Goal: Task Accomplishment & Management: Use online tool/utility

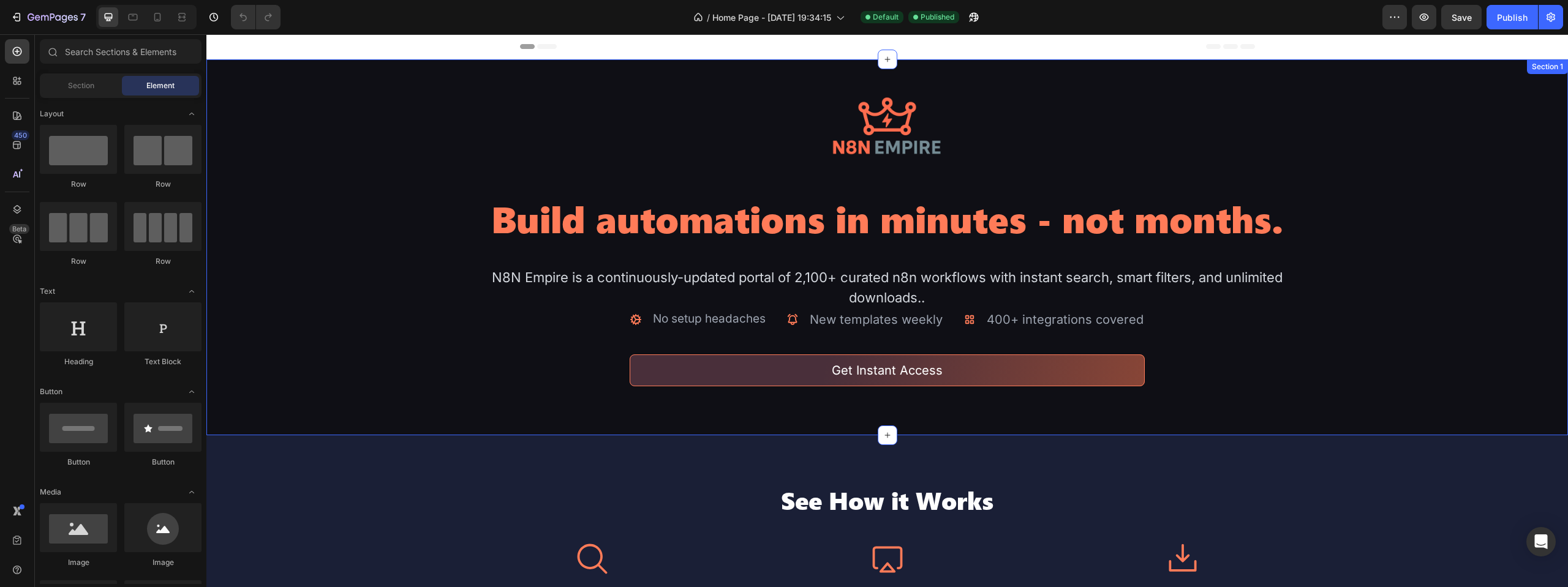
click at [1002, 218] on h2 "Build automations in minutes - not months." at bounding box center [888, 218] width 817 height 47
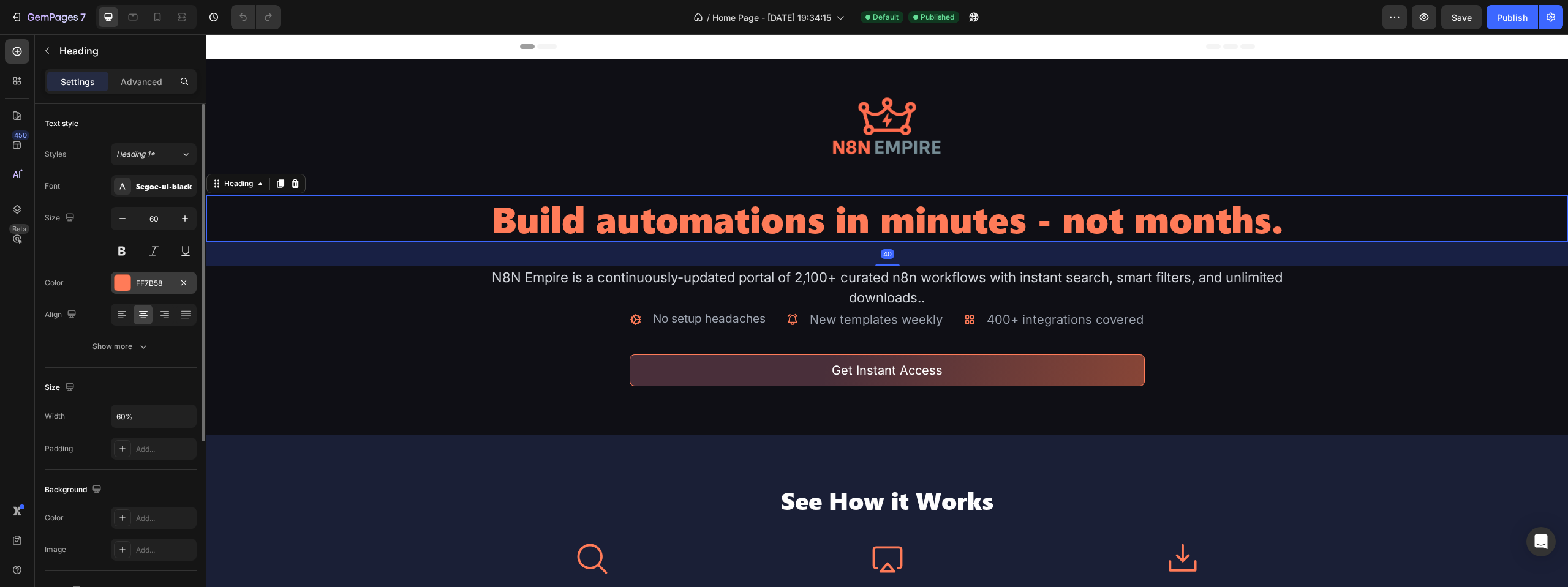
click at [128, 288] on div at bounding box center [122, 282] width 16 height 16
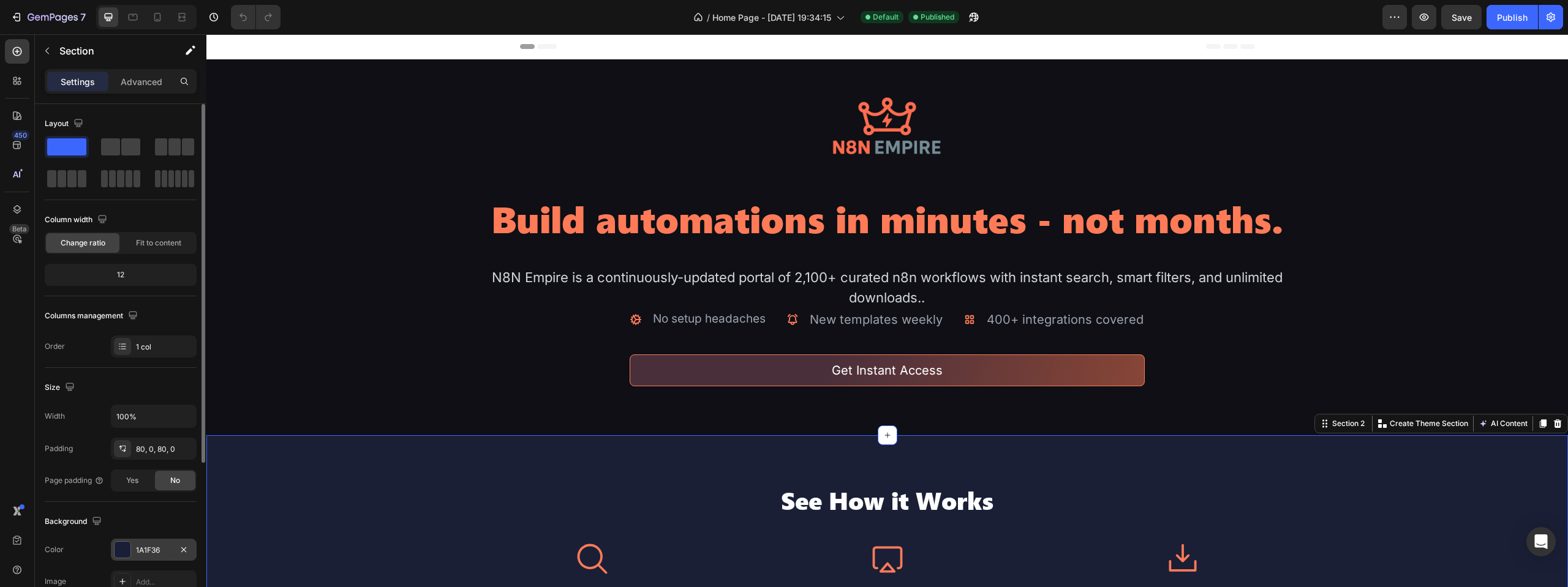
click at [152, 551] on div "1A1F36" at bounding box center [153, 550] width 35 height 11
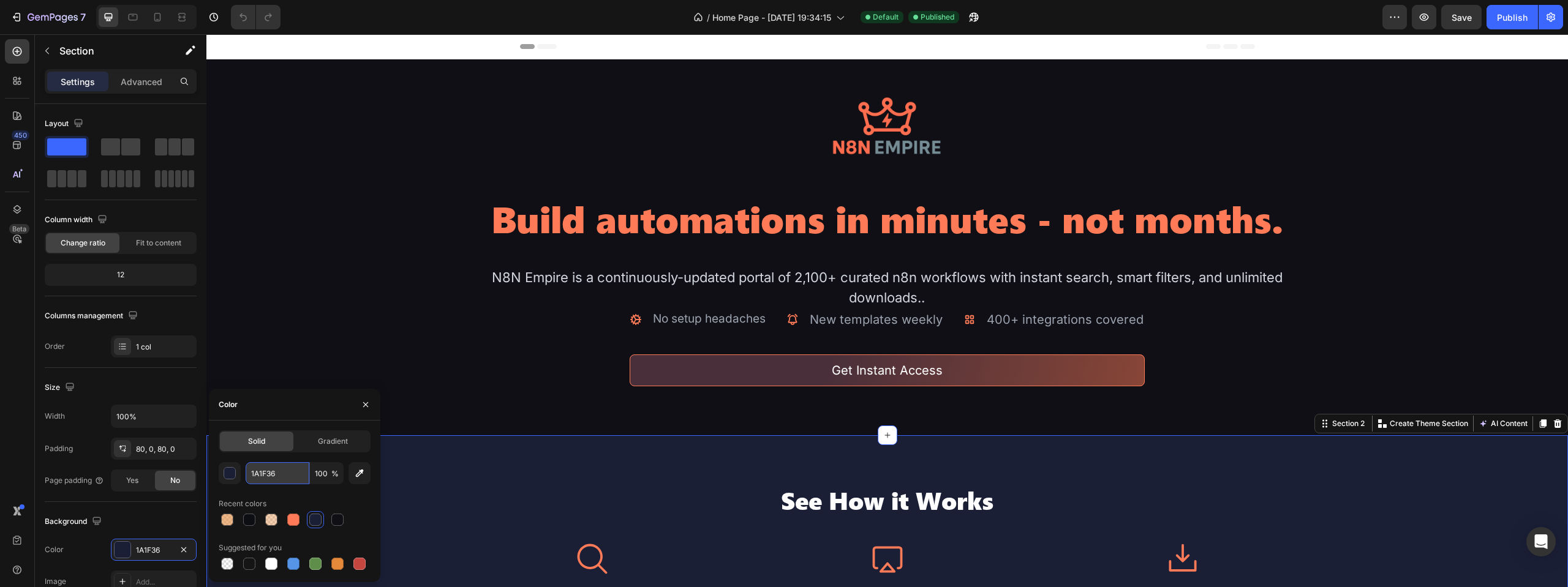
click at [267, 473] on input "1A1F36" at bounding box center [277, 473] width 63 height 22
click at [744, 220] on h2 "Build automations in minutes - not months." at bounding box center [888, 218] width 817 height 47
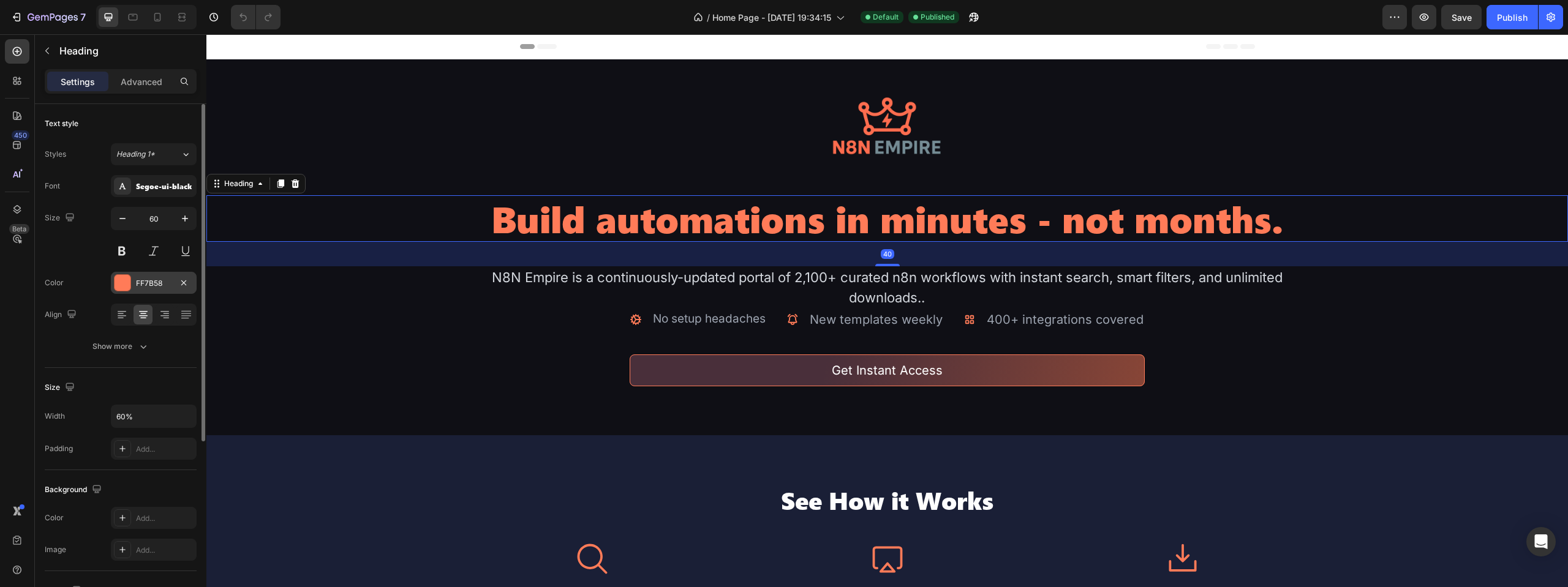
click at [148, 276] on div "FF7B58" at bounding box center [154, 282] width 86 height 22
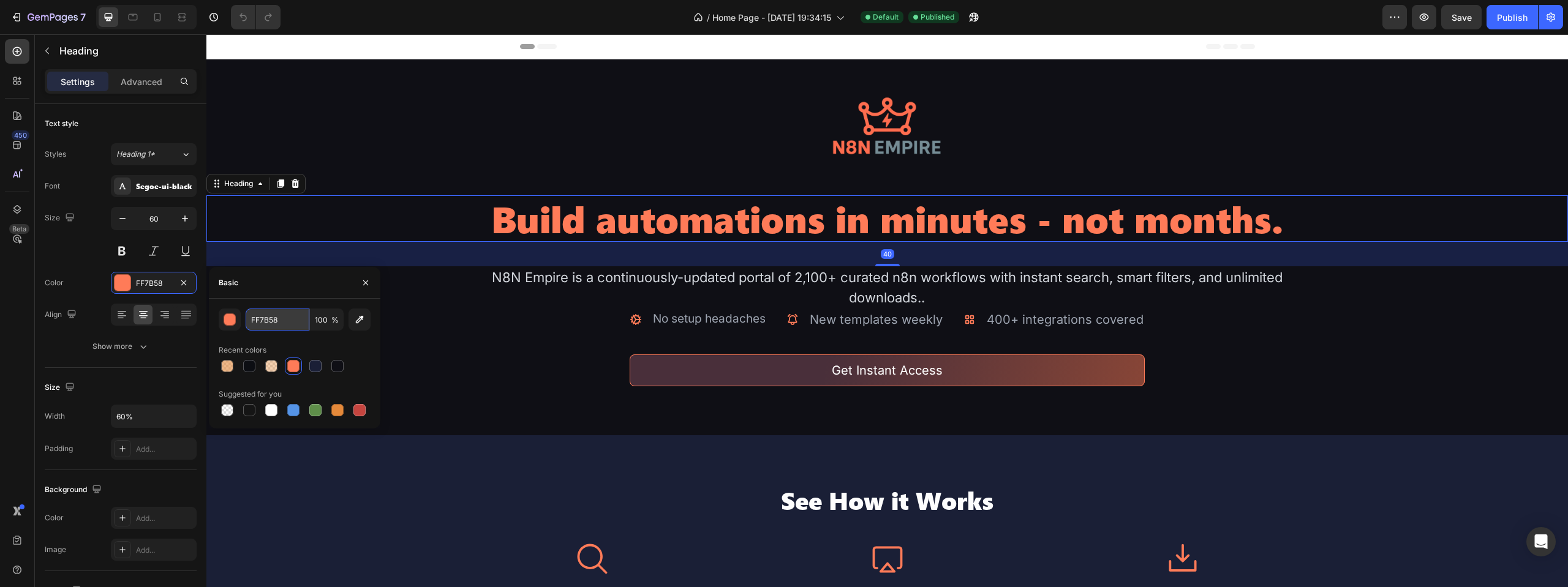
click at [266, 319] on input "FF7B58" at bounding box center [277, 319] width 63 height 22
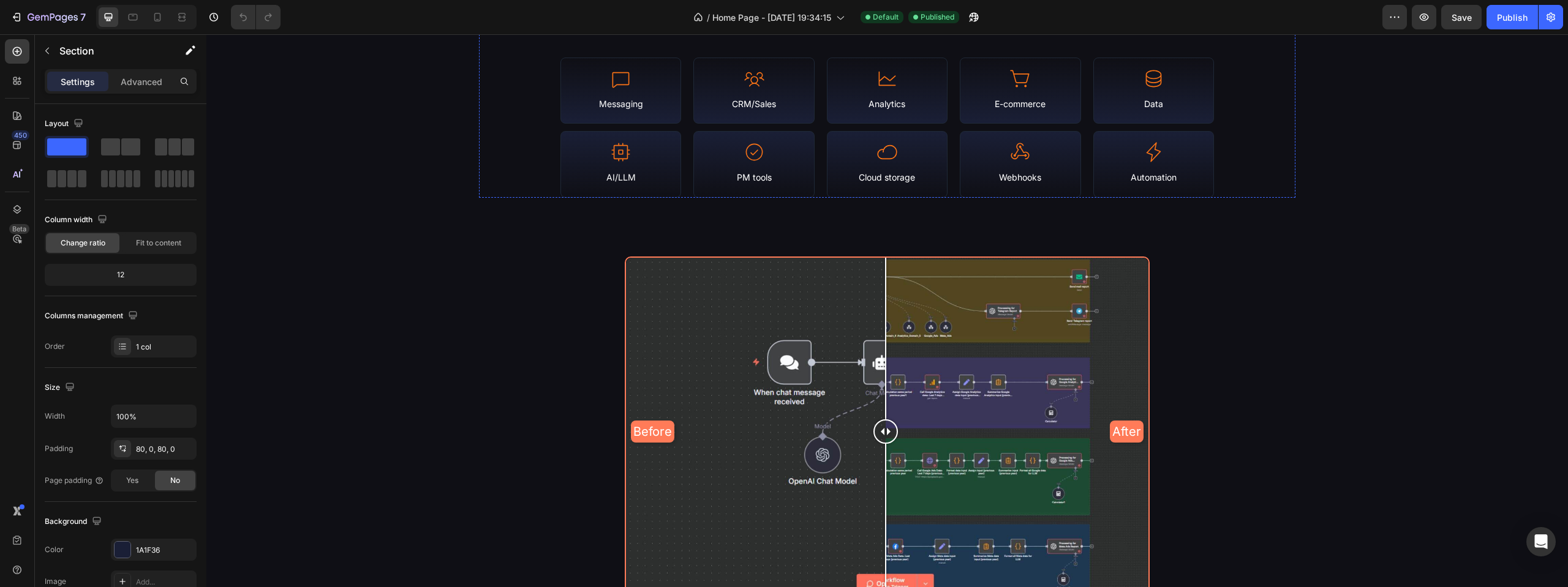
scroll to position [1469, 0]
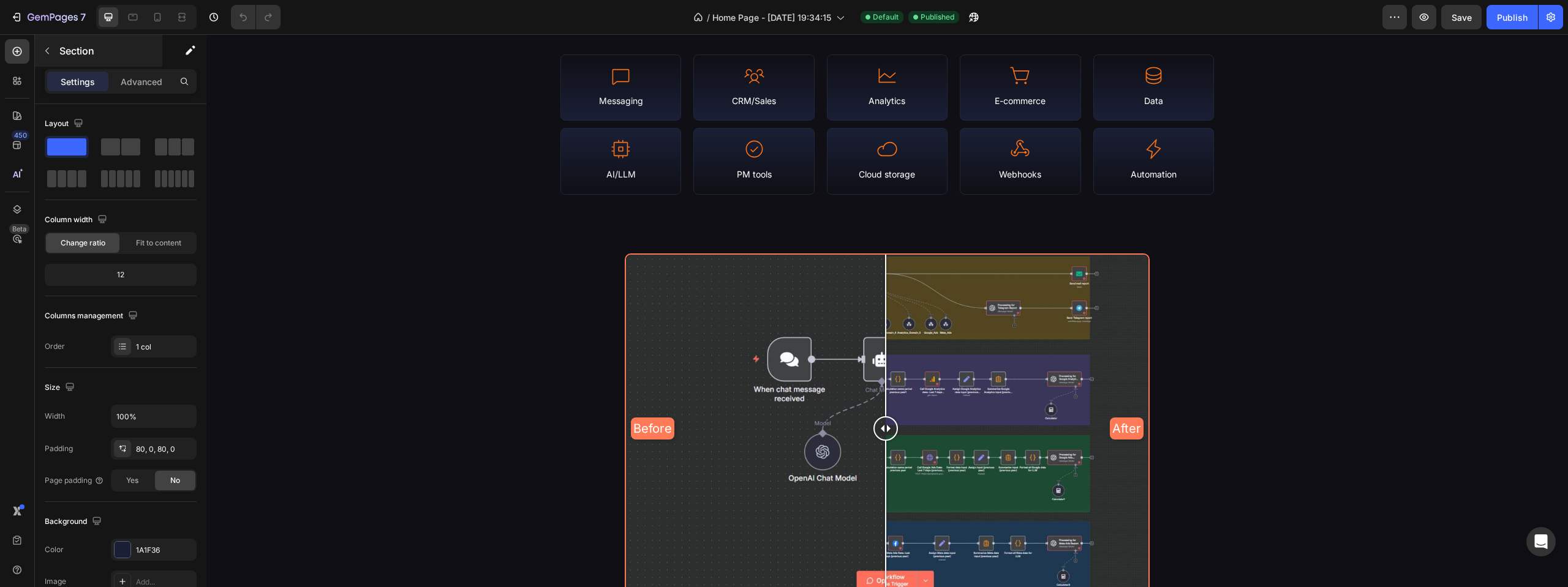
click at [54, 58] on button "button" at bounding box center [47, 50] width 19 height 19
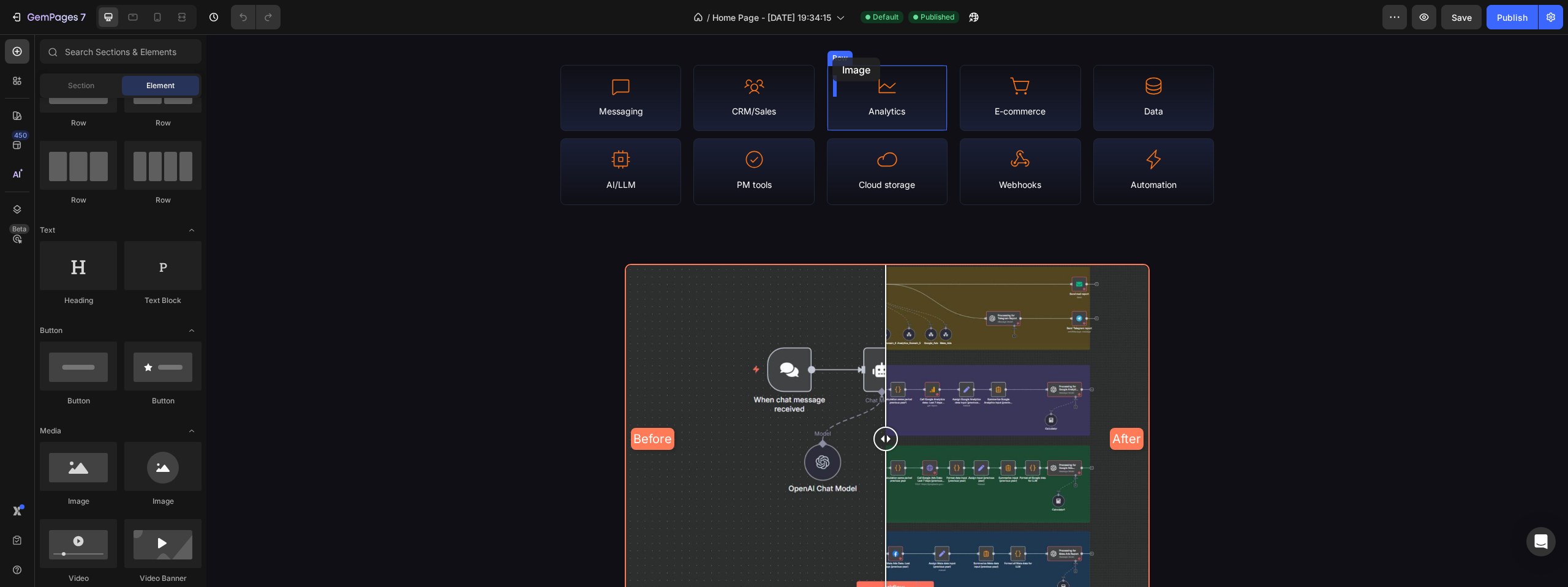
scroll to position [1420, 0]
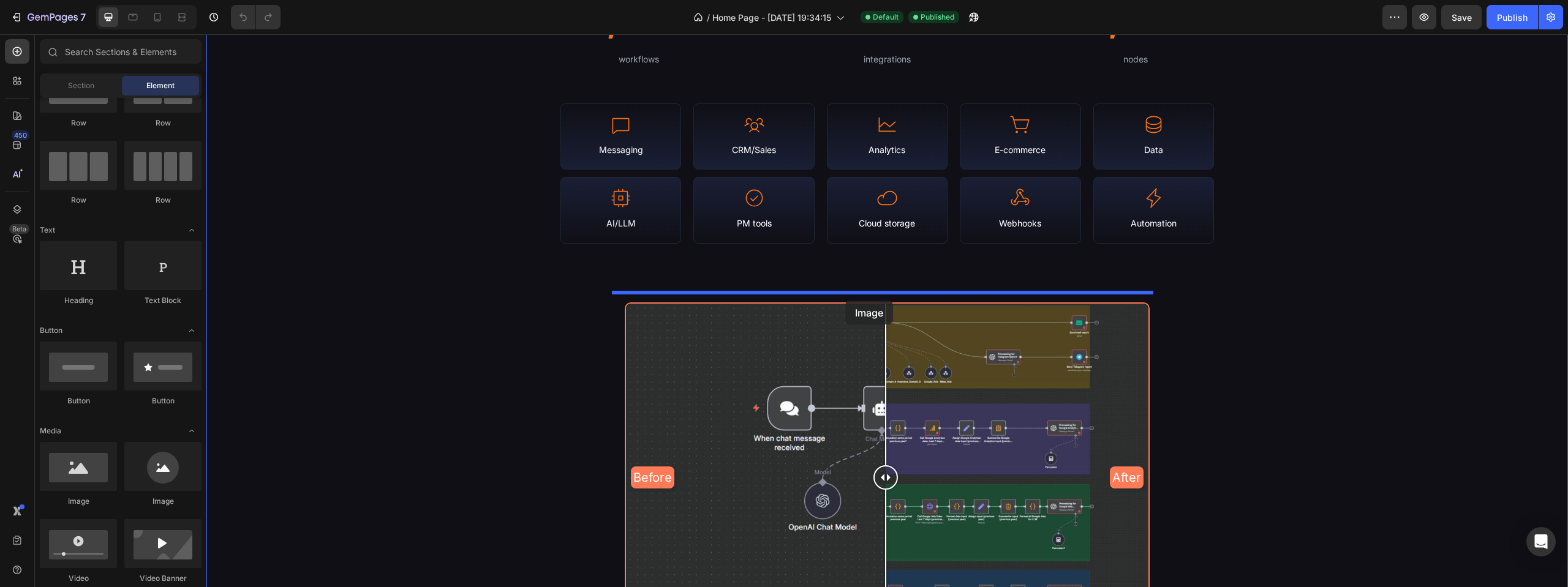
drag, startPoint x: 304, startPoint y: 487, endPoint x: 845, endPoint y: 301, distance: 572.1
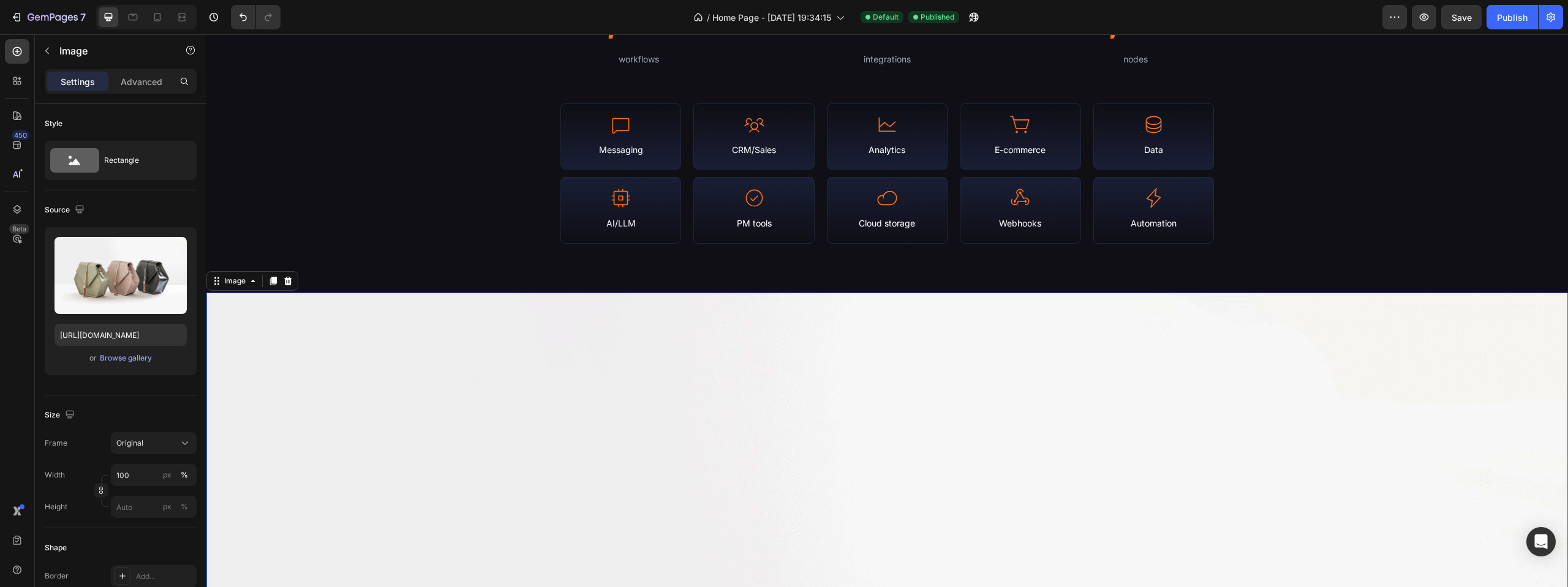
click at [124, 476] on input "100" at bounding box center [154, 475] width 86 height 22
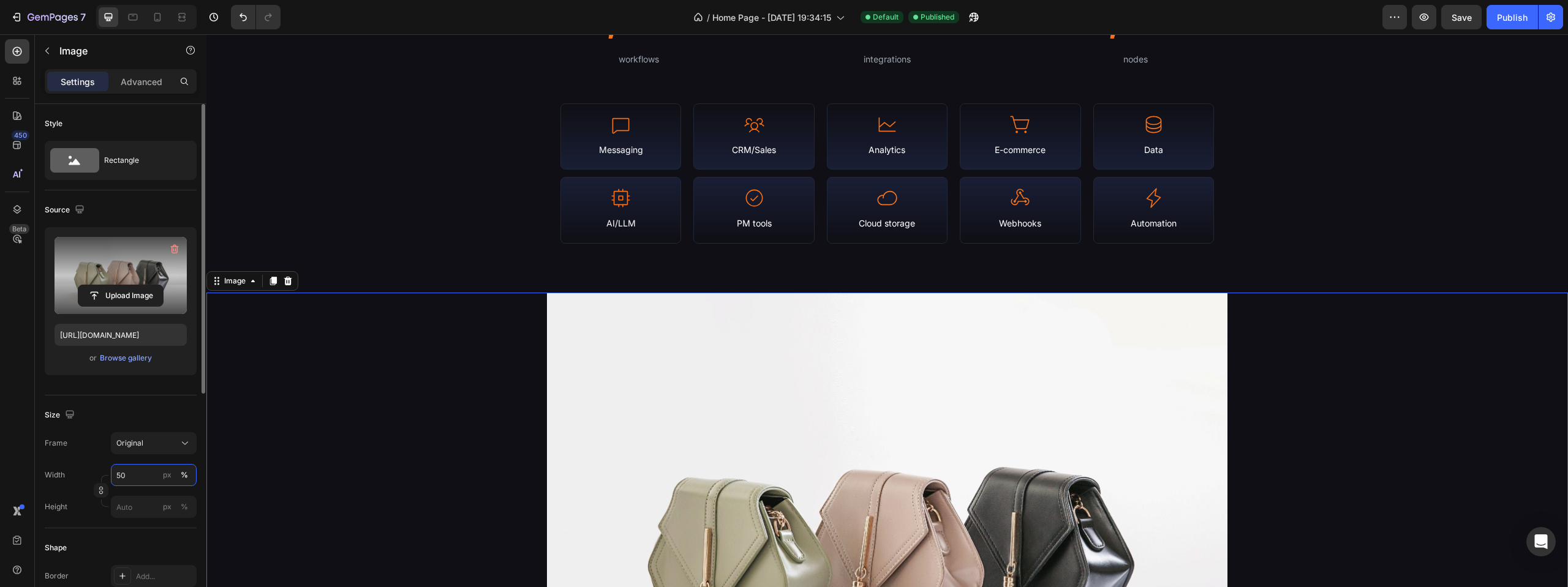
type input "50"
click at [99, 282] on label at bounding box center [121, 275] width 132 height 77
click at [99, 285] on input "file" at bounding box center [120, 295] width 84 height 21
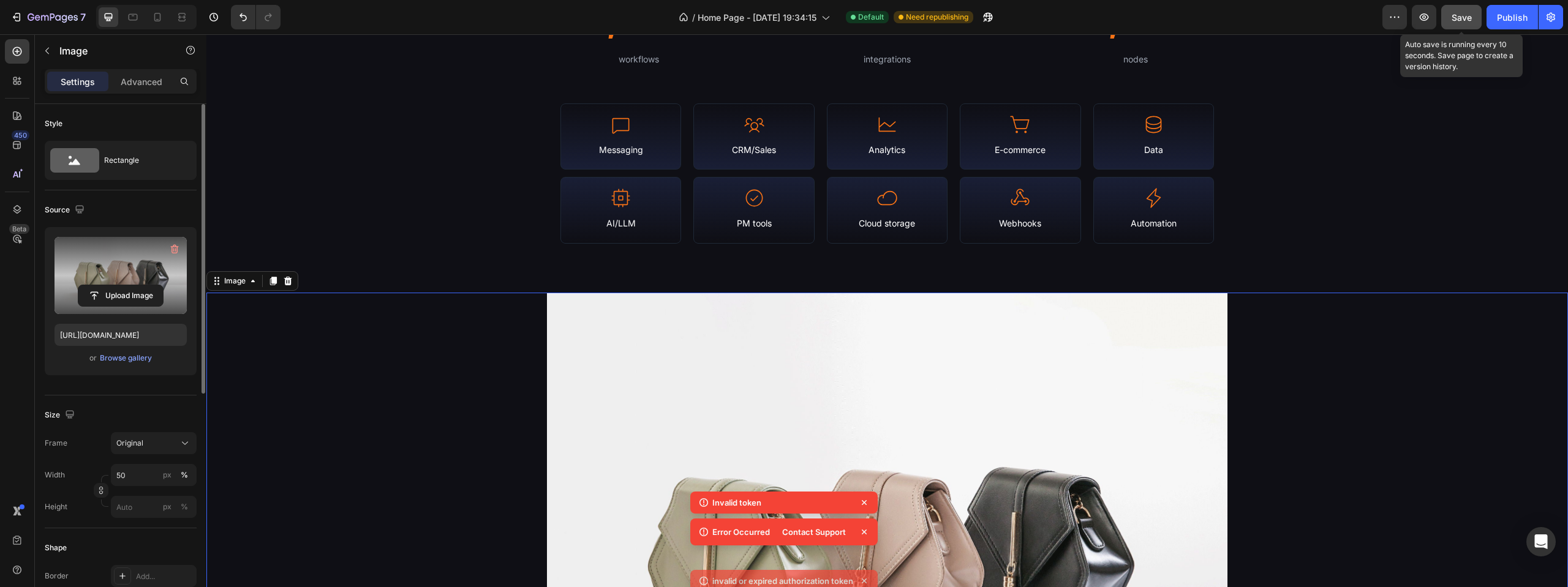
click at [1469, 22] on span "Save" at bounding box center [1462, 17] width 20 height 11
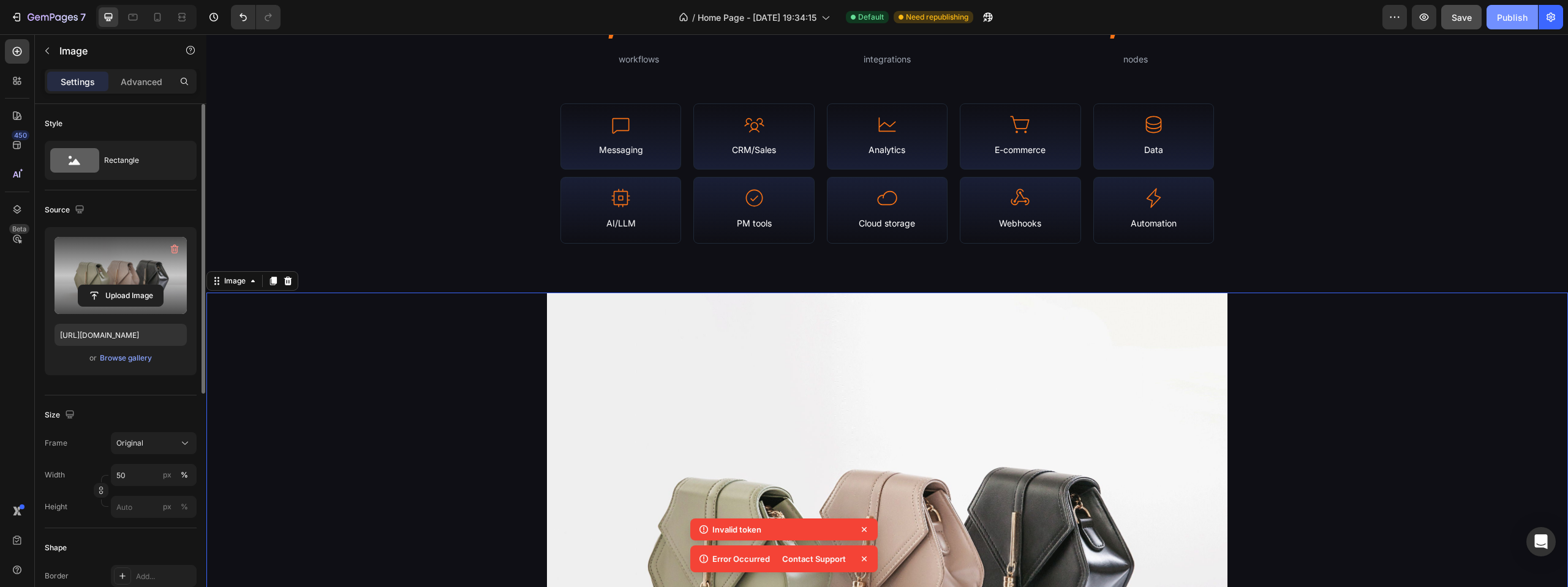
click at [1504, 15] on div "Publish" at bounding box center [1513, 17] width 31 height 13
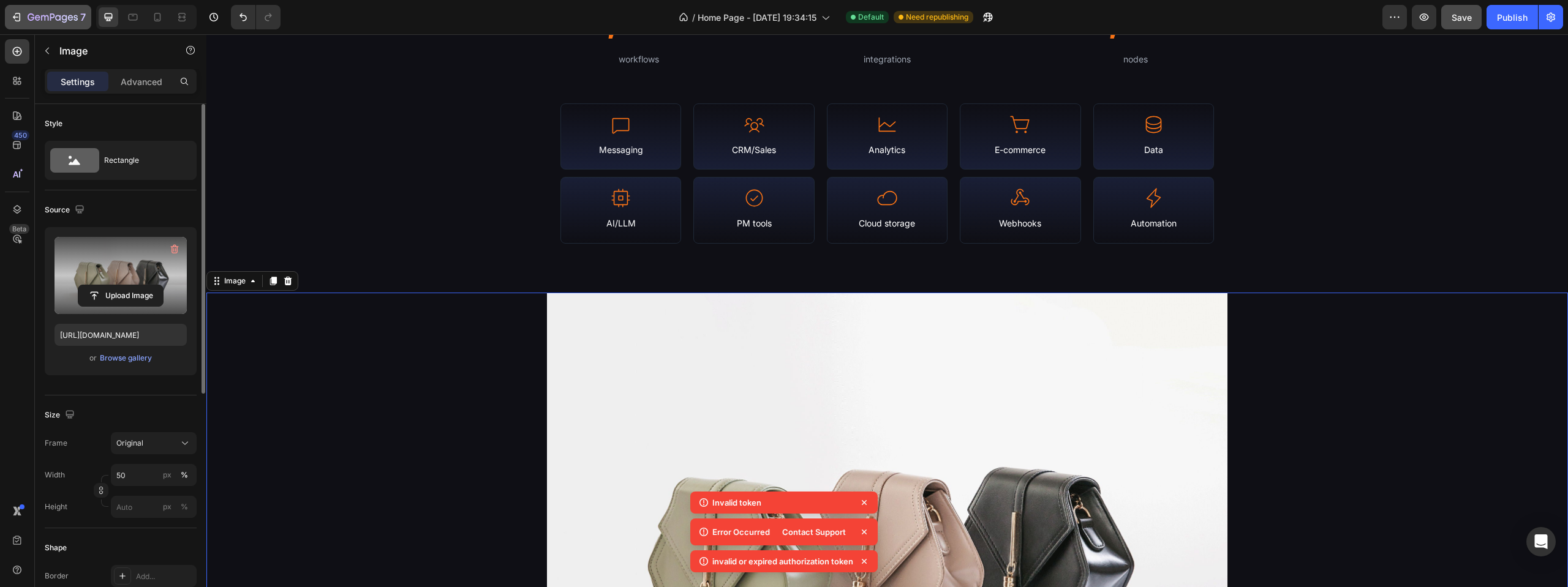
click at [47, 18] on icon "button" at bounding box center [52, 18] width 50 height 11
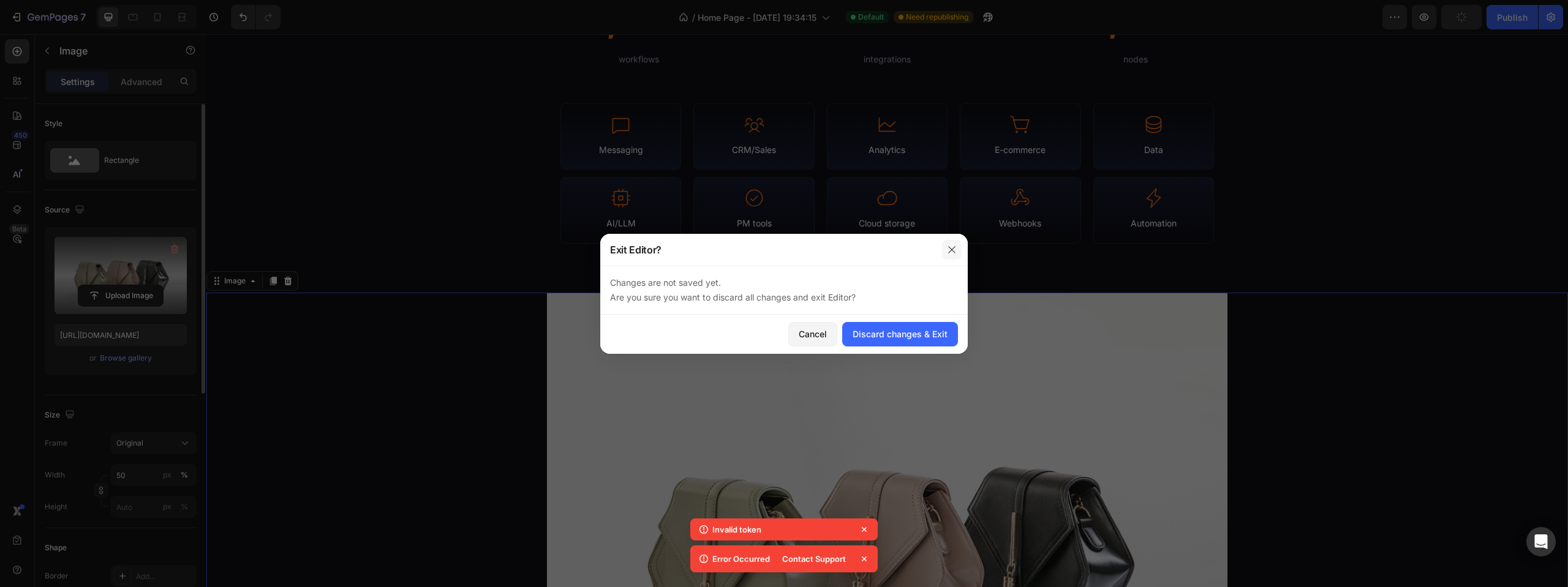
drag, startPoint x: 736, startPoint y: 220, endPoint x: 942, endPoint y: 254, distance: 208.8
click at [942, 254] on button "button" at bounding box center [952, 249] width 19 height 19
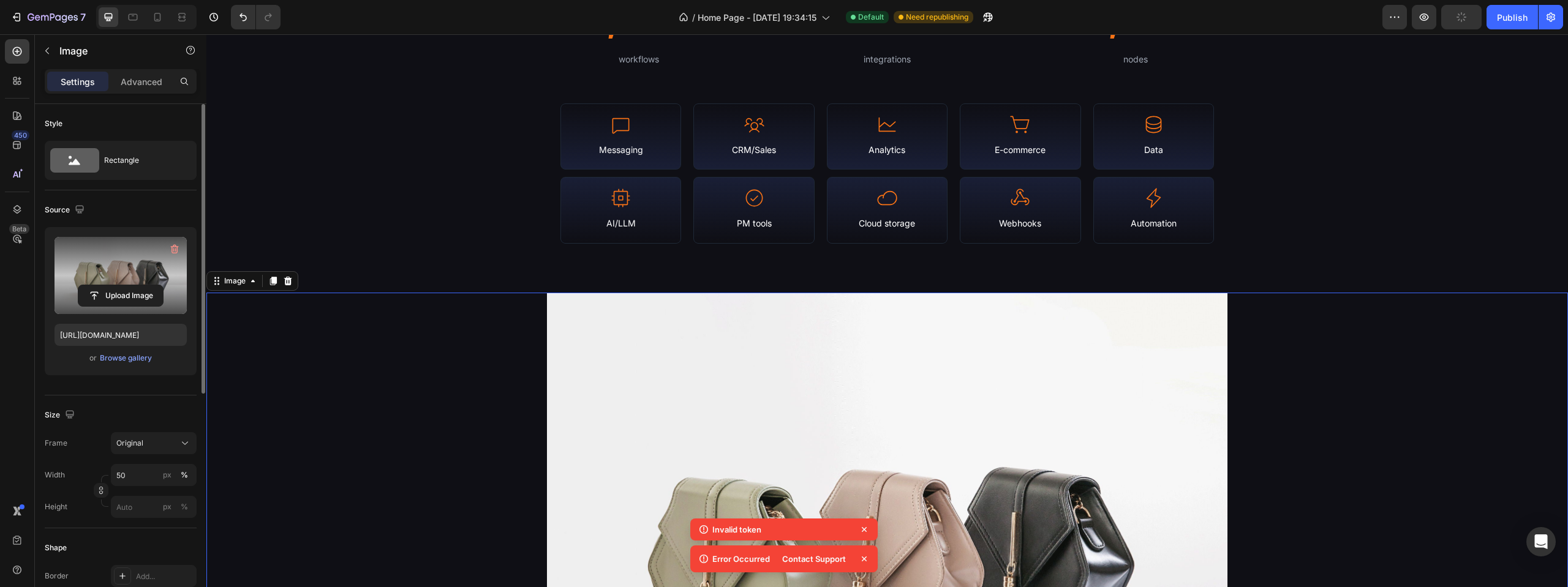
click at [862, 562] on icon at bounding box center [864, 559] width 12 height 12
click at [862, 531] on img at bounding box center [887, 548] width 681 height 510
click at [862, 534] on icon at bounding box center [864, 534] width 12 height 12
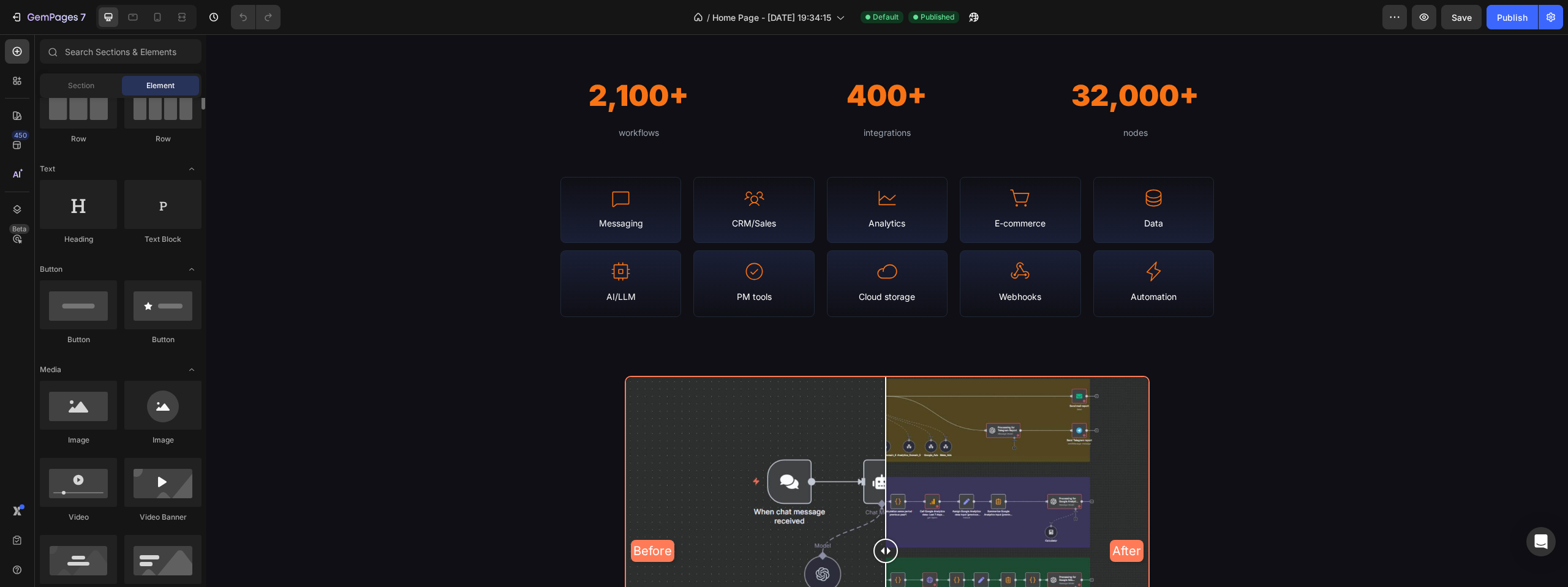
scroll to position [61, 0]
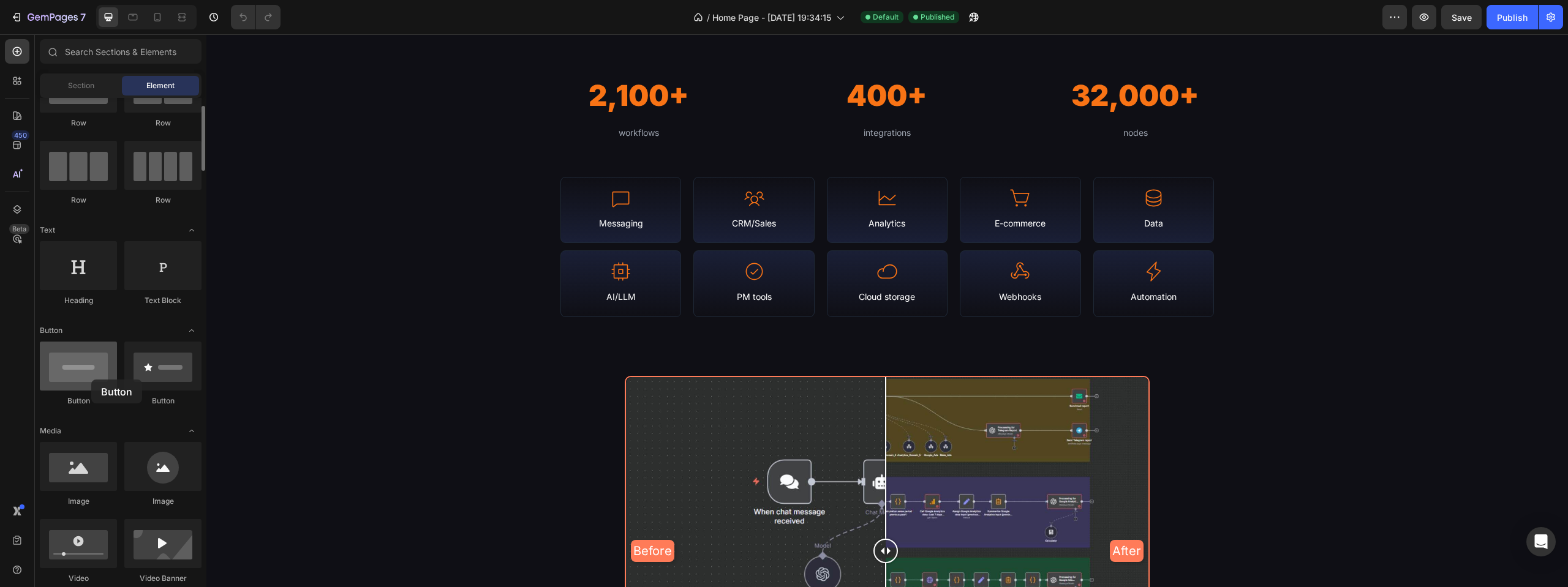
drag, startPoint x: 88, startPoint y: 365, endPoint x: 86, endPoint y: 387, distance: 22.1
click at [85, 363] on div at bounding box center [78, 365] width 77 height 49
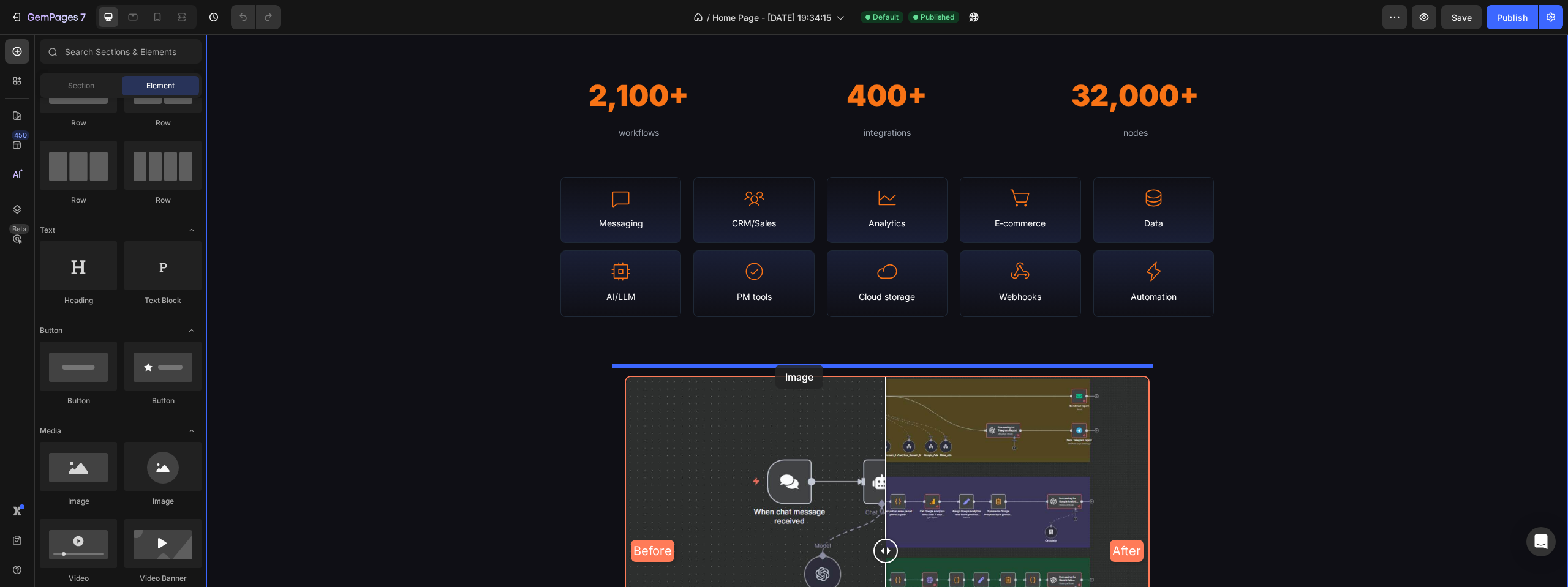
drag, startPoint x: 282, startPoint y: 489, endPoint x: 775, endPoint y: 365, distance: 508.4
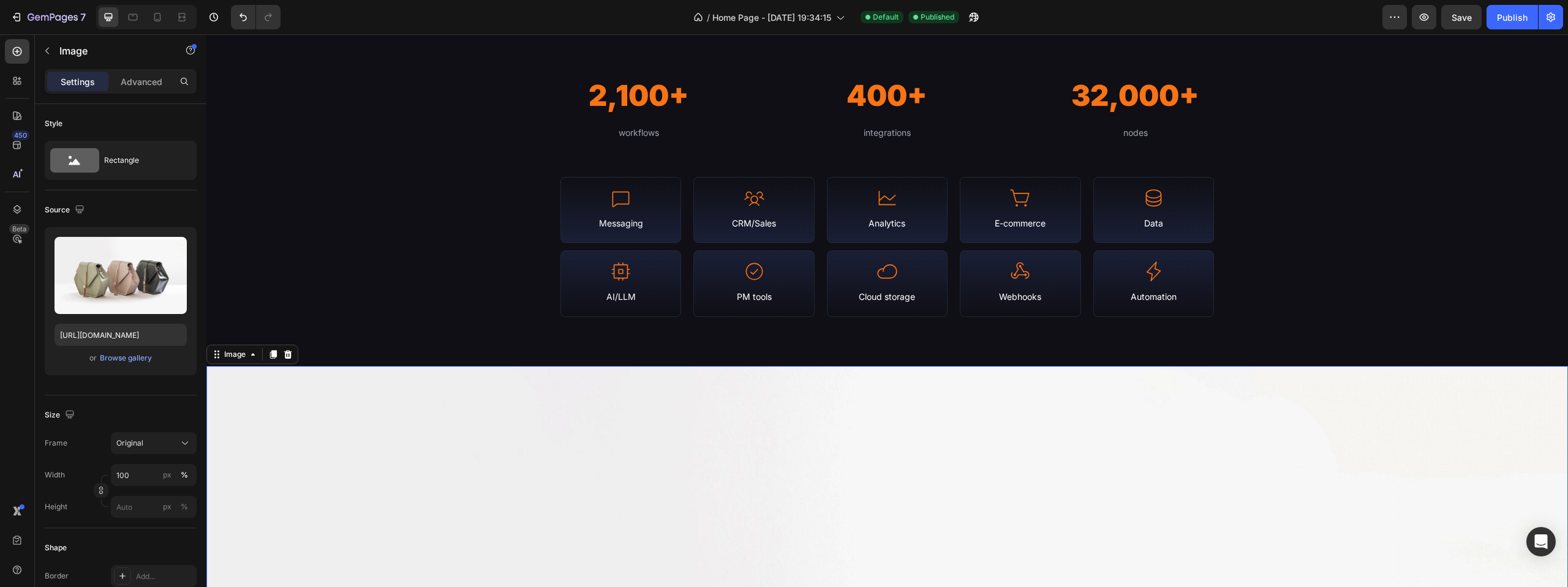
click at [123, 473] on input "100" at bounding box center [154, 475] width 86 height 22
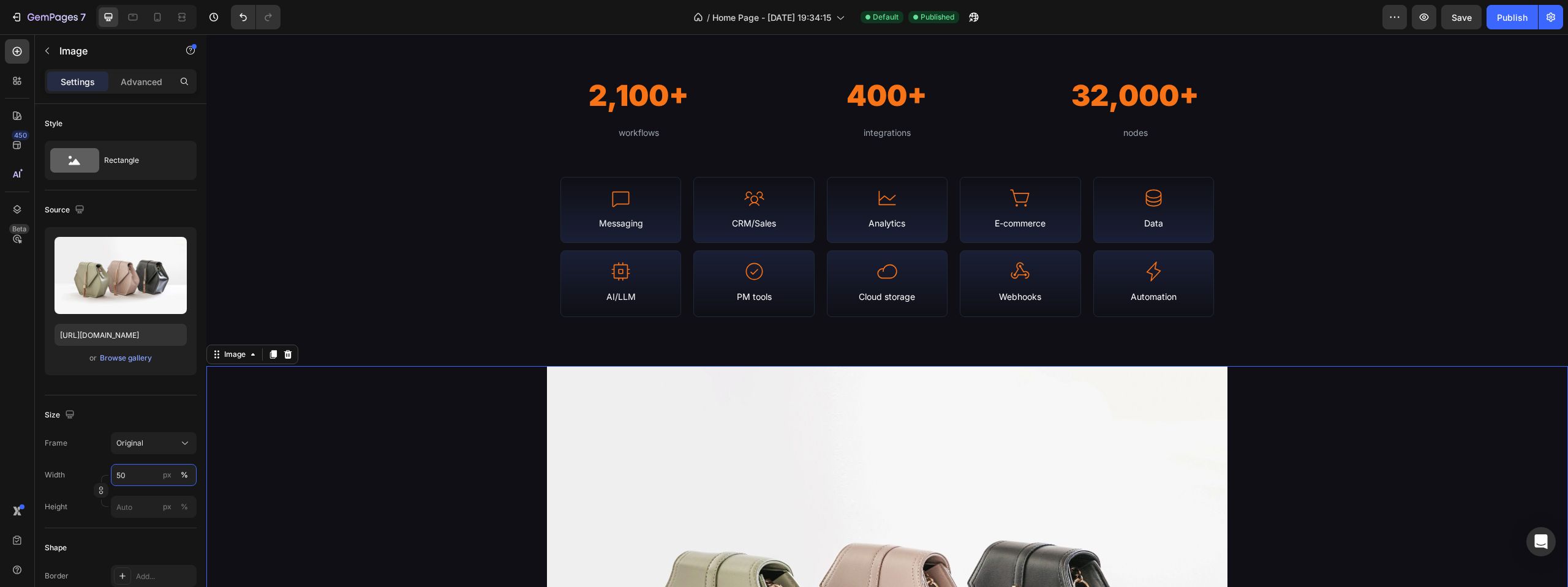
type input "50"
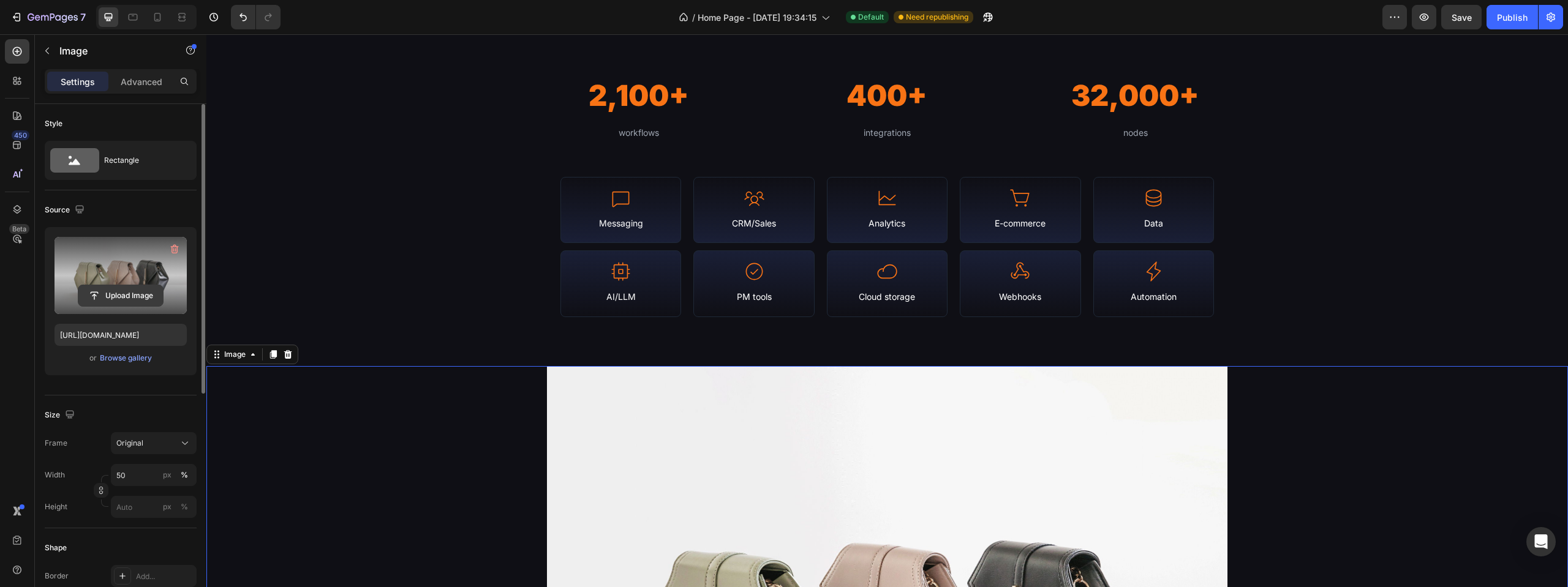
click at [131, 292] on input "file" at bounding box center [120, 295] width 84 height 21
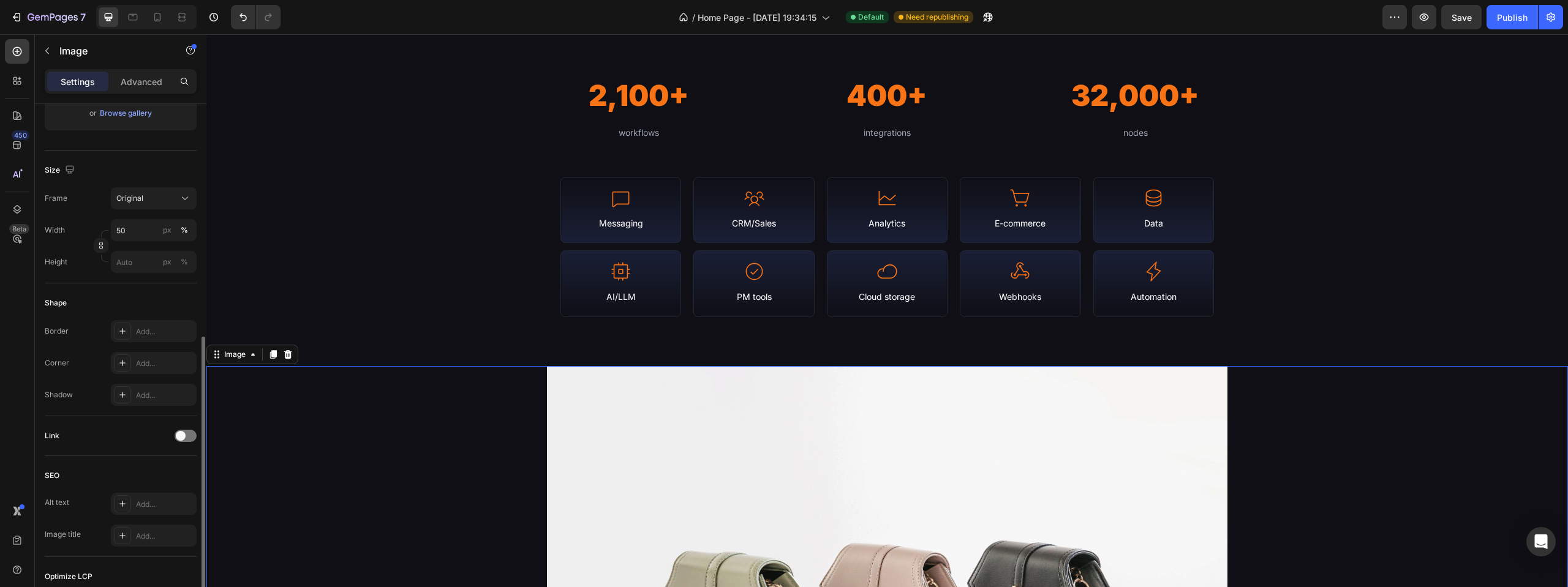
scroll to position [306, 0]
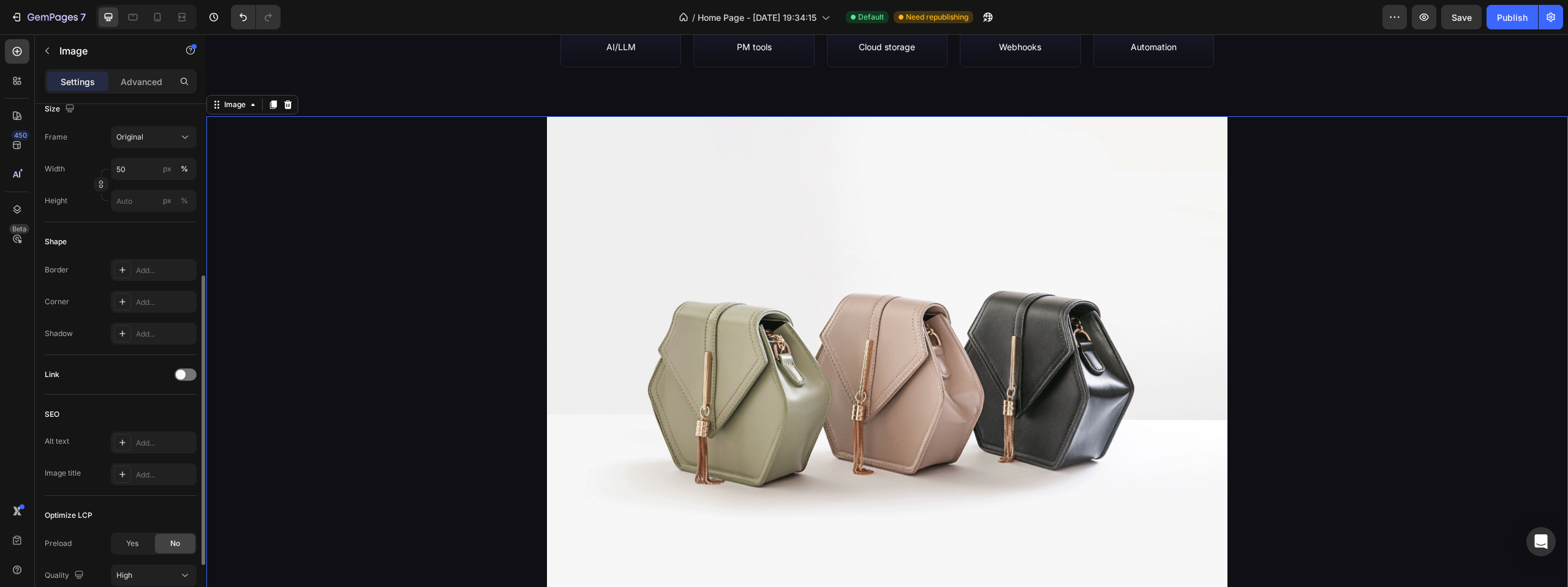
type input "[URL][DOMAIN_NAME]"
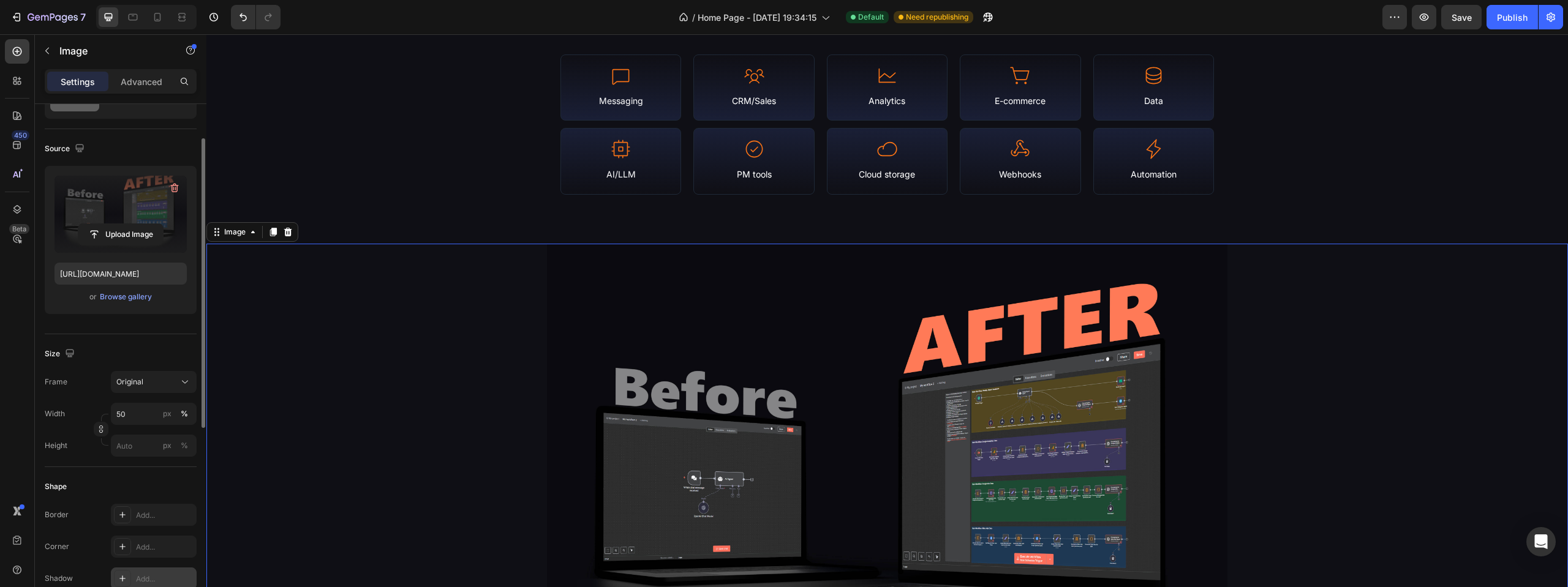
scroll to position [0, 0]
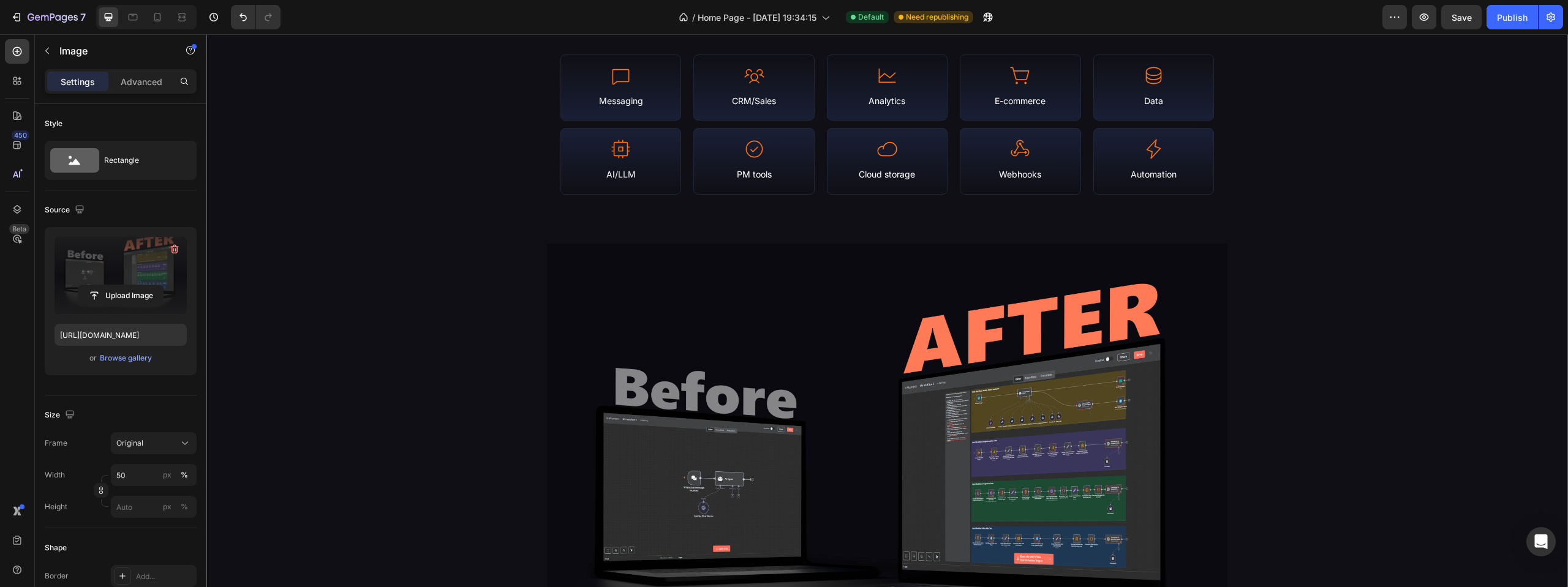
click at [398, 170] on div "Library Stats & Coverage Heading N8N Empire is a continuously-updated portal of…" at bounding box center [887, 528] width 1361 height 1389
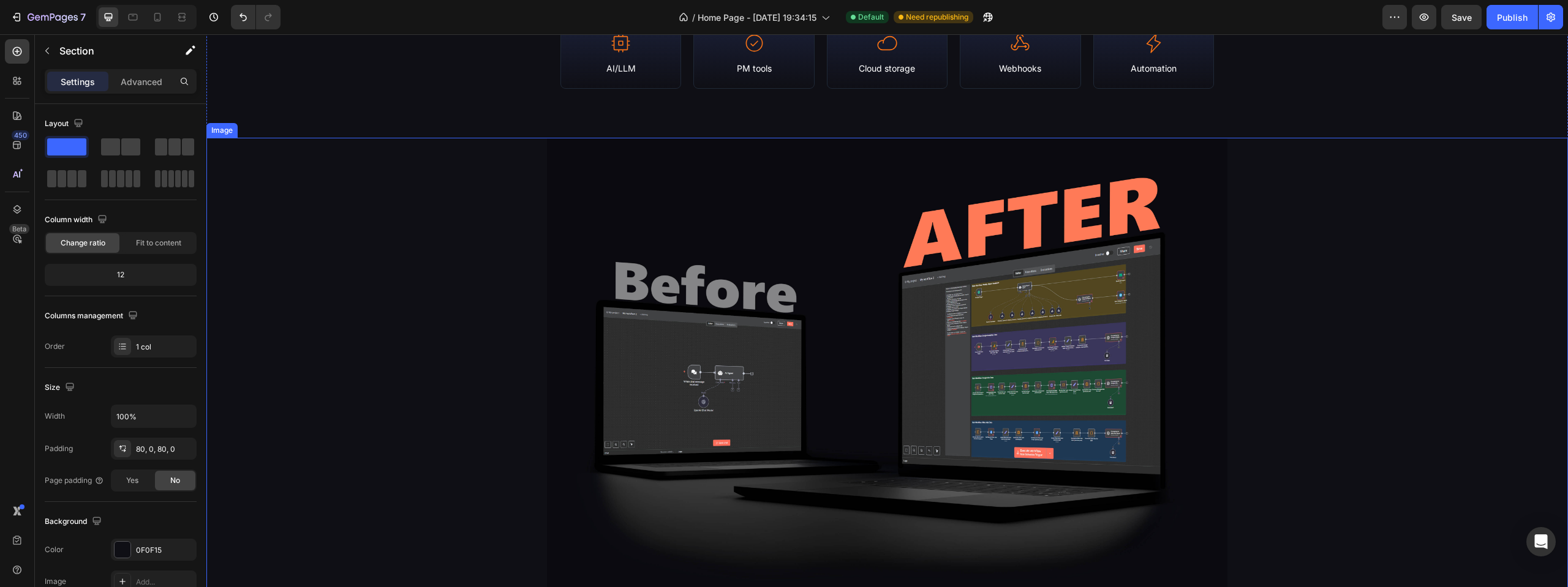
scroll to position [1530, 0]
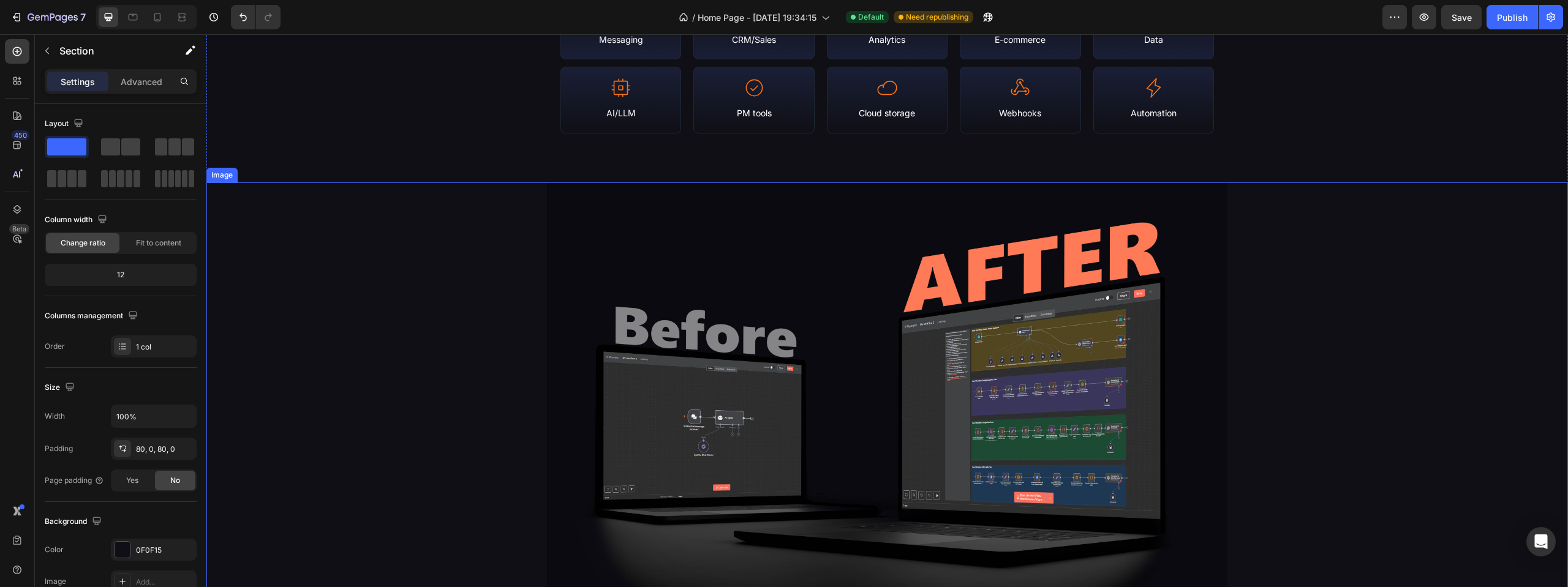
click at [611, 322] on img at bounding box center [887, 437] width 681 height 510
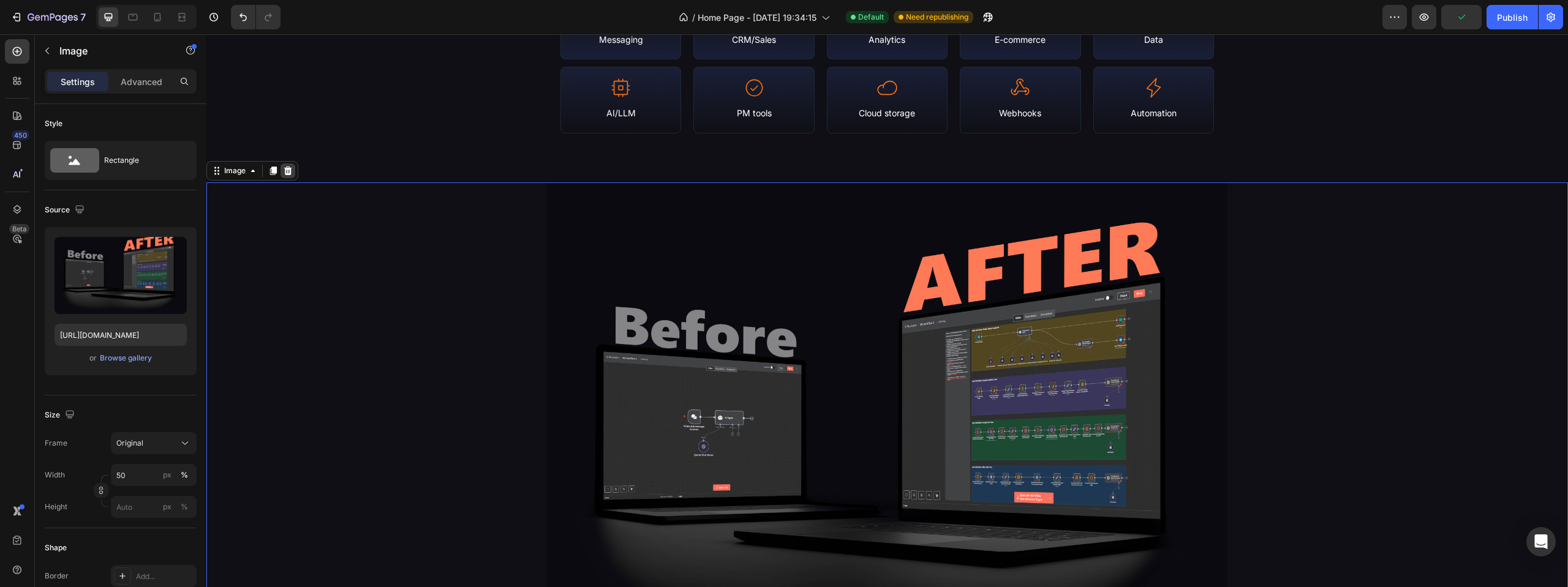
click at [287, 171] on icon at bounding box center [287, 170] width 10 height 10
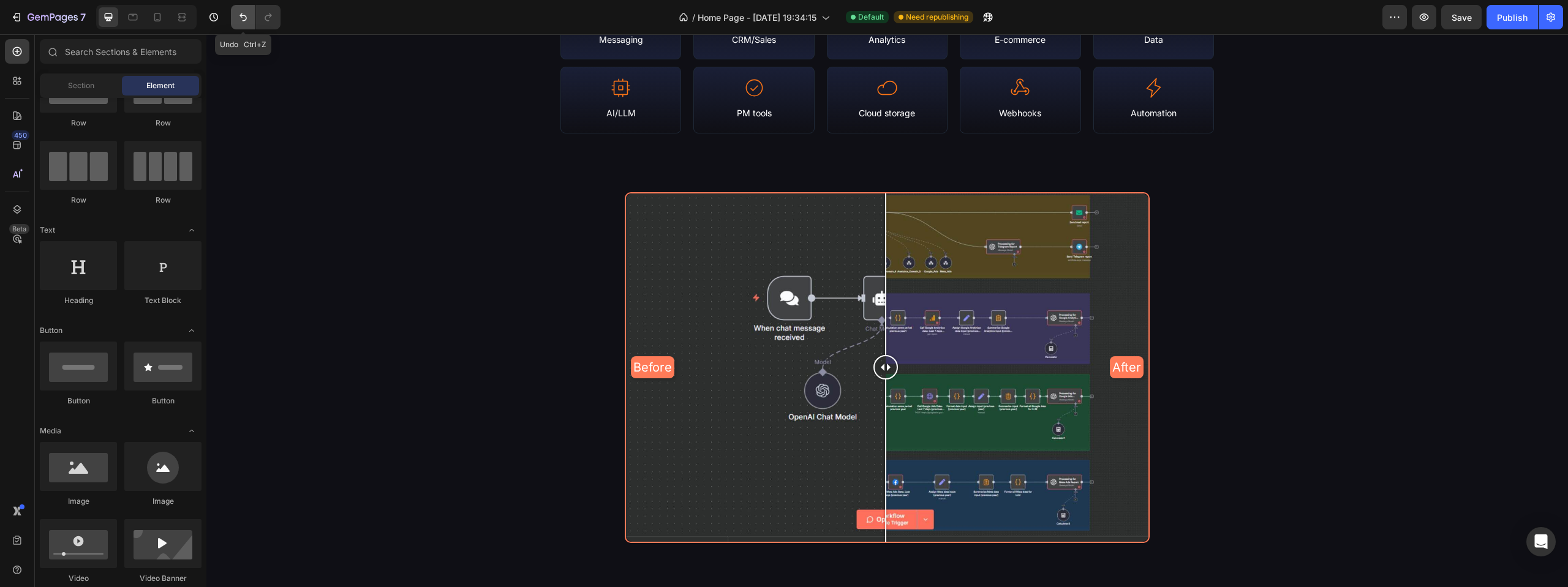
click at [241, 19] on icon "Undo/Redo" at bounding box center [243, 17] width 12 height 12
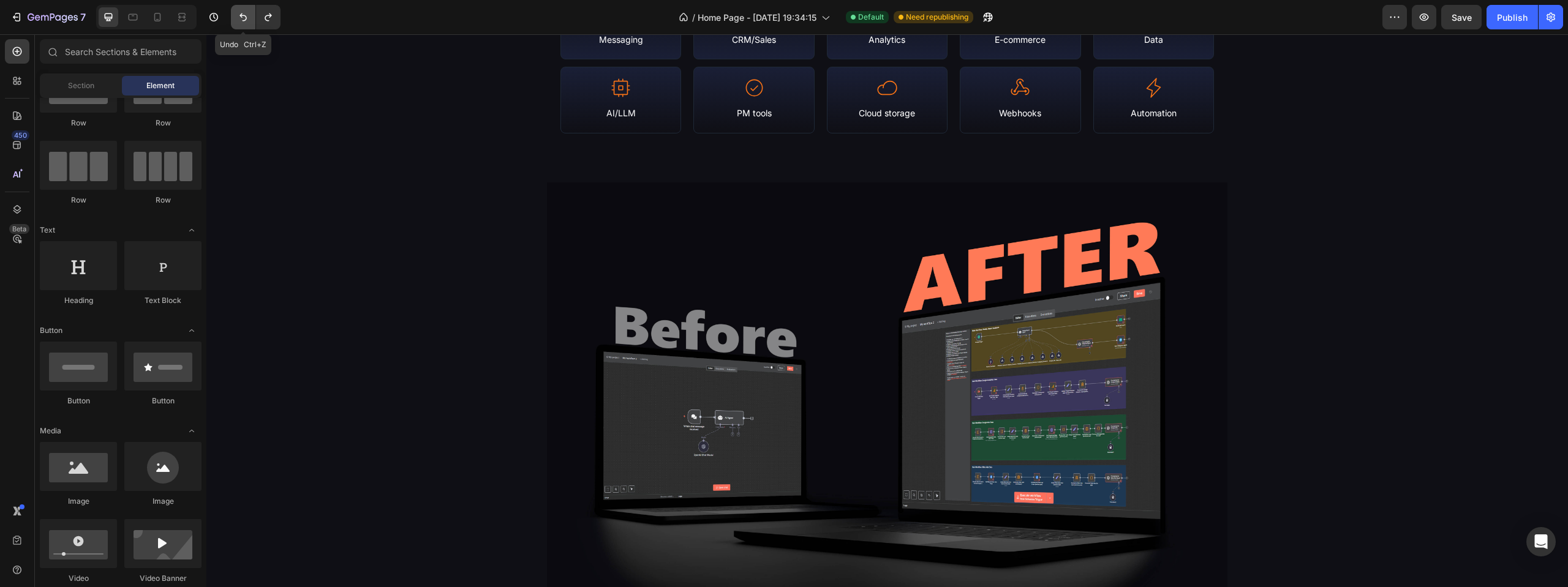
click at [241, 19] on icon "Undo/Redo" at bounding box center [243, 17] width 12 height 12
click at [274, 19] on icon "Undo/Redo" at bounding box center [268, 17] width 12 height 12
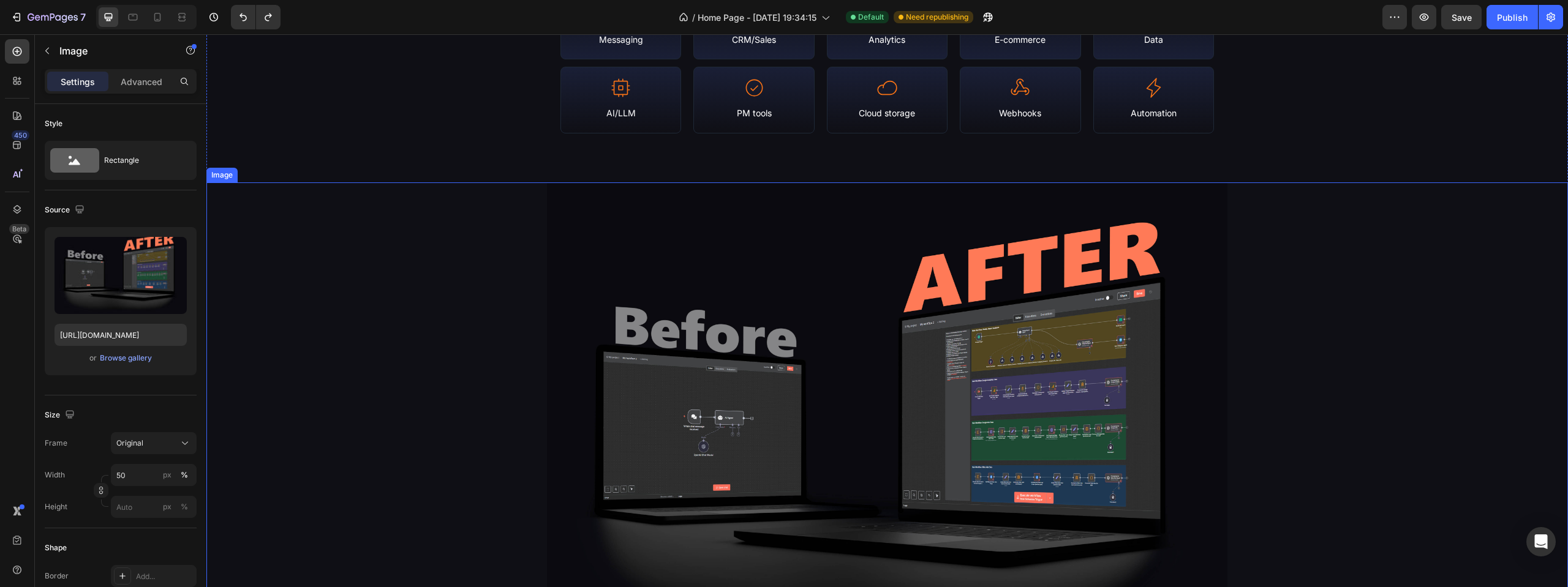
click at [829, 255] on img at bounding box center [887, 437] width 681 height 510
click at [616, 279] on img at bounding box center [887, 437] width 681 height 510
click at [114, 297] on input "file" at bounding box center [120, 295] width 84 height 21
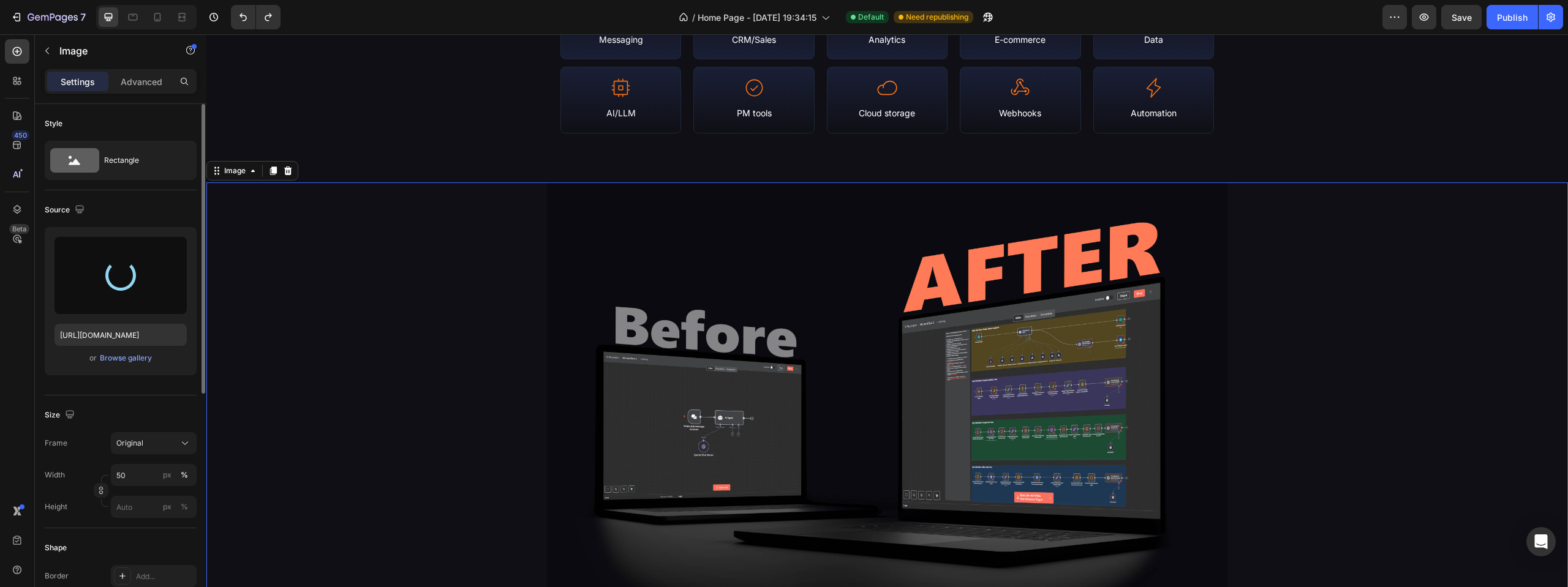
type input "[URL][DOMAIN_NAME]"
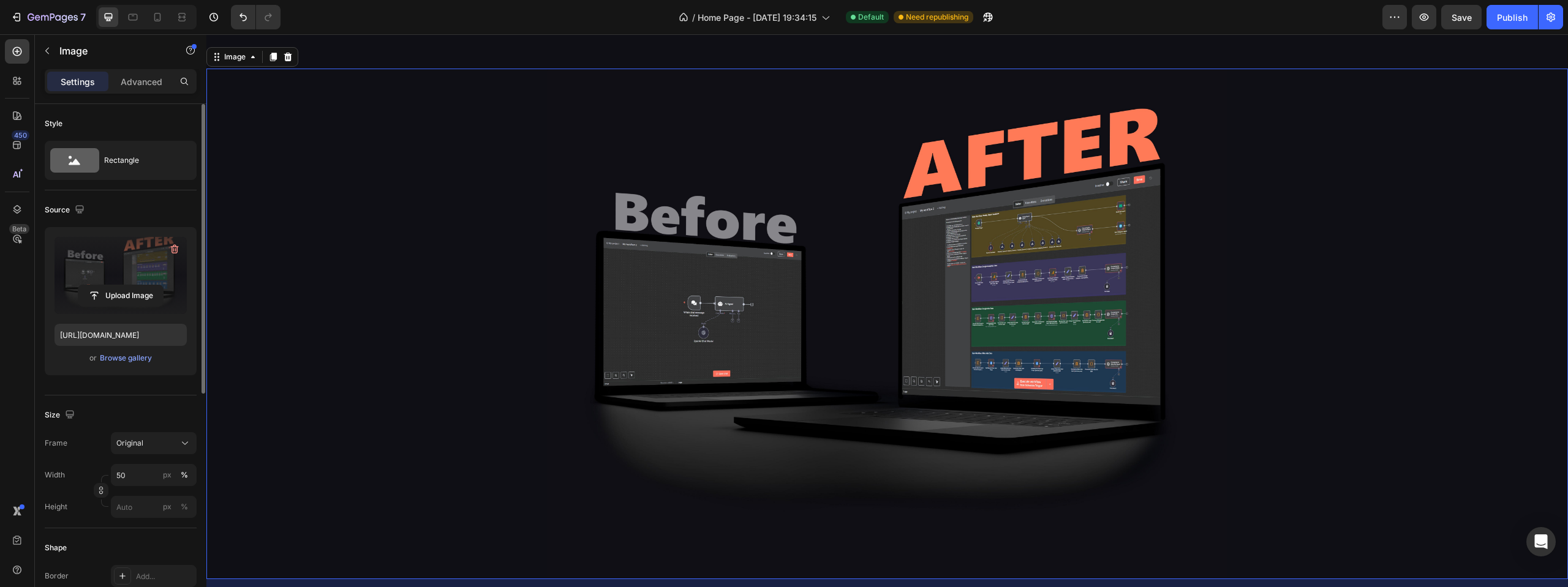
scroll to position [1652, 0]
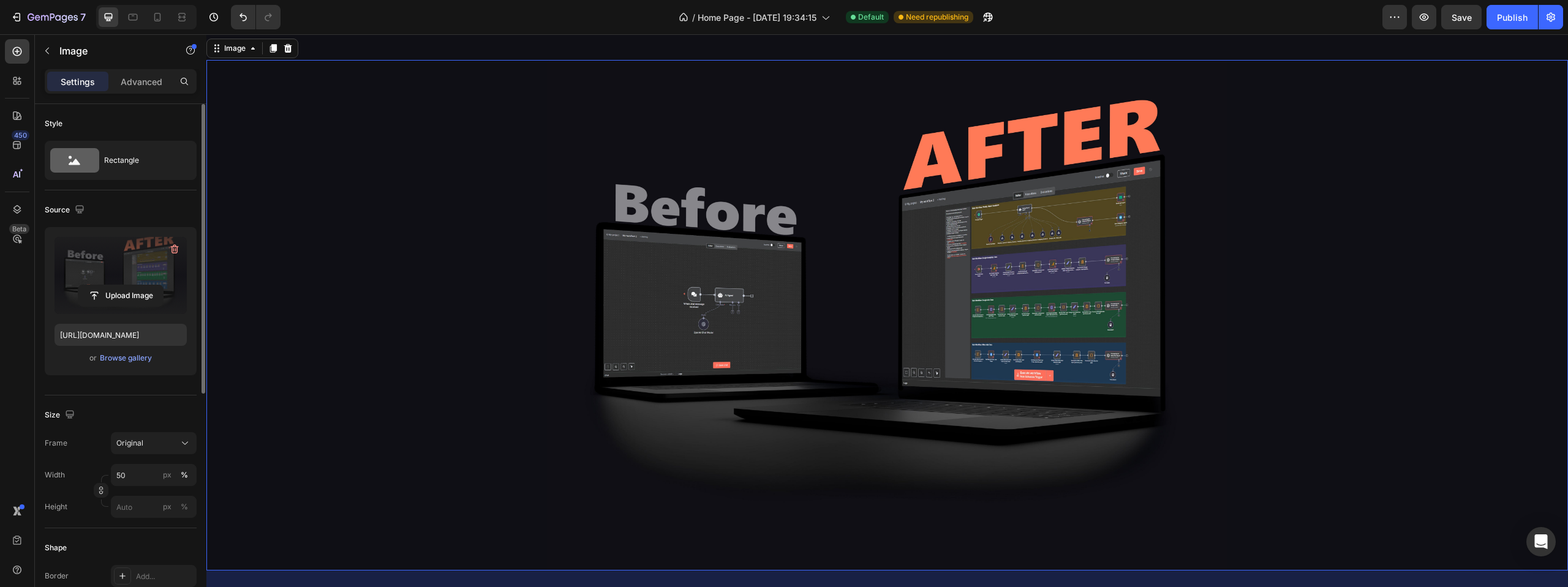
click at [1424, 311] on div at bounding box center [887, 315] width 1361 height 510
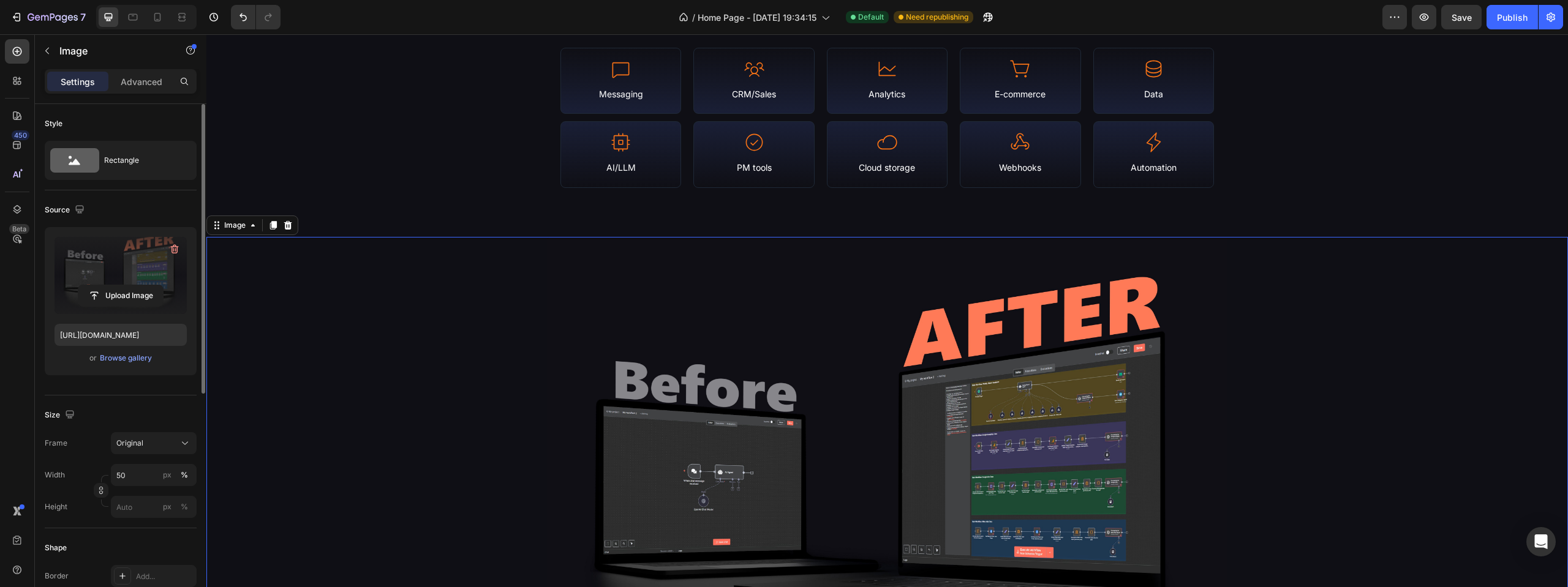
scroll to position [1469, 0]
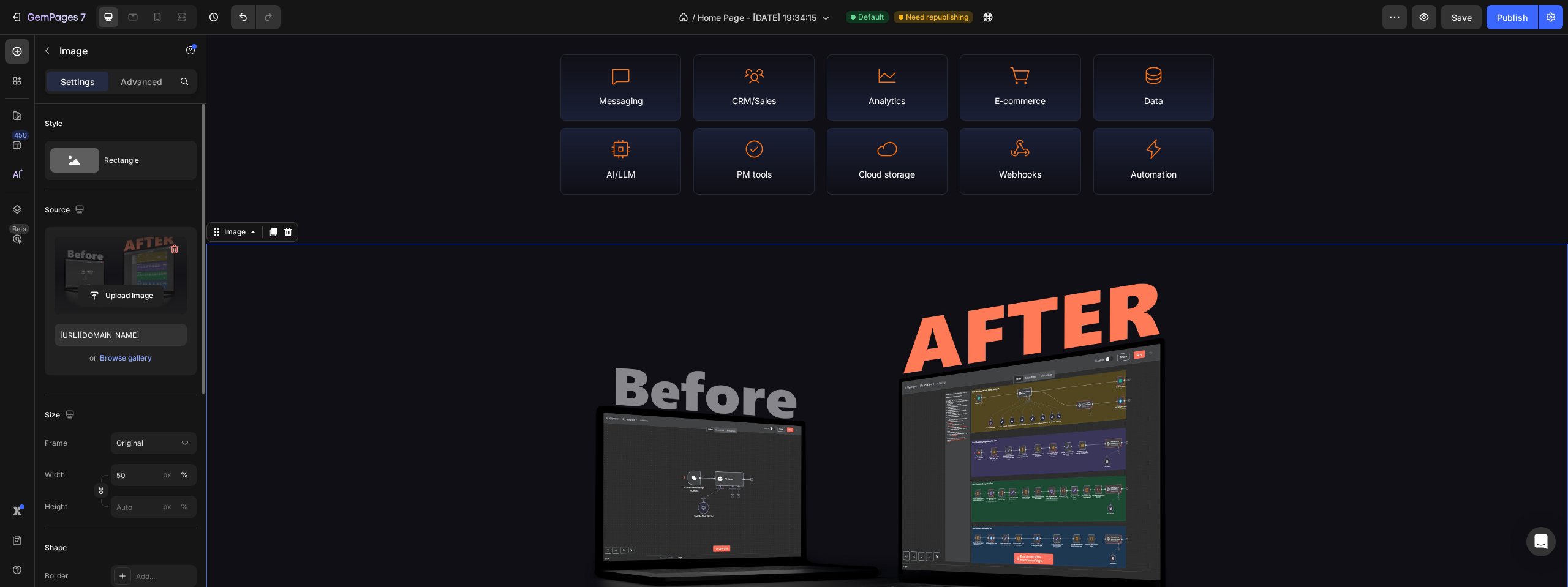
click at [869, 343] on img at bounding box center [887, 499] width 681 height 510
click at [138, 473] on input "50" at bounding box center [154, 475] width 86 height 22
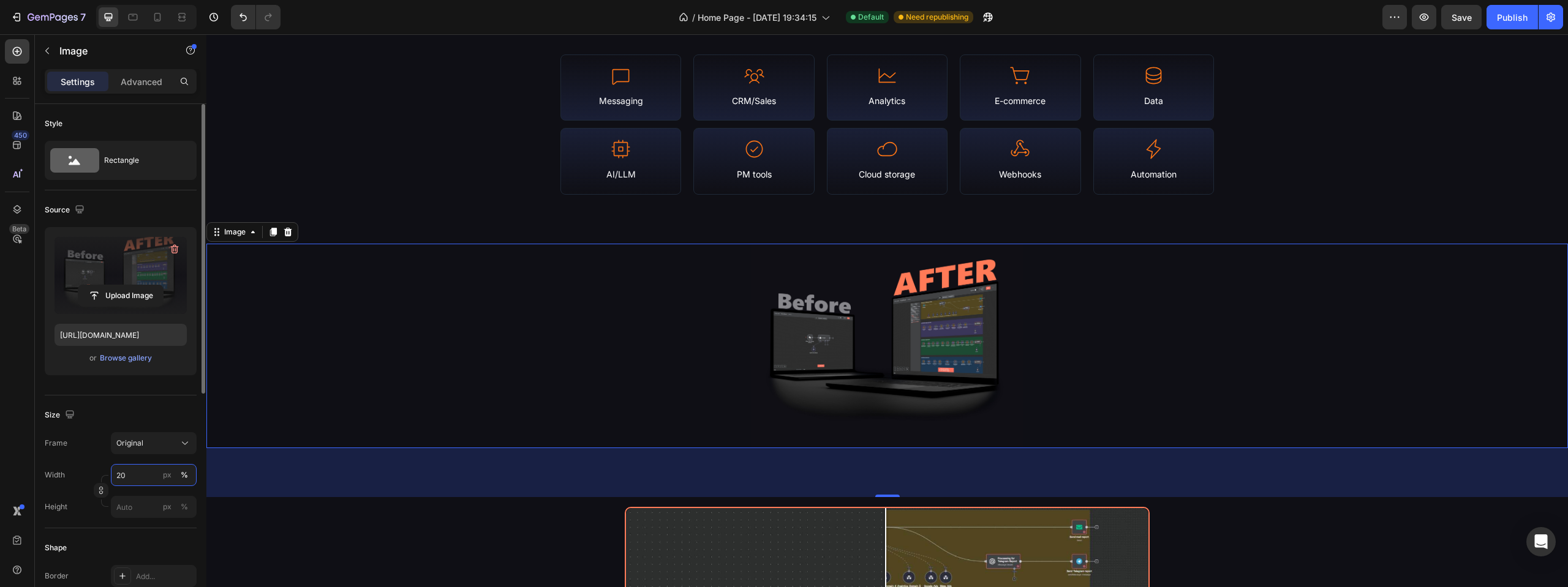
drag, startPoint x: 146, startPoint y: 471, endPoint x: 75, endPoint y: 478, distance: 71.3
click at [75, 478] on div "Width 20 px %" at bounding box center [120, 475] width 152 height 22
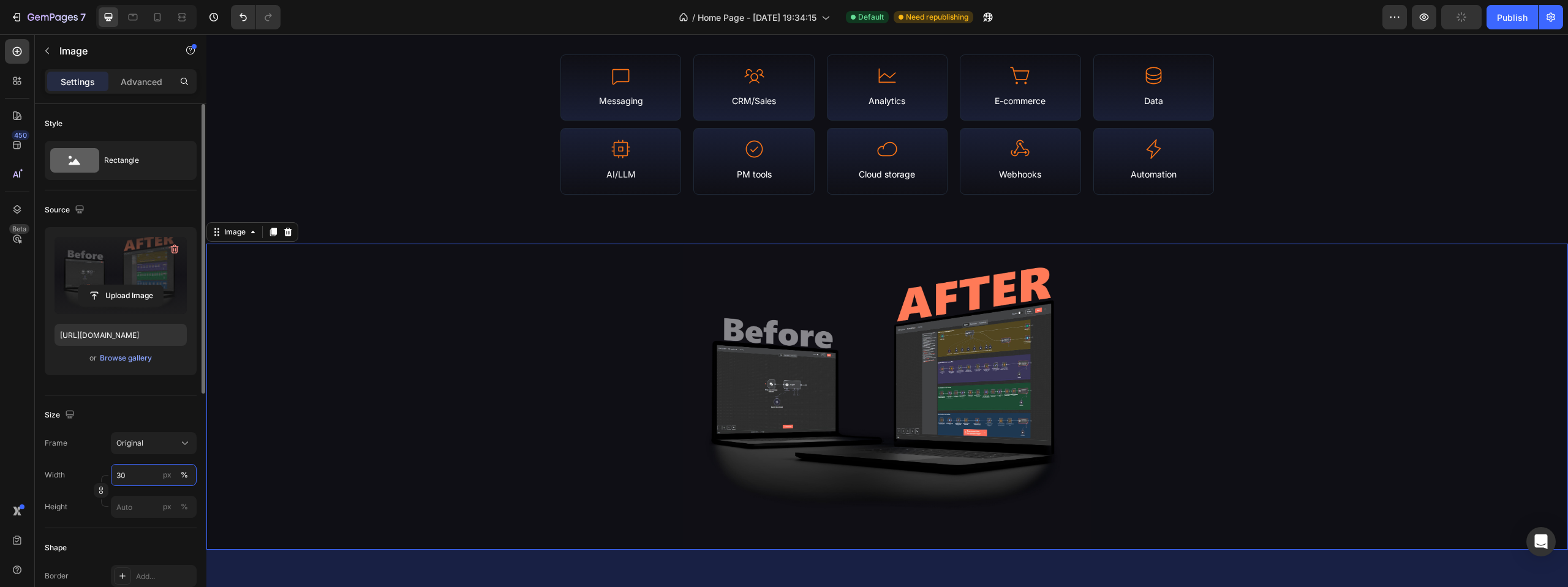
drag, startPoint x: 126, startPoint y: 478, endPoint x: 99, endPoint y: 480, distance: 27.1
click at [100, 480] on div "Width 30 px % Height px %" at bounding box center [120, 491] width 152 height 54
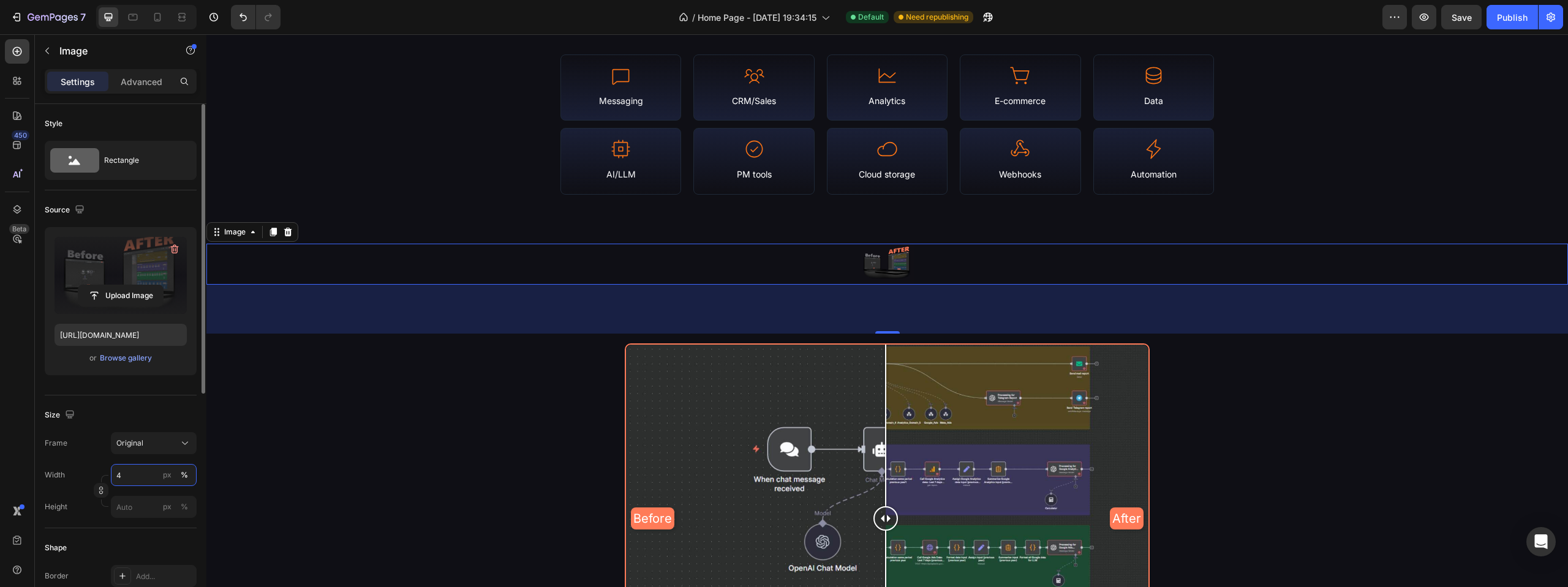
type input "40"
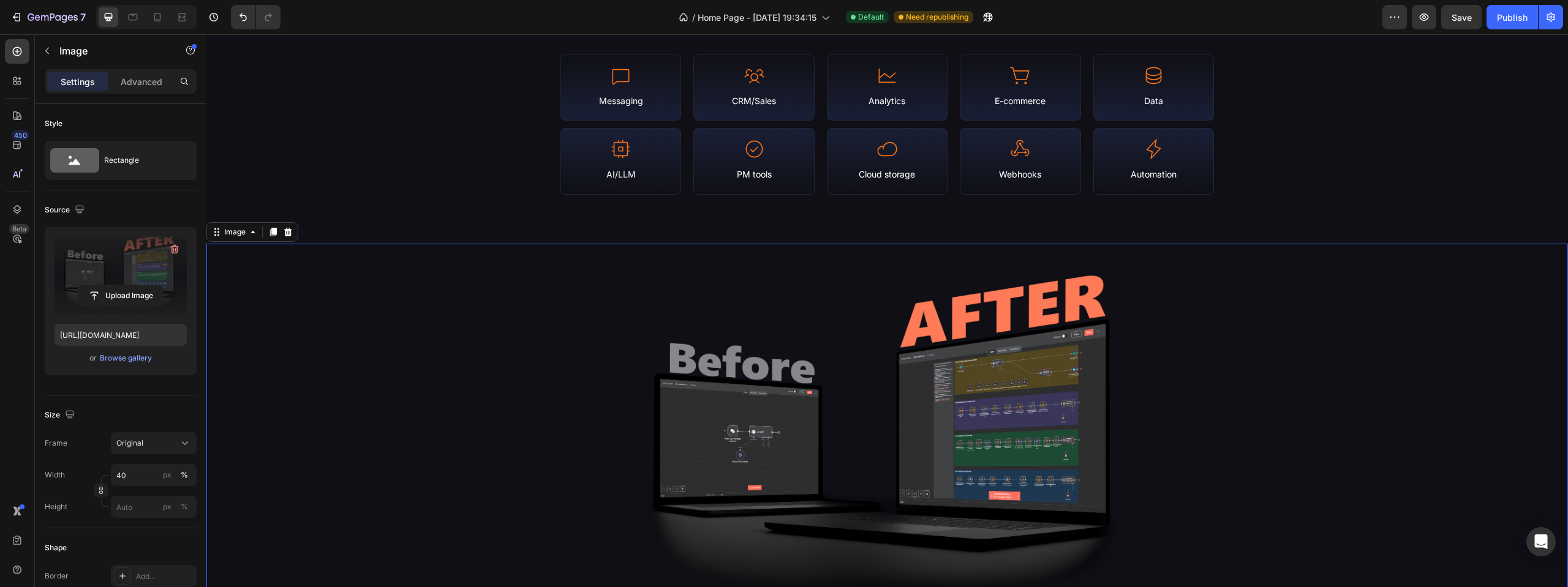
click at [479, 164] on div "Library Stats & Coverage Heading N8N Empire is a continuously-updated portal of…" at bounding box center [888, 14] width 817 height 362
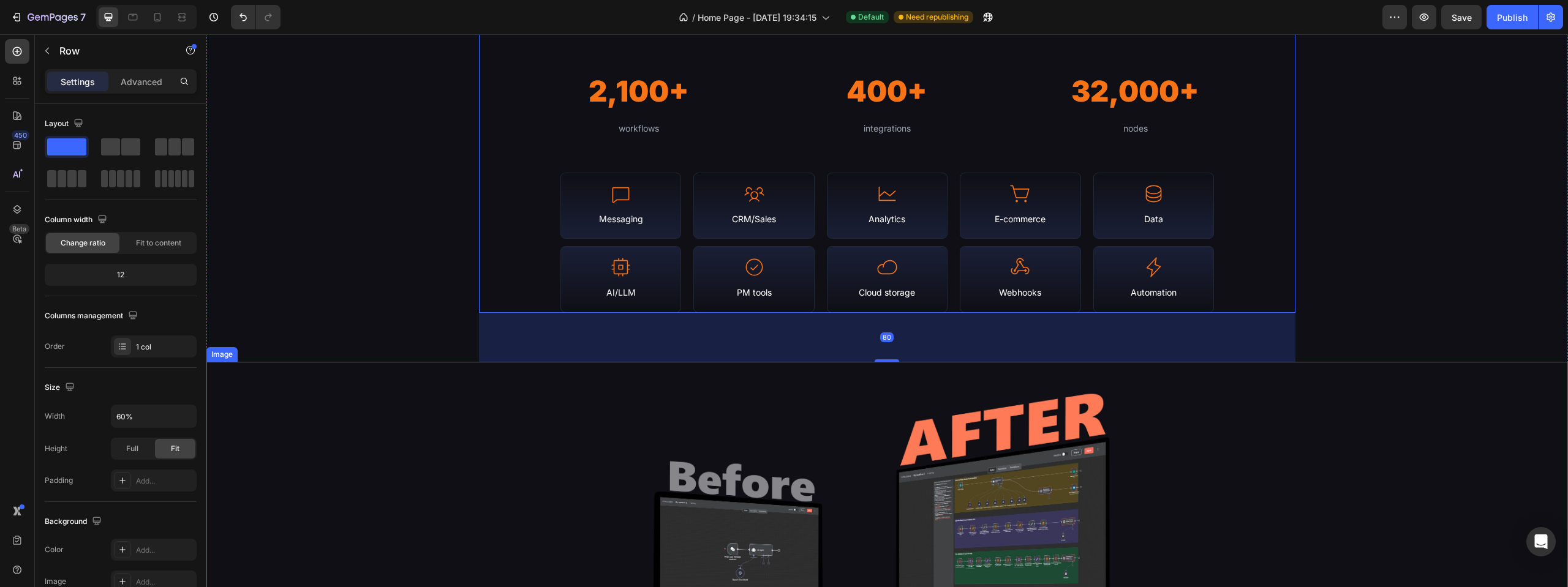
scroll to position [1224, 0]
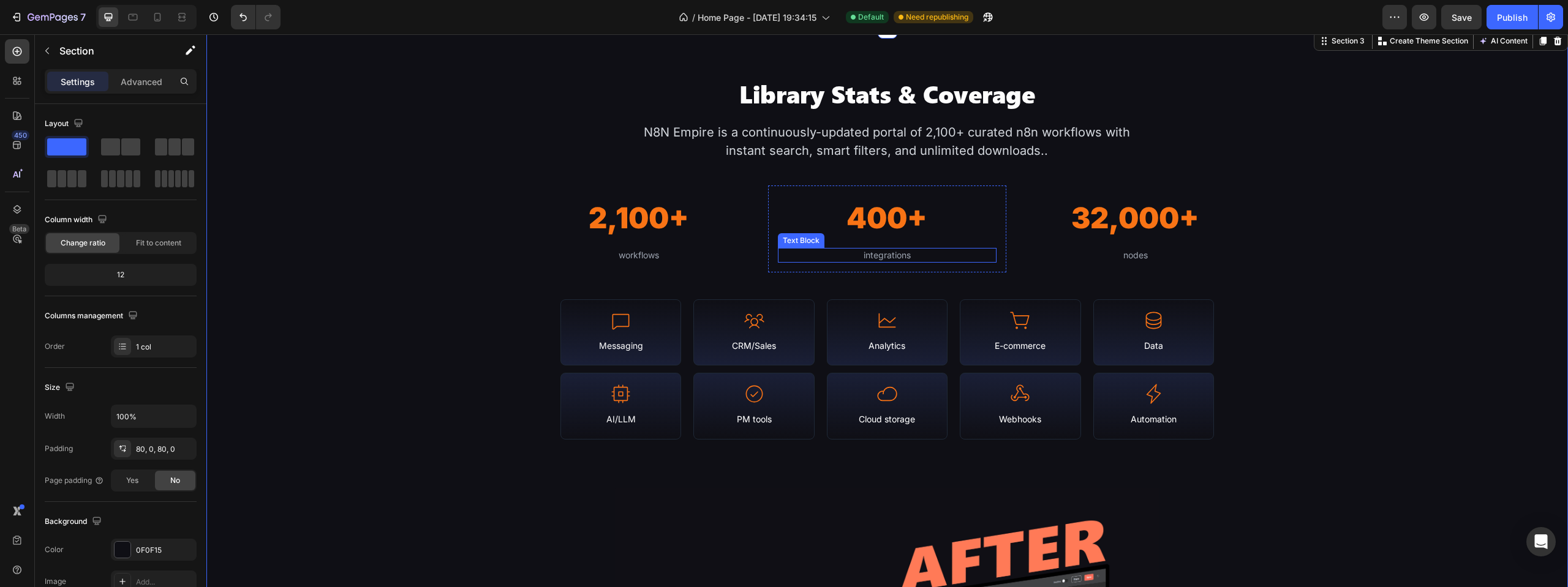
click at [886, 225] on h2 "400+" at bounding box center [887, 218] width 219 height 46
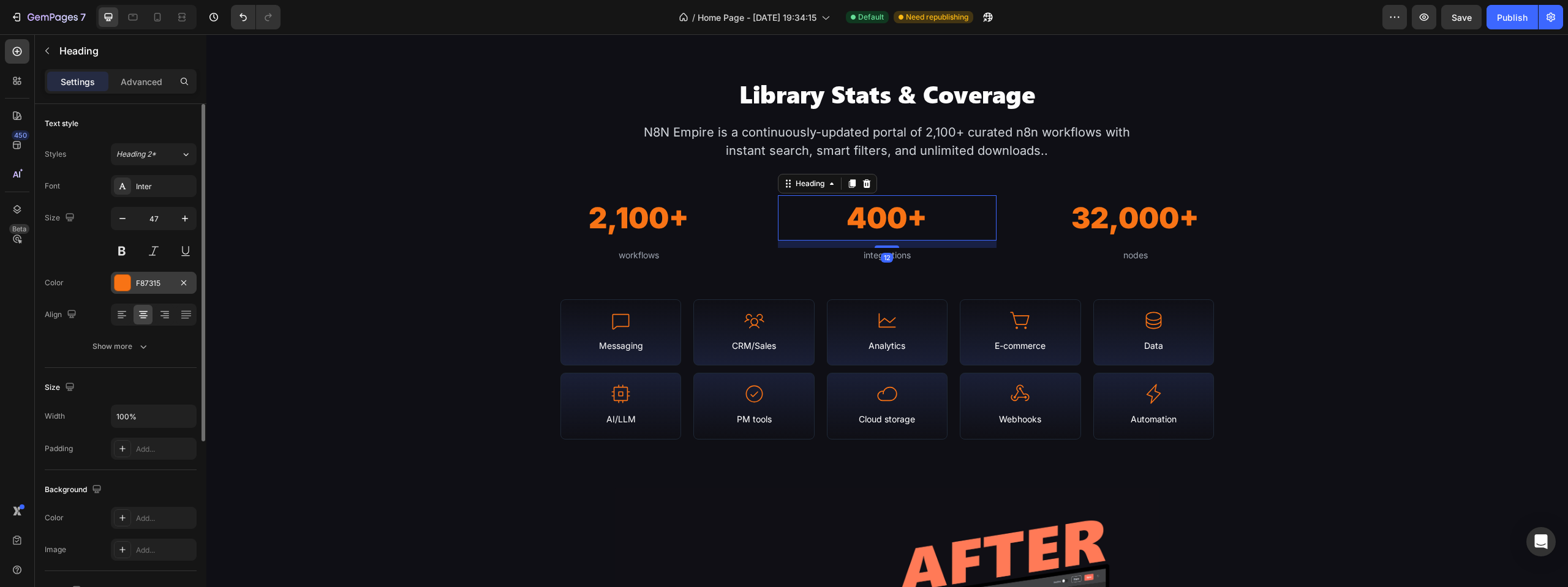
click at [165, 281] on div "F87315" at bounding box center [153, 283] width 35 height 11
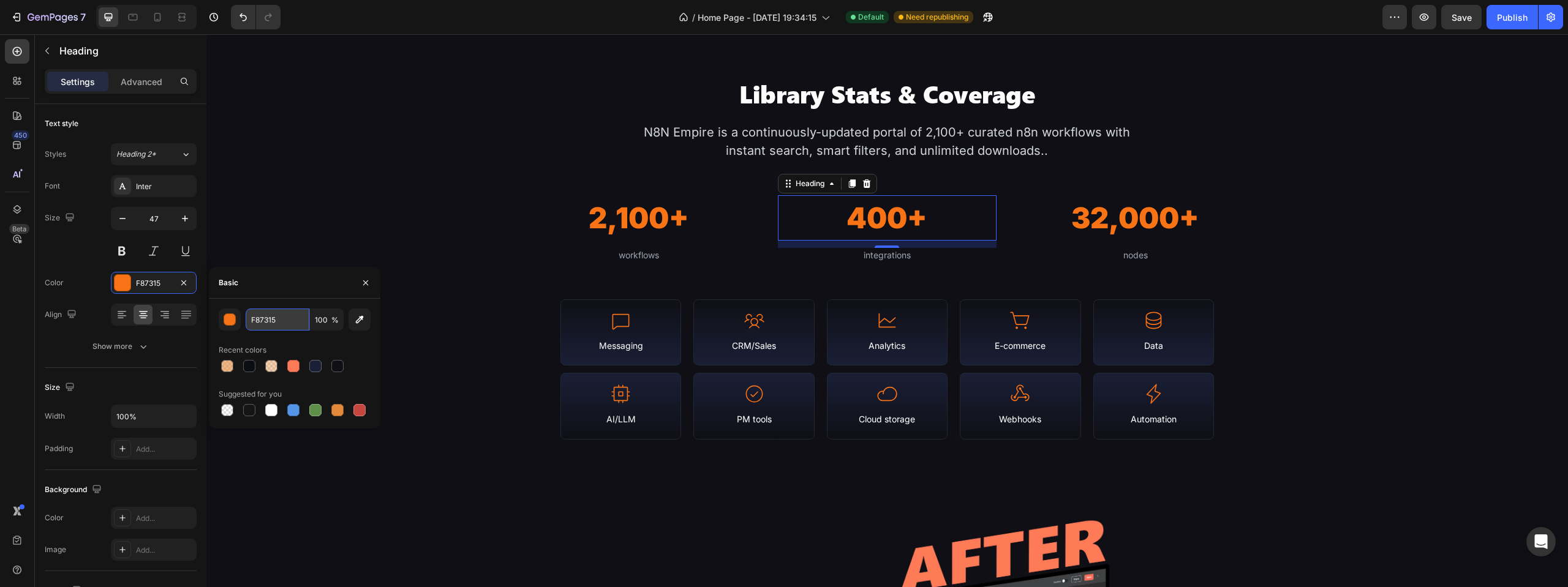
click at [282, 325] on input "F87315" at bounding box center [277, 319] width 63 height 22
click at [223, 319] on button "button" at bounding box center [229, 319] width 22 height 22
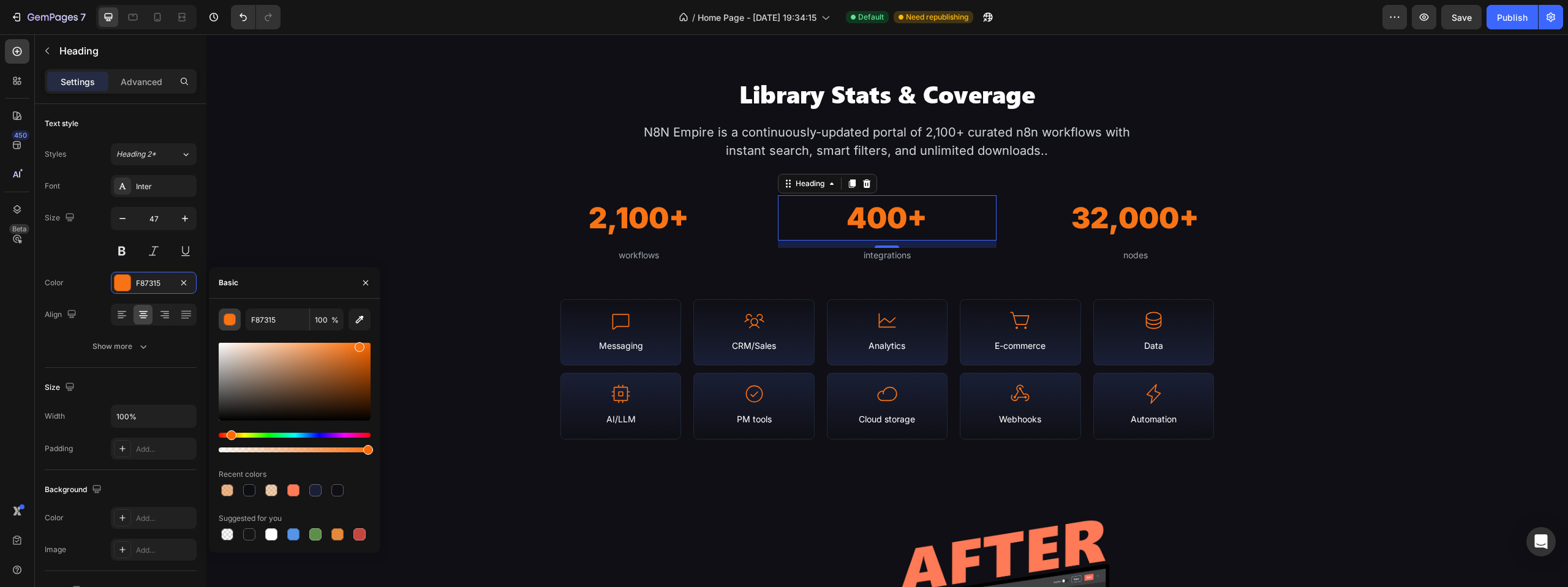
click at [223, 319] on button "button" at bounding box center [229, 319] width 22 height 22
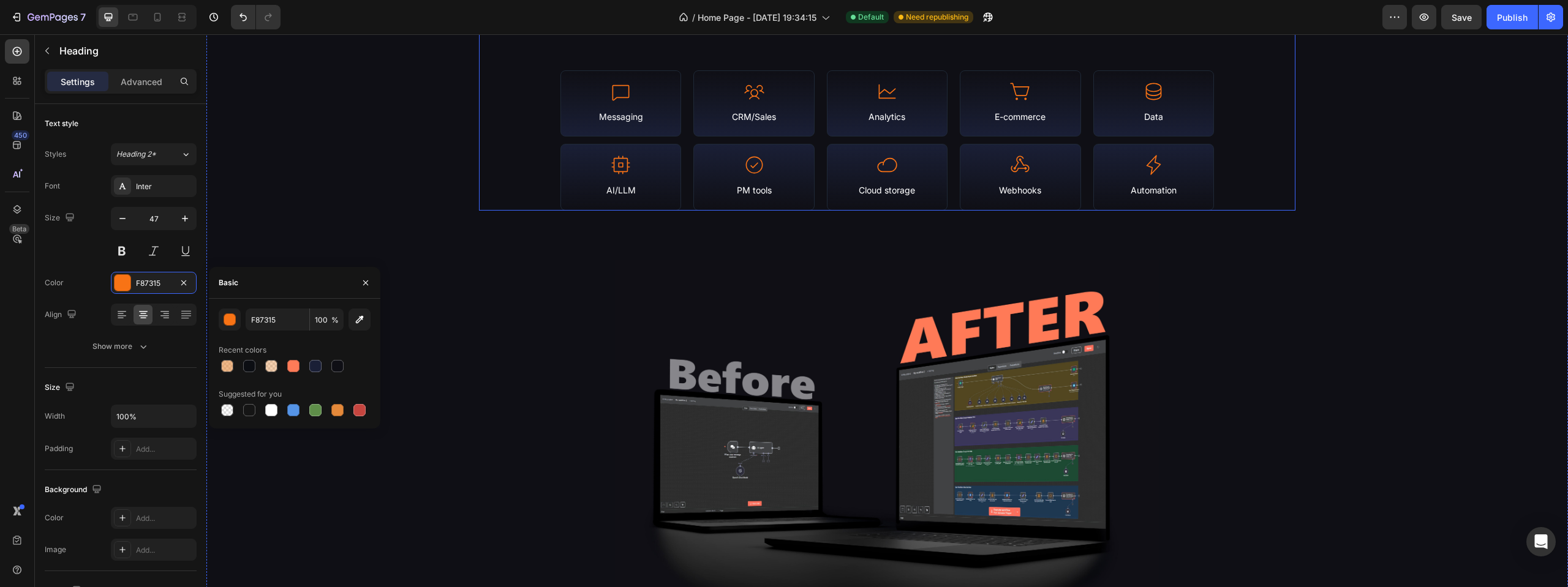
scroll to position [1530, 0]
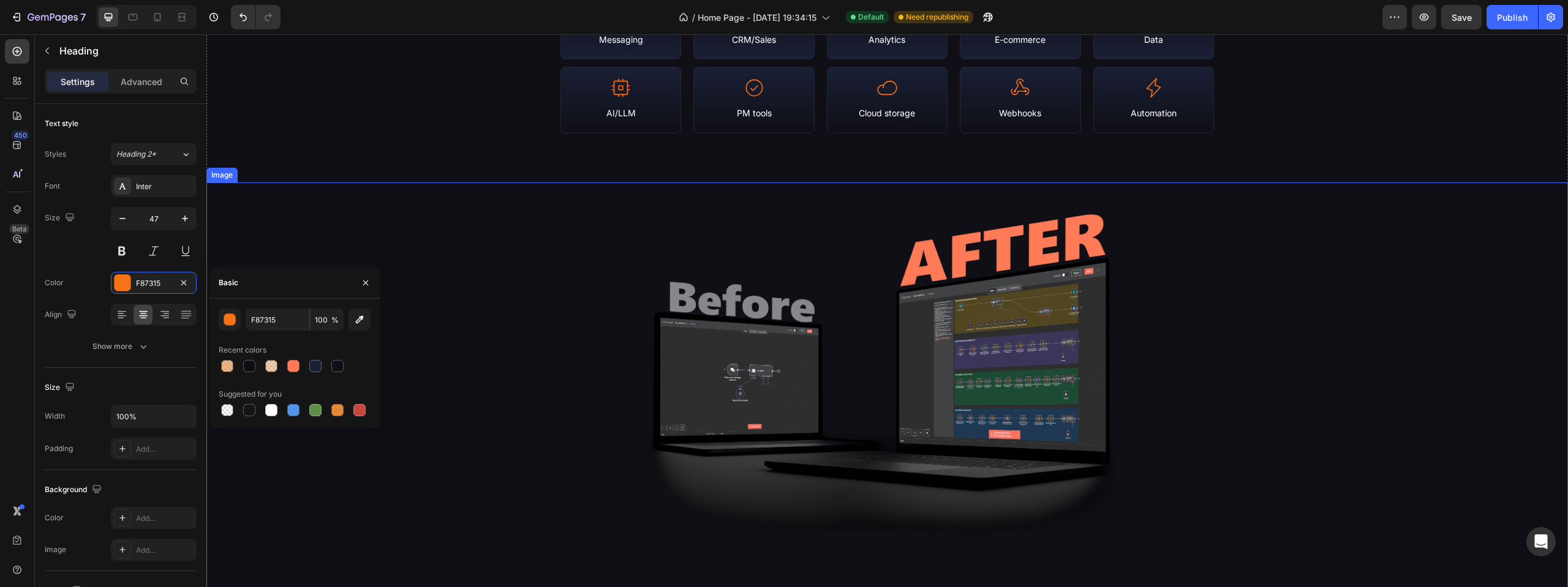
click at [860, 325] on img at bounding box center [887, 386] width 545 height 408
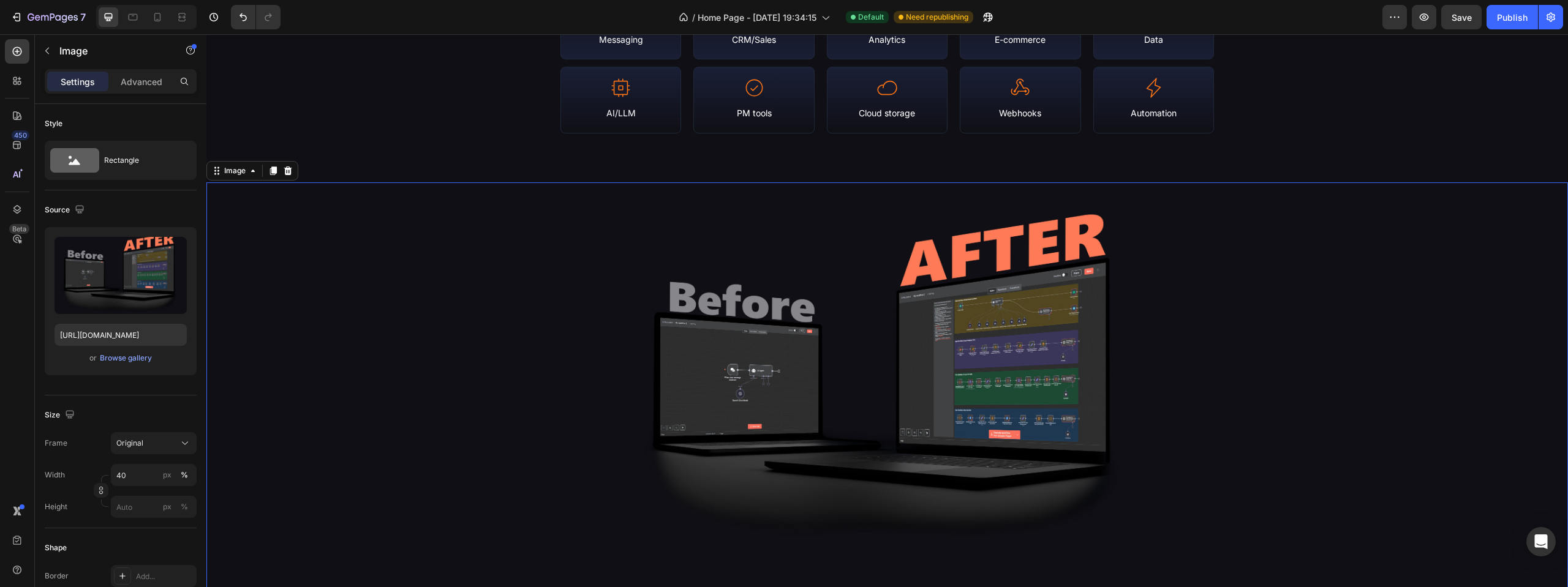
click at [874, 293] on img at bounding box center [887, 386] width 545 height 408
click at [120, 289] on input "file" at bounding box center [120, 295] width 84 height 21
type input "[URL][DOMAIN_NAME]"
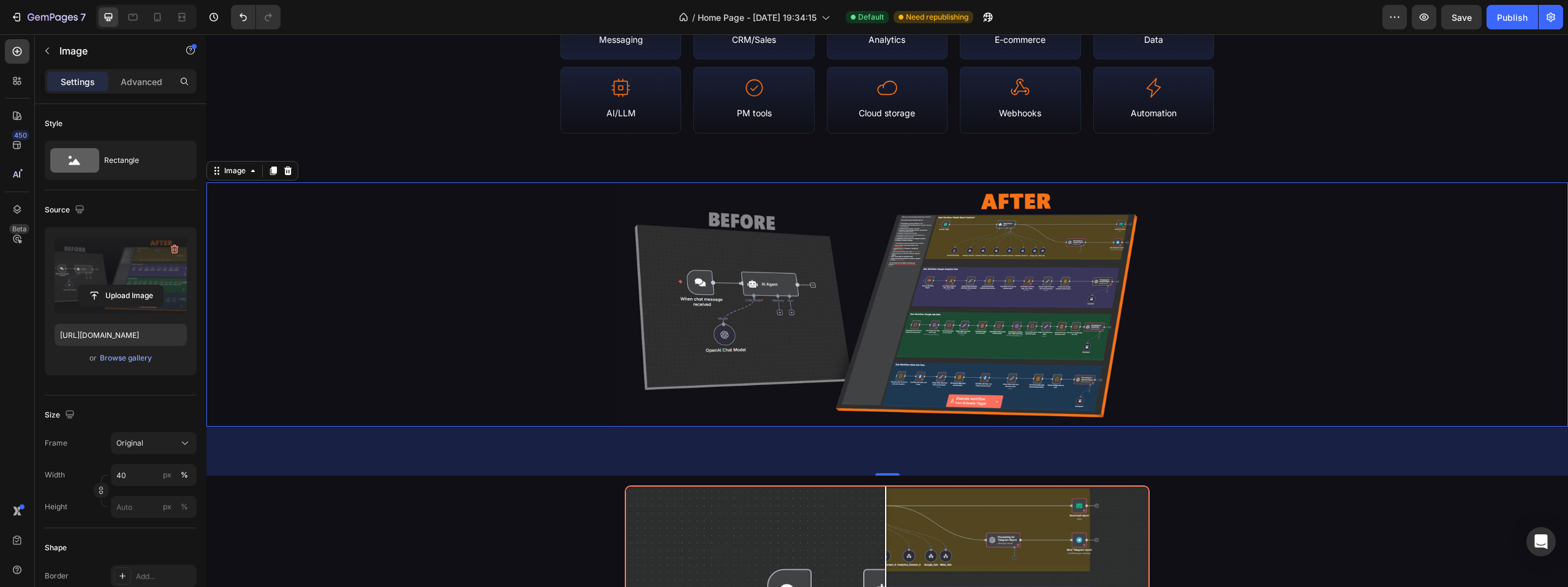
click at [1185, 276] on div at bounding box center [887, 305] width 1361 height 244
click at [1055, 272] on img at bounding box center [887, 305] width 545 height 244
click at [418, 483] on div "Library Stats & Coverage Heading N8N Empire is a continuously-updated portal of…" at bounding box center [887, 333] width 1361 height 1123
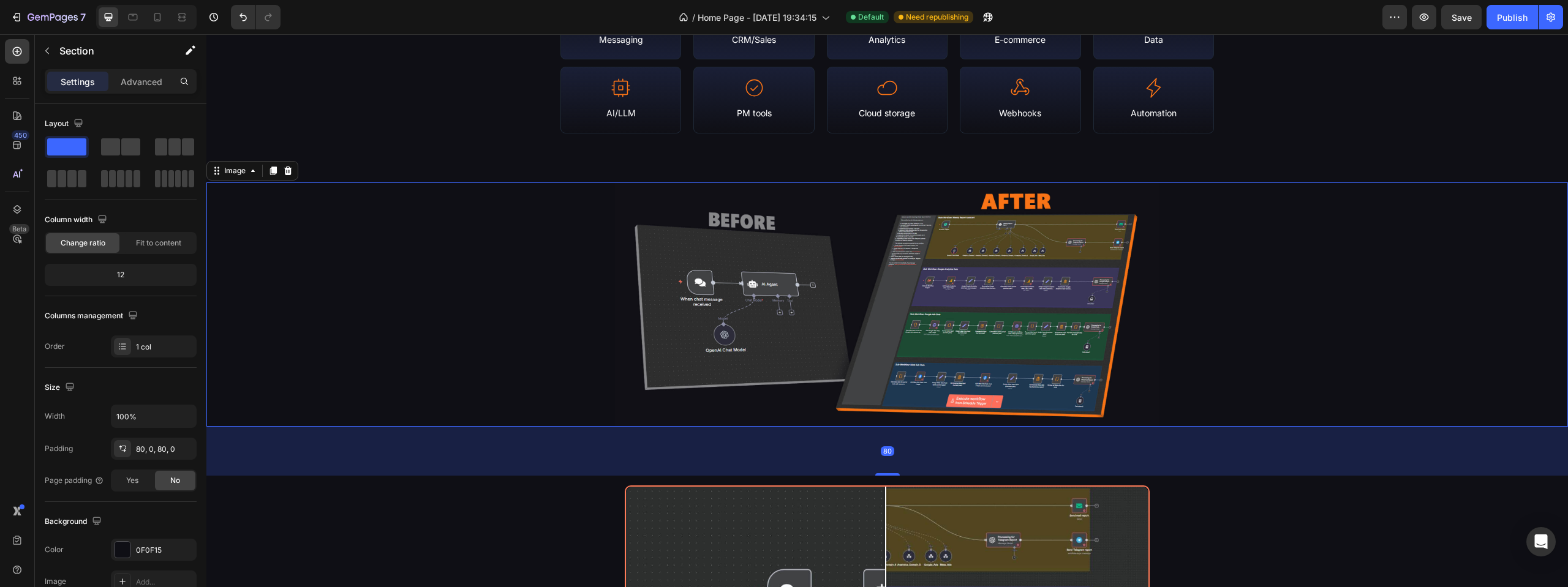
click at [731, 284] on img at bounding box center [887, 305] width 545 height 244
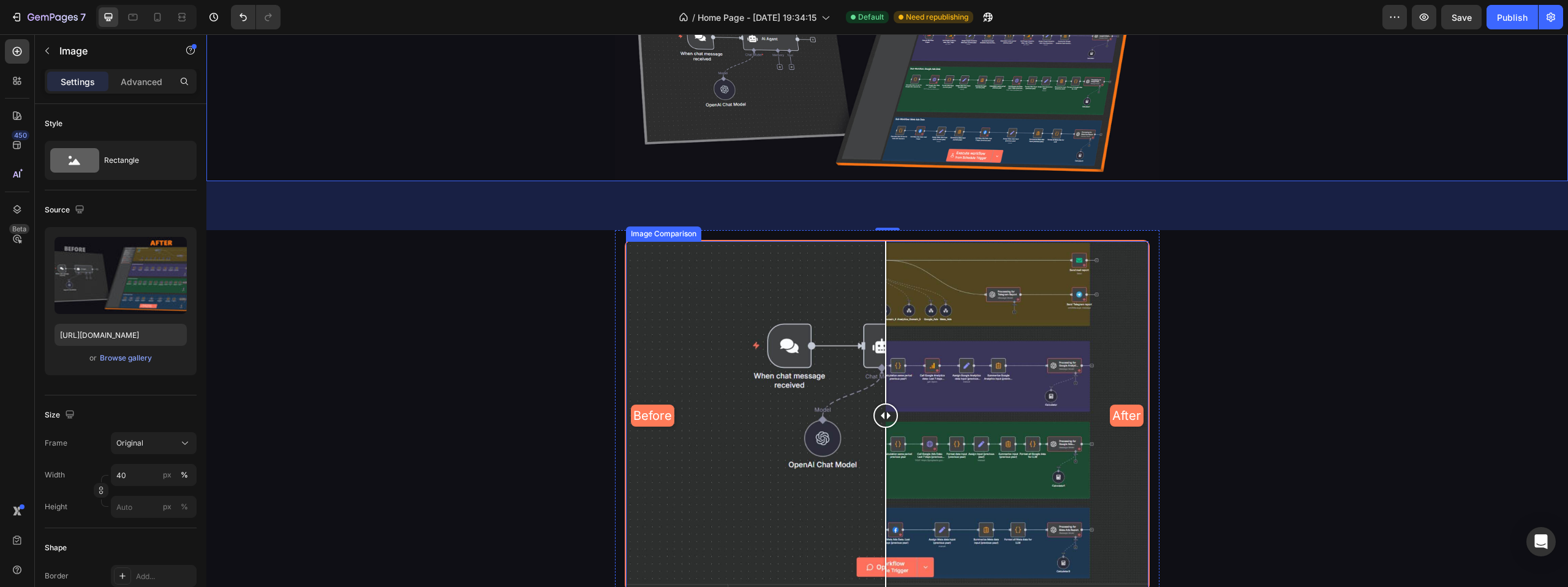
scroll to position [1775, 0]
drag, startPoint x: 816, startPoint y: 468, endPoint x: 835, endPoint y: 443, distance: 31.4
click at [816, 468] on div "Before After" at bounding box center [888, 415] width 523 height 348
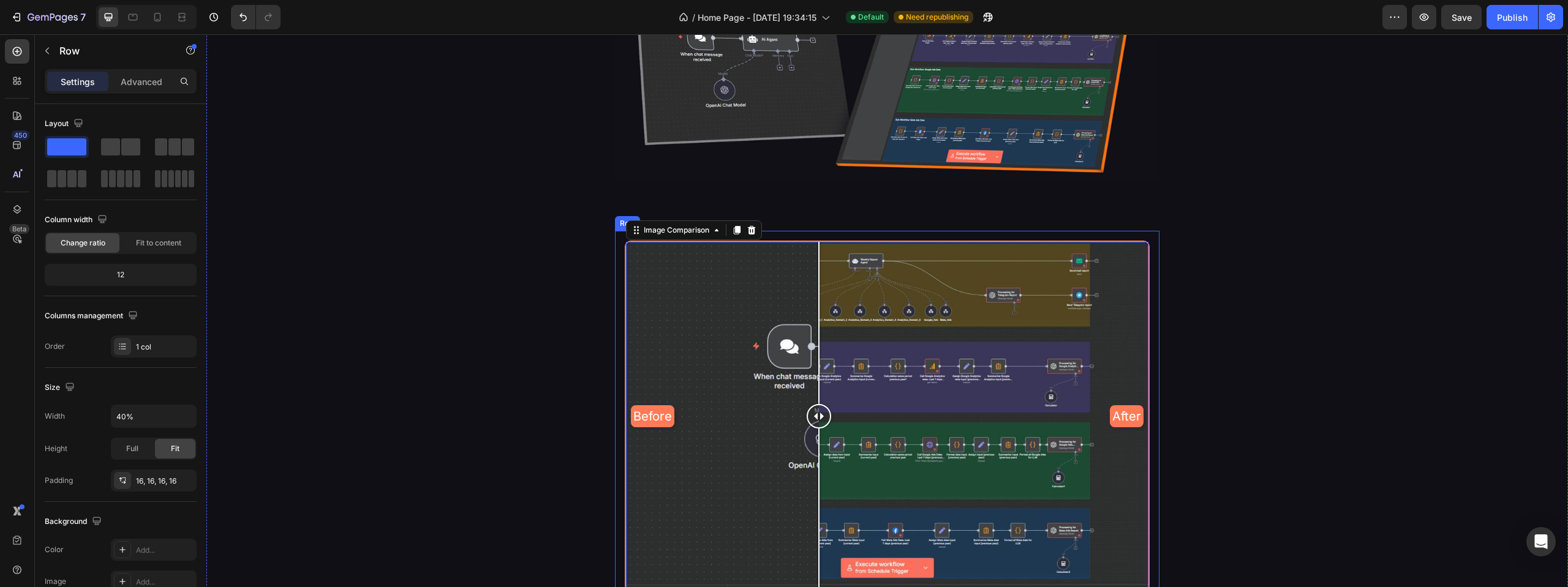
click at [616, 236] on div "Before After Image Comparison 0 Row" at bounding box center [887, 416] width 545 height 370
click at [686, 220] on icon at bounding box center [690, 219] width 10 height 10
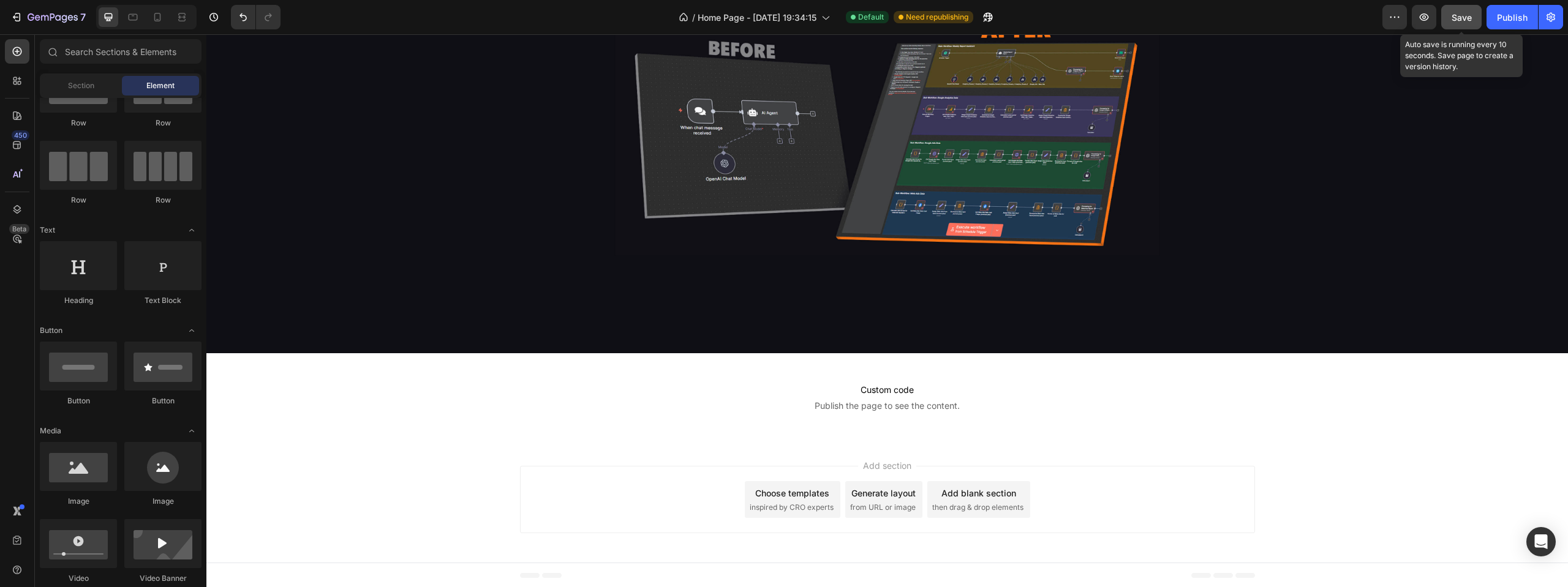
click at [1449, 19] on button "Save" at bounding box center [1461, 17] width 40 height 25
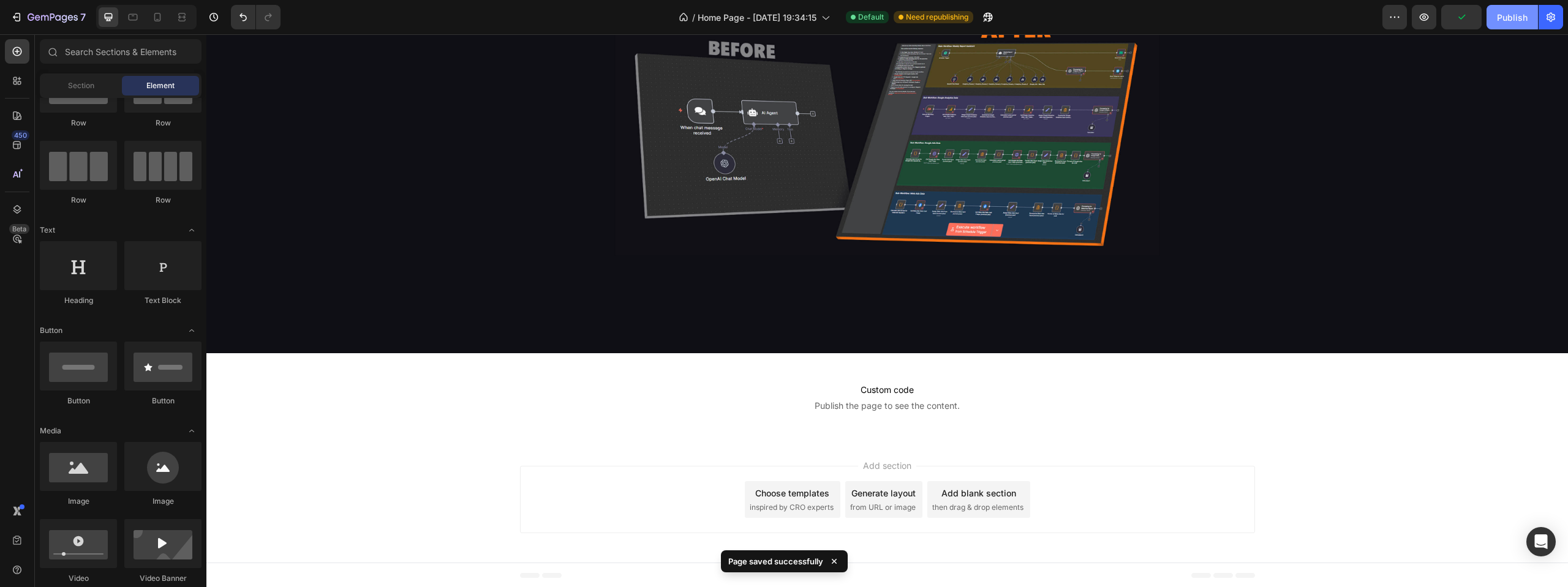
click at [1513, 15] on div "Publish" at bounding box center [1513, 17] width 31 height 13
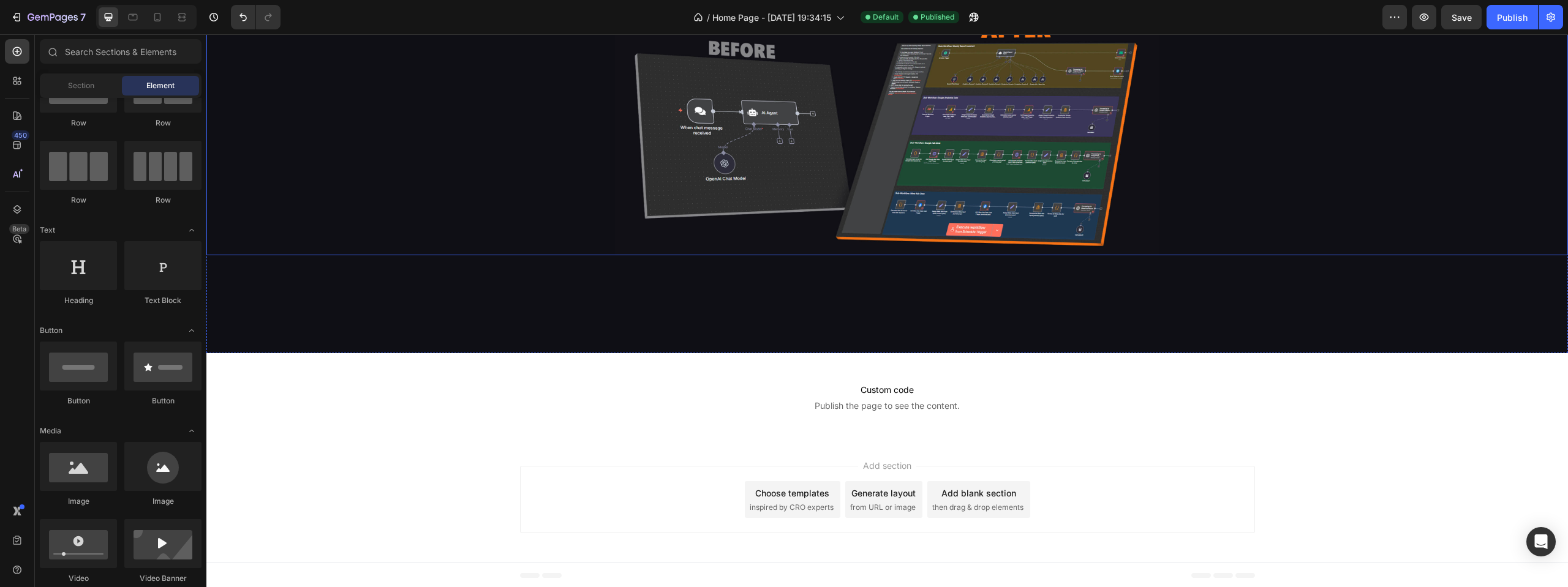
click at [774, 202] on img at bounding box center [887, 133] width 545 height 244
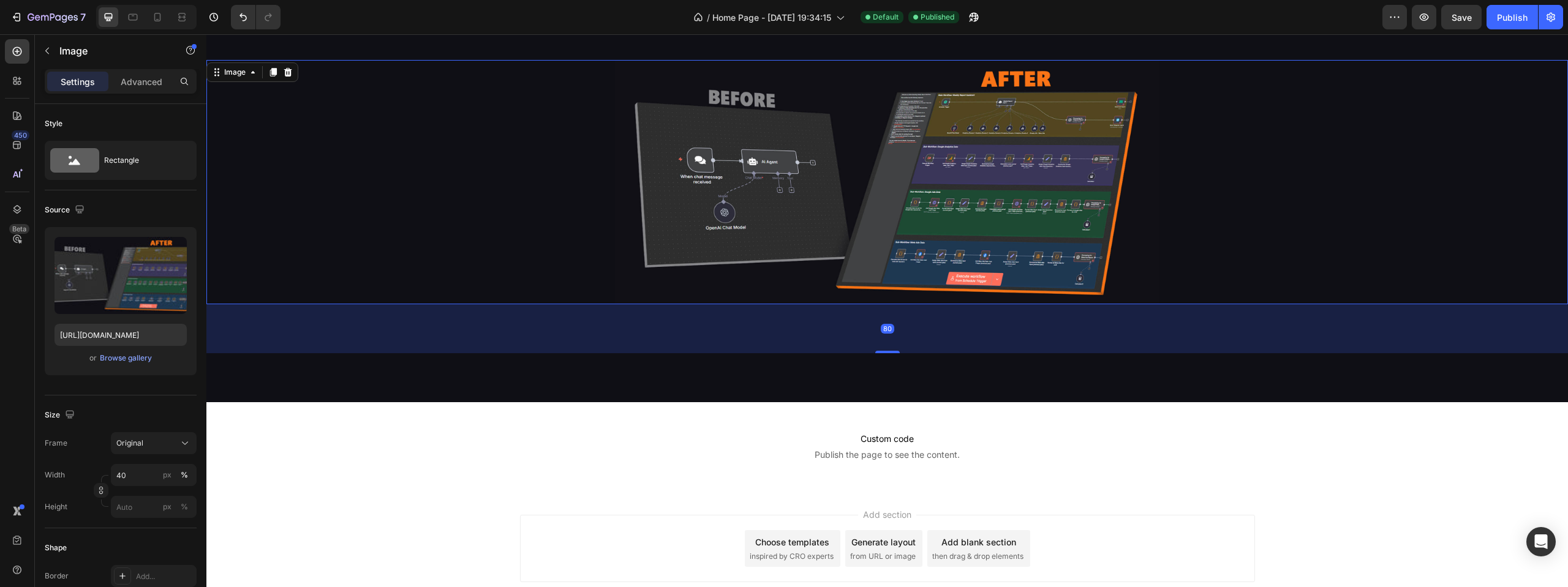
scroll to position [1396, 0]
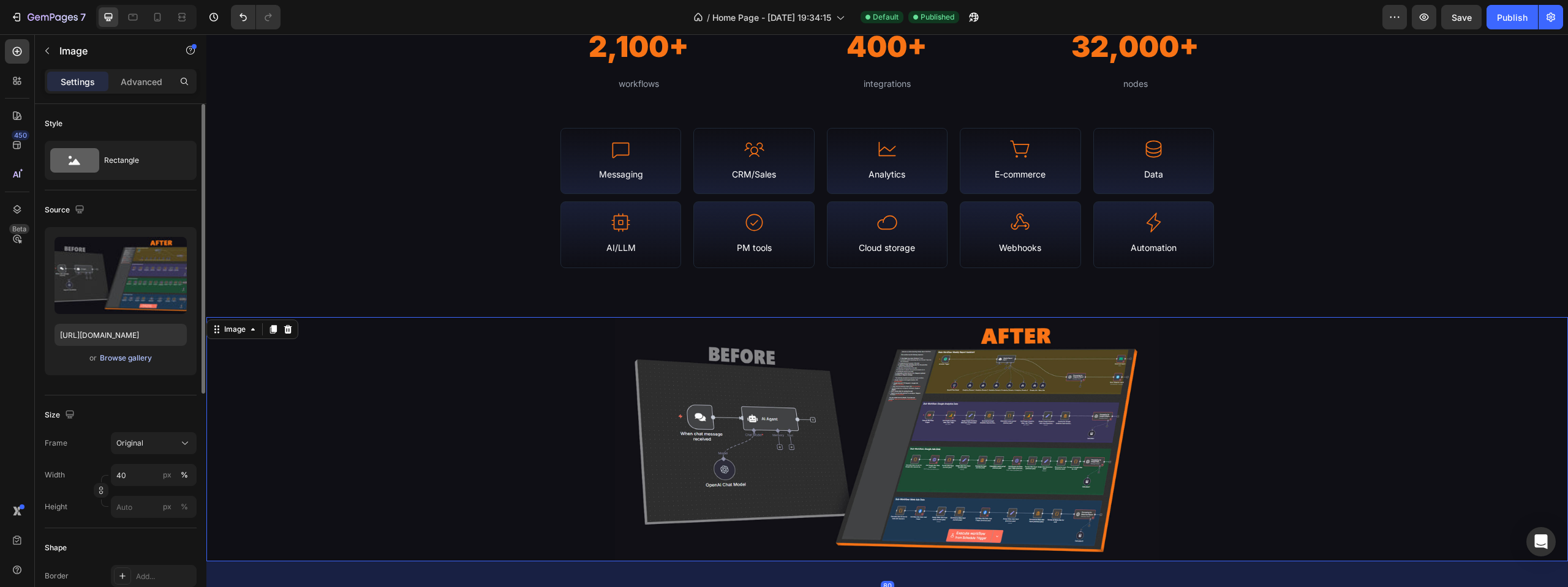
click at [146, 355] on div "Browse gallery" at bounding box center [126, 358] width 52 height 11
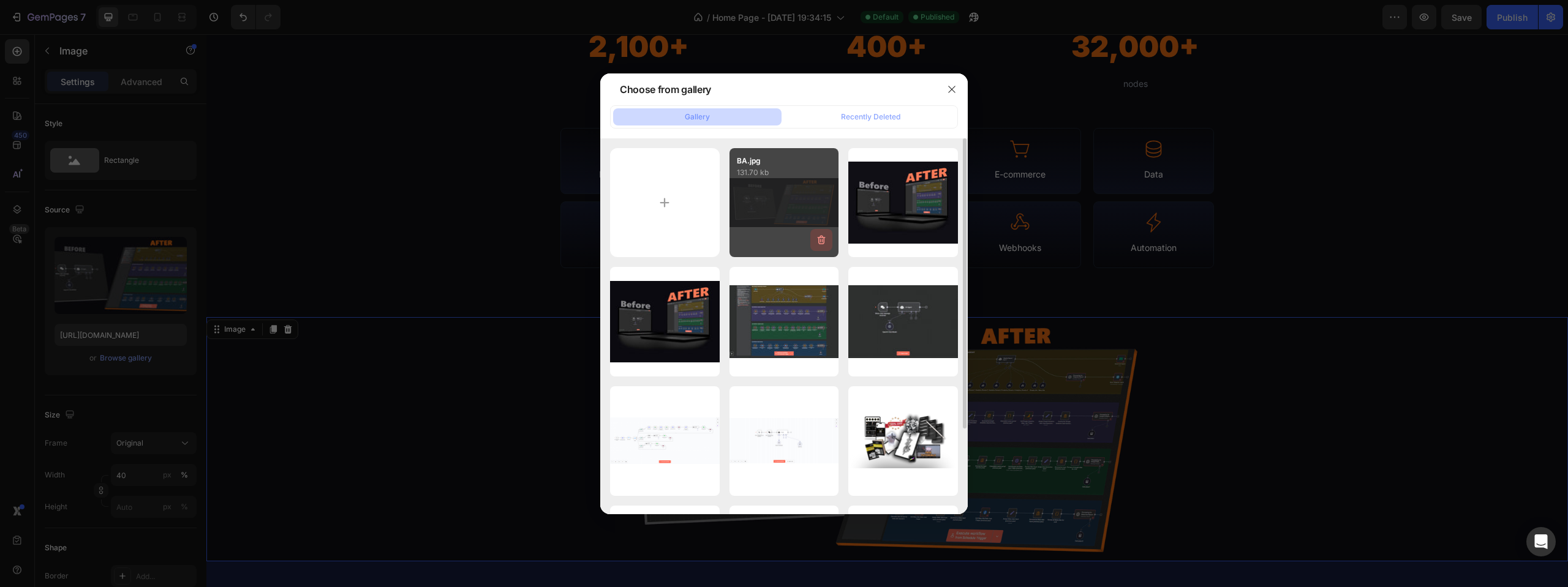
click at [821, 234] on icon "button" at bounding box center [821, 240] width 12 height 12
click at [816, 242] on div "Delete" at bounding box center [814, 242] width 23 height 11
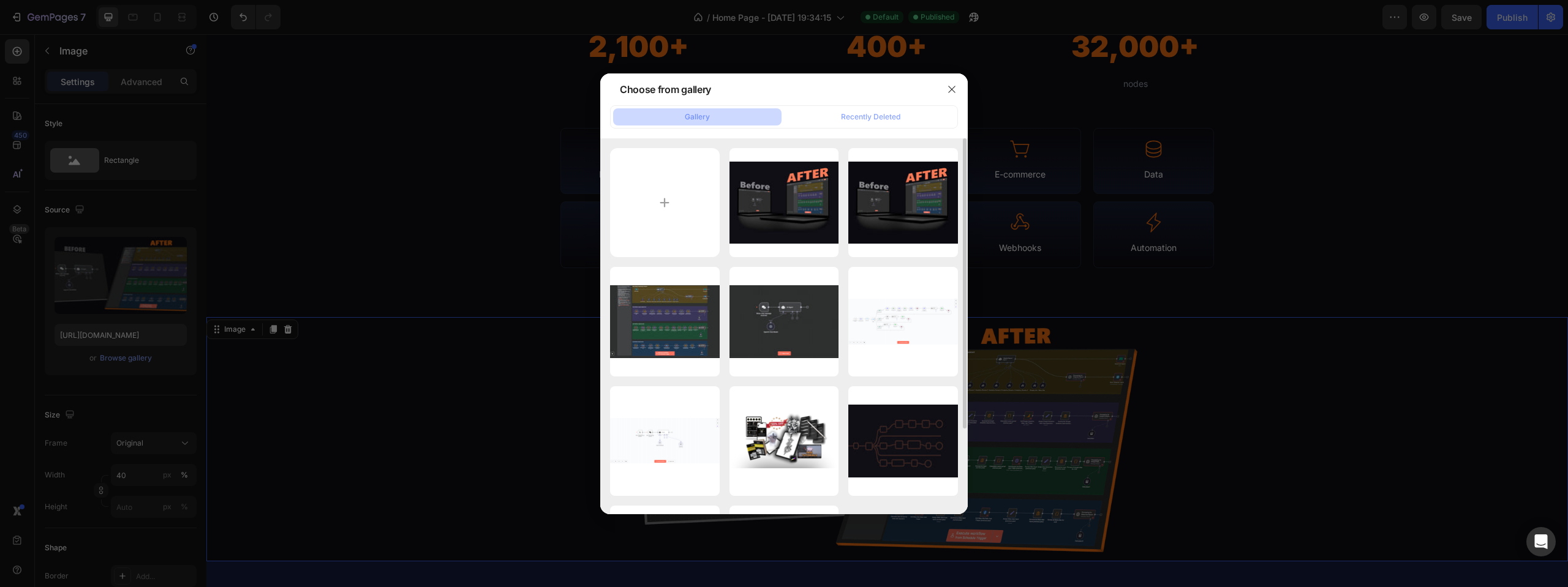
click at [0, 0] on icon "button" at bounding box center [0, 0] width 0 height 0
click at [0, 0] on div "Delete" at bounding box center [0, 0] width 0 height 0
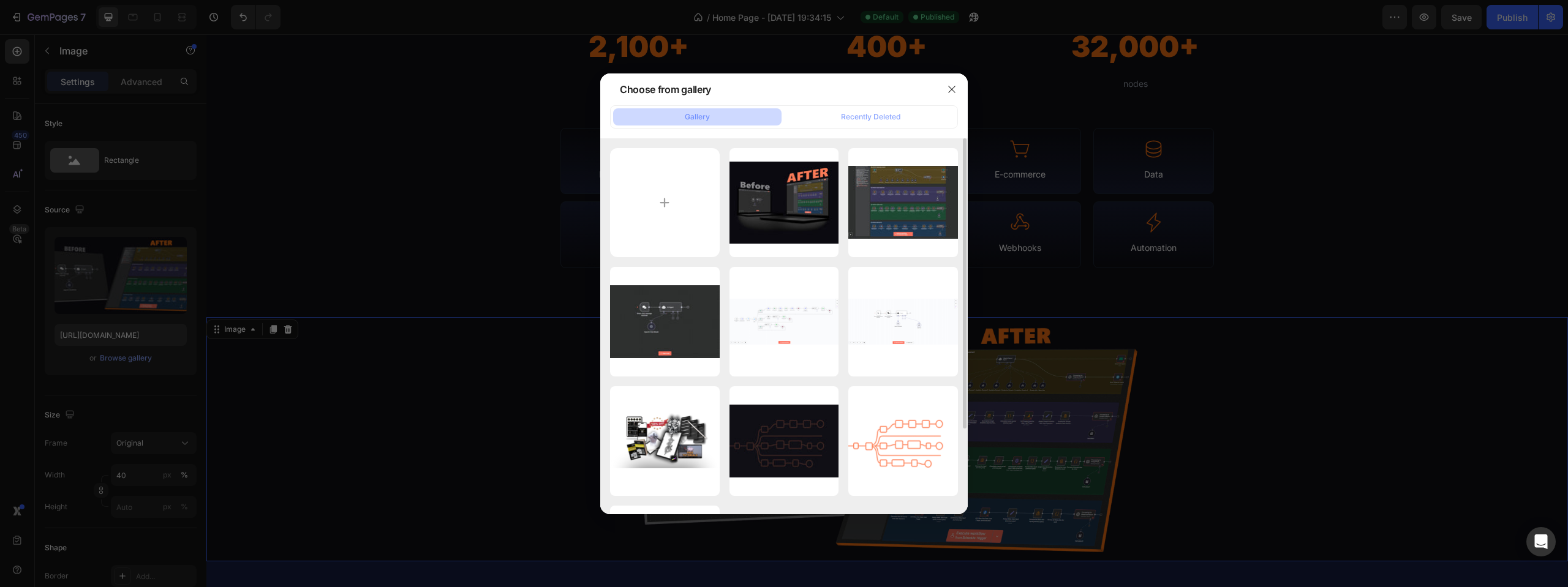
click at [0, 0] on icon "button" at bounding box center [0, 0] width 0 height 0
click at [815, 242] on div "Delete" at bounding box center [814, 242] width 23 height 11
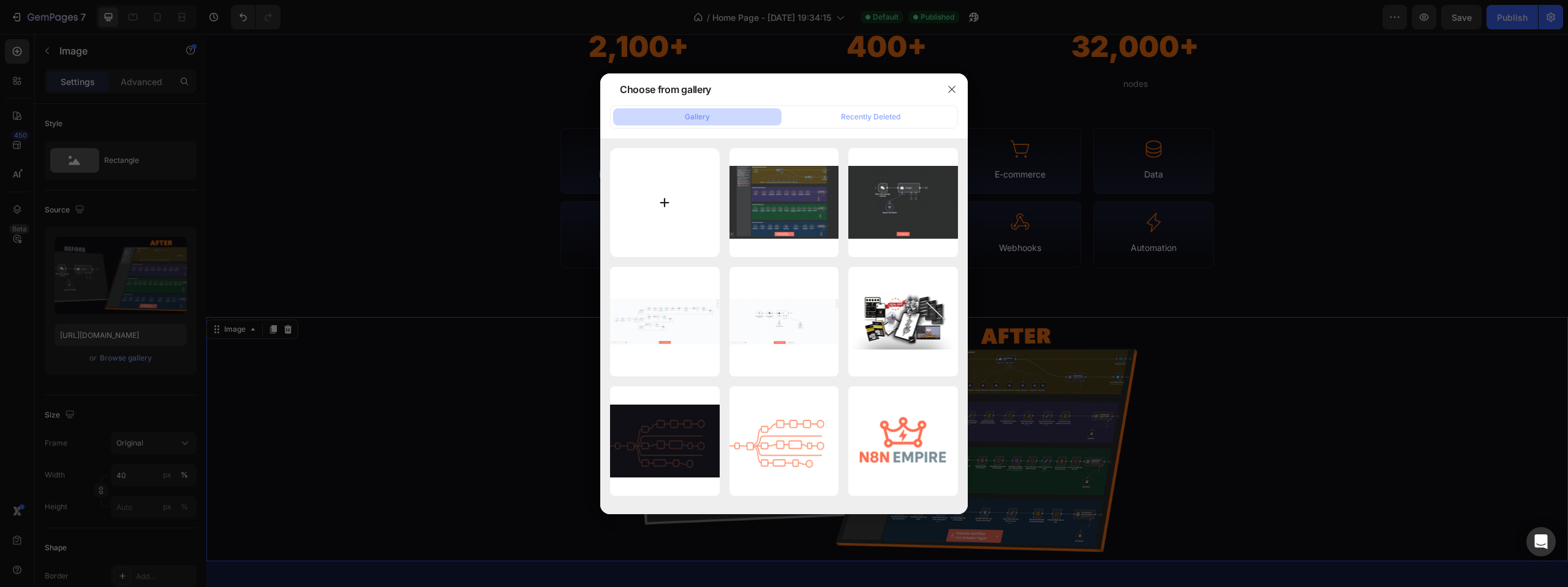
click at [660, 212] on input "file" at bounding box center [665, 203] width 110 height 110
type input "C:\fakepath\BA.png"
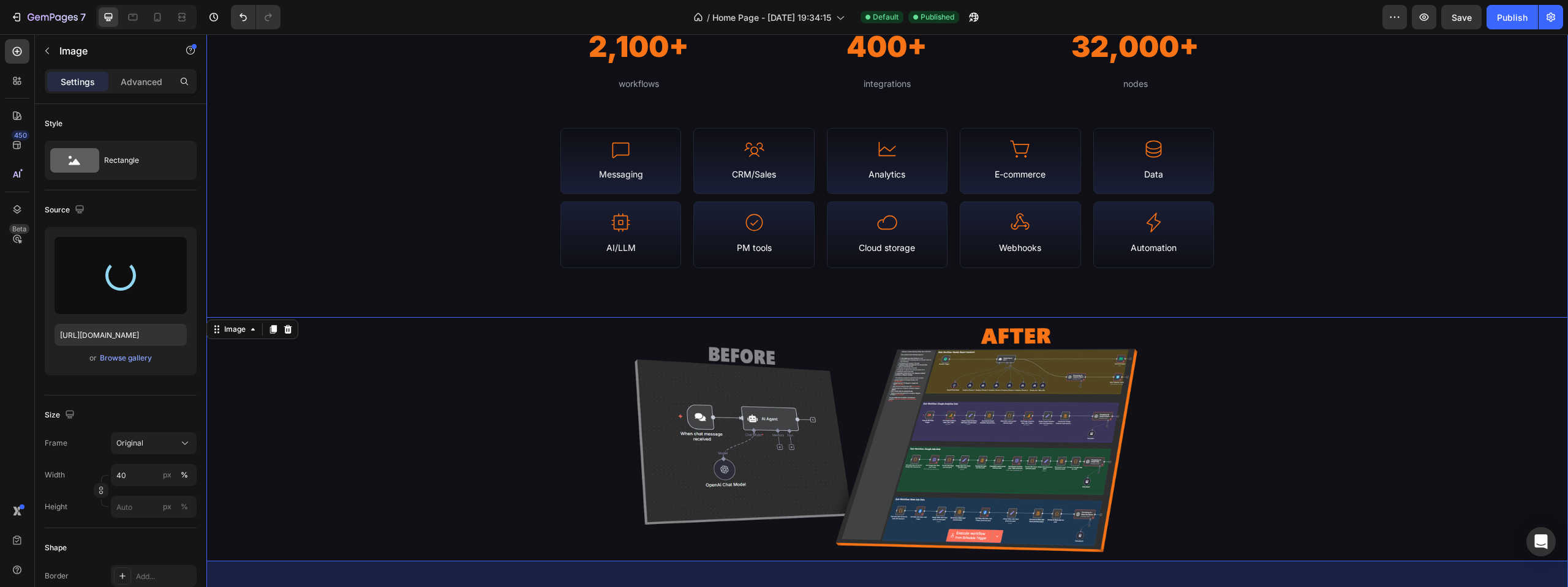
type input "[URL][DOMAIN_NAME]"
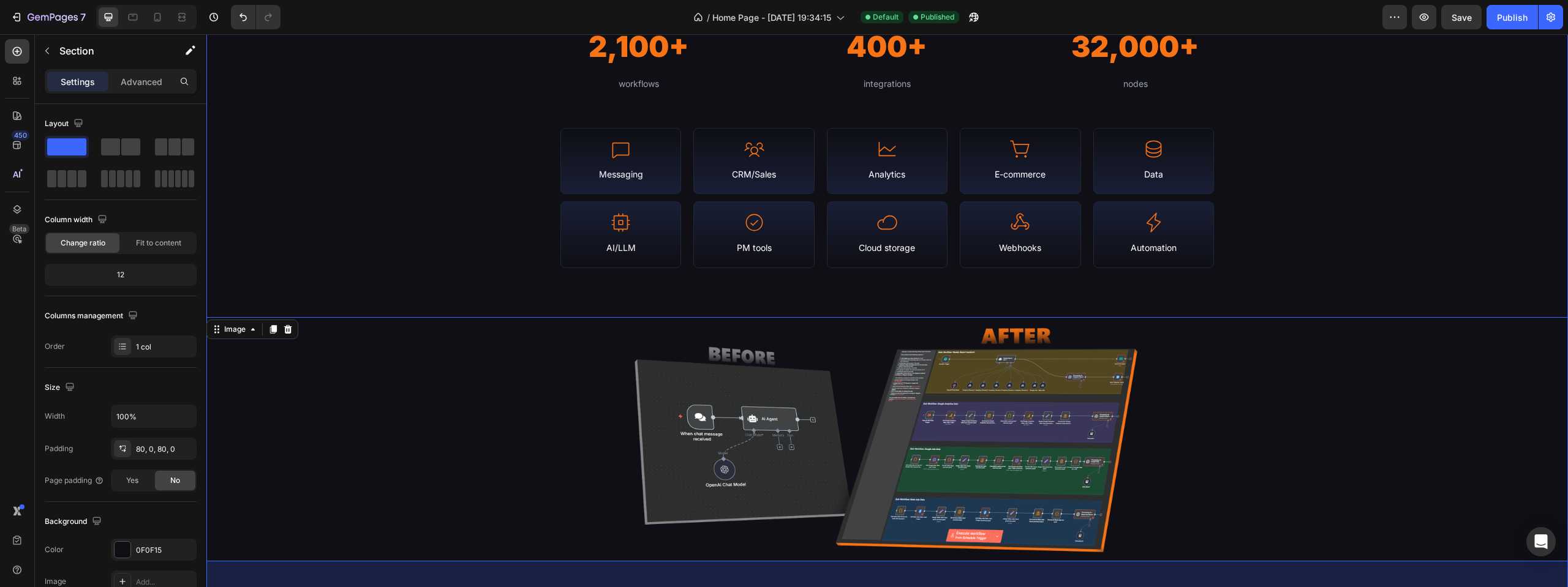
click at [428, 242] on div "Library Stats & Coverage Heading N8N Empire is a continuously-updated portal of…" at bounding box center [887, 258] width 1361 height 705
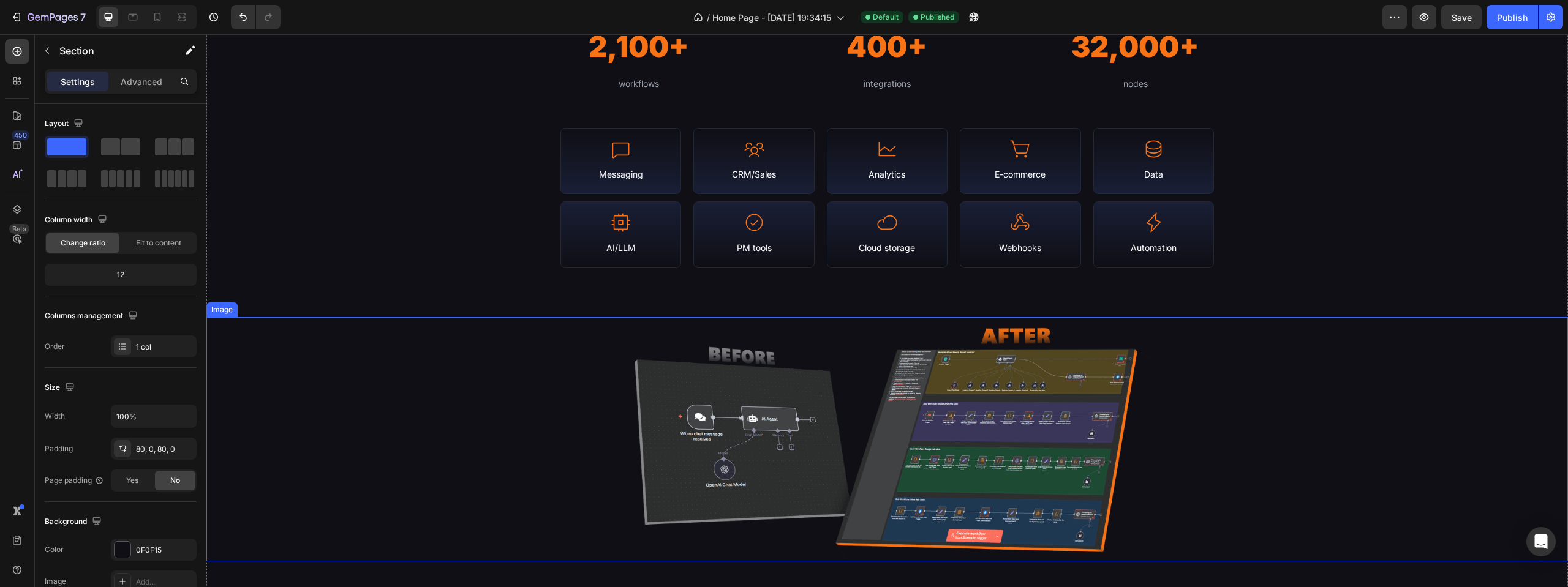
click at [778, 387] on img at bounding box center [887, 439] width 545 height 244
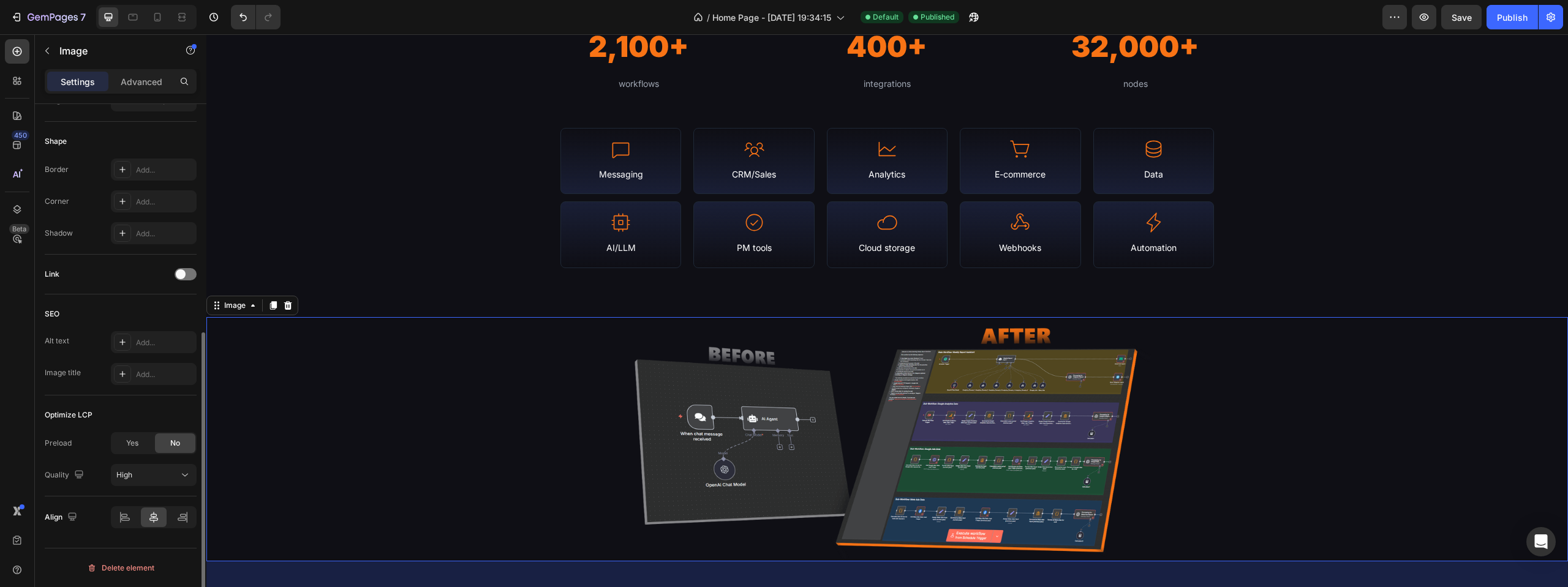
scroll to position [284, 0]
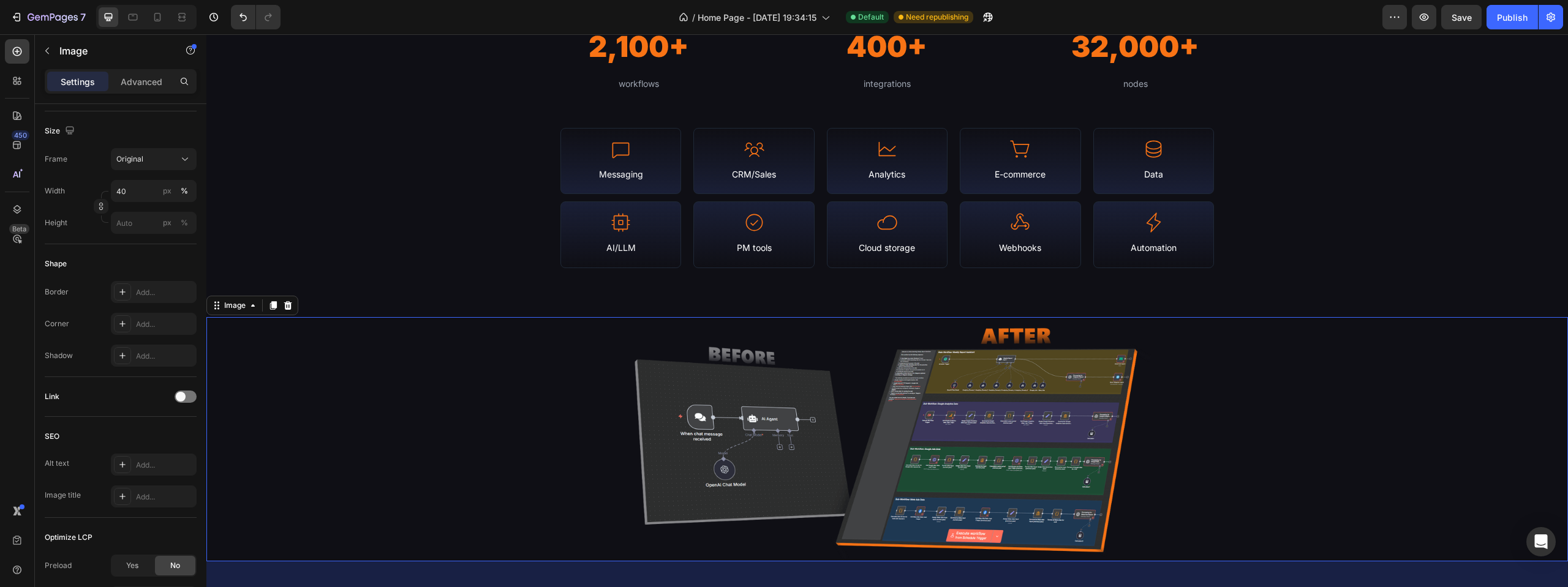
click at [775, 439] on img at bounding box center [887, 439] width 545 height 244
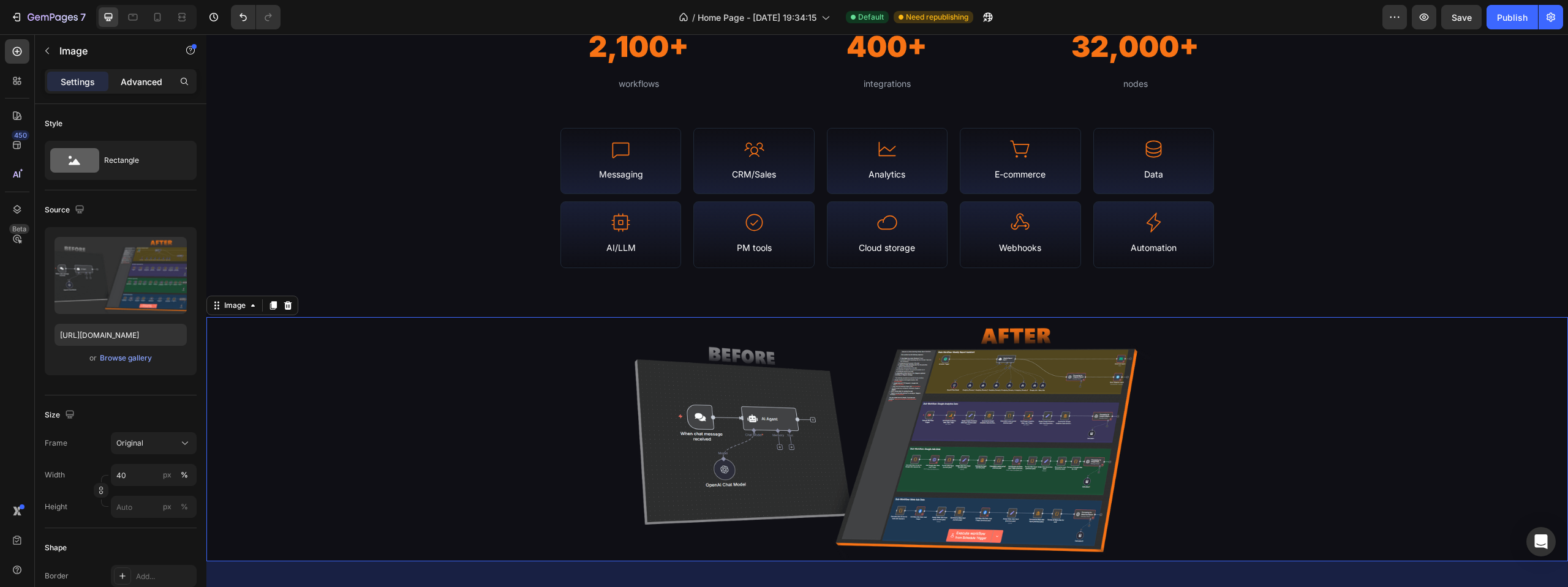
click at [130, 79] on p "Advanced" at bounding box center [142, 81] width 41 height 13
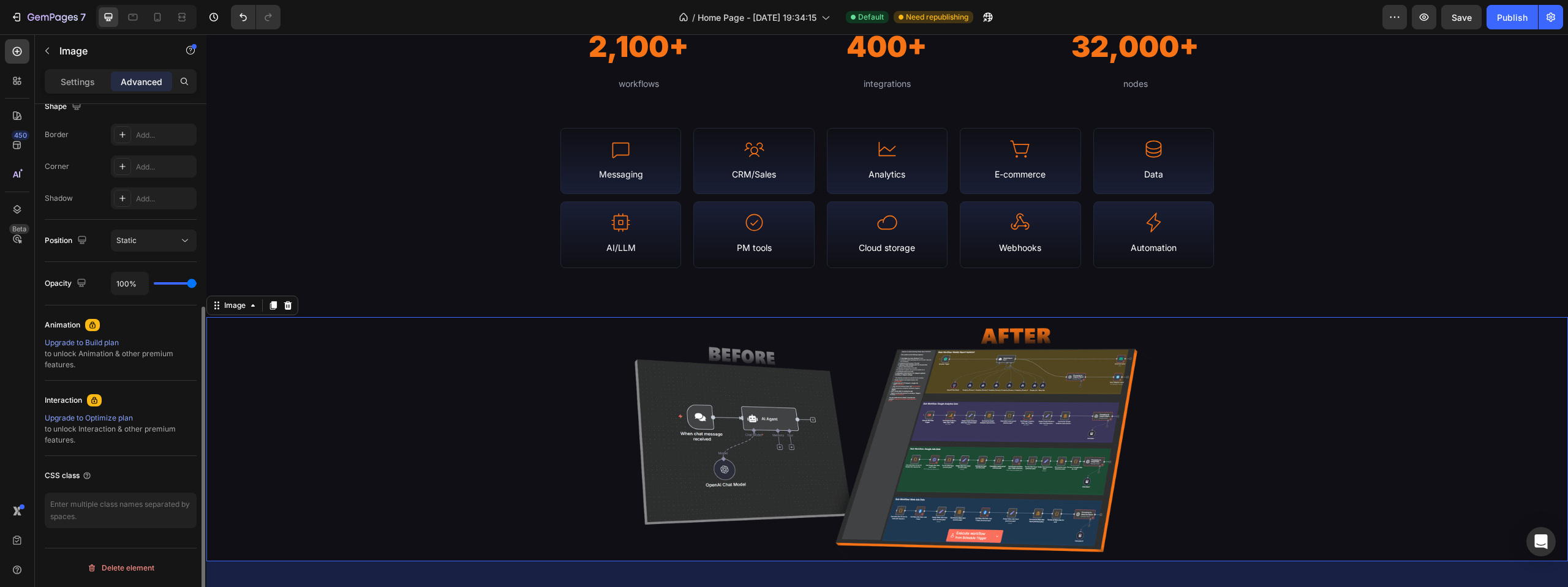
scroll to position [270, 0]
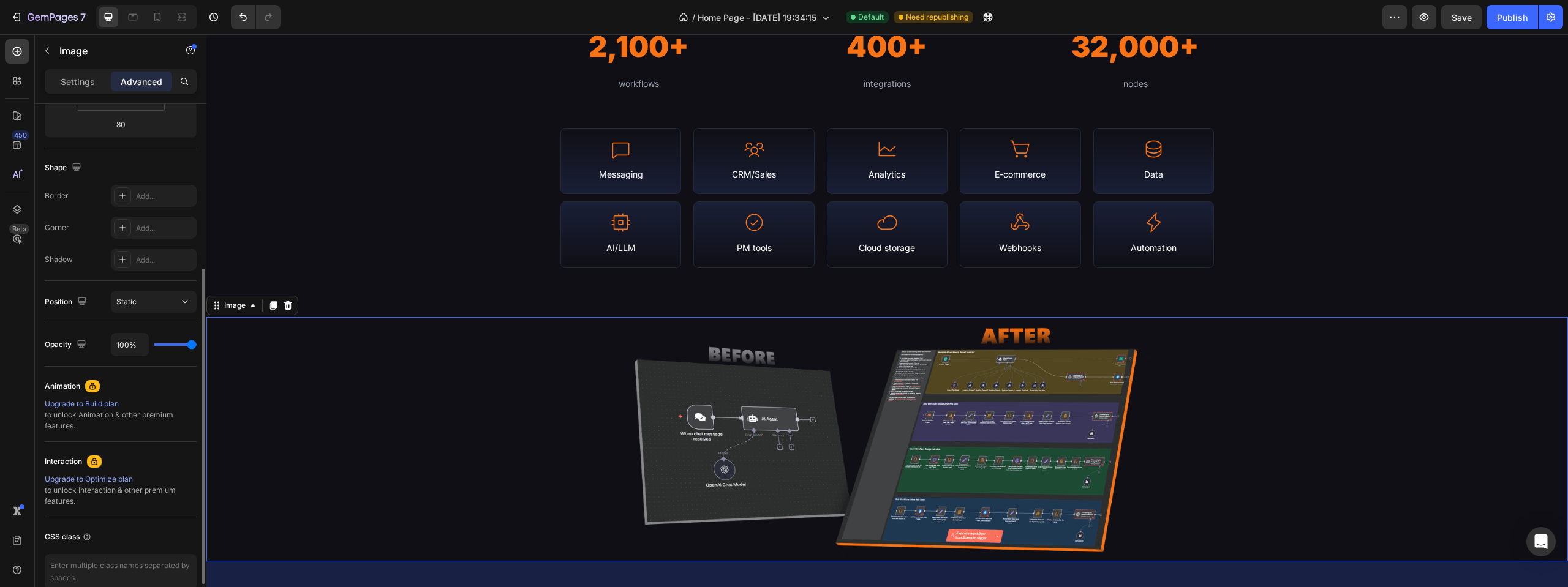
click at [76, 88] on div "Settings" at bounding box center [78, 81] width 61 height 19
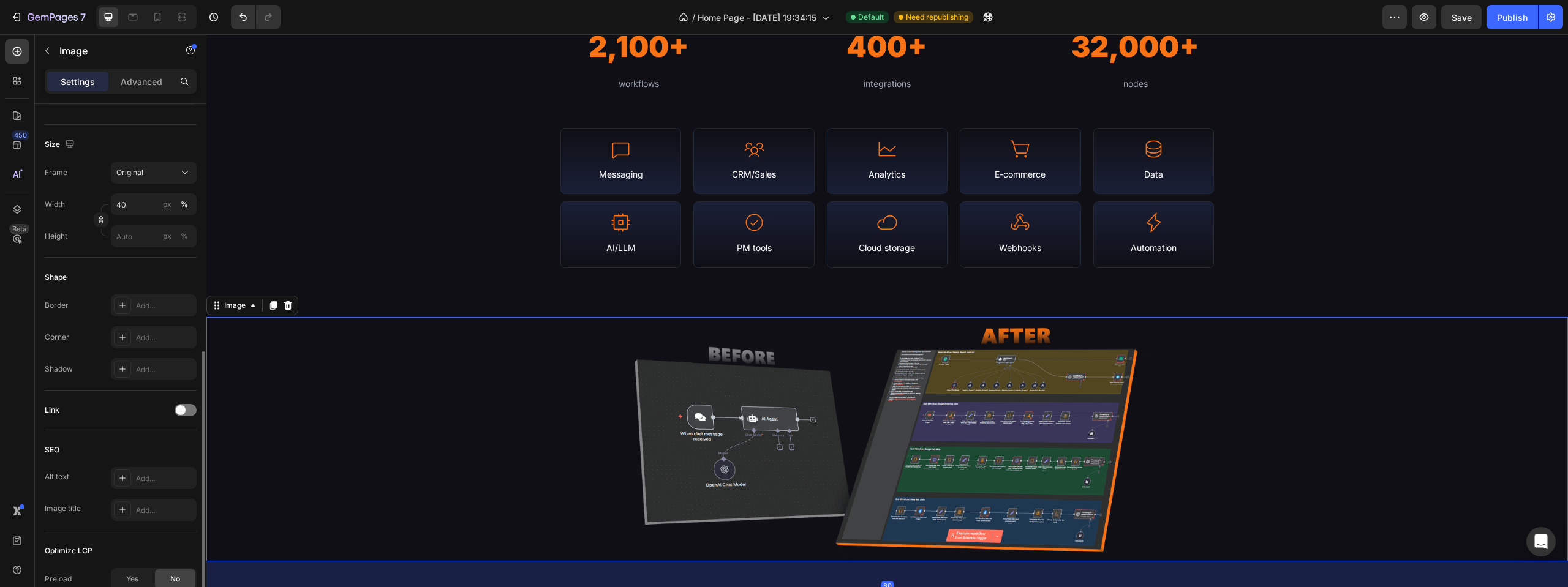
scroll to position [407, 0]
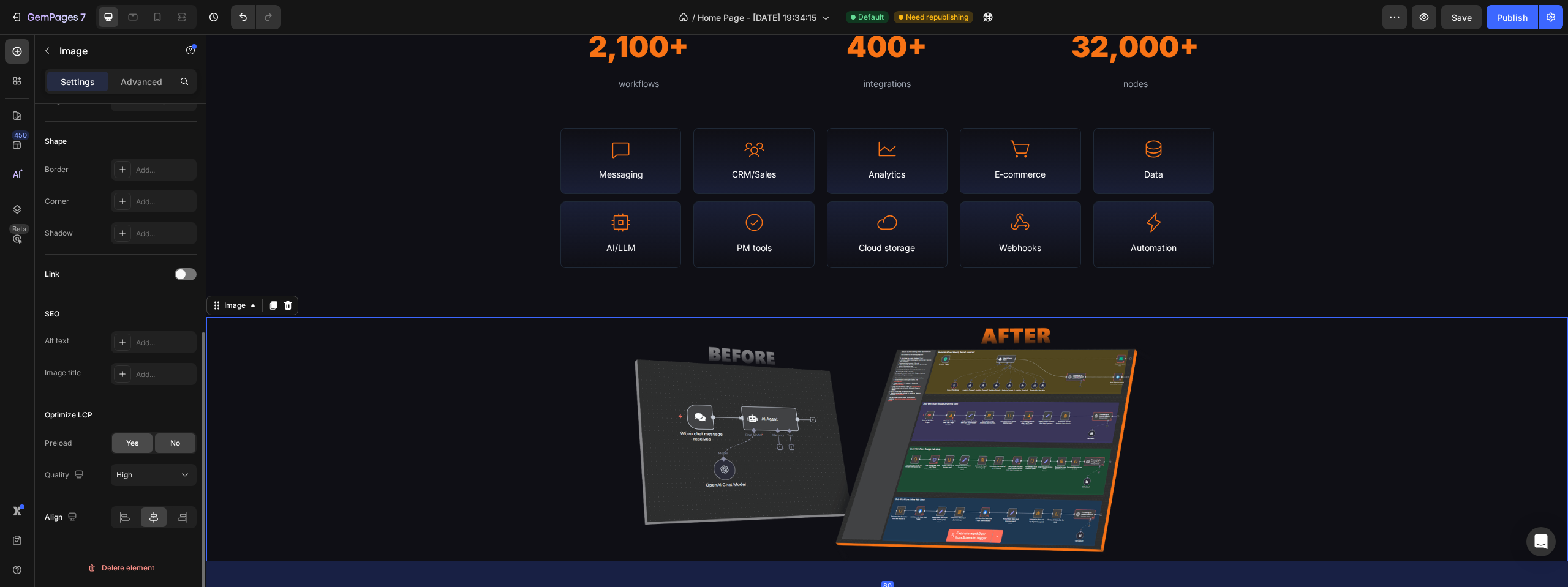
click at [125, 444] on div "Yes" at bounding box center [132, 443] width 40 height 19
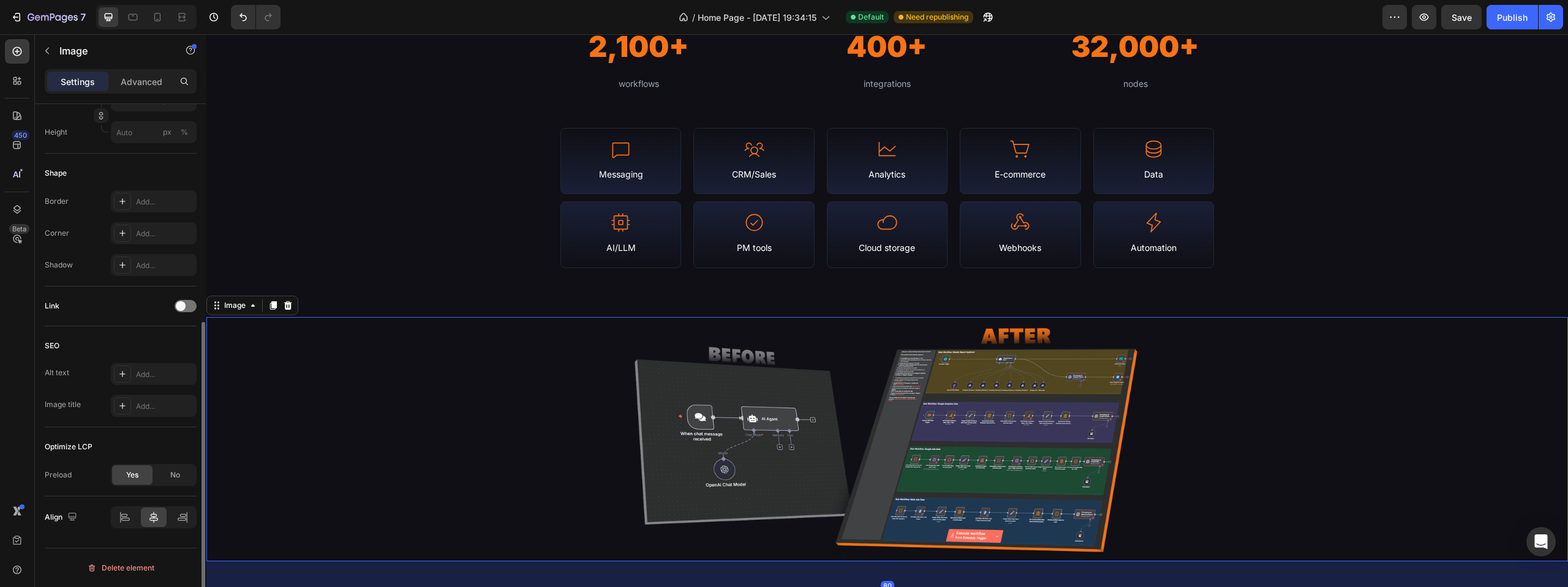
scroll to position [375, 0]
click at [113, 297] on div "Link" at bounding box center [120, 306] width 152 height 19
click at [1454, 7] on button "Save" at bounding box center [1461, 17] width 40 height 25
click at [1503, 19] on div "Publish" at bounding box center [1513, 17] width 31 height 13
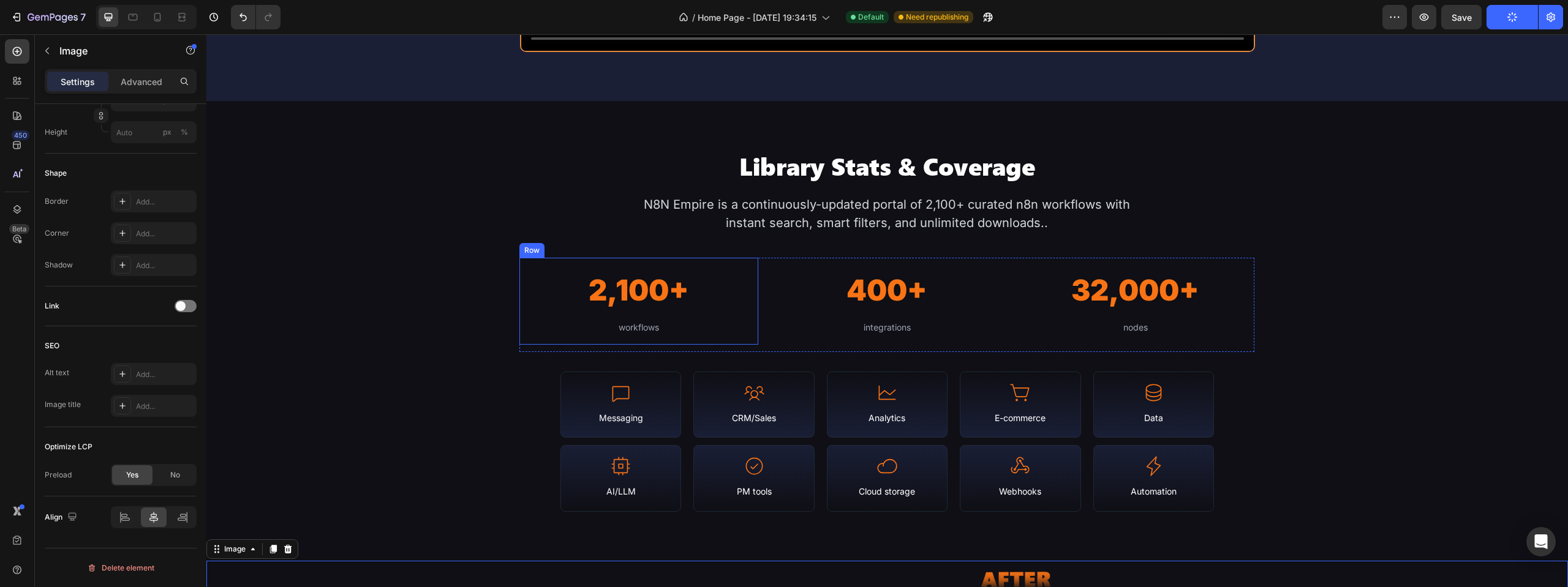
scroll to position [1151, 0]
click at [607, 417] on div "Messaging" at bounding box center [620, 419] width 100 height 15
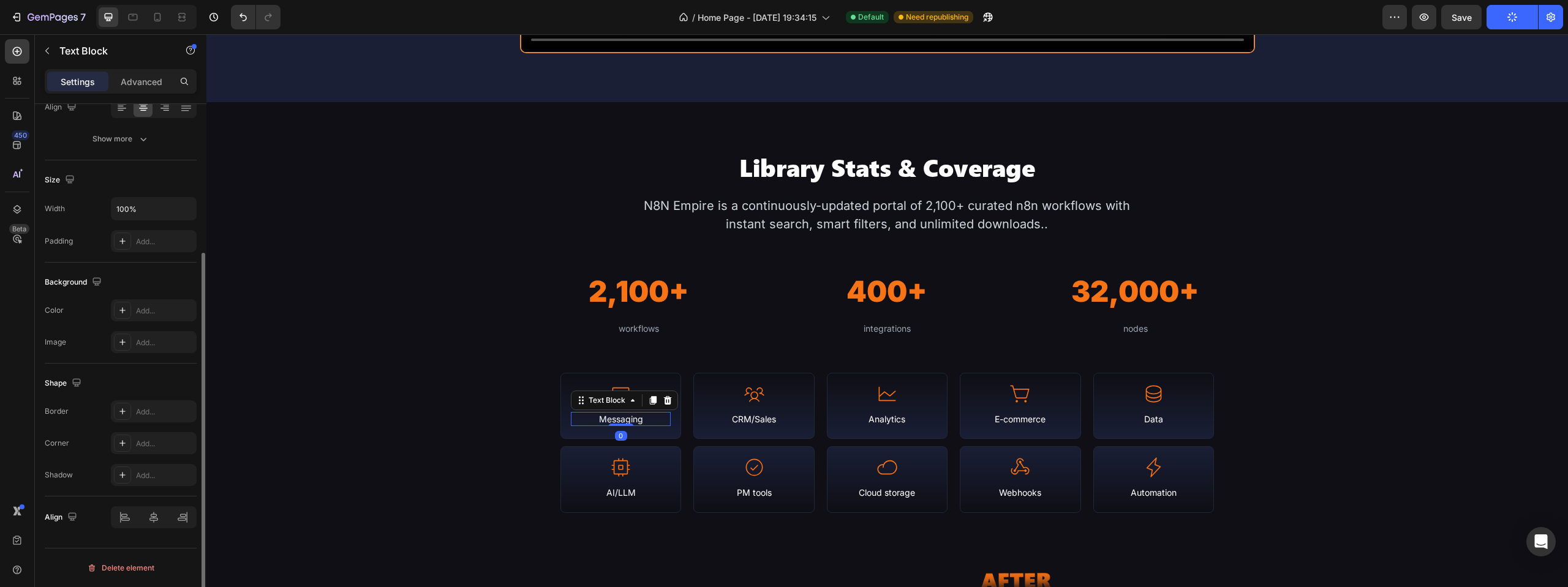
scroll to position [0, 0]
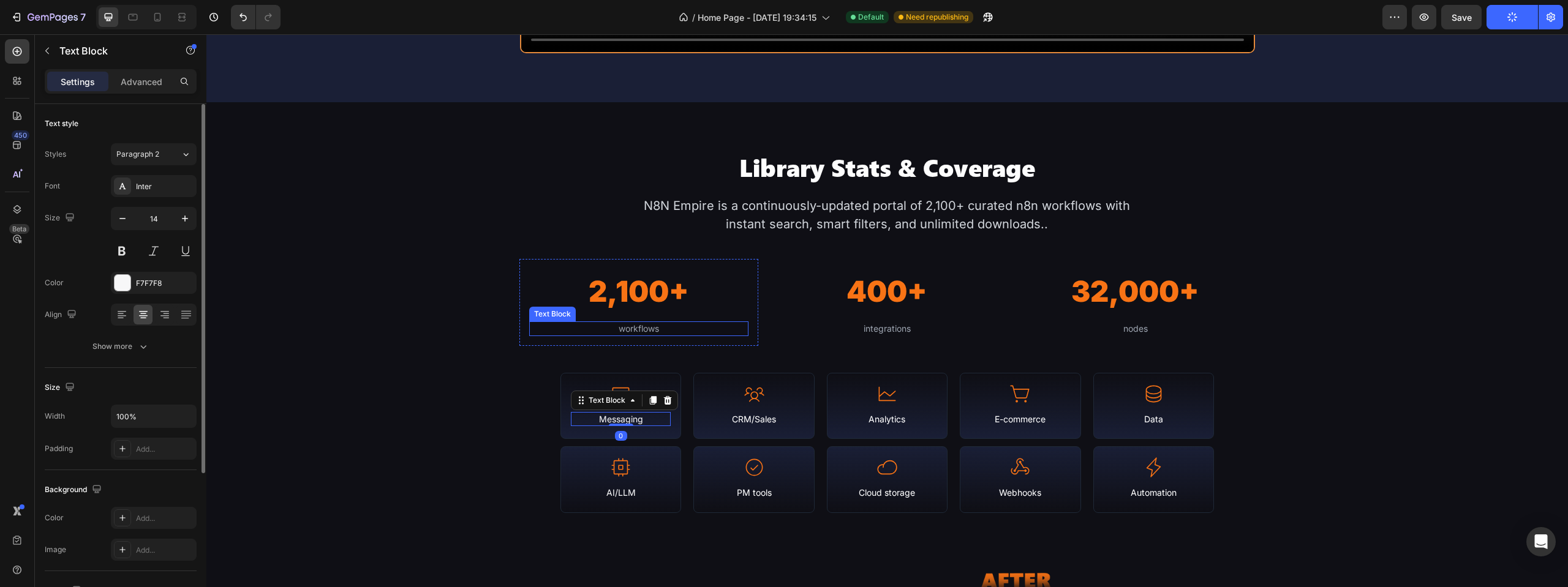
click at [642, 331] on div "workflows" at bounding box center [638, 329] width 219 height 15
click at [180, 212] on button "button" at bounding box center [184, 218] width 22 height 22
click at [183, 218] on icon "button" at bounding box center [184, 218] width 6 height 6
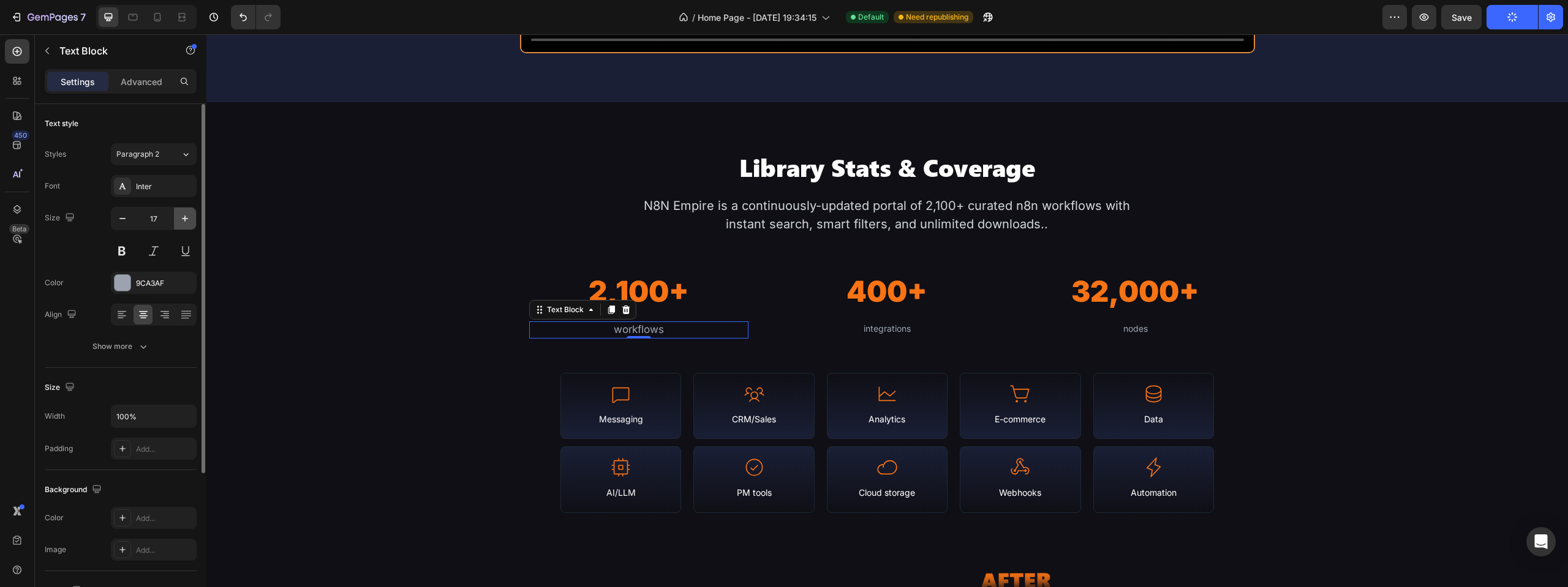
click at [183, 218] on icon "button" at bounding box center [184, 218] width 6 height 6
type input "20"
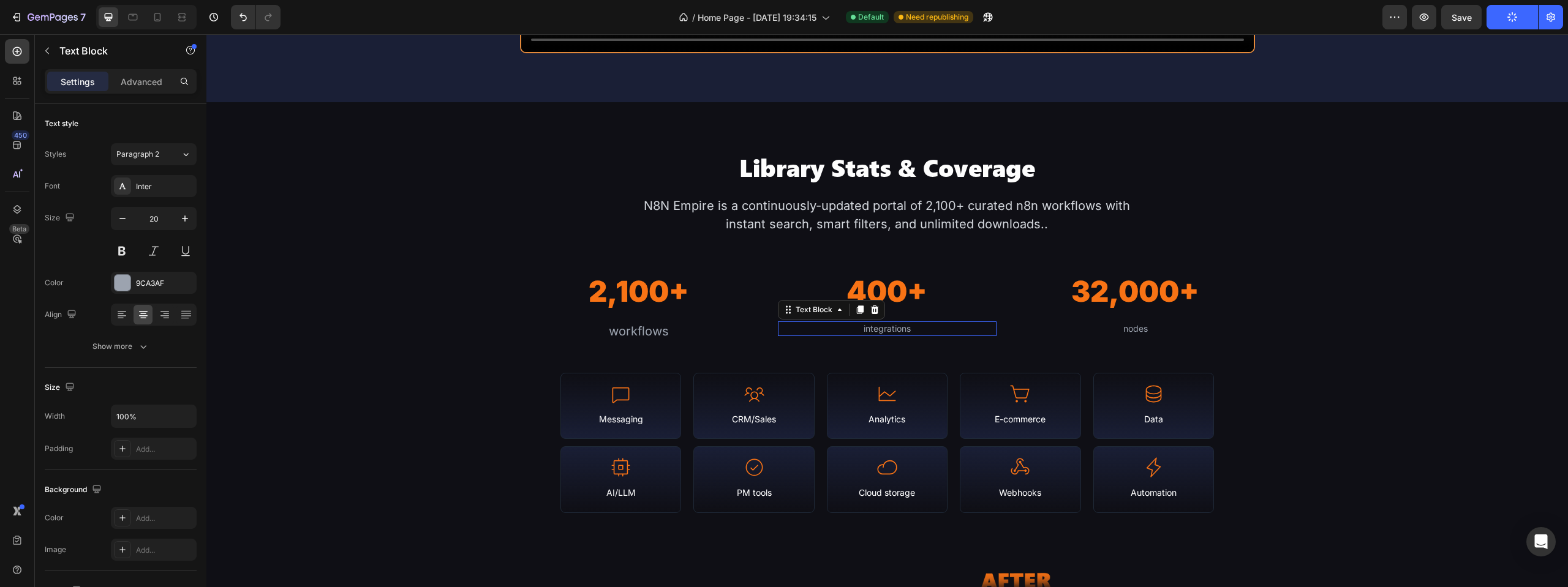
click at [896, 331] on div "integrations" at bounding box center [887, 329] width 219 height 15
click at [185, 218] on icon "button" at bounding box center [184, 218] width 6 height 6
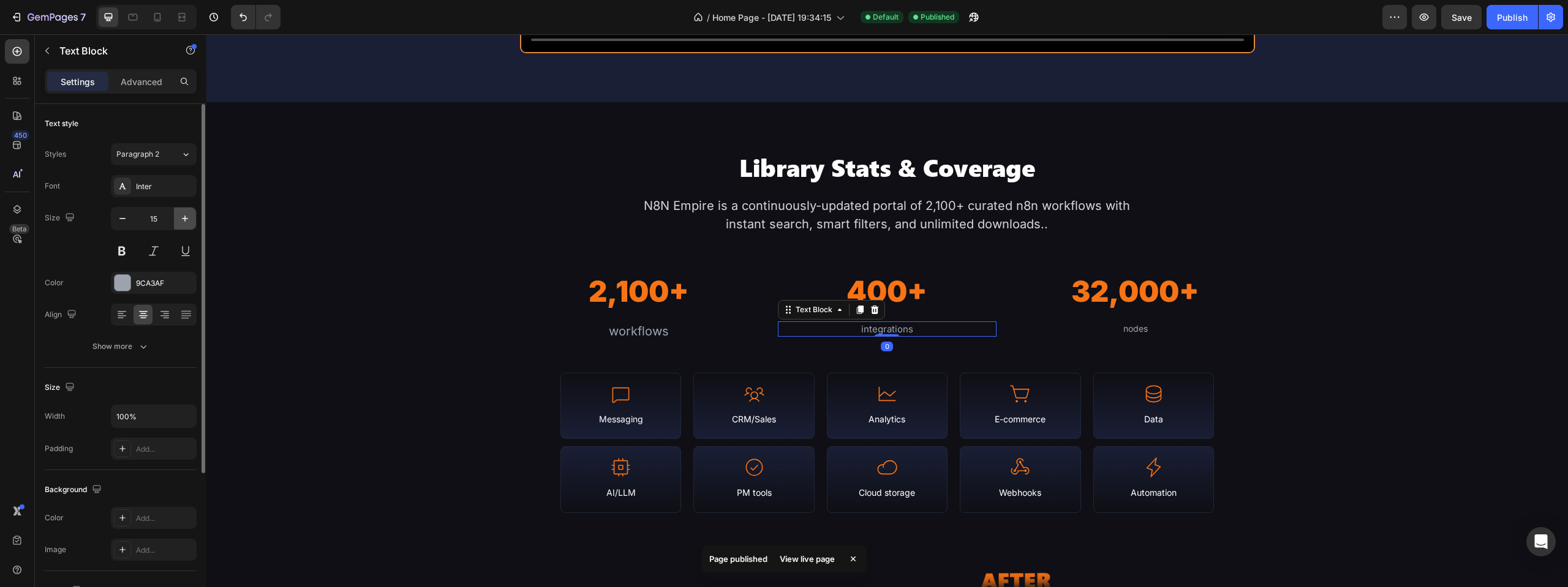
click at [185, 218] on icon "button" at bounding box center [184, 218] width 6 height 6
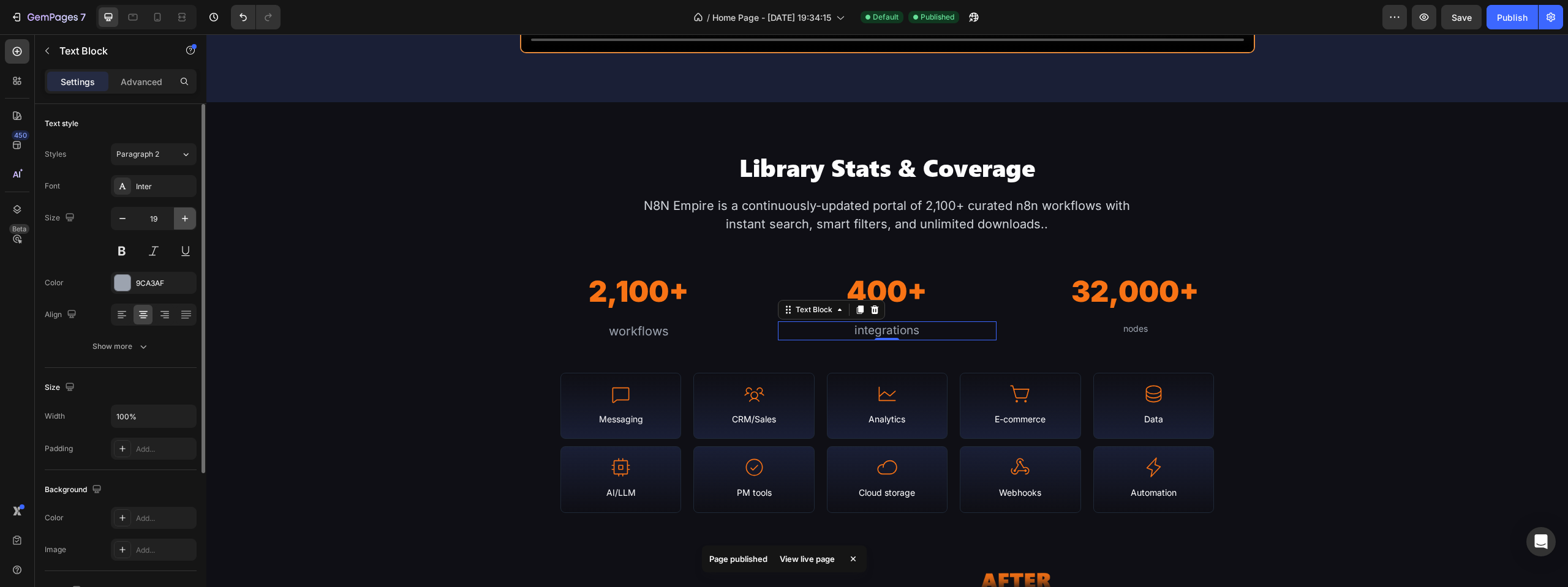
click at [185, 218] on icon "button" at bounding box center [184, 218] width 6 height 6
type input "20"
click at [1148, 324] on div "nodes" at bounding box center [1135, 329] width 219 height 15
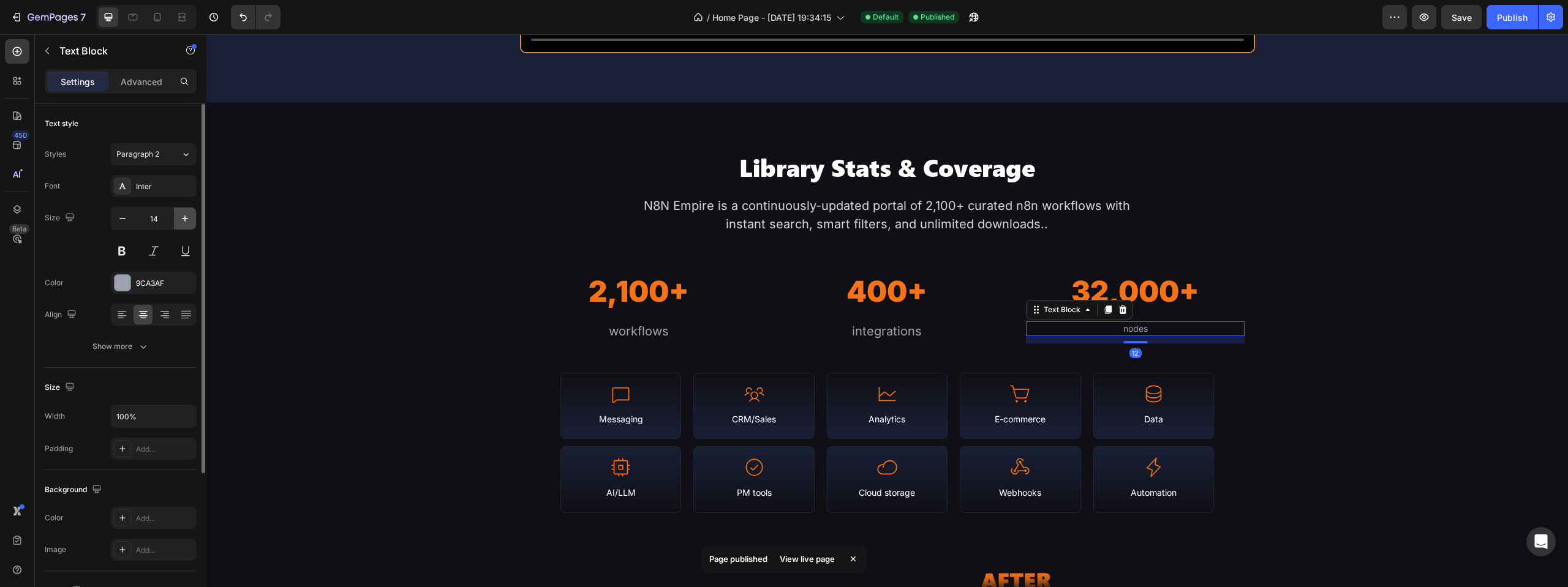
click at [188, 226] on button "button" at bounding box center [184, 218] width 22 height 22
click at [187, 226] on button "button" at bounding box center [184, 218] width 22 height 22
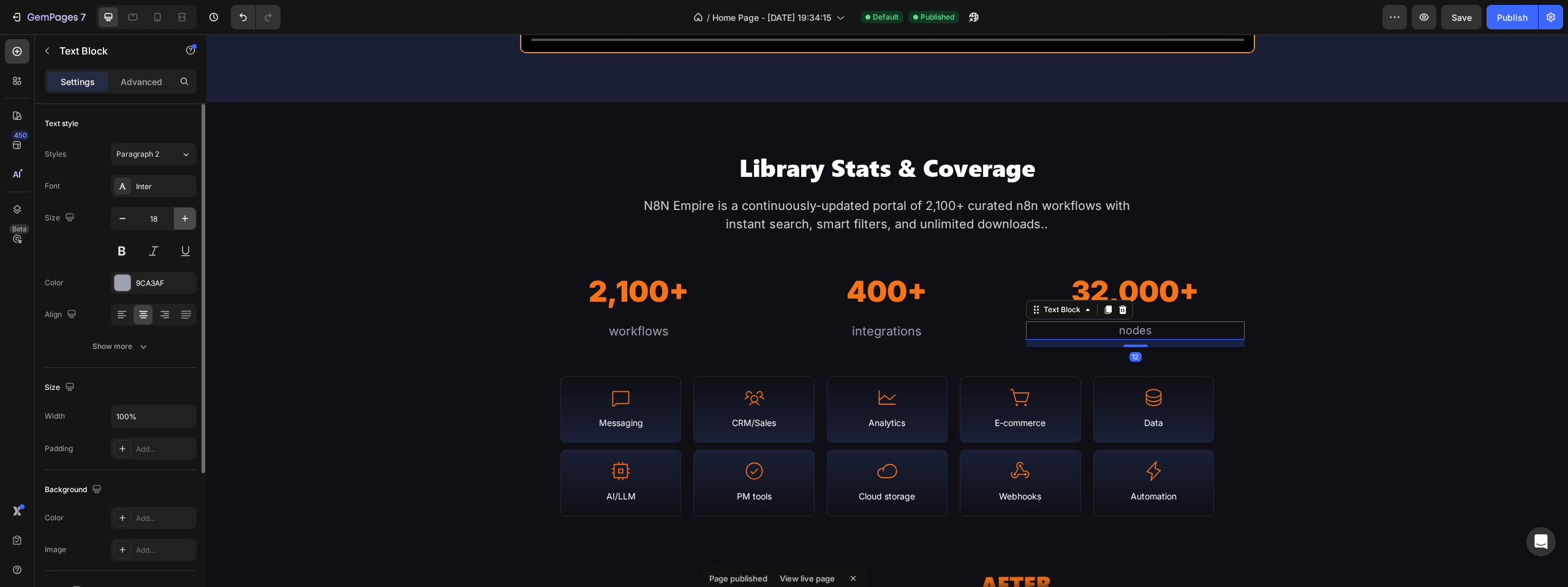
click at [187, 226] on button "button" at bounding box center [184, 218] width 22 height 22
type input "20"
click at [1112, 326] on div "nodes" at bounding box center [1135, 331] width 219 height 19
click at [1112, 326] on p "nodes" at bounding box center [1136, 331] width 217 height 17
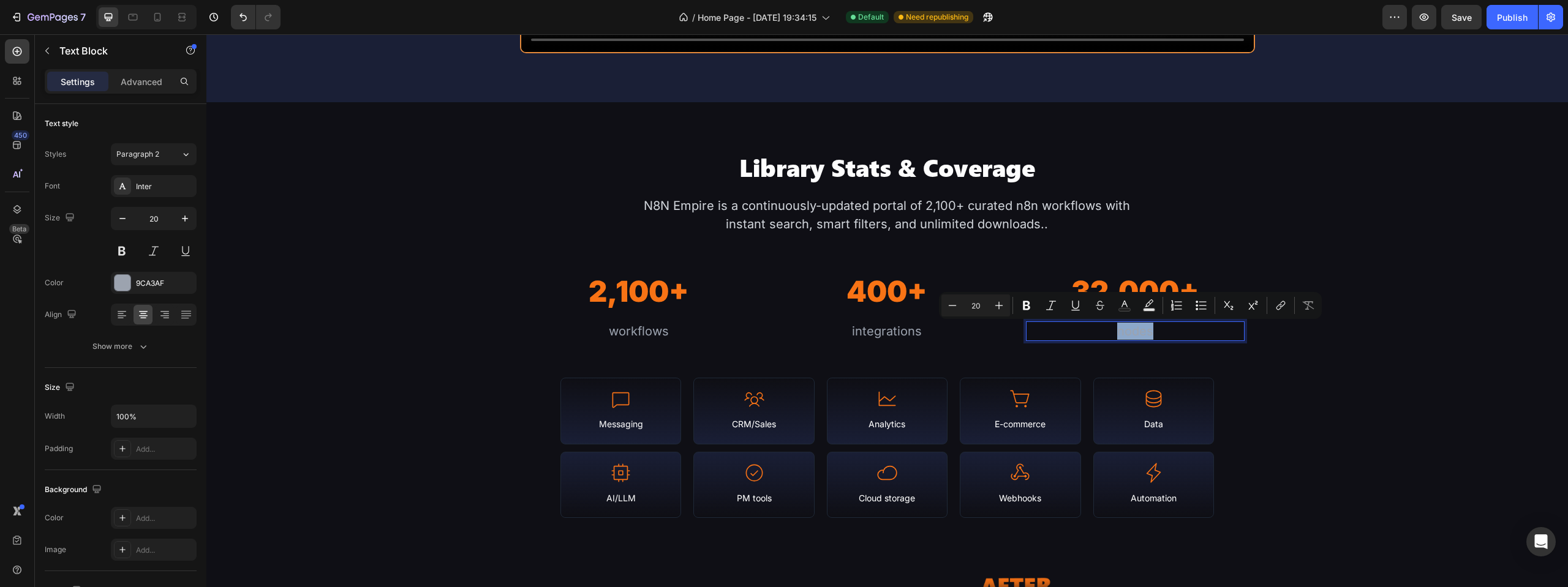
click at [1114, 332] on p "nodes" at bounding box center [1136, 331] width 217 height 17
click at [1118, 331] on p "nodes" at bounding box center [1136, 331] width 217 height 17
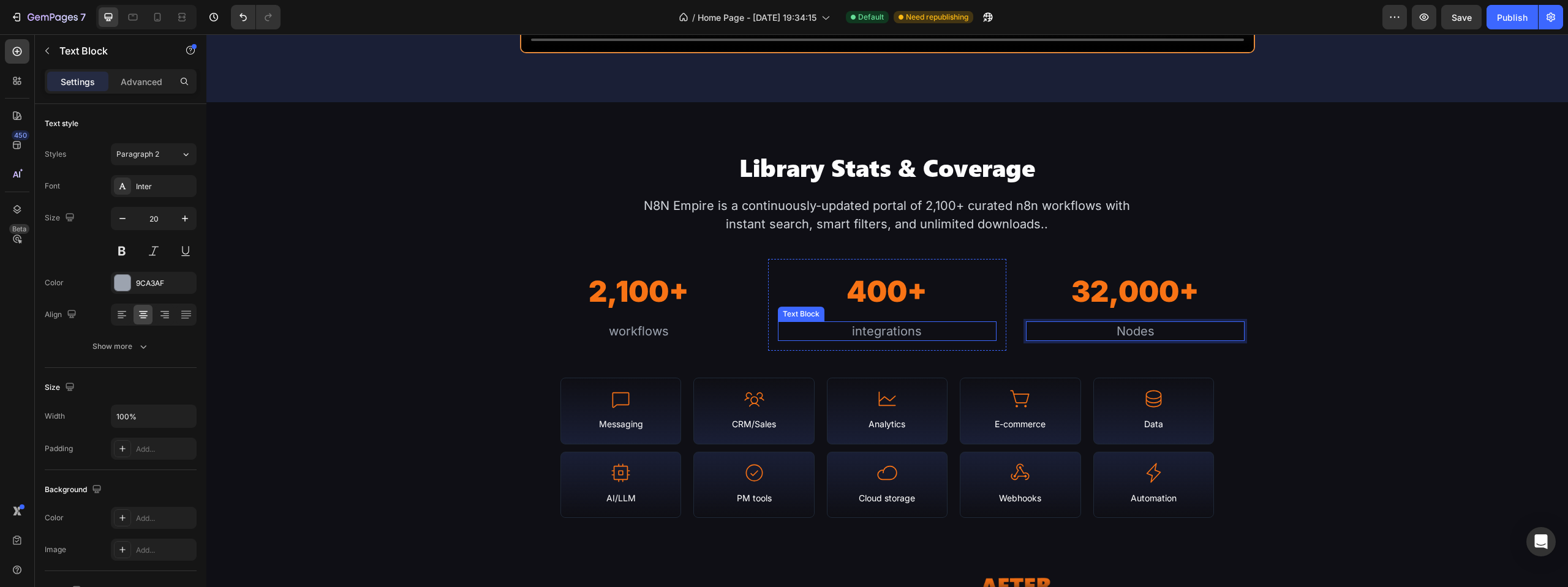
click at [854, 328] on div "integrations" at bounding box center [887, 331] width 219 height 19
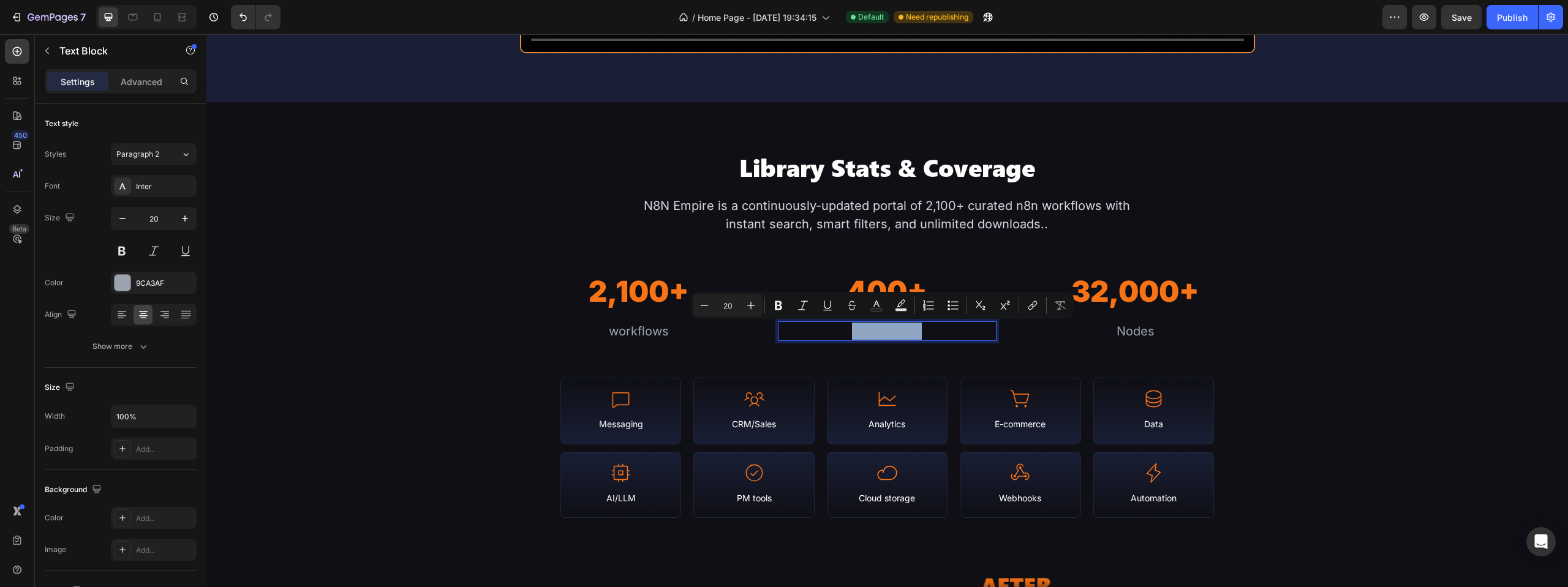
drag, startPoint x: 845, startPoint y: 332, endPoint x: 851, endPoint y: 329, distance: 6.7
click at [851, 329] on p "integrations" at bounding box center [888, 331] width 217 height 17
click at [851, 333] on p "integrations" at bounding box center [888, 331] width 217 height 17
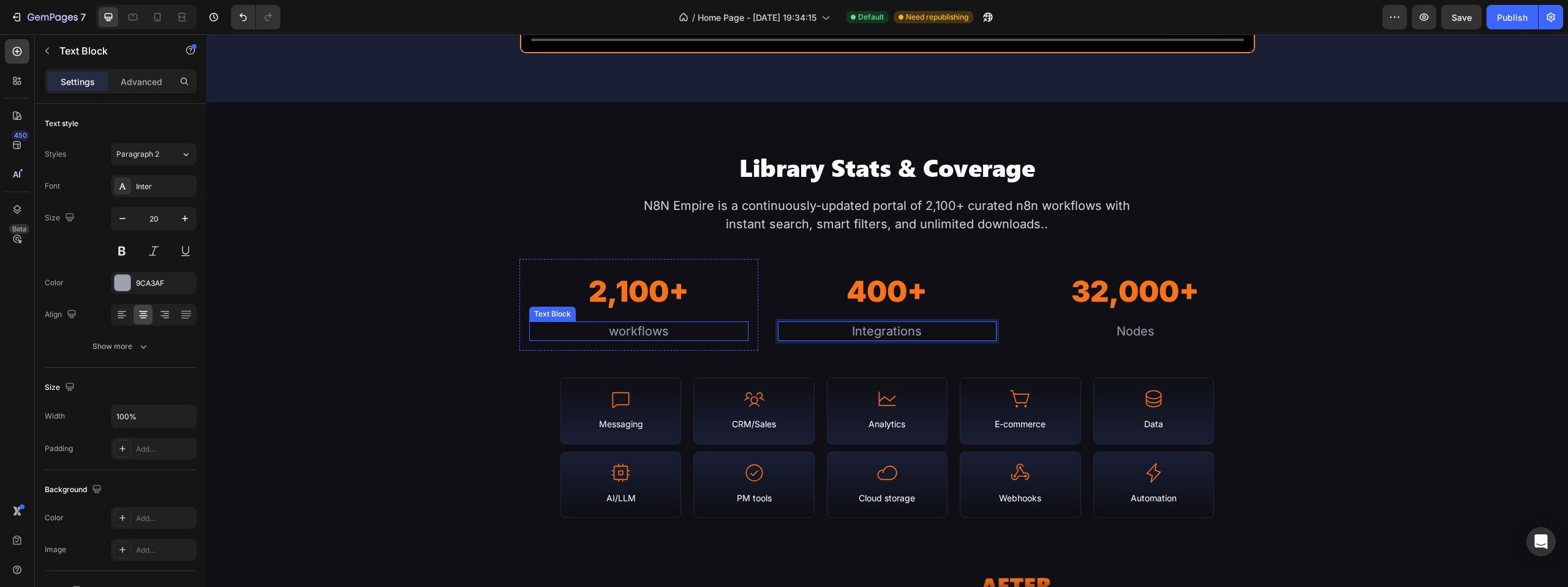
click at [626, 334] on div "workflows" at bounding box center [638, 331] width 219 height 19
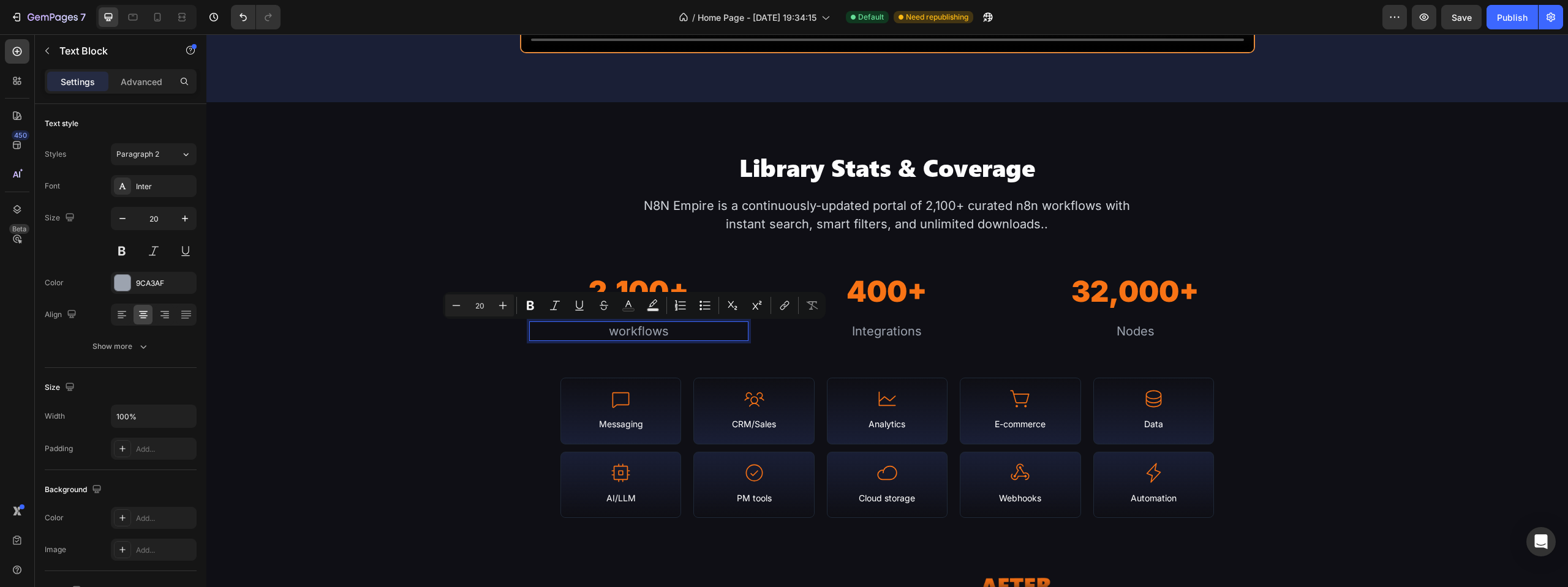
click at [605, 333] on p "workflows" at bounding box center [639, 331] width 217 height 17
click at [611, 332] on p "workflows" at bounding box center [639, 331] width 217 height 17
click at [611, 333] on p "workflows" at bounding box center [639, 331] width 217 height 17
click at [510, 319] on div "Library Stats & Coverage Heading N8N Empire is a continuously-updated portal of…" at bounding box center [888, 335] width 817 height 367
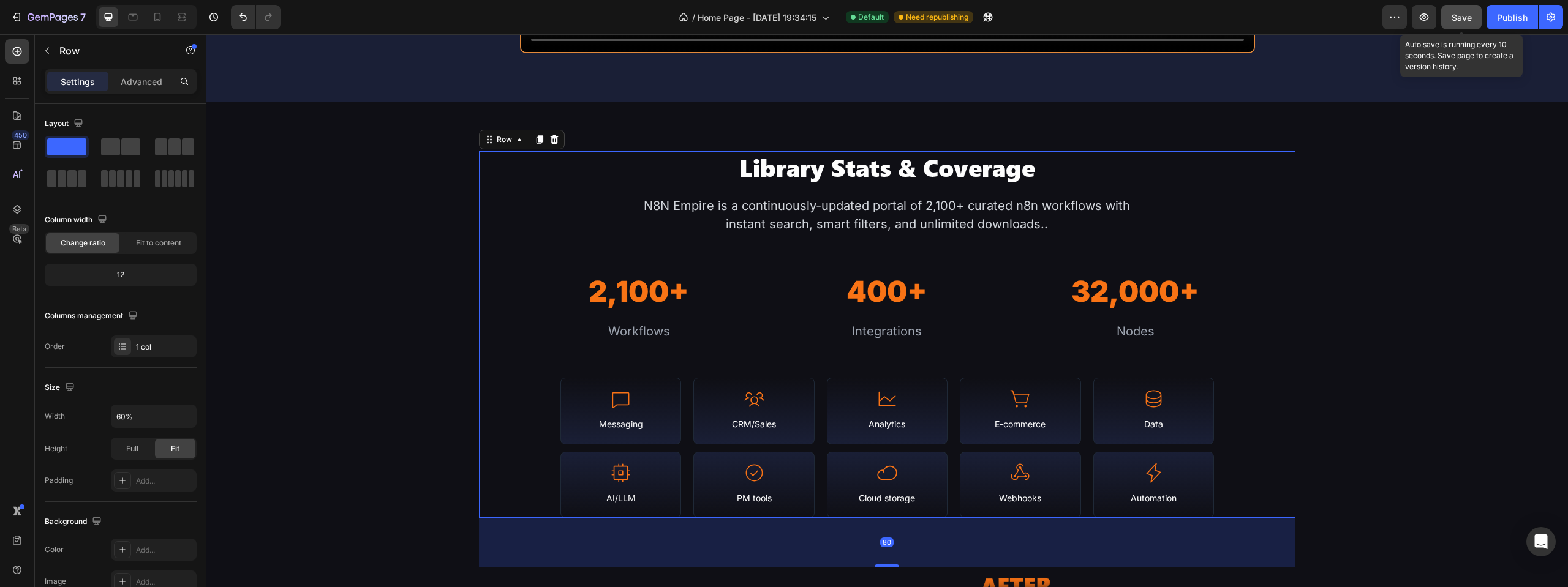
click at [1464, 19] on span "Save" at bounding box center [1462, 17] width 20 height 11
click at [462, 257] on div "Library Stats & Coverage Heading N8N Empire is a continuously-updated portal of…" at bounding box center [887, 506] width 1361 height 709
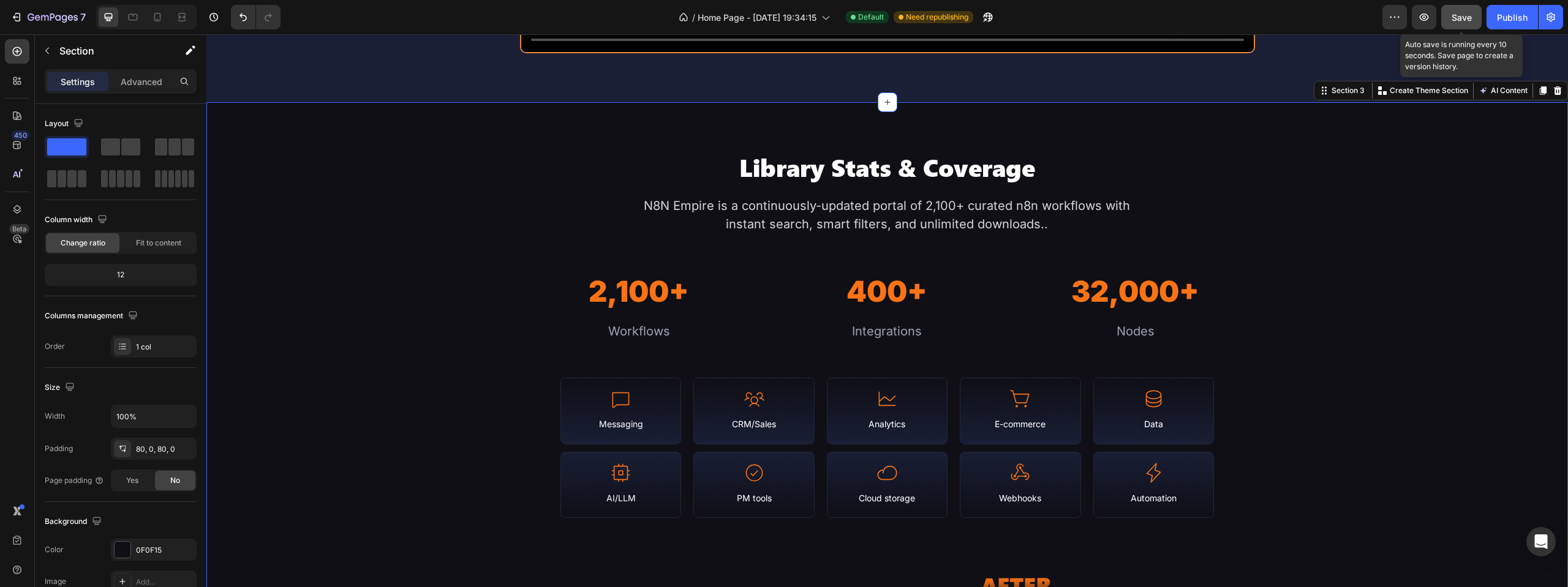
click at [1455, 21] on span "Save" at bounding box center [1462, 17] width 20 height 11
click at [1496, 19] on button "Publish" at bounding box center [1512, 17] width 51 height 25
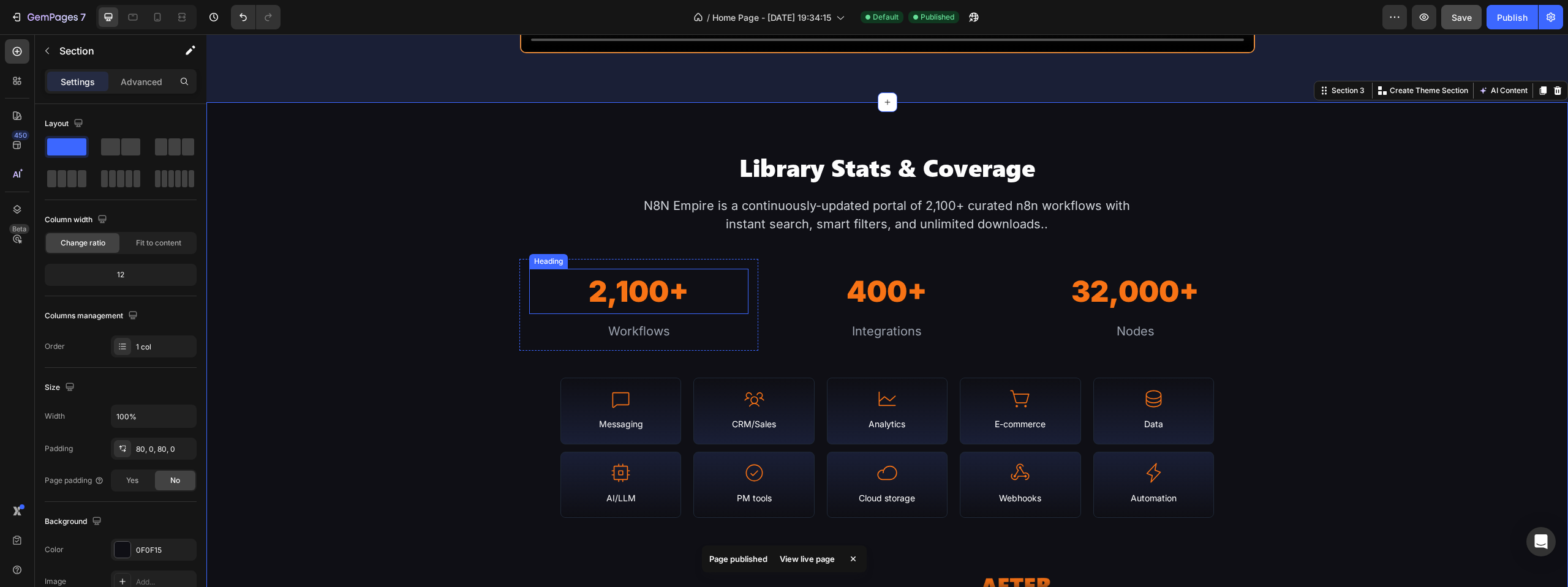
click at [596, 282] on h2 "2,100+" at bounding box center [638, 291] width 219 height 46
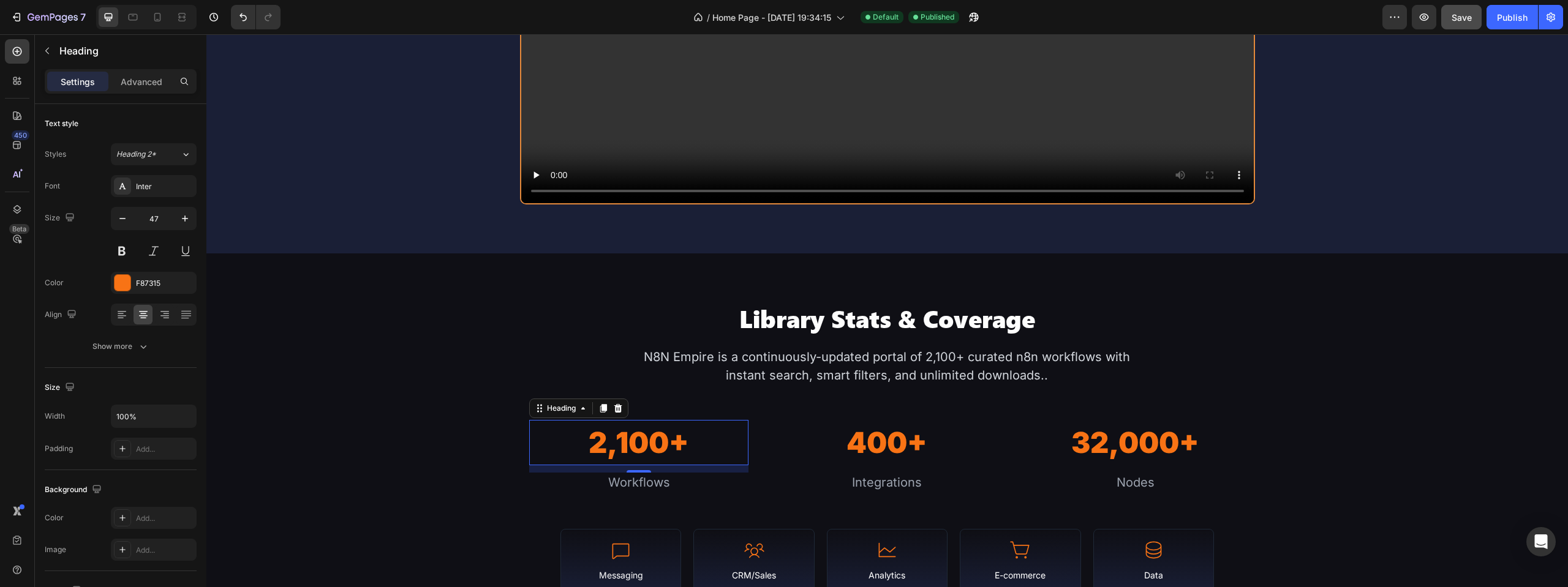
scroll to position [967, 0]
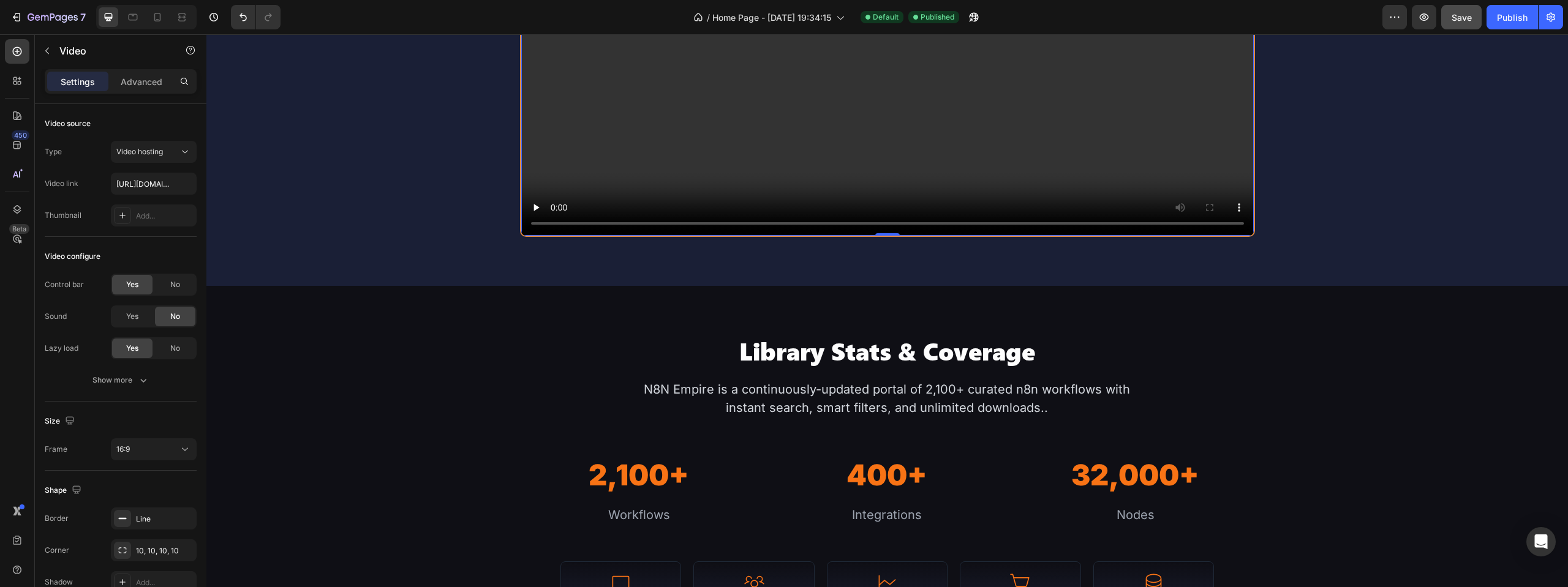
click at [523, 150] on video at bounding box center [888, 31] width 733 height 412
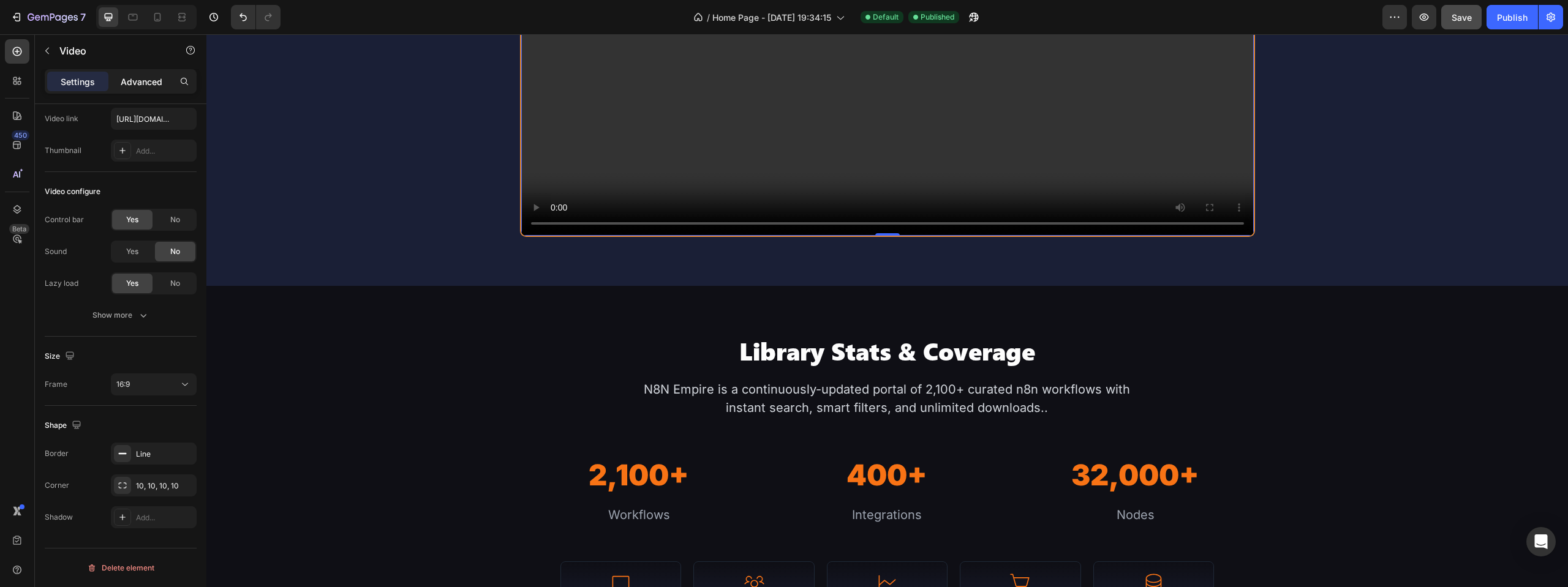
click at [146, 83] on p "Advanced" at bounding box center [142, 81] width 41 height 13
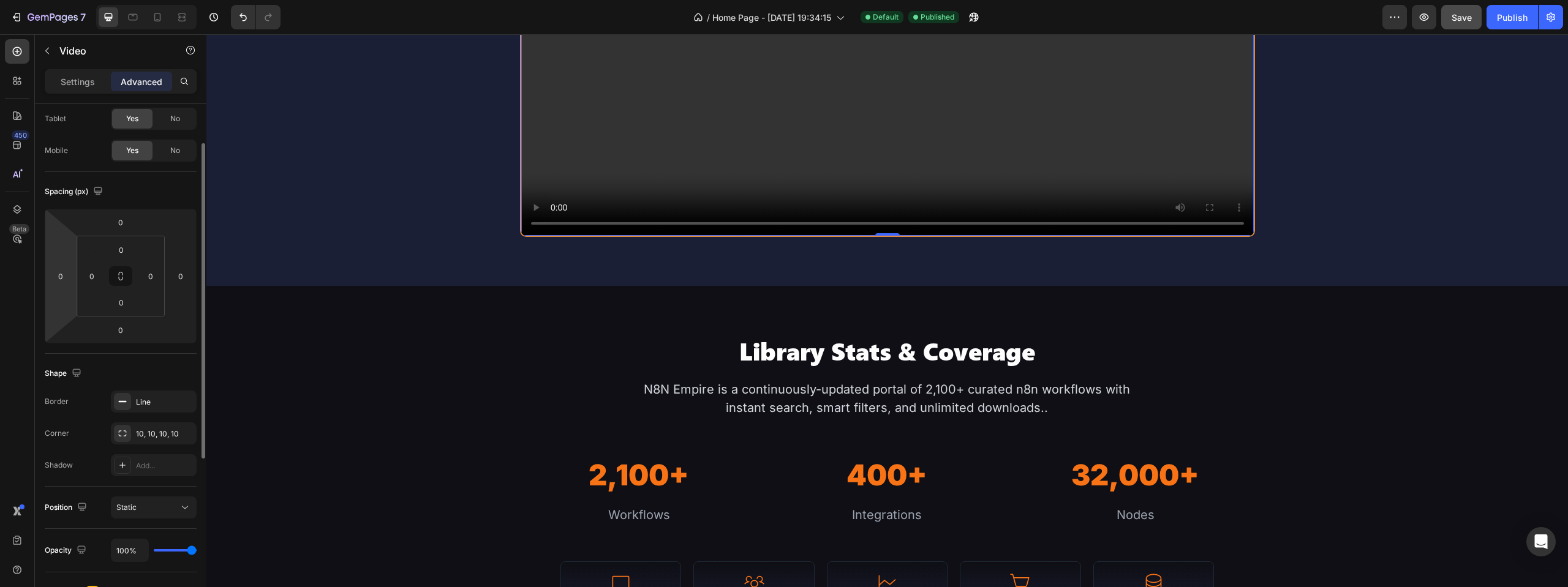
scroll to position [310, 0]
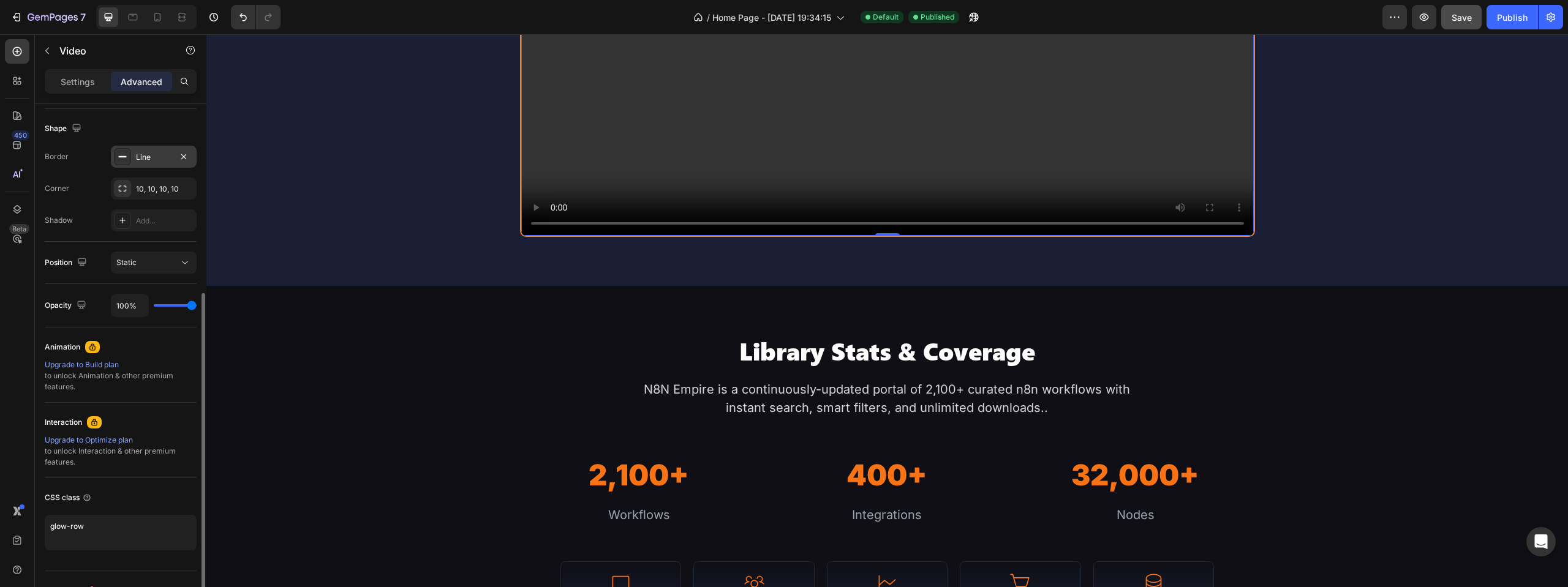
click at [144, 146] on div "Line" at bounding box center [154, 156] width 86 height 22
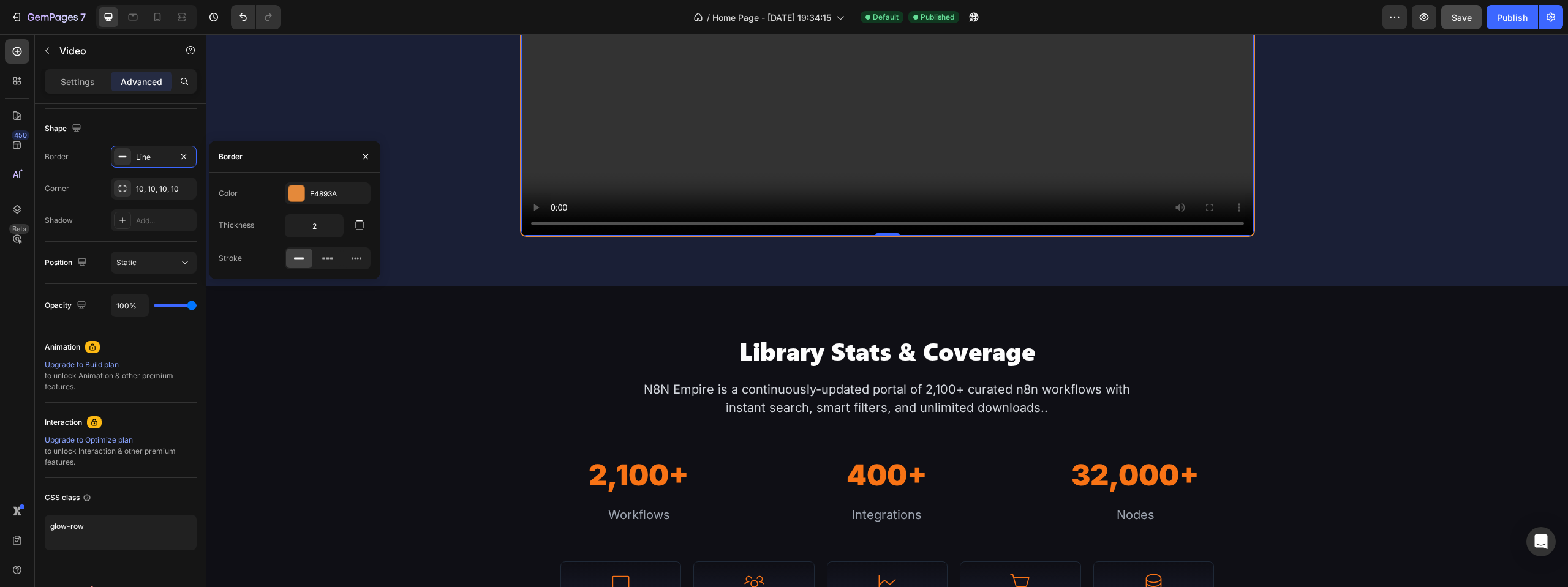
click at [306, 180] on div "Color E4893A Thickness 2 Stroke" at bounding box center [295, 225] width 172 height 106
click at [293, 192] on div at bounding box center [297, 194] width 16 height 16
click at [294, 241] on div at bounding box center [293, 240] width 12 height 12
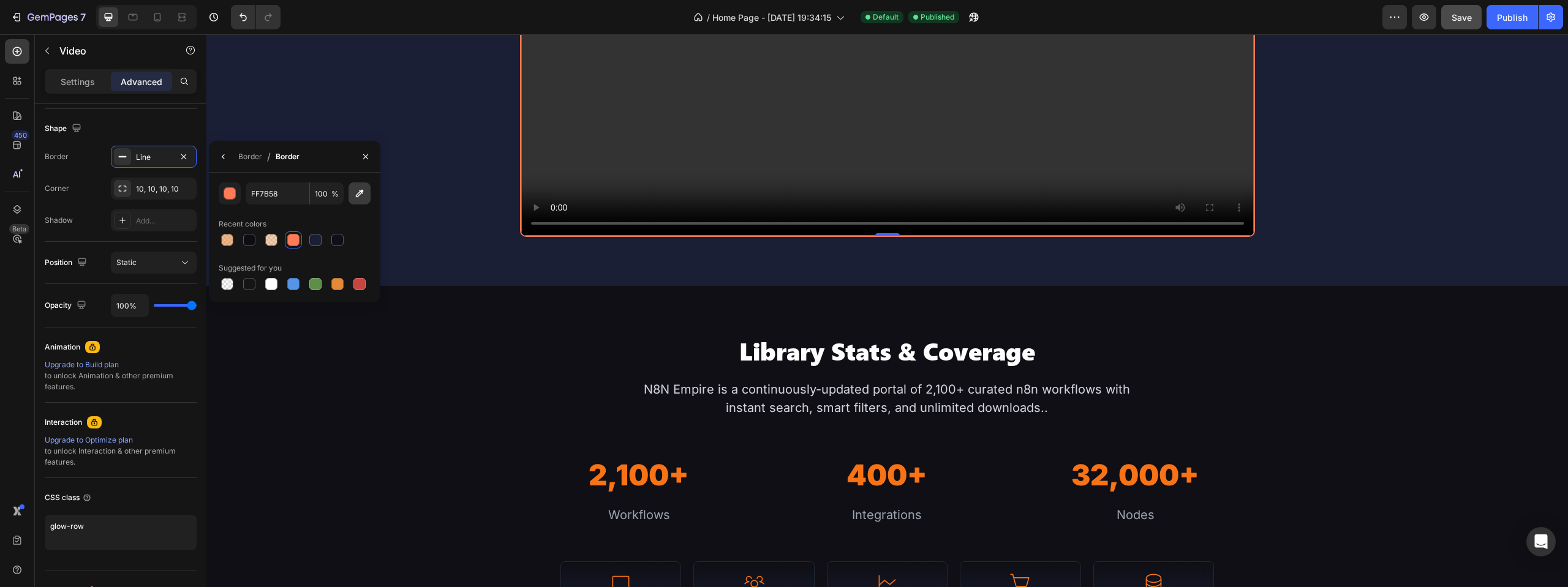
click at [352, 196] on button "button" at bounding box center [359, 193] width 22 height 22
type input "F87315"
click at [266, 199] on input "F87315" at bounding box center [277, 193] width 63 height 22
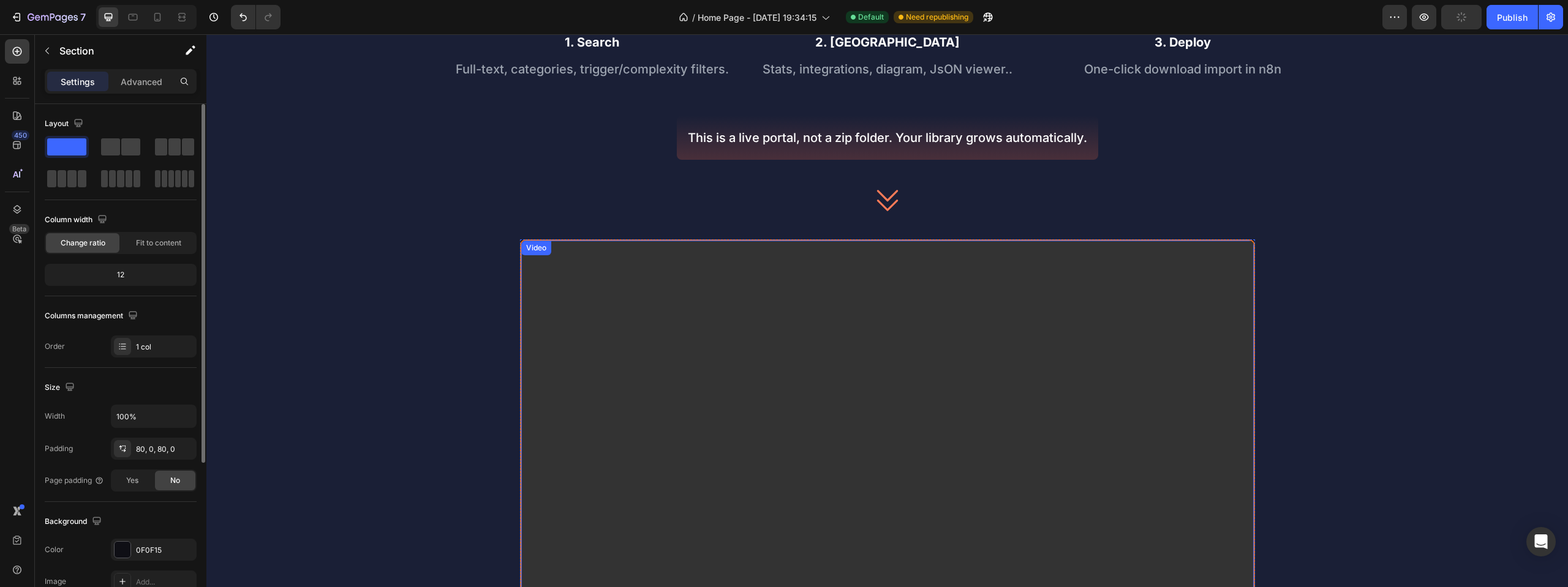
scroll to position [355, 0]
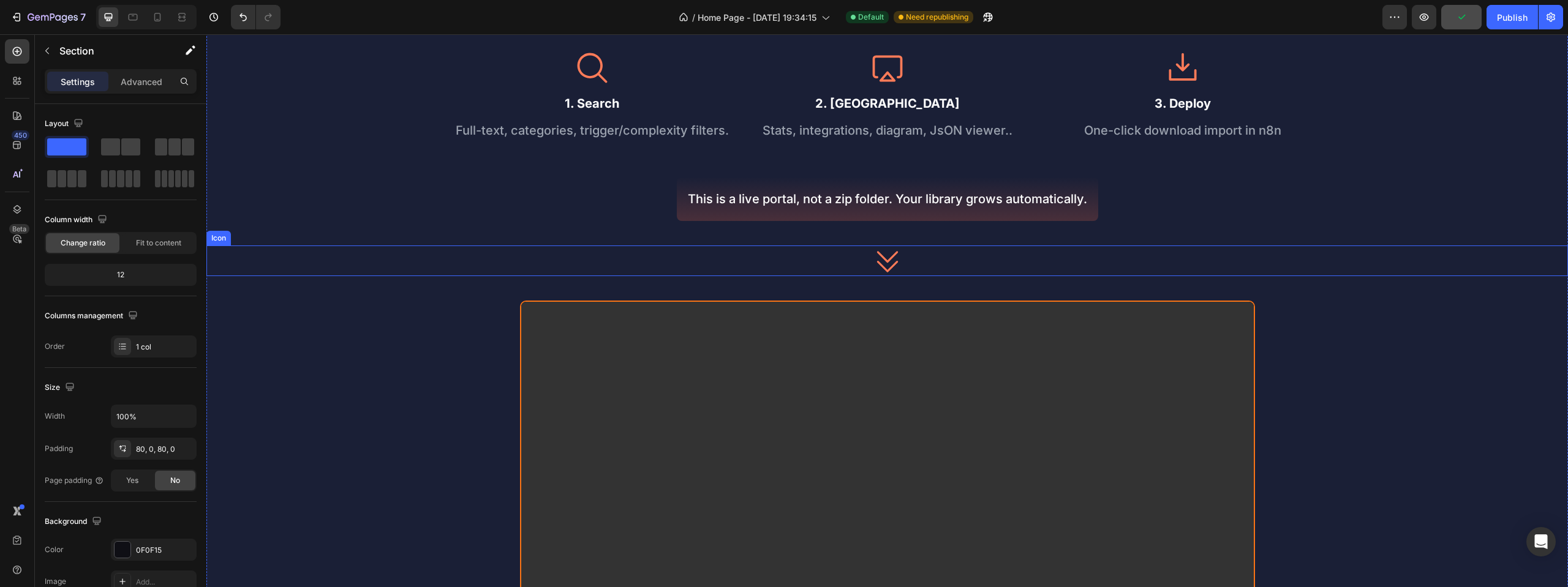
click at [888, 257] on icon at bounding box center [886, 261] width 21 height 21
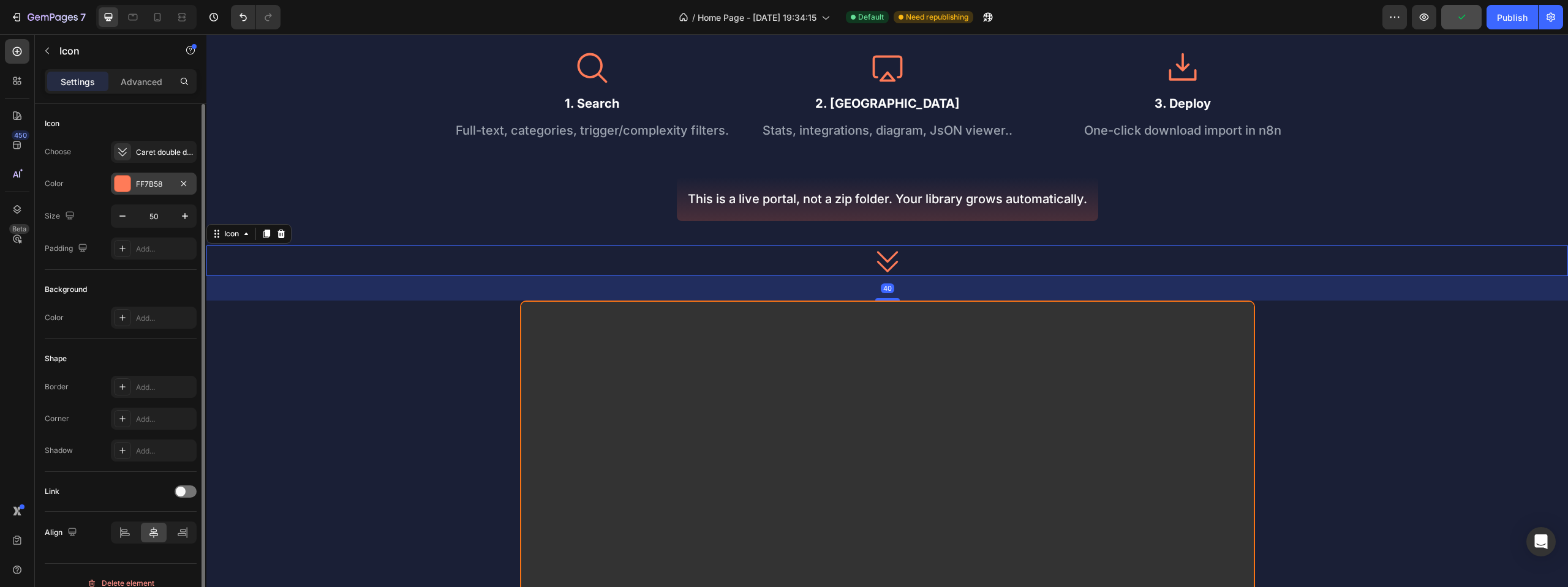
click at [138, 178] on div "FF7B58" at bounding box center [154, 183] width 86 height 22
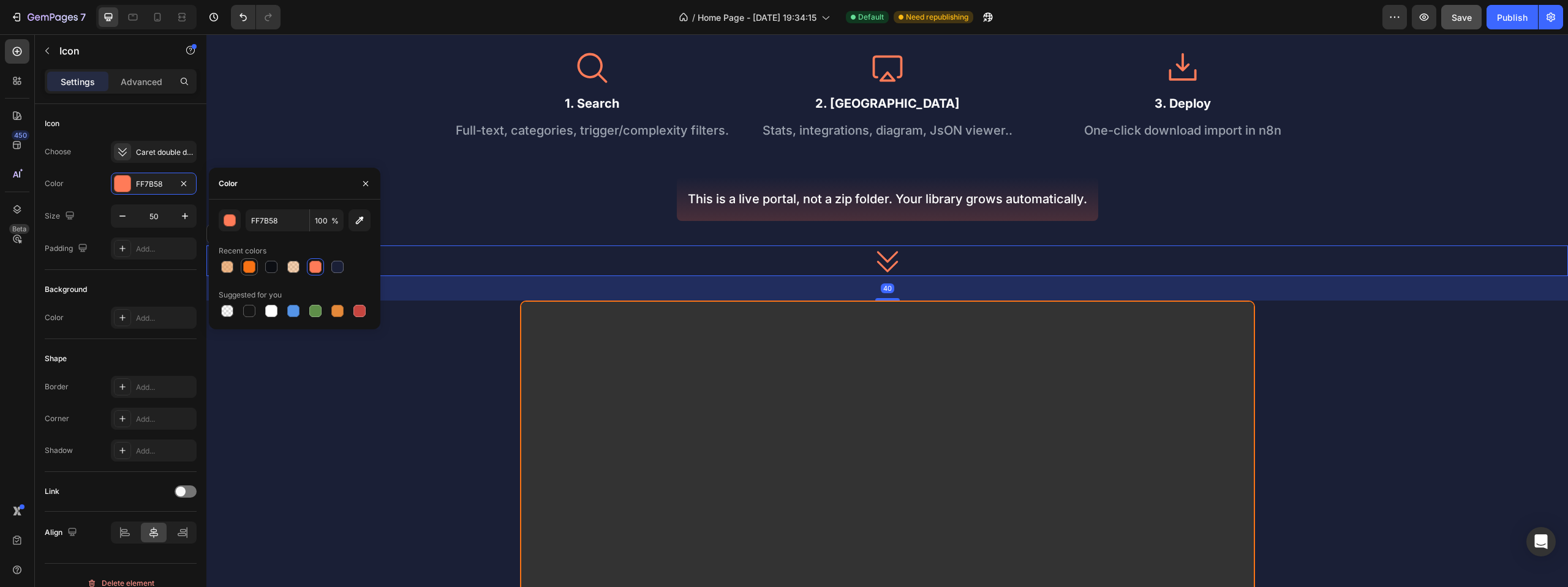
click at [247, 268] on div at bounding box center [249, 266] width 12 height 12
type input "F87315"
click at [262, 217] on input "F87315" at bounding box center [277, 220] width 63 height 22
click at [485, 331] on div "See How it Works Heading Icon 1. Search Text Block Full-text, categories, trigg…" at bounding box center [887, 353] width 1361 height 721
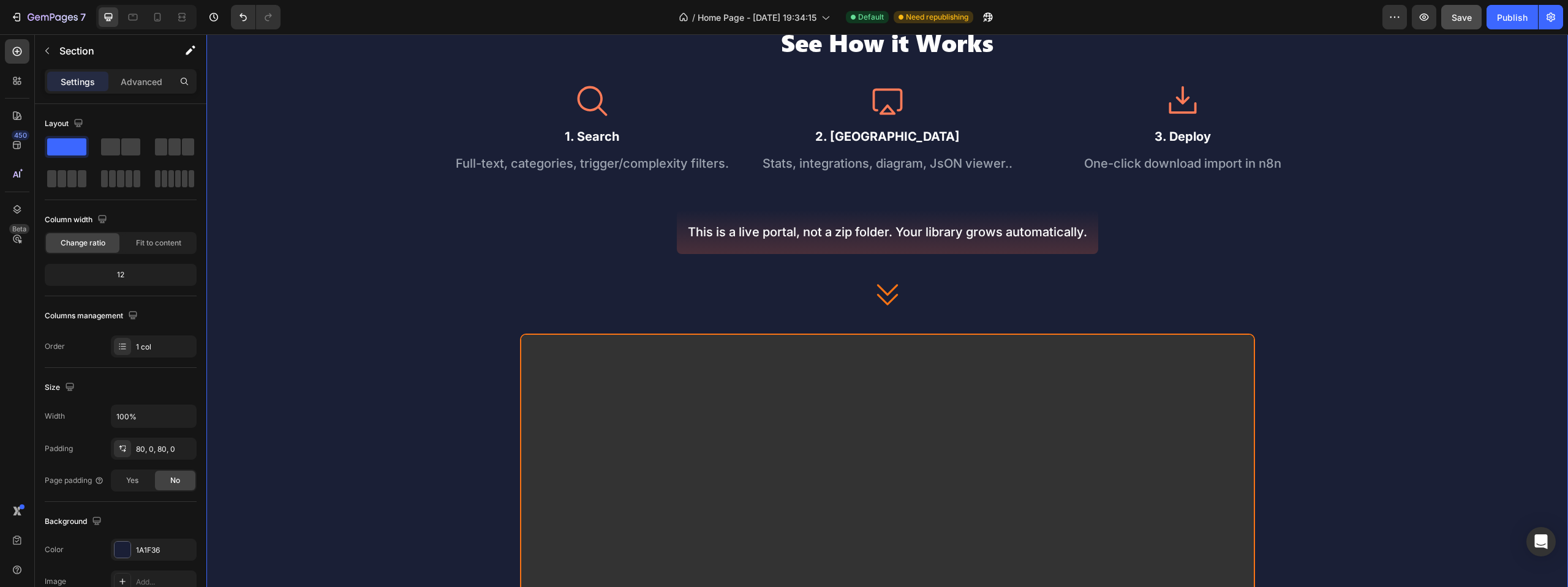
scroll to position [232, 0]
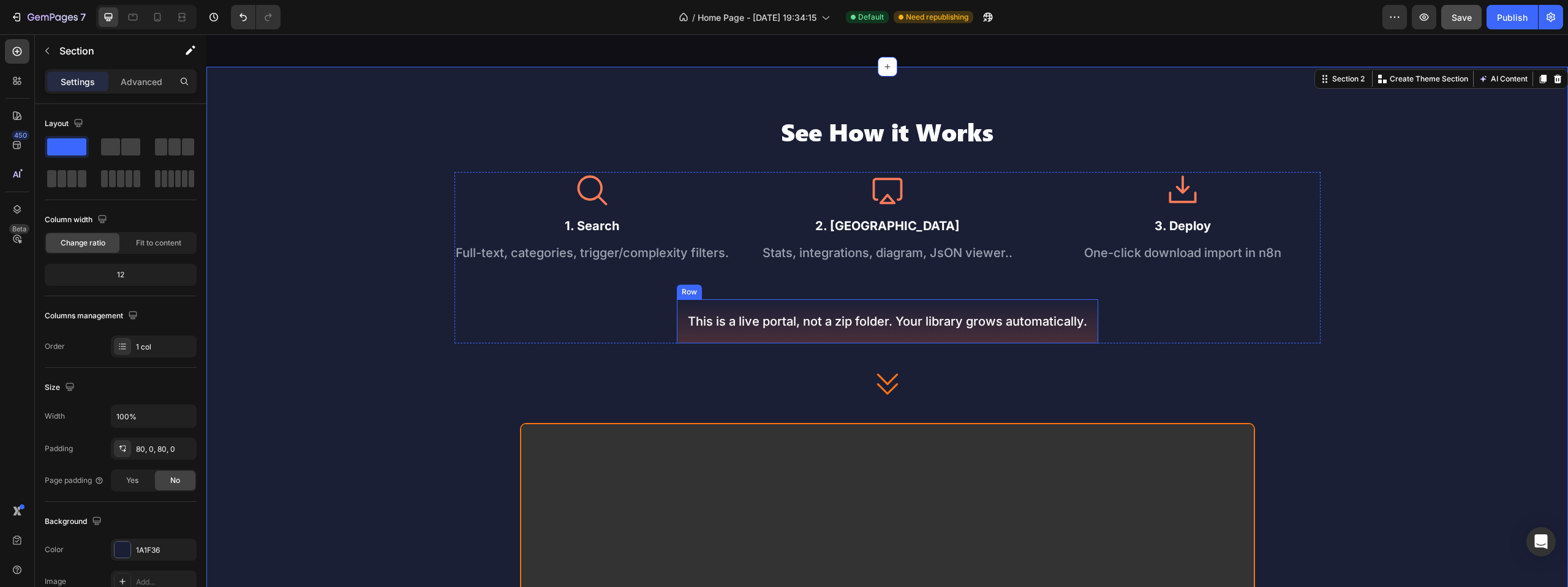
click at [755, 343] on div "This is a live portal, not a zip folder. Your library grows automatically. Text…" at bounding box center [888, 321] width 422 height 44
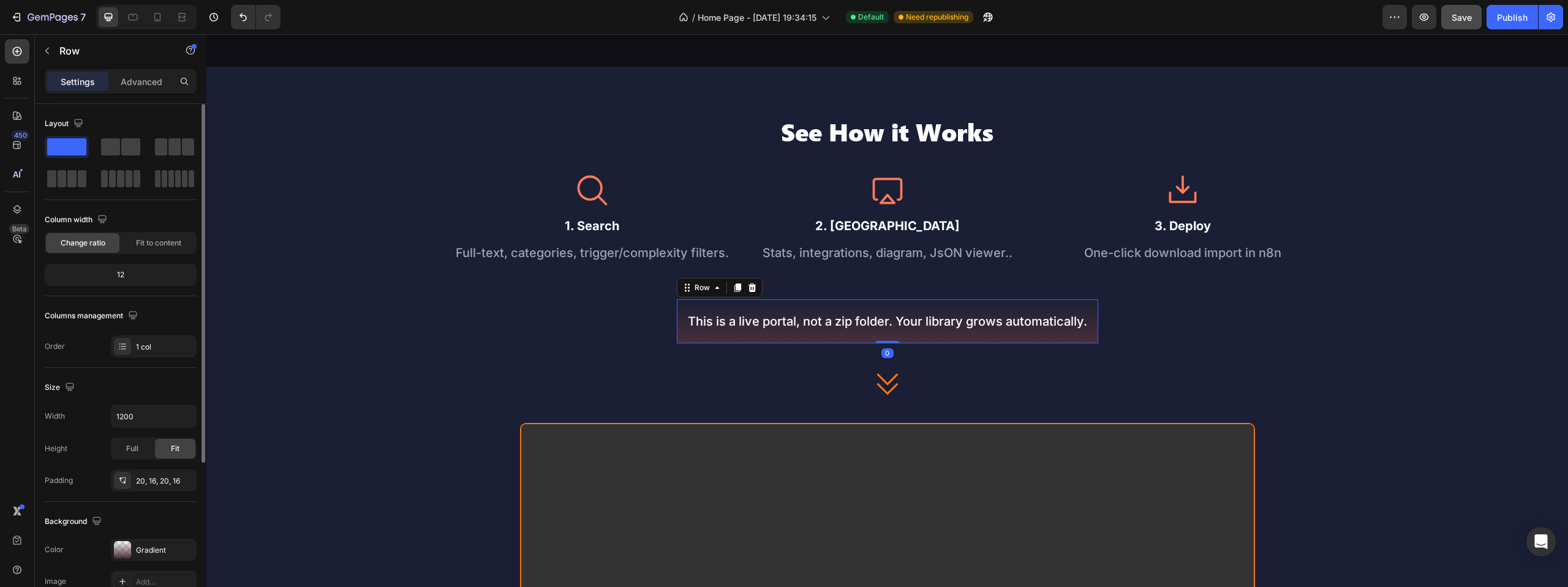
scroll to position [229, 0]
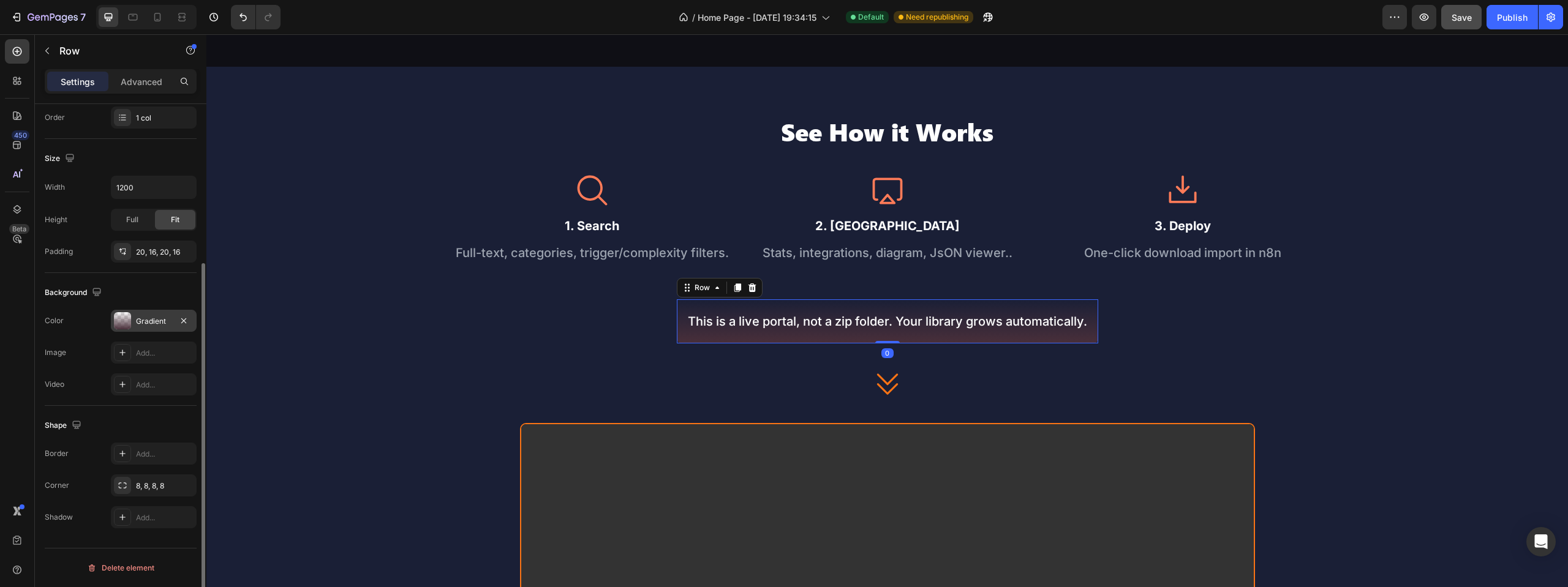
click at [140, 326] on div "Gradient" at bounding box center [153, 321] width 35 height 11
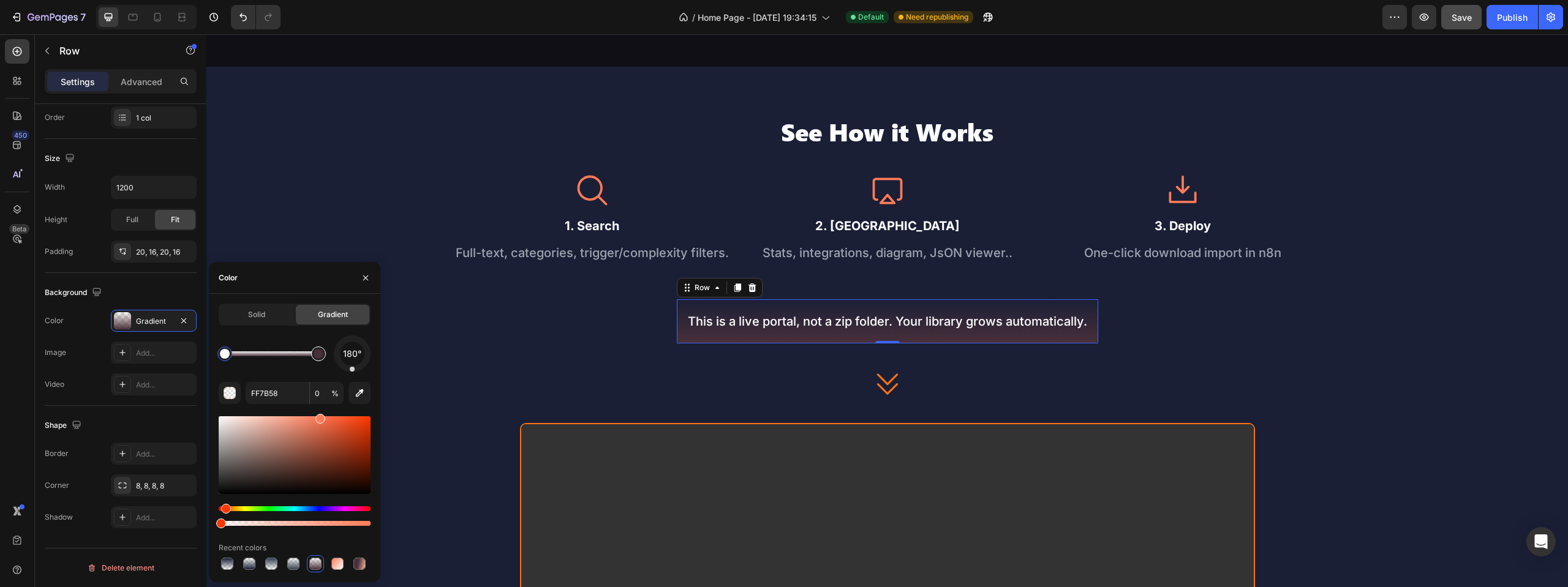
type input "492F3A"
type input "100"
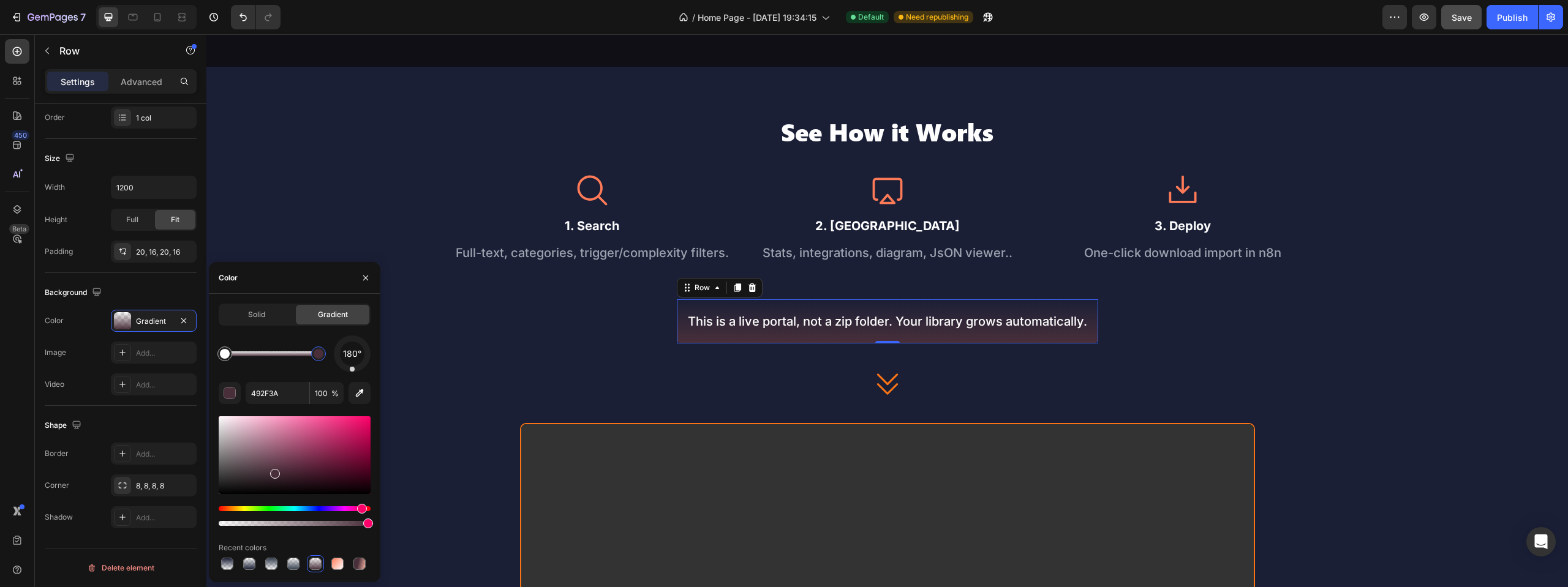
click at [319, 355] on div at bounding box center [318, 353] width 10 height 10
drag, startPoint x: 319, startPoint y: 355, endPoint x: 368, endPoint y: 359, distance: 49.2
click at [368, 359] on div "180°" at bounding box center [294, 353] width 152 height 37
type input "FF7B58"
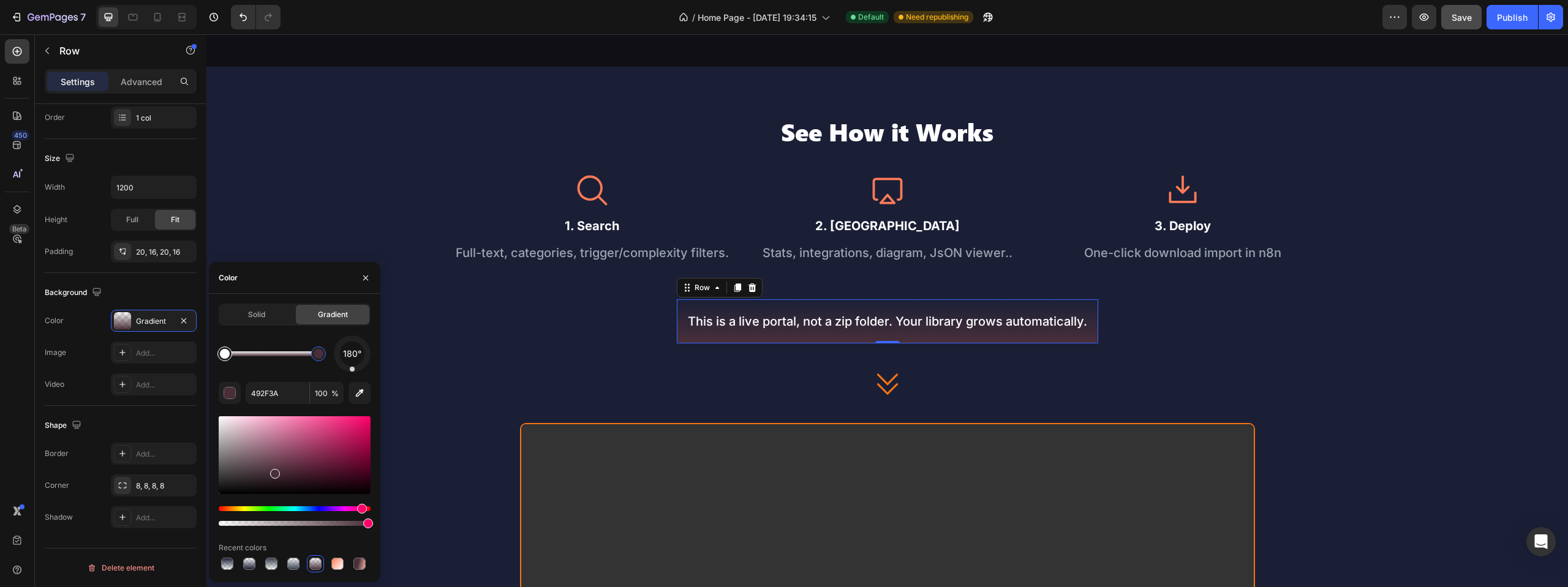
type input "0"
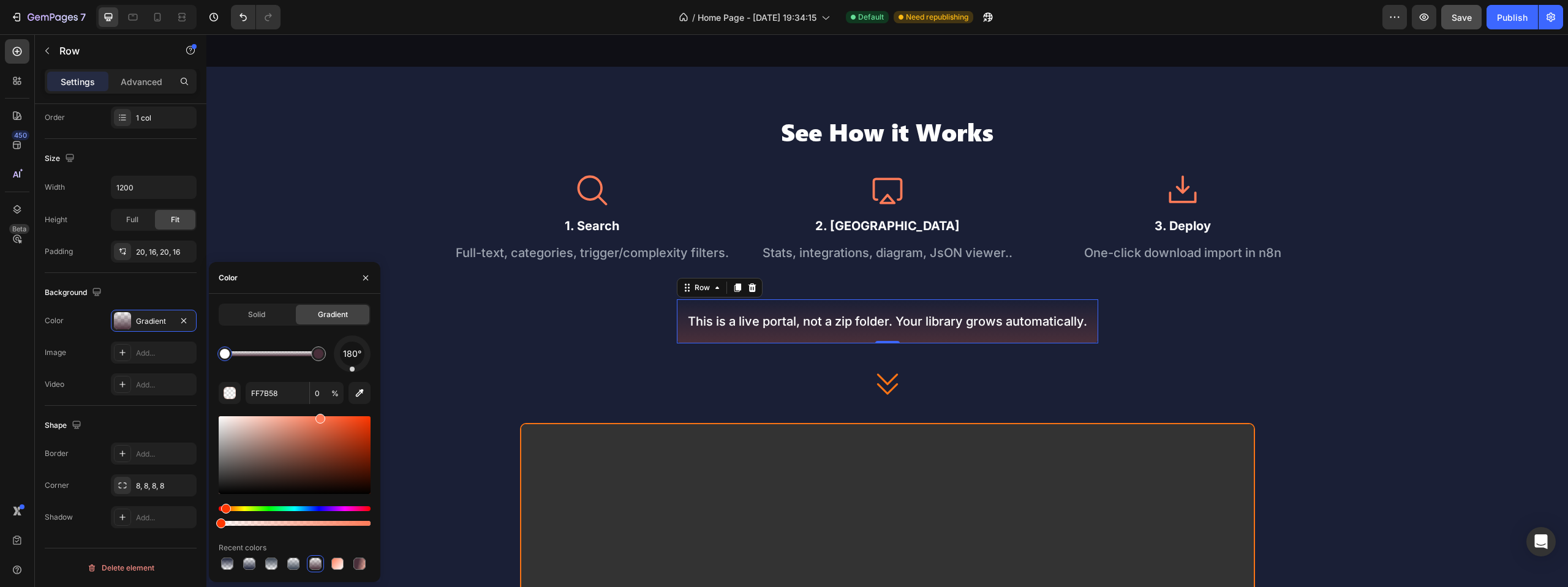
drag, startPoint x: 226, startPoint y: 358, endPoint x: 211, endPoint y: 358, distance: 15.0
click at [211, 358] on div "Solid Gradient 180° FF7B58 0 % Recent colors" at bounding box center [295, 438] width 172 height 268
type input "492F3A"
type input "100"
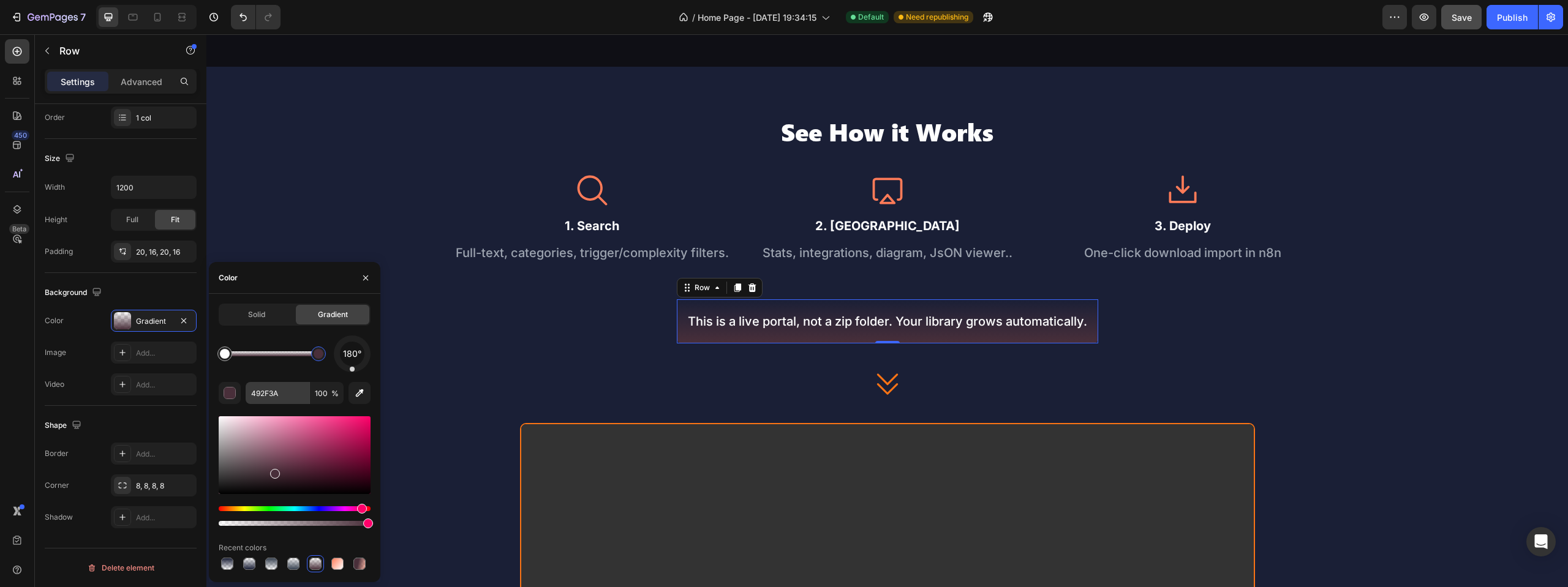
drag, startPoint x: 319, startPoint y: 351, endPoint x: 291, endPoint y: 385, distance: 44.0
click at [344, 353] on div "180°" at bounding box center [294, 353] width 152 height 37
click at [260, 393] on input "492F3A" at bounding box center [277, 393] width 63 height 22
paste input "F87315"
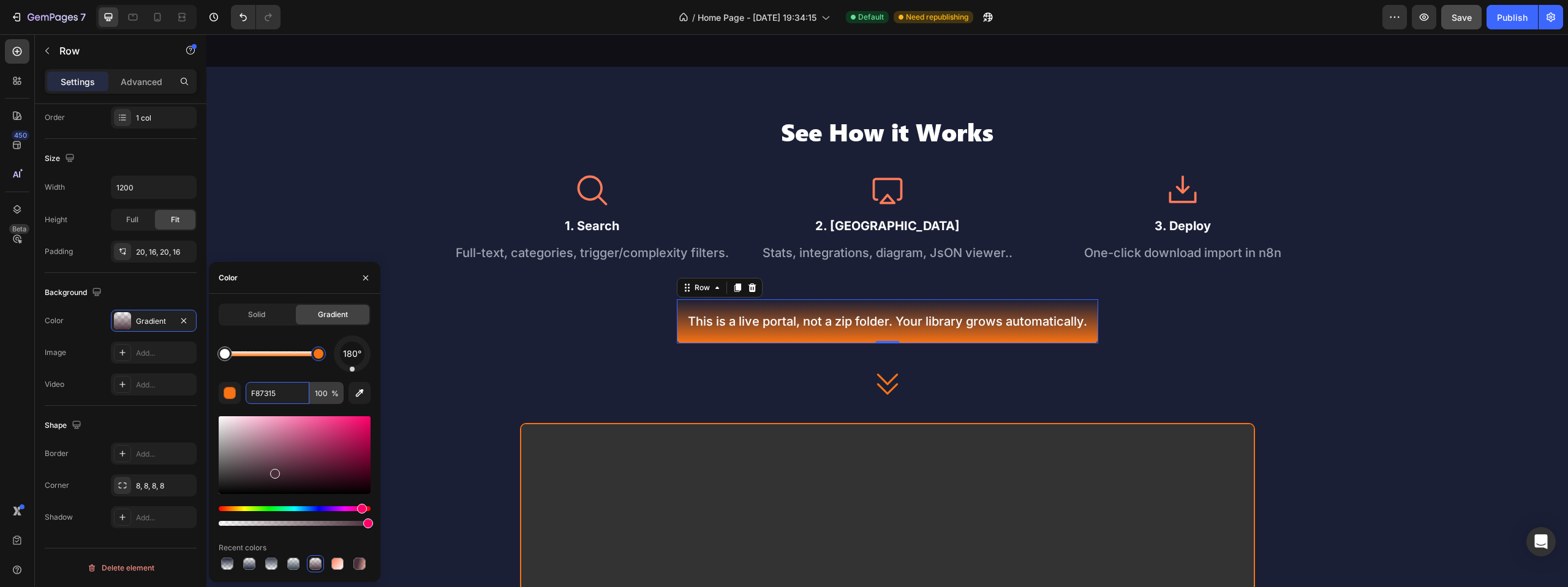
type input "F87315"
click at [320, 395] on input "100" at bounding box center [327, 393] width 33 height 22
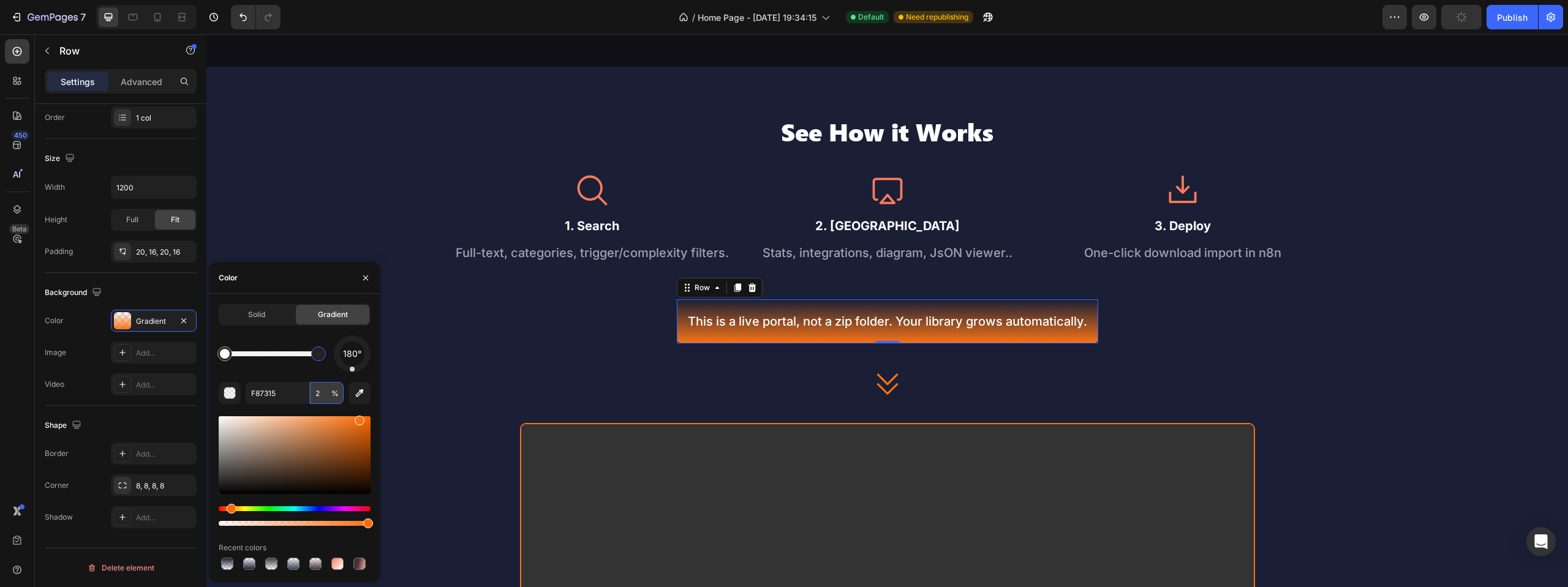
type input "20"
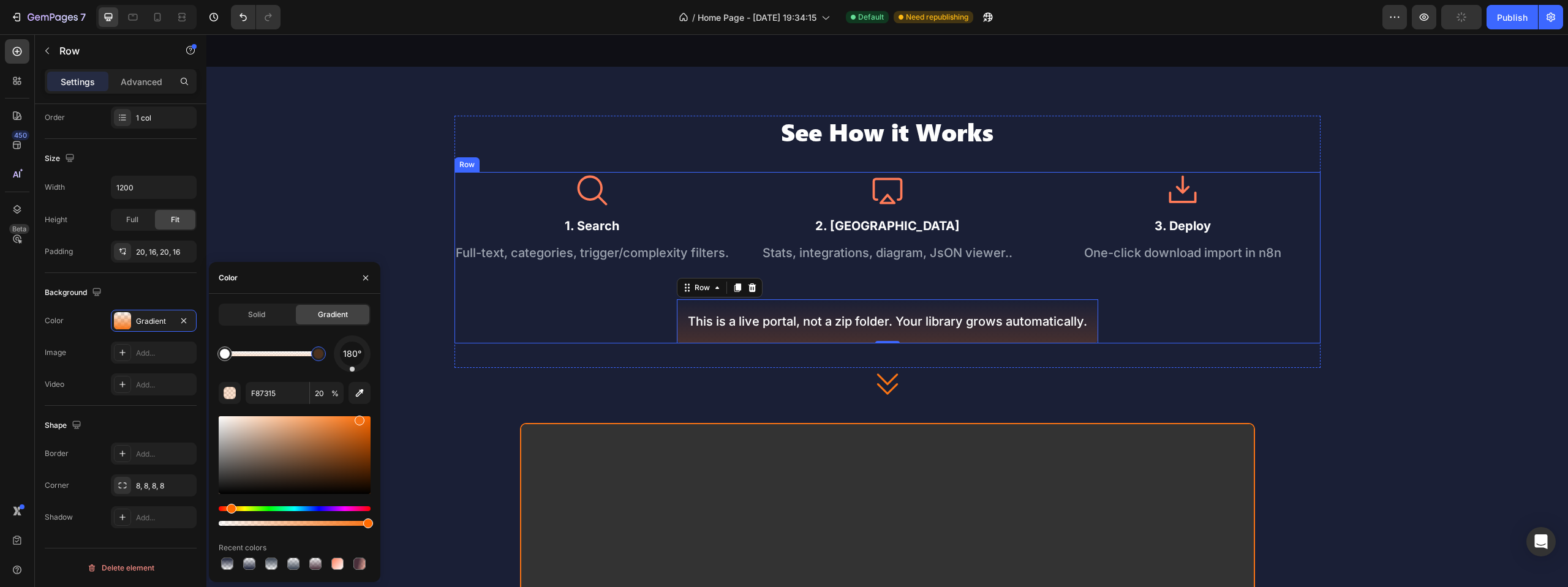
click at [583, 343] on div "Icon 1. Search Text Block Full-text, categories, trigger/complexity filters. Te…" at bounding box center [888, 258] width 866 height 172
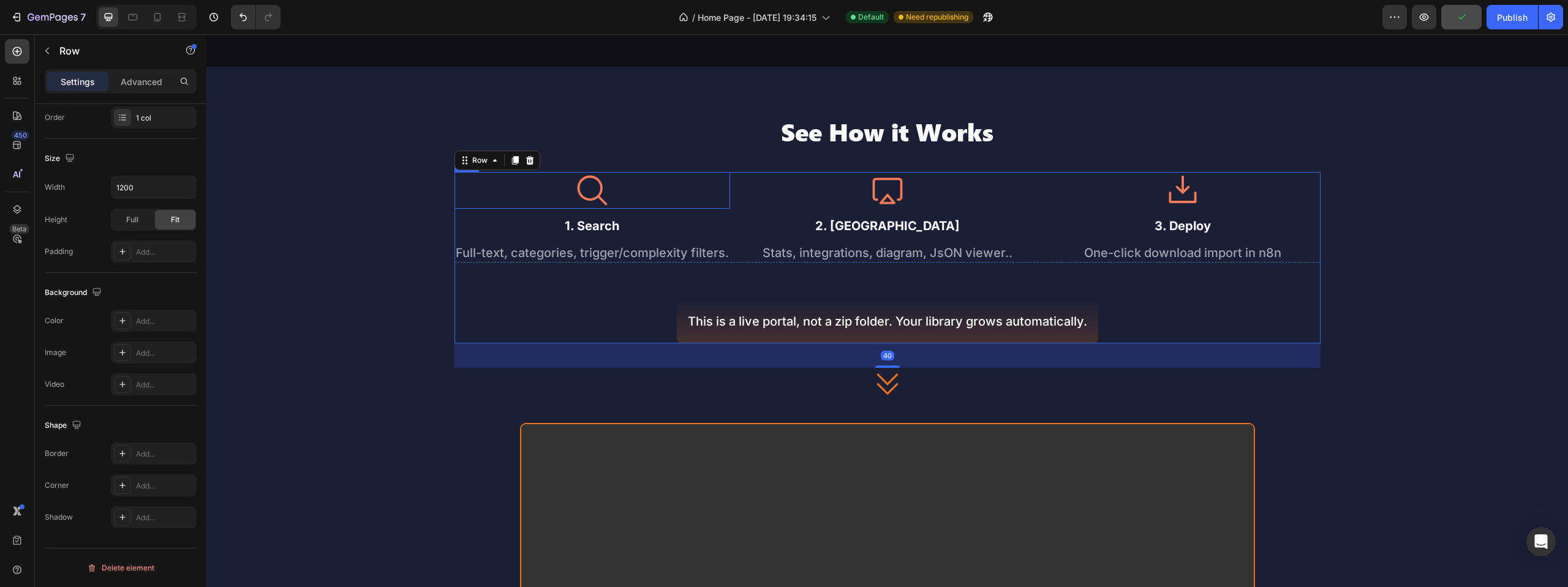
click at [592, 209] on icon at bounding box center [592, 190] width 37 height 37
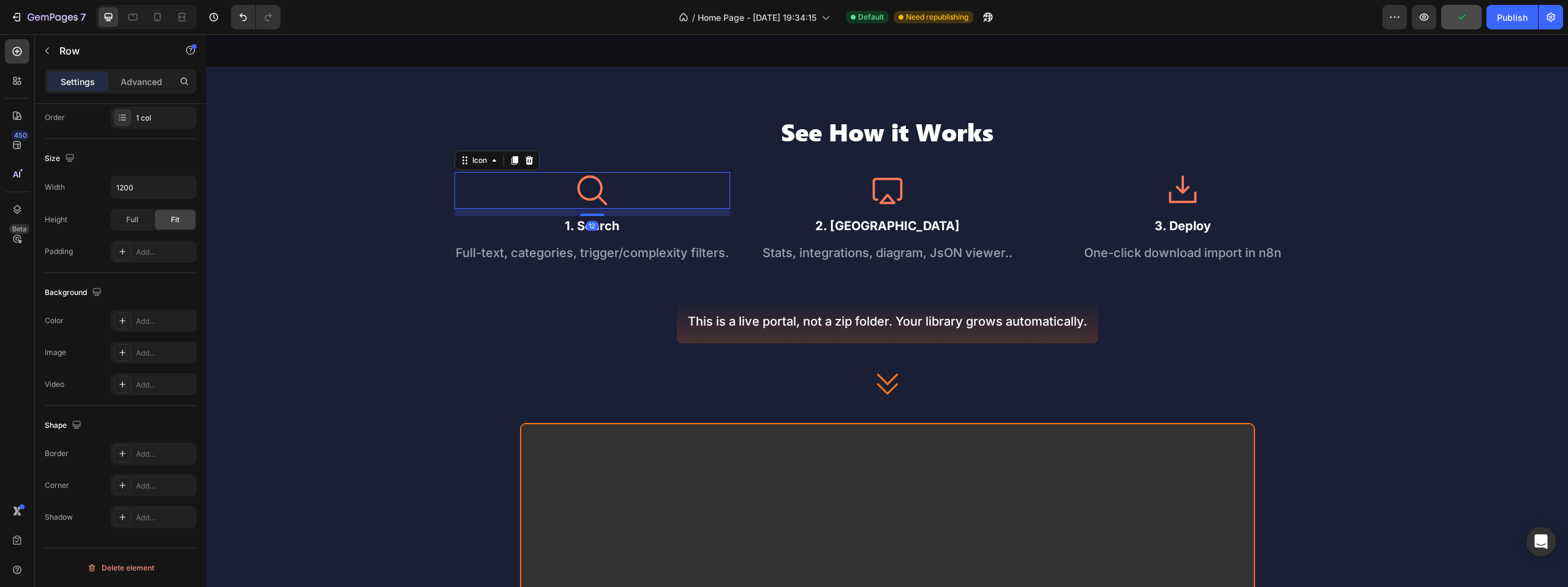
scroll to position [0, 0]
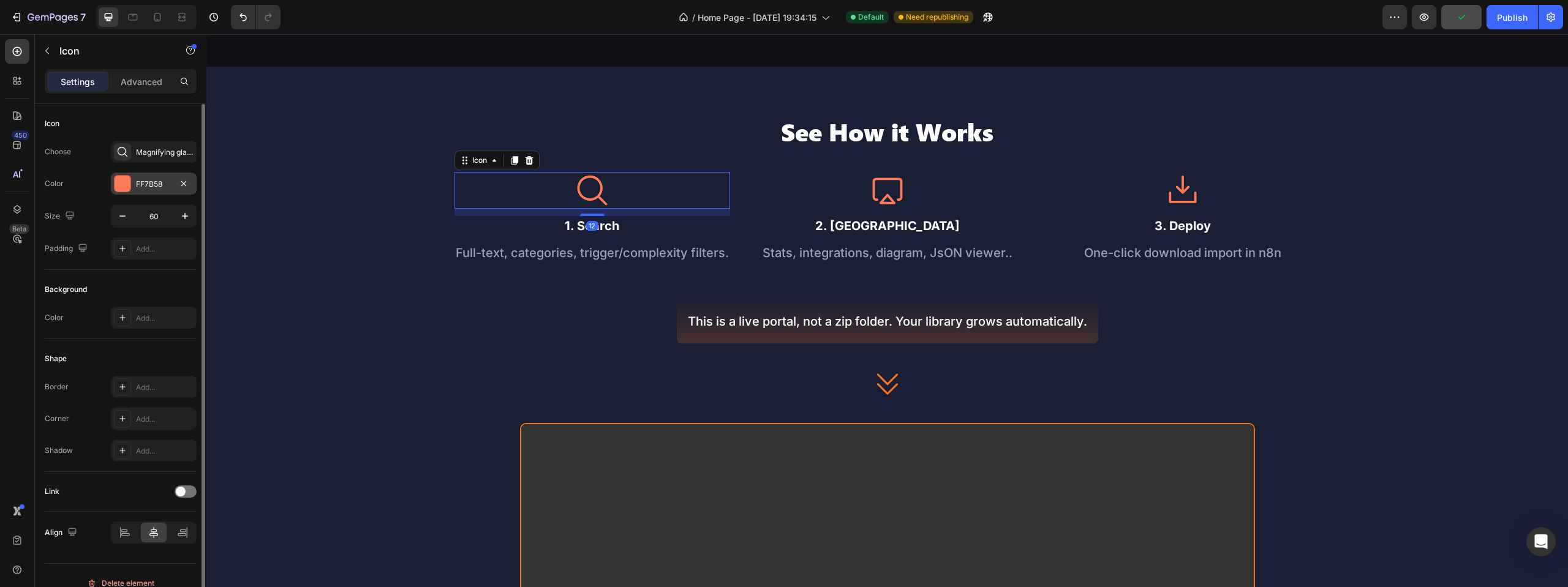
click at [138, 186] on div "FF7B58" at bounding box center [153, 184] width 35 height 11
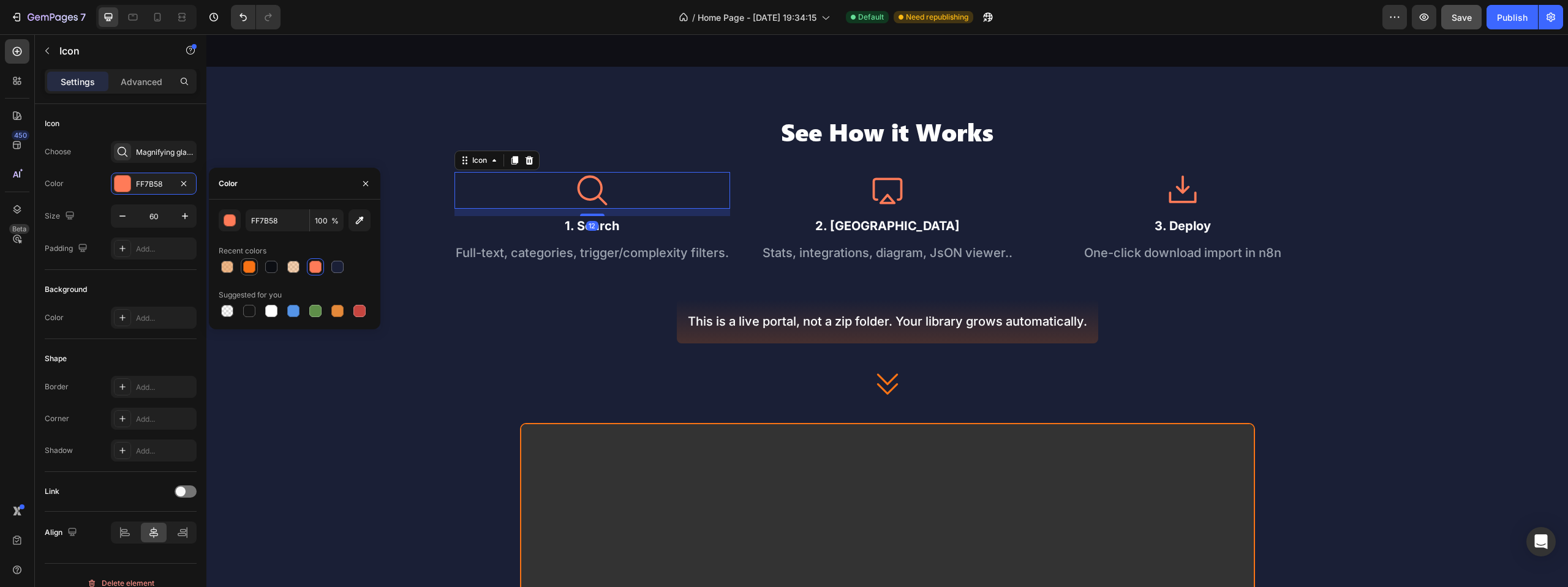
click at [248, 268] on div at bounding box center [249, 266] width 12 height 12
type input "F87315"
click at [847, 209] on div "Icon" at bounding box center [888, 190] width 275 height 37
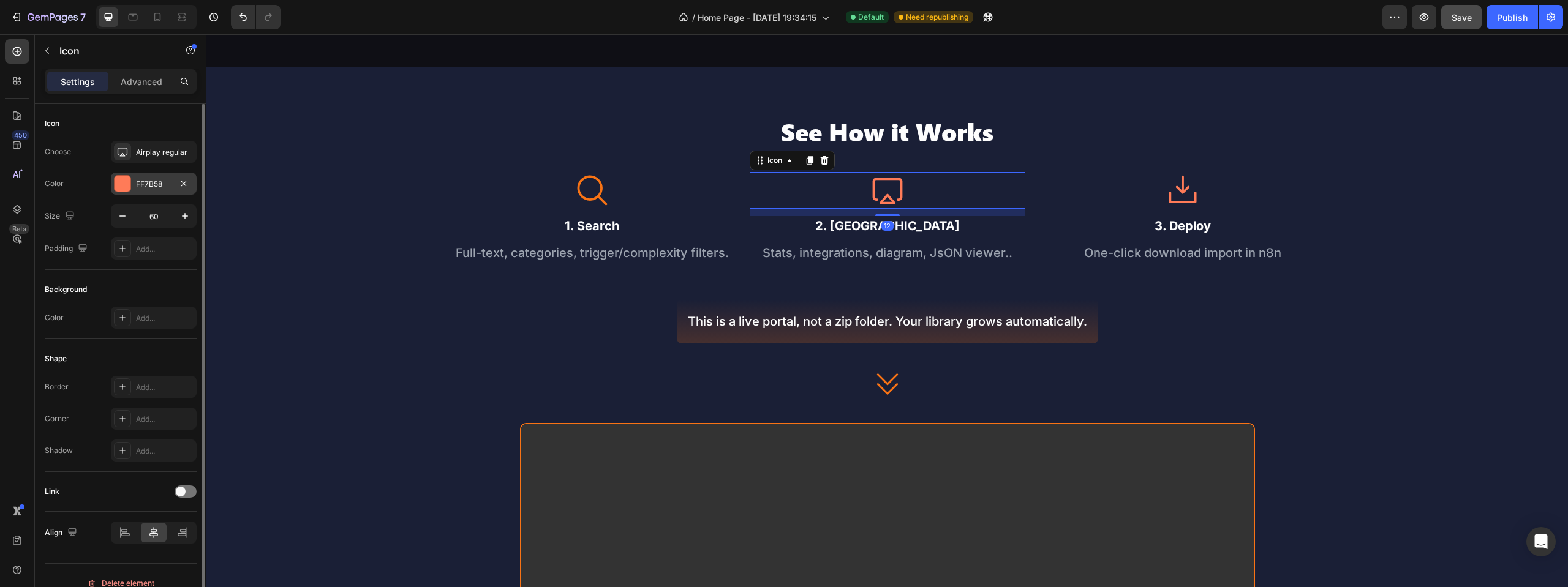
click at [137, 185] on div "FF7B58" at bounding box center [153, 184] width 35 height 11
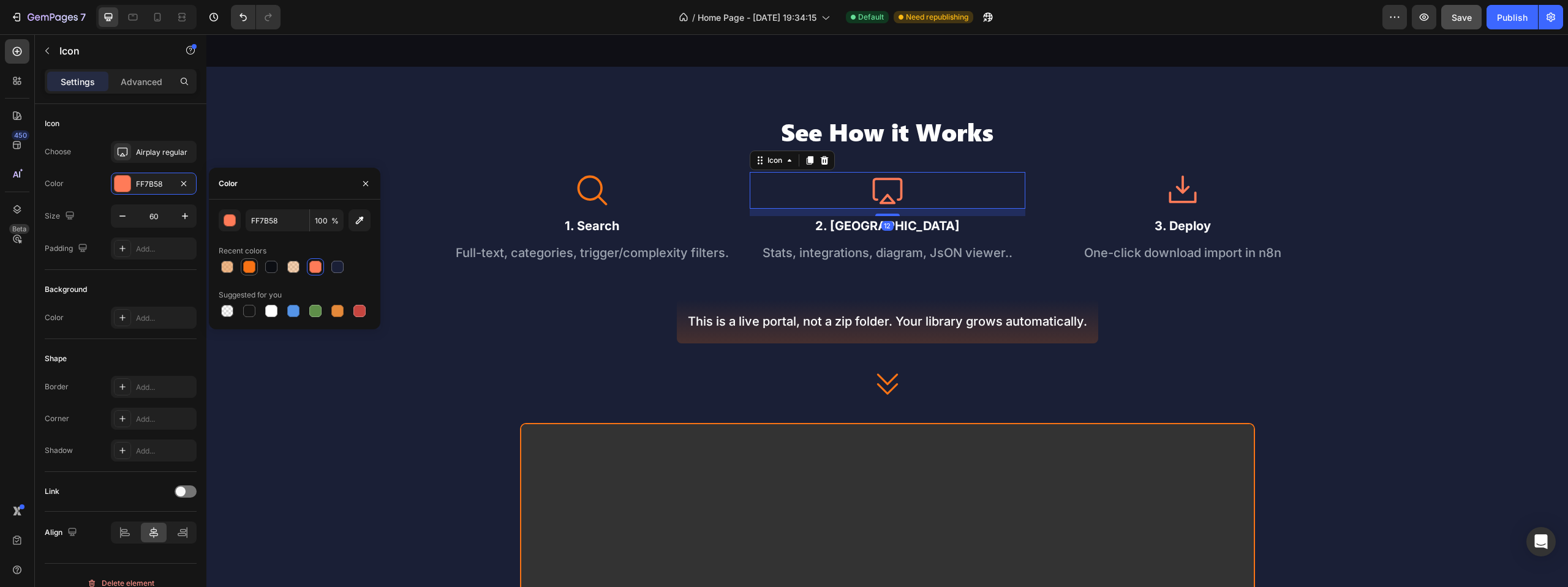
click at [252, 269] on div at bounding box center [249, 266] width 12 height 12
type input "F87315"
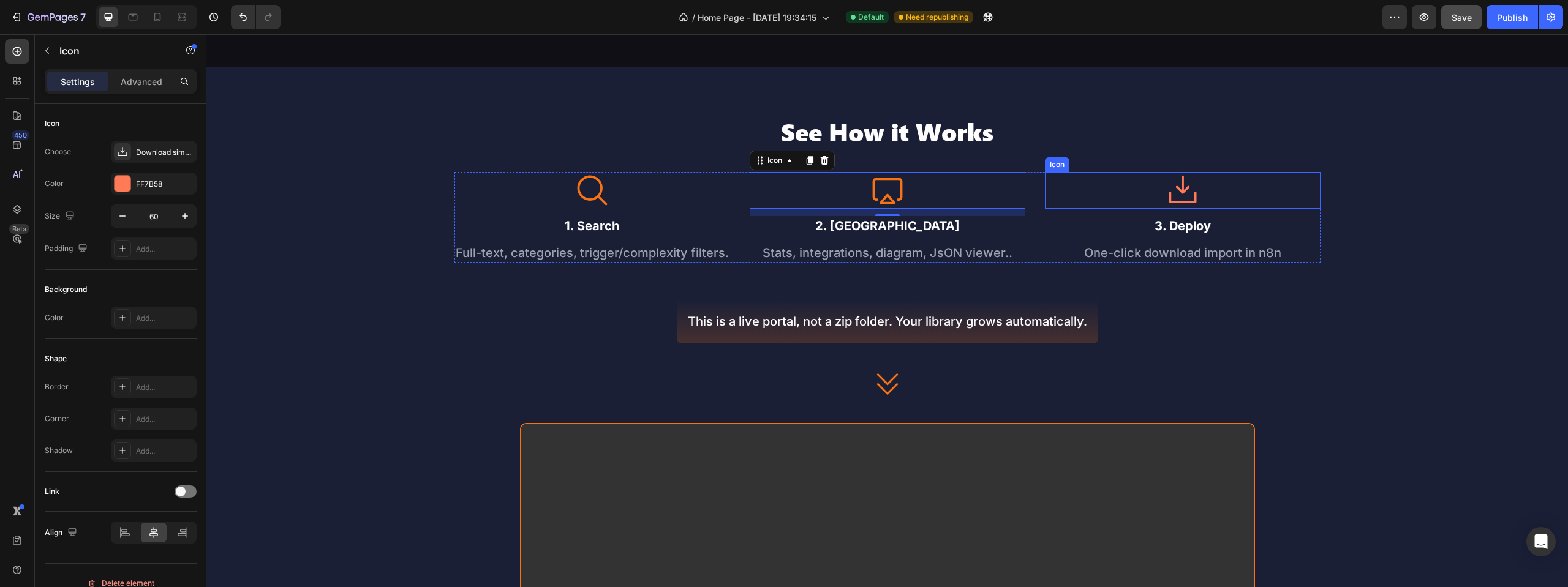
click at [1156, 209] on div "Icon" at bounding box center [1182, 190] width 275 height 37
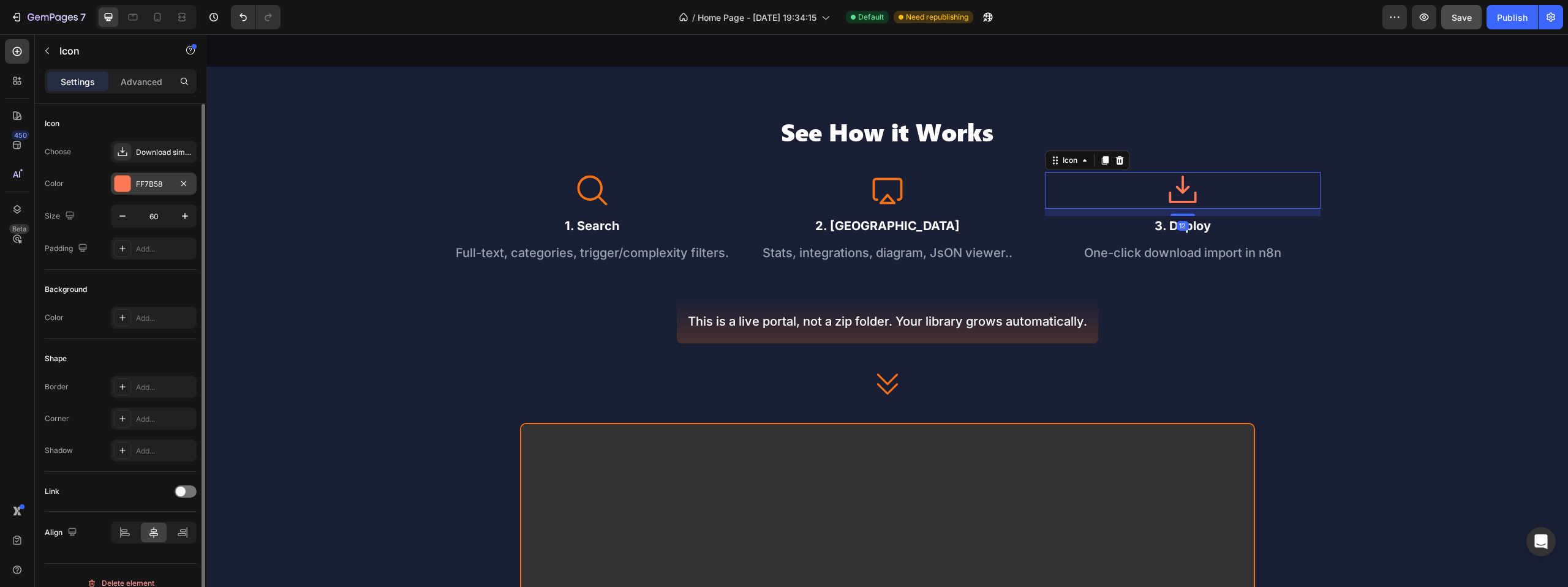
click at [154, 183] on div "FF7B58" at bounding box center [153, 184] width 35 height 11
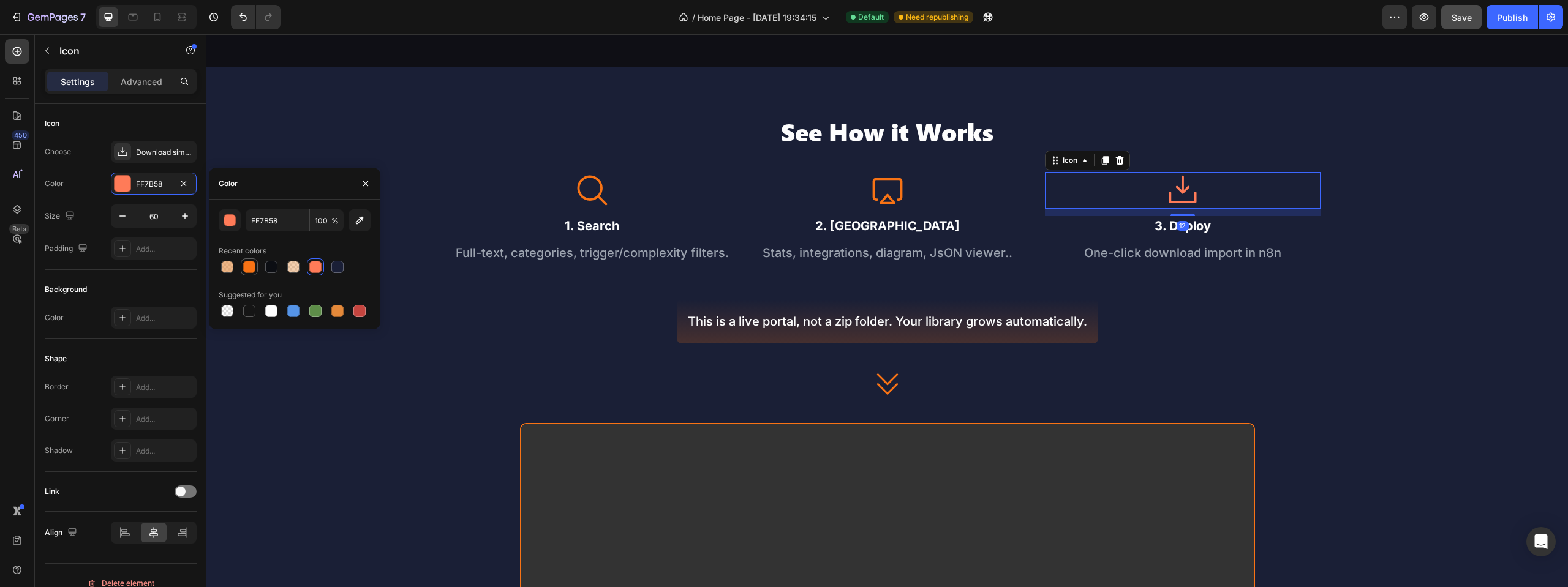
click at [253, 266] on div at bounding box center [249, 266] width 12 height 12
type input "F87315"
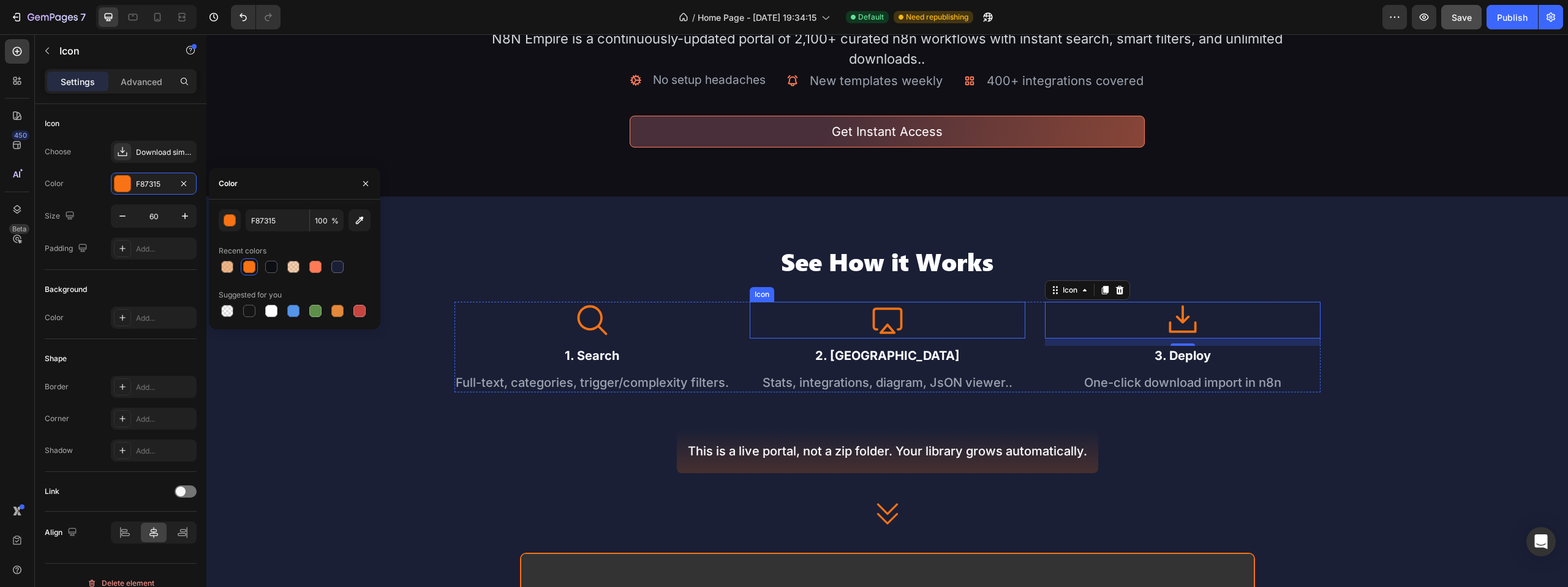
scroll to position [49, 0]
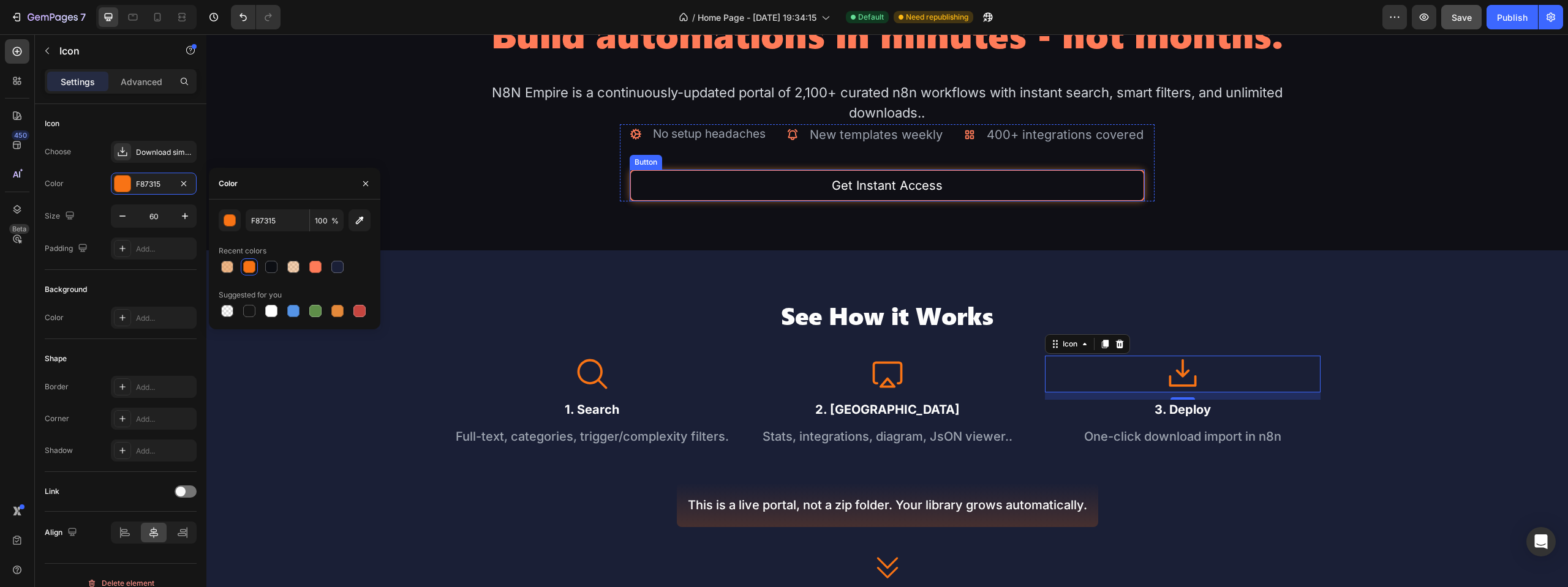
click at [1087, 202] on button "Get Instant Access" at bounding box center [887, 186] width 515 height 32
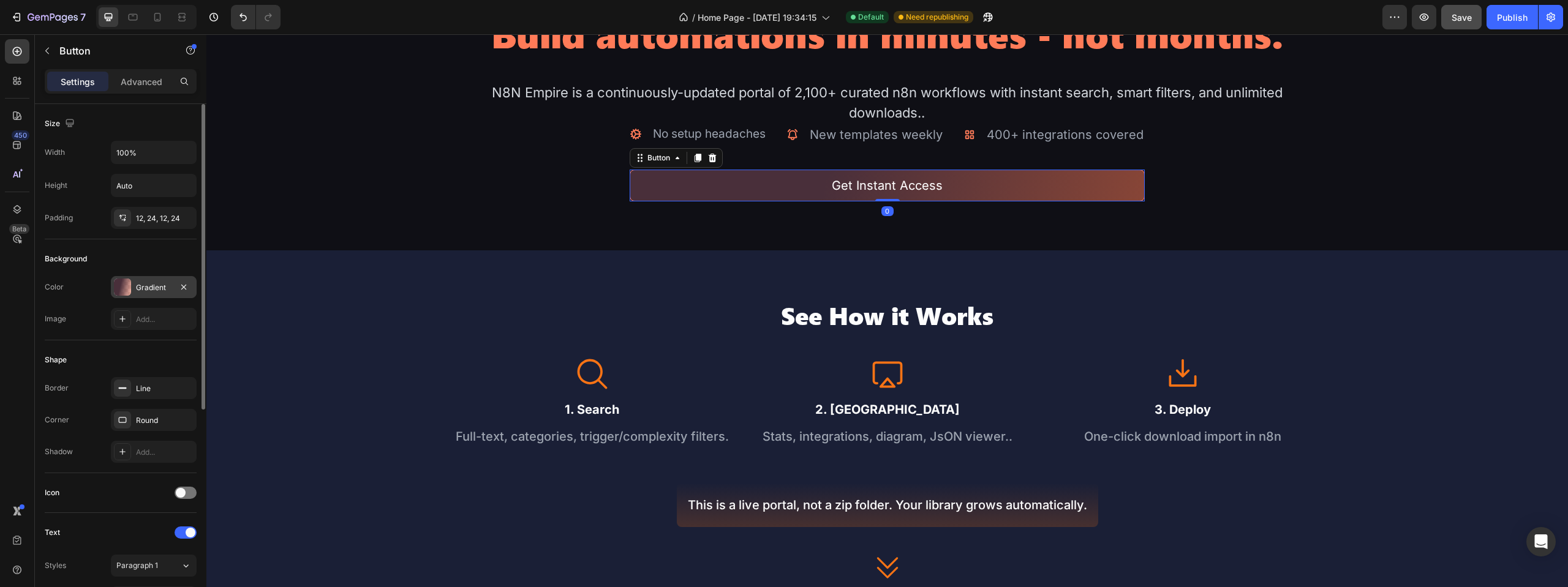
click at [126, 286] on div at bounding box center [122, 287] width 17 height 17
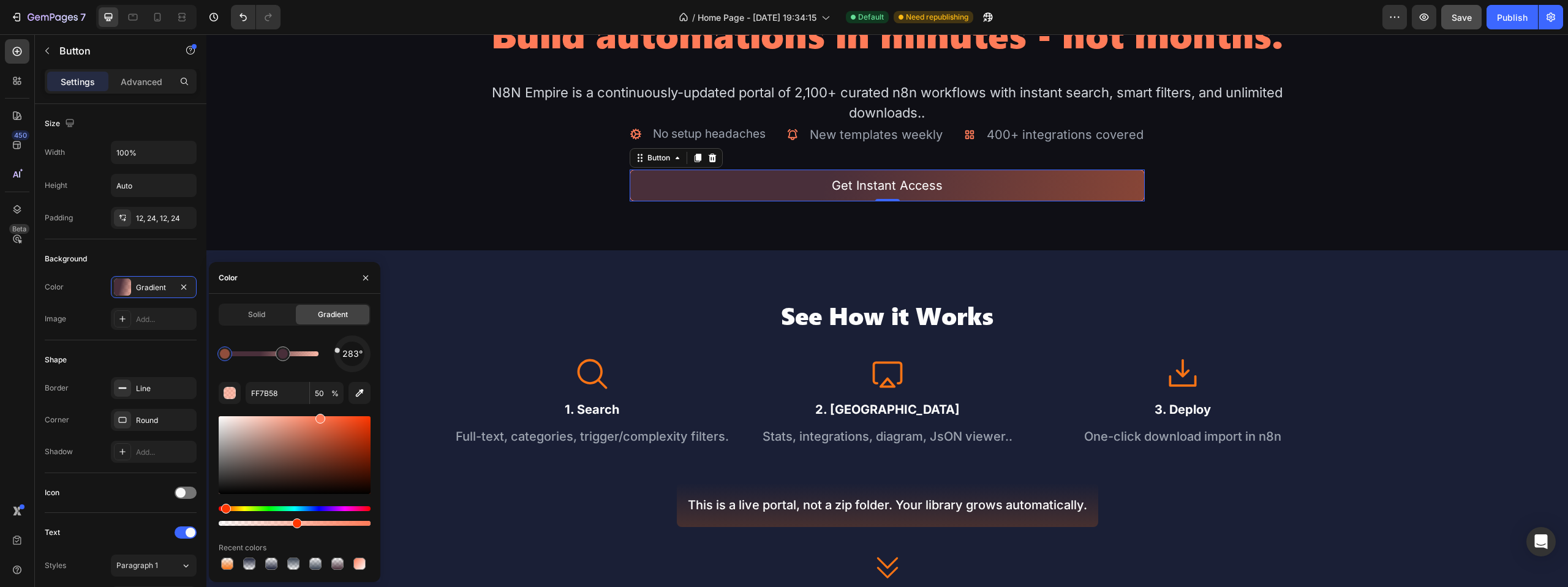
drag, startPoint x: 223, startPoint y: 353, endPoint x: 201, endPoint y: 353, distance: 22.0
click at [201, 353] on div "450 Beta Sections(18) Elements(83) Section Element Hero Section Product Detail …" at bounding box center [103, 311] width 207 height 553
drag, startPoint x: 228, startPoint y: 357, endPoint x: 102, endPoint y: 374, distance: 127.1
click at [104, 373] on div "450 Beta Sections(18) Elements(83) Section Element Hero Section Product Detail …" at bounding box center [103, 311] width 207 height 553
type input "492F3A"
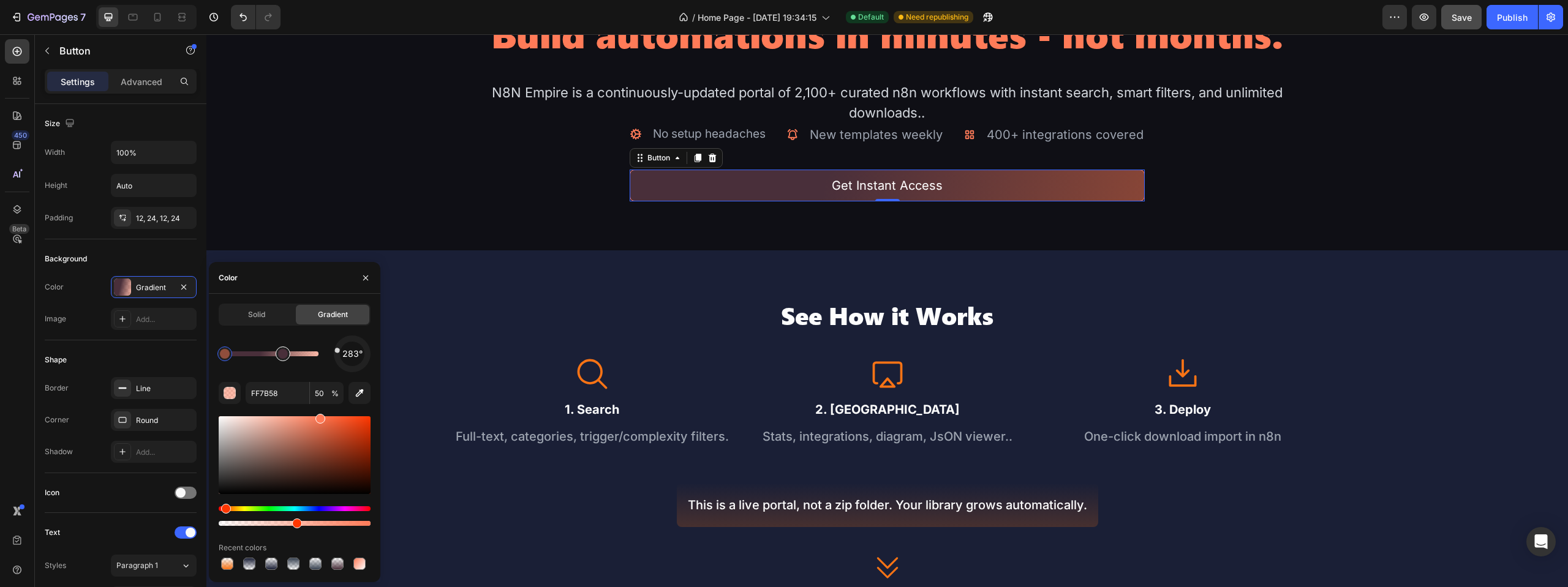
type input "100"
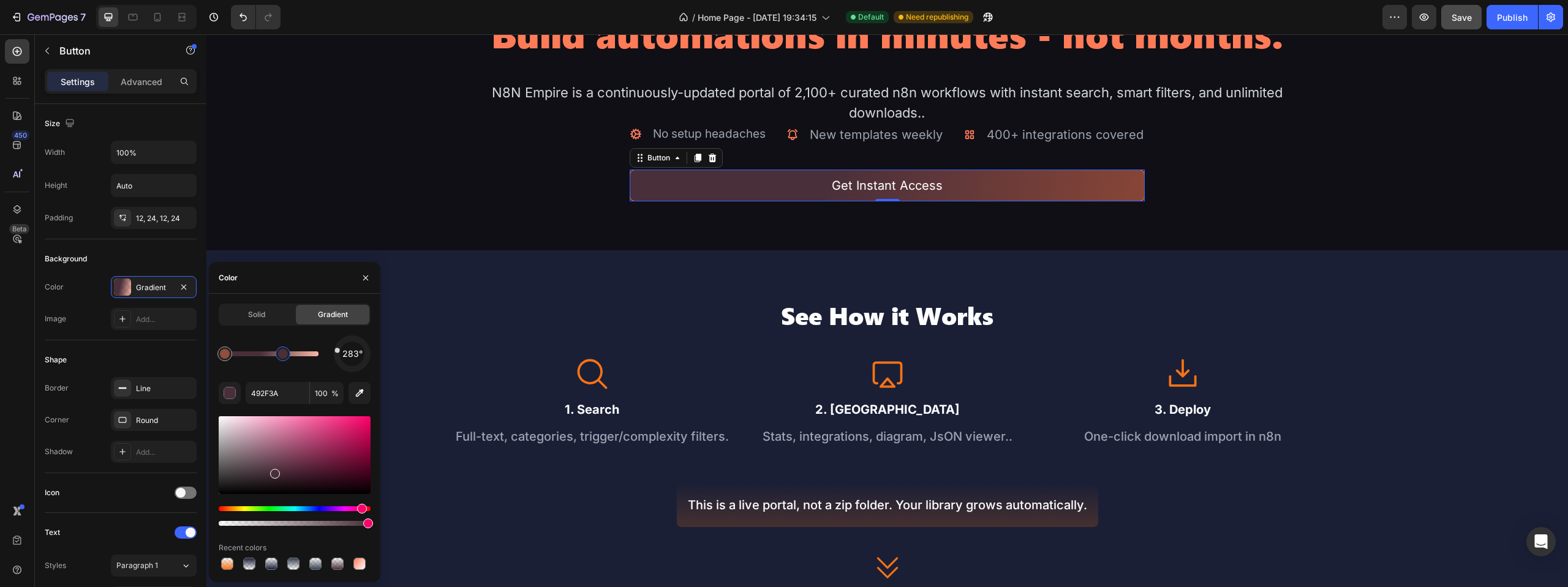
click at [284, 353] on div at bounding box center [283, 353] width 10 height 10
type input "FF7B58"
type input "50"
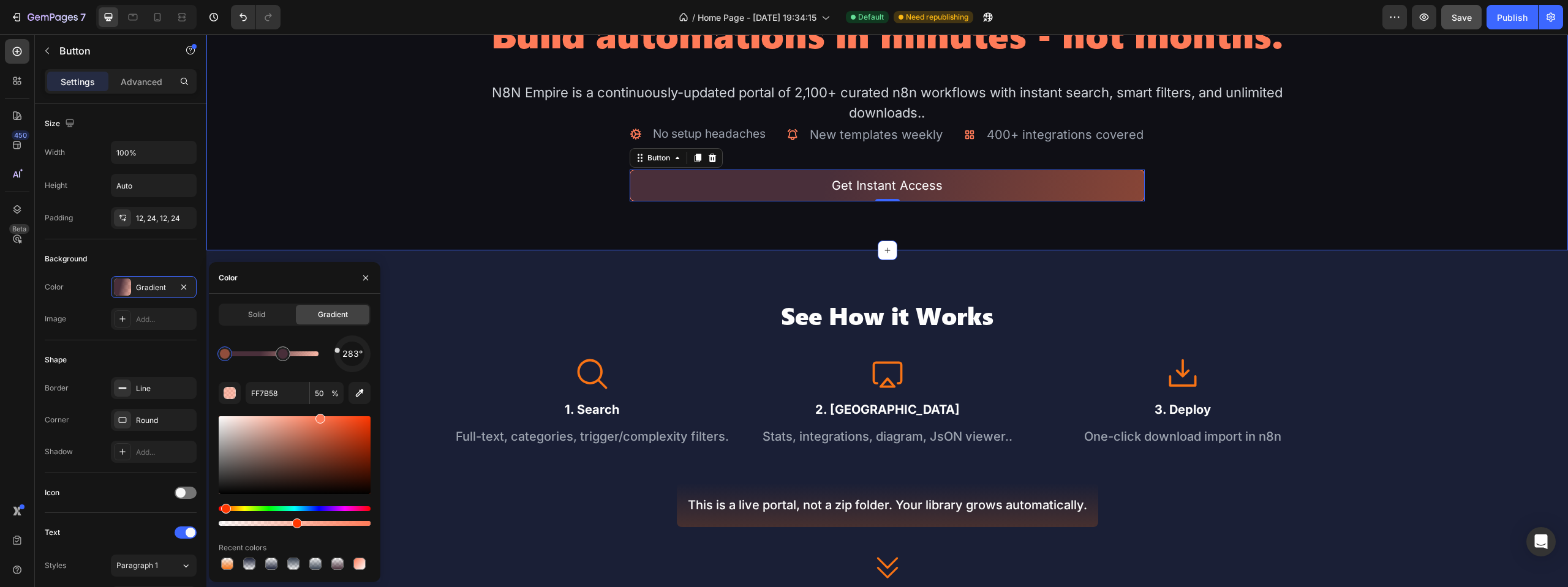
drag, startPoint x: 429, startPoint y: 387, endPoint x: 207, endPoint y: 353, distance: 224.6
click at [227, 391] on div "button" at bounding box center [230, 393] width 12 height 12
drag, startPoint x: 225, startPoint y: 351, endPoint x: 194, endPoint y: 363, distance: 33.2
click at [194, 353] on div "450 Beta Sections(18) Elements(83) Section Element Hero Section Product Detail …" at bounding box center [103, 311] width 207 height 553
click at [231, 391] on div "button" at bounding box center [230, 393] width 12 height 12
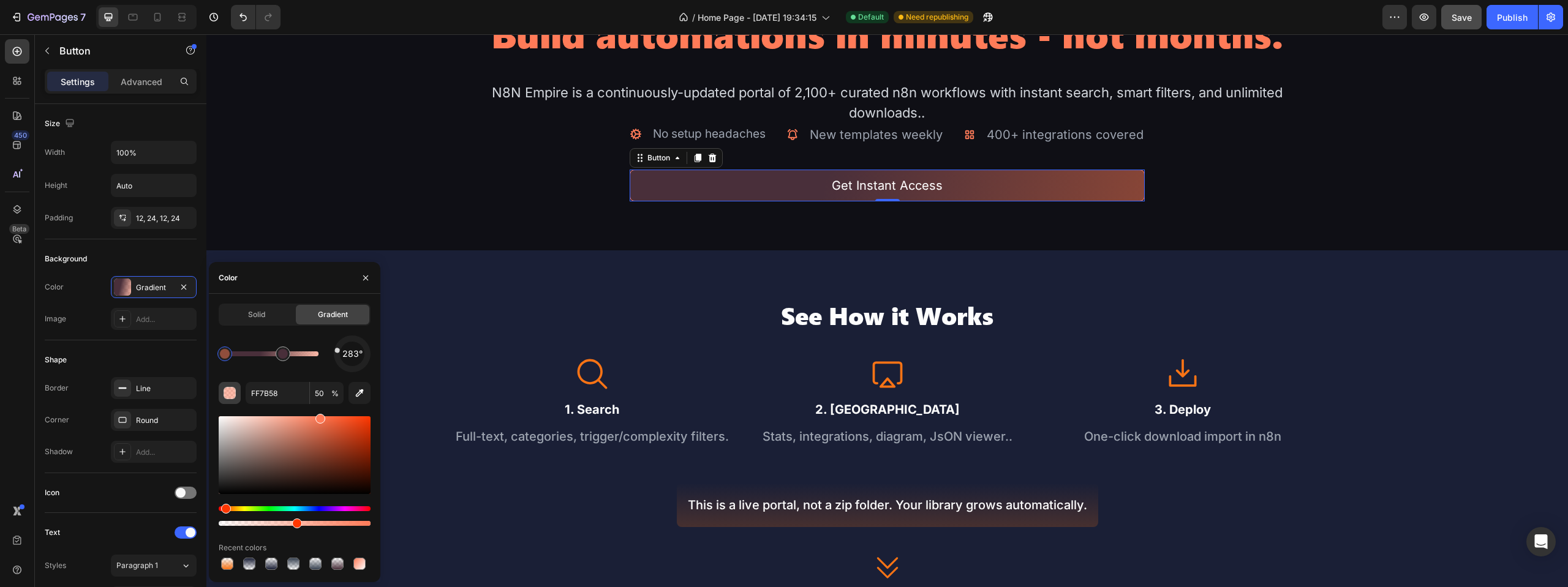
click at [231, 393] on div "button" at bounding box center [230, 393] width 12 height 12
click at [221, 395] on button "button" at bounding box center [229, 393] width 22 height 22
click at [279, 393] on input "FF7B58" at bounding box center [277, 393] width 63 height 22
paste input "87315"
type input "F87315"
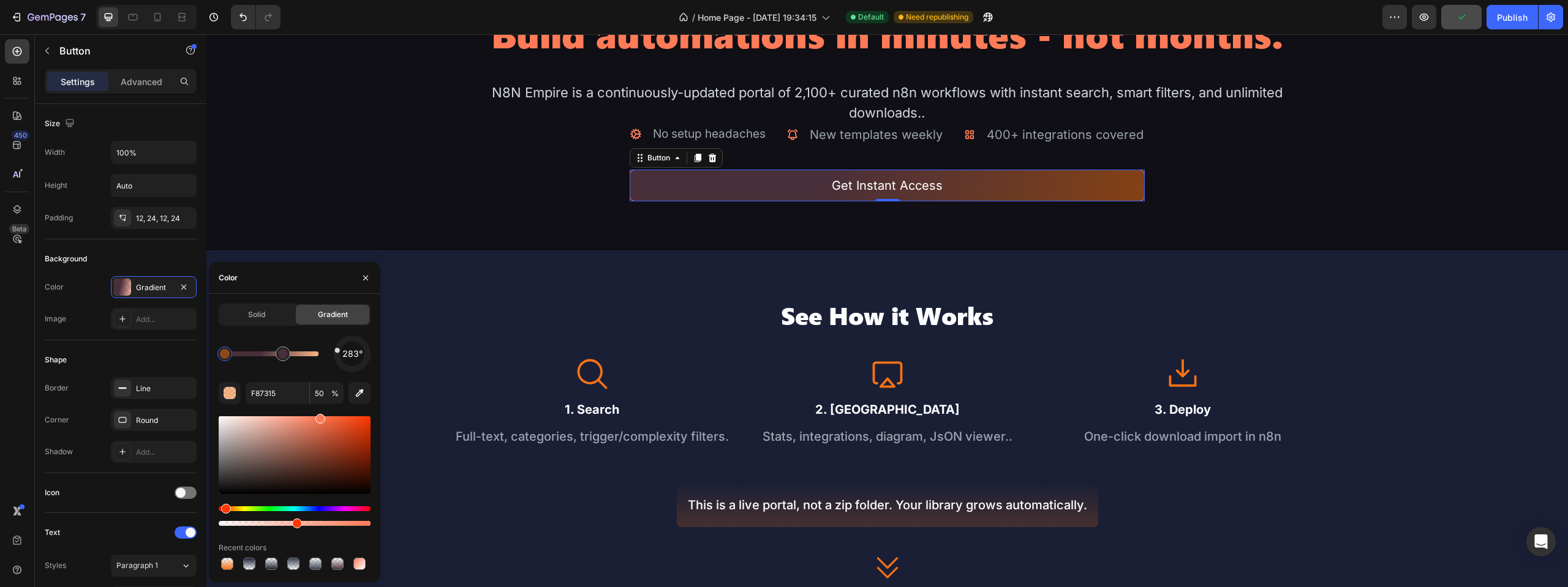
click at [281, 375] on div "283° F87315 50 % Recent colors" at bounding box center [294, 453] width 152 height 237
click at [742, 250] on div "Image Build automations in minutes - not months. Heading N8N Empire is a contin…" at bounding box center [887, 130] width 1361 height 240
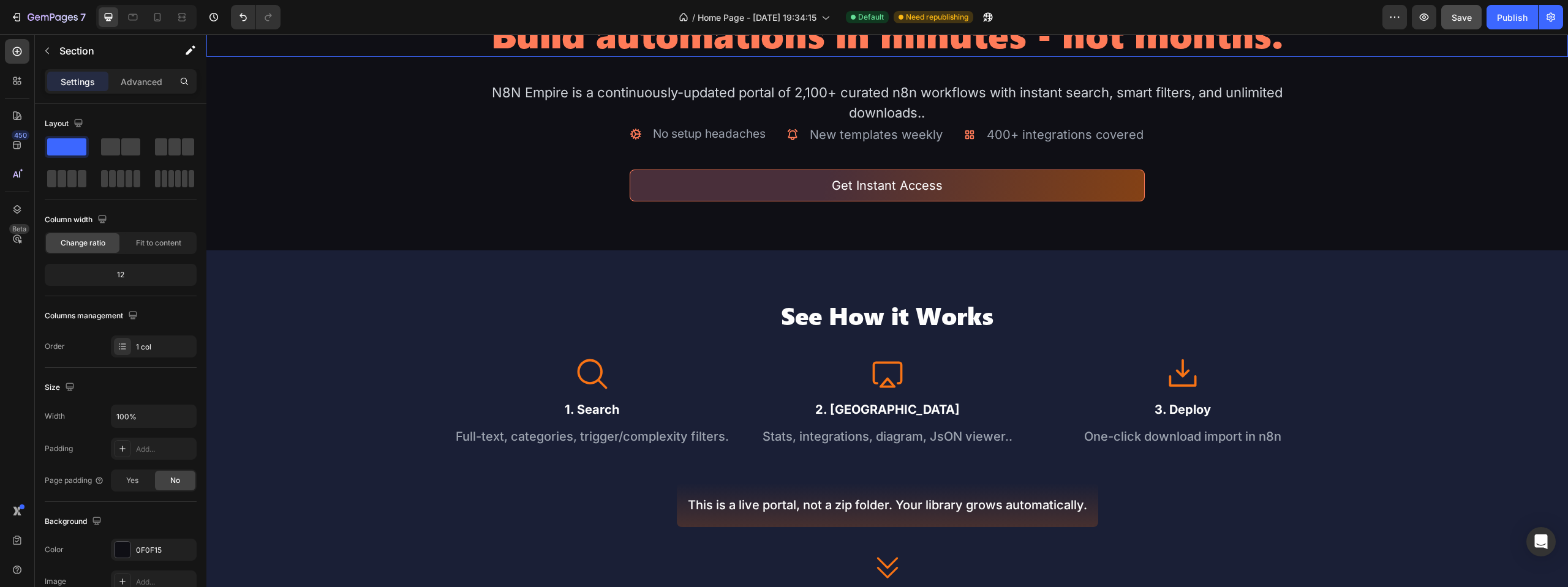
click at [1174, 57] on h2 "Build automations in minutes - not months." at bounding box center [888, 34] width 817 height 47
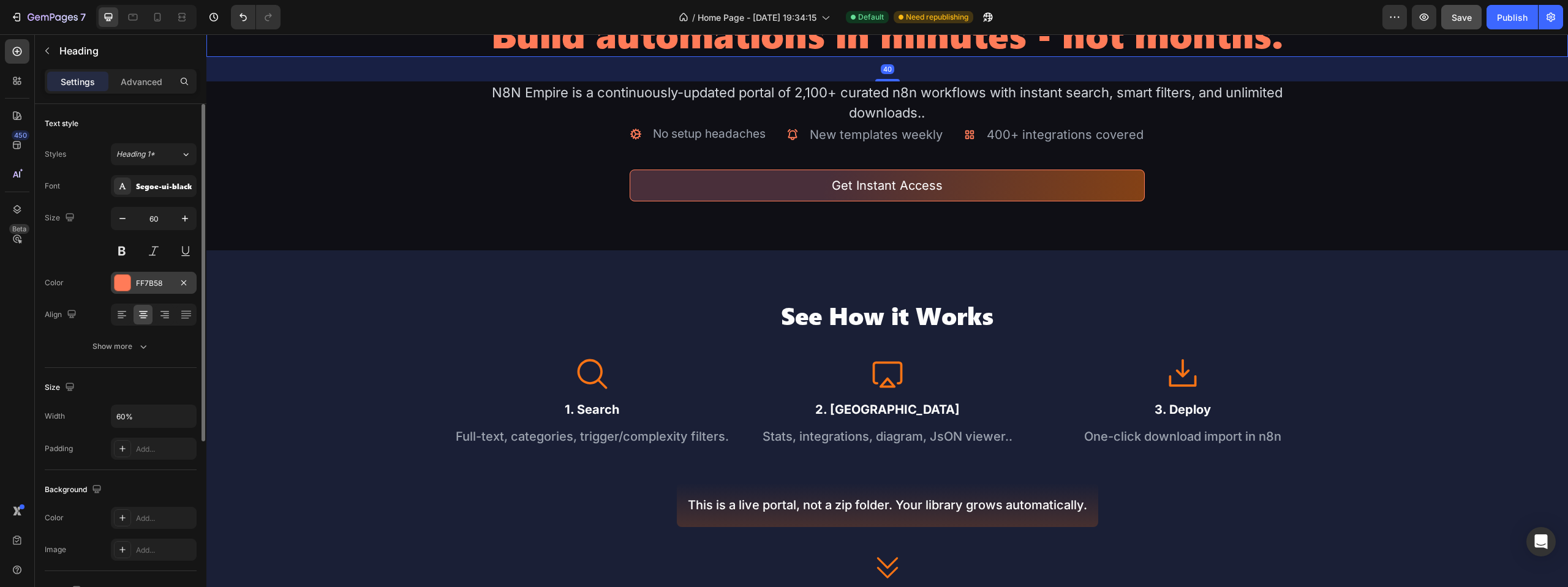
click at [150, 276] on div "FF7B58" at bounding box center [154, 282] width 86 height 22
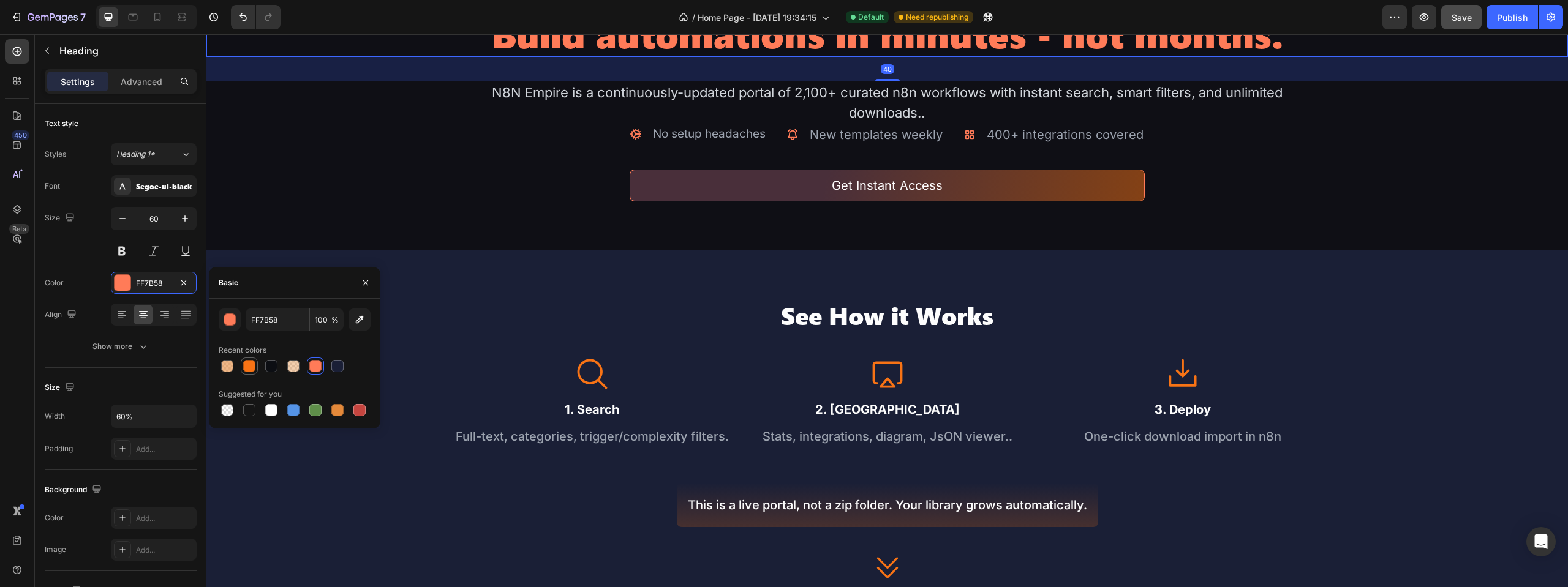
click at [251, 366] on div at bounding box center [249, 366] width 12 height 12
type input "F87315"
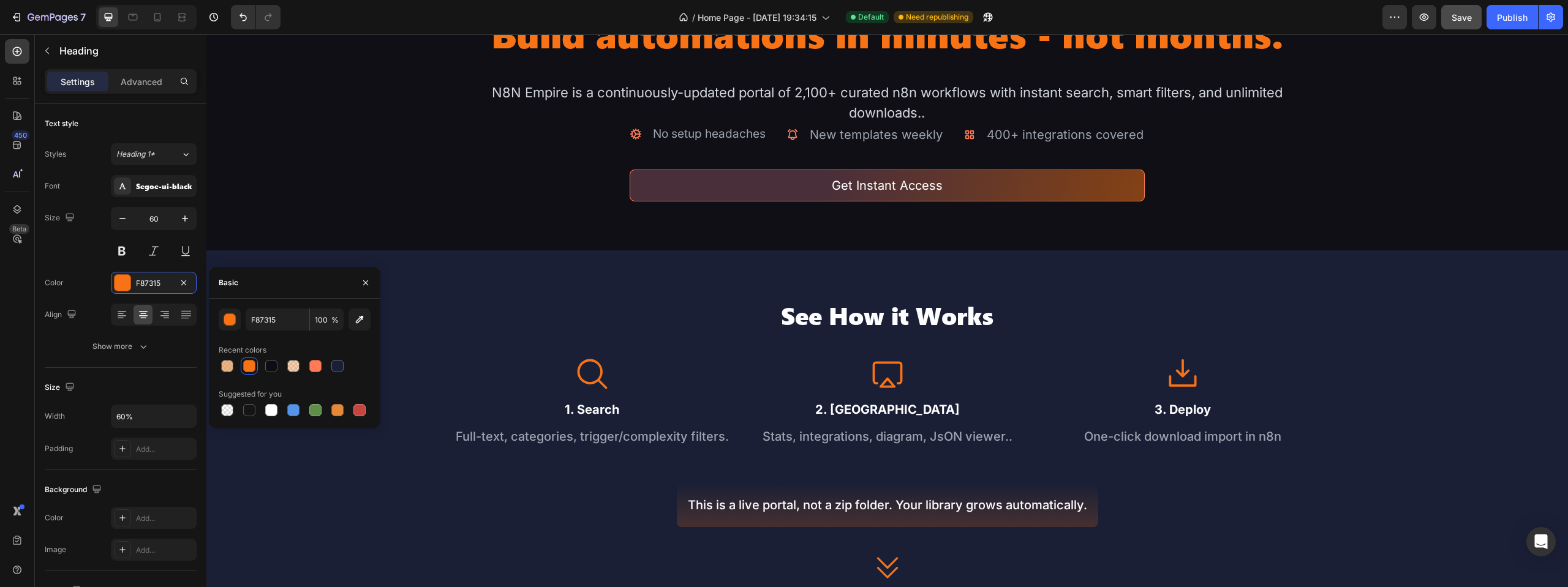
click at [881, 11] on img at bounding box center [886, 11] width 136 height 0
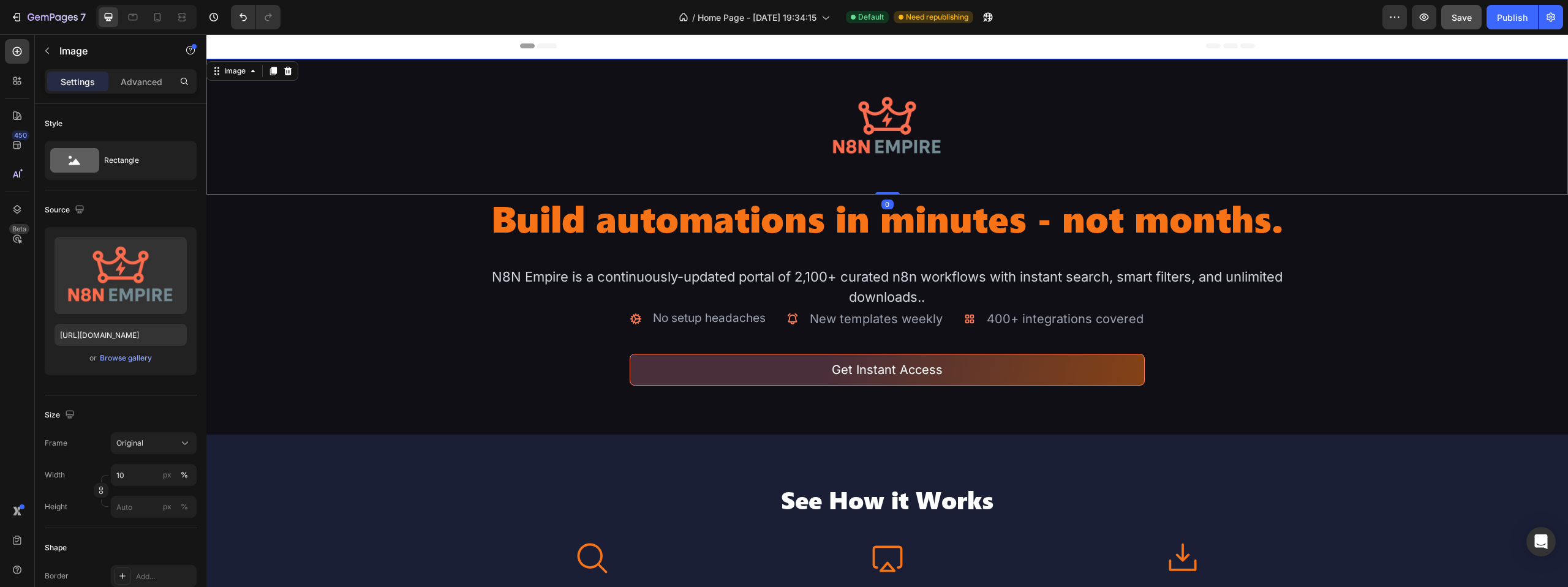
scroll to position [0, 0]
click at [1473, 18] on button "Save" at bounding box center [1461, 17] width 40 height 25
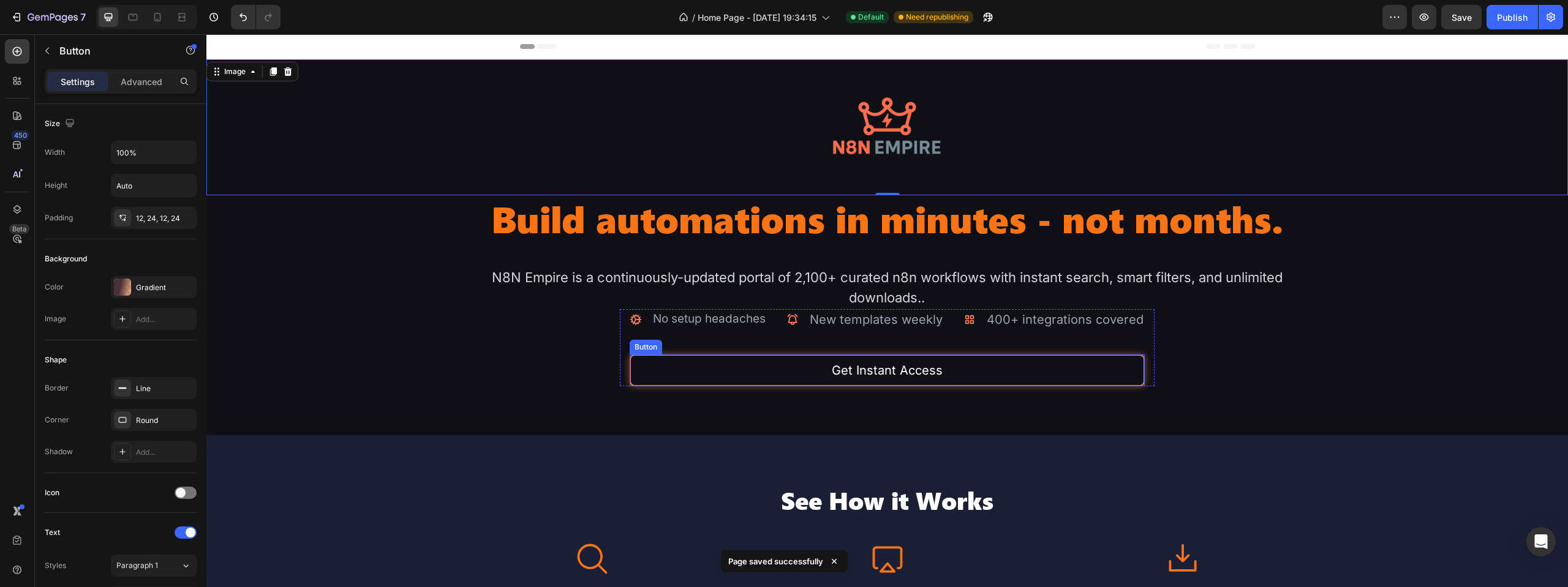
click at [668, 363] on button "Get Instant Access" at bounding box center [887, 371] width 515 height 32
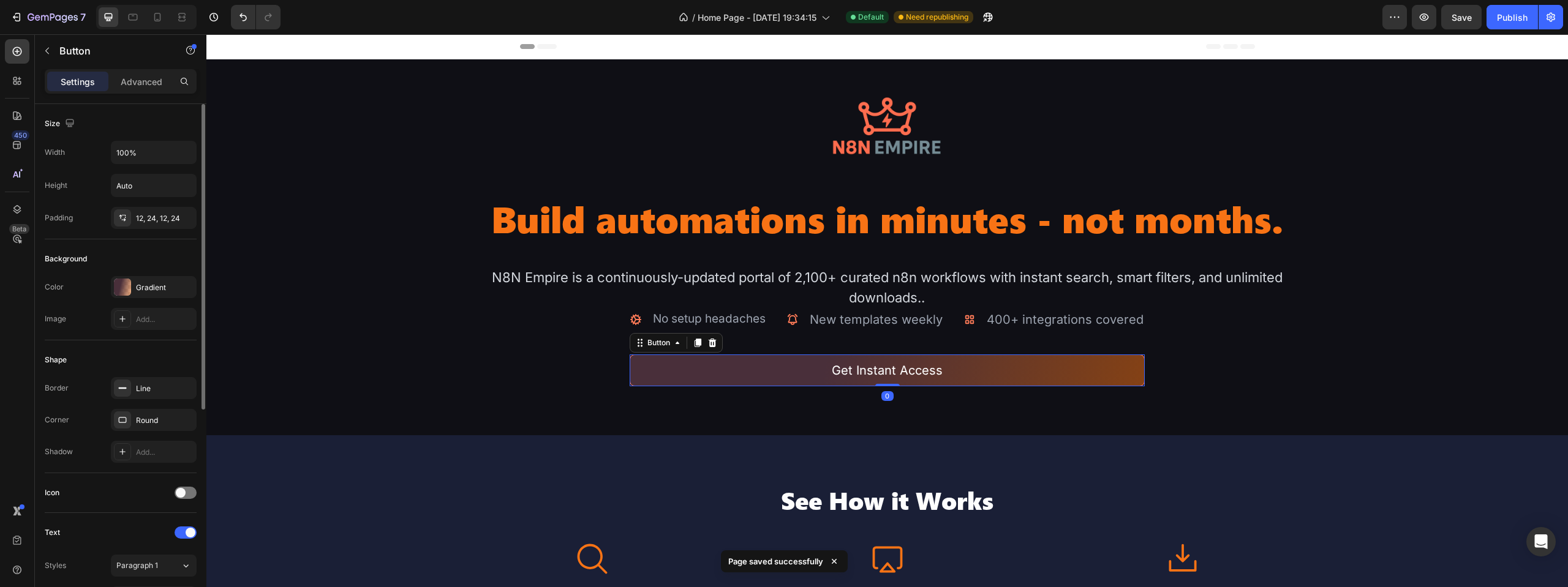
scroll to position [61, 0]
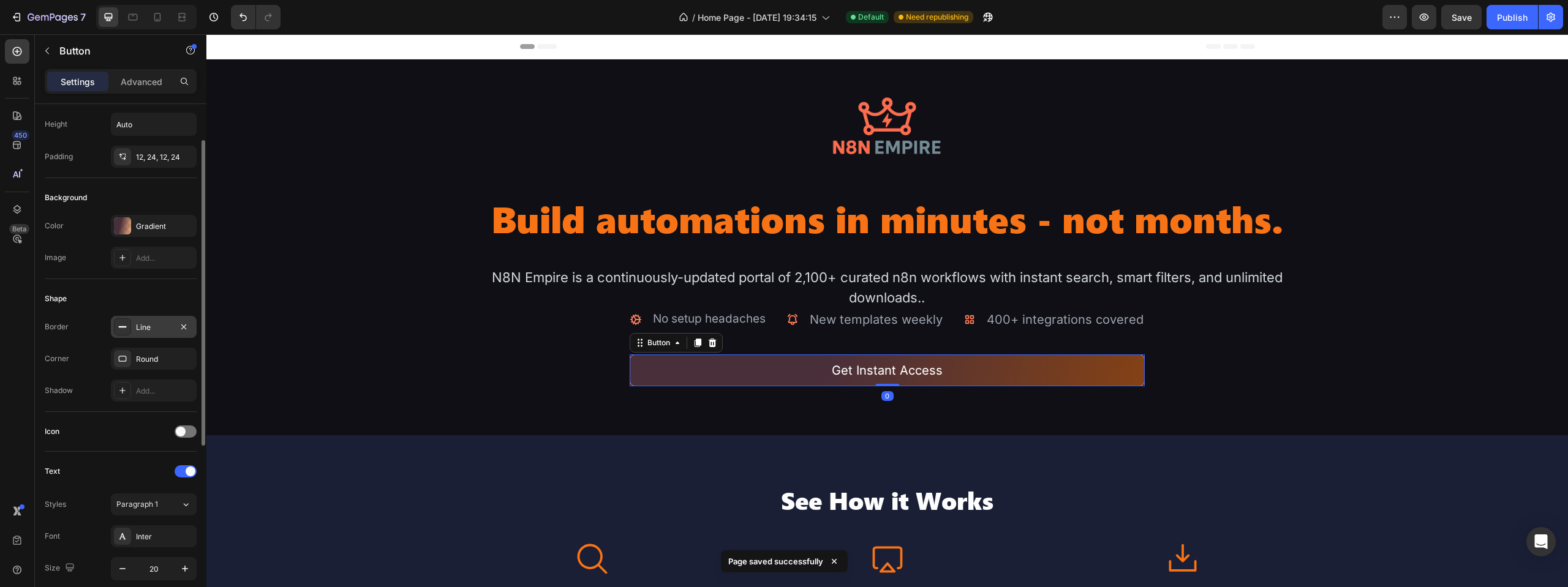
click at [158, 320] on div "Line" at bounding box center [154, 327] width 86 height 22
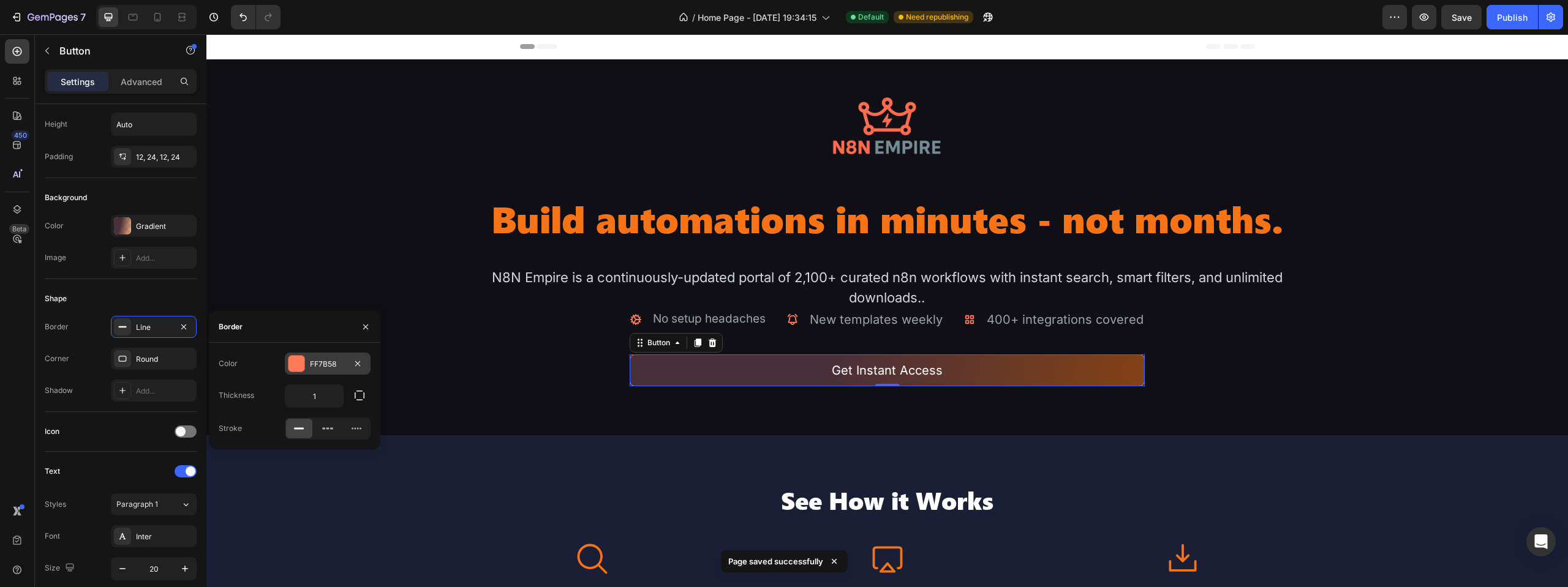
click at [305, 364] on div "FF7B58" at bounding box center [328, 363] width 86 height 22
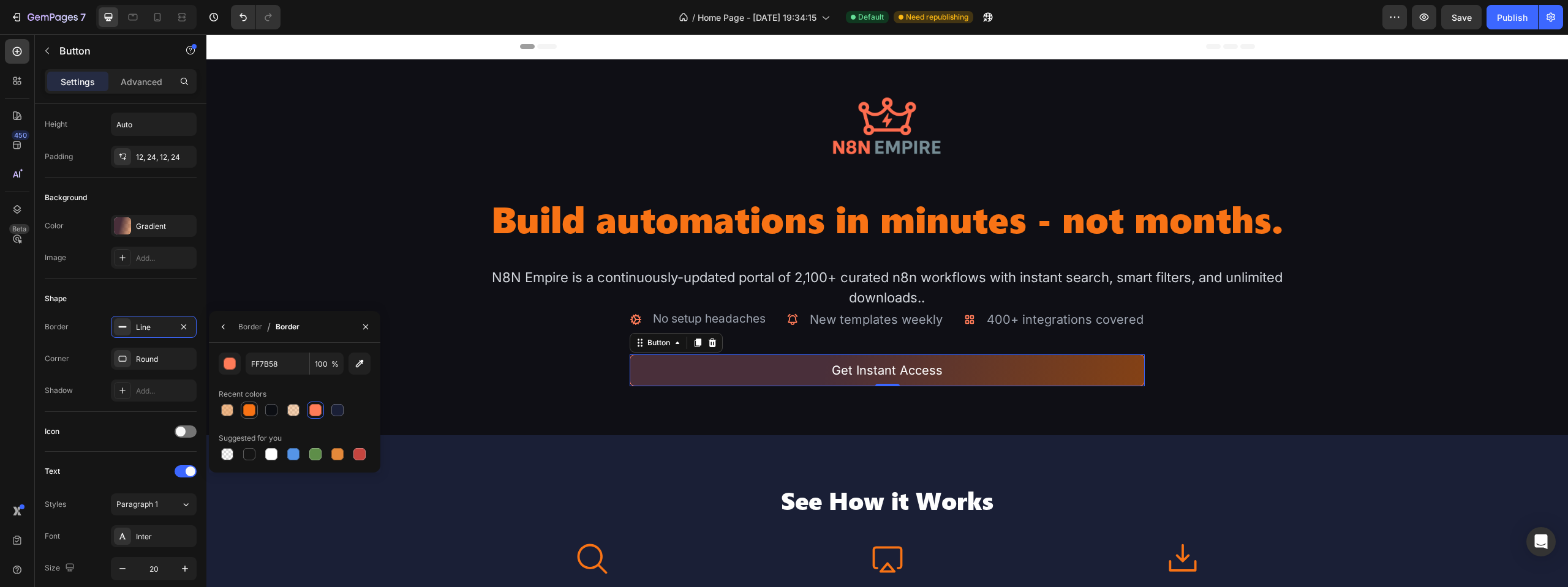
click at [251, 411] on div at bounding box center [249, 410] width 12 height 12
type input "F87315"
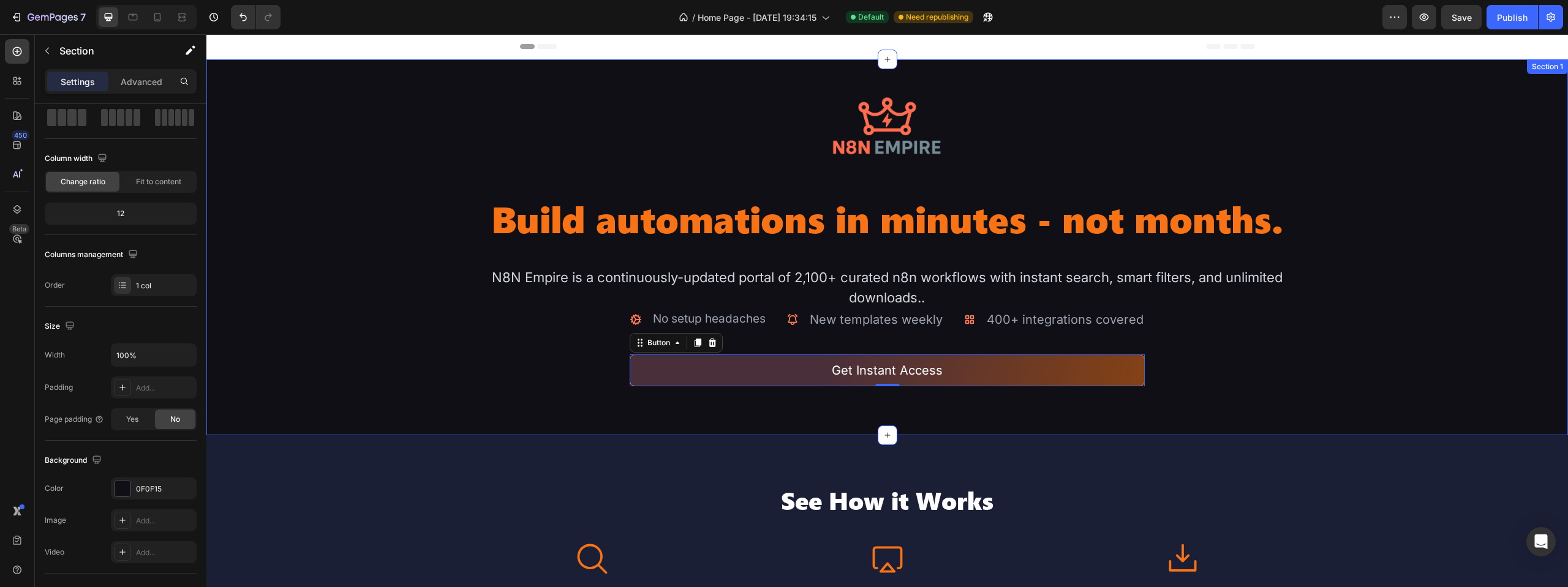
click at [1307, 374] on div "Image Build automations in minutes - not months. Heading N8N Empire is a contin…" at bounding box center [887, 247] width 1361 height 376
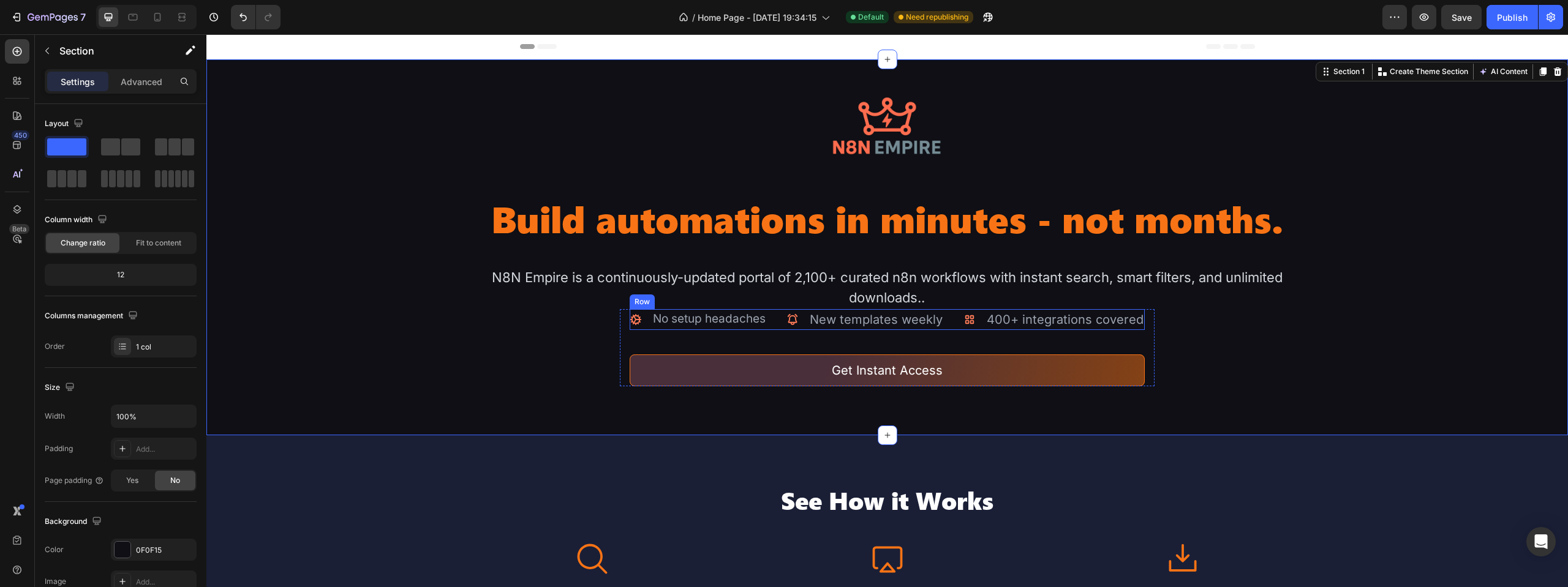
click at [964, 317] on icon at bounding box center [970, 319] width 12 height 12
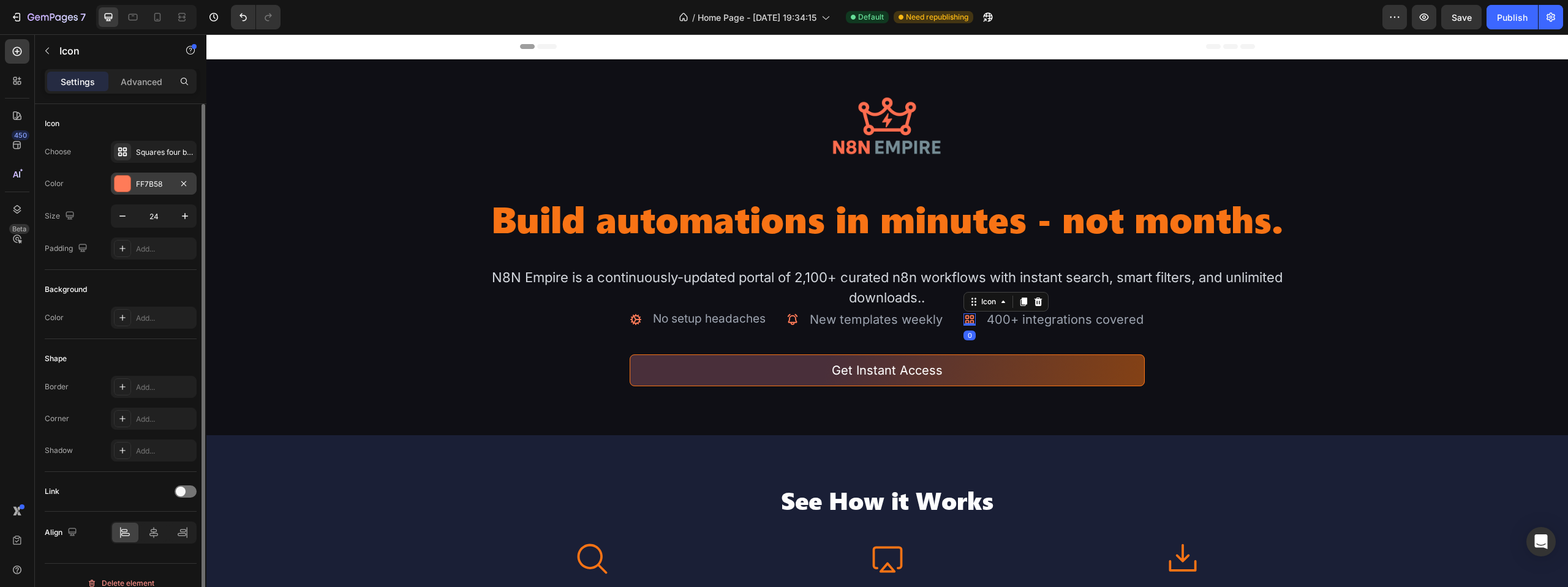
click at [146, 182] on div "FF7B58" at bounding box center [153, 184] width 35 height 11
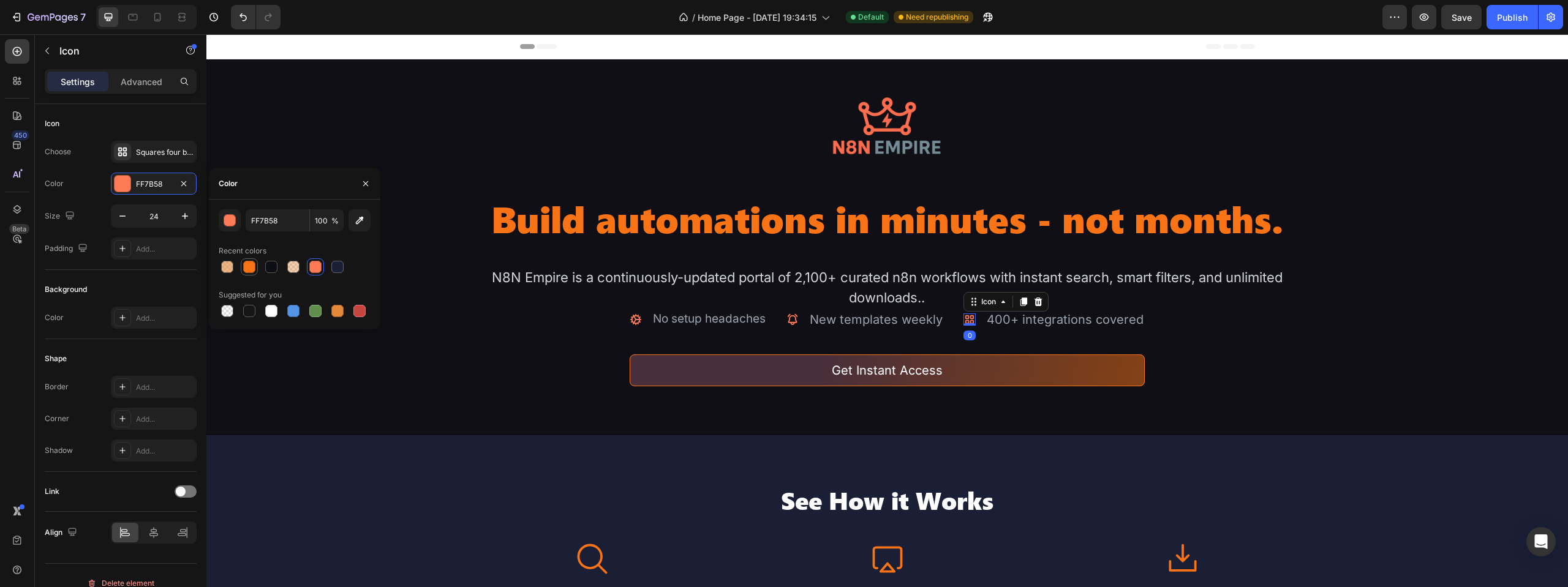
click at [249, 268] on div at bounding box center [249, 266] width 12 height 12
type input "F87315"
click at [790, 317] on icon at bounding box center [793, 319] width 12 height 12
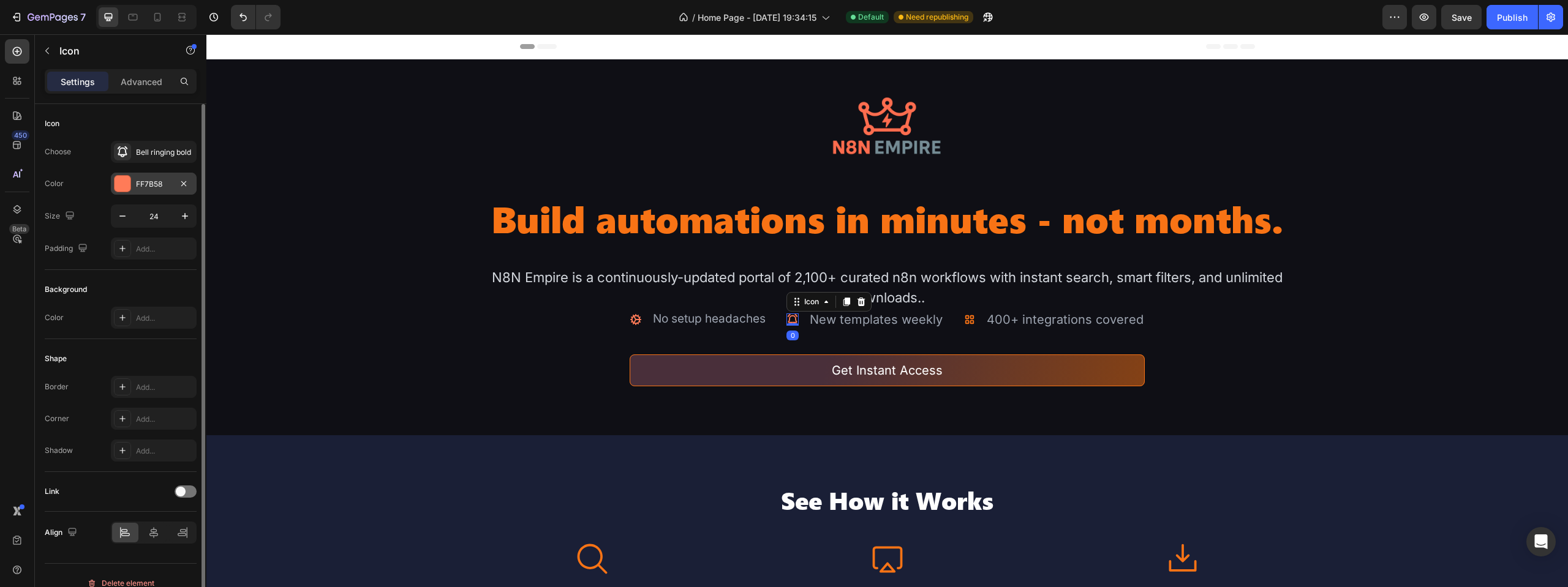
click at [155, 178] on div "FF7B58" at bounding box center [154, 183] width 86 height 22
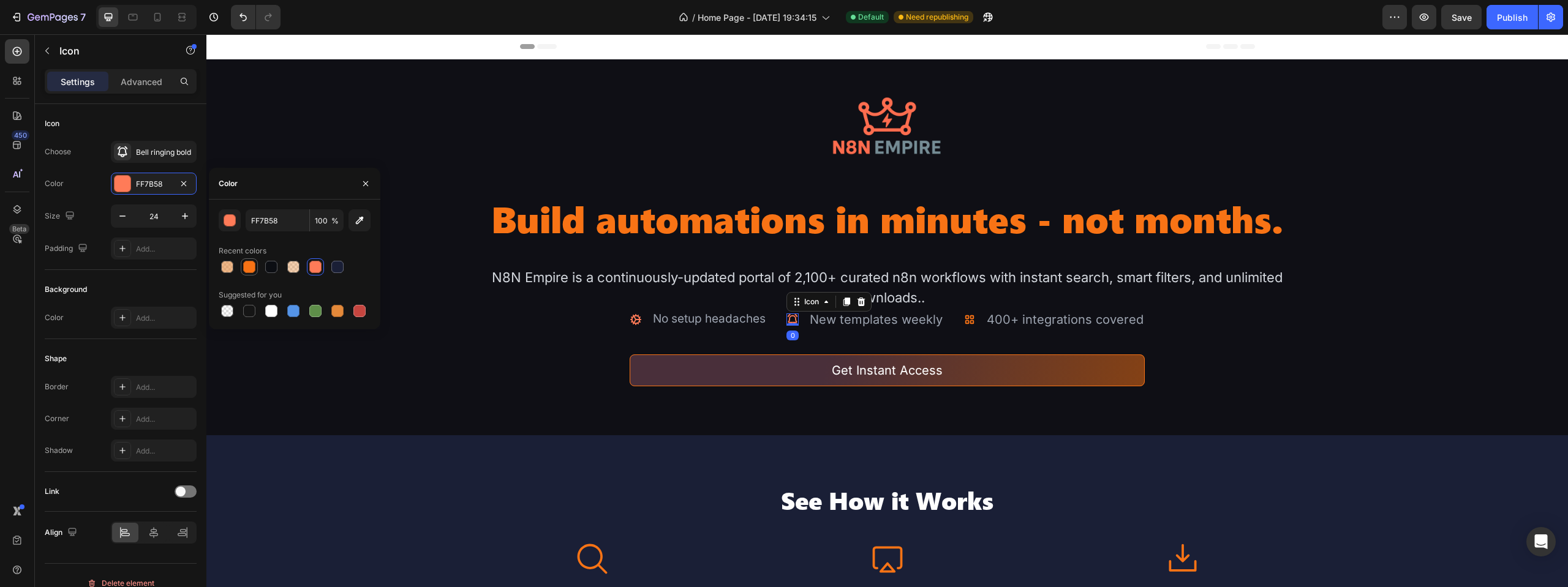
click at [247, 264] on div at bounding box center [249, 266] width 12 height 12
type input "F87315"
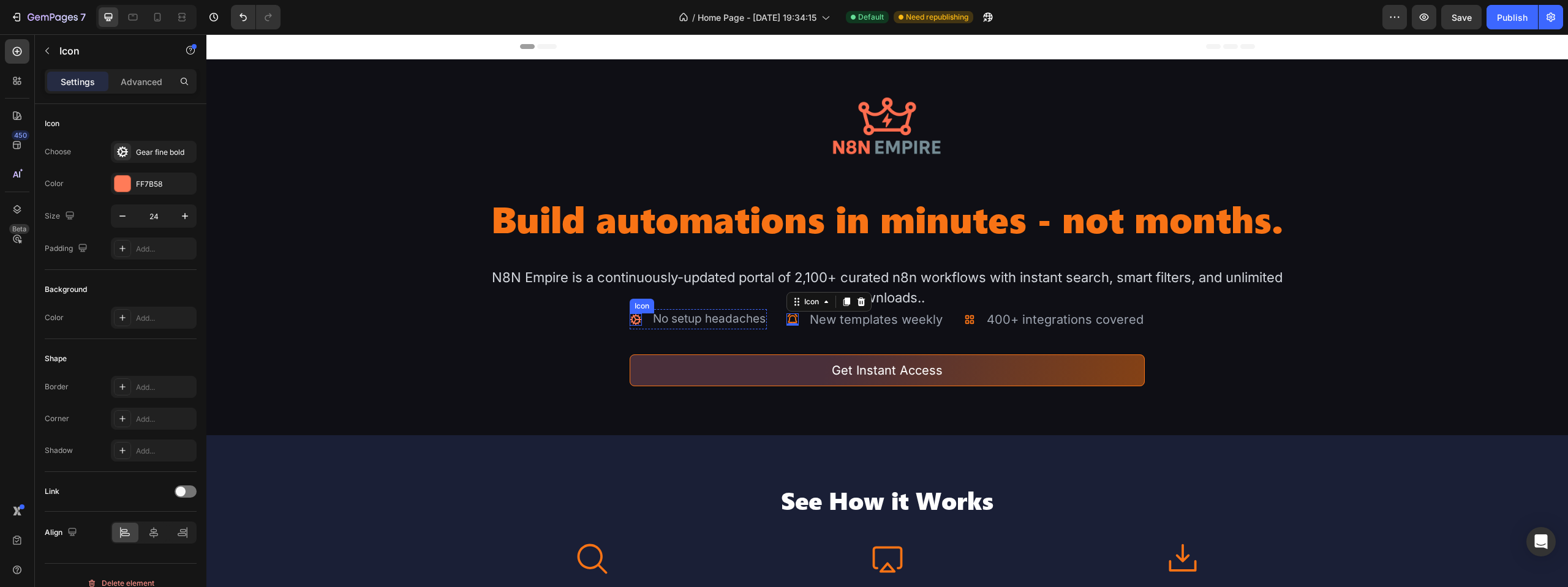
click at [634, 317] on icon at bounding box center [636, 319] width 12 height 12
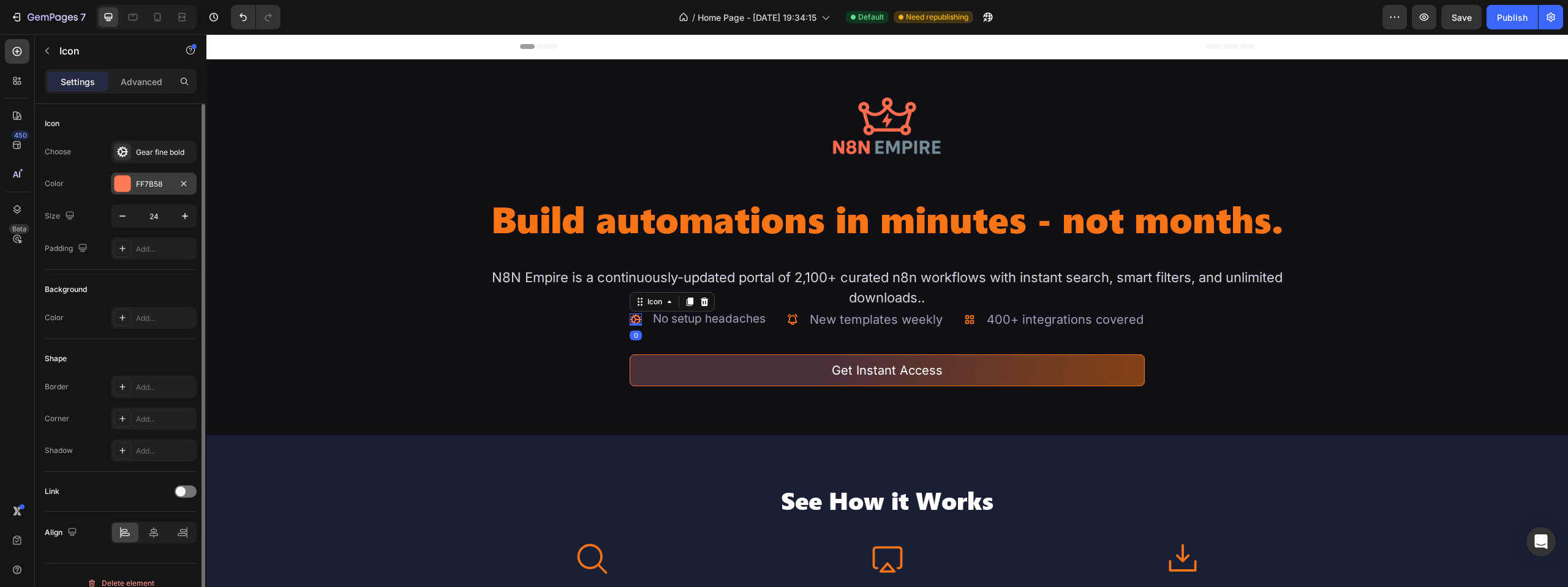
click at [158, 176] on div "FF7B58" at bounding box center [154, 183] width 86 height 22
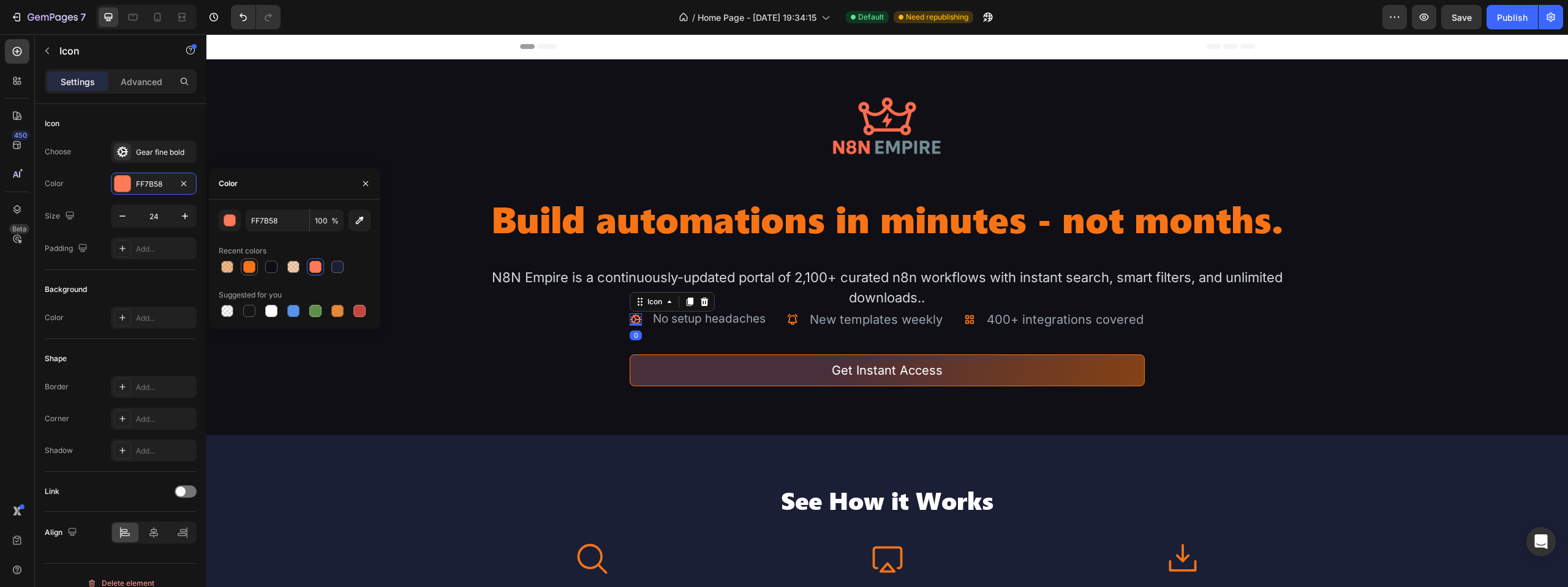
click at [248, 267] on div at bounding box center [249, 266] width 12 height 12
type input "F87315"
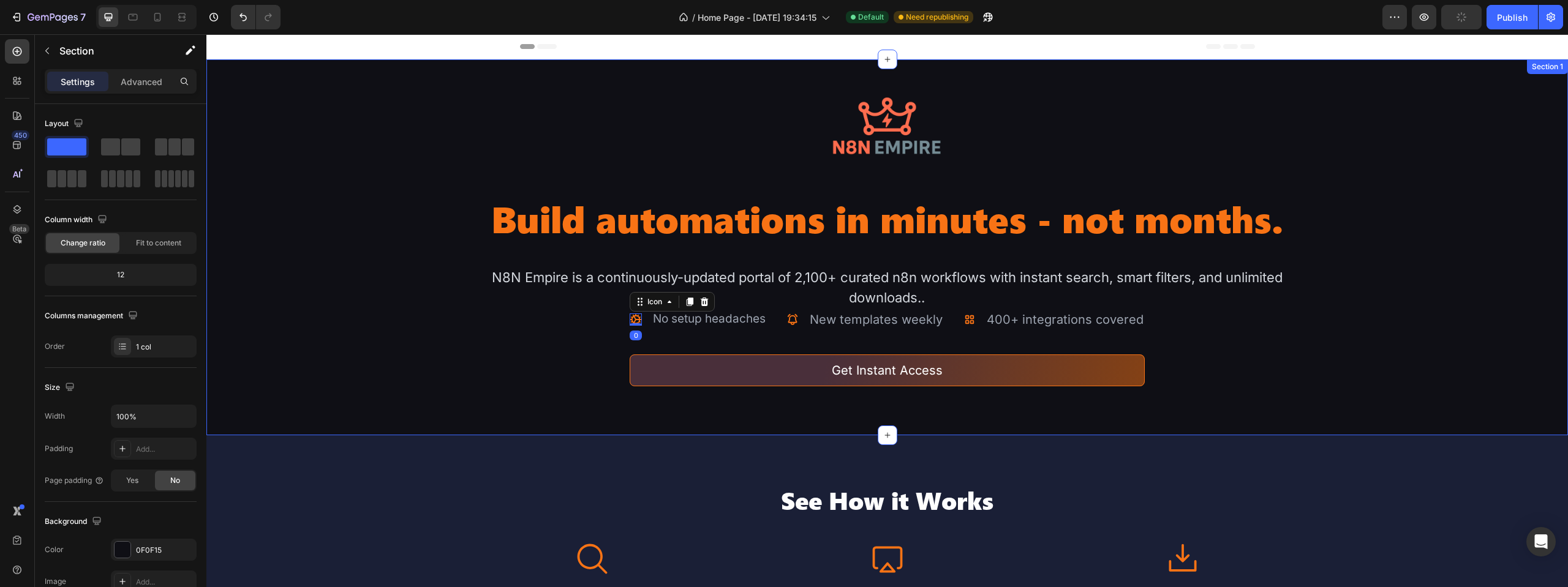
click at [335, 342] on div "Image Build automations in minutes - not months. Heading N8N Empire is a contin…" at bounding box center [887, 247] width 1361 height 376
click at [1507, 18] on div "Publish" at bounding box center [1513, 17] width 31 height 13
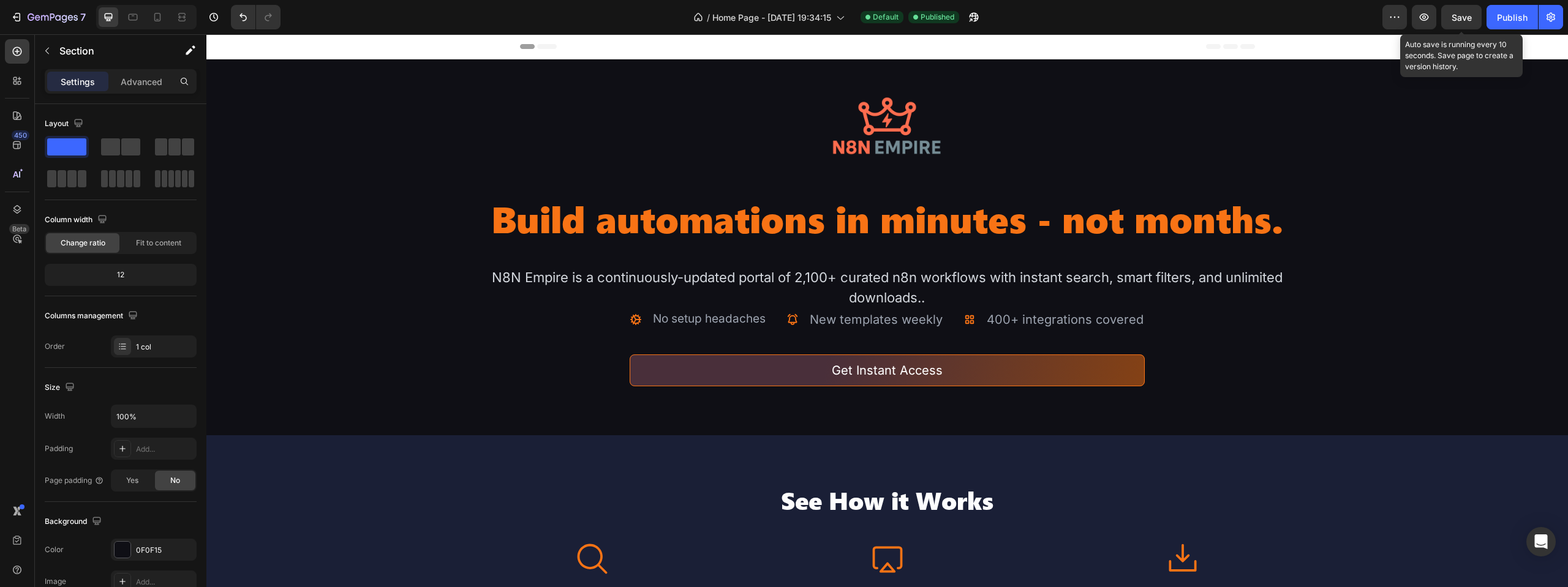
click at [1466, 21] on span "Save" at bounding box center [1462, 17] width 20 height 11
click at [1513, 21] on div "Publish" at bounding box center [1513, 17] width 31 height 13
click at [307, 392] on div "Image Build automations in minutes - not months. Heading N8N Empire is a contin…" at bounding box center [887, 247] width 1361 height 376
click at [260, 377] on div "Image Build automations in minutes - not months. Heading N8N Empire is a contin…" at bounding box center [887, 247] width 1361 height 376
click at [266, 413] on div "Image Build automations in minutes - not months. Heading N8N Empire is a contin…" at bounding box center [887, 247] width 1361 height 376
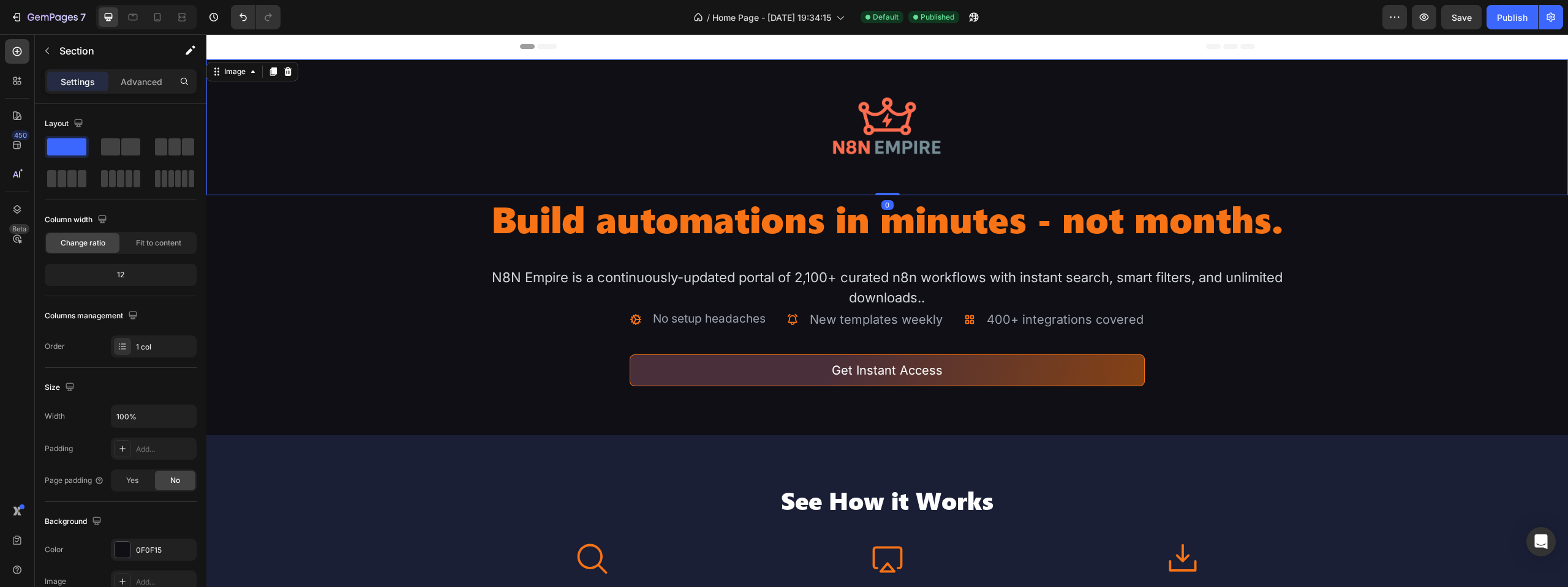
click at [267, 79] on div "Image 0" at bounding box center [887, 127] width 1361 height 136
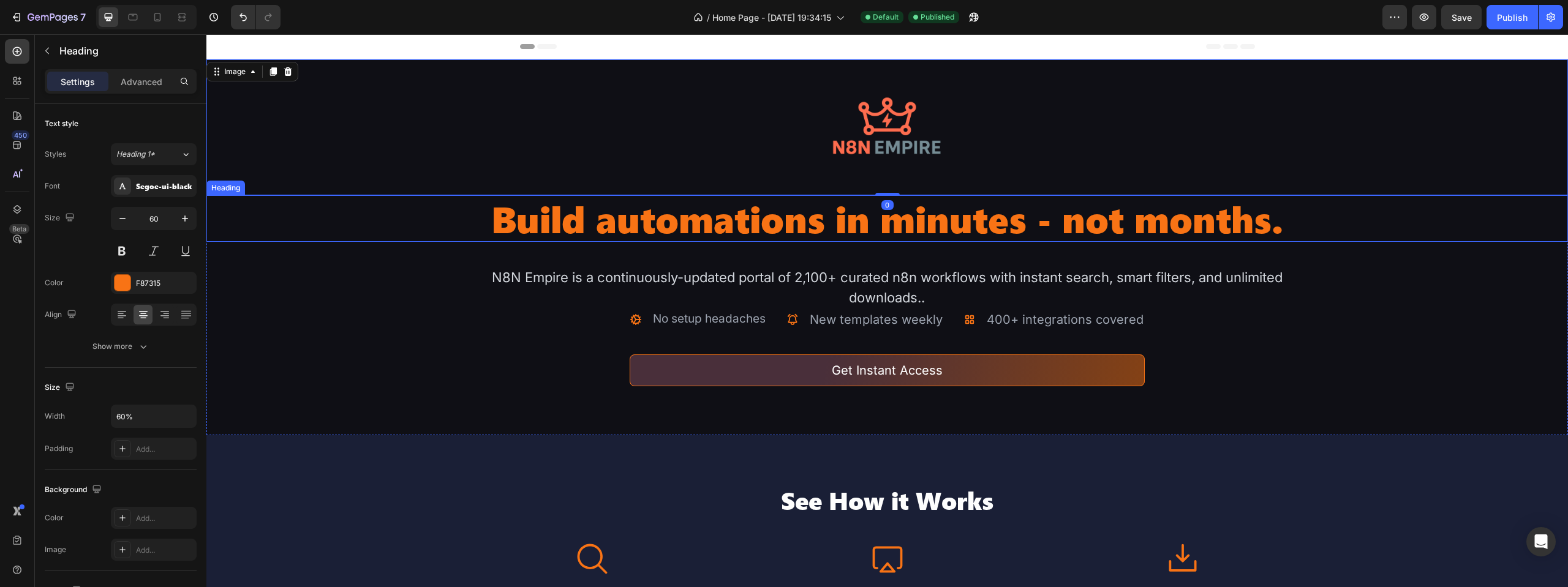
click at [208, 220] on div "Build automations in minutes - not months." at bounding box center [887, 218] width 1361 height 47
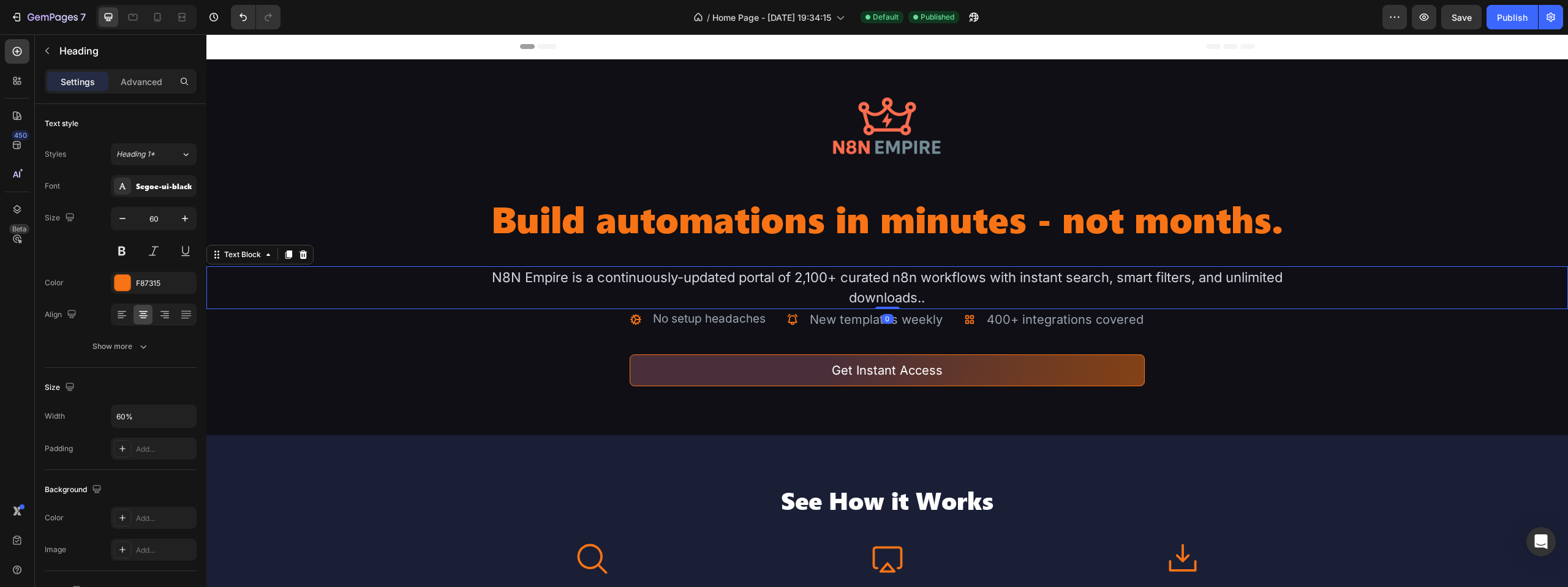
click at [221, 279] on div "N8N Empire is a continuously-updated portal of 2,100+ curated n8n workflows wit…" at bounding box center [887, 288] width 1361 height 43
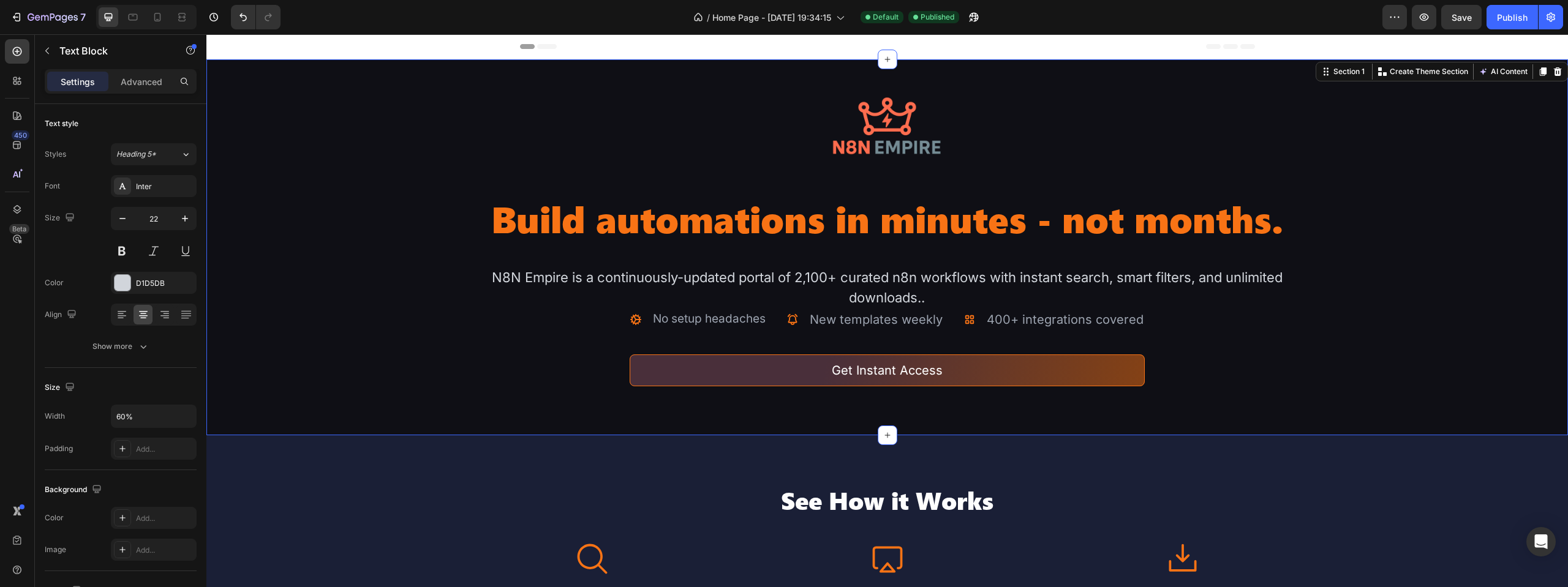
click at [215, 333] on div "Image Build automations in minutes - not months. Heading N8N Empire is a contin…" at bounding box center [887, 247] width 1361 height 376
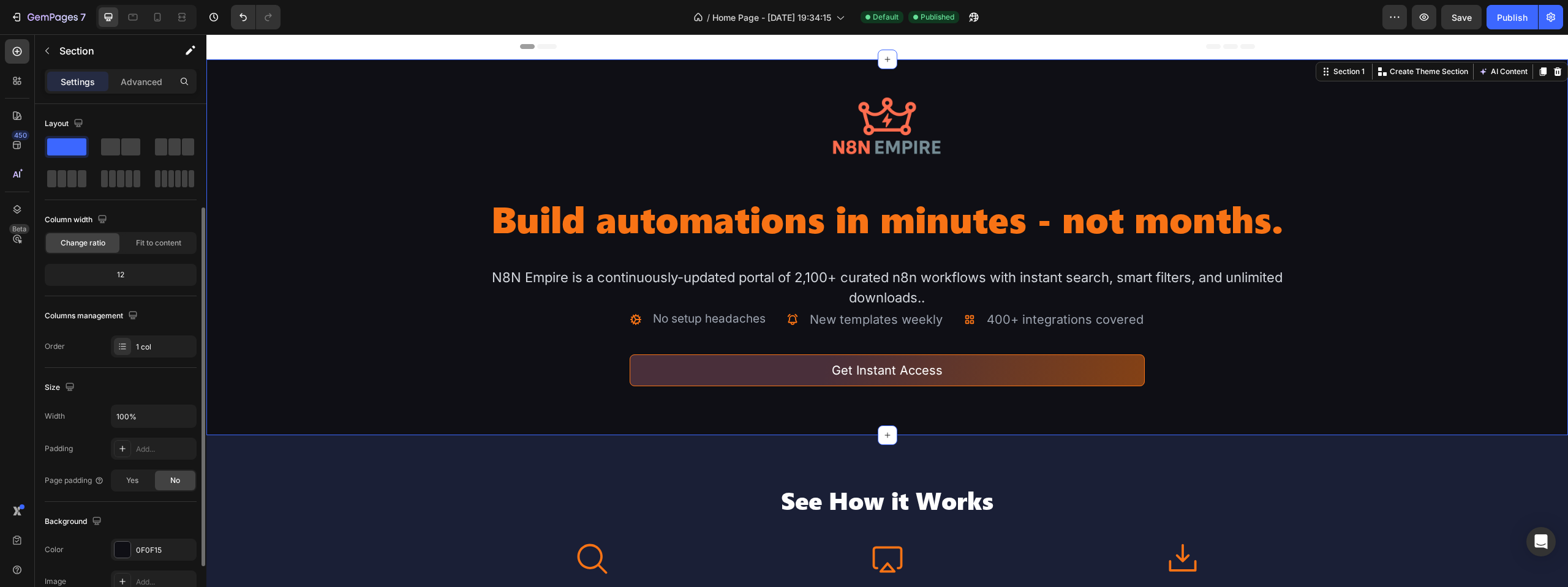
scroll to position [122, 0]
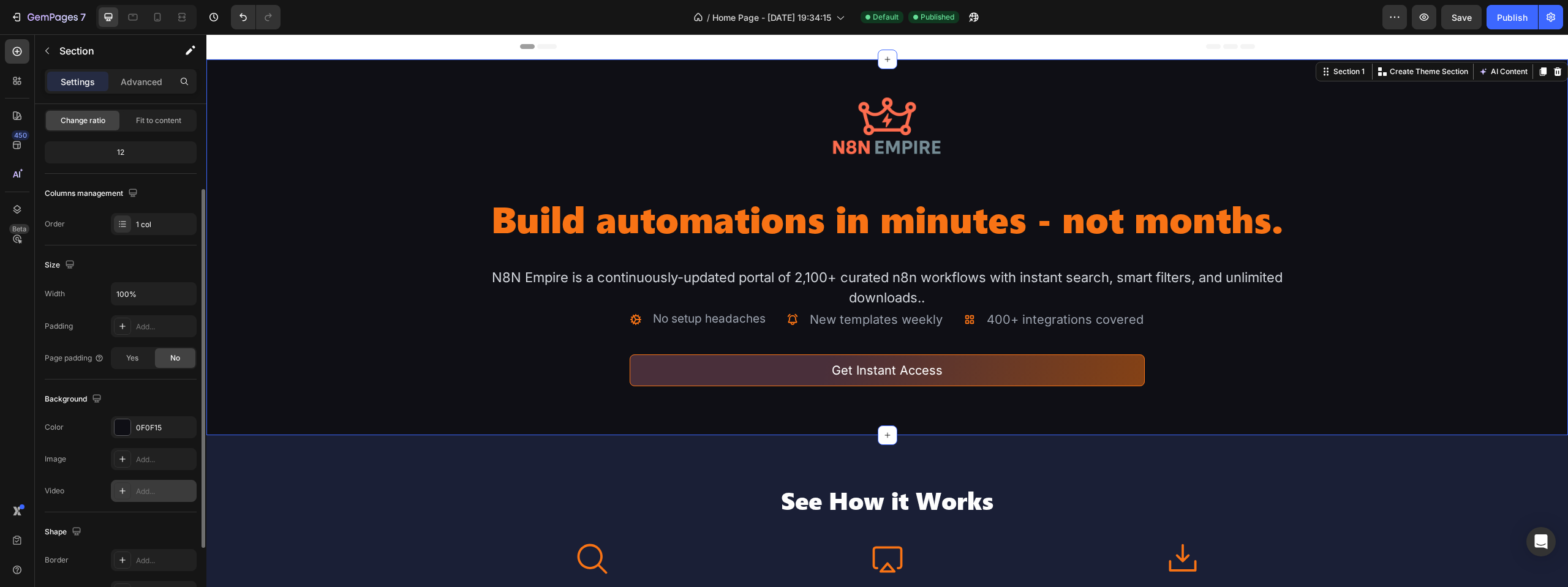
click at [132, 488] on div "Add..." at bounding box center [154, 491] width 86 height 22
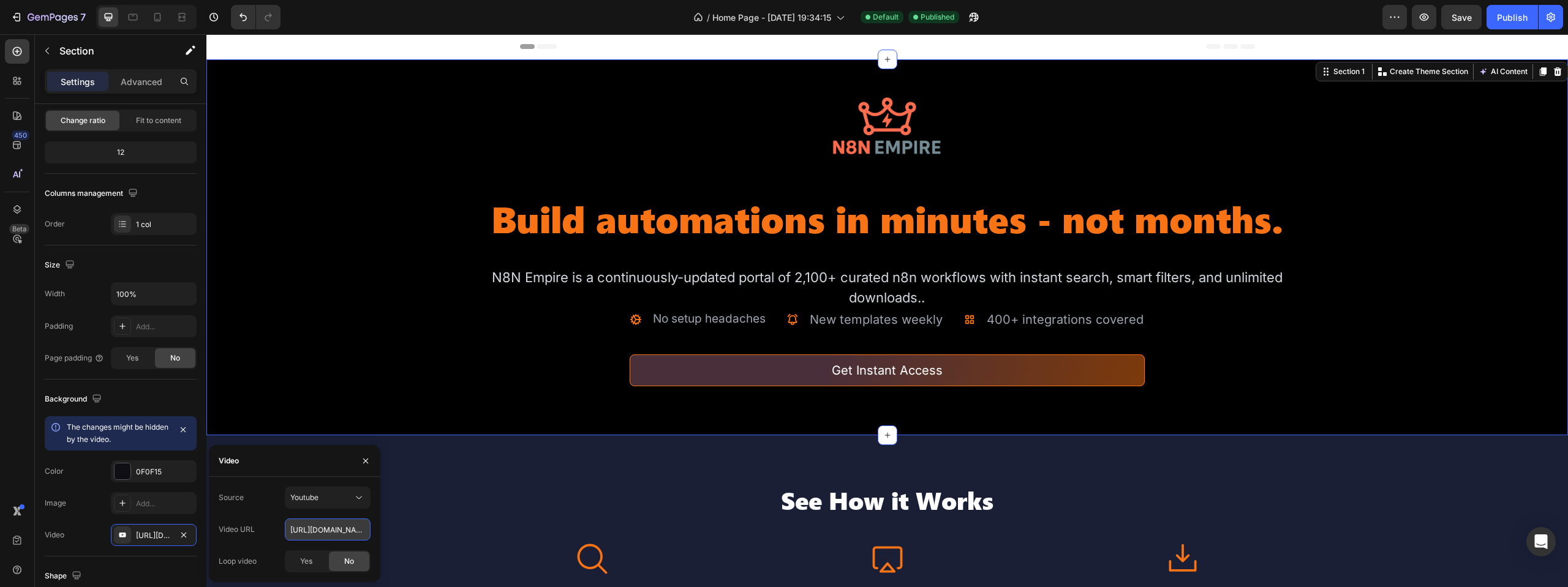
click at [322, 524] on input "[URL][DOMAIN_NAME]" at bounding box center [328, 529] width 86 height 22
paste input "[DOMAIN_NAME][URL]"
type input "[URL][DOMAIN_NAME]"
click at [334, 496] on div "Youtube" at bounding box center [321, 498] width 62 height 11
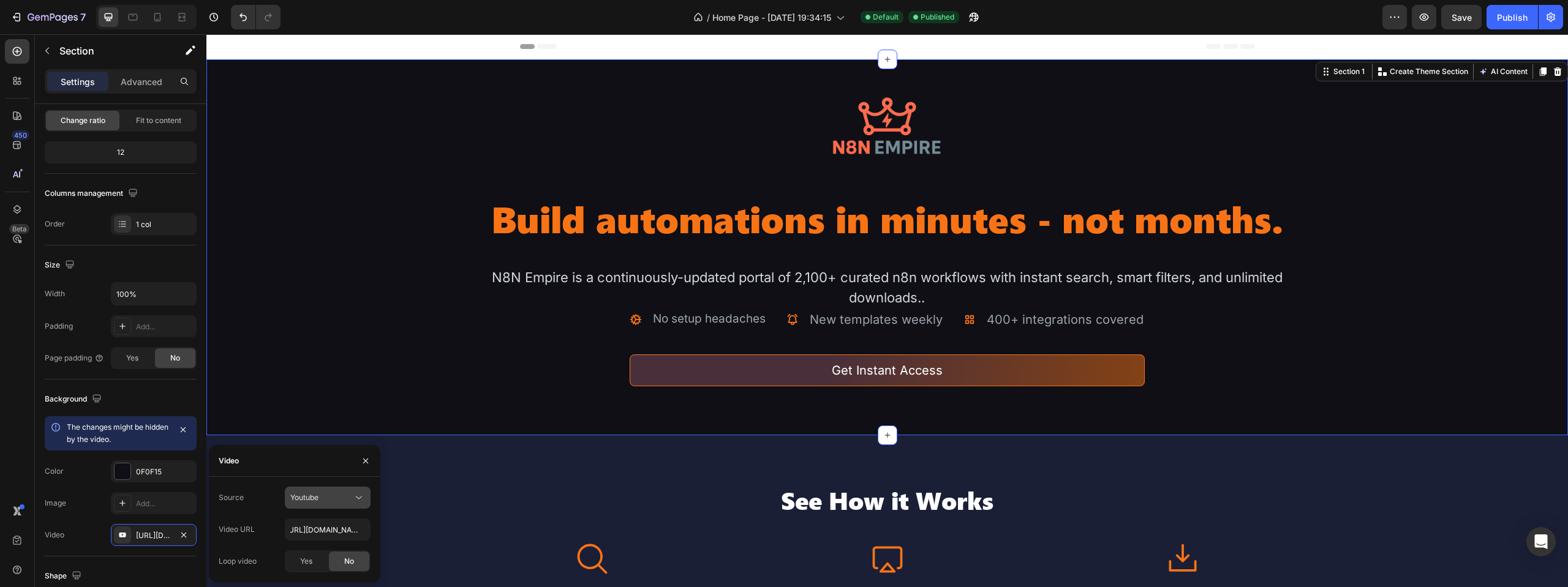
scroll to position [0, 0]
click at [317, 530] on span "Video hosting" at bounding box center [313, 528] width 47 height 11
click at [302, 564] on span "Yes" at bounding box center [306, 561] width 12 height 11
click at [327, 530] on input "[URL][DOMAIN_NAME]" at bounding box center [328, 529] width 86 height 22
paste input "[DOMAIN_NAME][URL]"
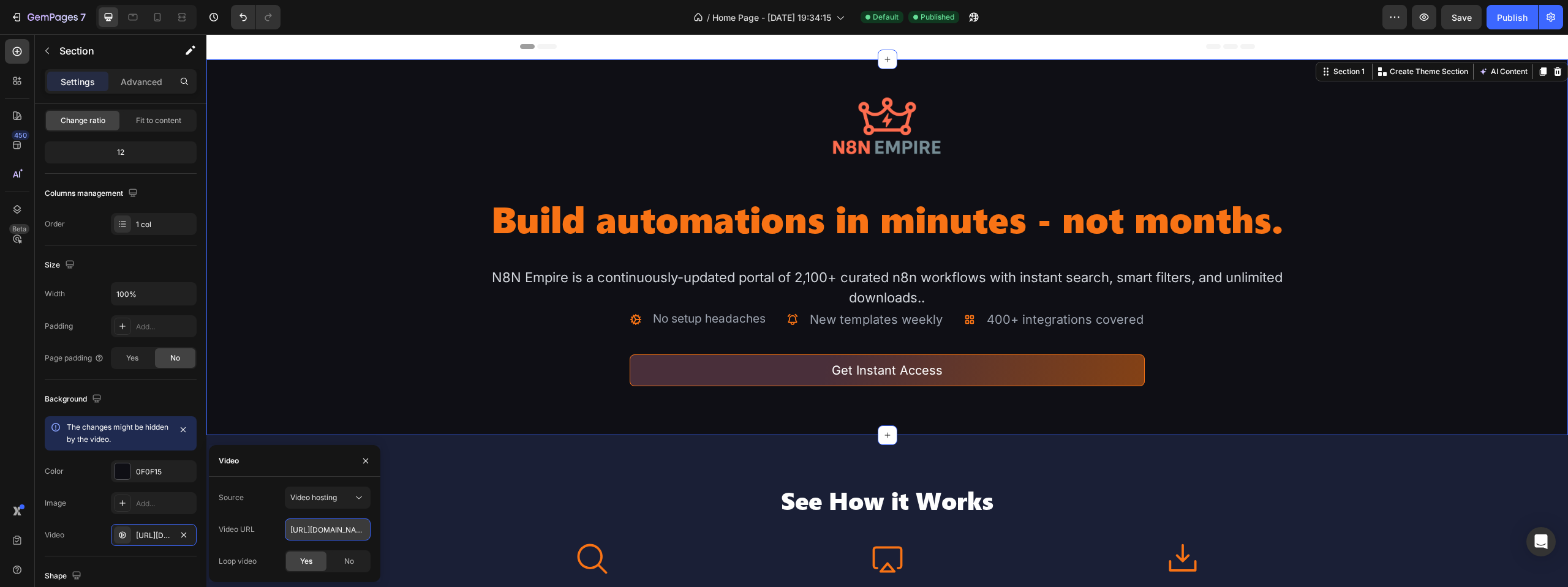
scroll to position [0, 207]
type input "[URL][DOMAIN_NAME]"
click at [307, 475] on div "Video" at bounding box center [295, 461] width 172 height 32
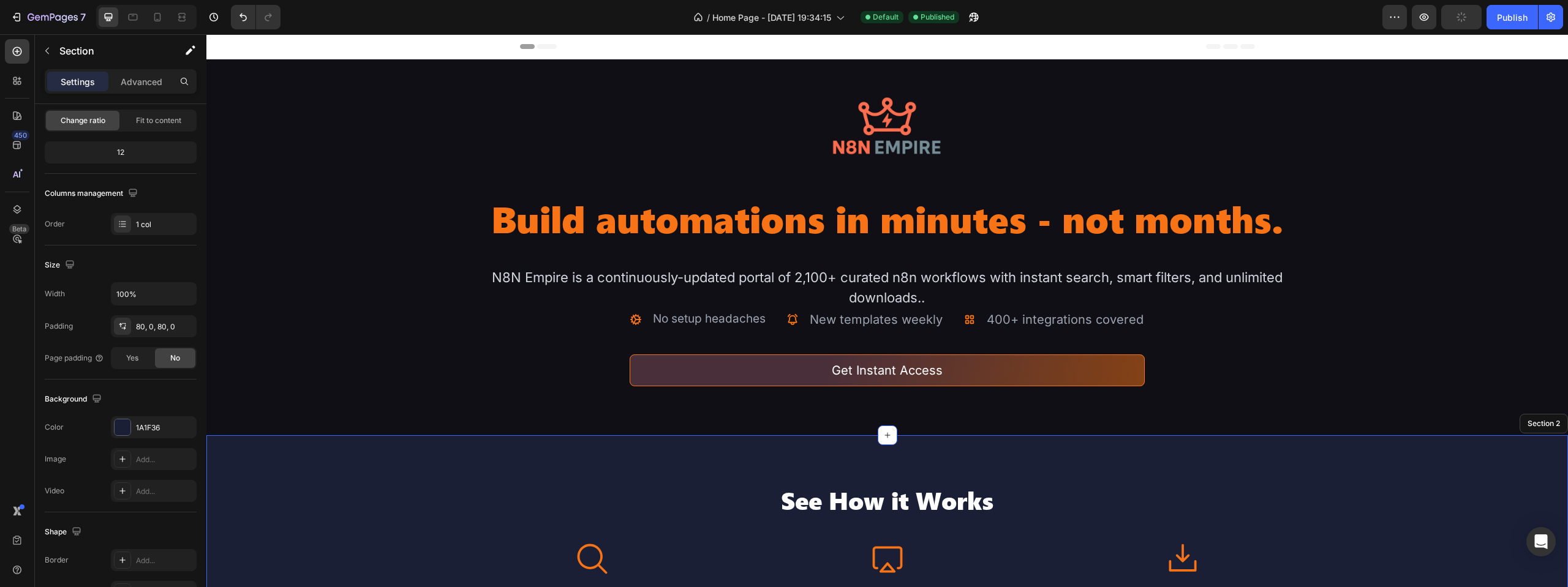
click at [1503, 11] on div "Publish" at bounding box center [1513, 17] width 31 height 13
click at [712, 228] on h2 "Build automations in minutes - not months." at bounding box center [888, 218] width 817 height 47
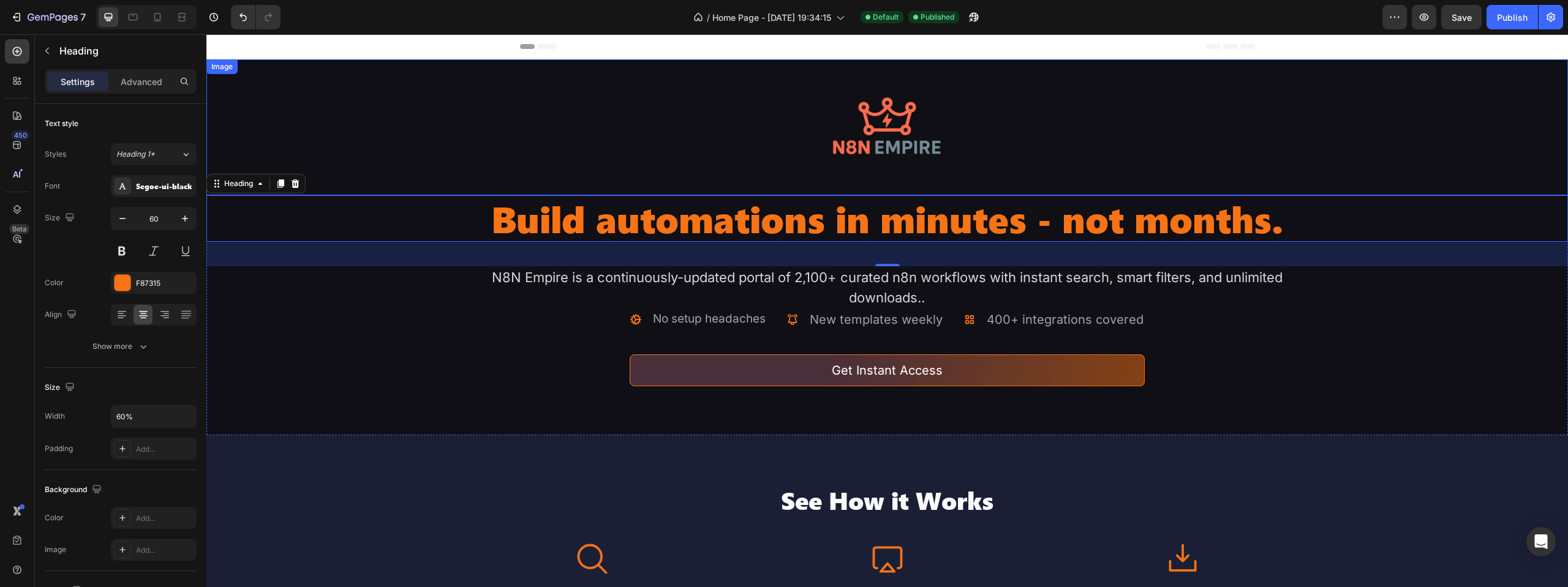
click at [902, 126] on img at bounding box center [886, 127] width 136 height 136
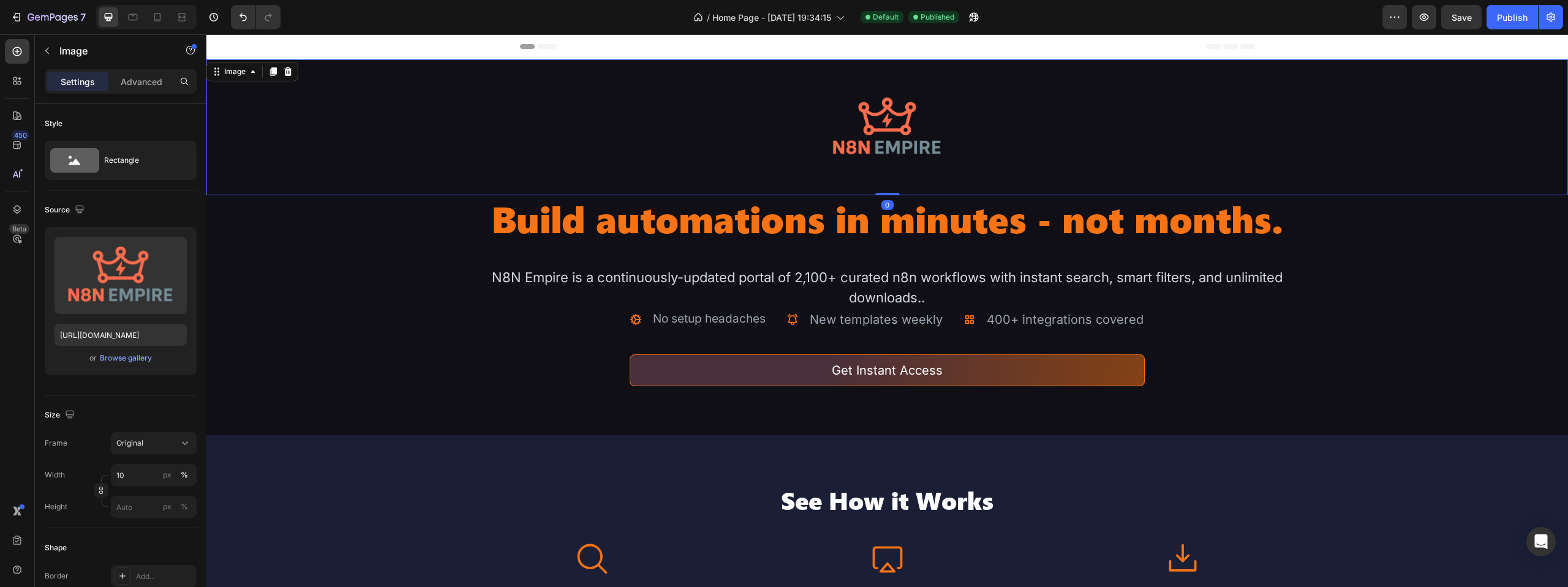
click at [888, 130] on img at bounding box center [886, 127] width 136 height 136
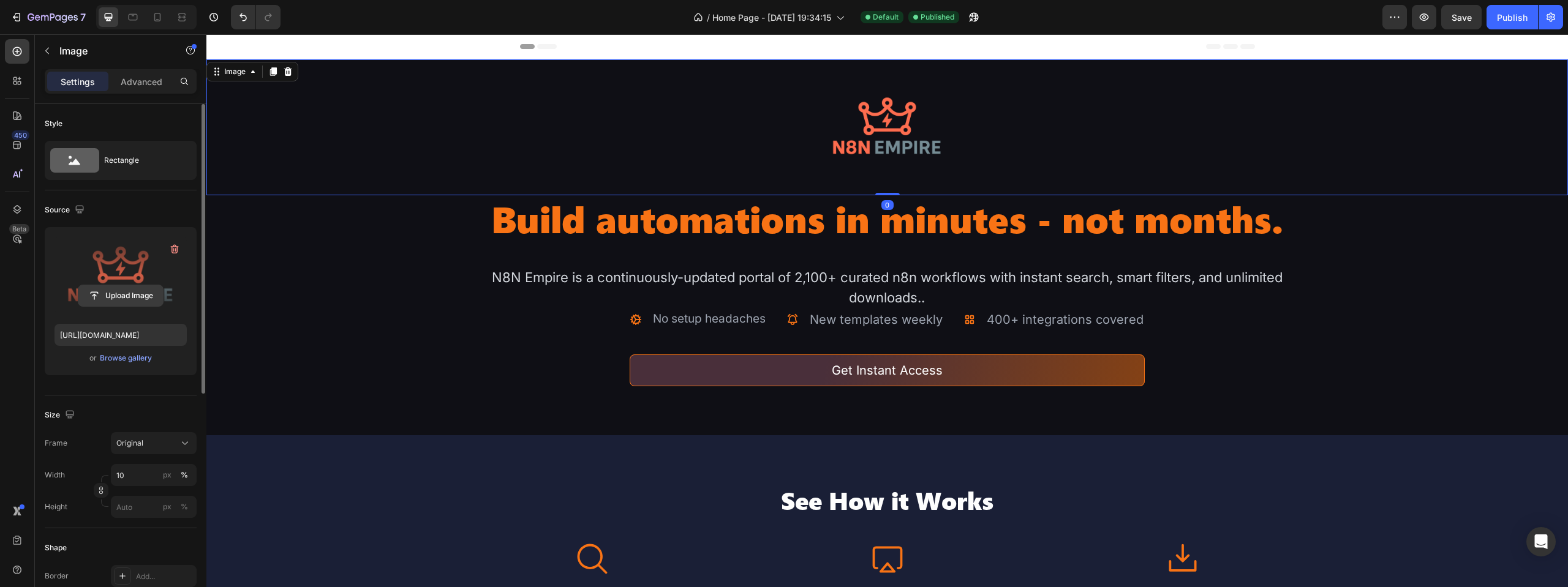
click at [136, 297] on input "file" at bounding box center [120, 295] width 84 height 21
type input "[URL][DOMAIN_NAME]"
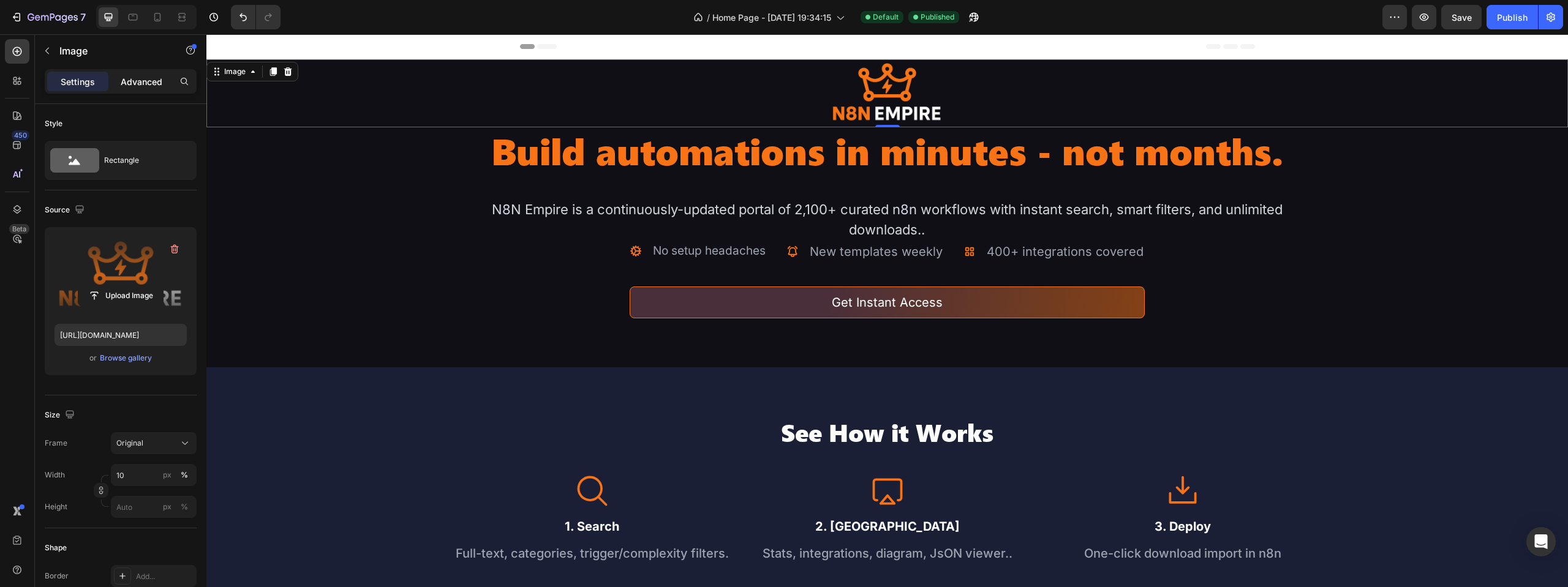
click at [140, 77] on p "Advanced" at bounding box center [142, 81] width 41 height 13
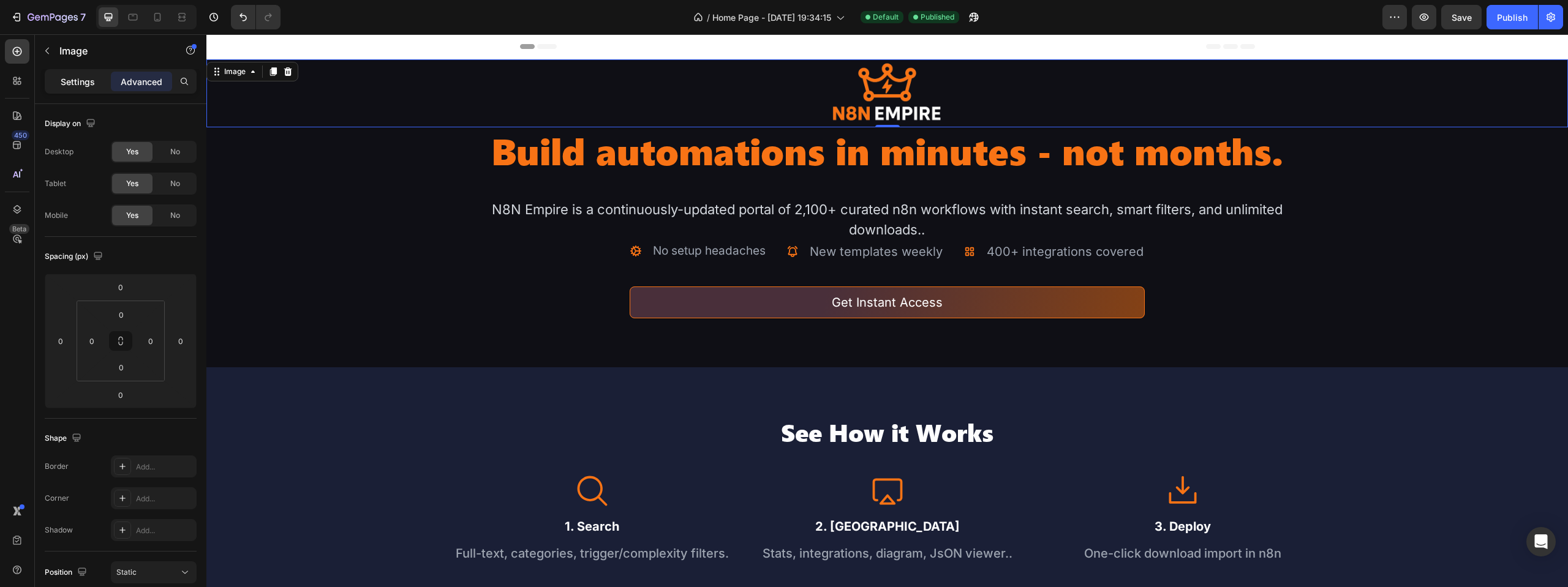
click at [92, 83] on p "Settings" at bounding box center [78, 81] width 34 height 13
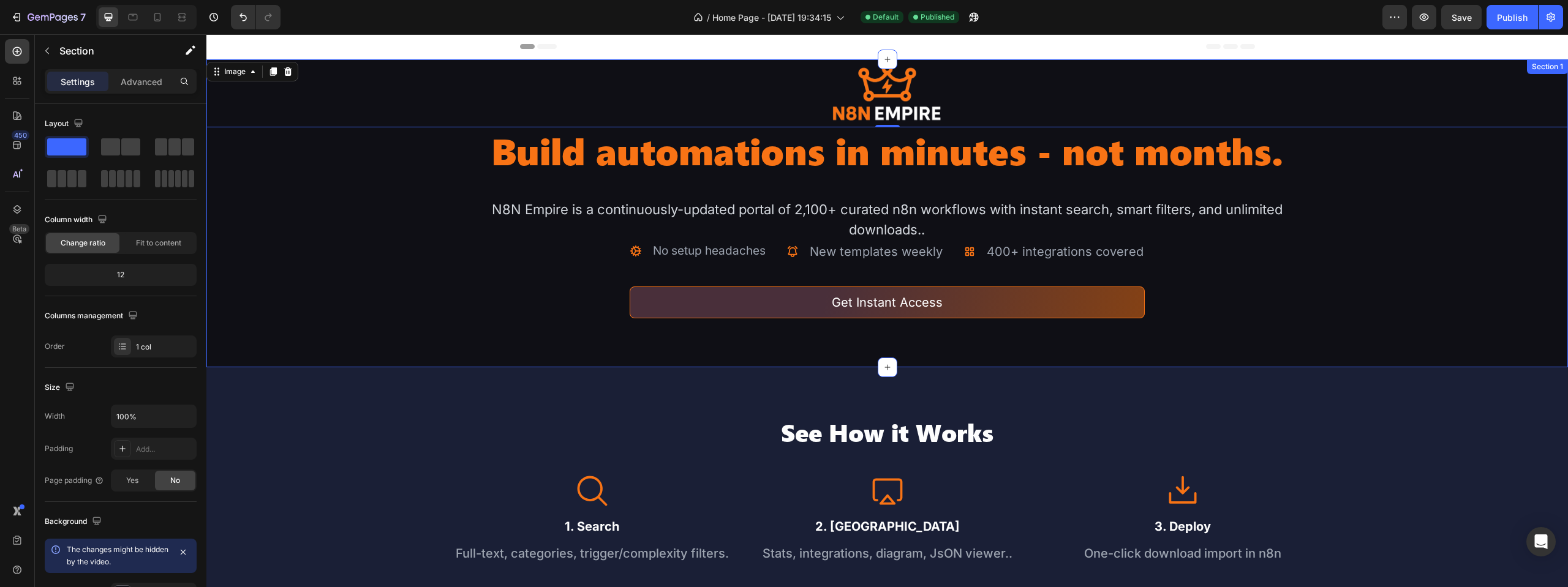
click at [217, 182] on div "Image 0 Build automations in minutes - not months. Heading N8N Empire is a cont…" at bounding box center [887, 213] width 1361 height 308
click at [141, 77] on p "Advanced" at bounding box center [142, 81] width 41 height 13
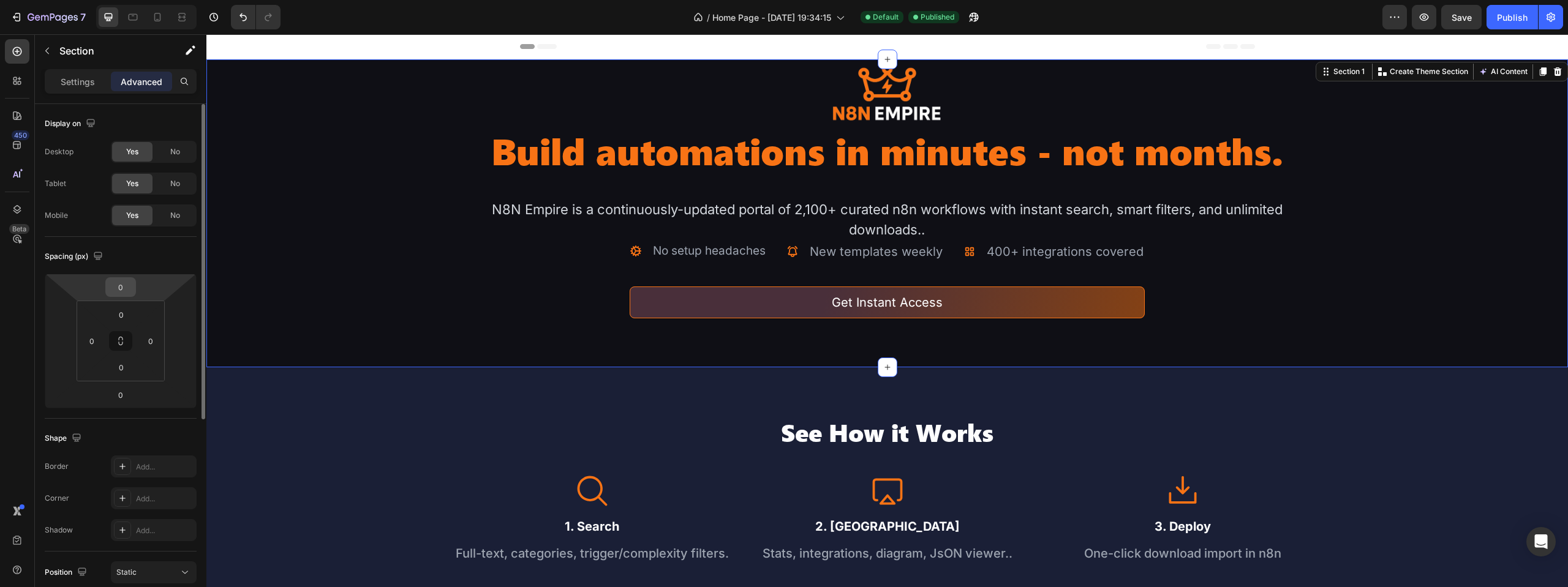
click at [123, 286] on input "0" at bounding box center [120, 286] width 25 height 18
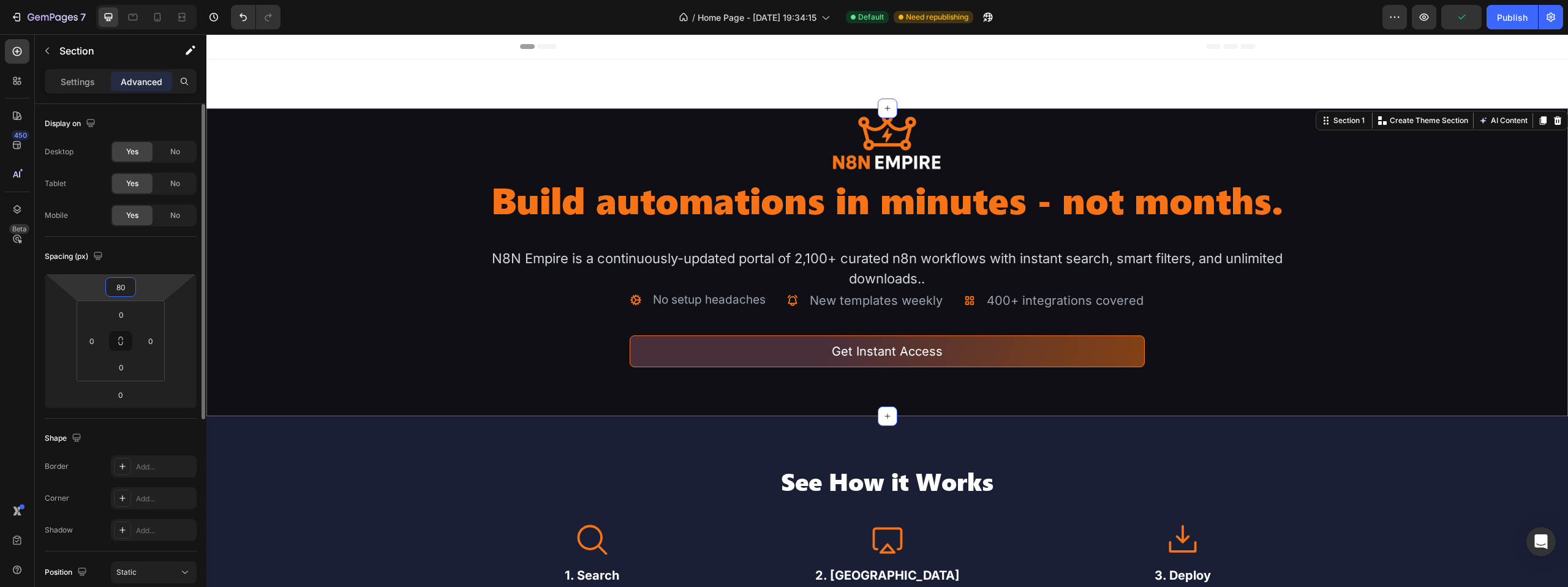
drag, startPoint x: 129, startPoint y: 286, endPoint x: 110, endPoint y: 289, distance: 19.2
click at [110, 289] on input "80" at bounding box center [120, 286] width 25 height 18
type input "0"
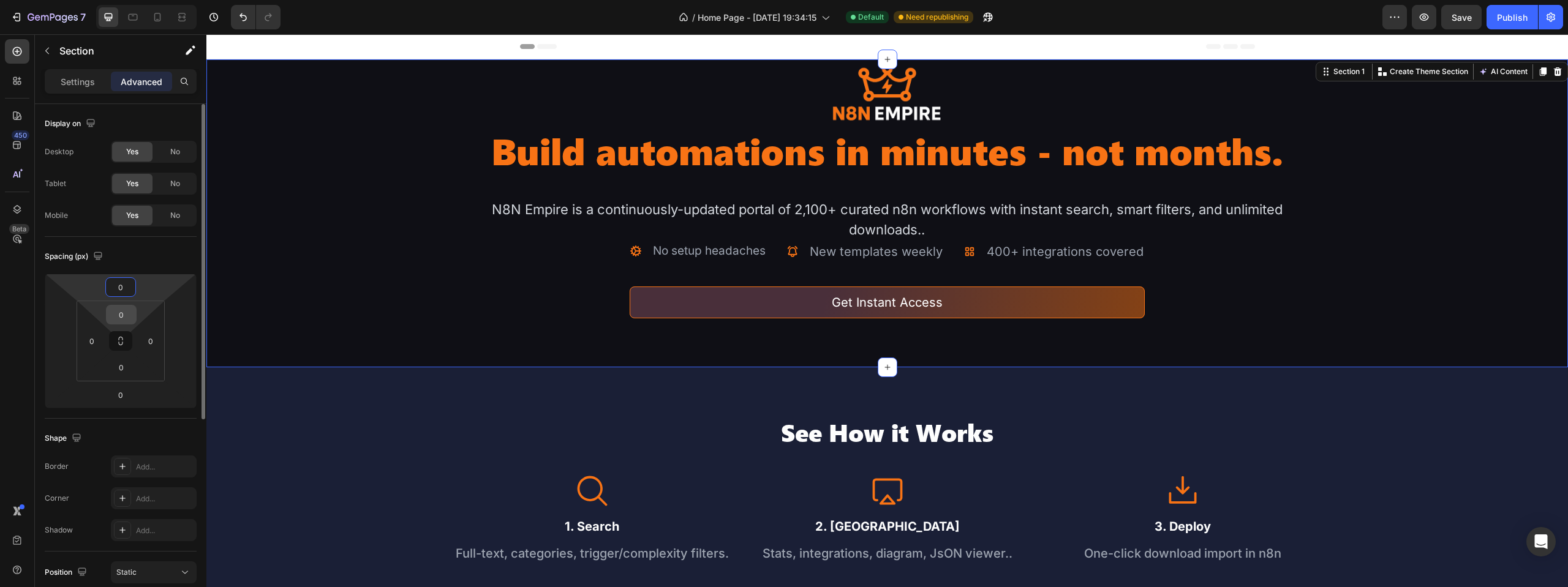
click at [118, 310] on input "0" at bounding box center [121, 314] width 25 height 18
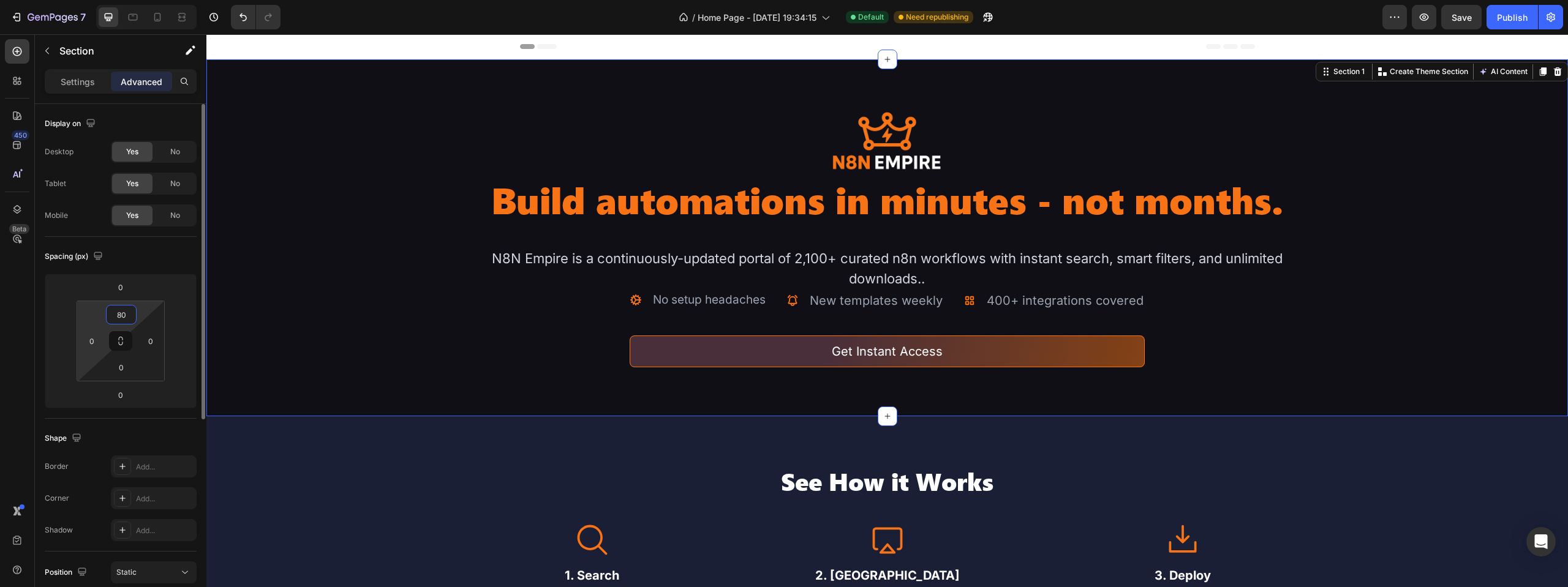
drag, startPoint x: 128, startPoint y: 313, endPoint x: 92, endPoint y: 320, distance: 36.7
click at [92, 320] on div "80 0 0 0" at bounding box center [121, 341] width 88 height 81
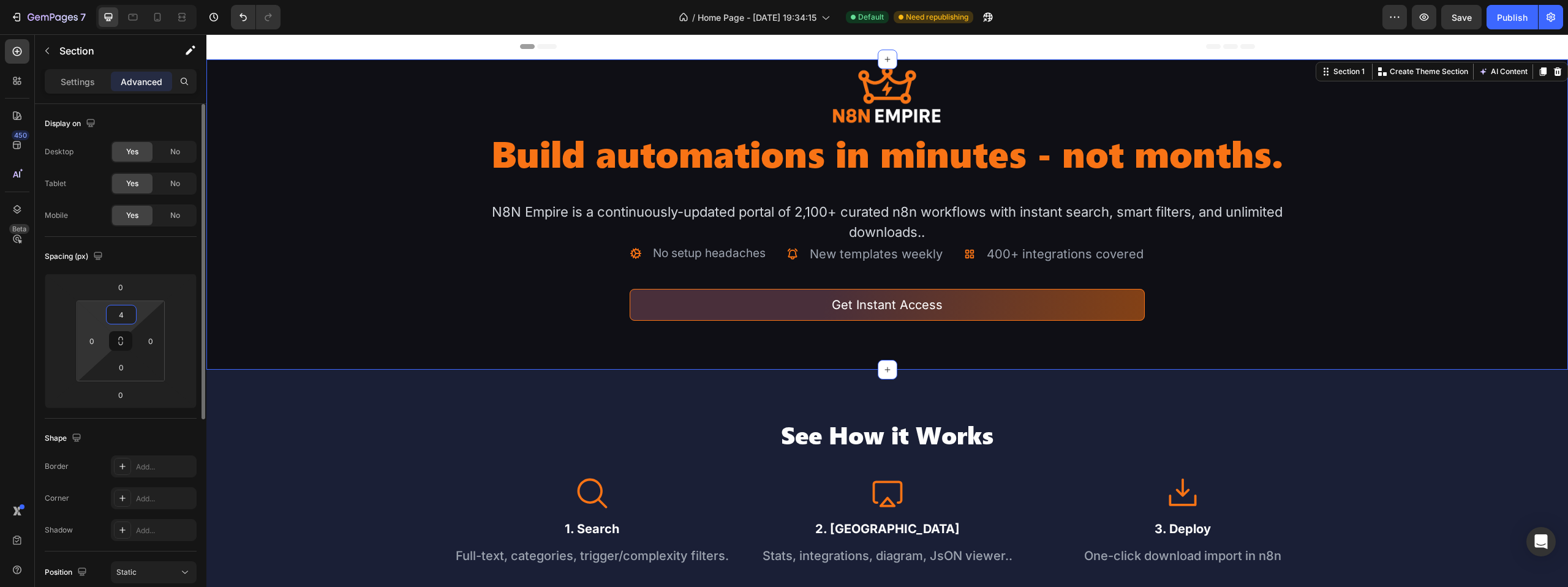
type input "40"
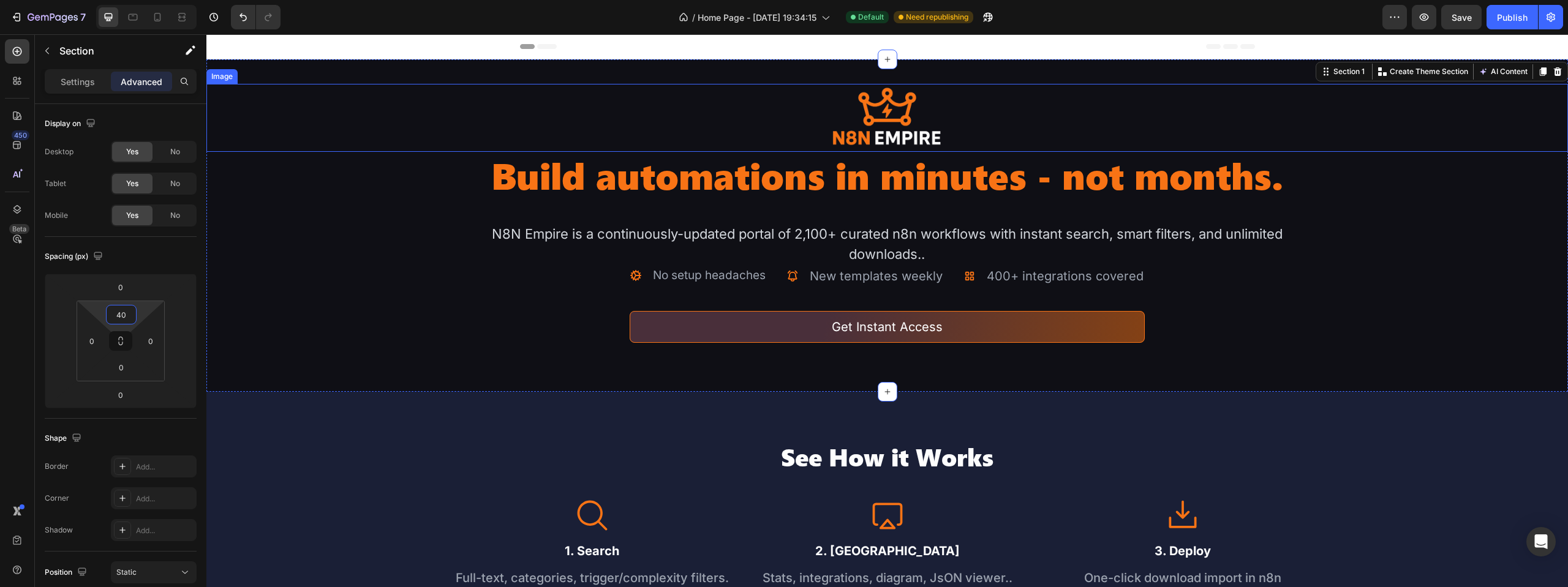
click at [879, 127] on img at bounding box center [886, 118] width 136 height 68
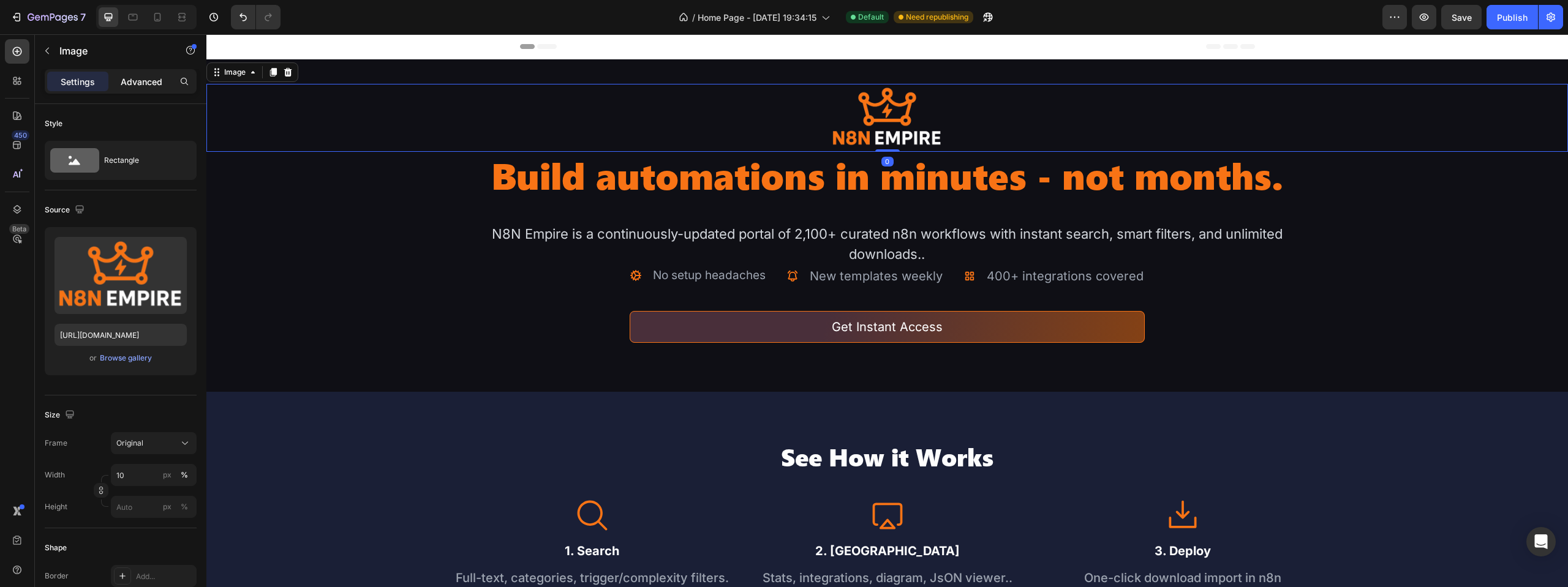
click at [129, 77] on p "Advanced" at bounding box center [142, 81] width 41 height 13
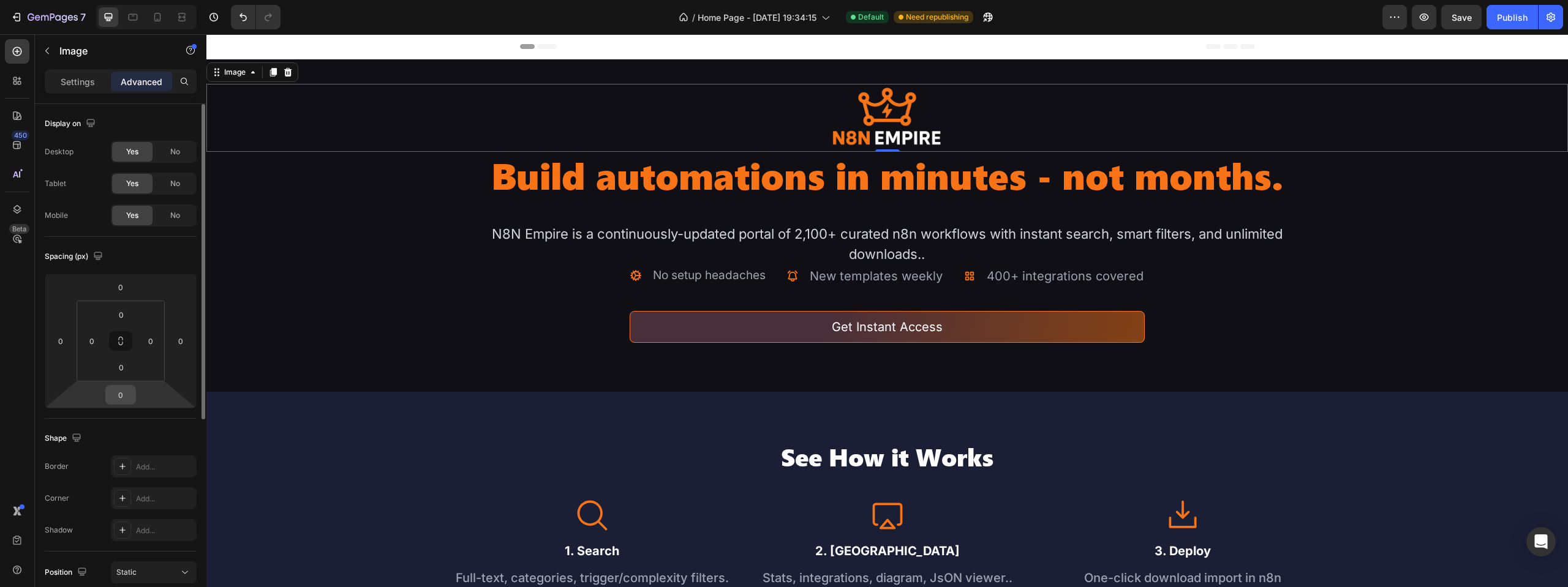
click at [123, 395] on input "0" at bounding box center [120, 394] width 25 height 18
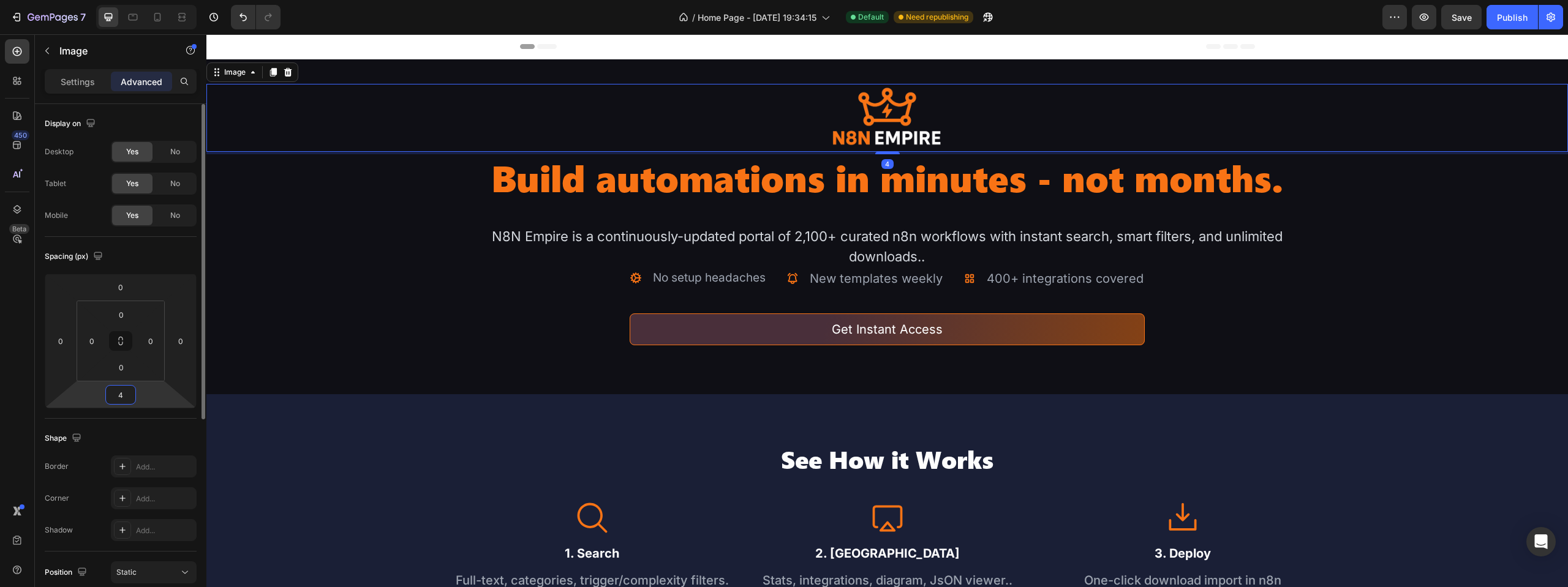
type input "40"
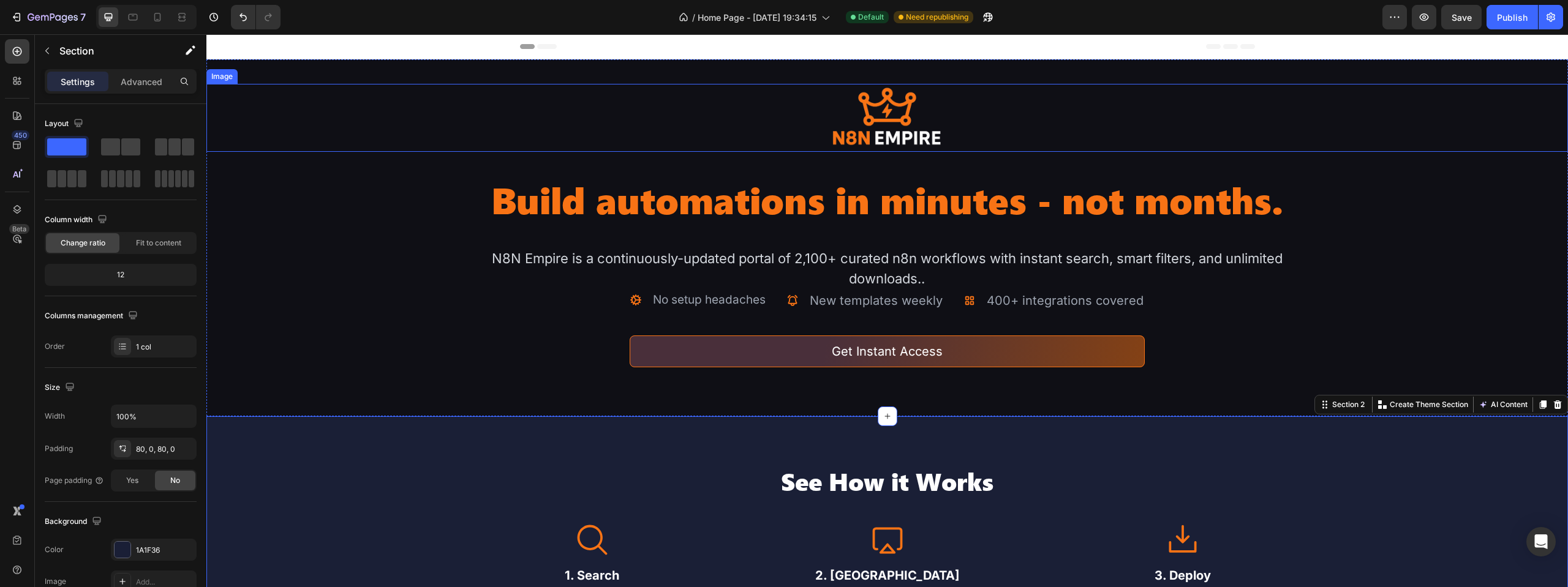
click at [913, 116] on img at bounding box center [886, 118] width 136 height 68
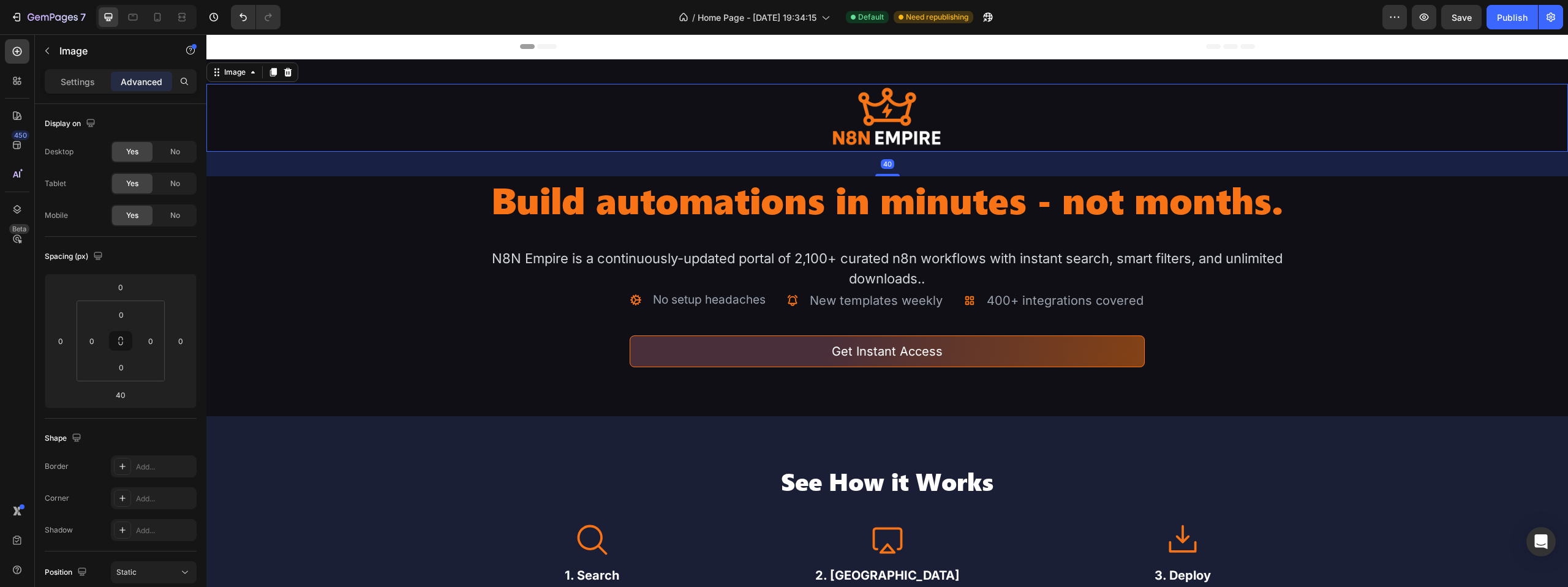
scroll to position [332, 0]
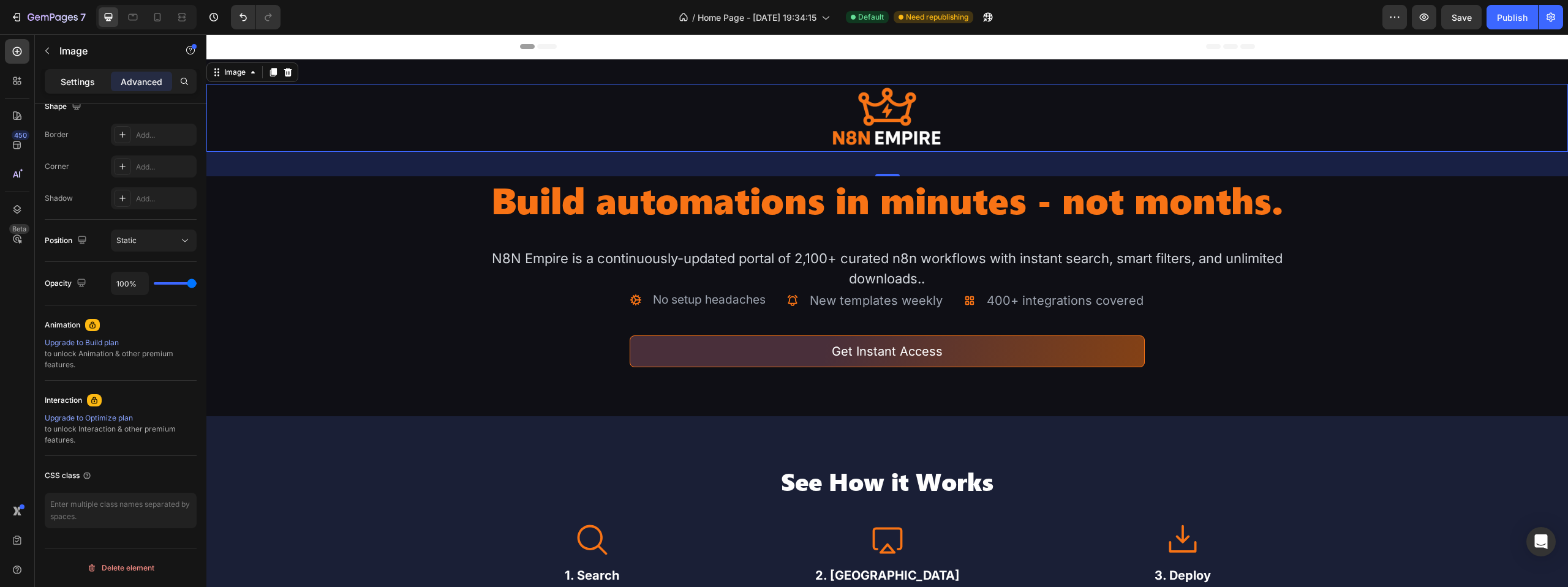
click at [72, 89] on div "Settings" at bounding box center [78, 81] width 61 height 19
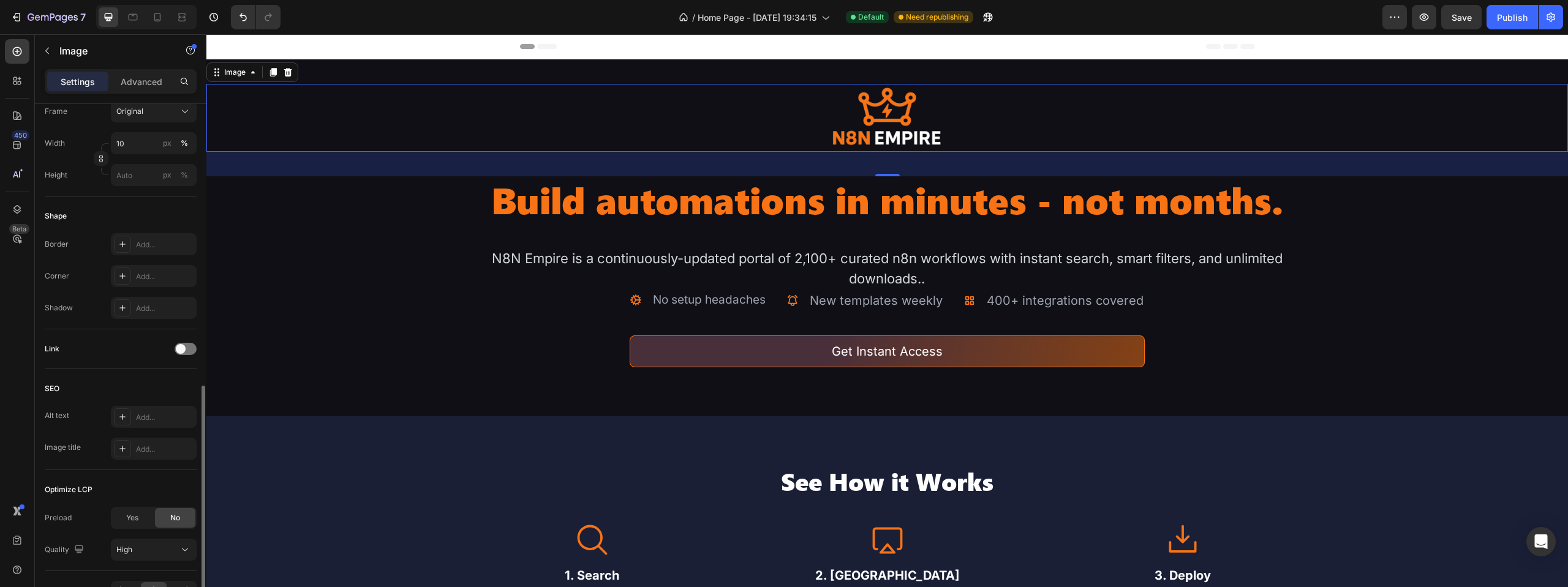
scroll to position [407, 0]
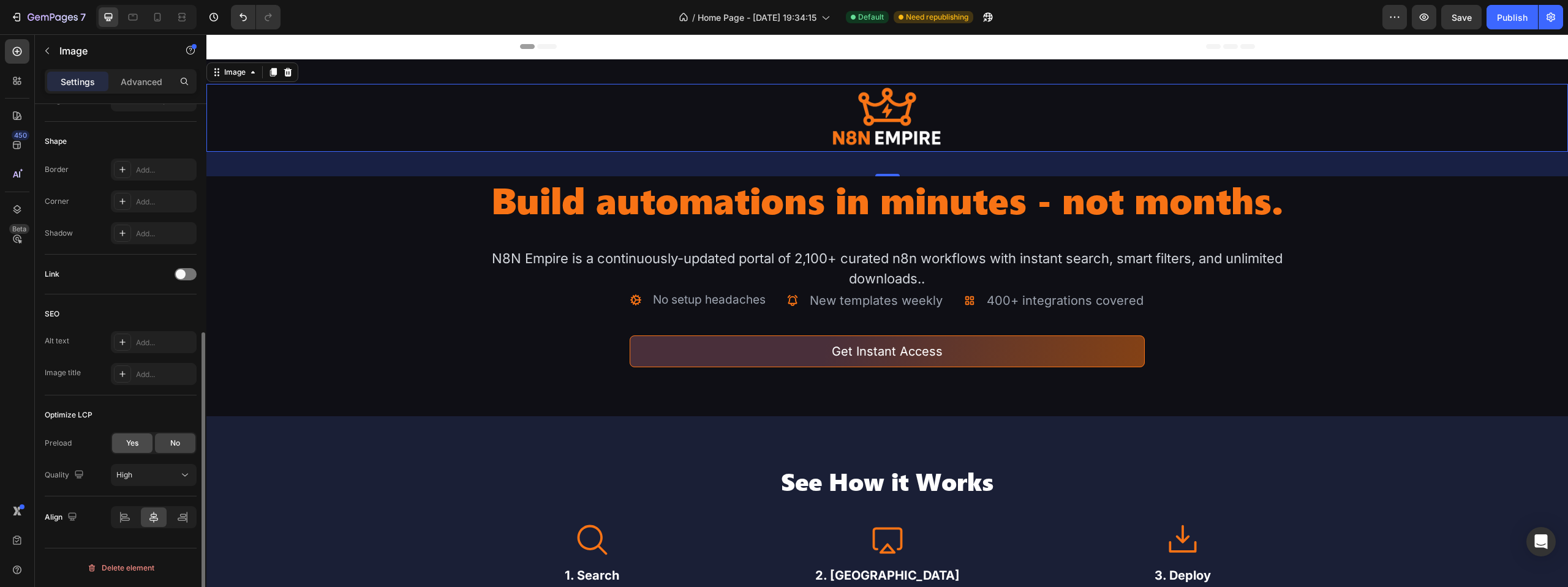
click at [138, 437] on span "Yes" at bounding box center [132, 443] width 12 height 11
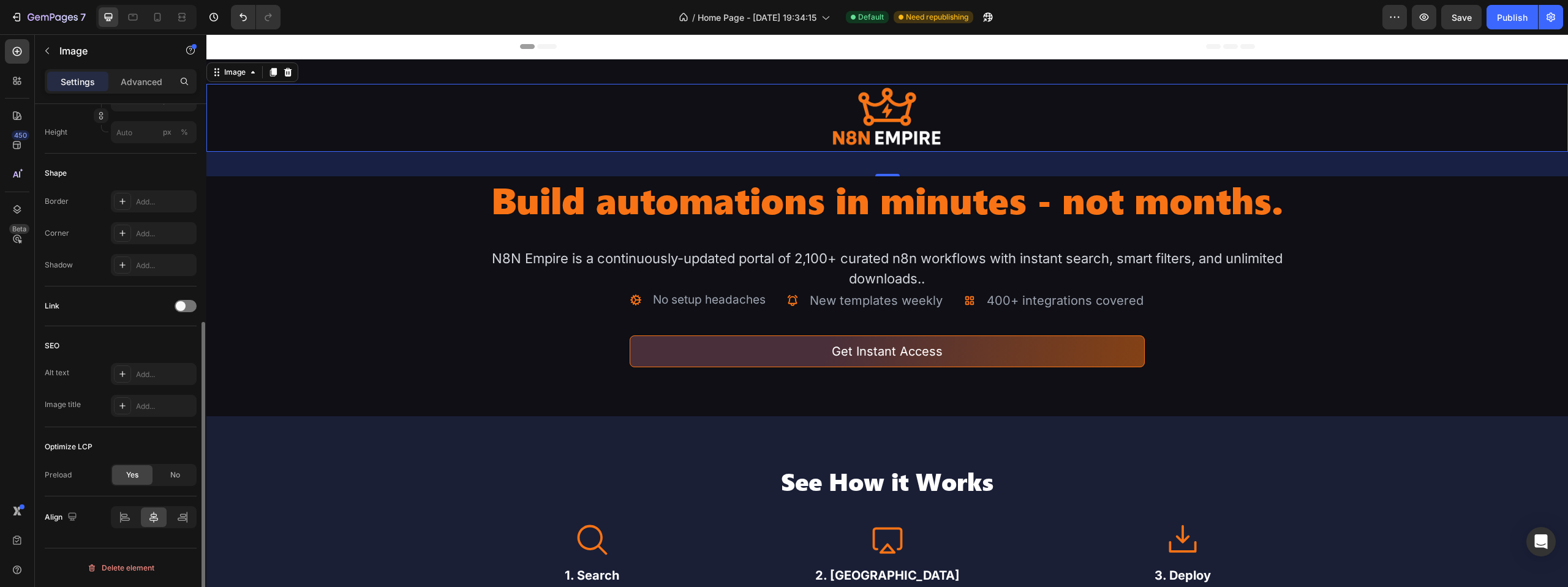
scroll to position [375, 0]
click at [138, 437] on div "Optimize LCP" at bounding box center [120, 446] width 152 height 19
click at [1456, 24] on button "Save" at bounding box center [1461, 17] width 40 height 25
click at [1521, 19] on div "Publish" at bounding box center [1513, 17] width 31 height 13
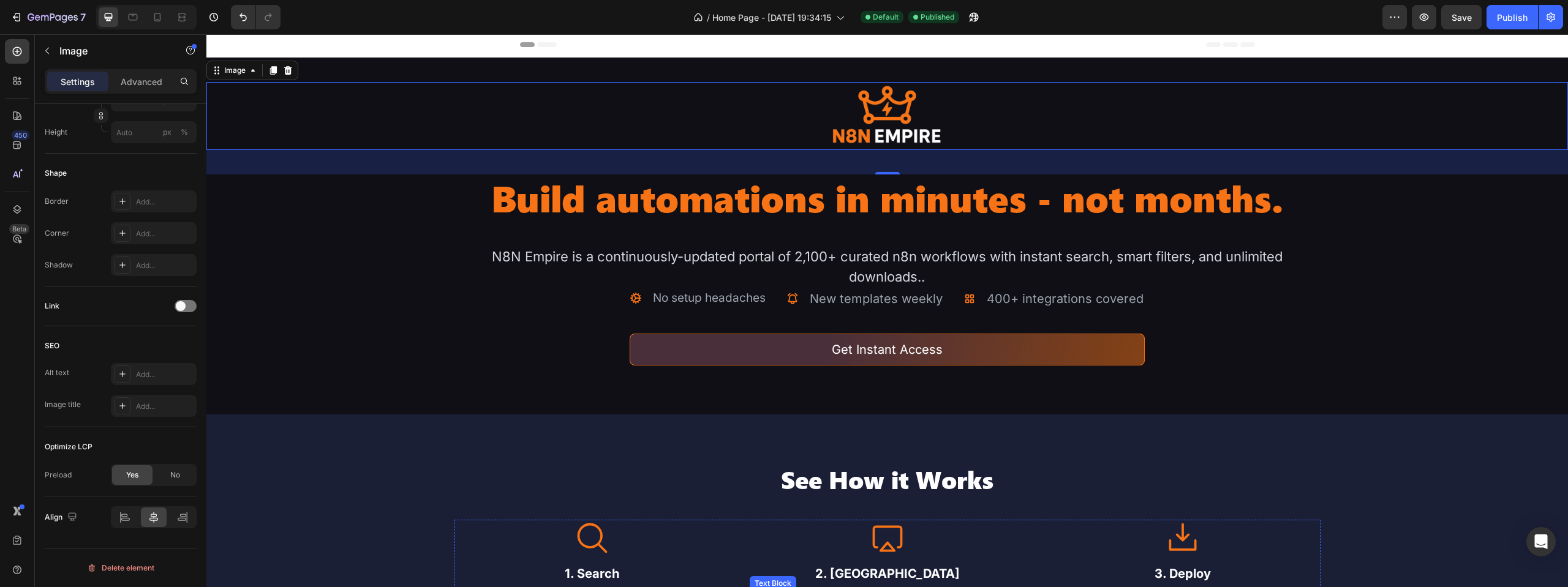
scroll to position [0, 0]
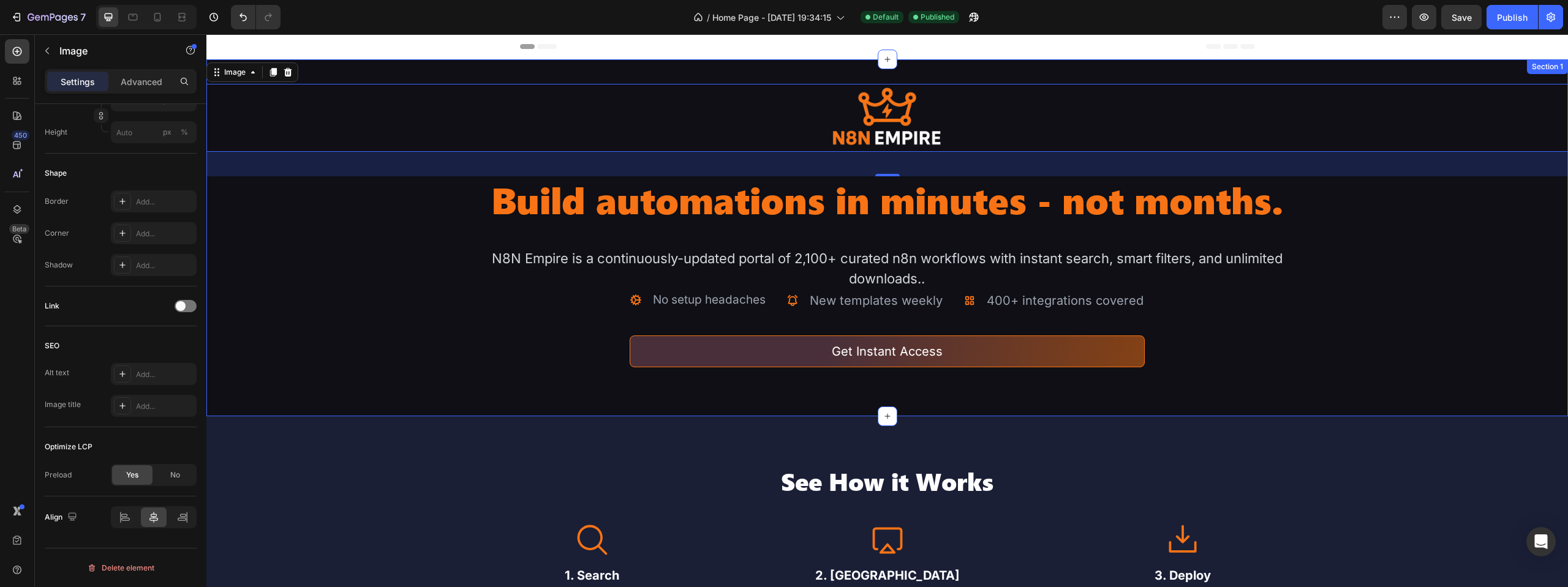
click at [956, 191] on h2 "Build automations in minutes - not months." at bounding box center [888, 200] width 817 height 47
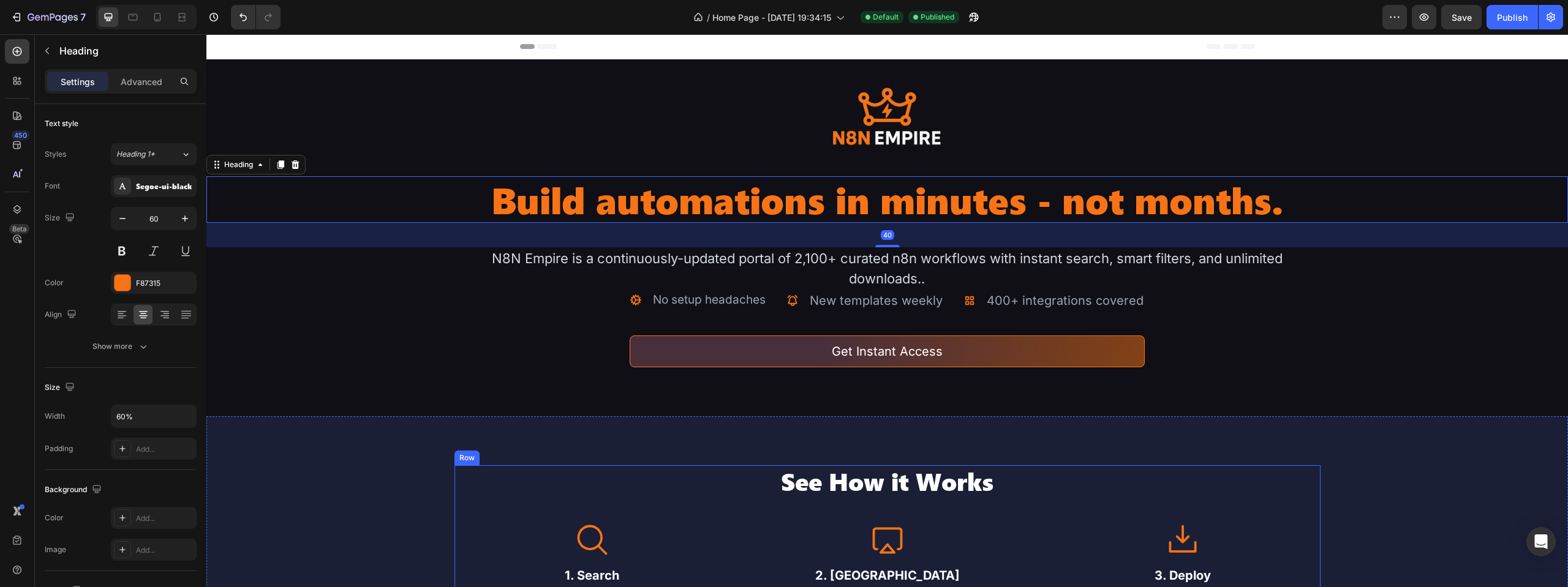
click at [878, 488] on h2 "See How it Works" at bounding box center [888, 481] width 866 height 32
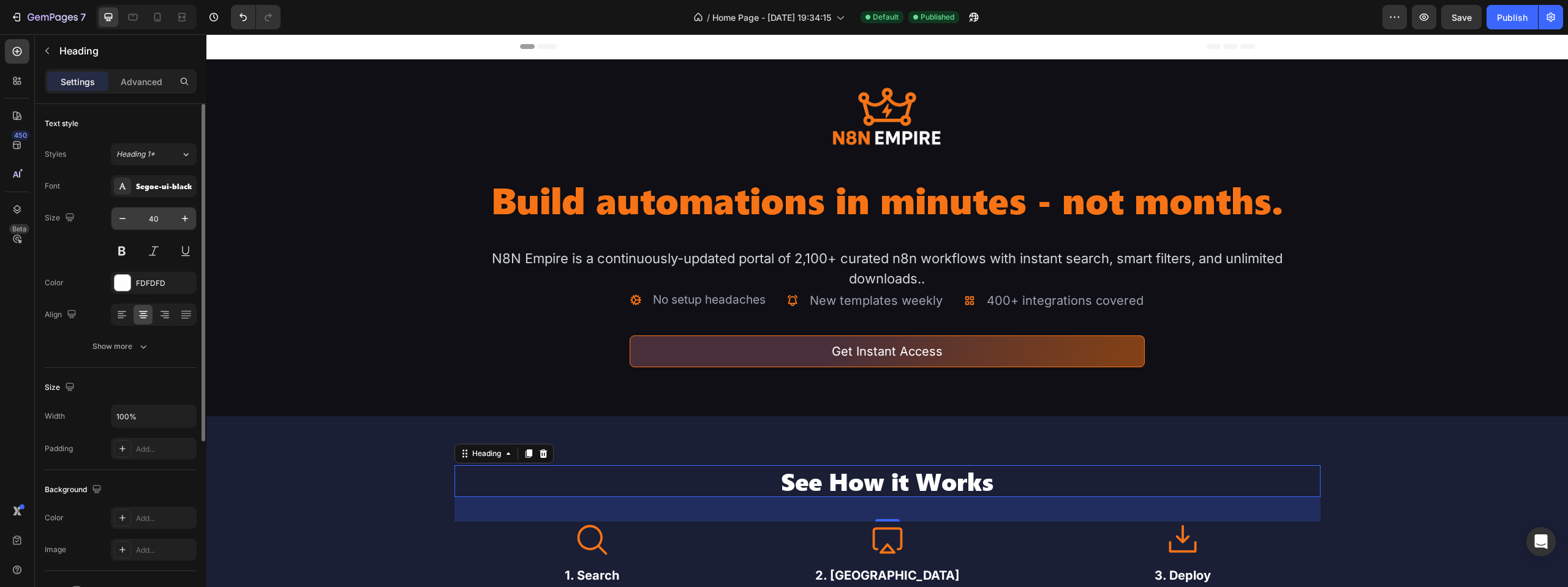
click at [157, 213] on input "40" at bounding box center [154, 218] width 40 height 22
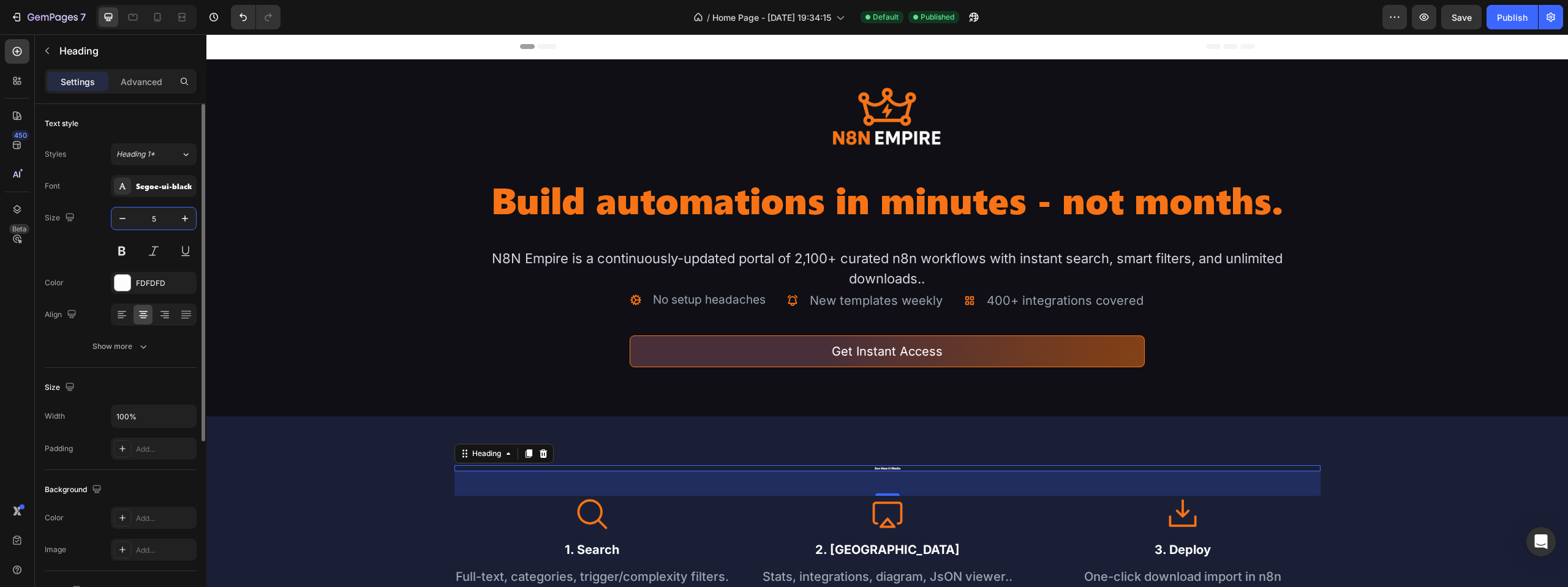
type input "50"
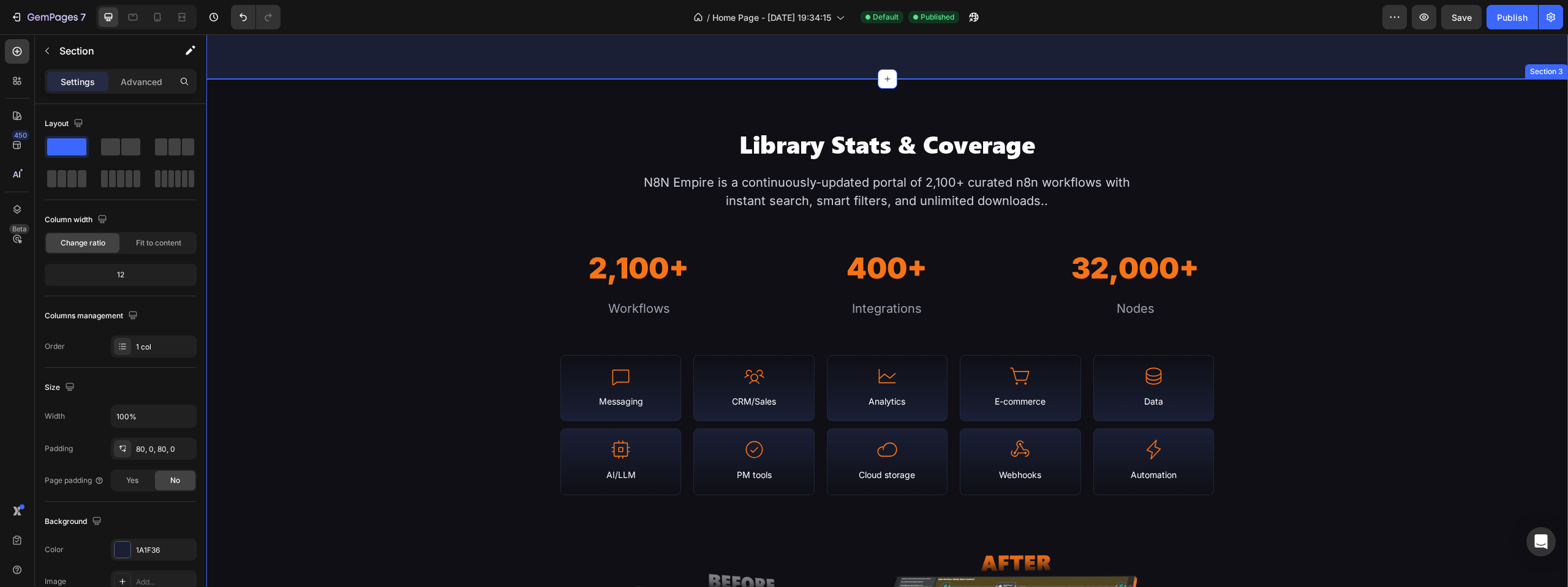
scroll to position [1163, 0]
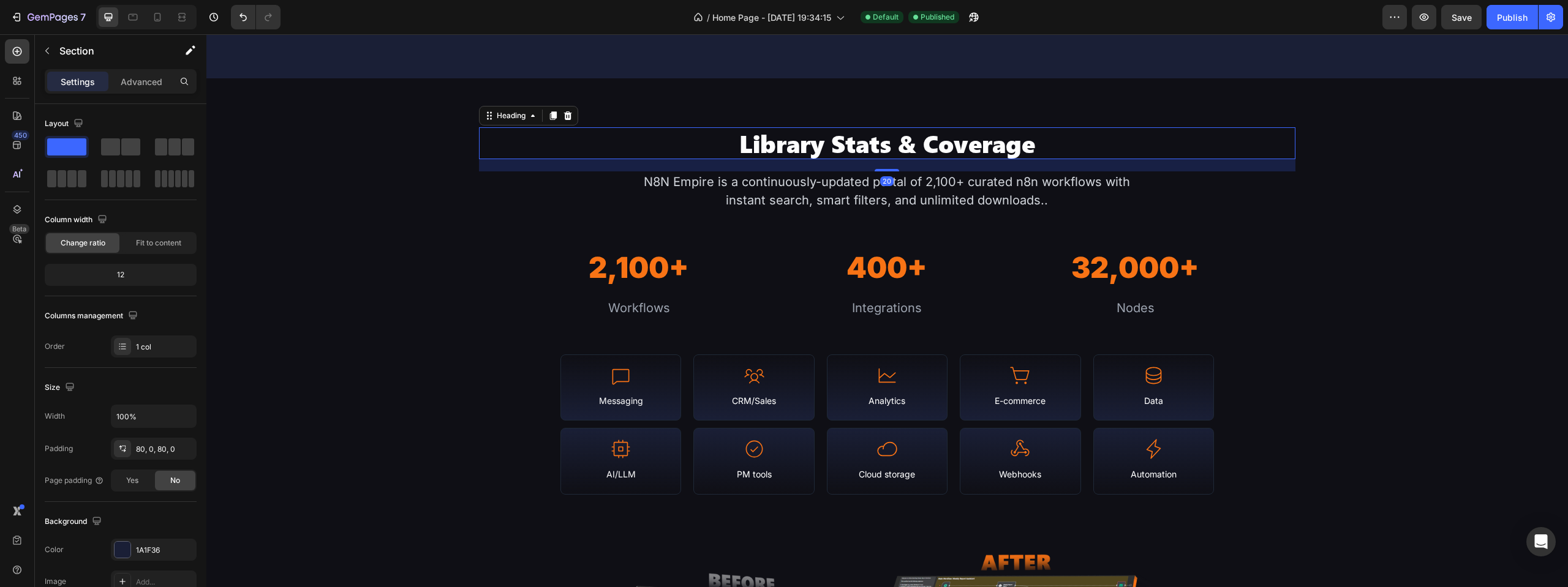
click at [797, 146] on h2 "Library Stats & Coverage" at bounding box center [888, 144] width 817 height 32
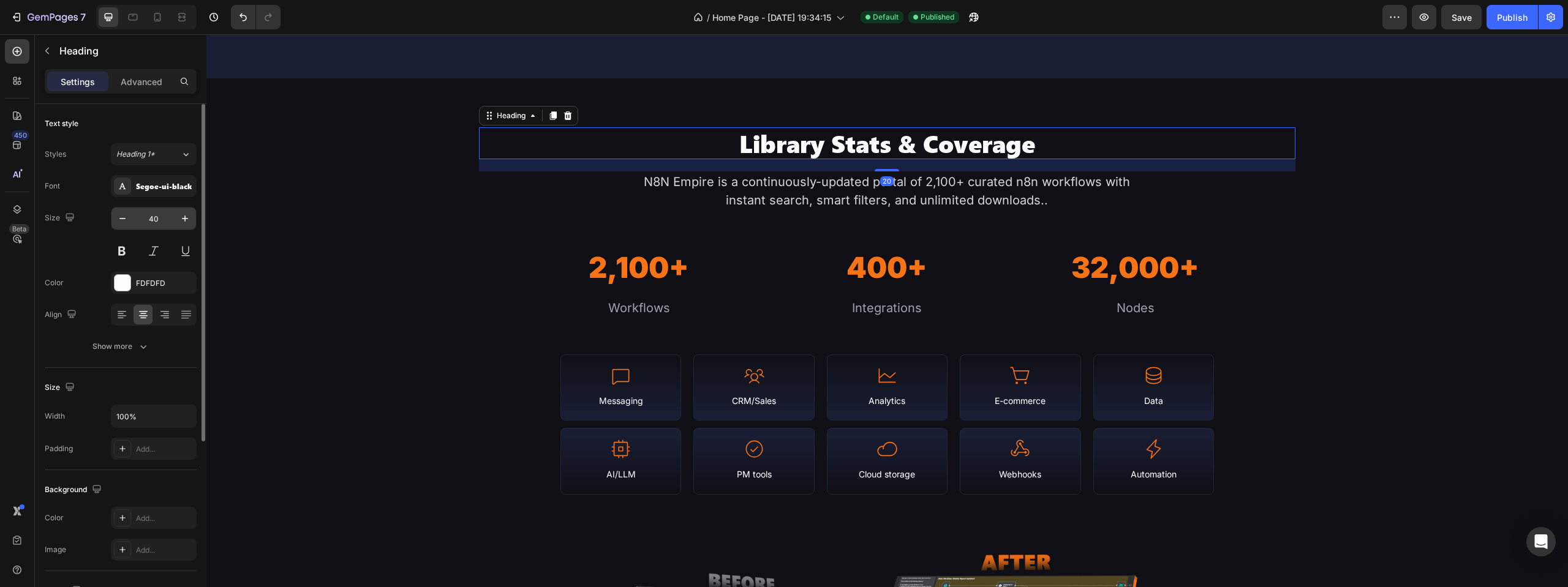
click at [158, 226] on input "40" at bounding box center [154, 218] width 40 height 22
type input "50"
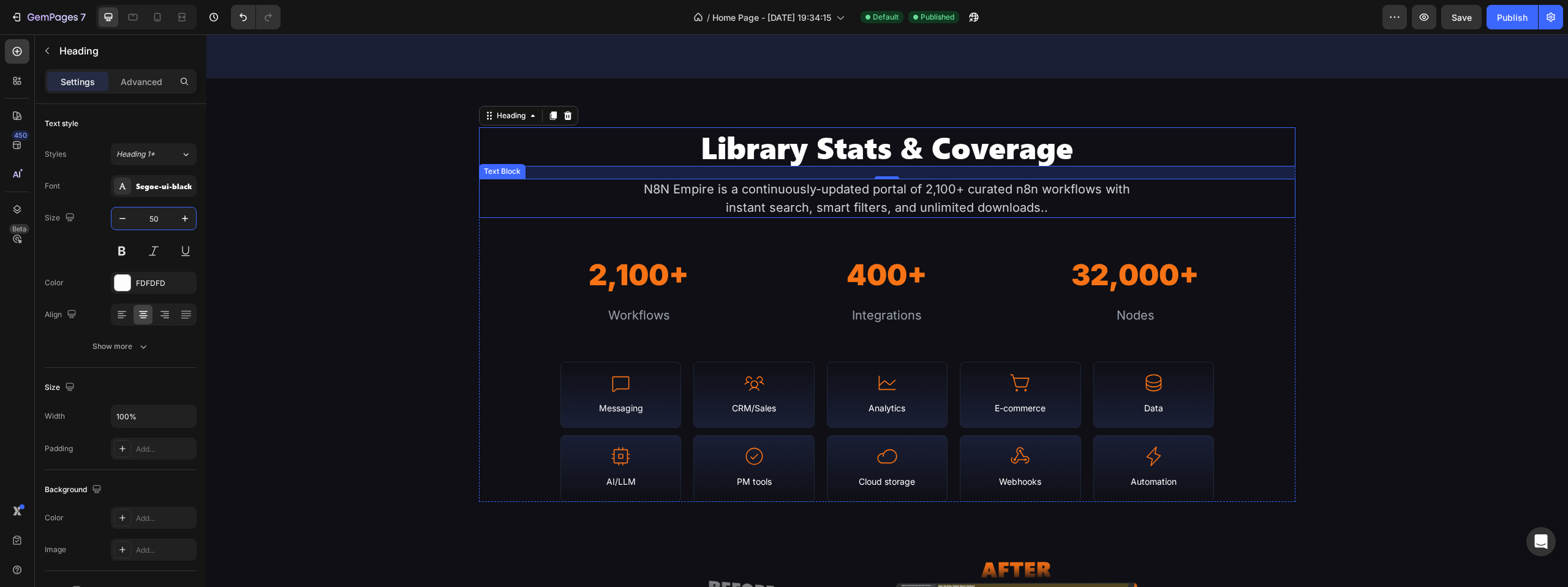
click at [437, 196] on div "Library Stats & Coverage Heading 20 N8N Empire is a continuously-updated portal…" at bounding box center [887, 485] width 1361 height 717
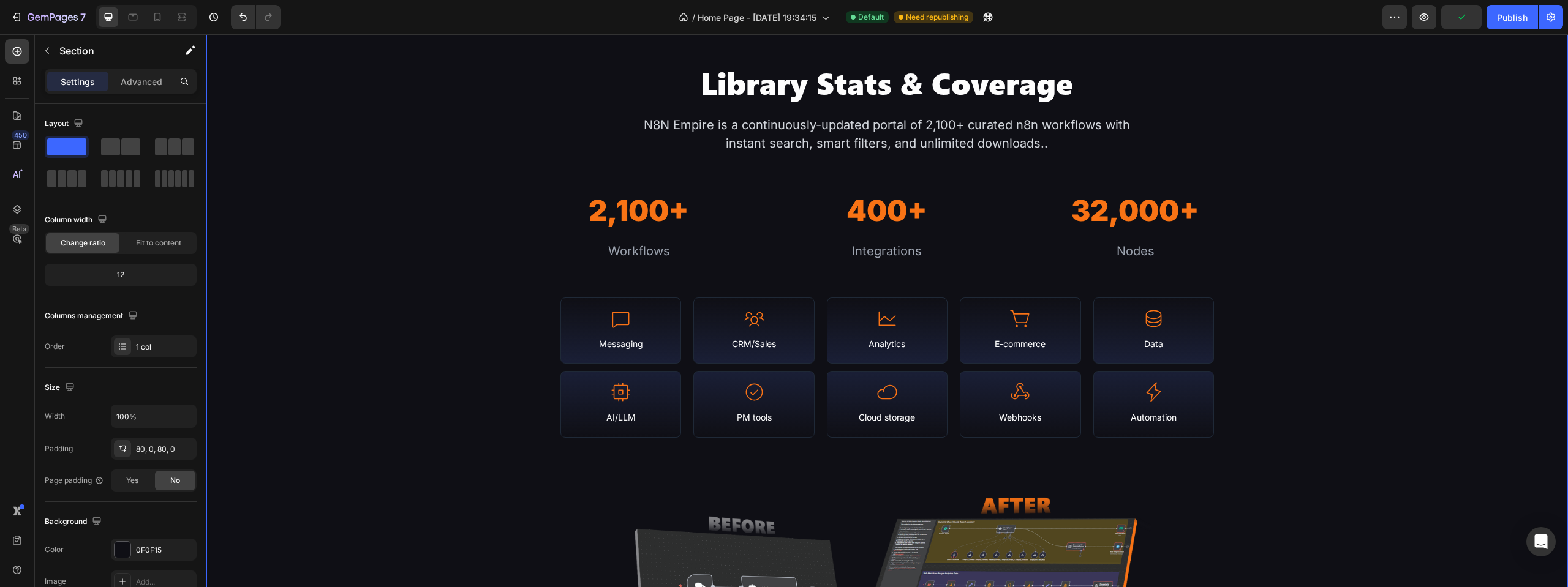
scroll to position [1224, 0]
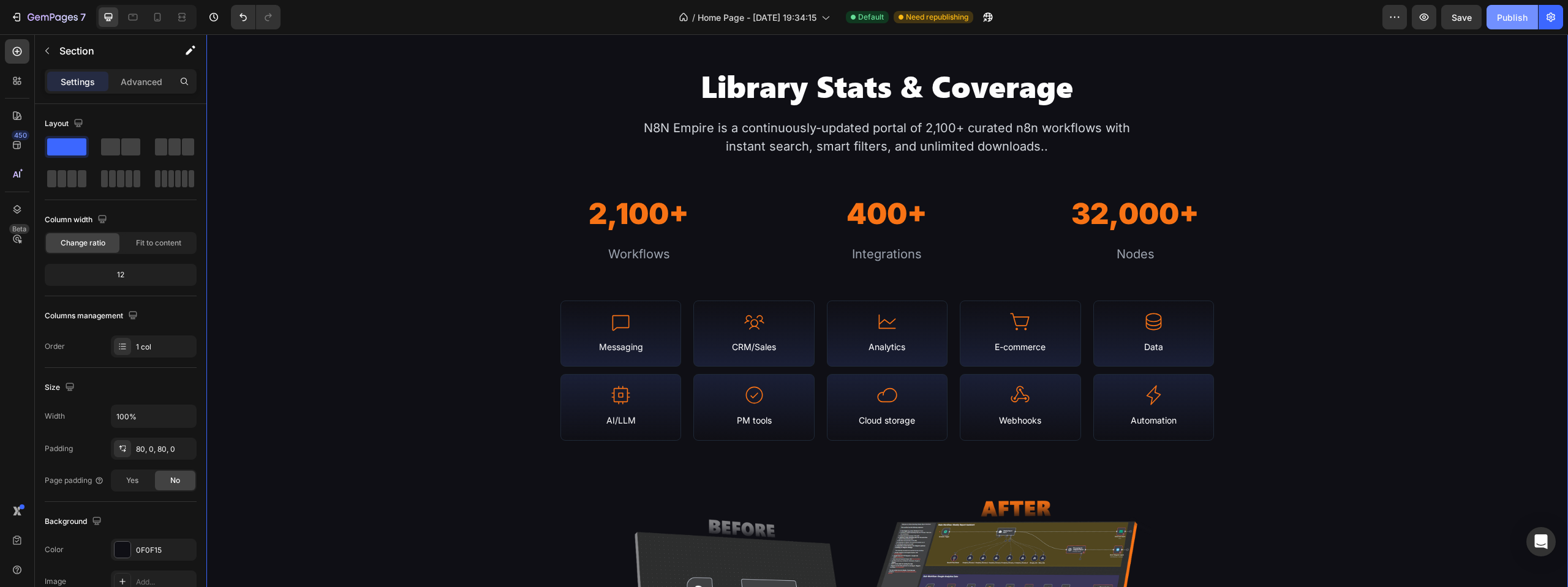
click at [1507, 28] on button "Publish" at bounding box center [1512, 17] width 51 height 25
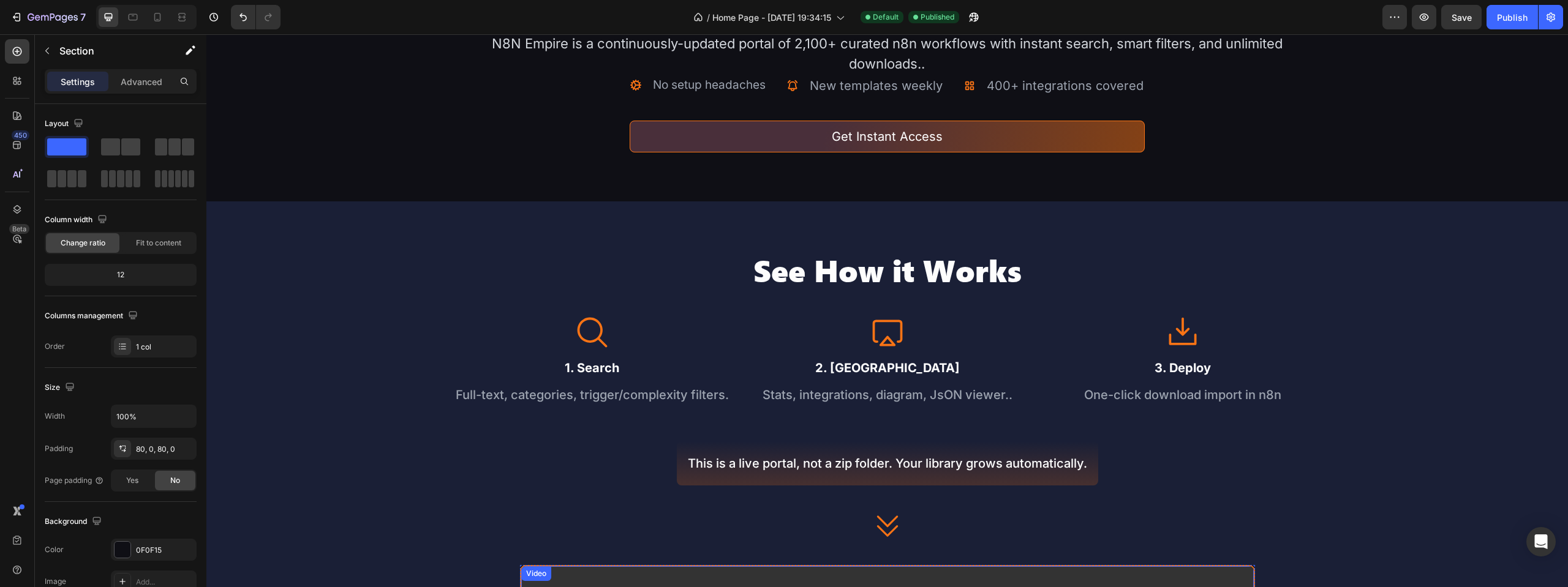
scroll to position [0, 0]
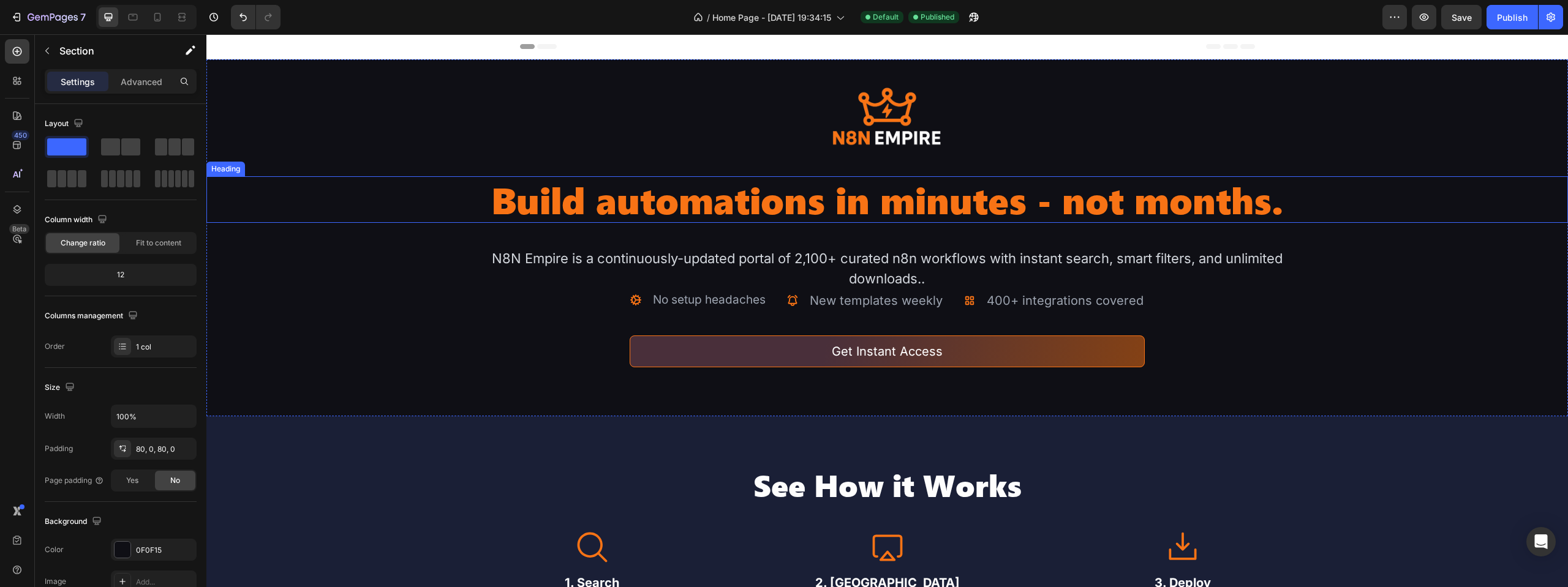
click at [581, 194] on h2 "Build automations in minutes - not months." at bounding box center [888, 200] width 817 height 47
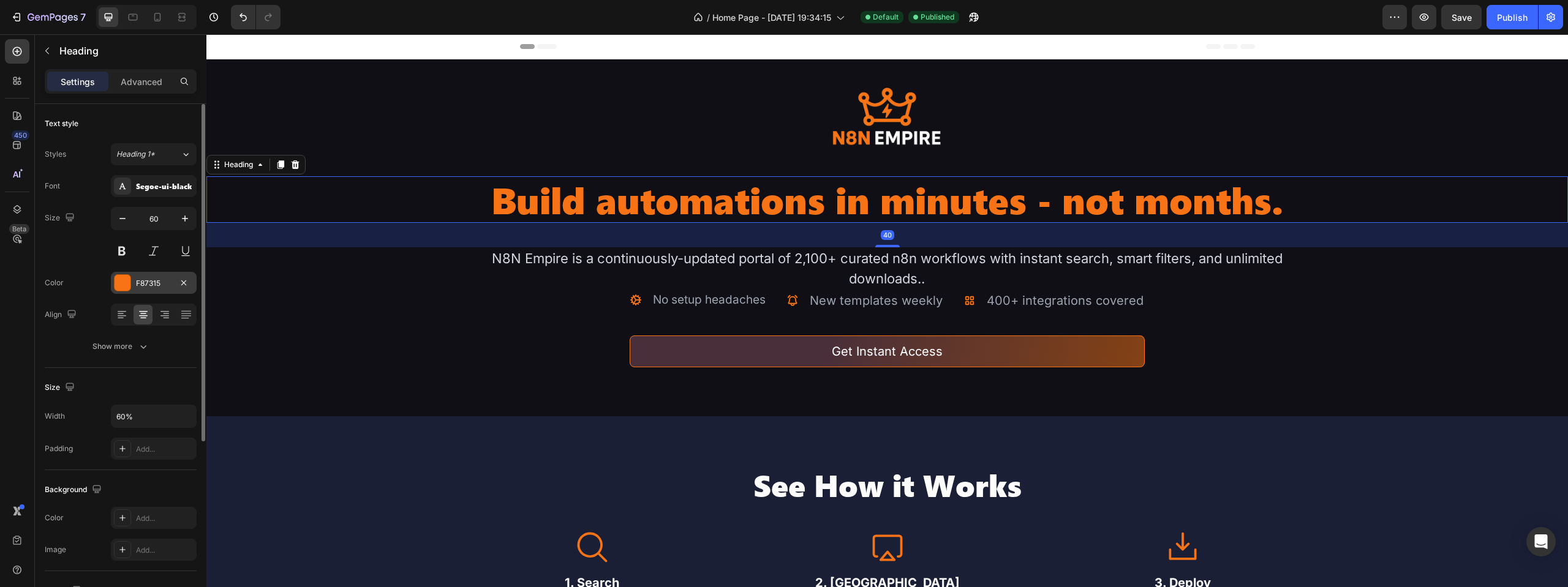
click at [158, 274] on div "F87315" at bounding box center [154, 282] width 86 height 22
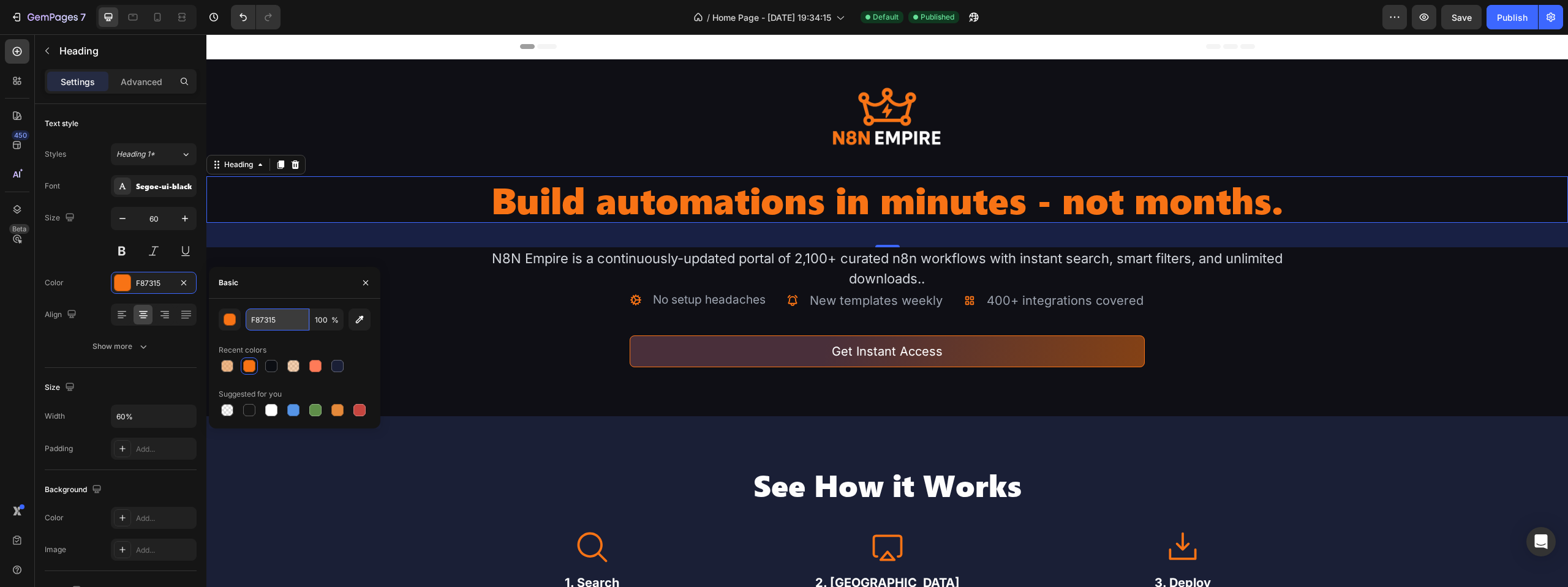
click at [275, 319] on input "F87315" at bounding box center [277, 319] width 63 height 22
drag, startPoint x: 243, startPoint y: 318, endPoint x: 253, endPoint y: 318, distance: 10.0
click at [243, 318] on div "F87315 100 %" at bounding box center [294, 319] width 152 height 22
click at [261, 318] on input "F87315" at bounding box center [277, 319] width 63 height 22
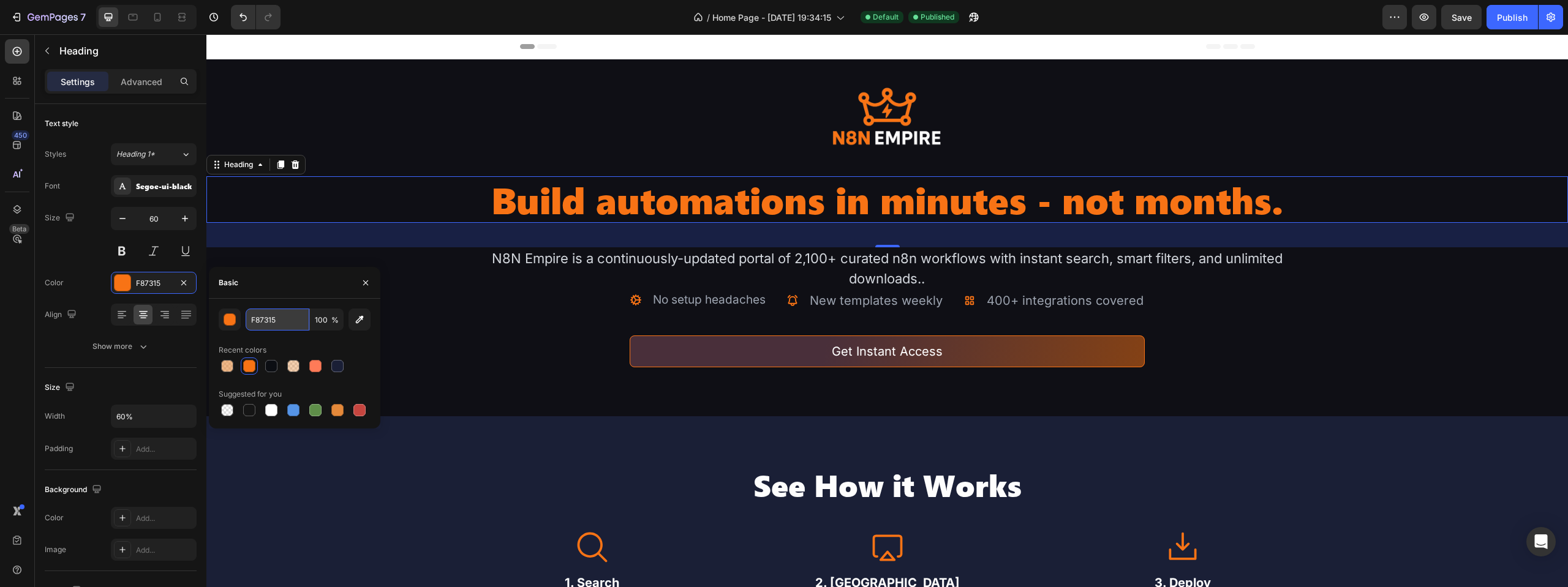
click at [261, 318] on input "F87315" at bounding box center [277, 319] width 63 height 22
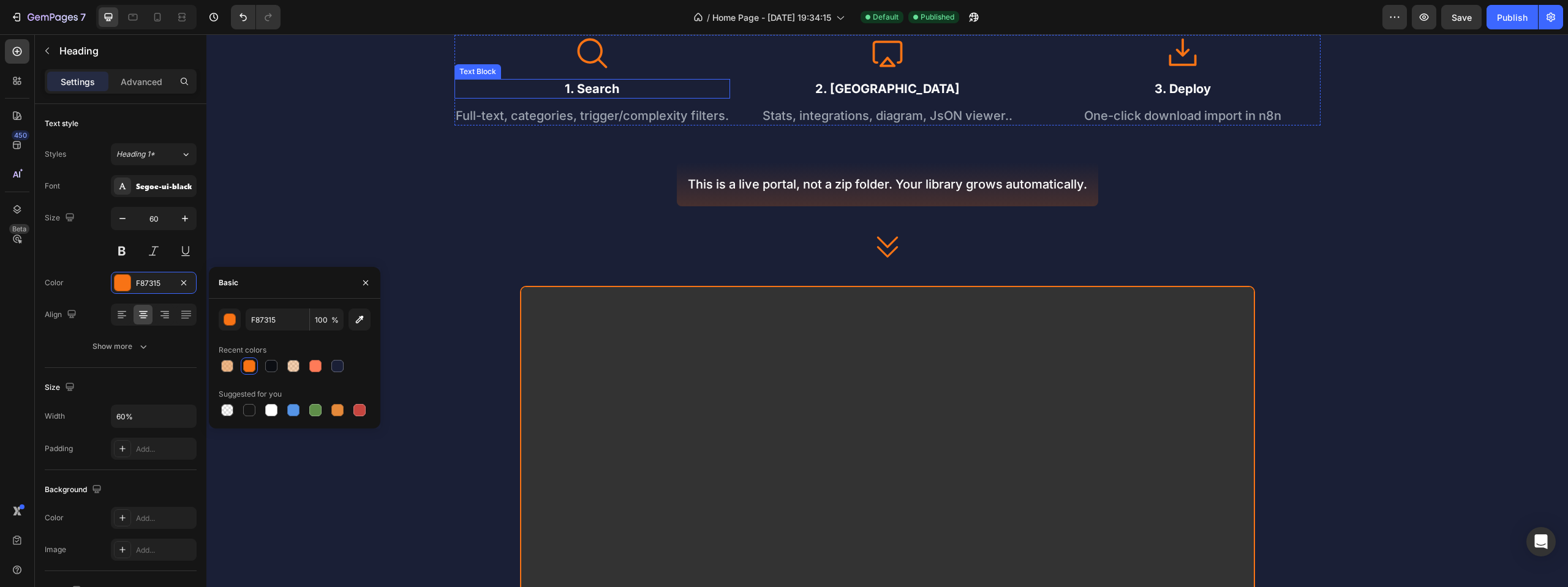
scroll to position [490, 0]
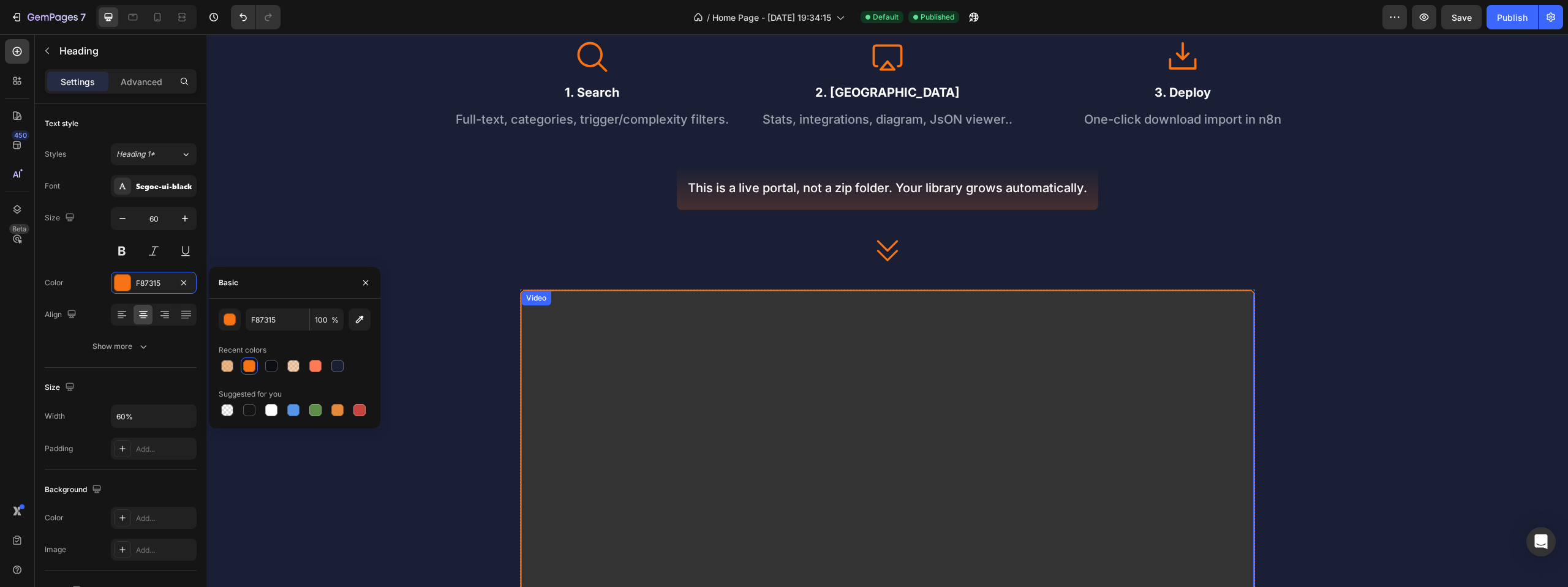
click at [771, 318] on video at bounding box center [888, 496] width 733 height 412
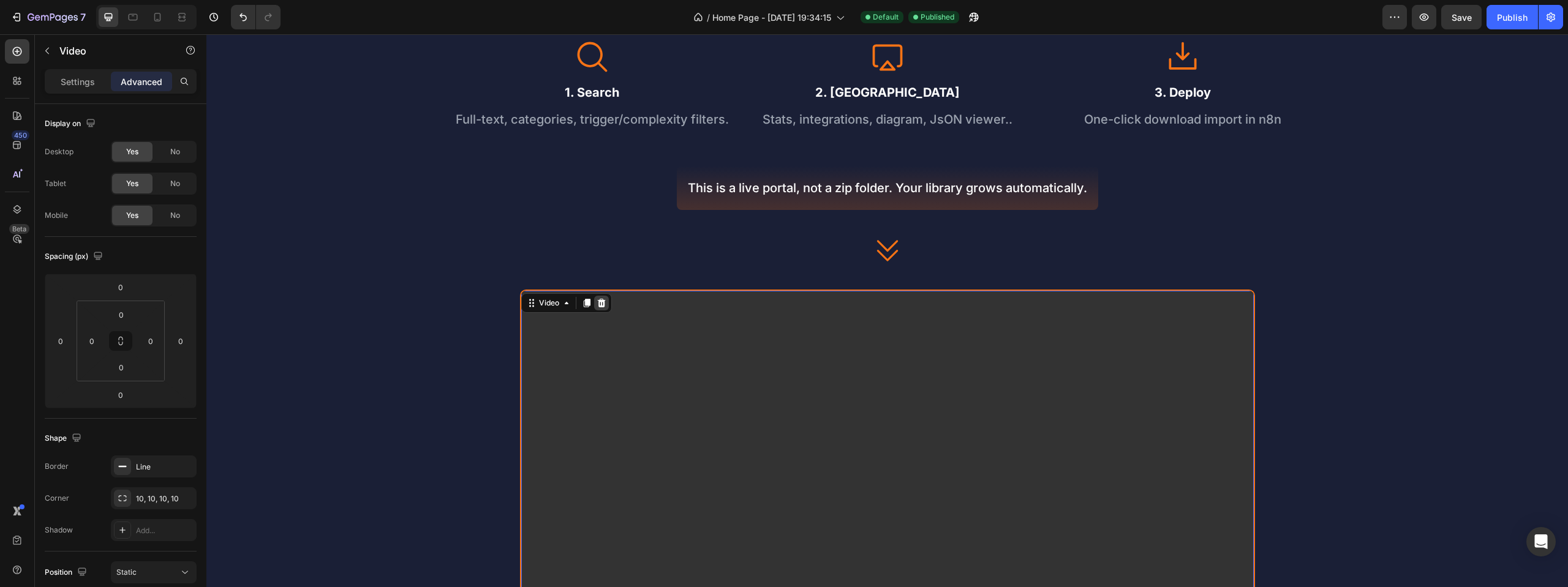
click at [598, 303] on icon at bounding box center [602, 303] width 8 height 9
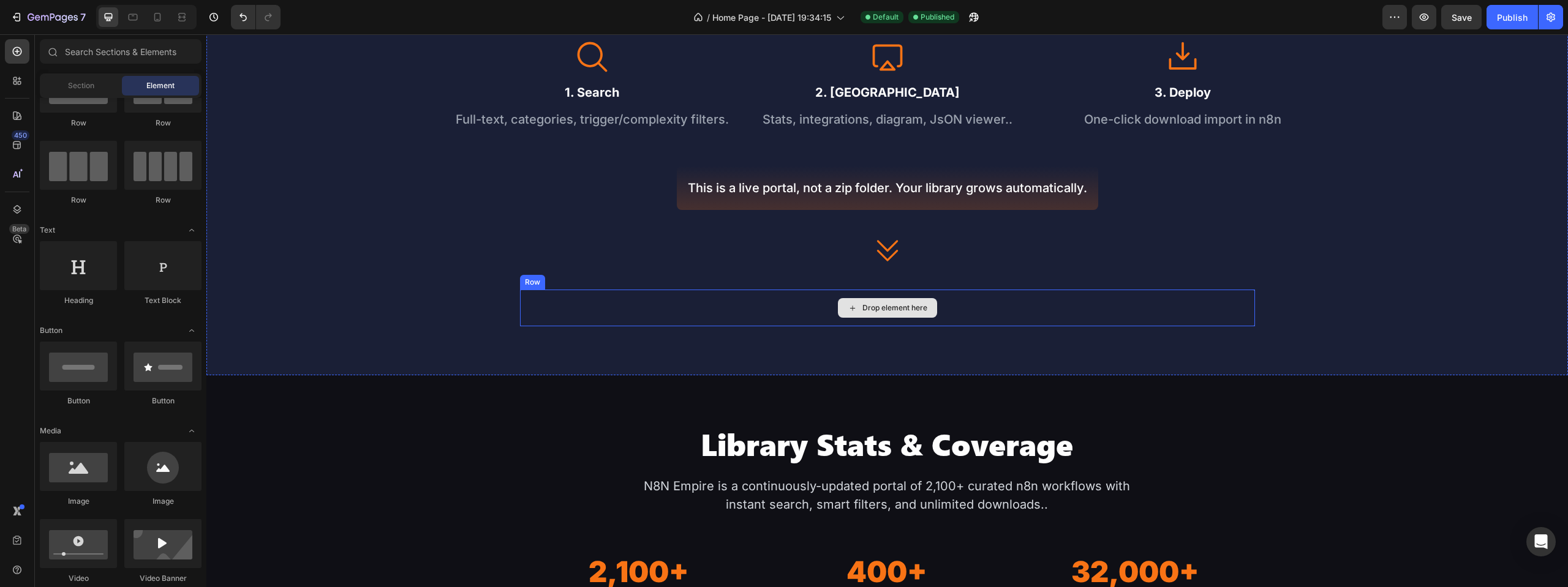
scroll to position [429, 0]
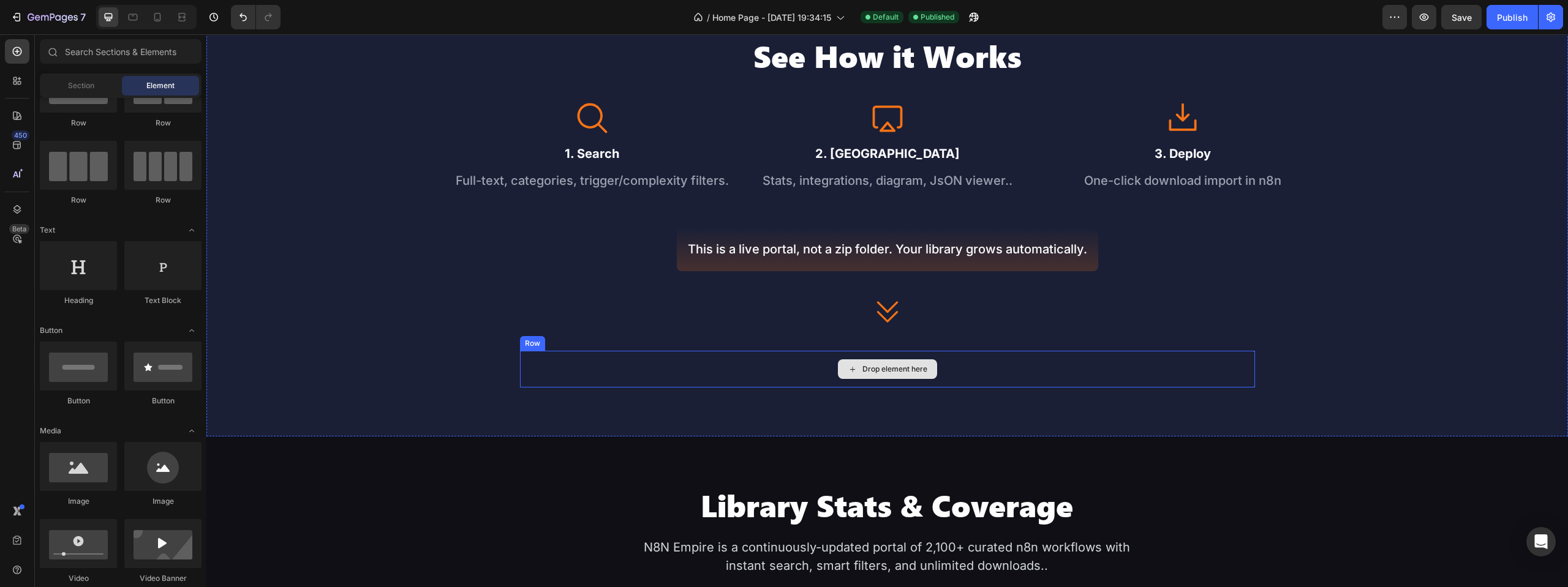
click at [966, 389] on div "See How it Works Heading Icon 1. Search Text Block Full-text, categories, trigg…" at bounding box center [887, 212] width 1361 height 449
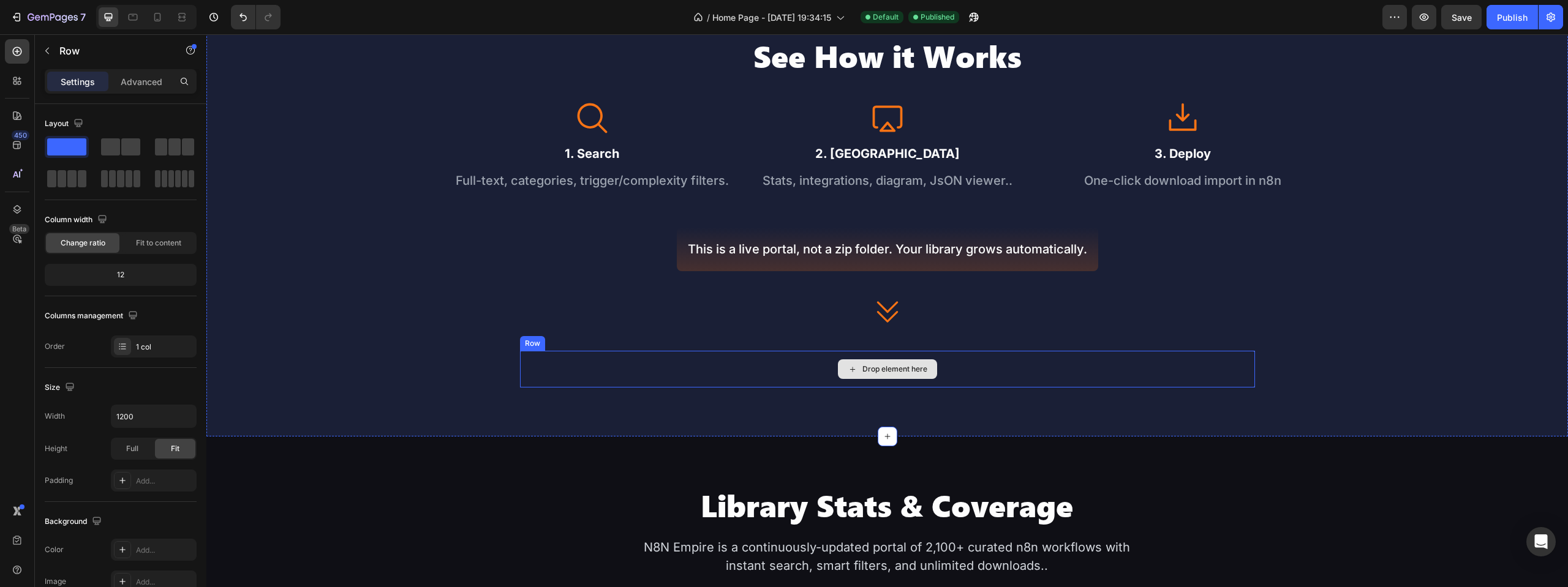
click at [971, 370] on div "Drop element here" at bounding box center [888, 369] width 735 height 37
click at [593, 337] on icon at bounding box center [595, 339] width 8 height 9
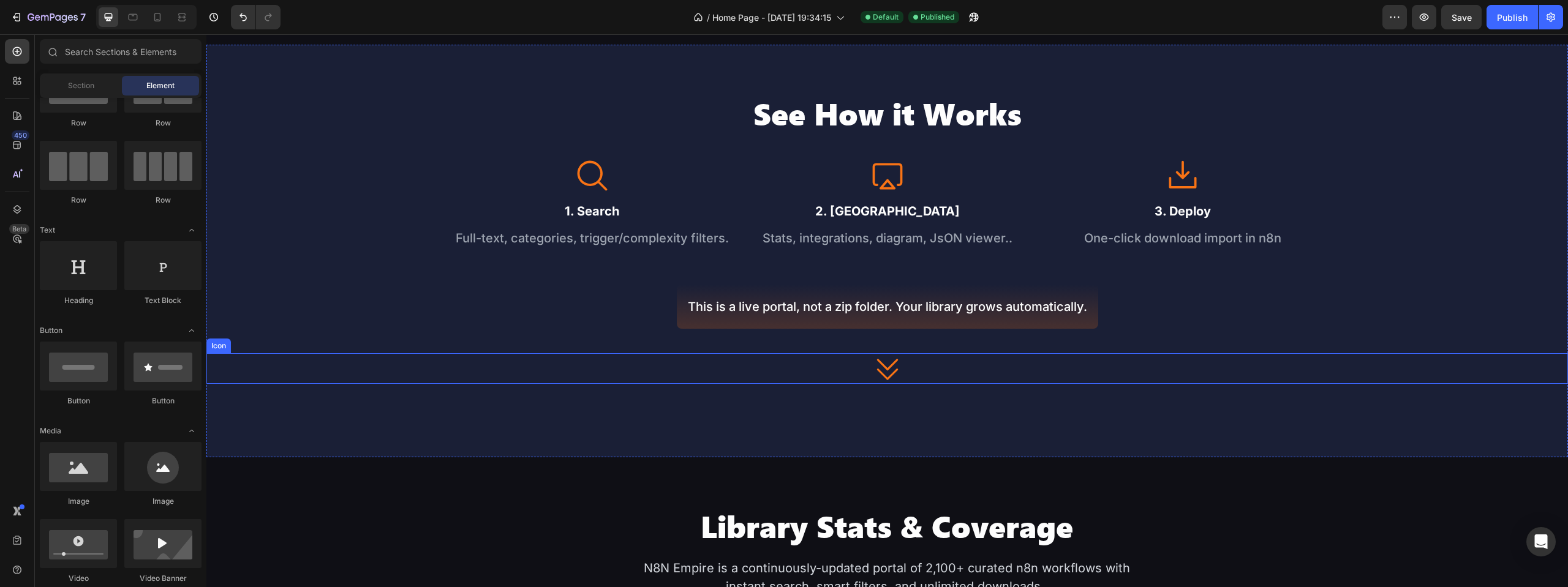
scroll to position [306, 0]
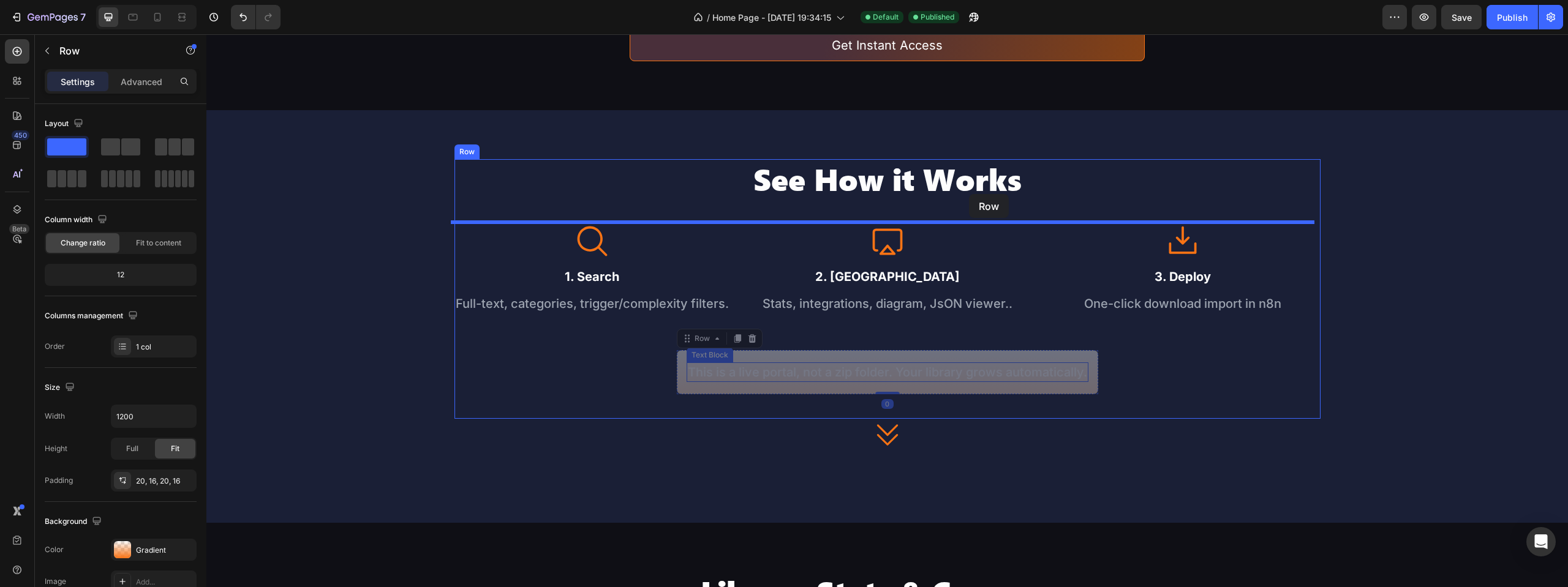
drag, startPoint x: 980, startPoint y: 387, endPoint x: 969, endPoint y: 194, distance: 193.3
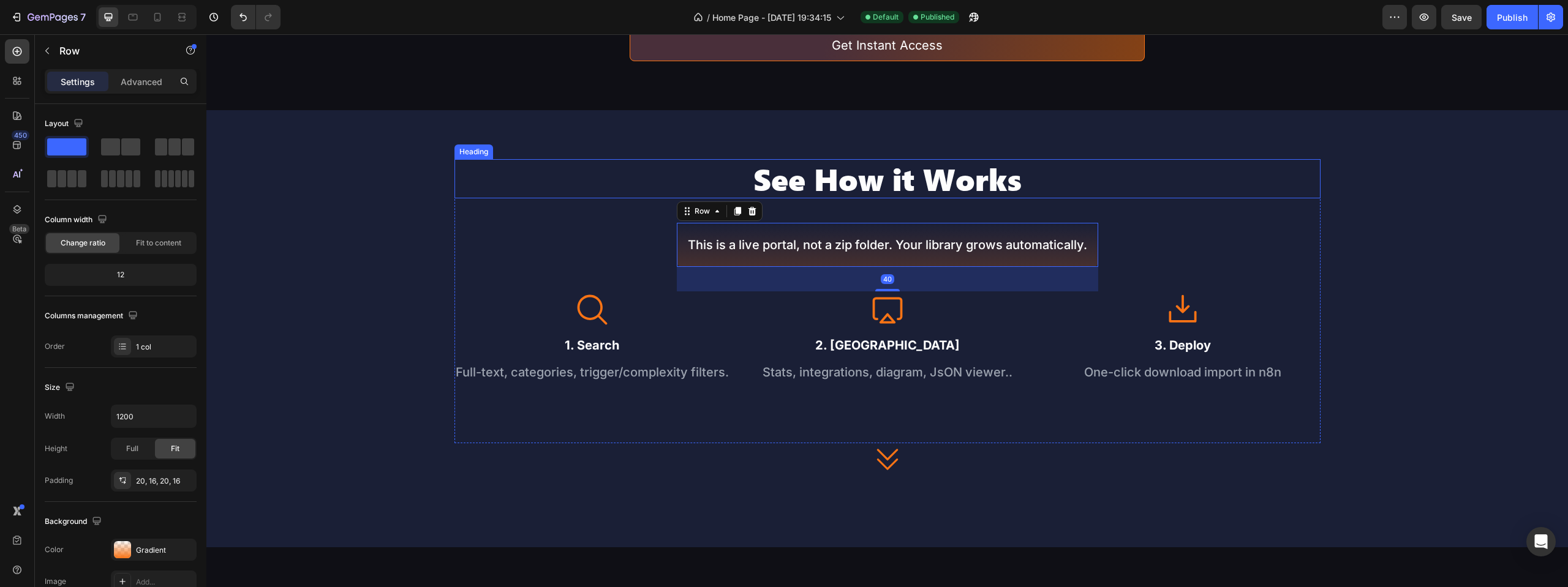
click at [1045, 184] on h2 "See How it Works" at bounding box center [888, 178] width 866 height 39
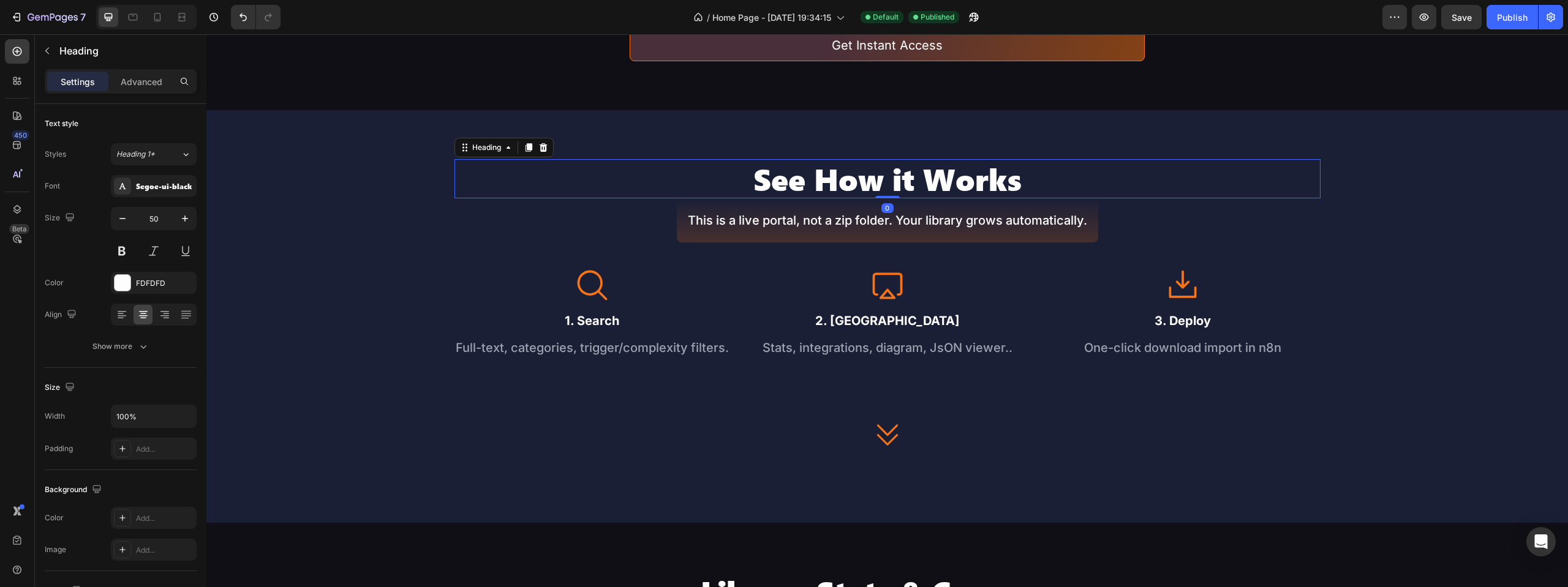
drag, startPoint x: 884, startPoint y: 220, endPoint x: 884, endPoint y: 180, distance: 40.0
click at [884, 180] on div "See How it Works Heading 0" at bounding box center [888, 178] width 866 height 39
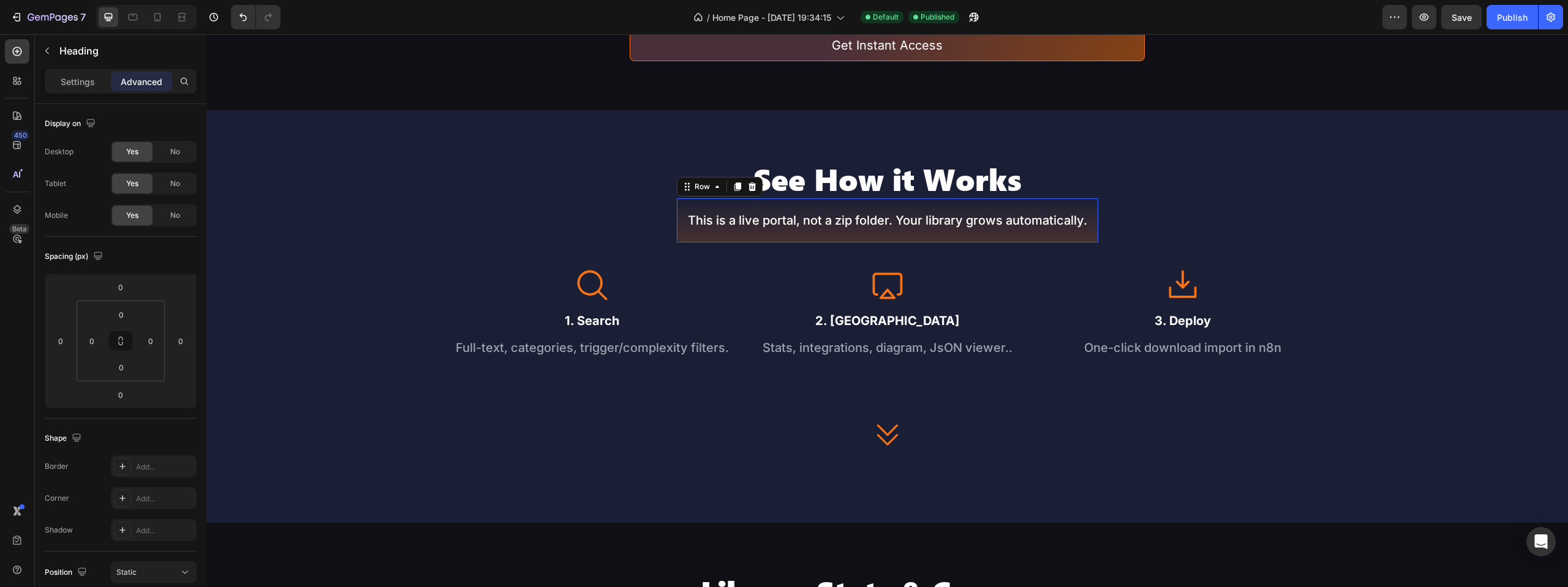
click at [1092, 205] on div "This is a live portal, not a zip folder. Your library grows automatically. Text…" at bounding box center [888, 220] width 422 height 44
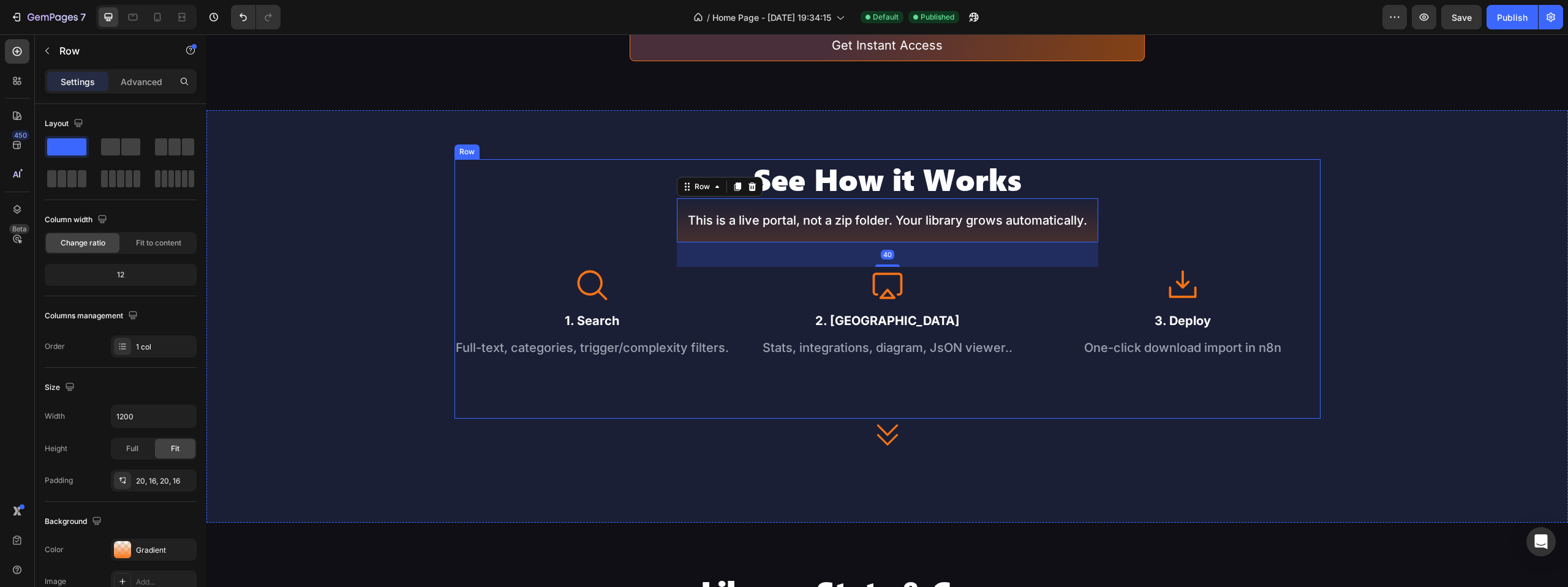
click at [1182, 208] on div "See How it Works Heading This is a live portal, not a zip folder. Your library …" at bounding box center [888, 288] width 866 height 260
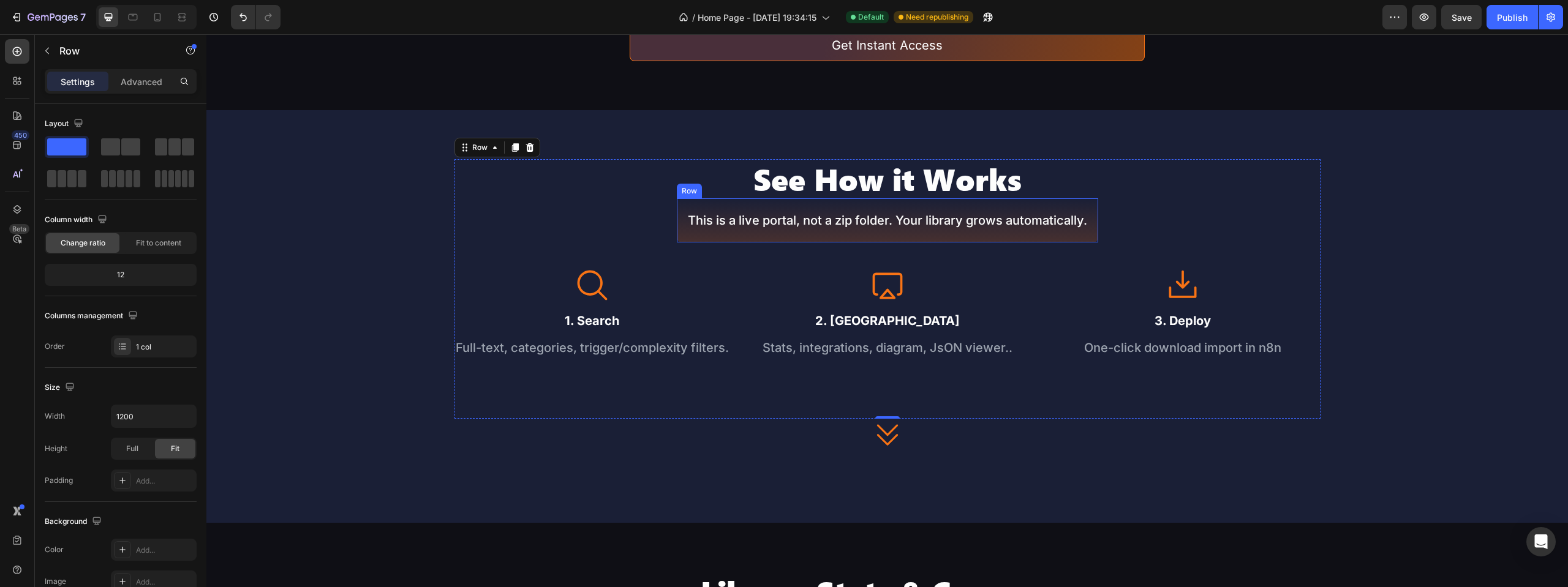
click at [1090, 209] on div "This is a live portal, not a zip folder. Your library grows automatically. Text…" at bounding box center [888, 220] width 422 height 44
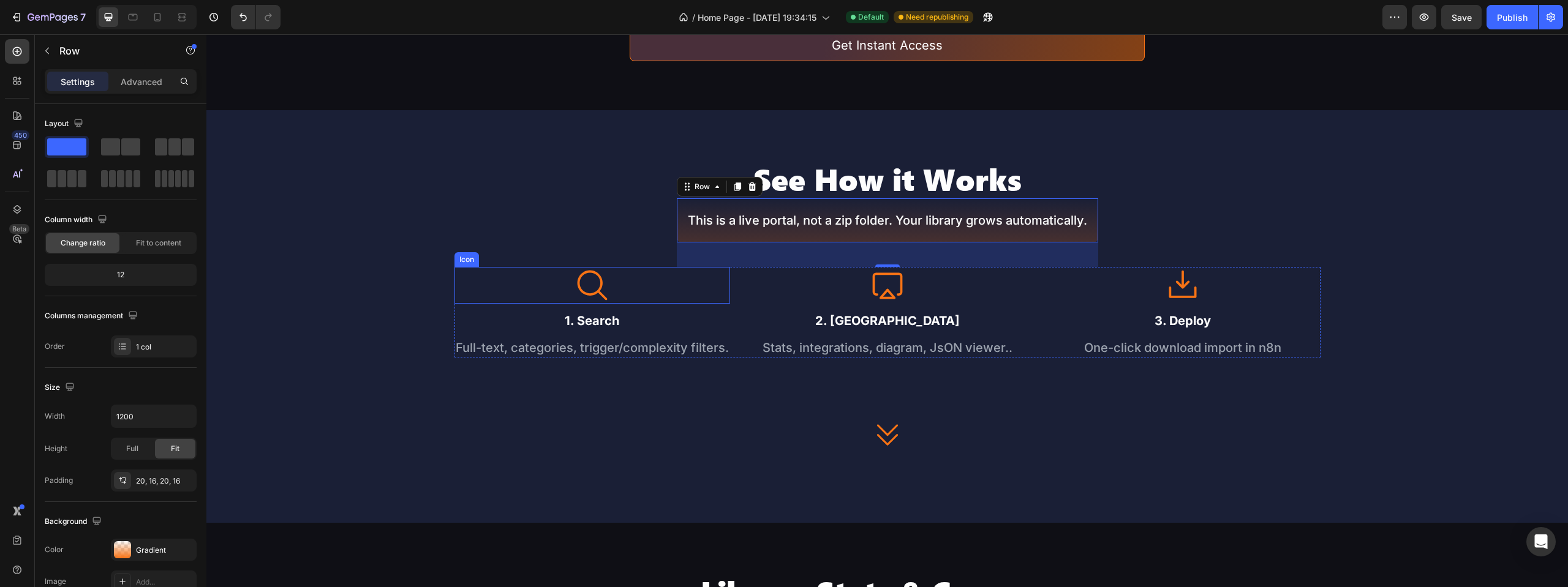
click at [611, 286] on div "Icon" at bounding box center [592, 285] width 275 height 37
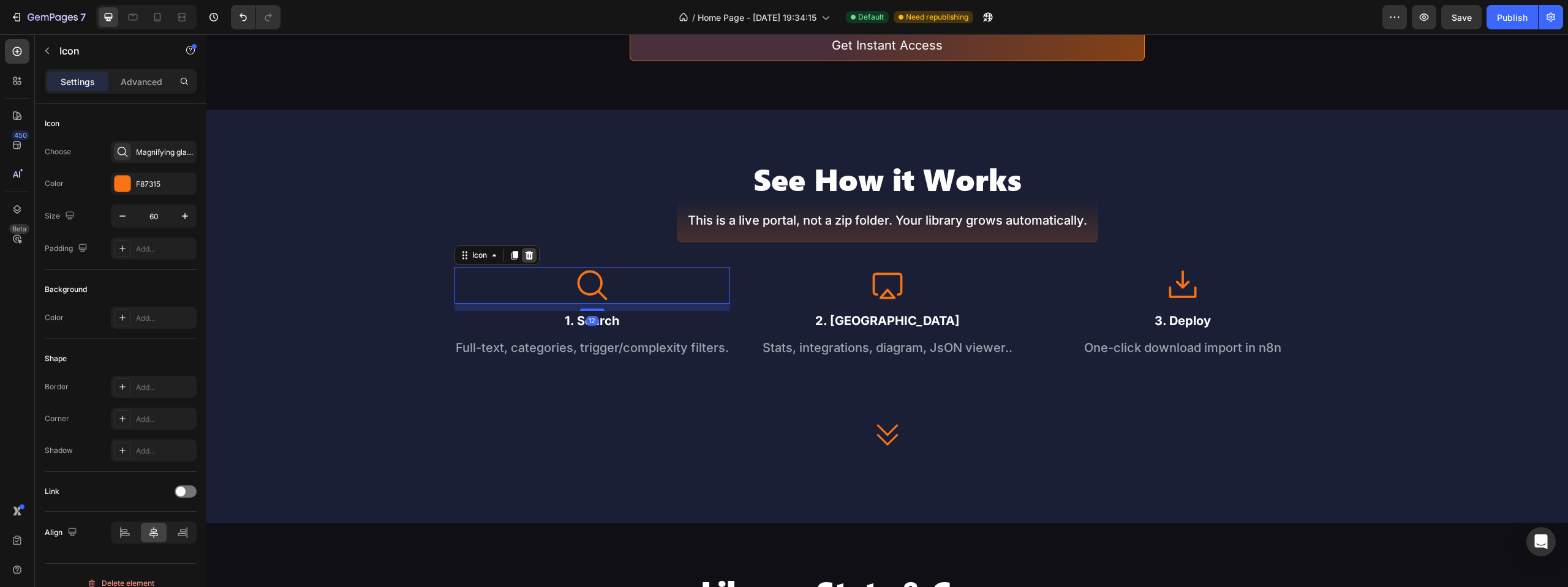
click at [525, 253] on icon at bounding box center [529, 255] width 8 height 9
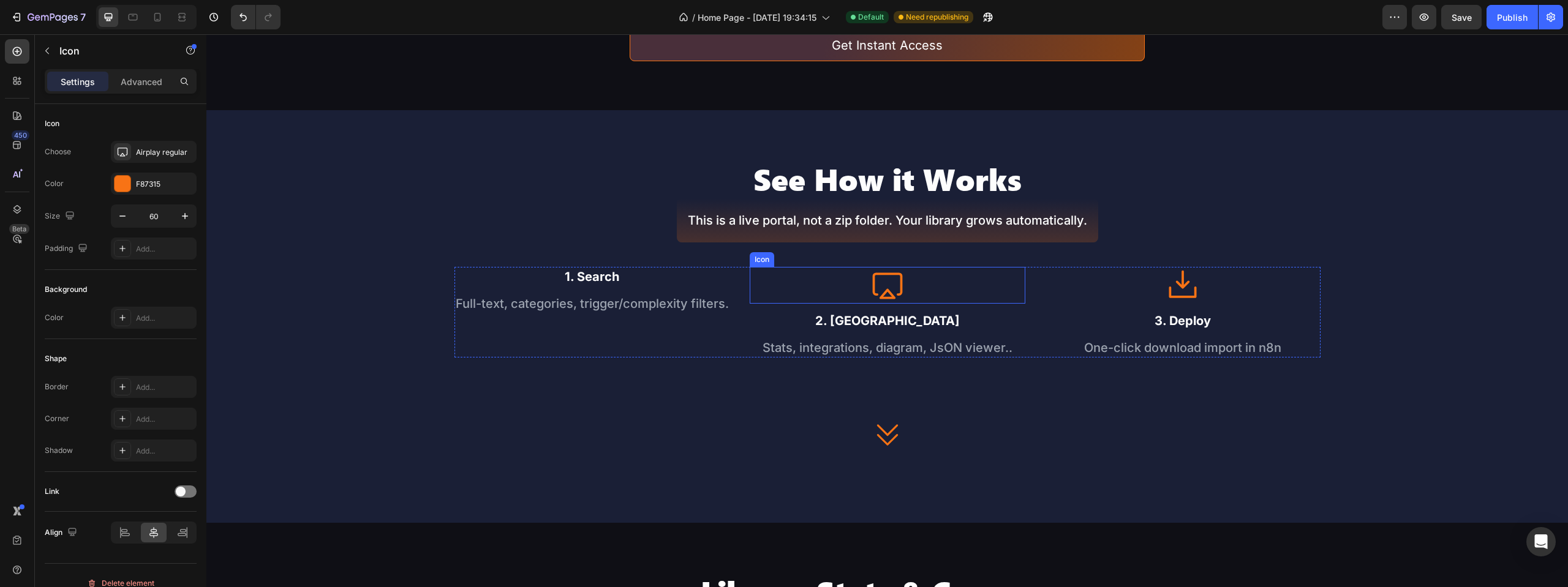
click at [902, 279] on div "Icon" at bounding box center [888, 285] width 275 height 37
click at [823, 252] on icon at bounding box center [824, 255] width 10 height 10
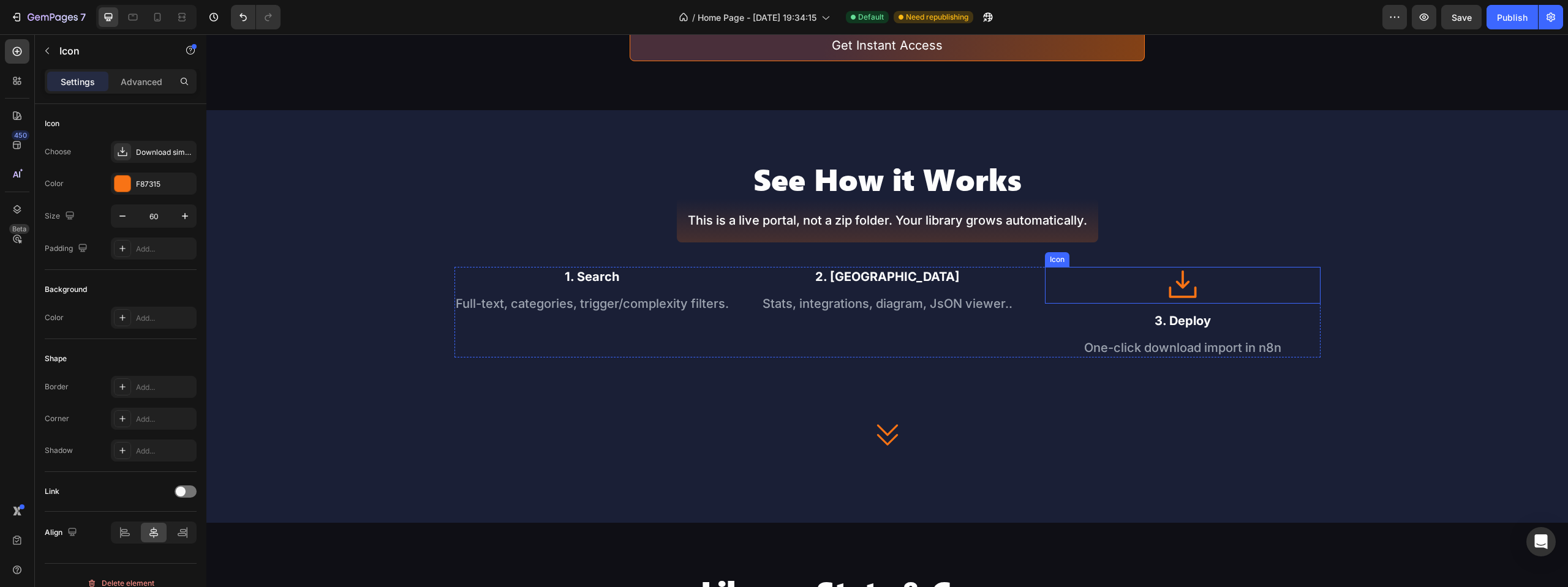
click at [1192, 280] on icon at bounding box center [1182, 285] width 37 height 37
click at [1118, 252] on icon at bounding box center [1120, 255] width 8 height 9
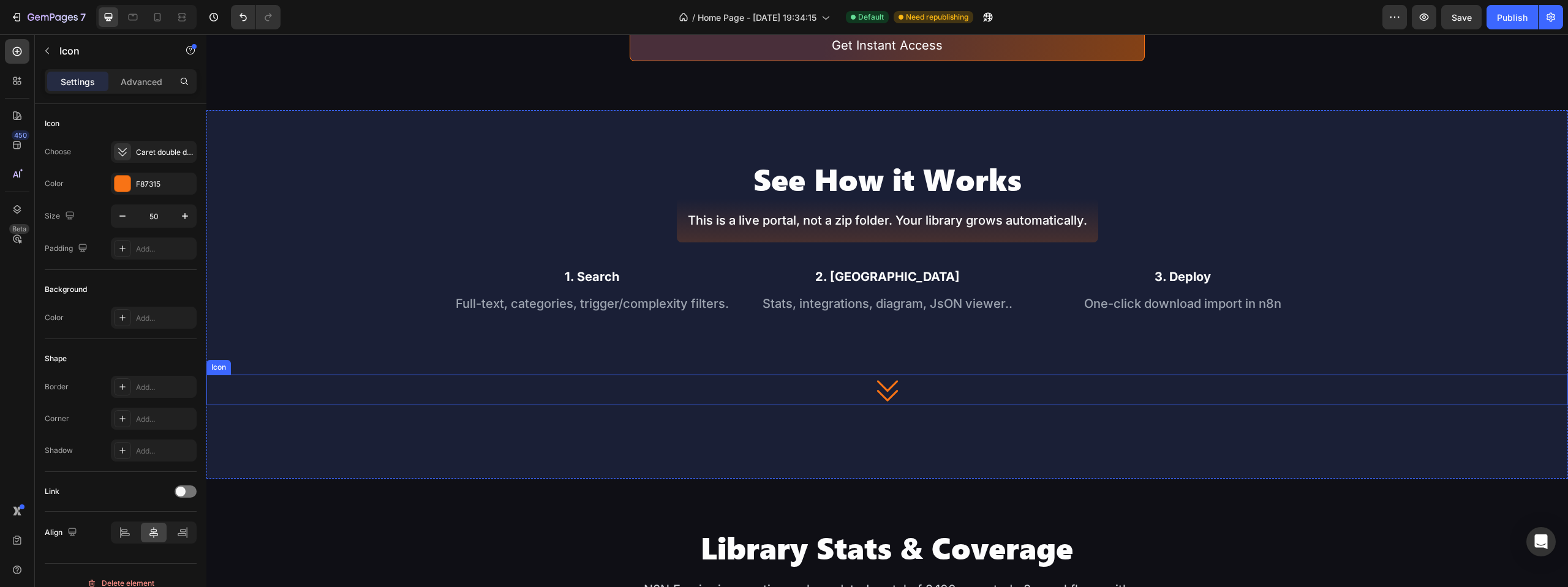
click at [910, 390] on div "Icon" at bounding box center [887, 390] width 1361 height 31
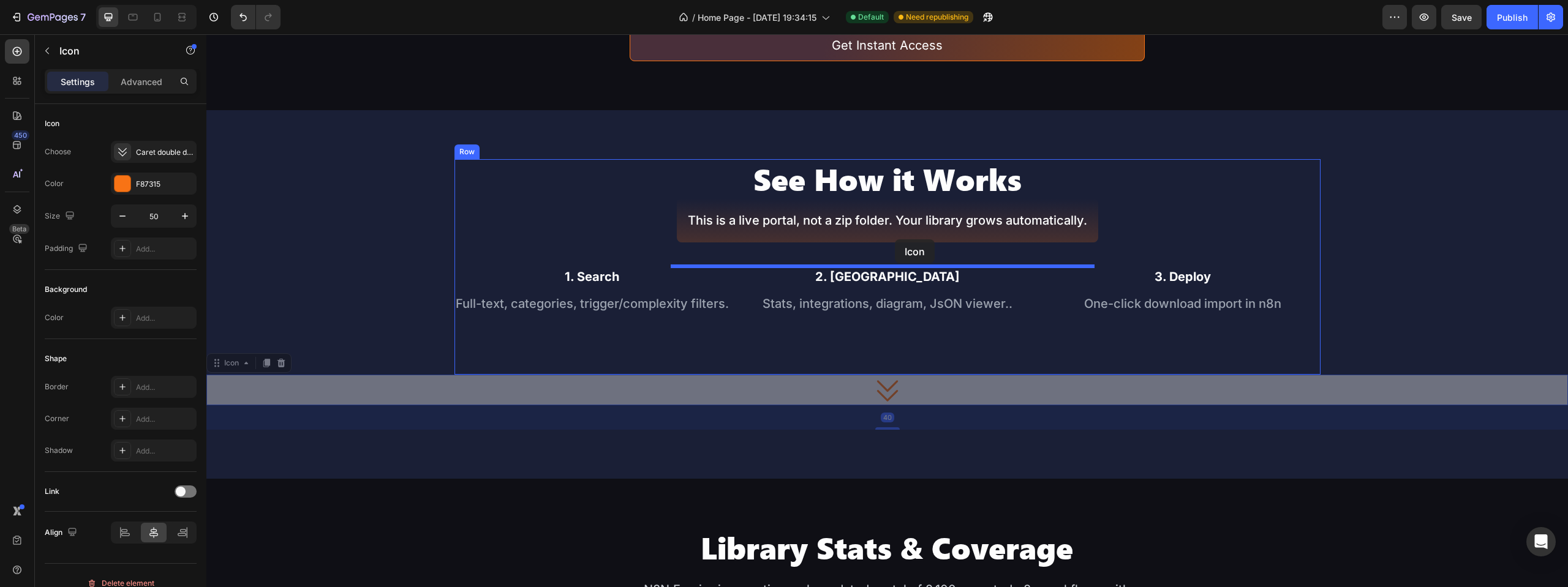
drag, startPoint x: 898, startPoint y: 392, endPoint x: 895, endPoint y: 239, distance: 153.0
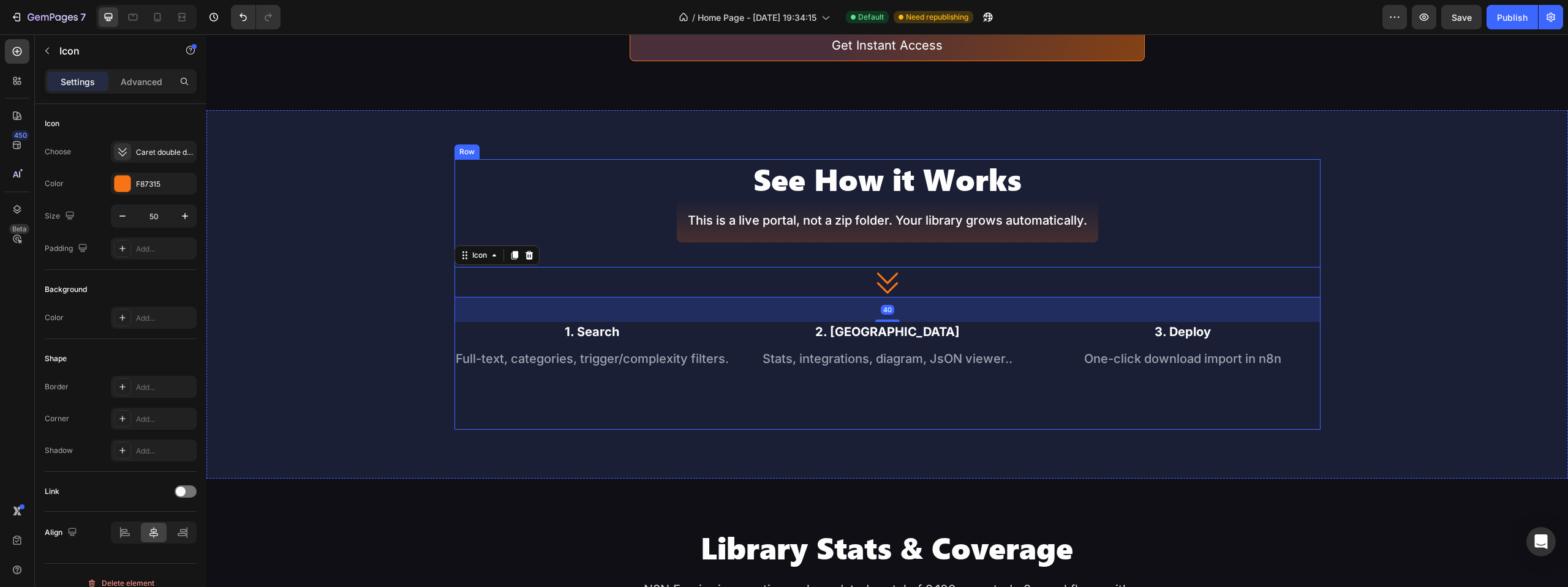
click at [901, 238] on div "This is a live portal, not a zip folder. Your library grows automatically. Text…" at bounding box center [888, 220] width 422 height 44
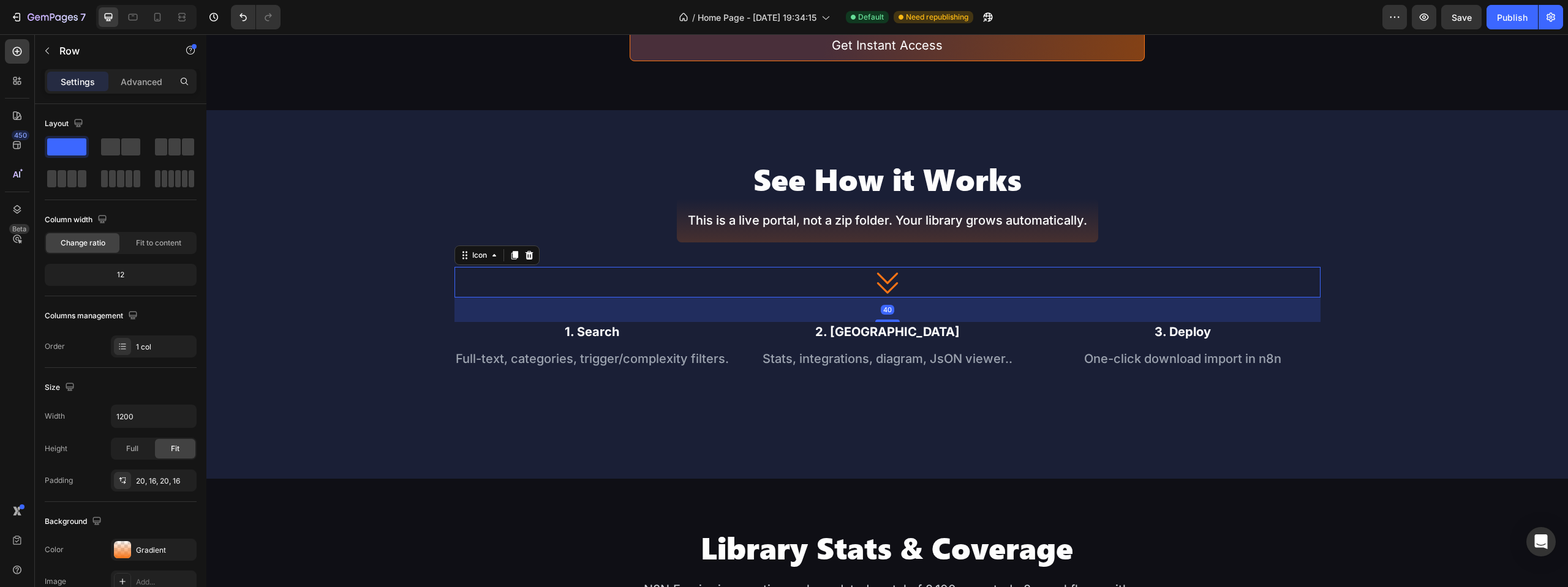
click at [886, 284] on icon at bounding box center [888, 282] width 31 height 31
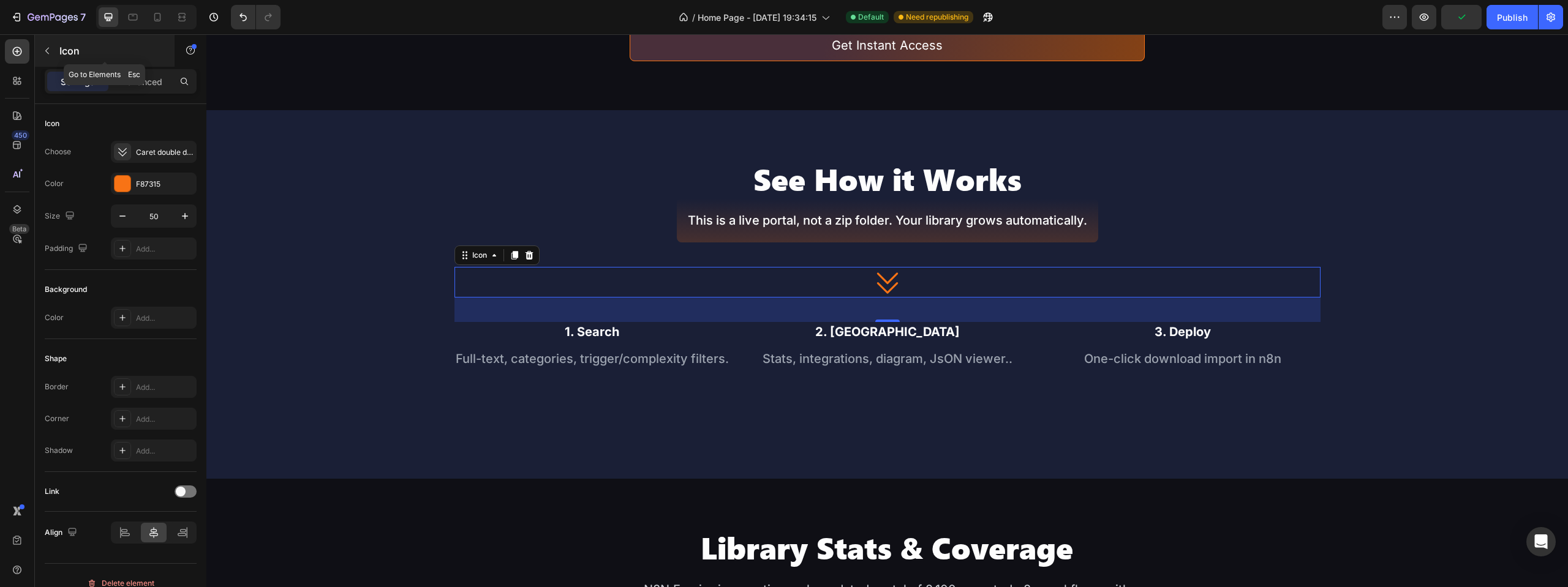
click at [47, 55] on icon "button" at bounding box center [47, 51] width 10 height 10
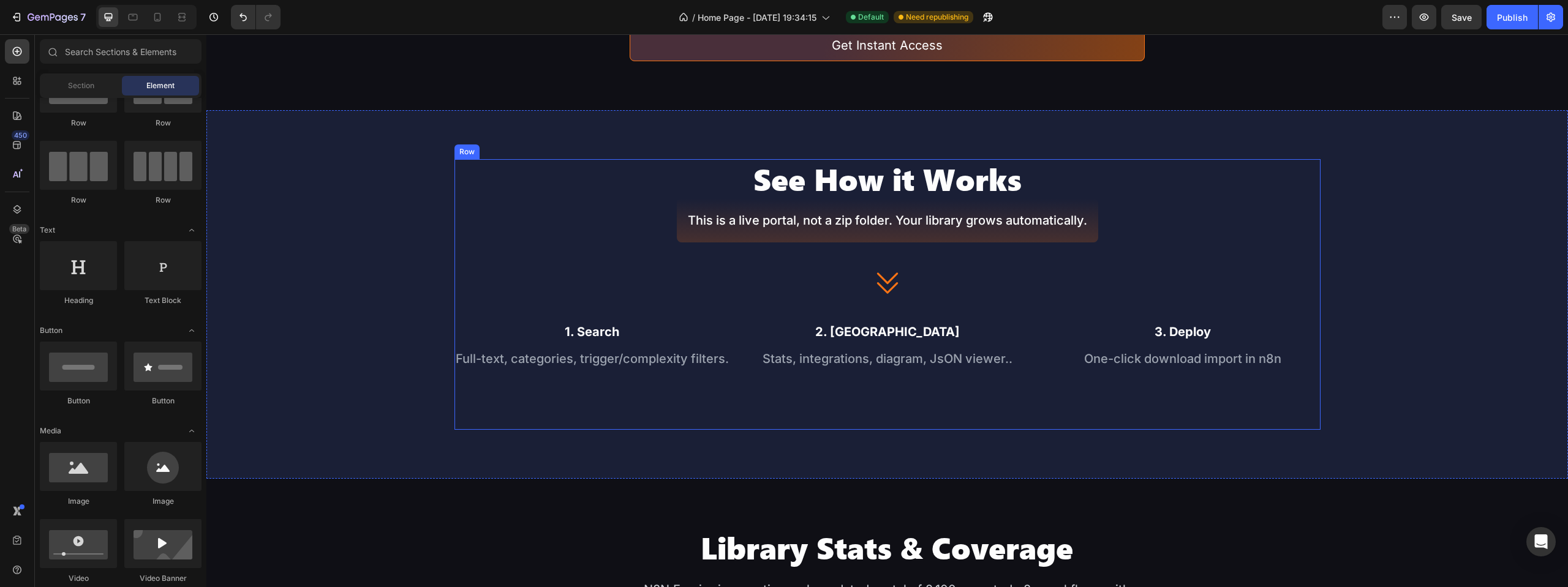
click at [464, 240] on div "See How it Works Heading This is a live portal, not a zip folder. Your library …" at bounding box center [888, 294] width 866 height 270
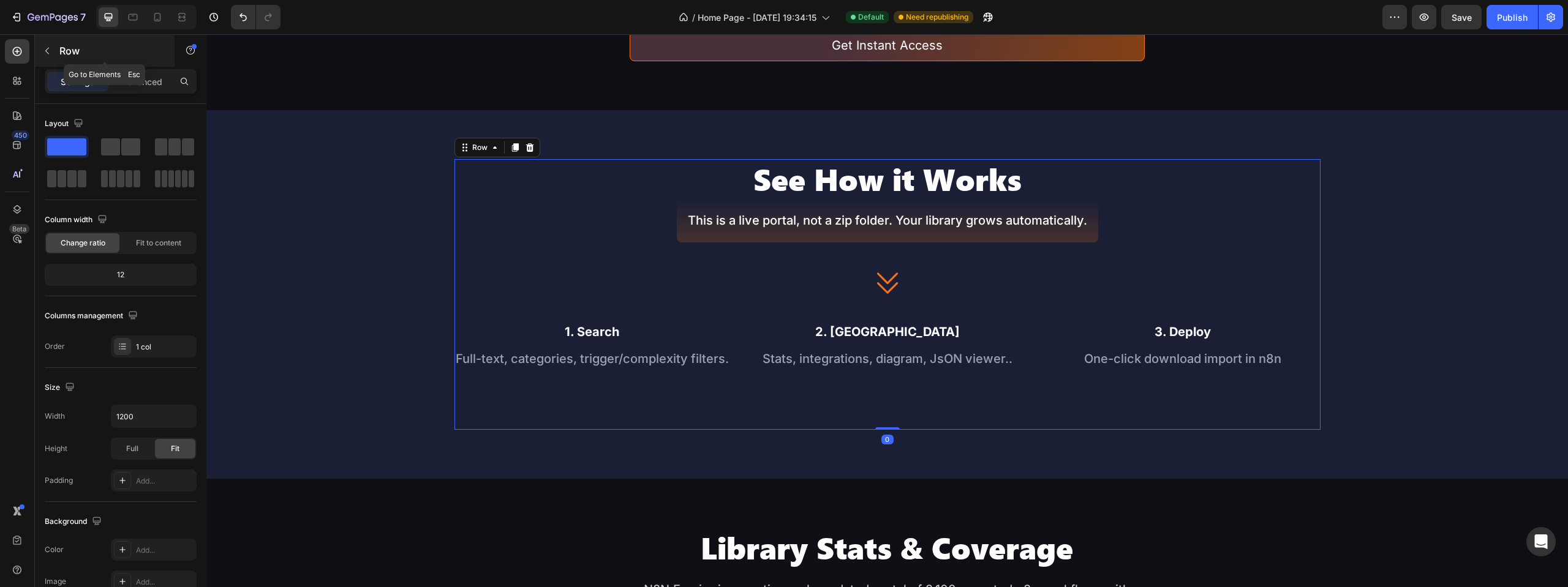
click at [49, 43] on button "button" at bounding box center [47, 50] width 19 height 19
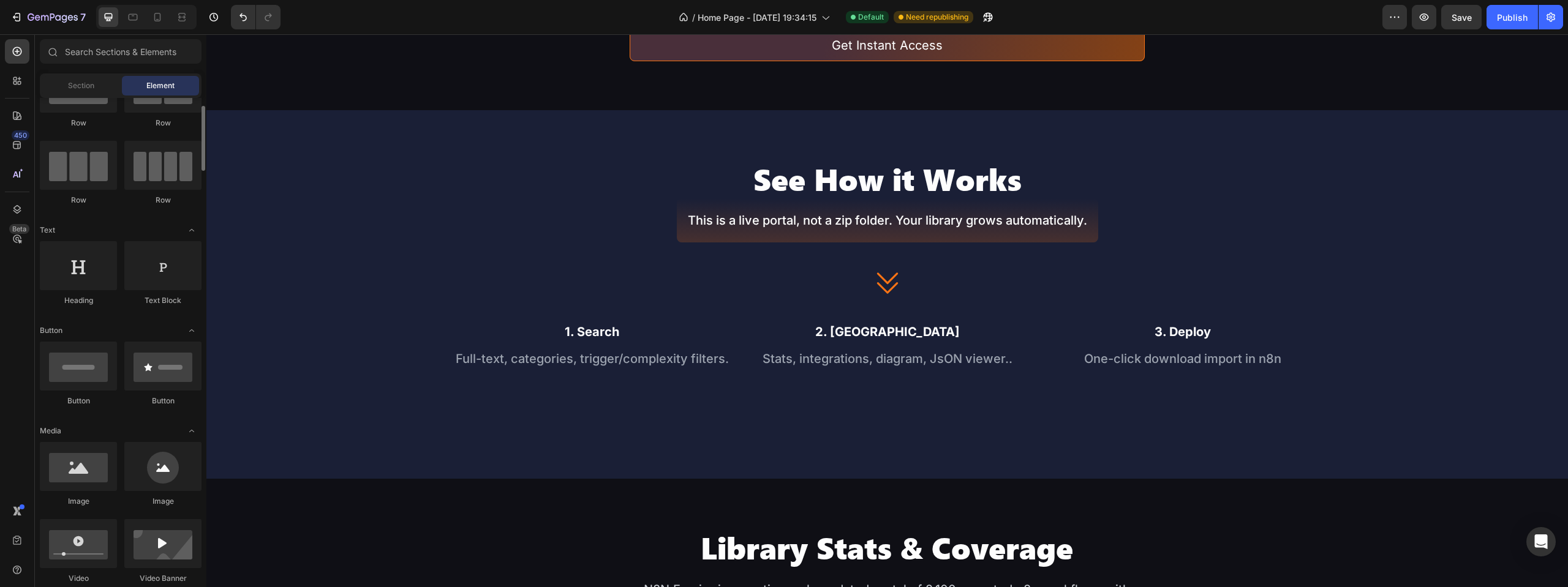
scroll to position [184, 0]
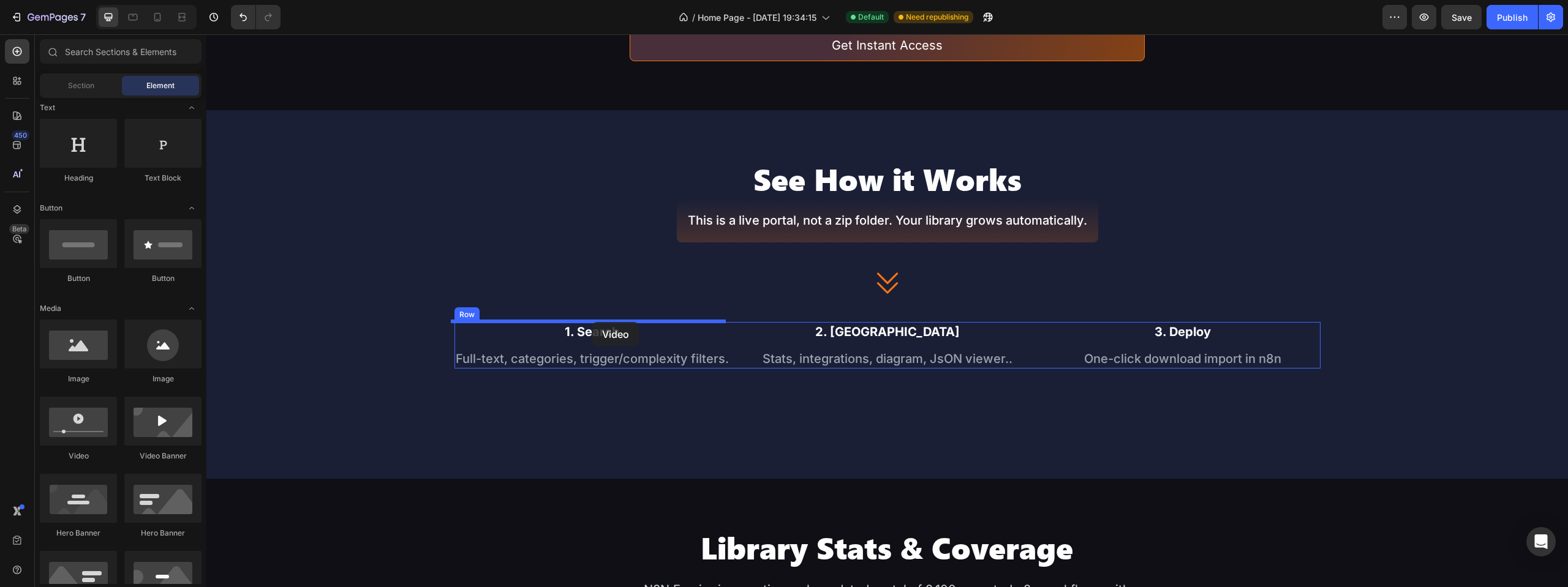
drag, startPoint x: 289, startPoint y: 470, endPoint x: 592, endPoint y: 322, distance: 337.2
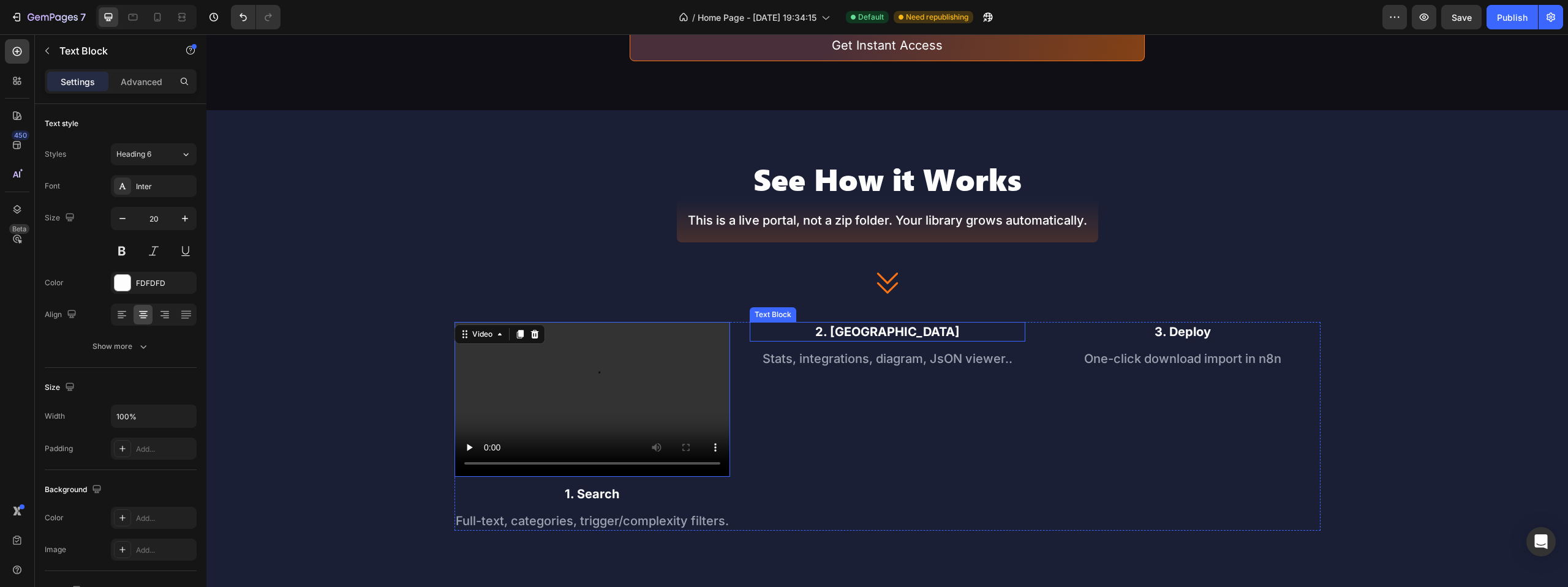
click at [750, 335] on div "2. [GEOGRAPHIC_DATA]" at bounding box center [888, 331] width 275 height 19
click at [659, 333] on div "Video 1. Search Text Block Full-text, categories, trigger/complexity filters. T…" at bounding box center [888, 426] width 866 height 209
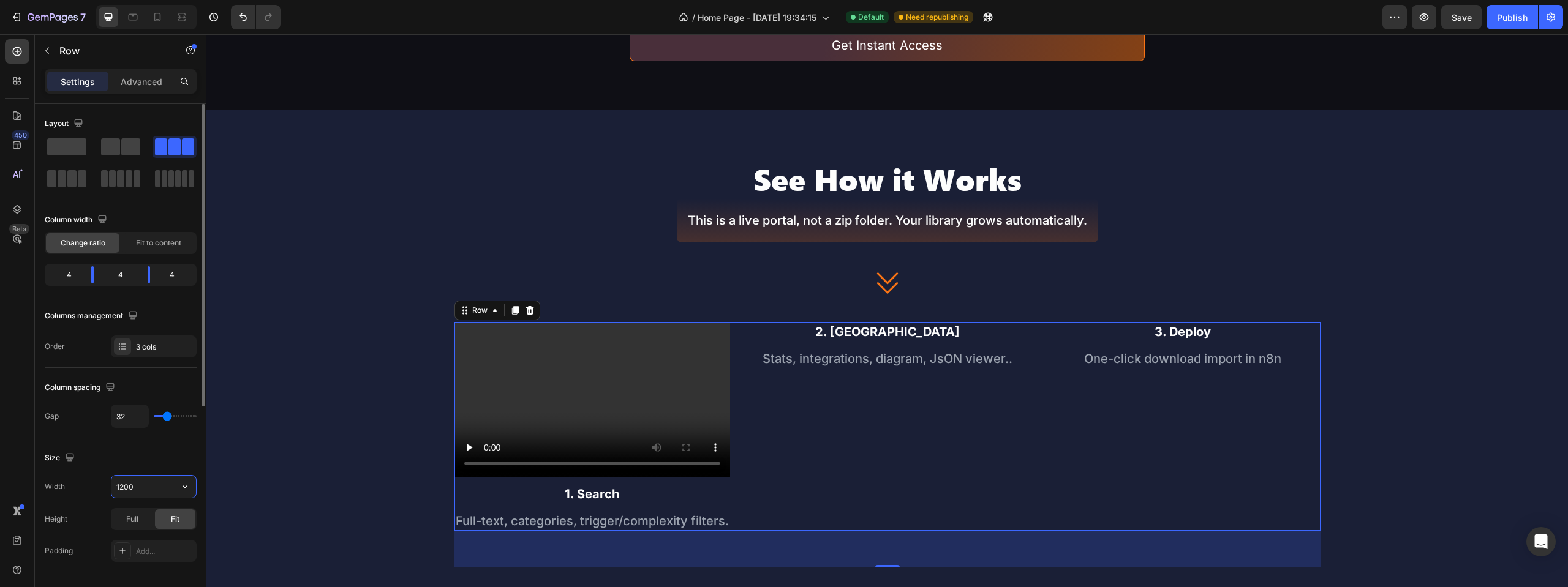
click at [149, 485] on input "1200" at bounding box center [154, 486] width 84 height 22
click at [184, 490] on icon "button" at bounding box center [185, 486] width 12 height 12
click at [123, 540] on span "Full" at bounding box center [122, 541] width 12 height 11
click at [143, 484] on input "100%" at bounding box center [154, 486] width 84 height 22
type input "60%"
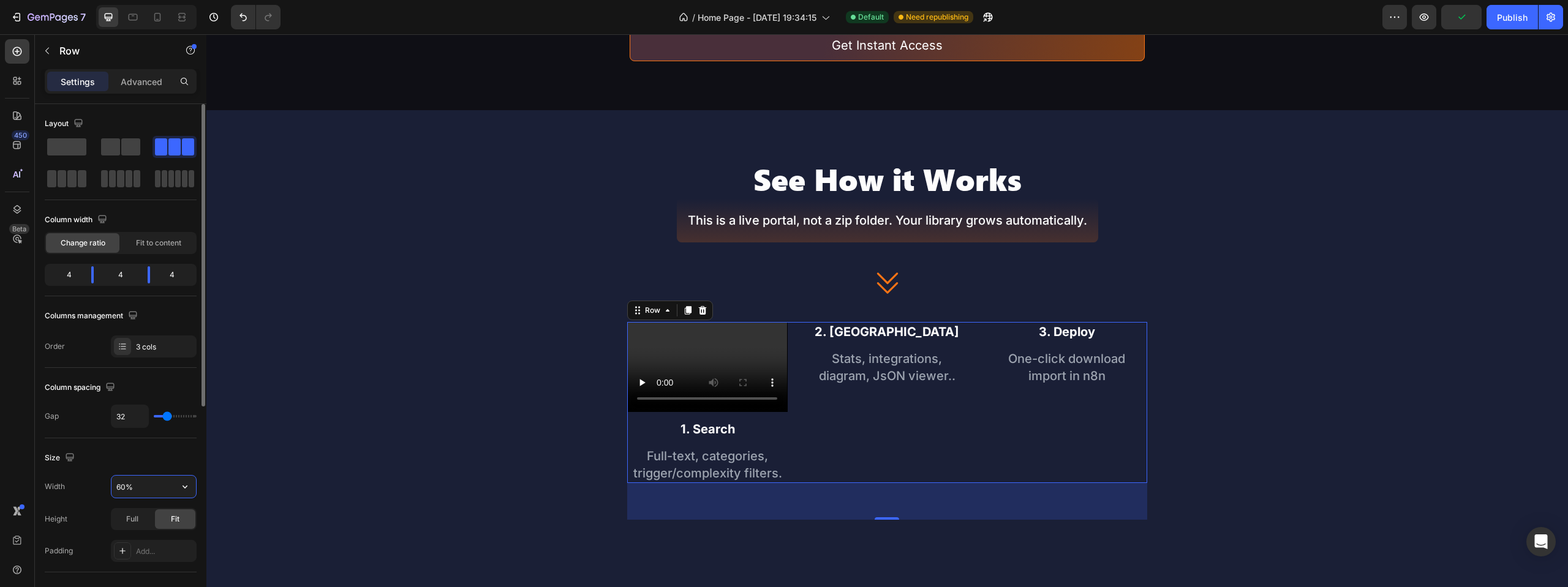
drag, startPoint x: 125, startPoint y: 486, endPoint x: 104, endPoint y: 490, distance: 21.4
click at [104, 490] on div "Width 60%" at bounding box center [120, 486] width 152 height 23
click at [454, 228] on div "See How it Works Heading This is a live portal, not a zip folder. Your library …" at bounding box center [888, 351] width 866 height 385
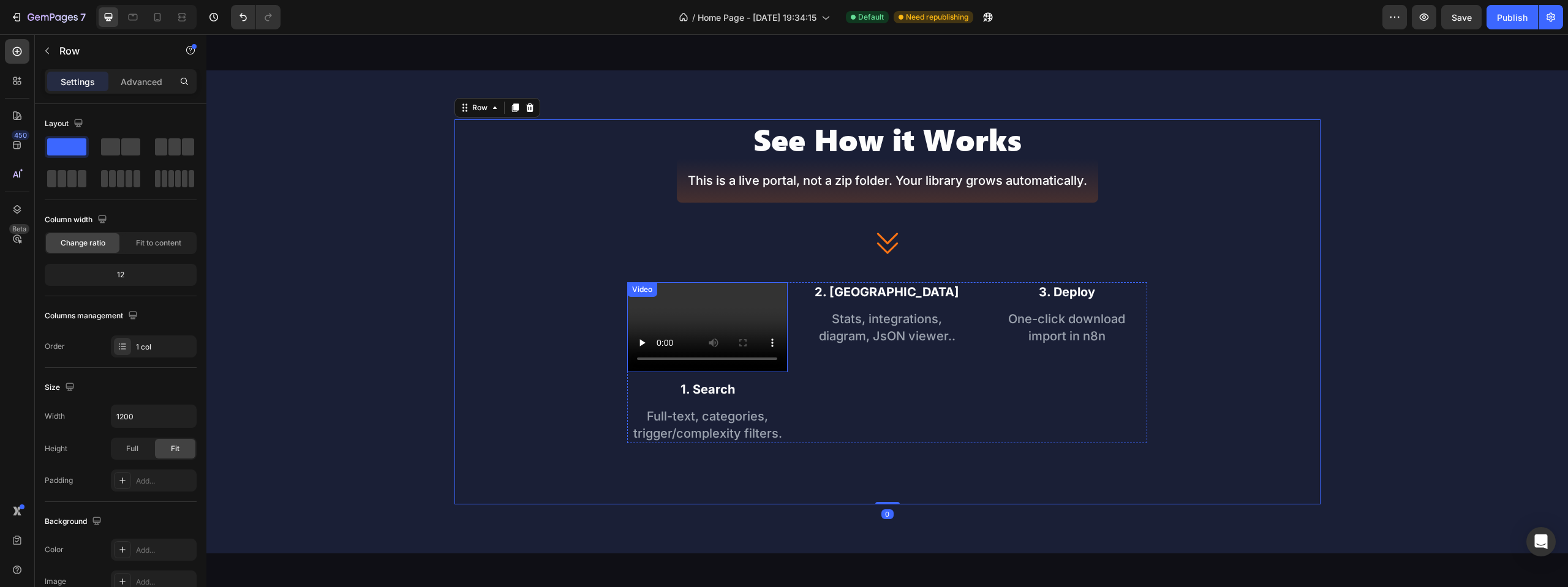
scroll to position [367, 0]
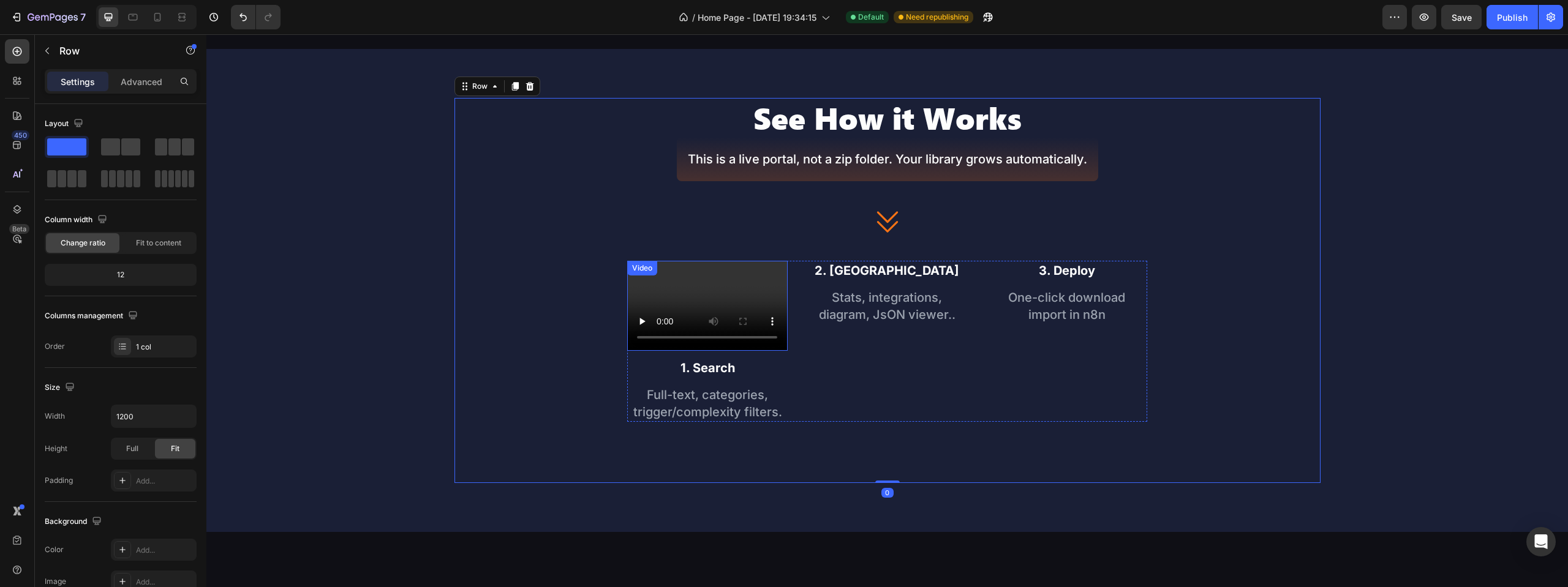
click at [627, 333] on video at bounding box center [706, 305] width 160 height 90
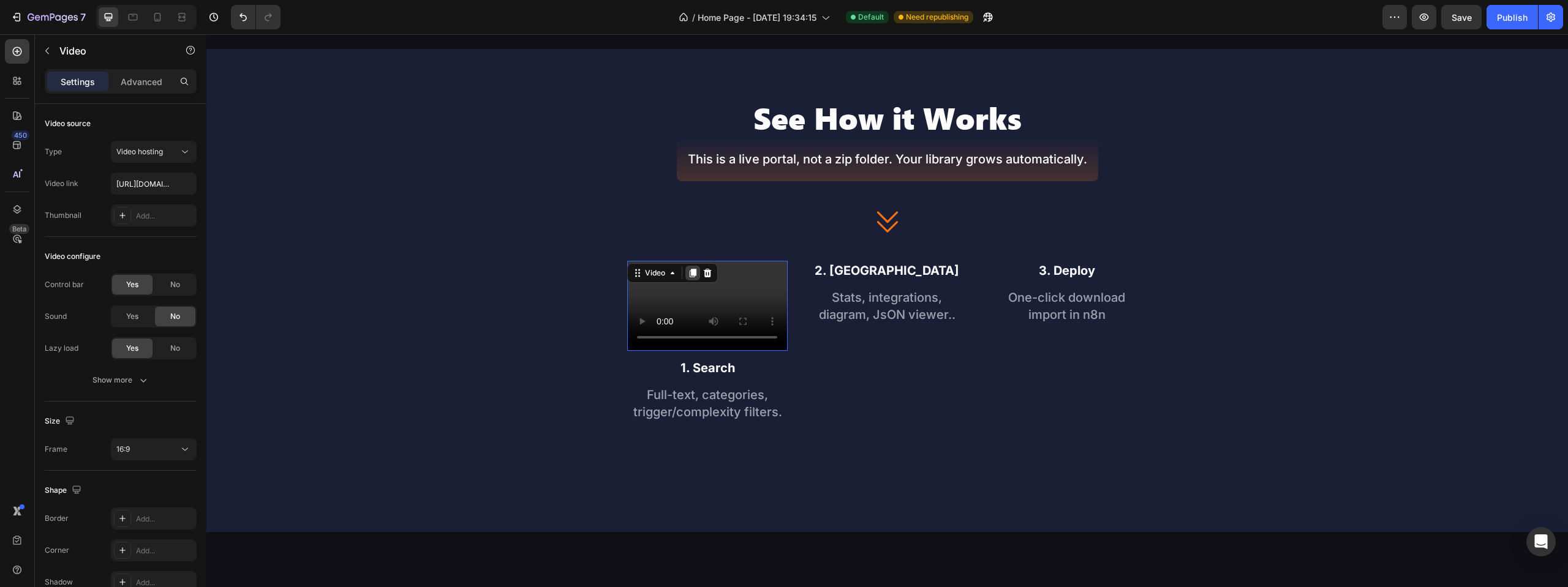
click at [690, 274] on icon at bounding box center [693, 272] width 7 height 9
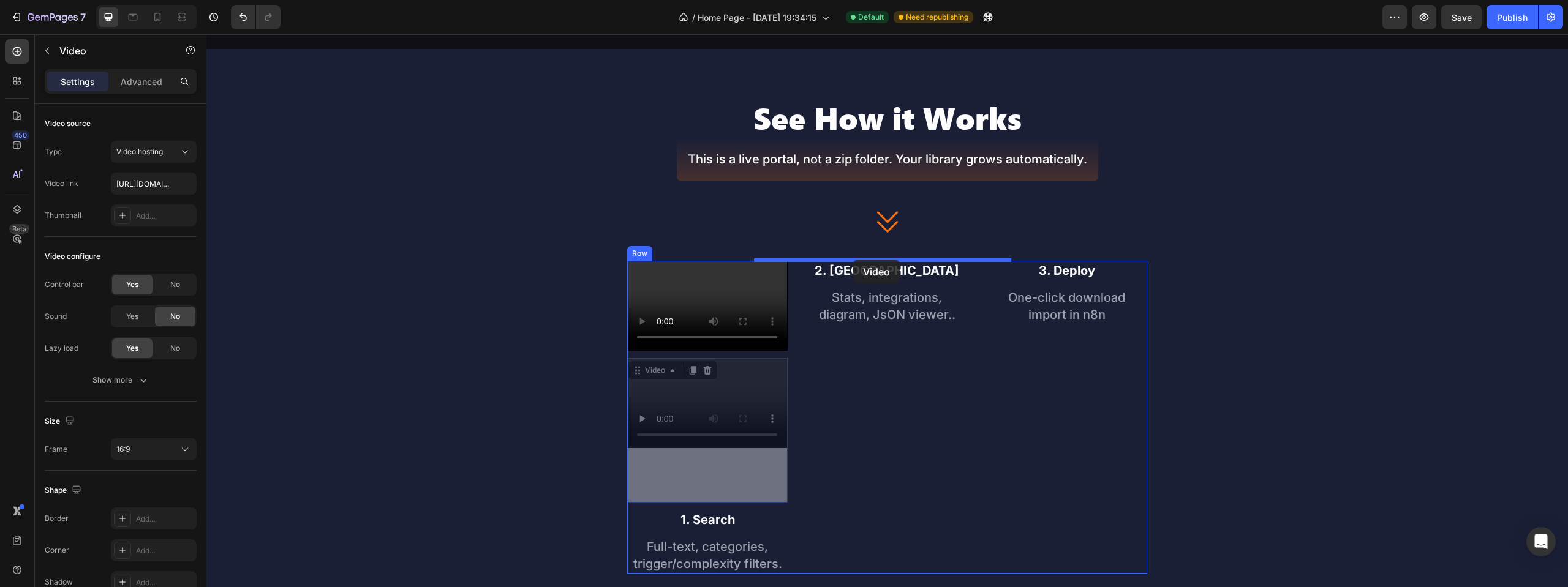
drag, startPoint x: 596, startPoint y: 427, endPoint x: 854, endPoint y: 260, distance: 307.3
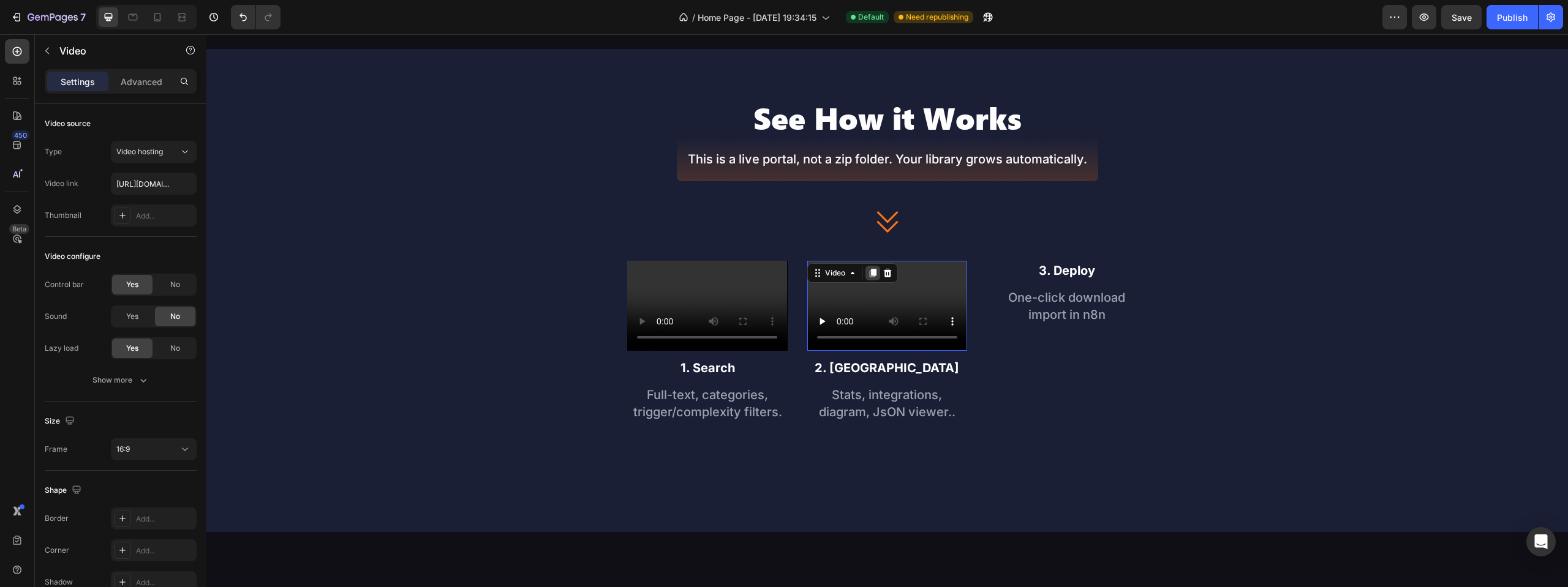
click at [870, 272] on icon at bounding box center [873, 272] width 7 height 9
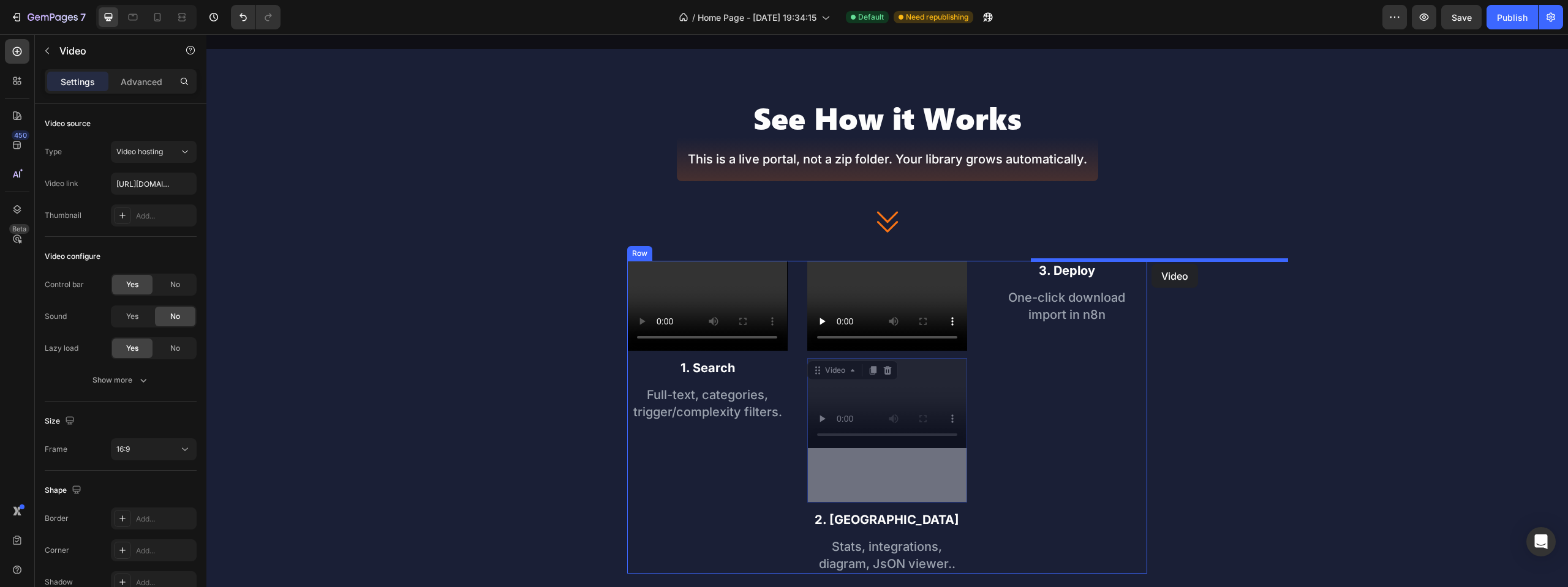
drag, startPoint x: 898, startPoint y: 417, endPoint x: 1152, endPoint y: 264, distance: 296.5
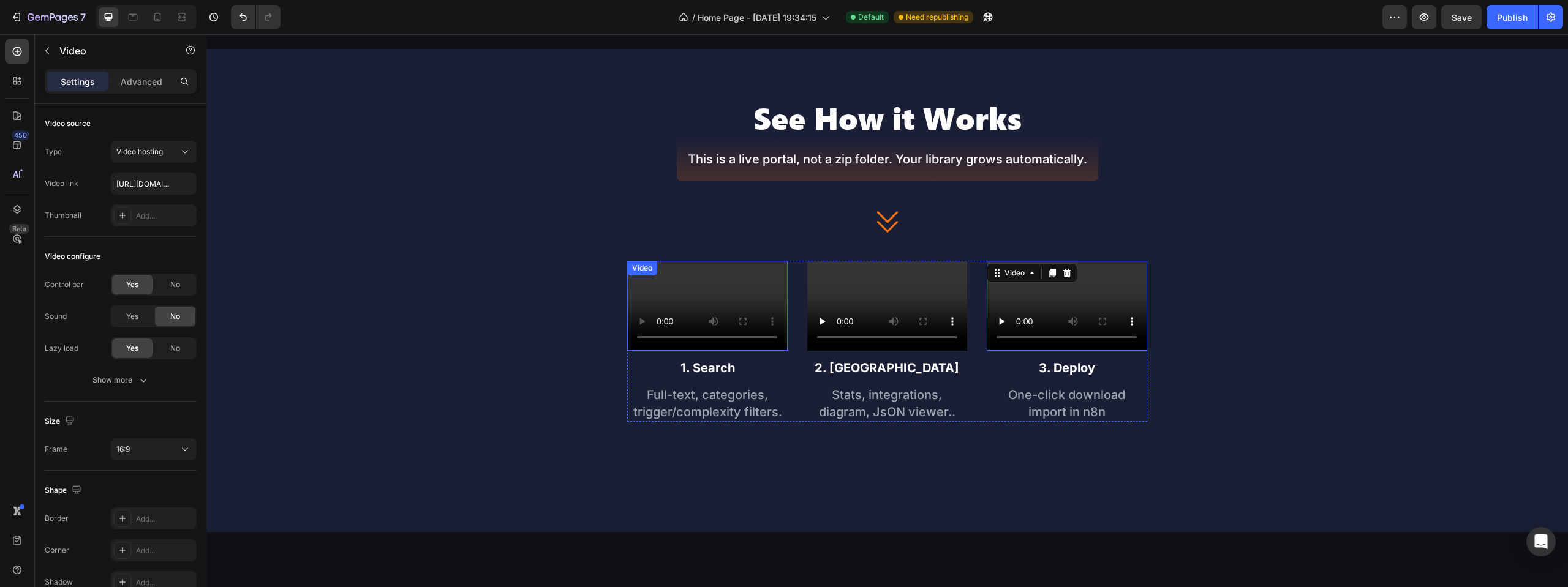
click at [627, 309] on video at bounding box center [706, 305] width 160 height 90
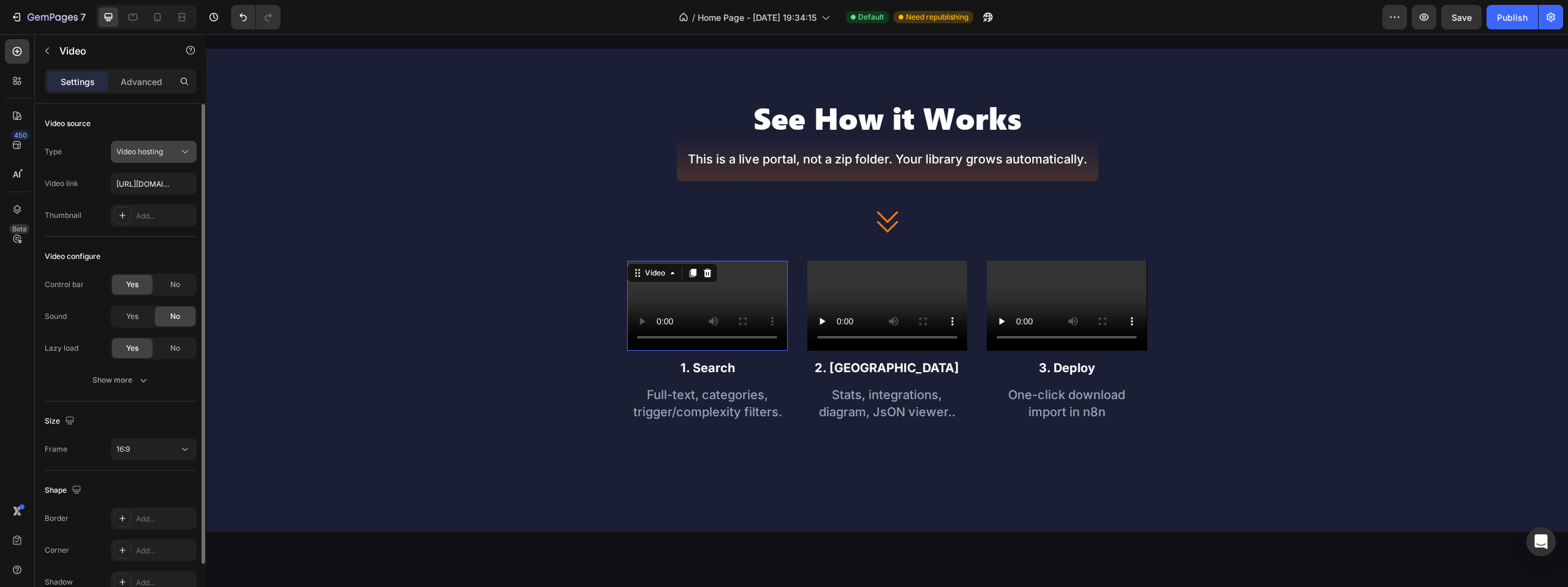
click at [149, 156] on span "Video hosting" at bounding box center [140, 152] width 47 height 9
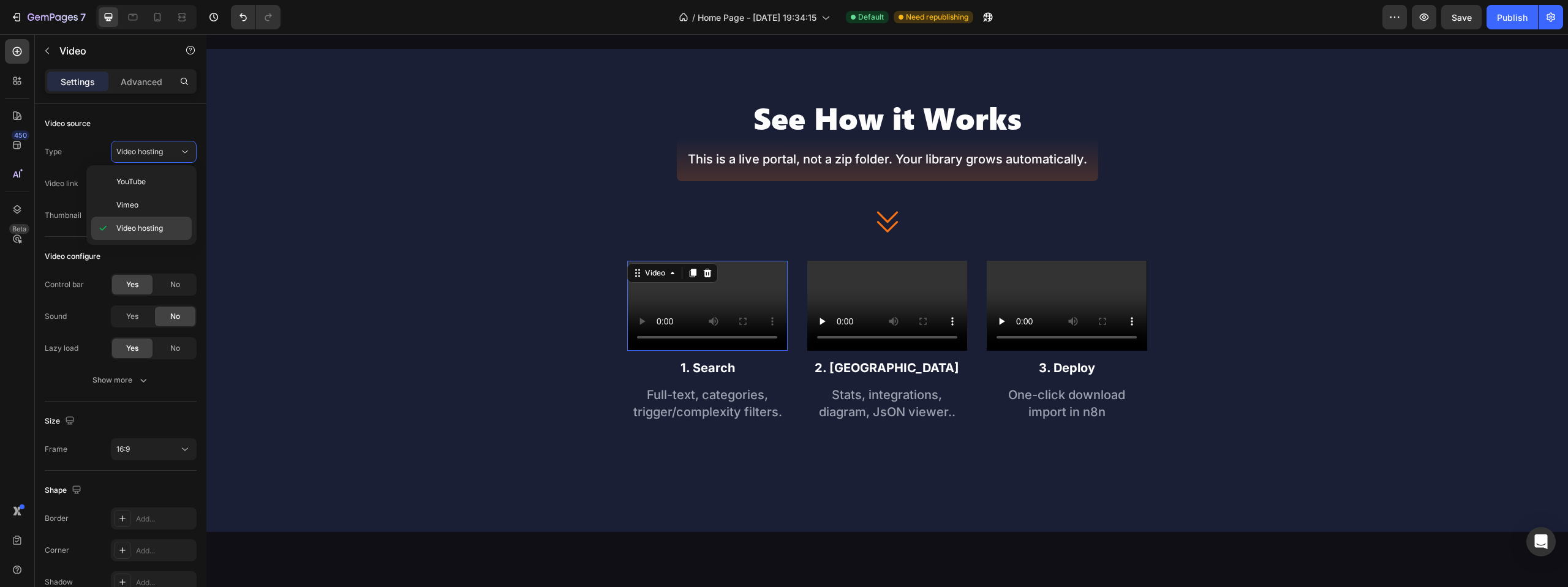
click at [162, 232] on span "Video hosting" at bounding box center [140, 228] width 47 height 11
click at [51, 51] on icon "button" at bounding box center [47, 51] width 10 height 10
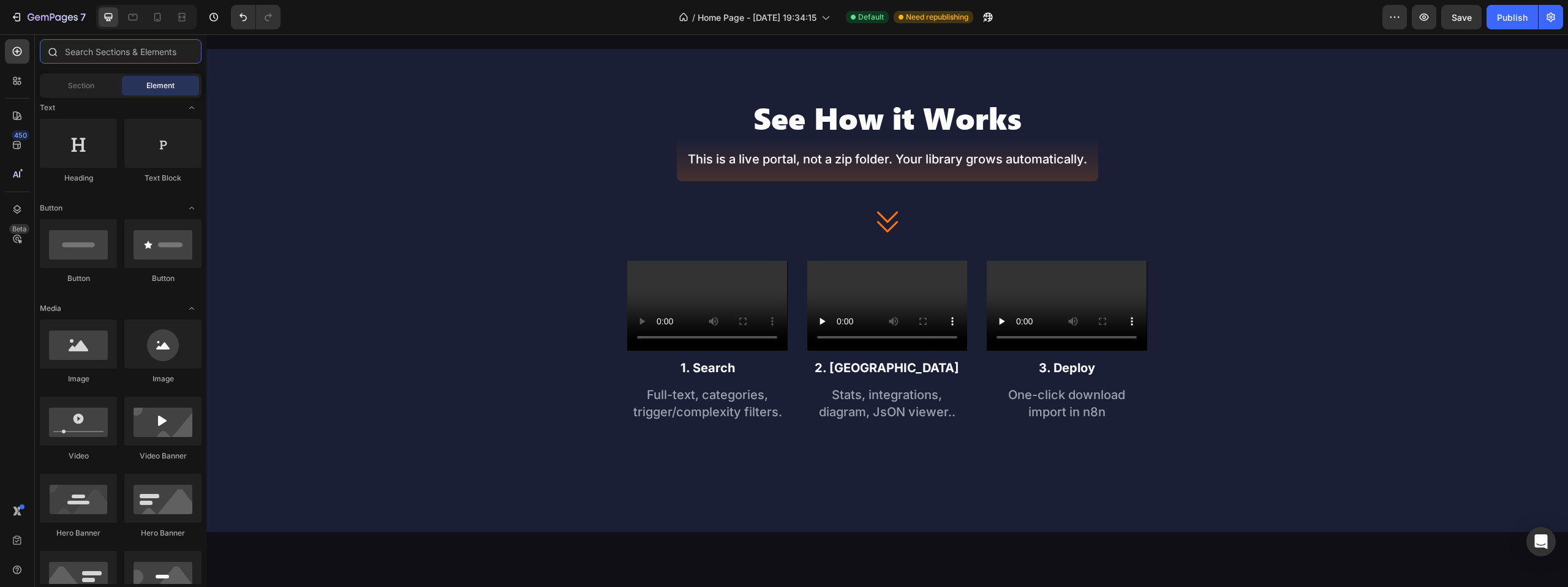
click at [109, 57] on input "text" at bounding box center [121, 51] width 162 height 25
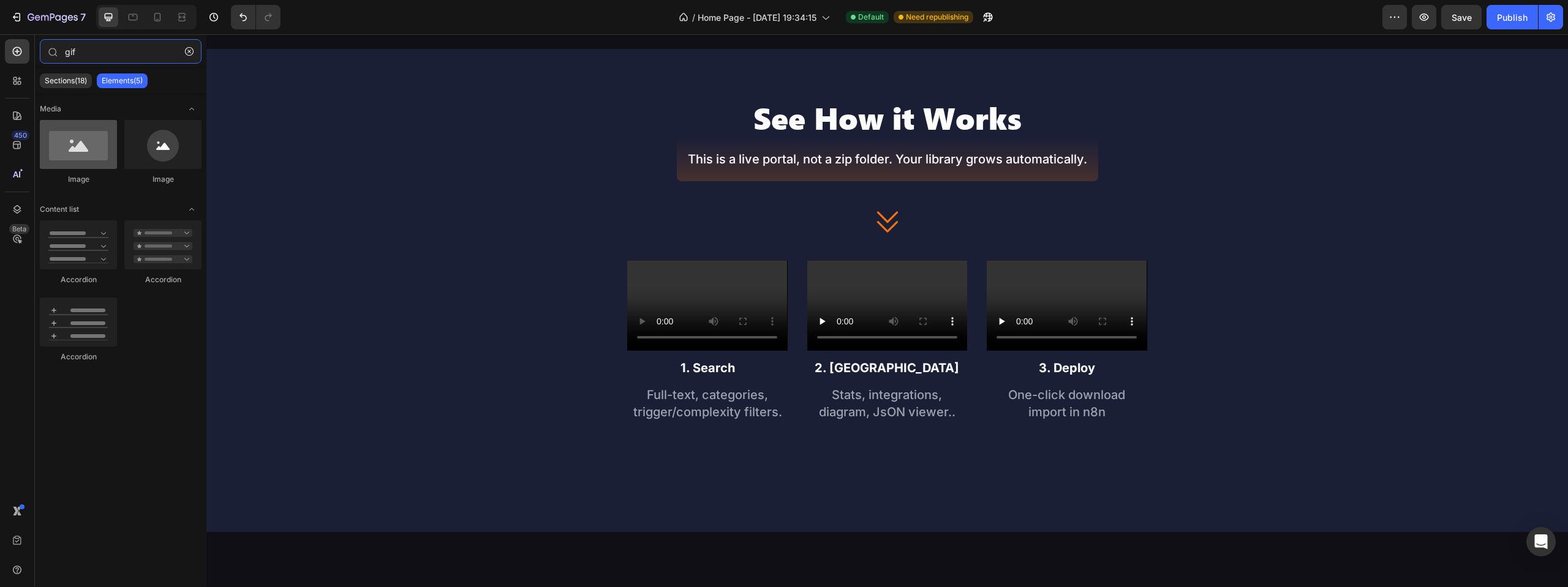
type input "gif"
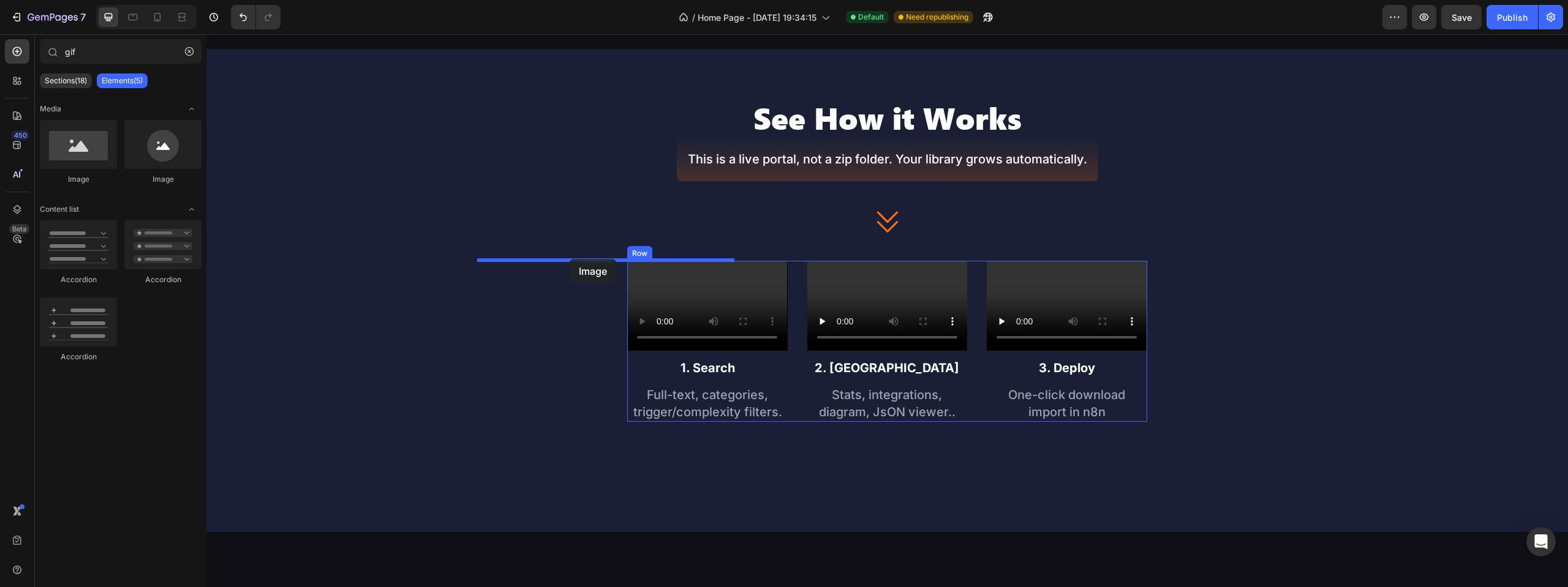
drag, startPoint x: 289, startPoint y: 179, endPoint x: 569, endPoint y: 259, distance: 291.2
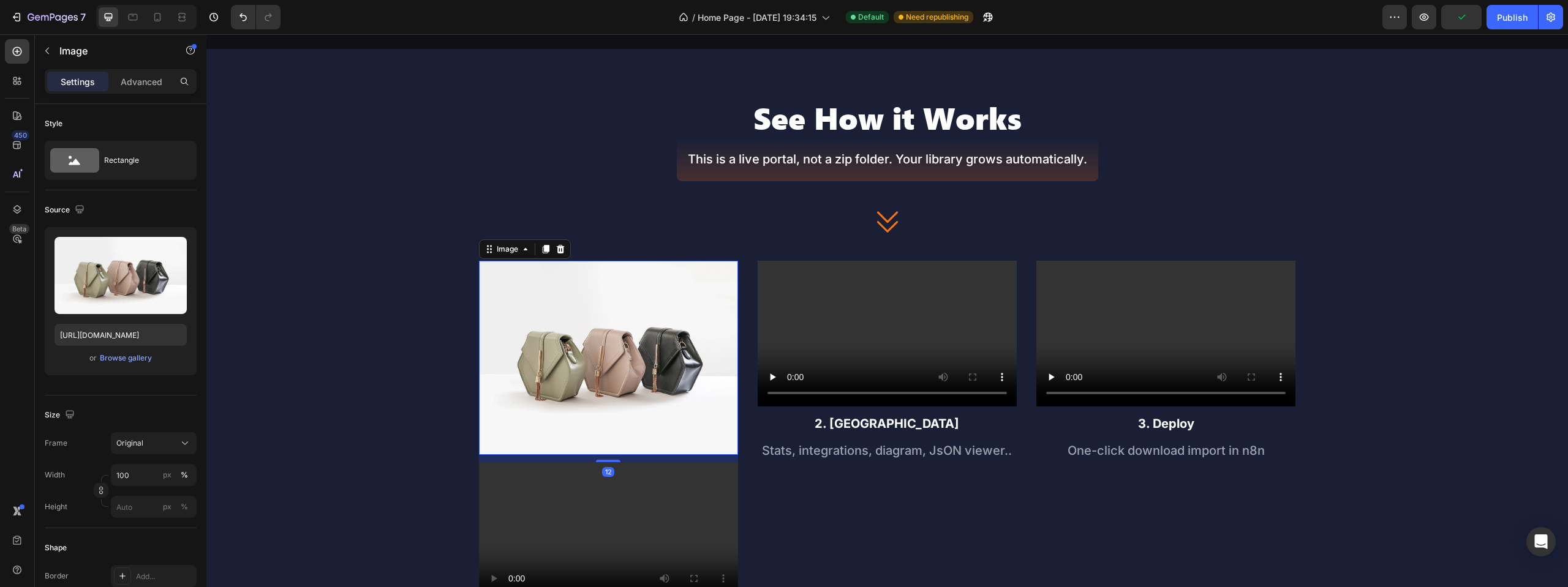
click at [612, 508] on video at bounding box center [609, 535] width 259 height 146
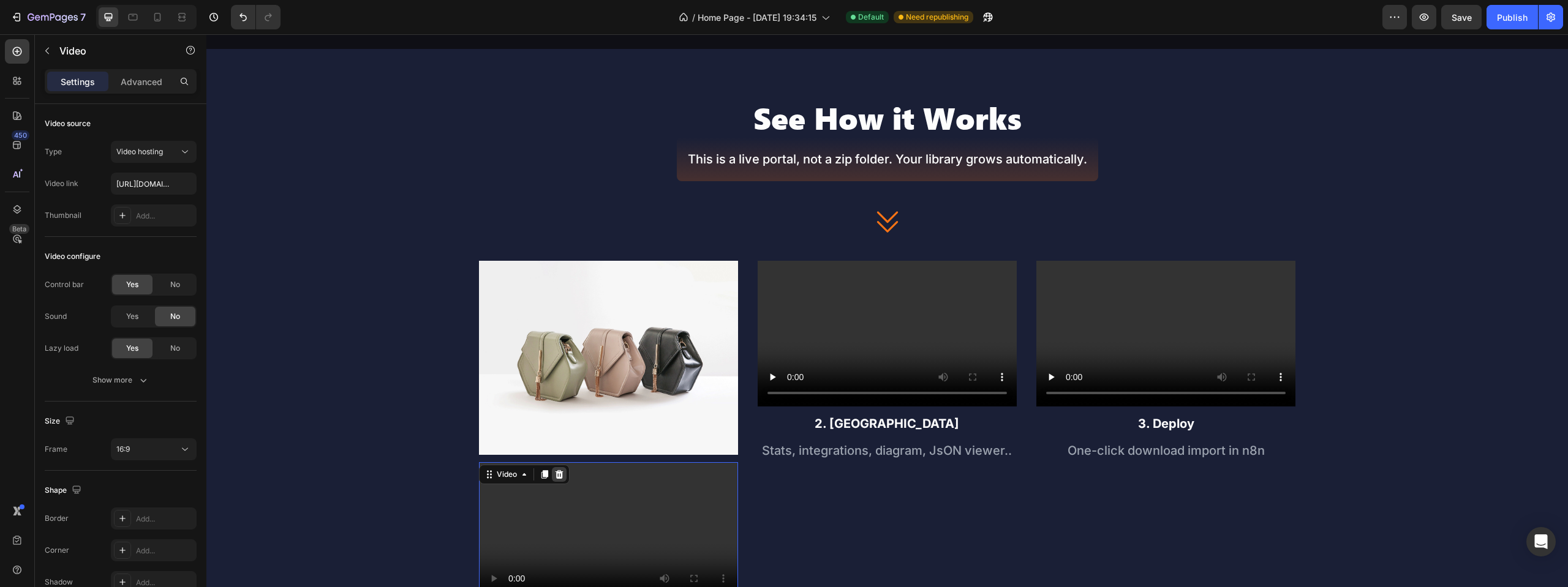
click at [564, 476] on div at bounding box center [559, 474] width 15 height 15
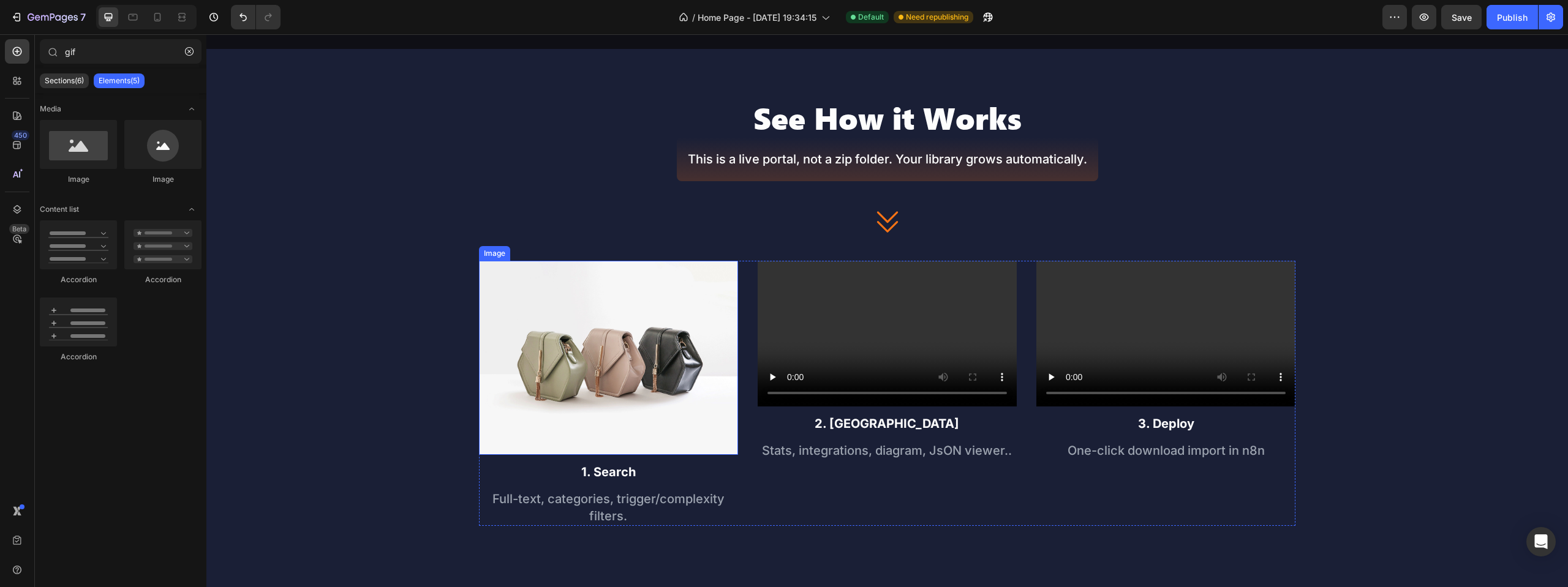
click at [573, 355] on img at bounding box center [609, 357] width 259 height 194
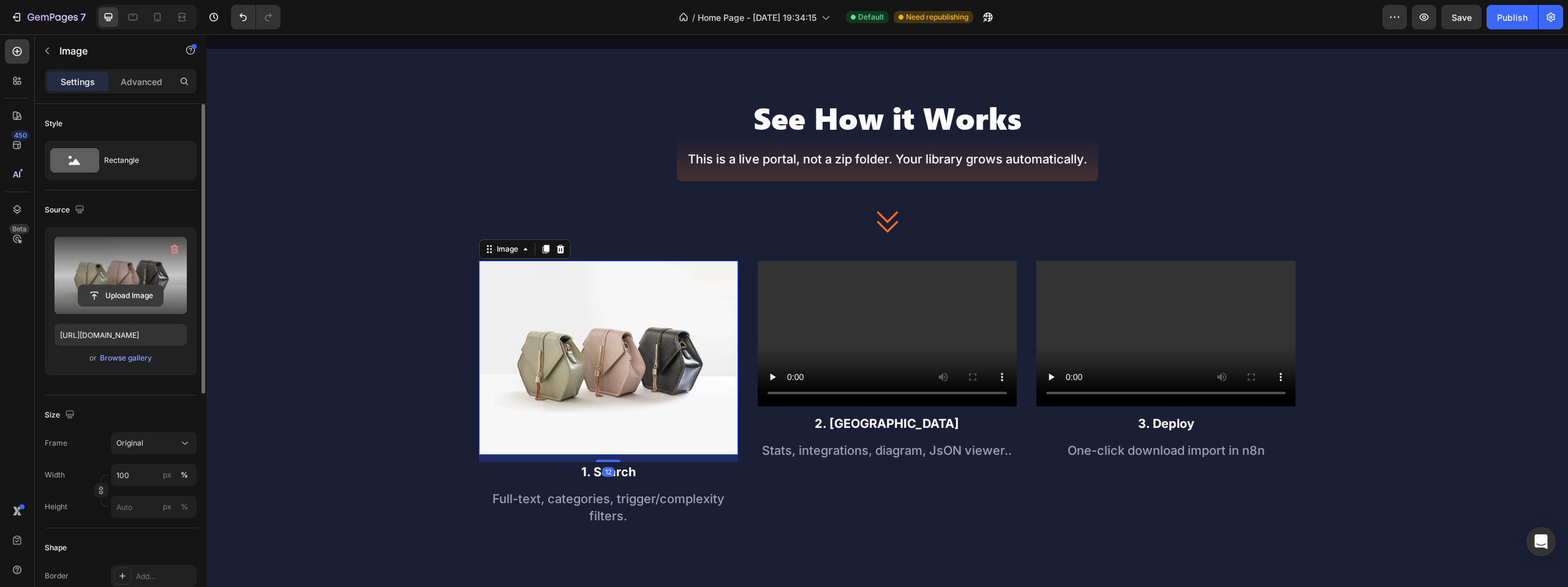
click at [124, 297] on input "file" at bounding box center [120, 295] width 84 height 21
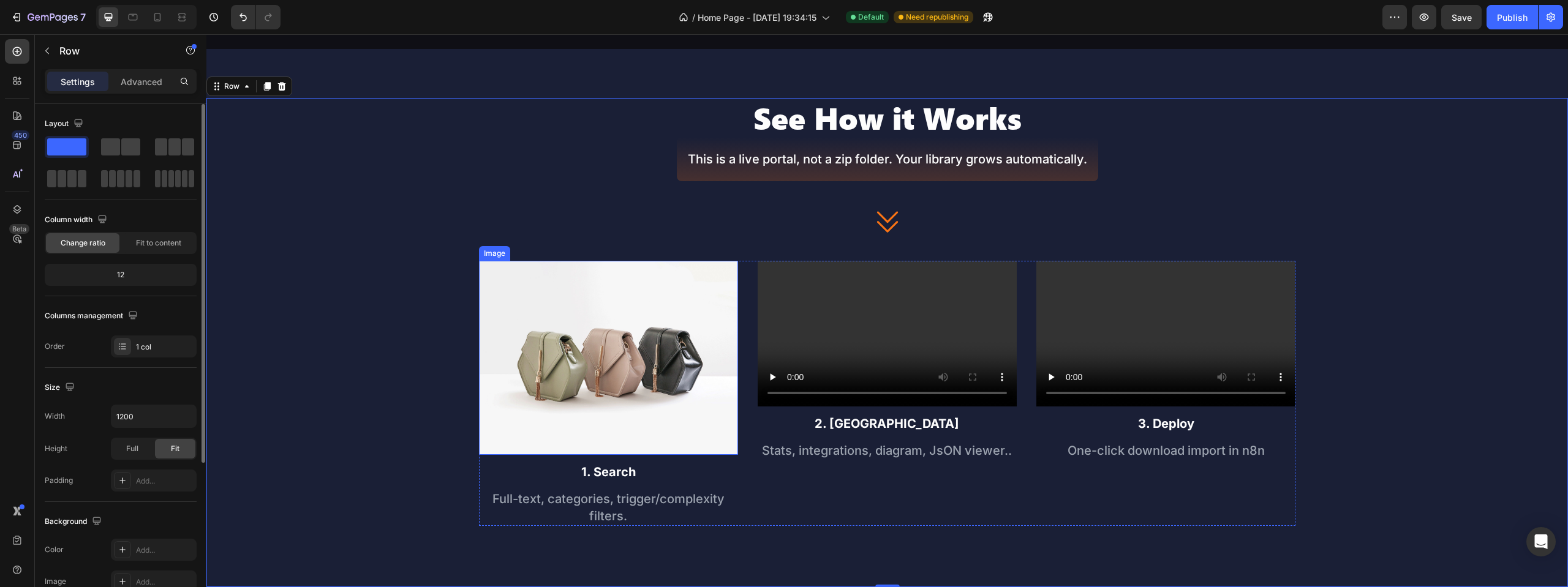
click at [565, 305] on img at bounding box center [609, 357] width 259 height 194
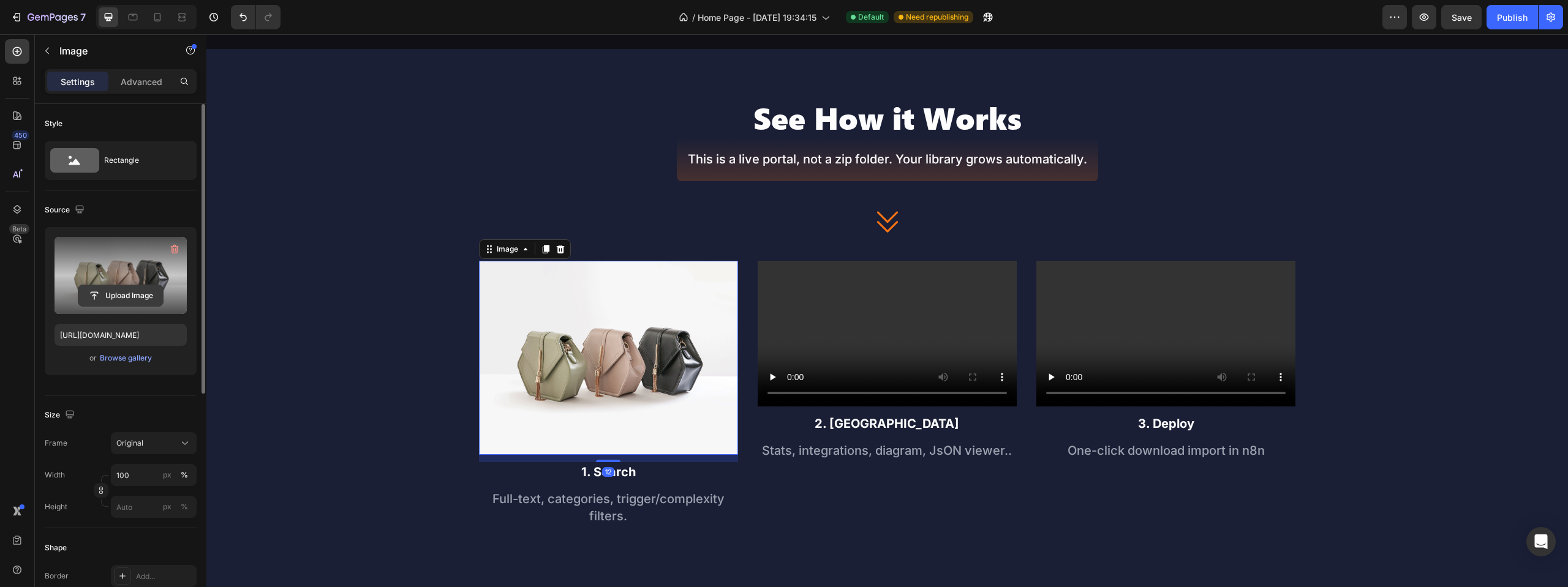
click at [124, 294] on input "file" at bounding box center [120, 295] width 84 height 21
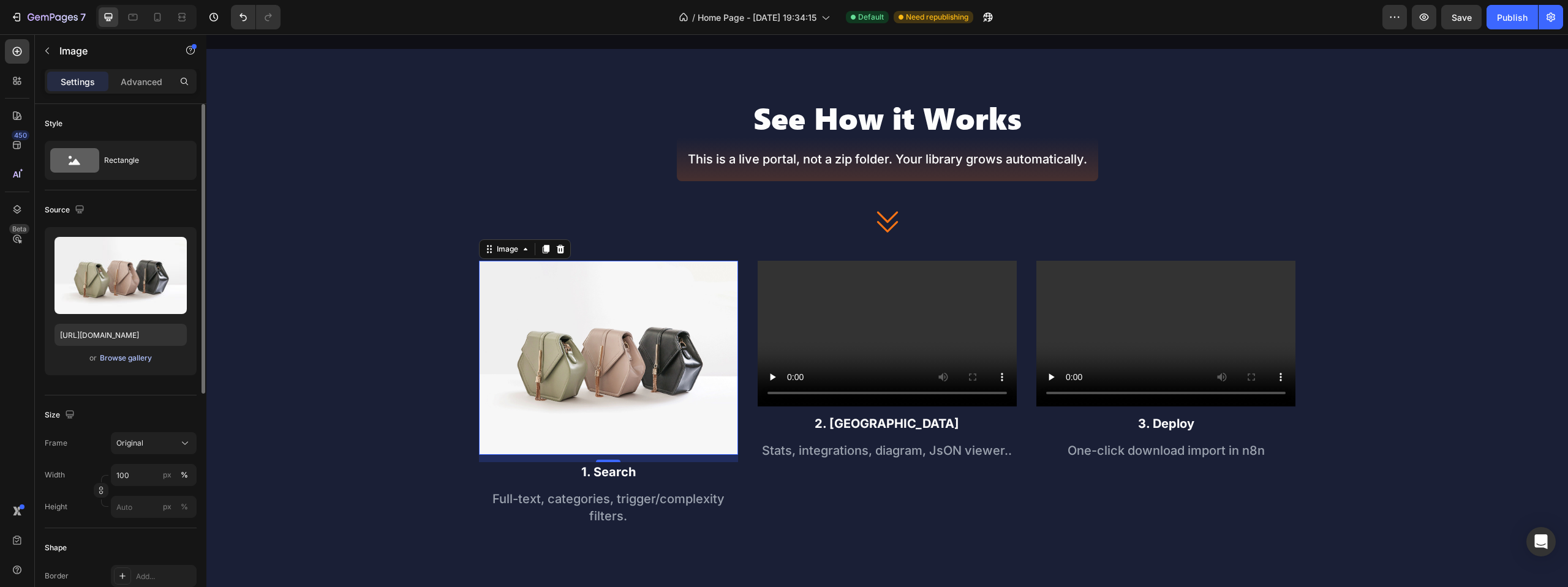
click at [120, 356] on div "Browse gallery" at bounding box center [126, 358] width 52 height 11
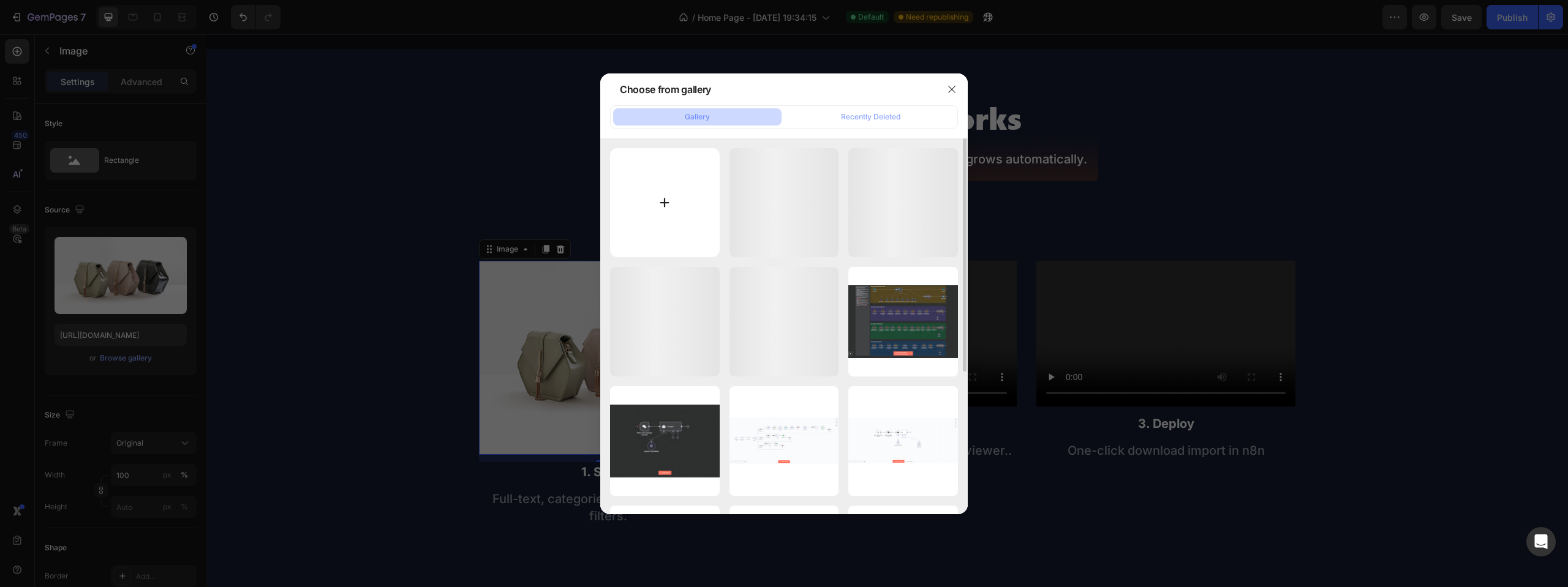
click at [673, 224] on input "file" at bounding box center [665, 203] width 110 height 110
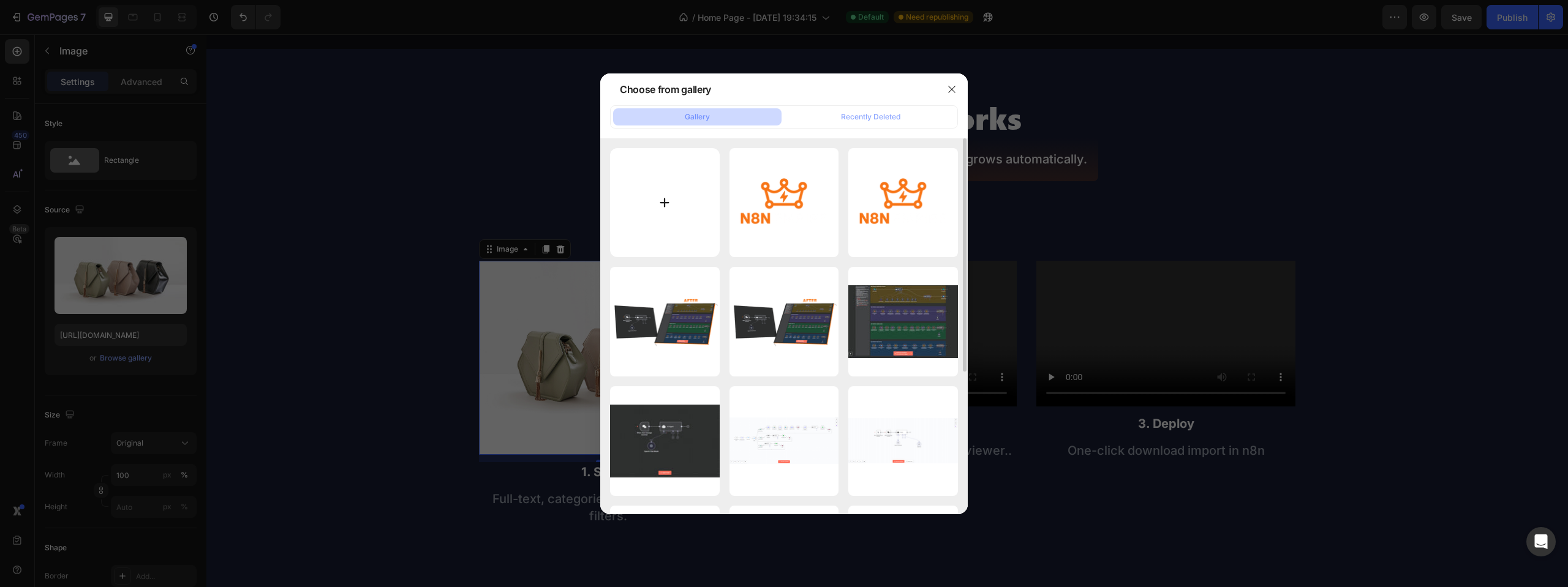
type input "C:\fakepath\Sequenza 04.gif"
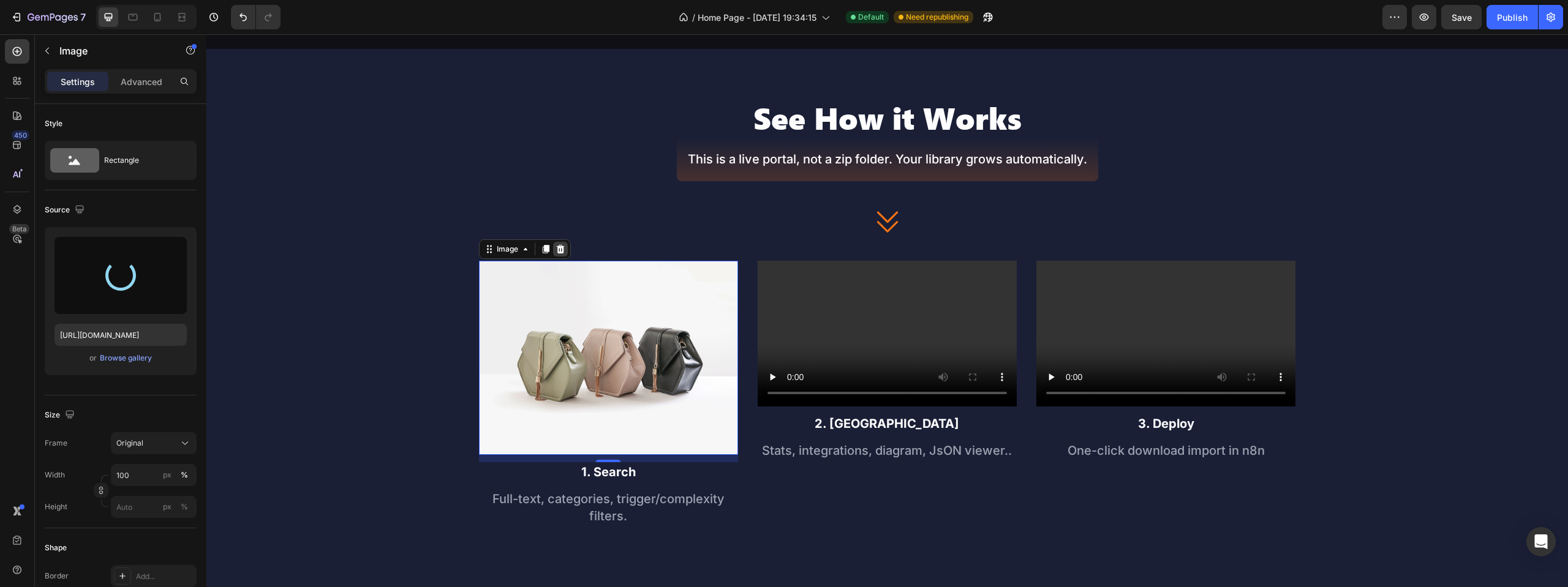
click at [561, 250] on icon at bounding box center [560, 249] width 8 height 9
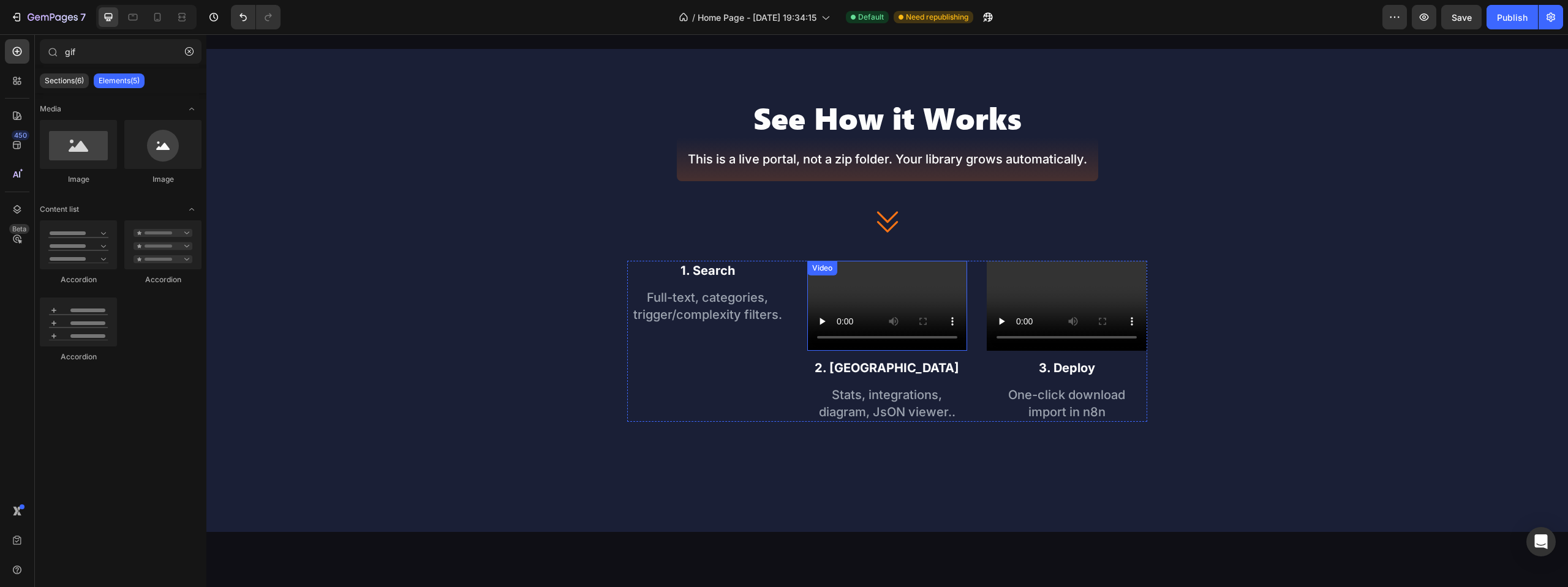
click at [847, 286] on video at bounding box center [887, 305] width 160 height 90
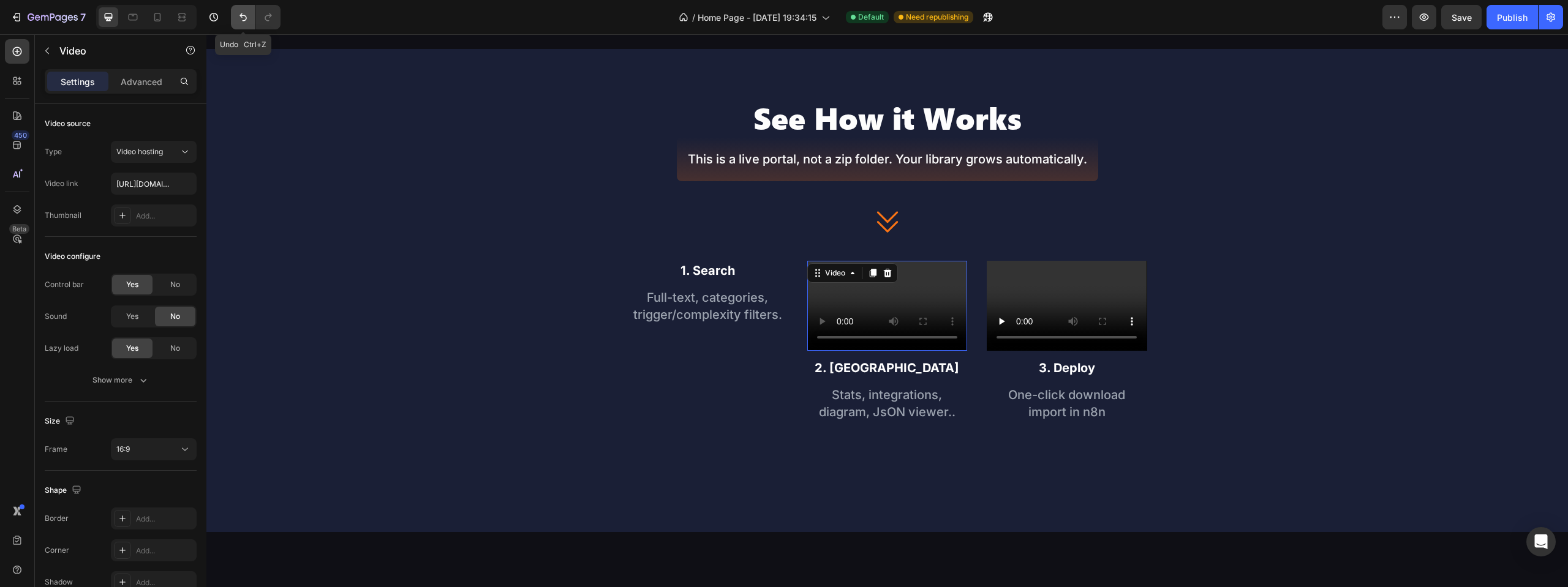
click at [240, 16] on icon "Undo/Redo" at bounding box center [243, 17] width 7 height 8
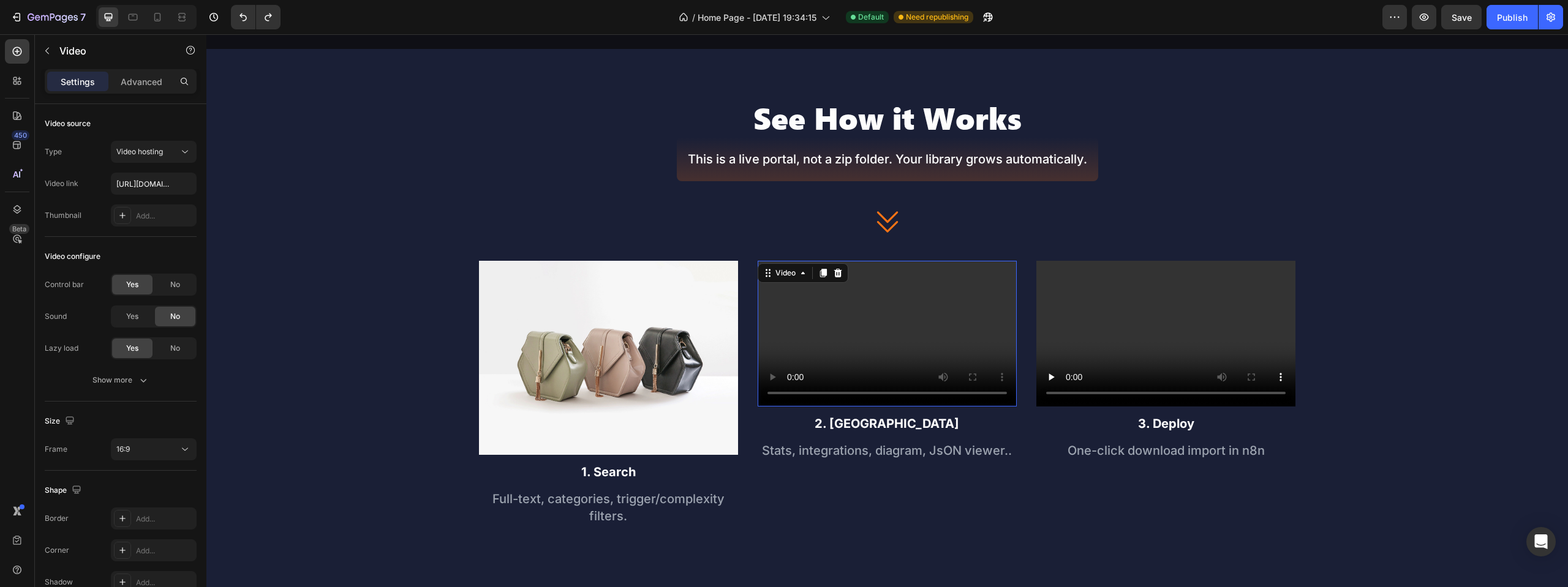
click at [935, 297] on video at bounding box center [888, 333] width 259 height 146
click at [833, 269] on icon at bounding box center [837, 272] width 8 height 9
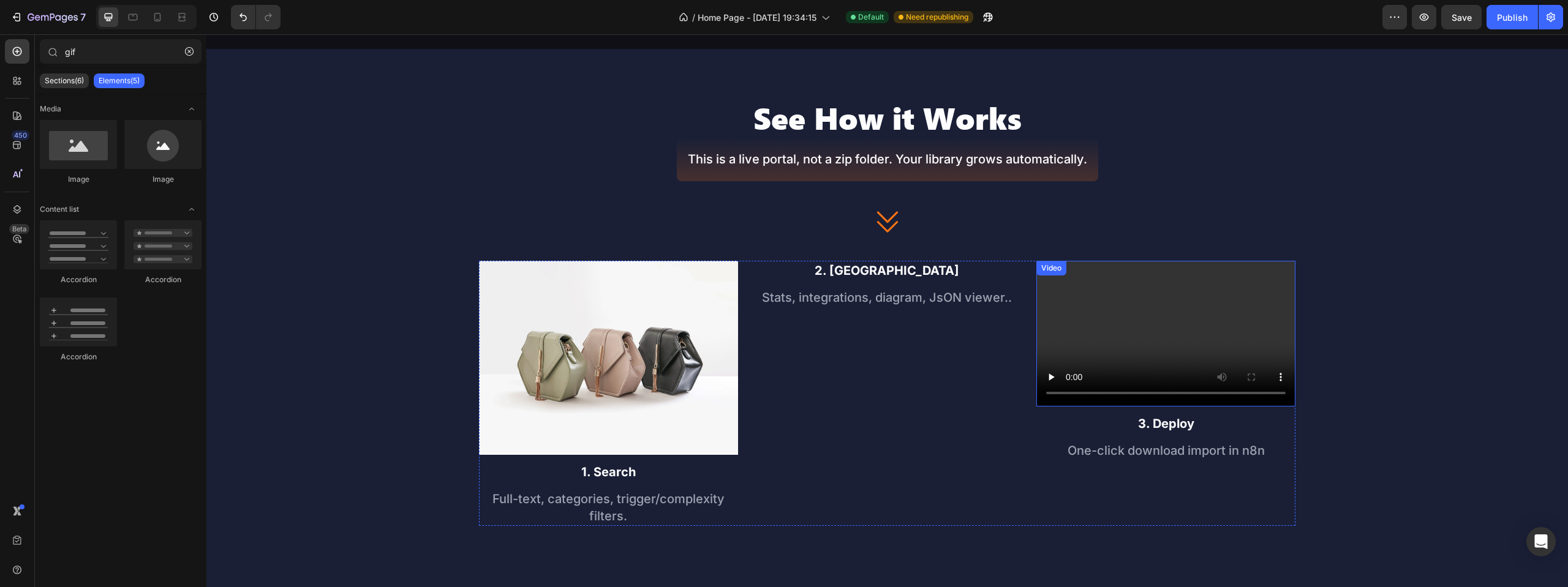
click at [1109, 311] on video at bounding box center [1166, 333] width 259 height 146
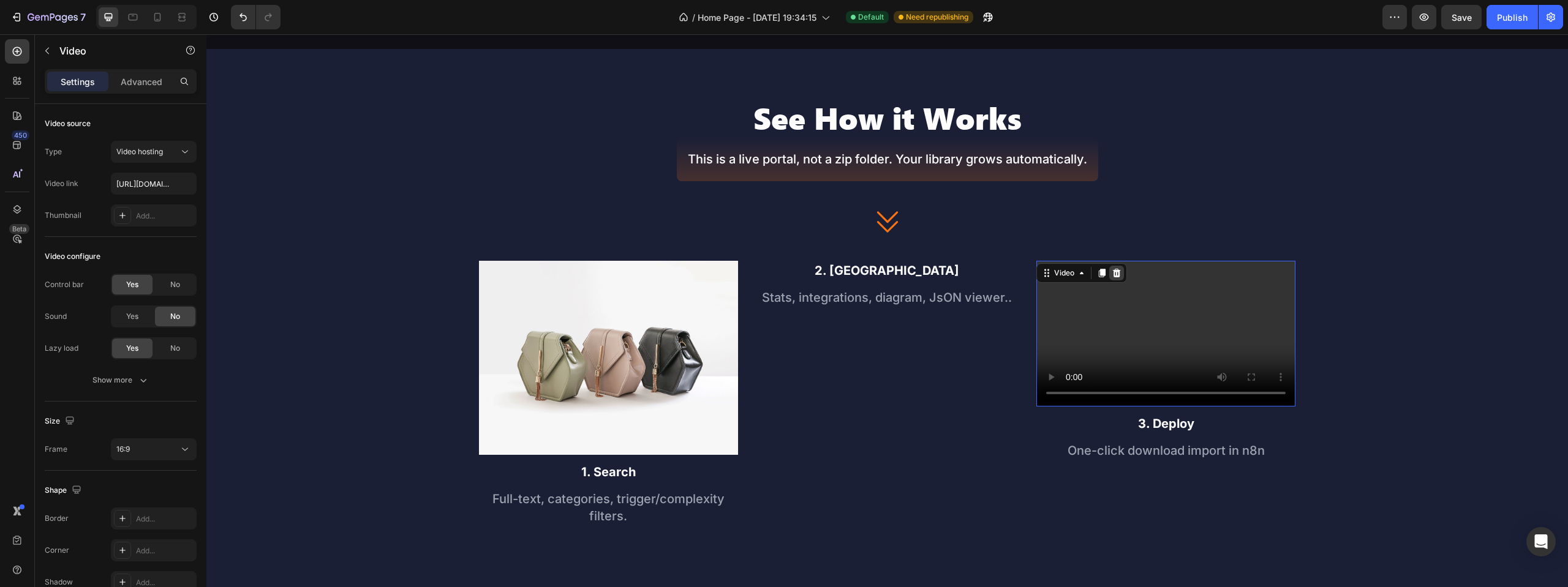
click at [1112, 272] on icon at bounding box center [1116, 272] width 10 height 10
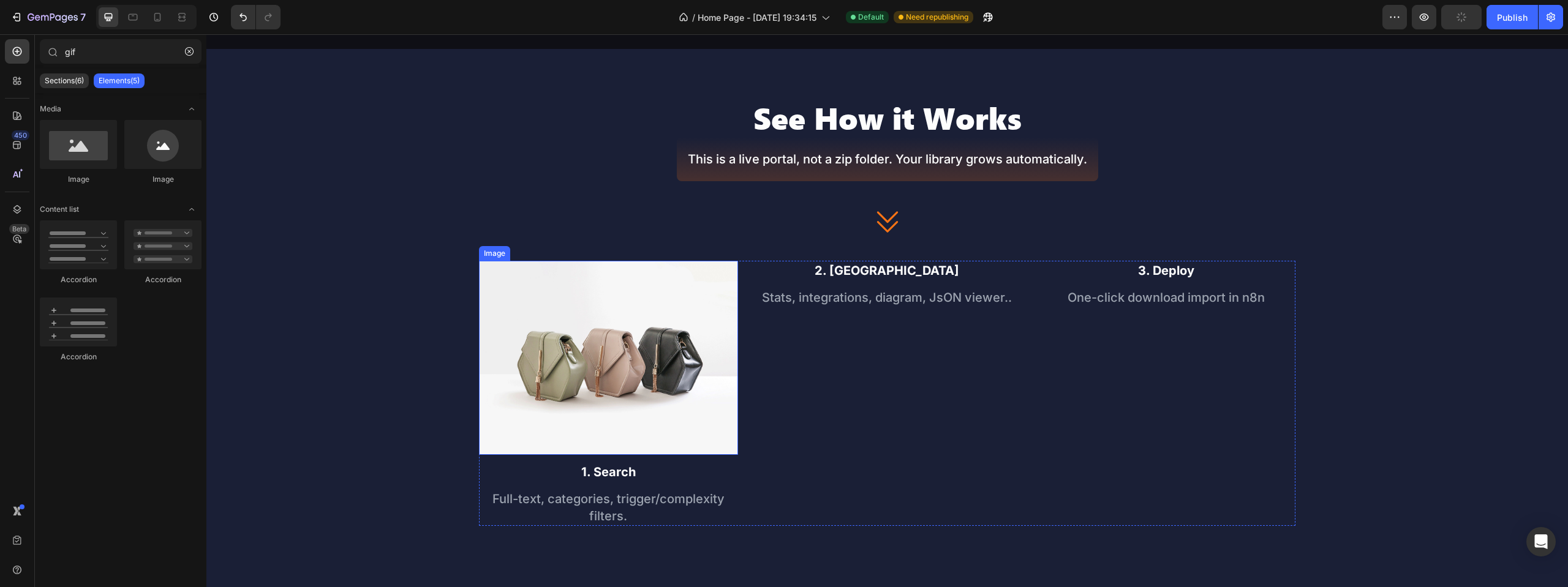
click at [731, 321] on img at bounding box center [609, 357] width 259 height 194
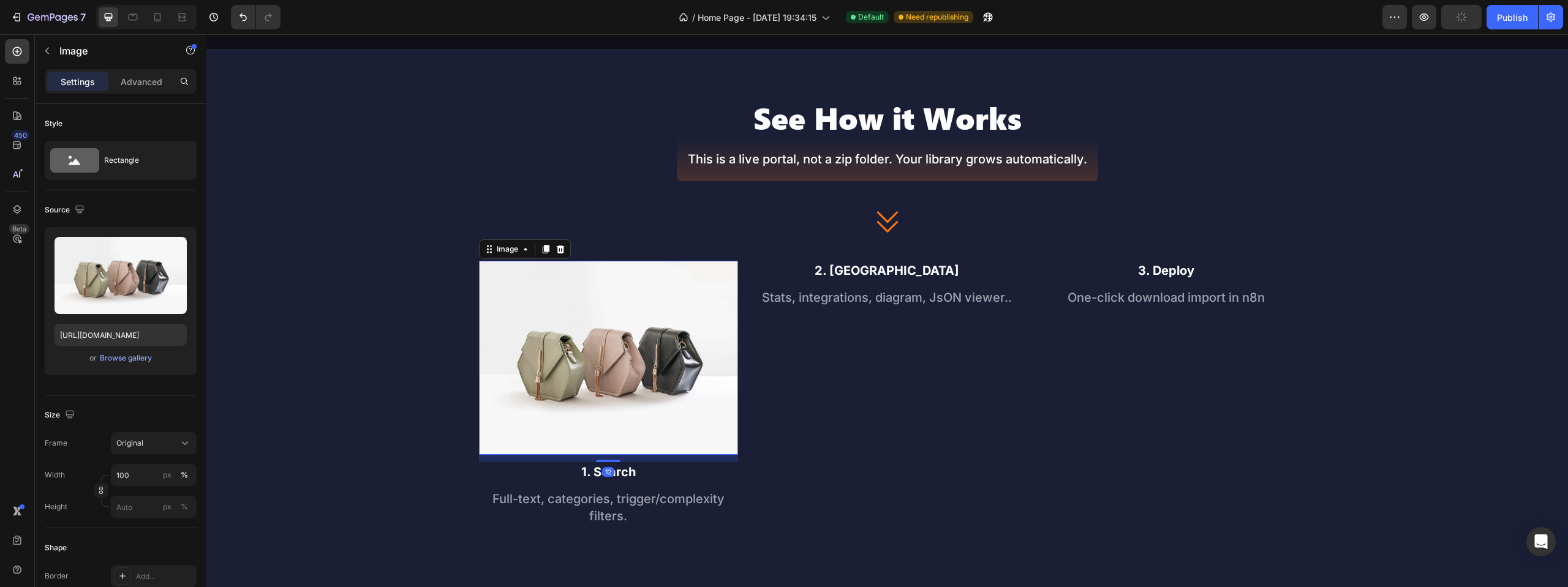
click at [515, 266] on img at bounding box center [609, 357] width 259 height 194
click at [547, 250] on icon at bounding box center [545, 249] width 10 height 10
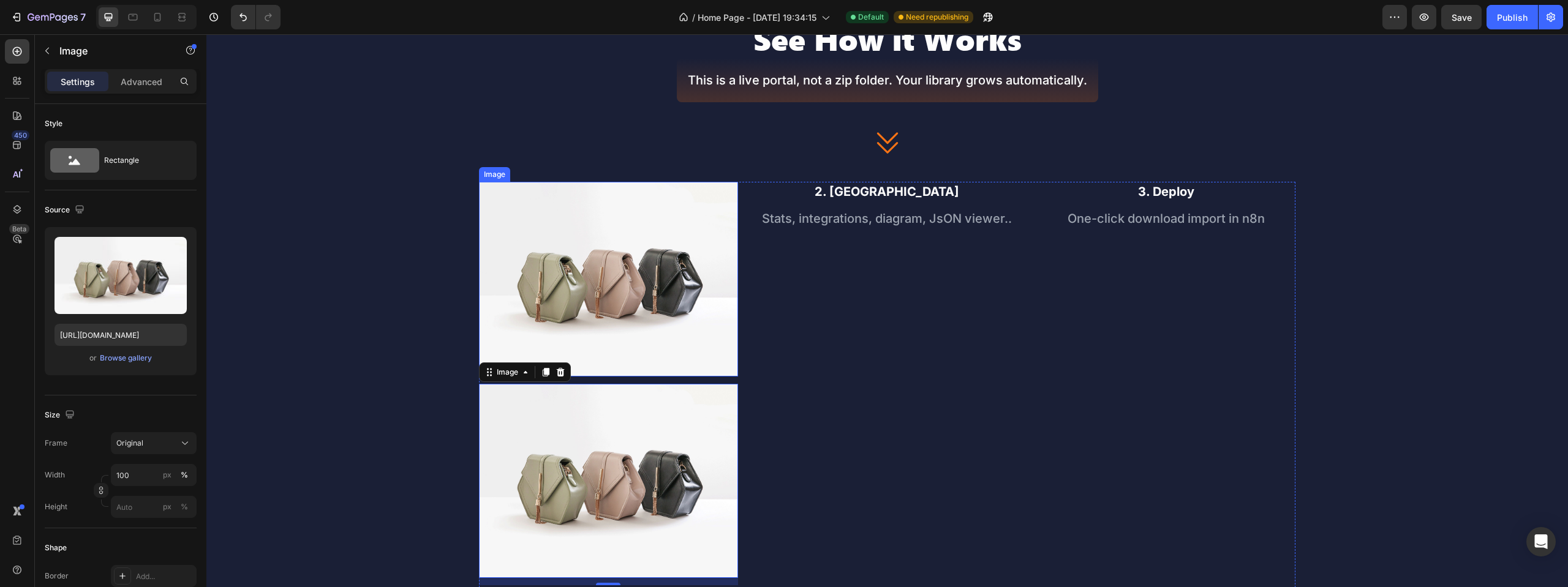
scroll to position [444, 0]
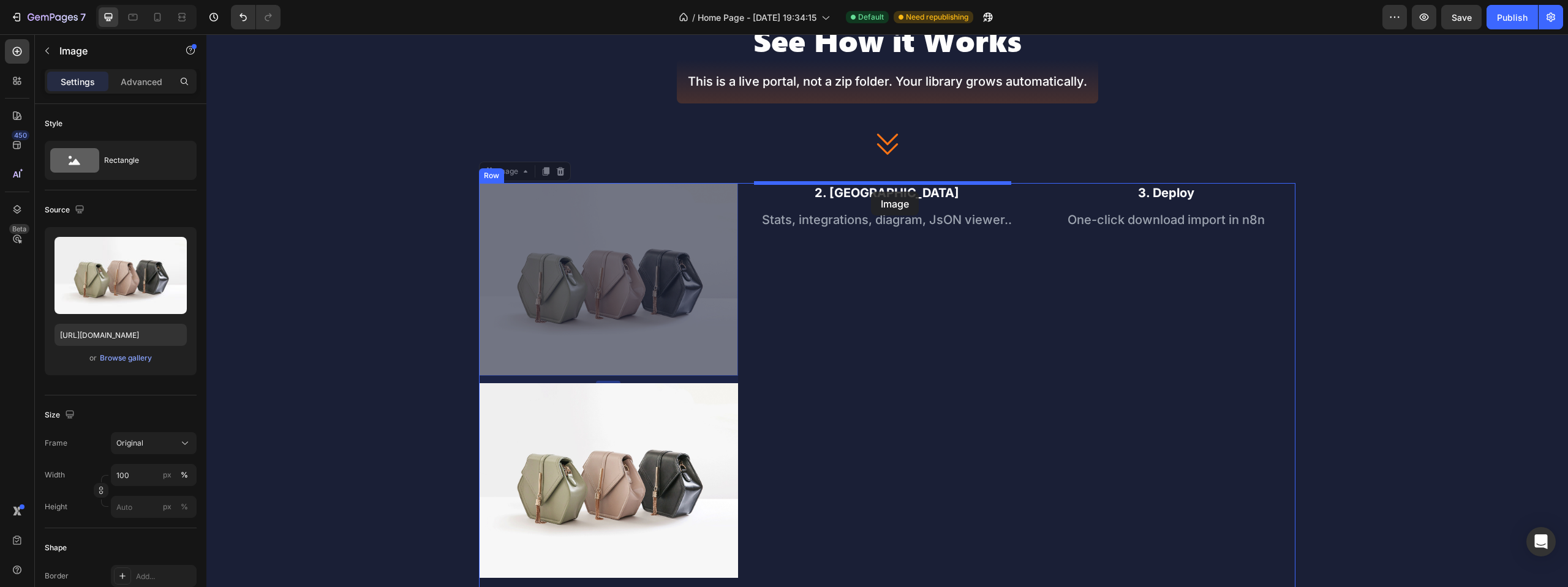
drag, startPoint x: 651, startPoint y: 268, endPoint x: 871, endPoint y: 192, distance: 232.8
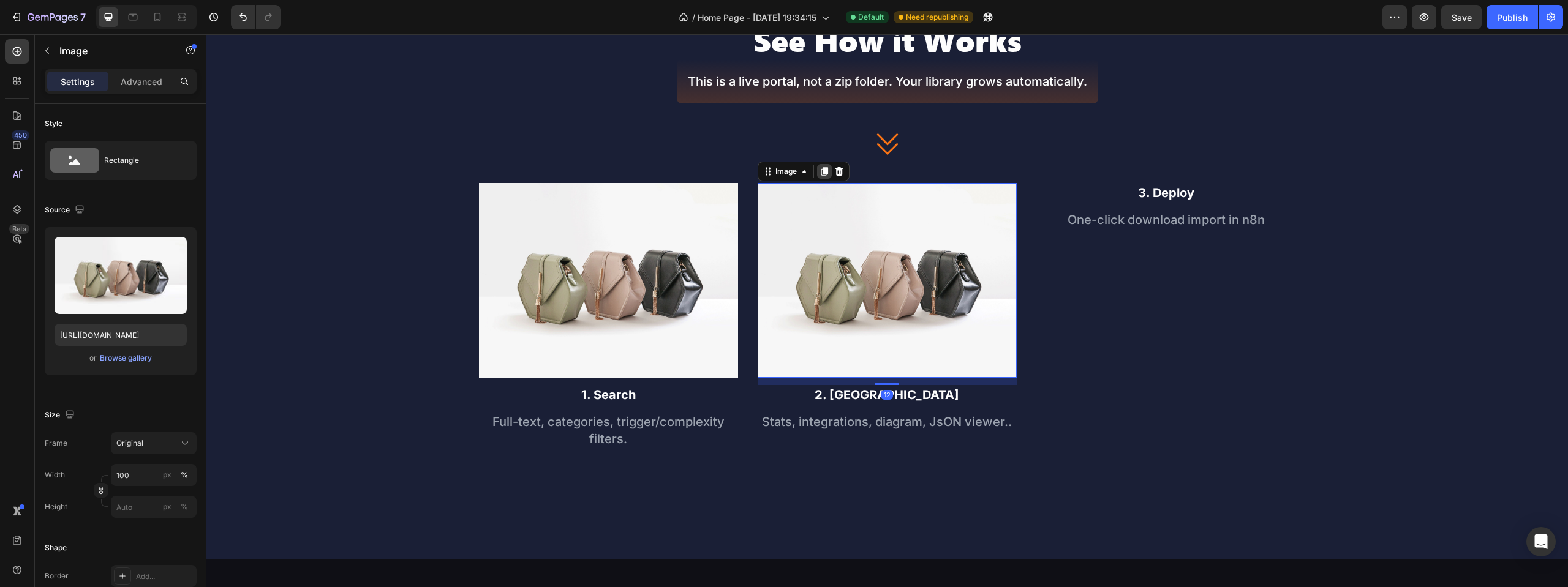
click at [819, 174] on icon at bounding box center [824, 171] width 10 height 10
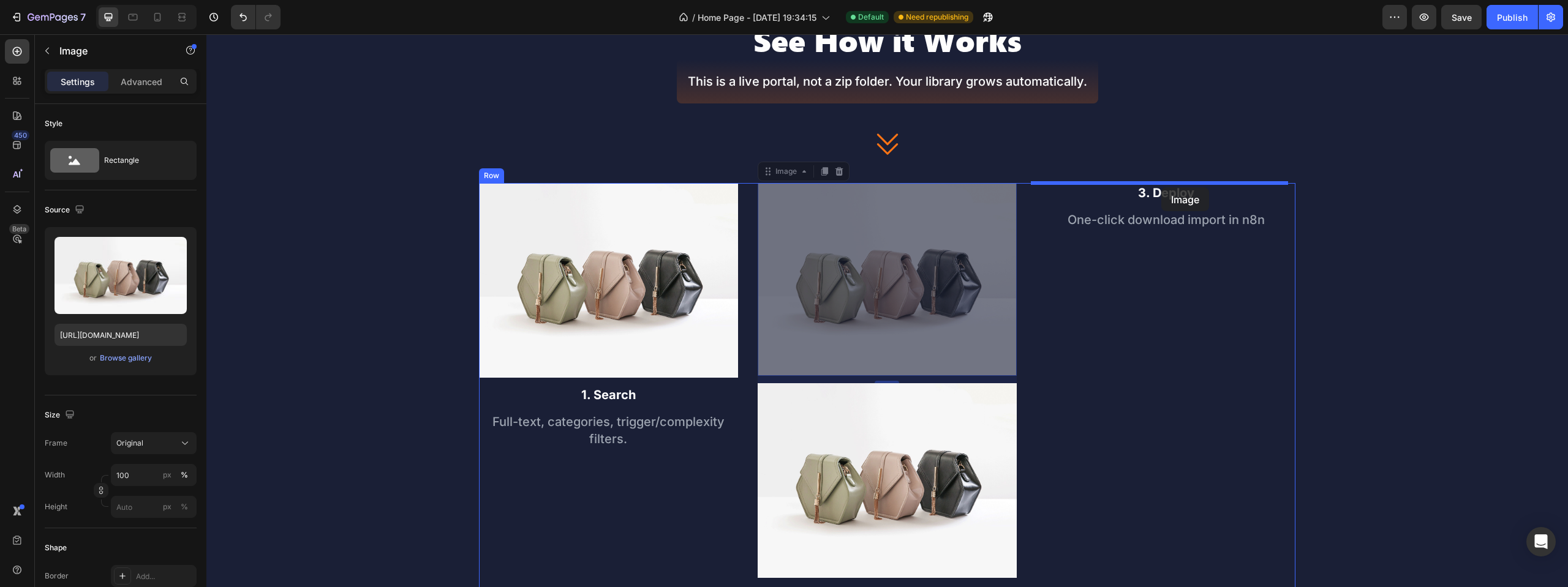
drag, startPoint x: 923, startPoint y: 263, endPoint x: 1162, endPoint y: 187, distance: 250.8
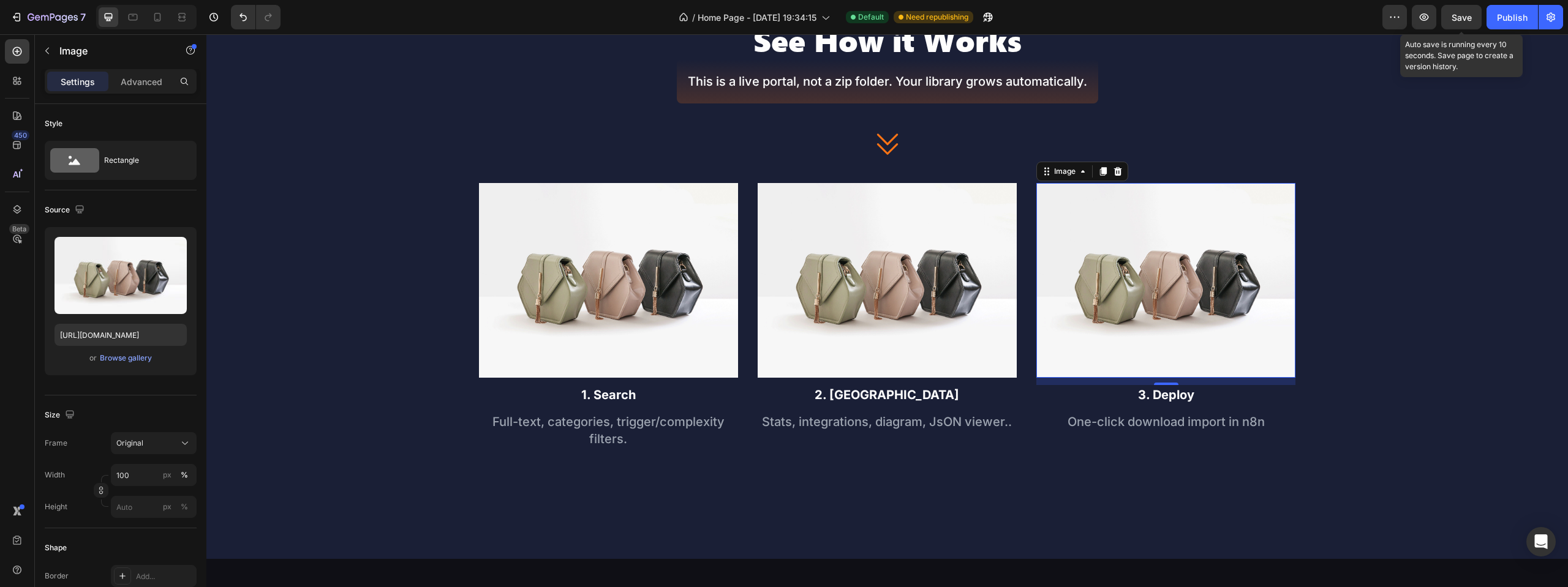
click at [1462, 21] on span "Save" at bounding box center [1462, 17] width 20 height 11
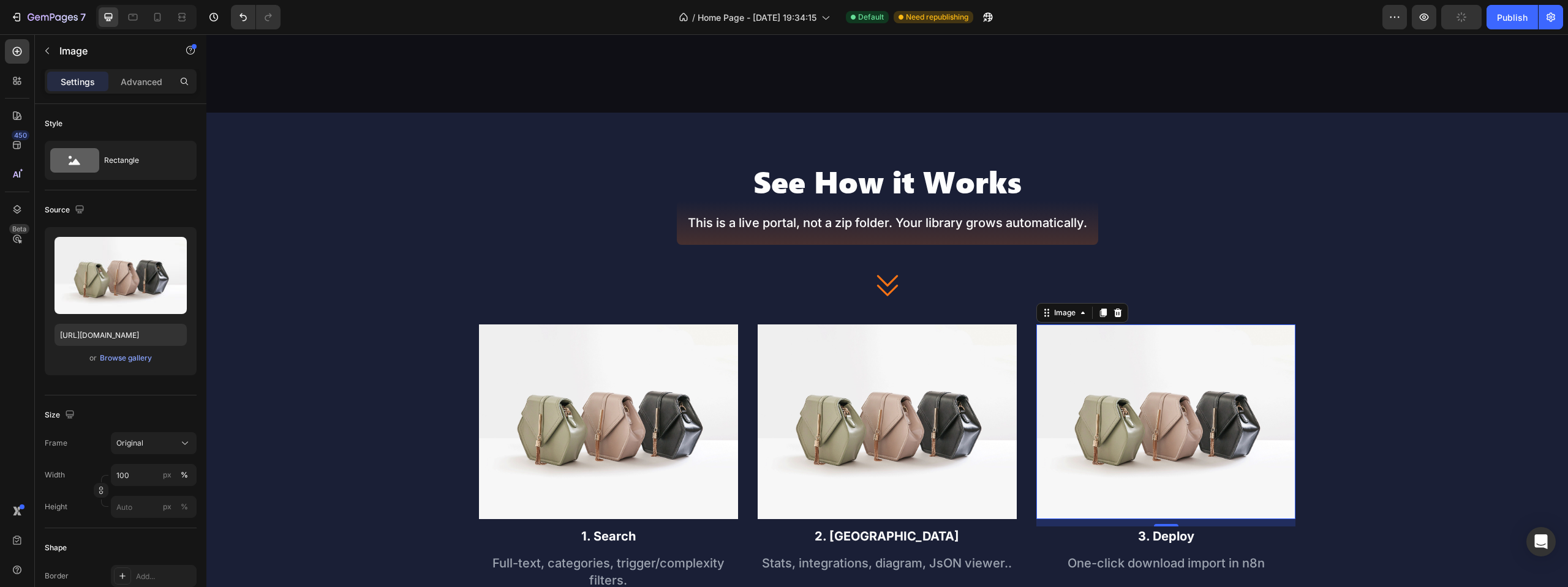
scroll to position [260, 0]
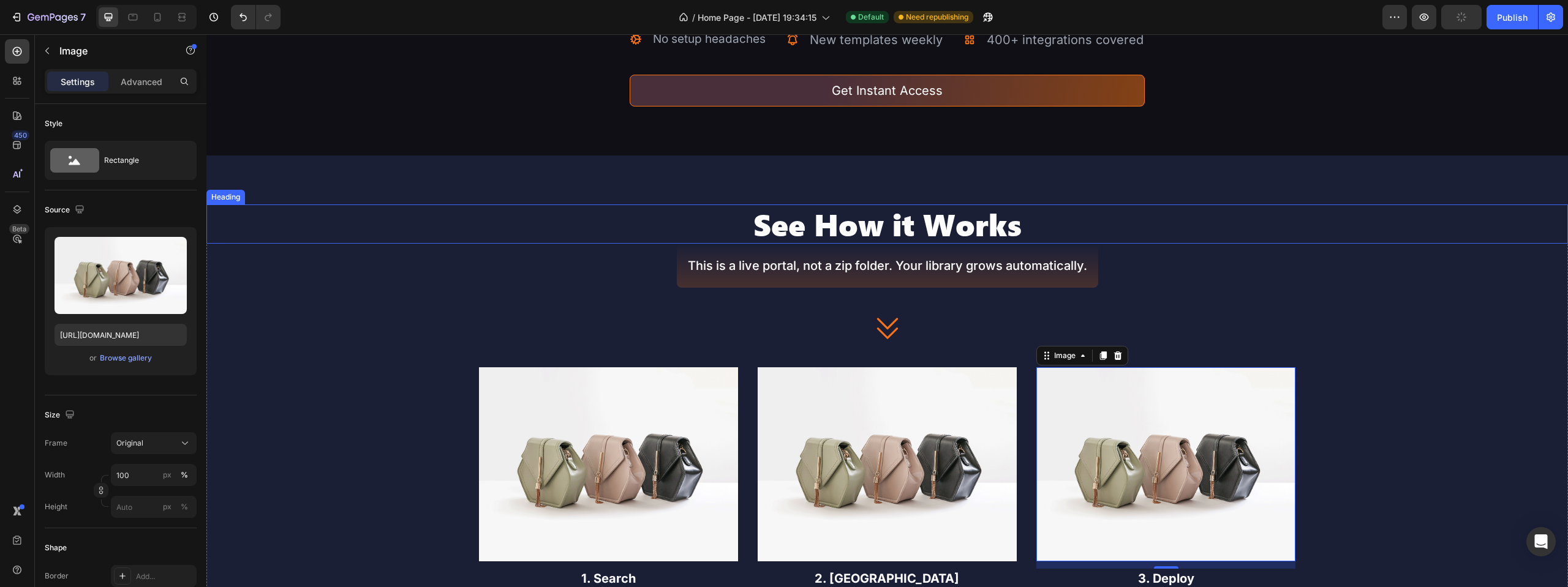
click at [807, 224] on h2 "See How it Works" at bounding box center [887, 224] width 1361 height 39
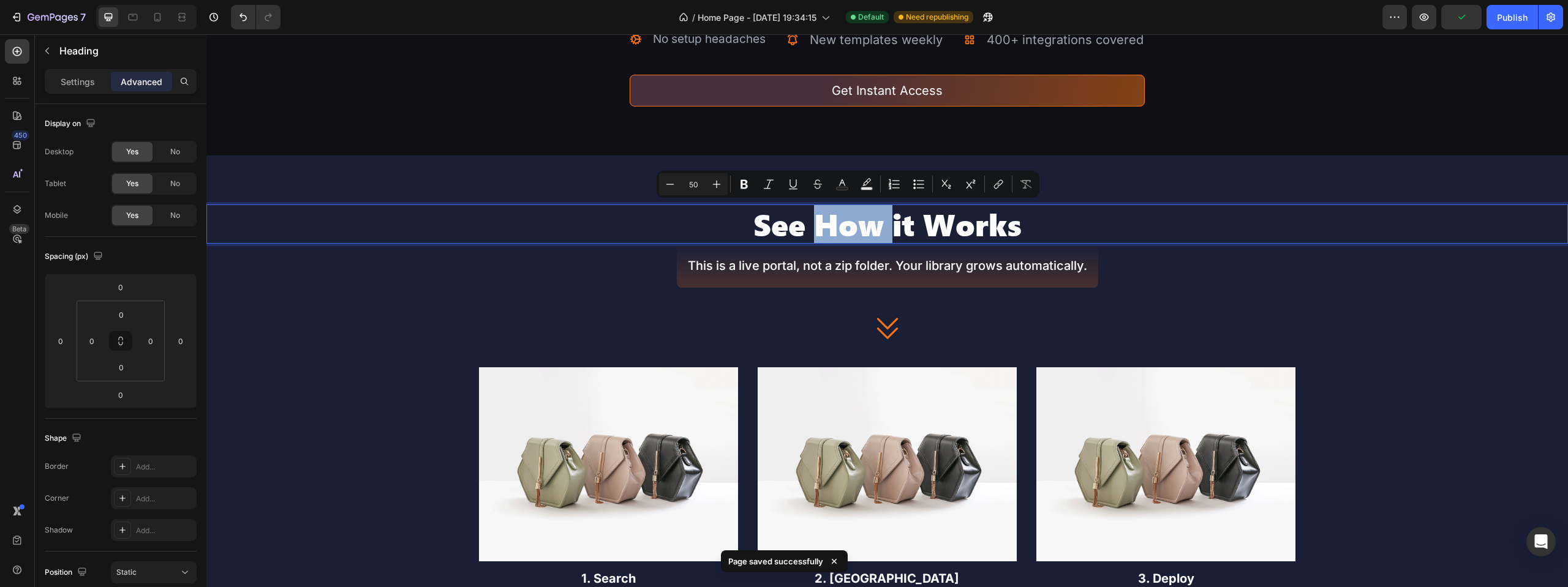
click at [807, 224] on p "See How it Works" at bounding box center [888, 224] width 1359 height 37
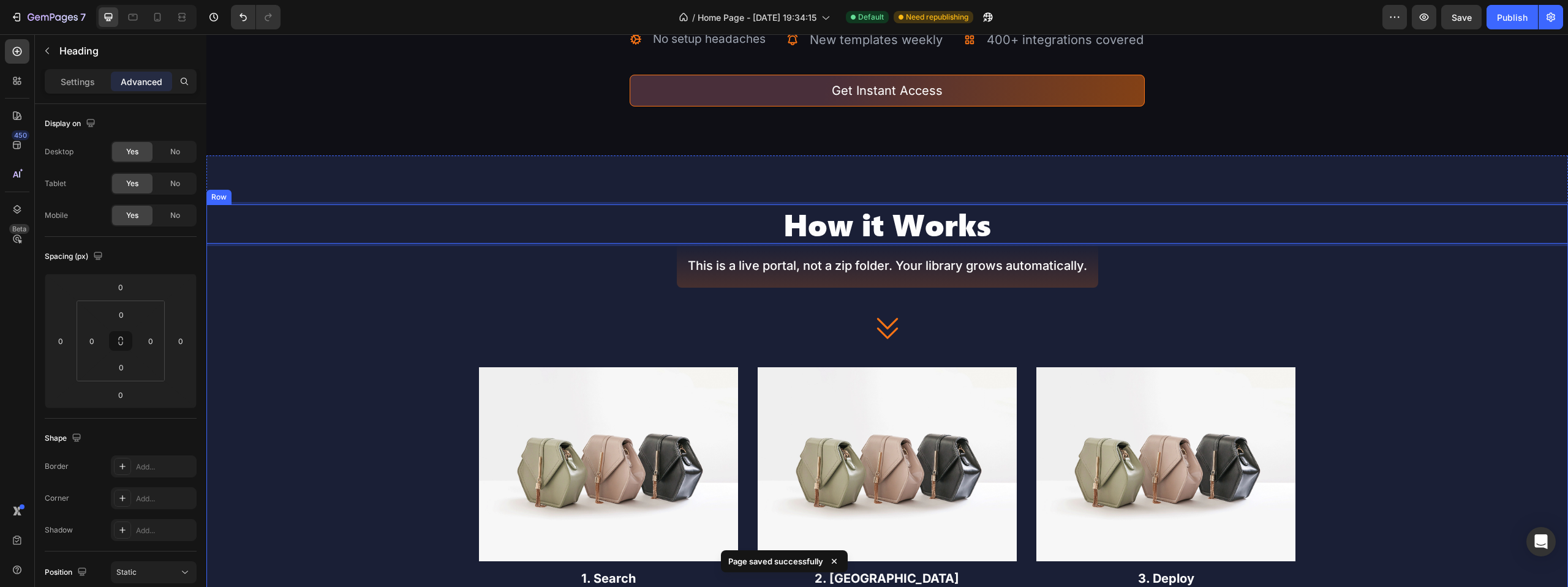
click at [512, 301] on div "How it Works Heading 0 This is a live portal, not a zip folder. Your library gr…" at bounding box center [887, 449] width 1361 height 489
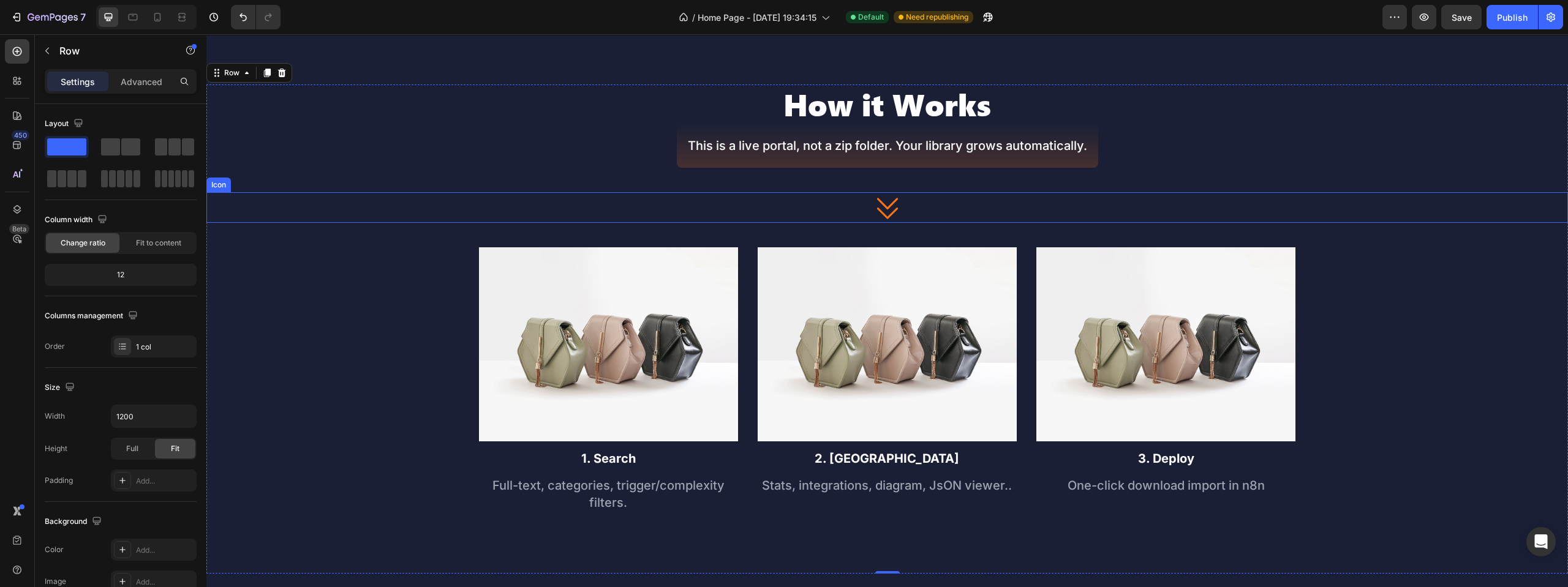
scroll to position [383, 0]
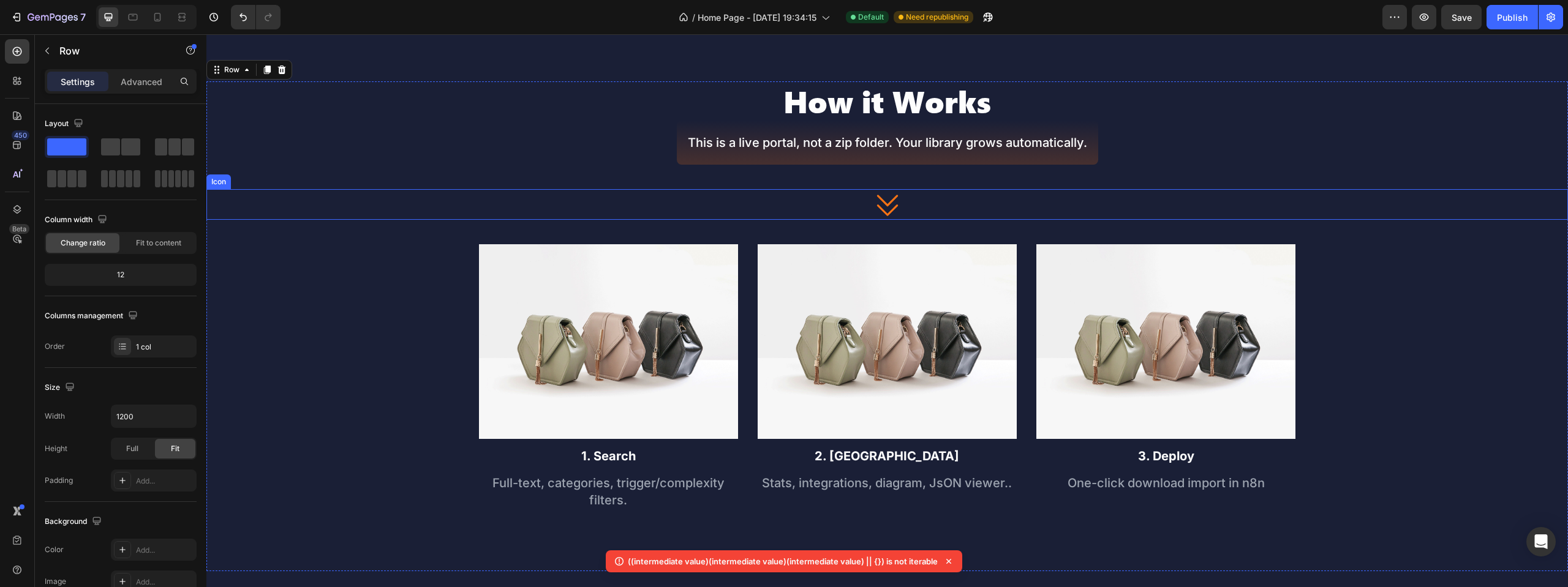
click at [1095, 218] on div "Icon" at bounding box center [887, 204] width 1361 height 31
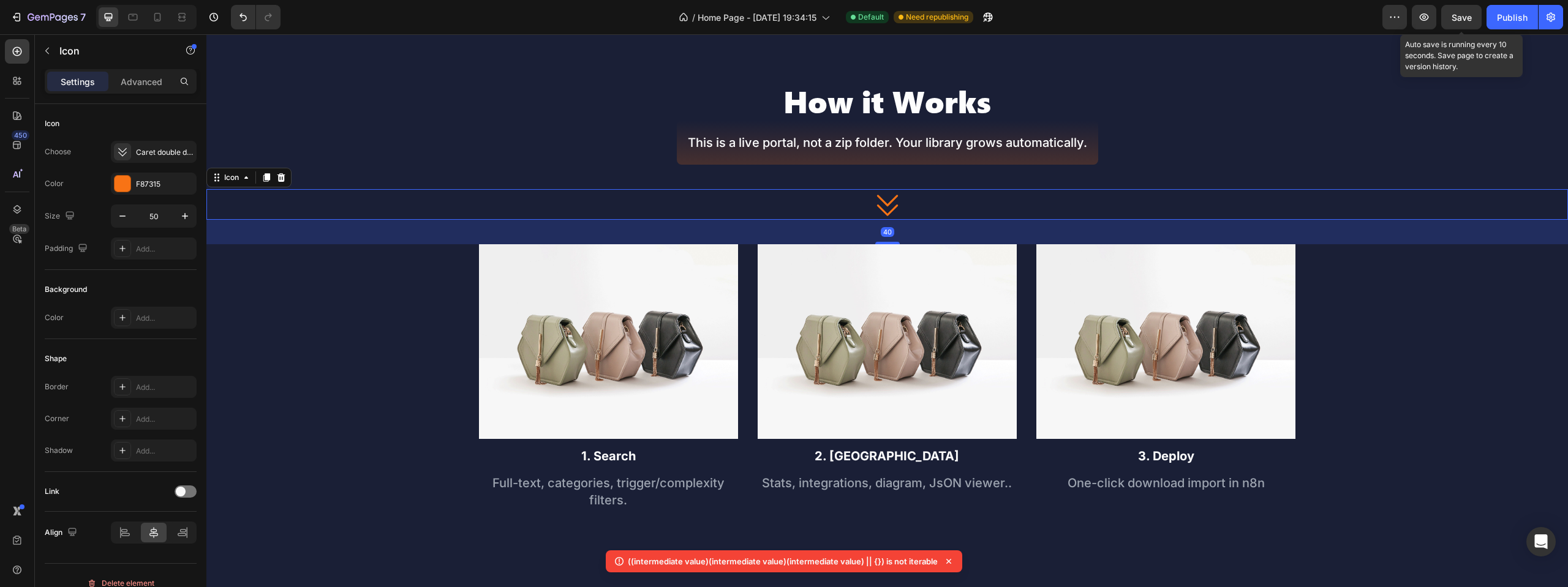
click at [1458, 21] on span "Save" at bounding box center [1462, 17] width 20 height 11
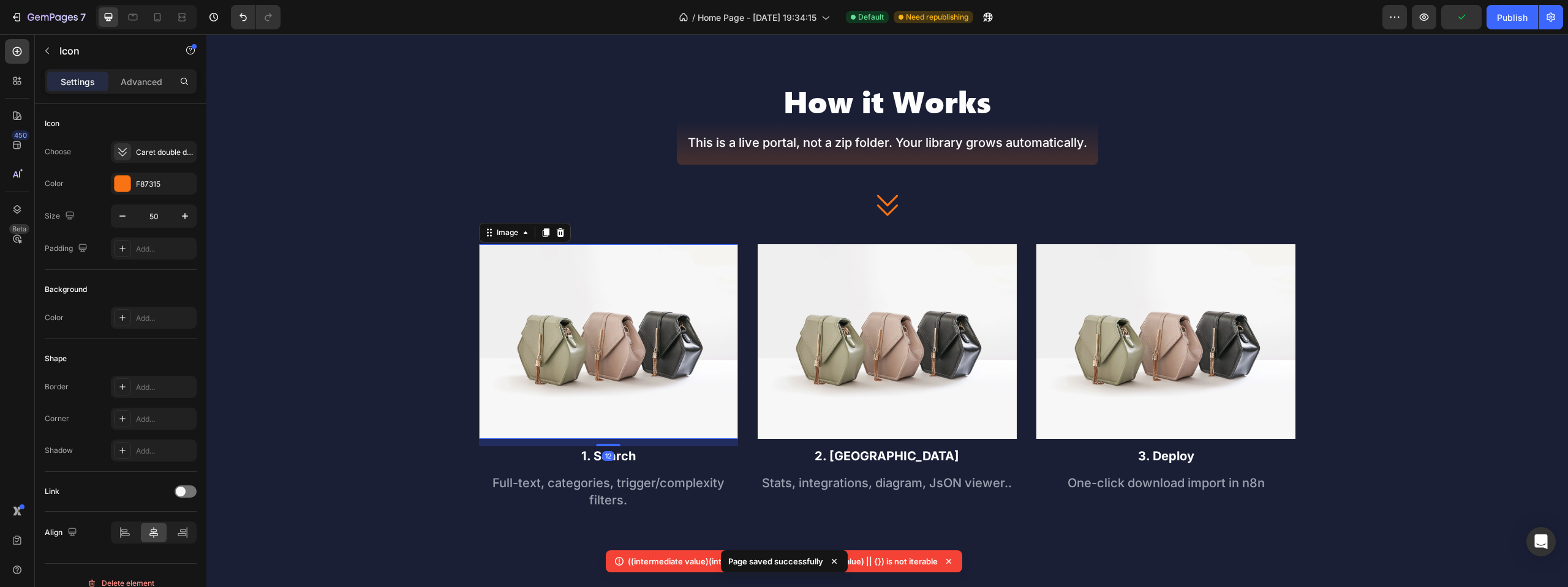
click at [632, 317] on img at bounding box center [609, 341] width 259 height 194
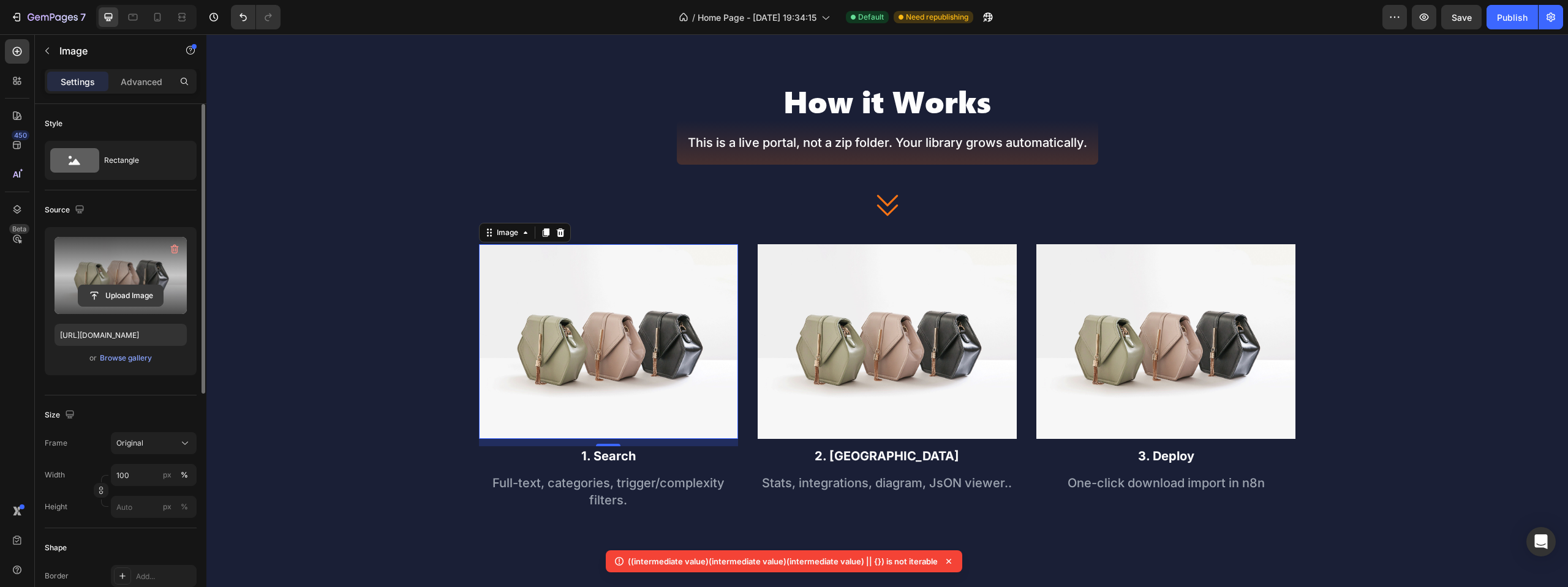
click at [123, 294] on input "file" at bounding box center [120, 295] width 84 height 21
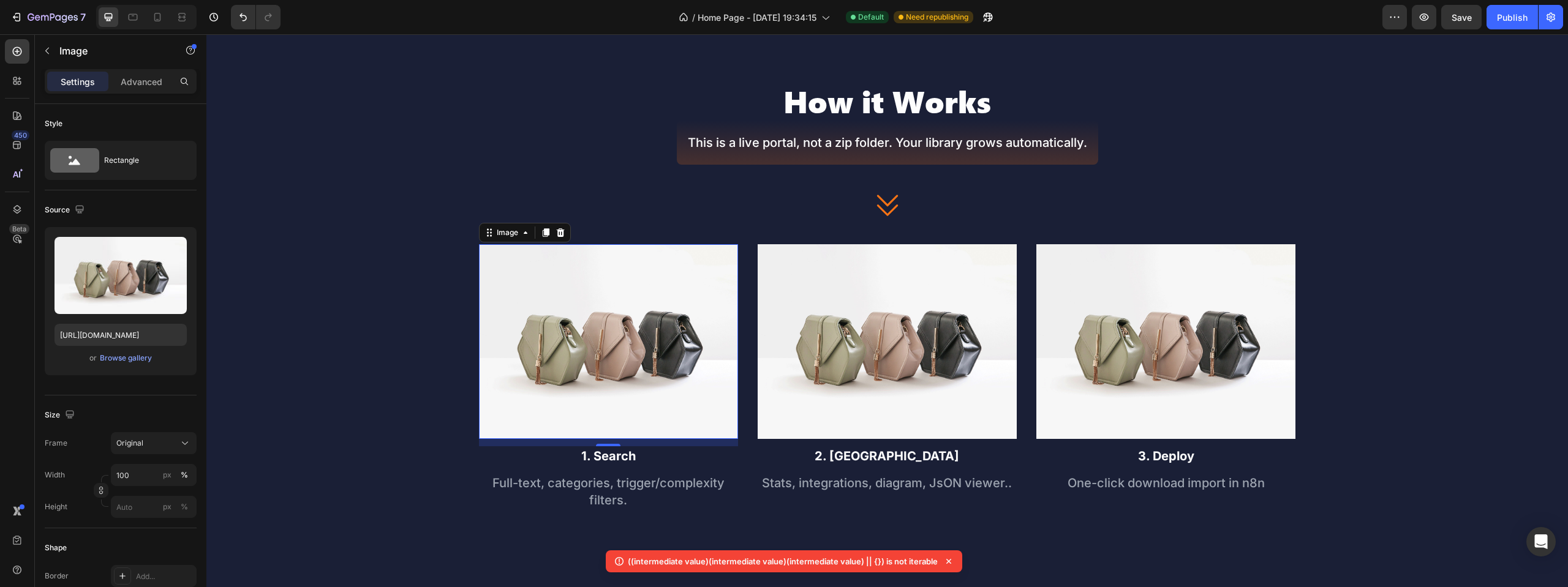
click at [611, 325] on img at bounding box center [609, 341] width 259 height 194
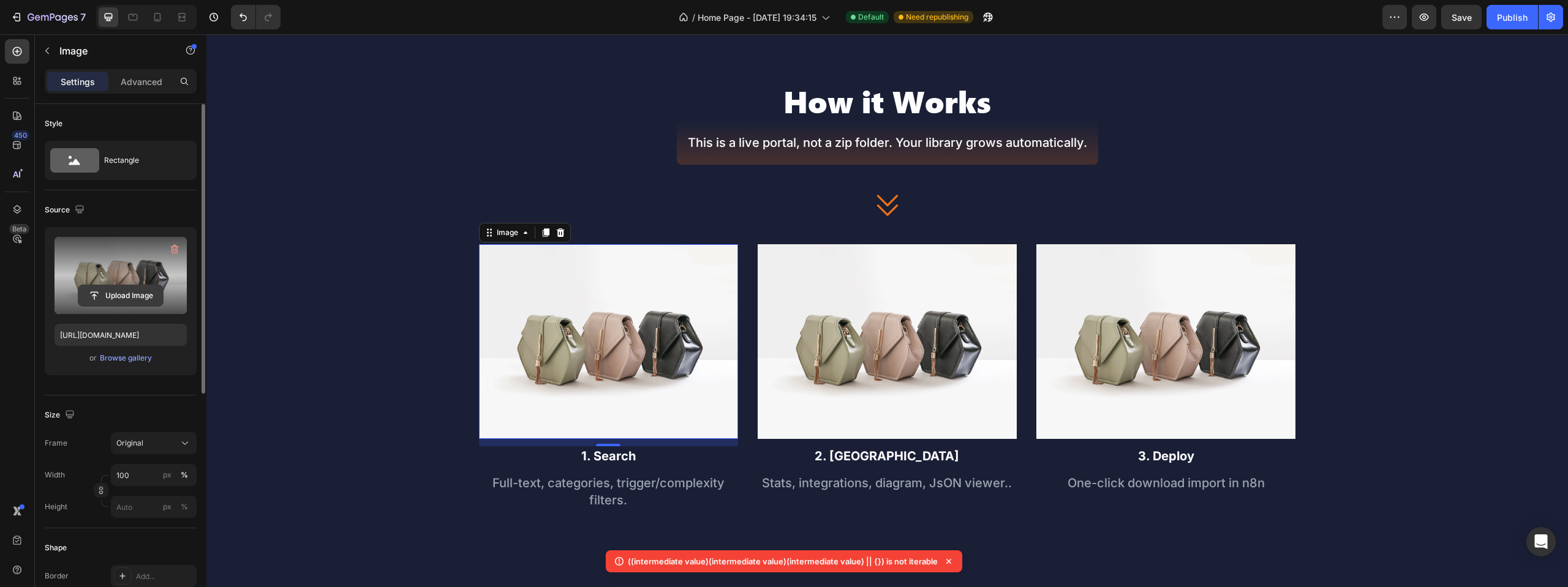
click at [97, 296] on input "file" at bounding box center [120, 295] width 84 height 21
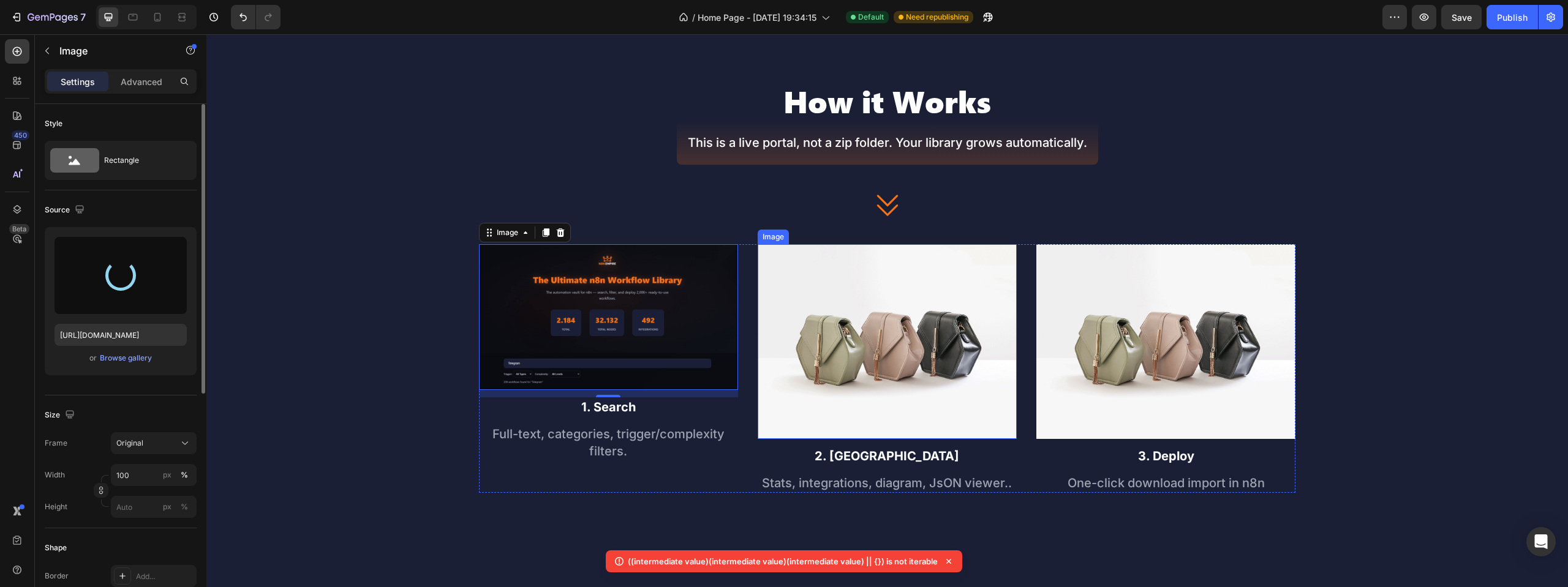
type input "[URL][DOMAIN_NAME]"
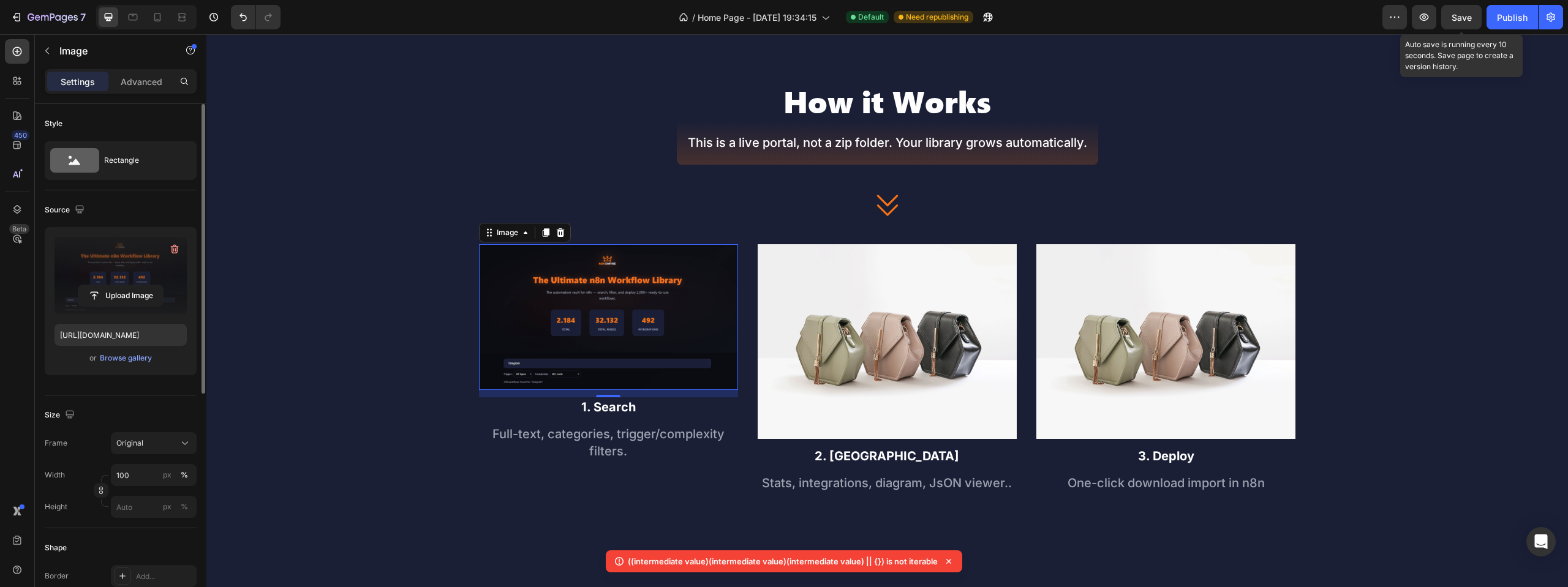
click at [1453, 23] on div "Save" at bounding box center [1462, 17] width 20 height 13
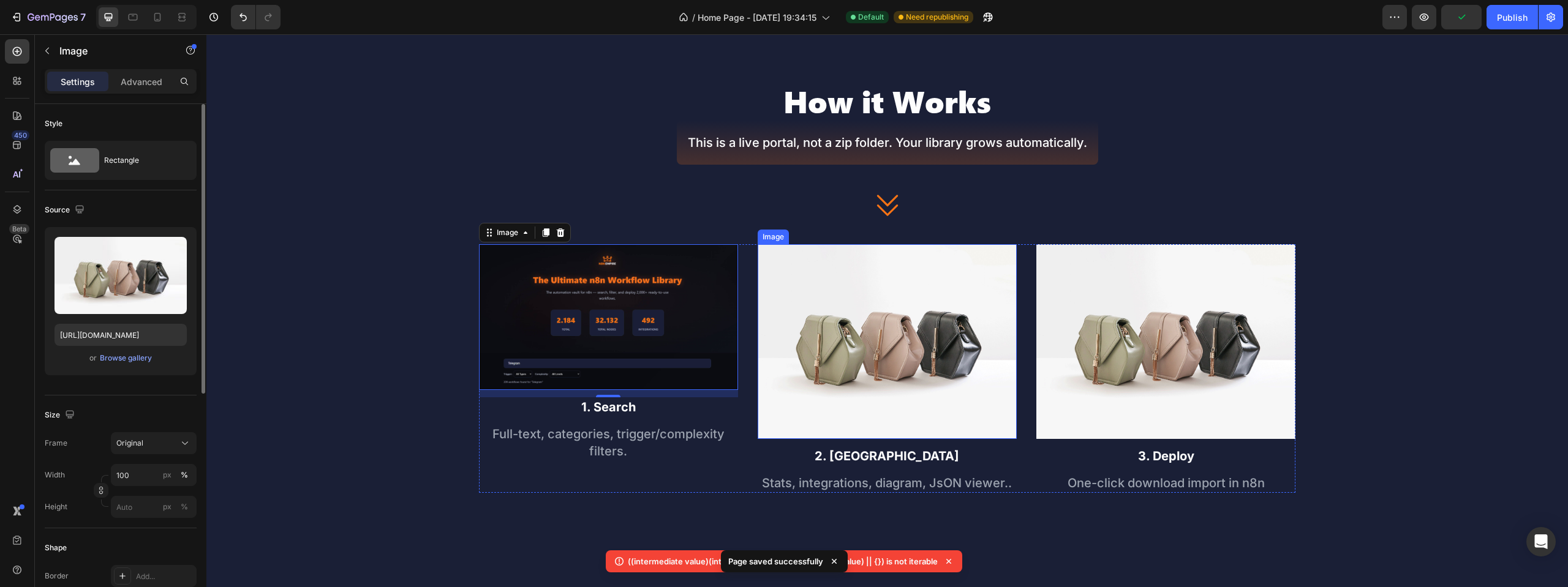
click at [920, 325] on img at bounding box center [888, 341] width 259 height 194
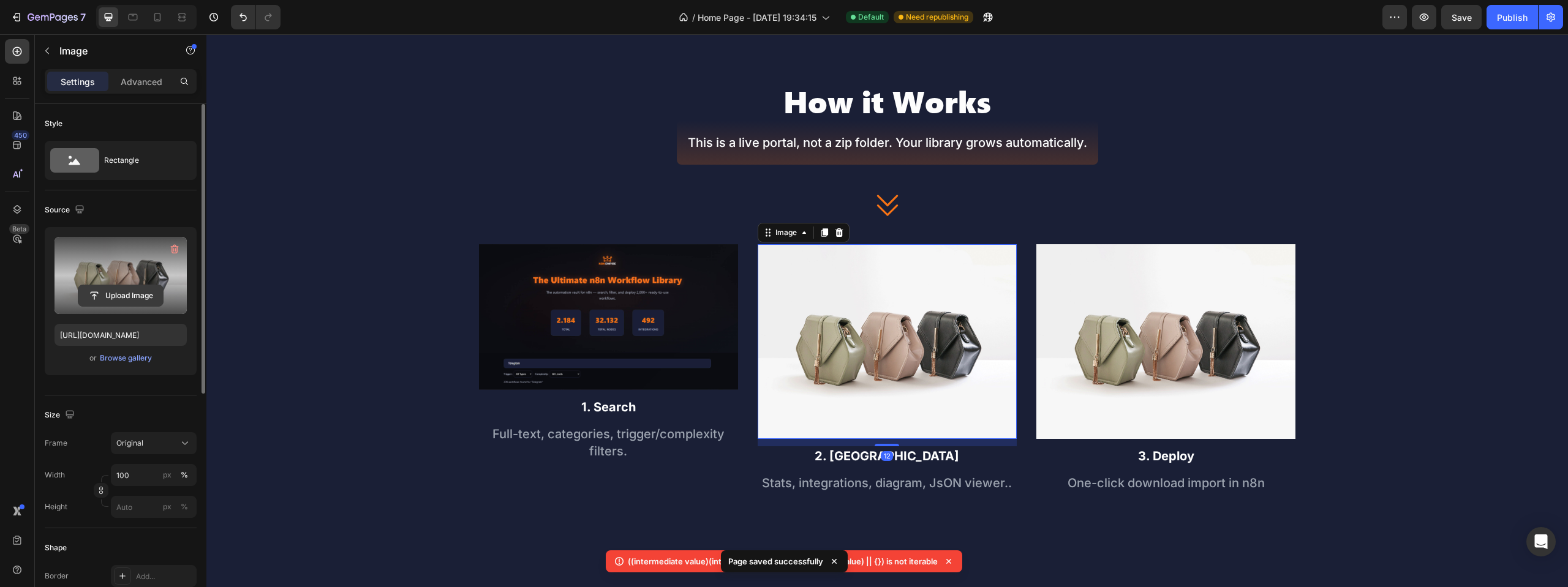
click at [138, 295] on input "file" at bounding box center [120, 295] width 84 height 21
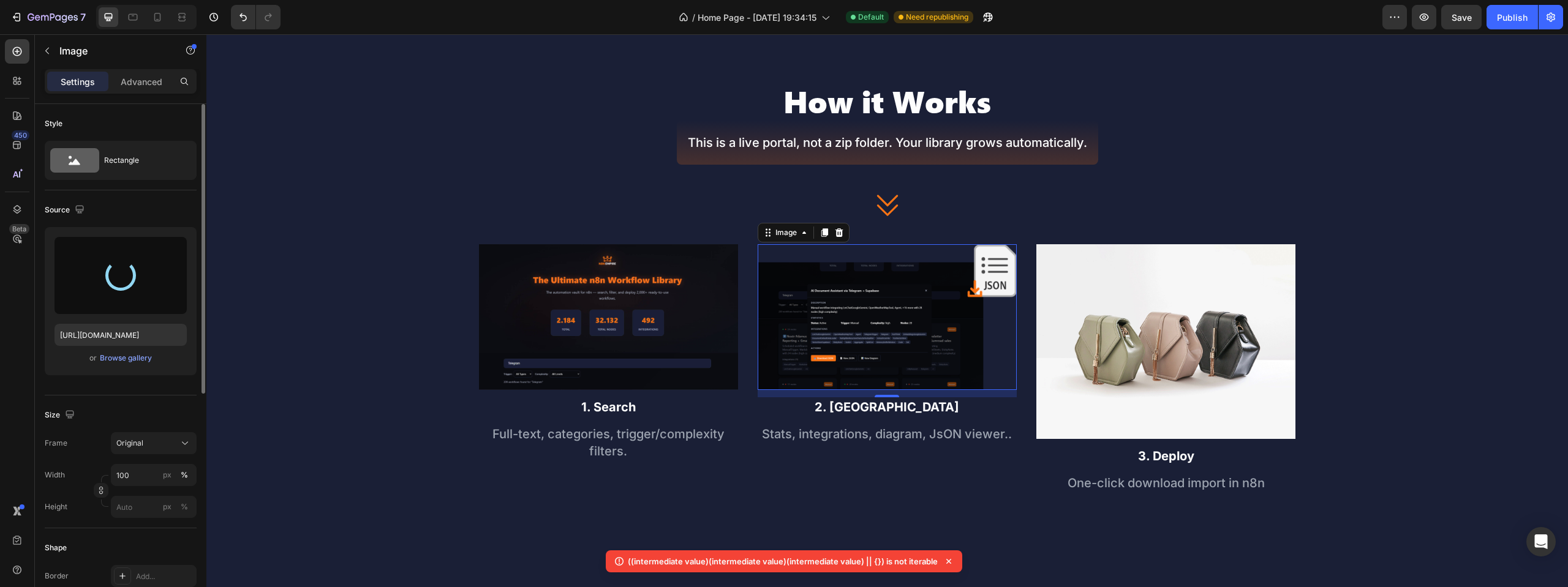
type input "[URL][DOMAIN_NAME]"
click at [1149, 313] on img at bounding box center [1166, 341] width 259 height 194
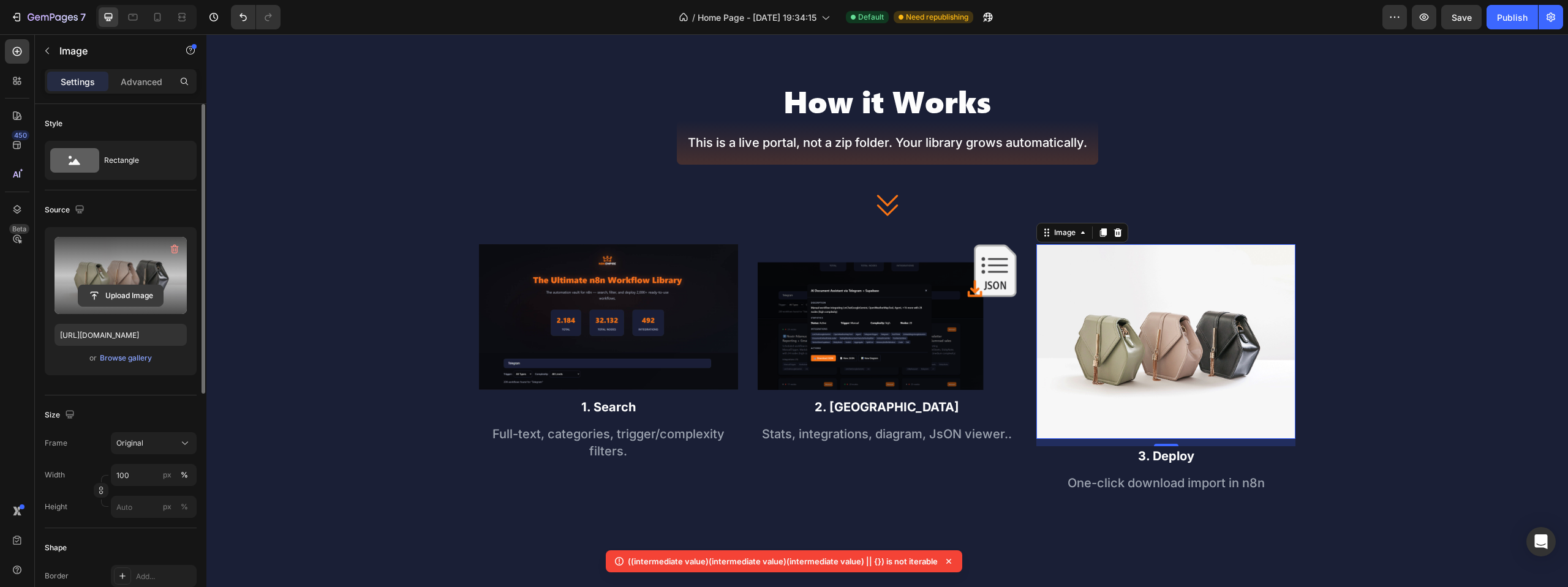
click at [114, 290] on input "file" at bounding box center [120, 295] width 84 height 21
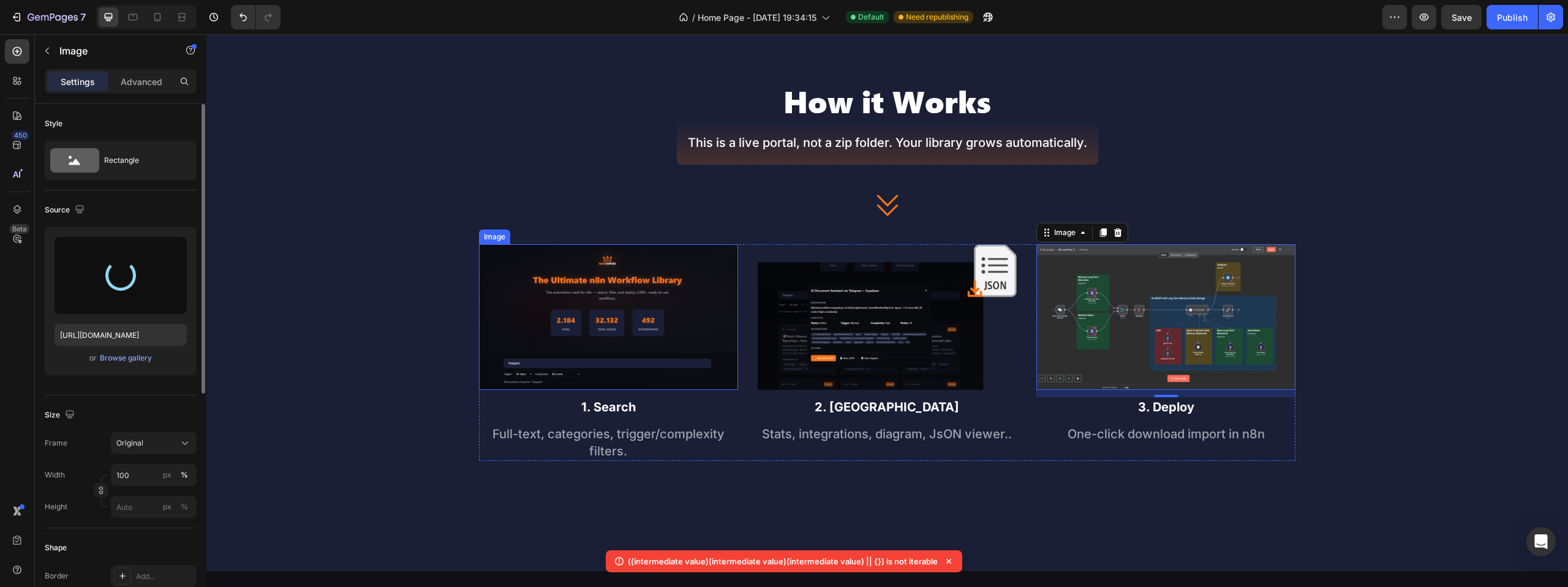
type input "[URL][DOMAIN_NAME]"
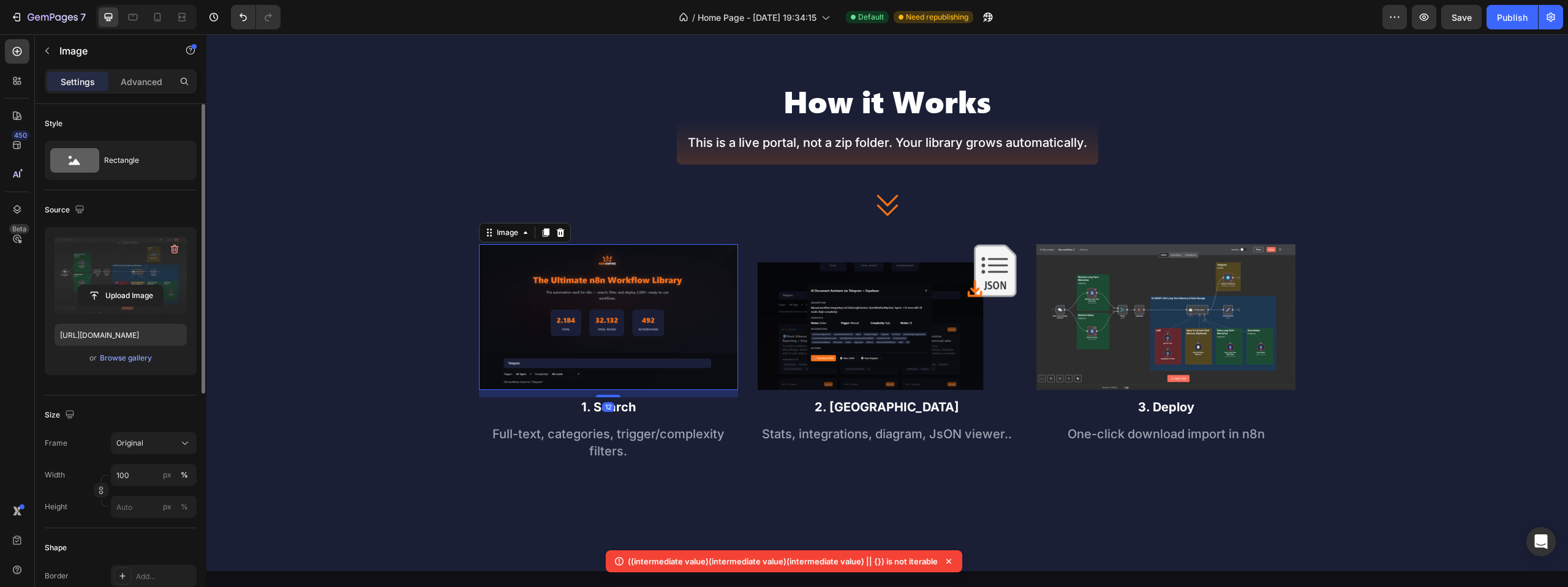
click at [610, 301] on img at bounding box center [609, 317] width 259 height 146
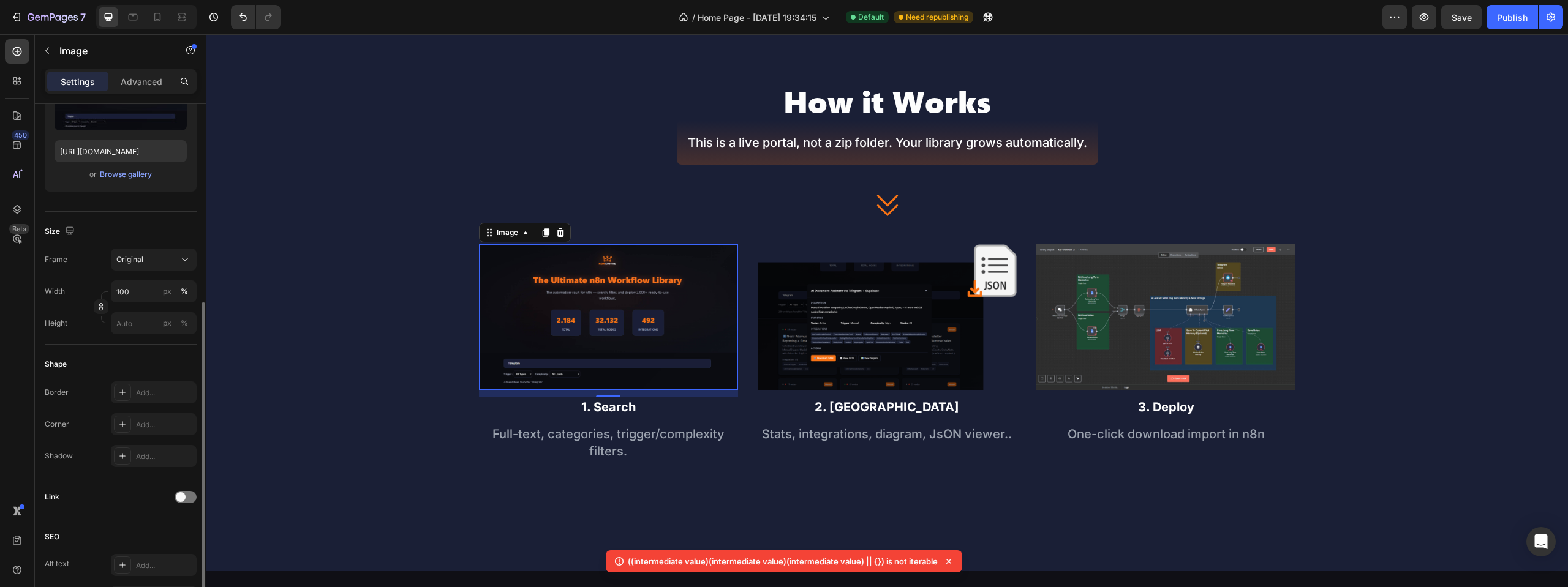
scroll to position [245, 0]
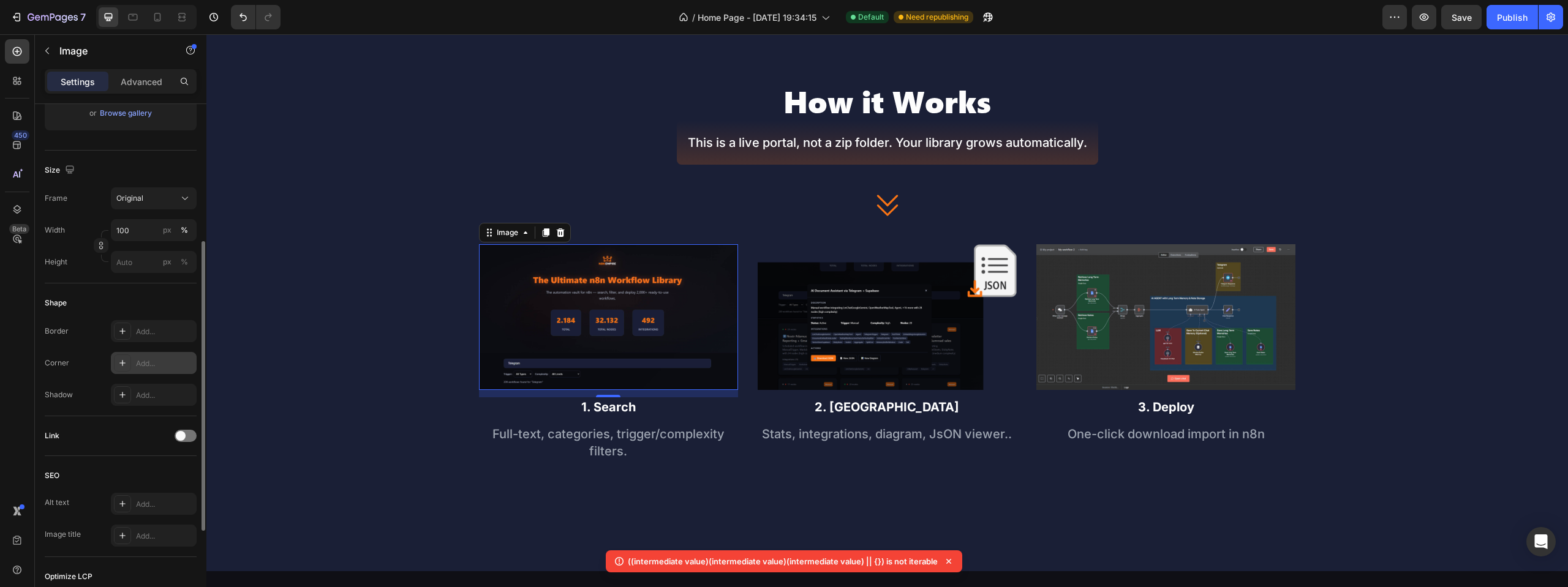
click at [128, 363] on div at bounding box center [122, 363] width 17 height 17
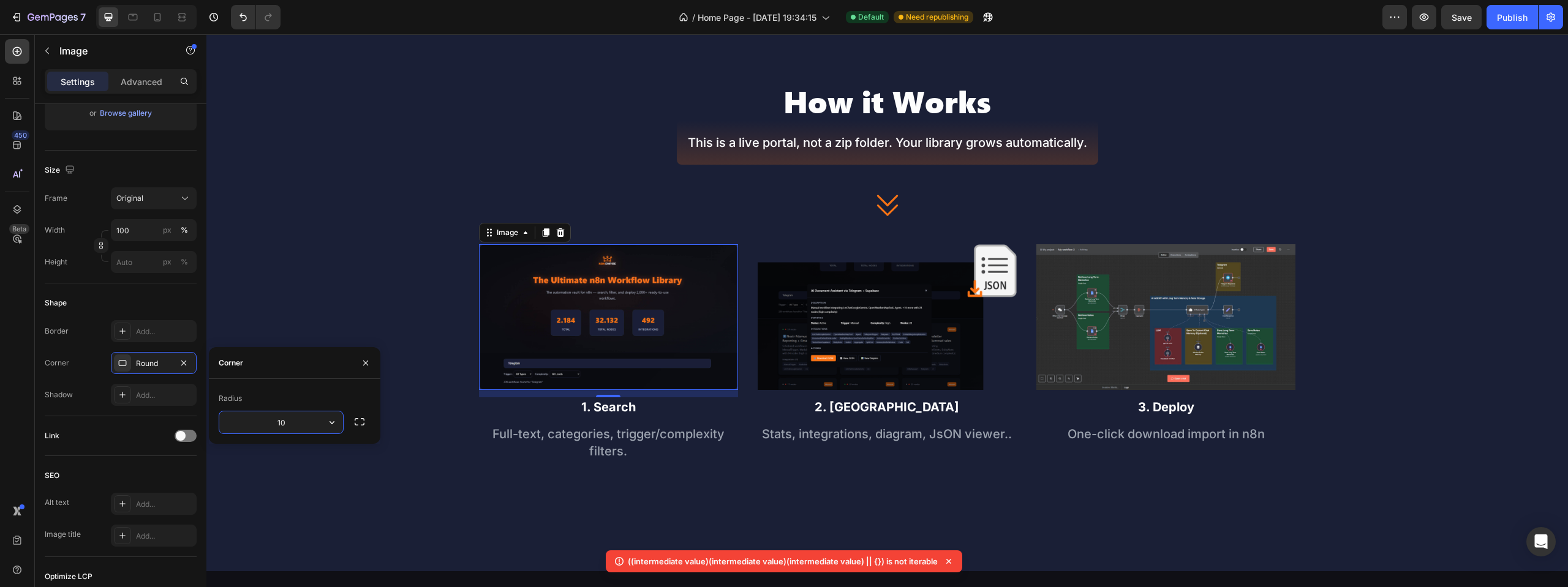
type input "10"
click at [563, 166] on div "How it Works Heading This is a live portal, not a zip folder. Your library grow…" at bounding box center [887, 302] width 1361 height 441
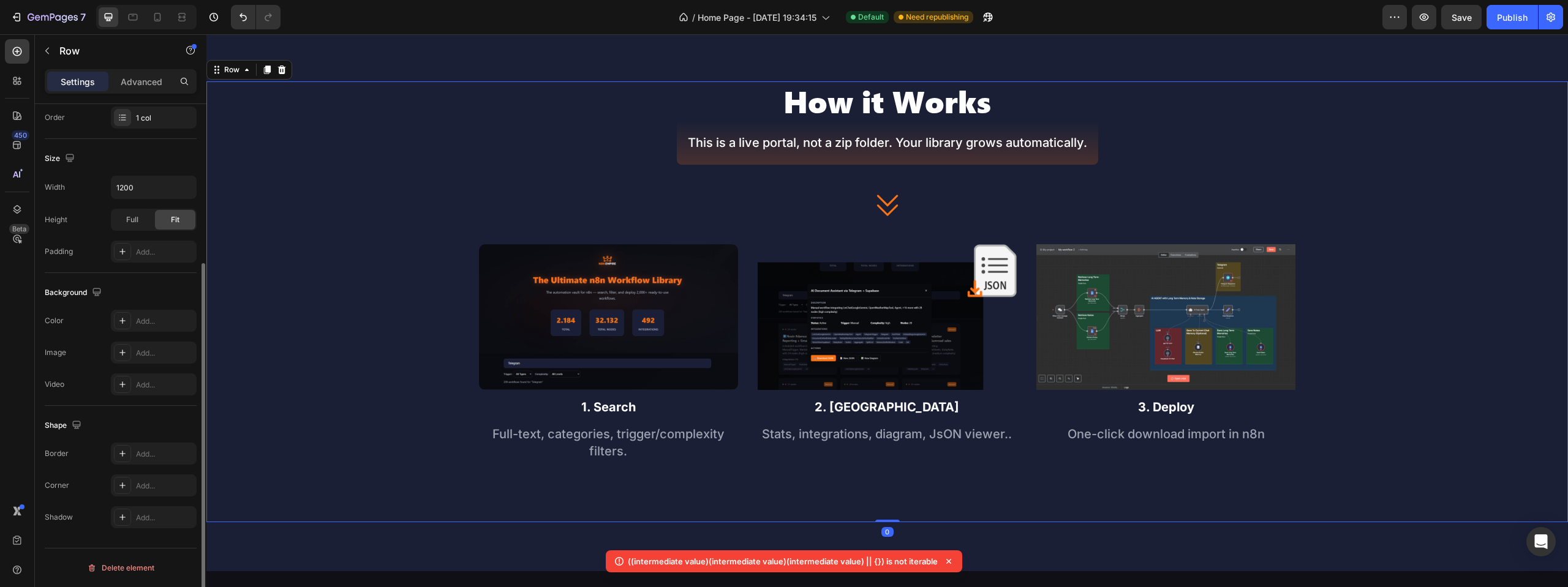
scroll to position [0, 0]
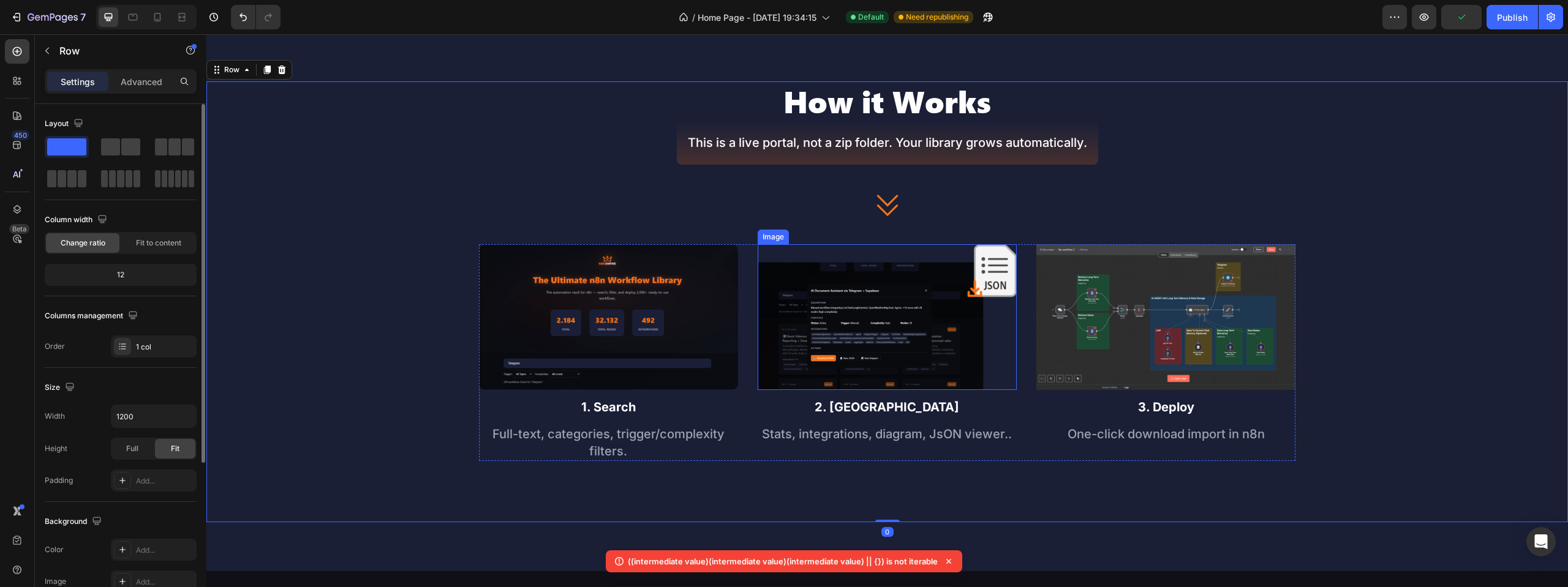
click at [778, 271] on img at bounding box center [888, 317] width 259 height 146
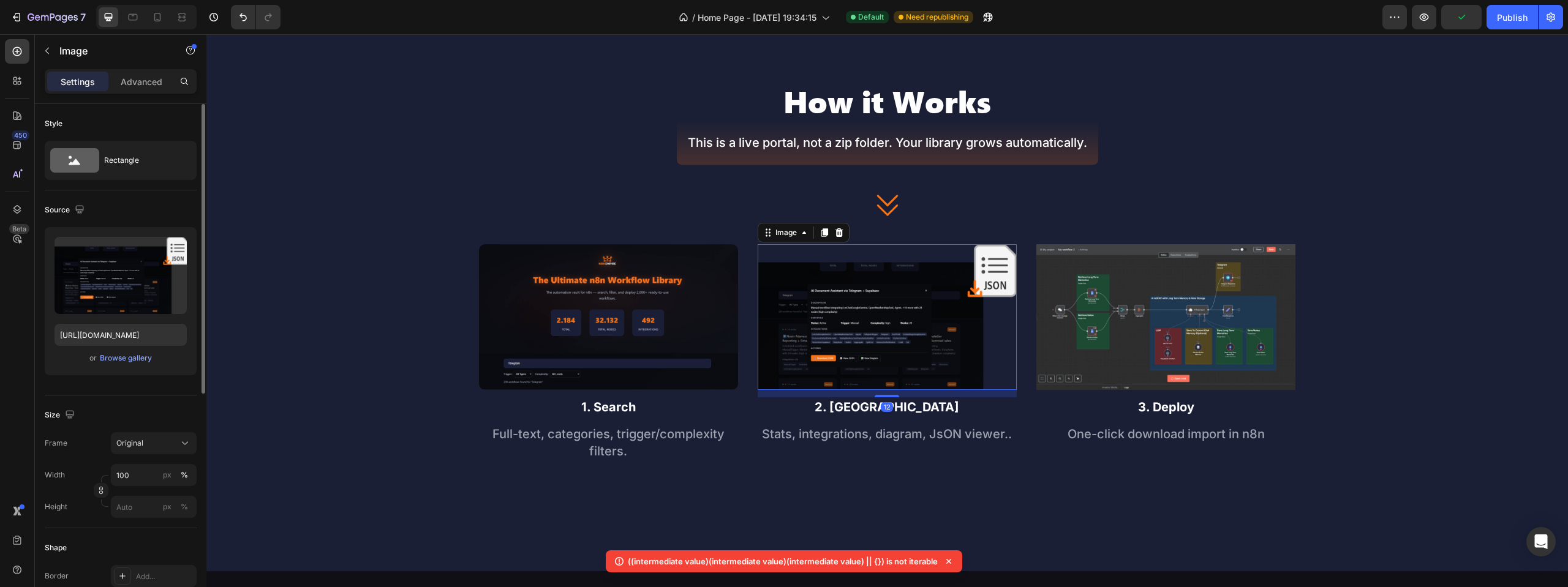
scroll to position [184, 0]
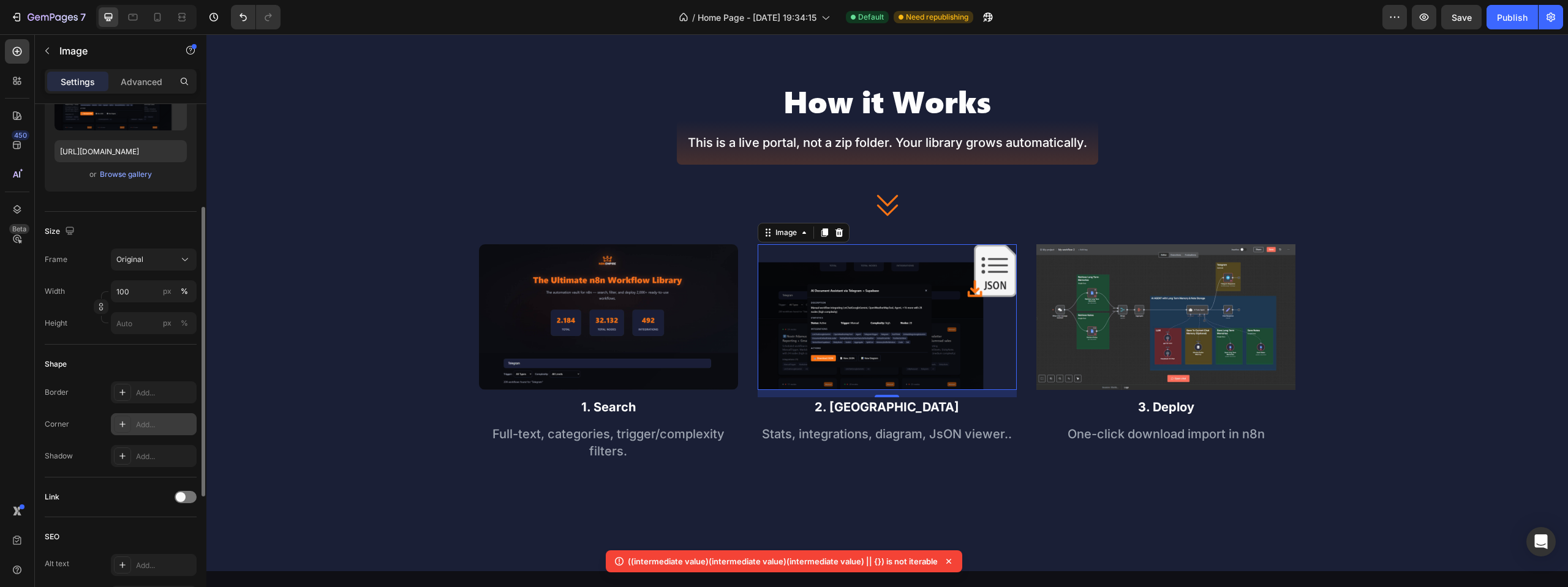
click at [133, 427] on div "Add..." at bounding box center [154, 424] width 86 height 22
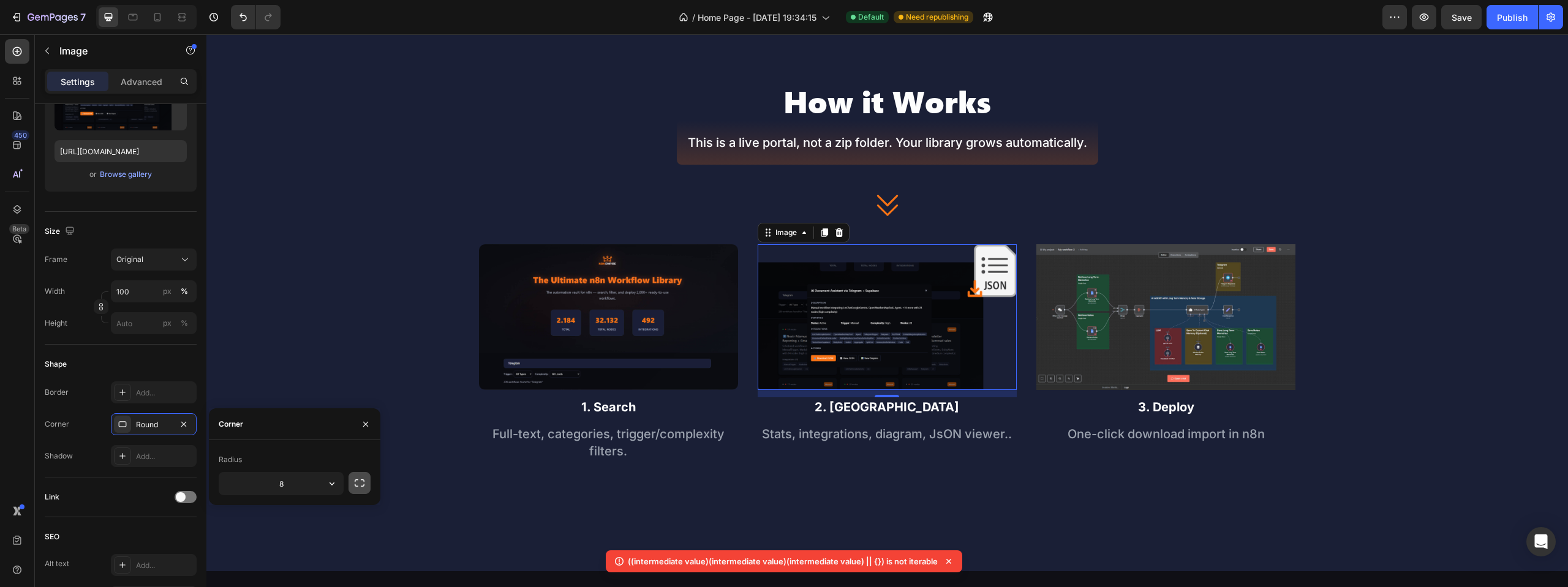
click at [363, 483] on icon "button" at bounding box center [360, 483] width 12 height 12
click at [255, 485] on input "8" at bounding box center [249, 483] width 59 height 22
click at [326, 483] on input "8" at bounding box center [313, 483] width 59 height 22
type input "0"
click at [261, 519] on input "8" at bounding box center [249, 512] width 59 height 22
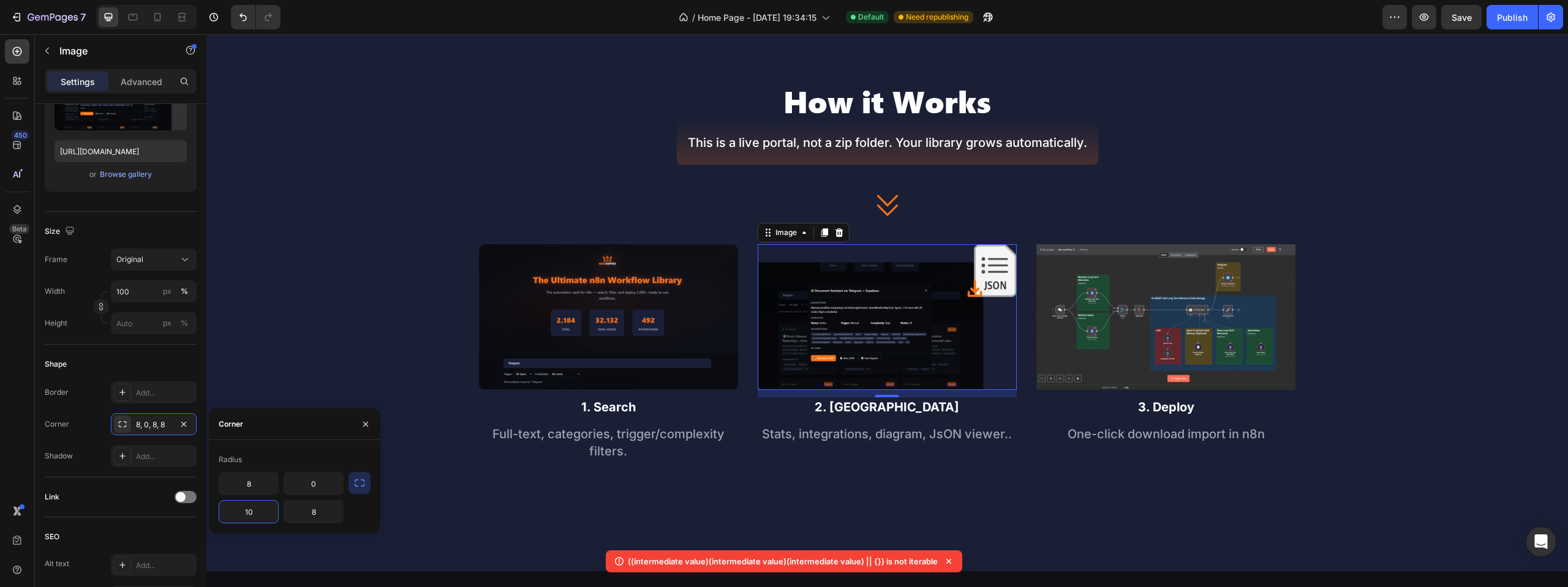
type input "10"
click at [973, 466] on div "Image 1. Search Text Block Full-text, categories, trigger/complexity filters. T…" at bounding box center [887, 371] width 1361 height 253
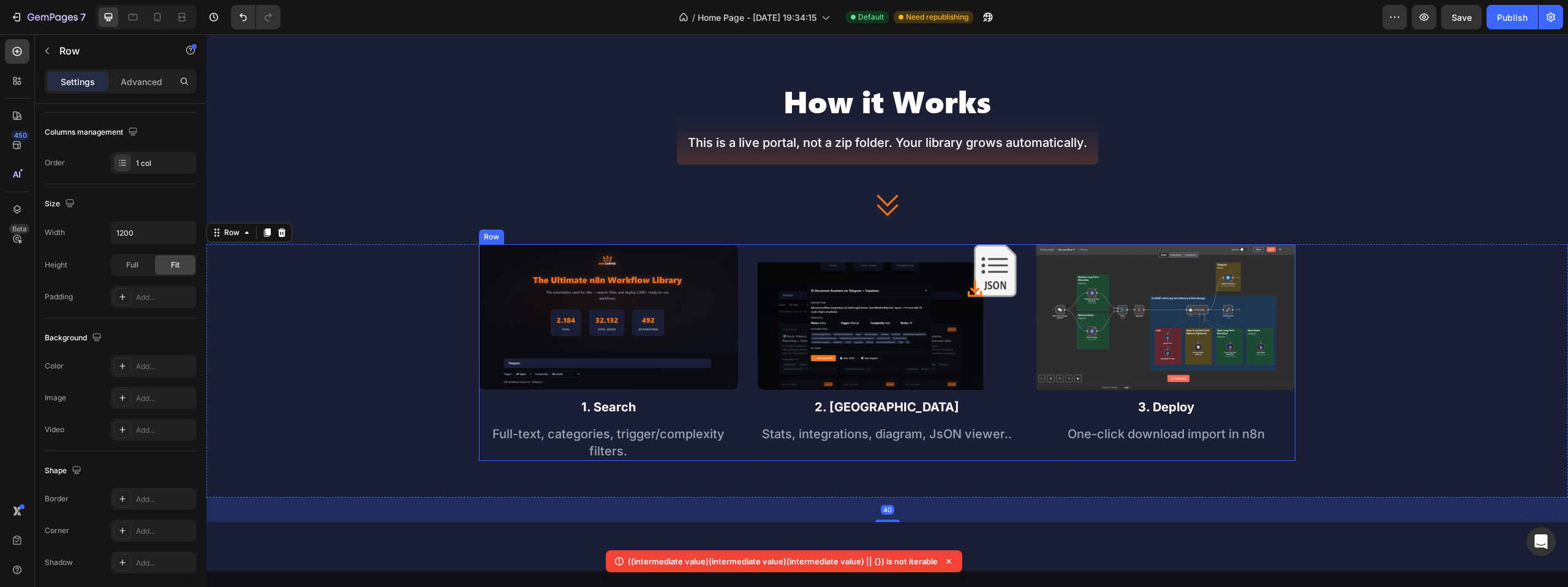
scroll to position [0, 0]
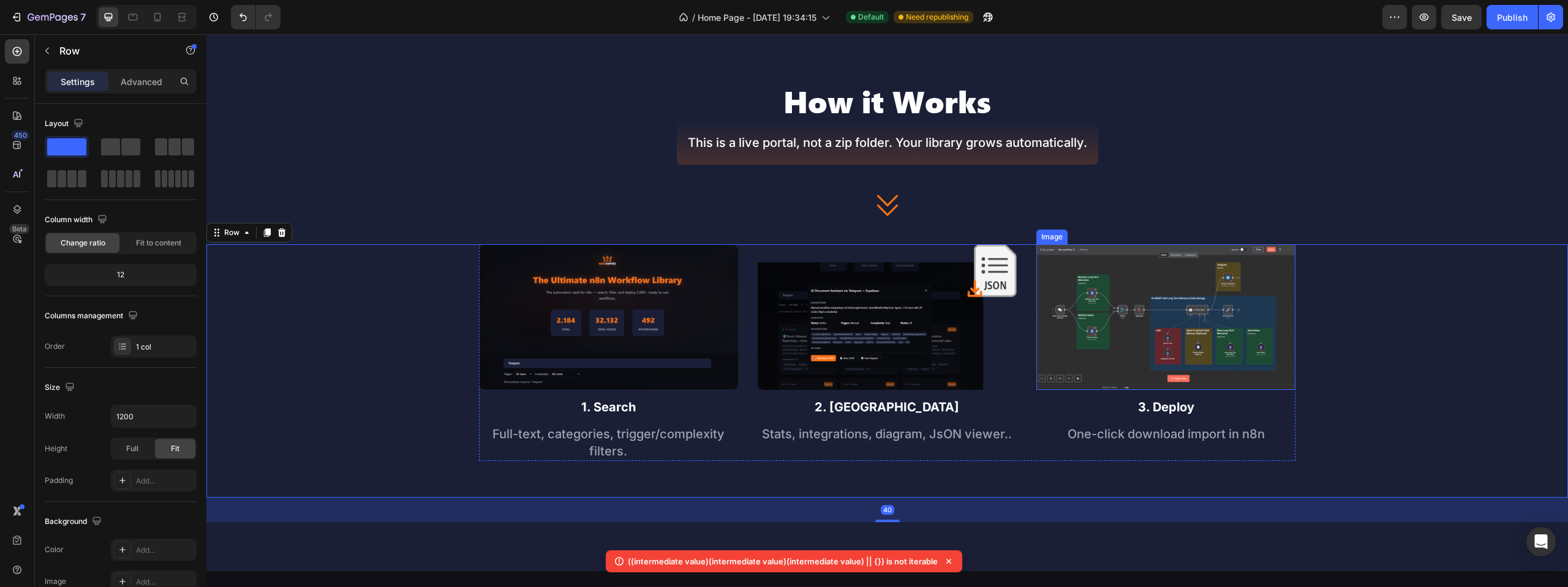
click at [1162, 323] on img at bounding box center [1166, 317] width 259 height 146
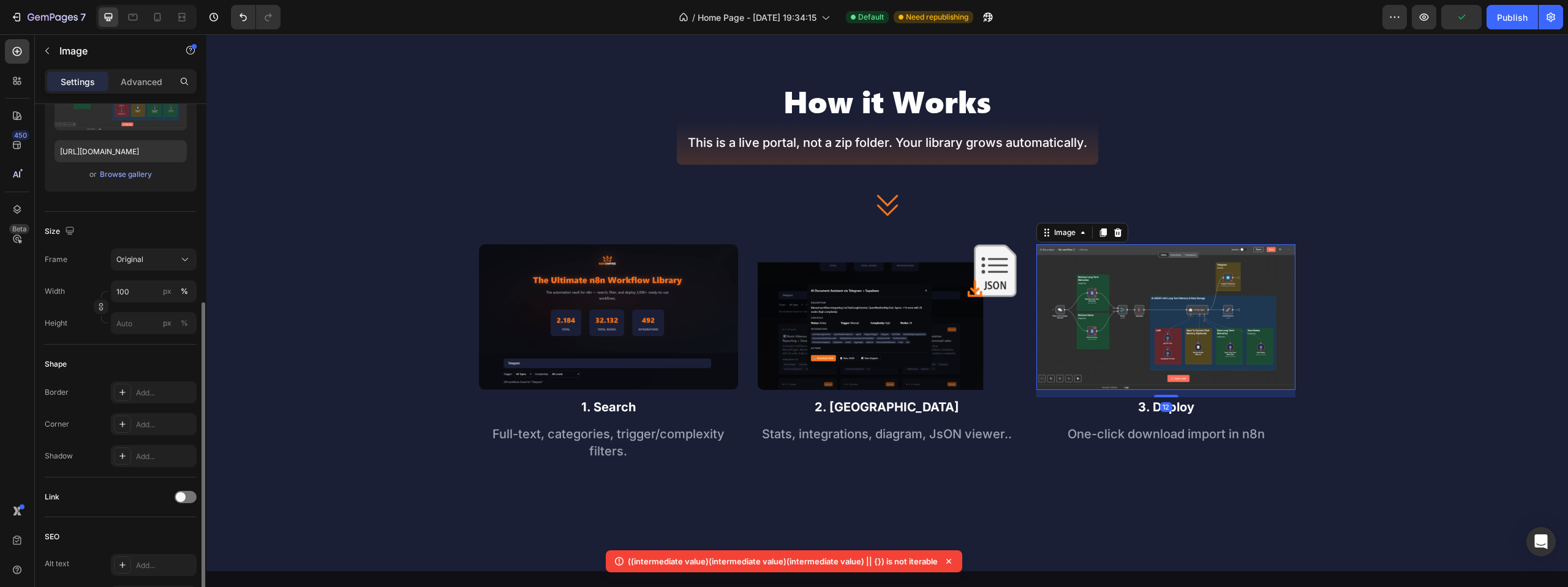
scroll to position [245, 0]
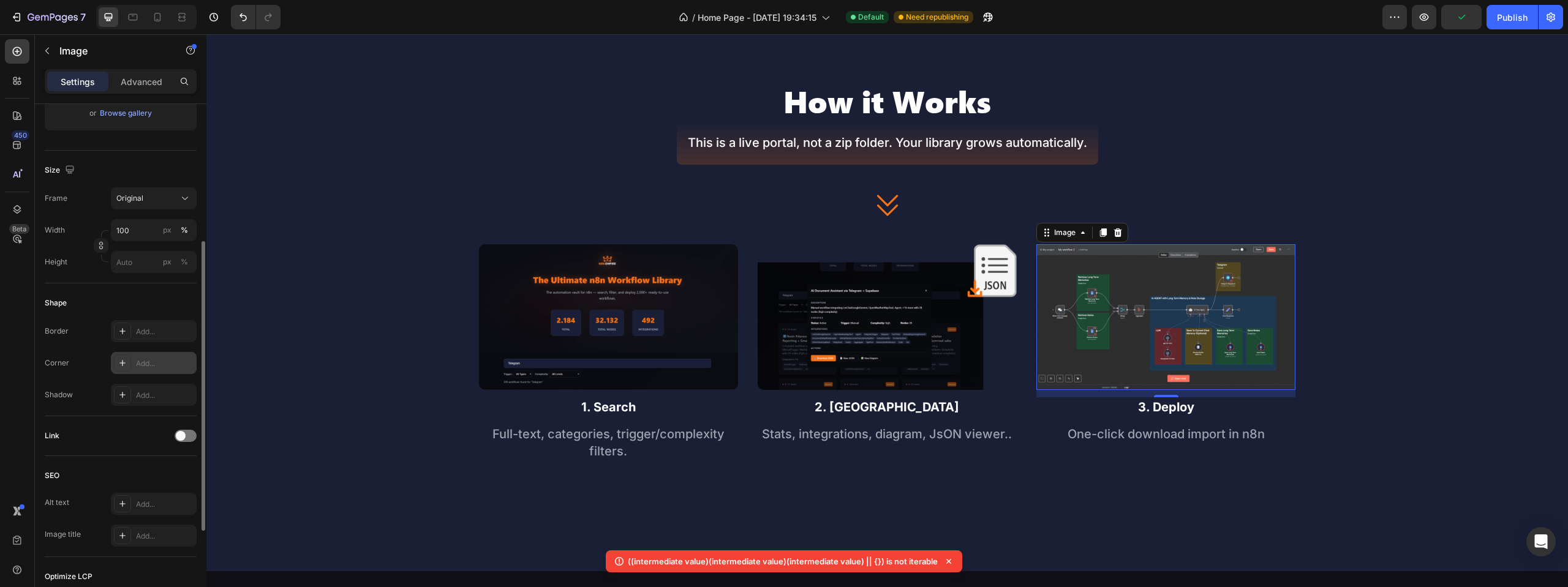
click at [136, 357] on div "Add..." at bounding box center [154, 363] width 86 height 22
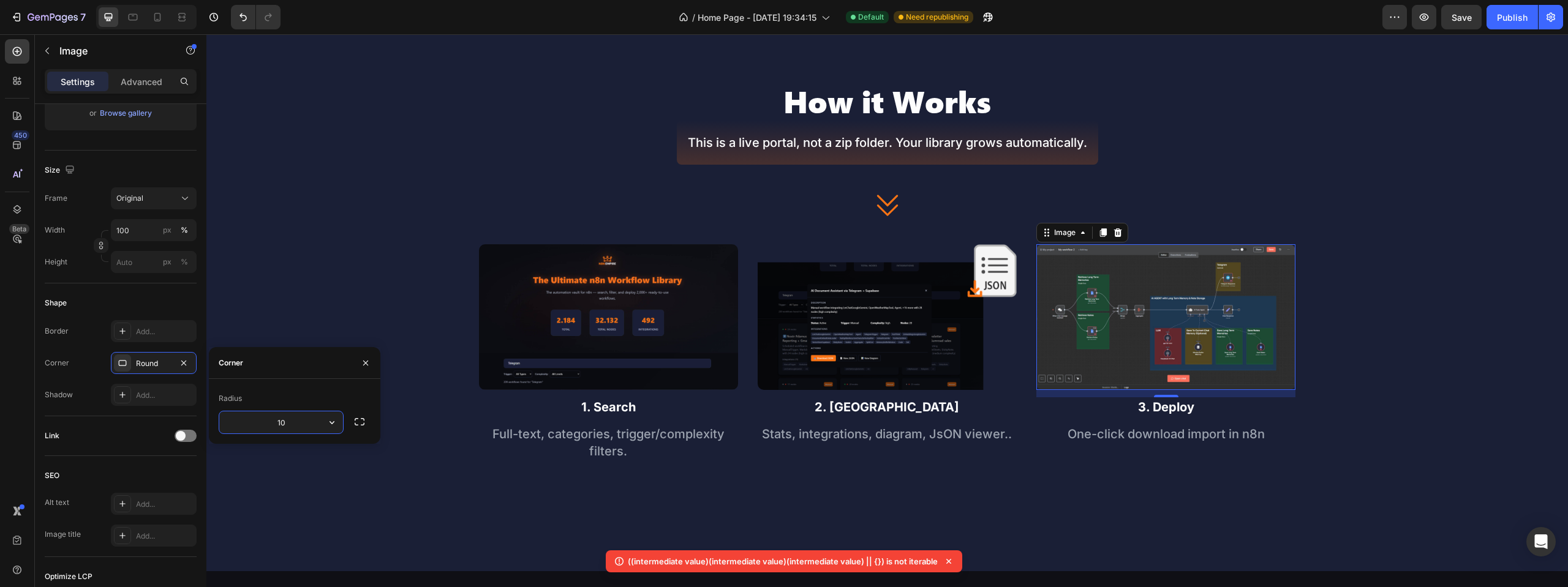
type input "10"
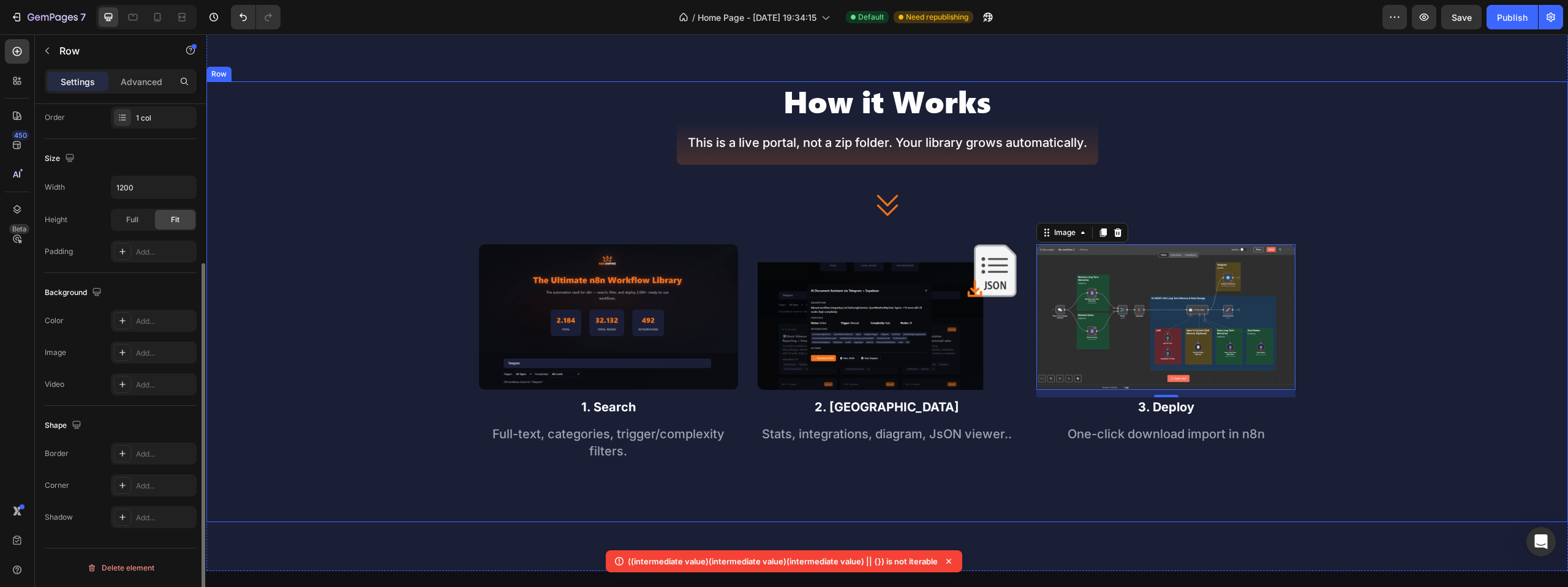
click at [1478, 242] on div "How it Works Heading This is a live portal, not a zip folder. Your library grow…" at bounding box center [887, 302] width 1361 height 441
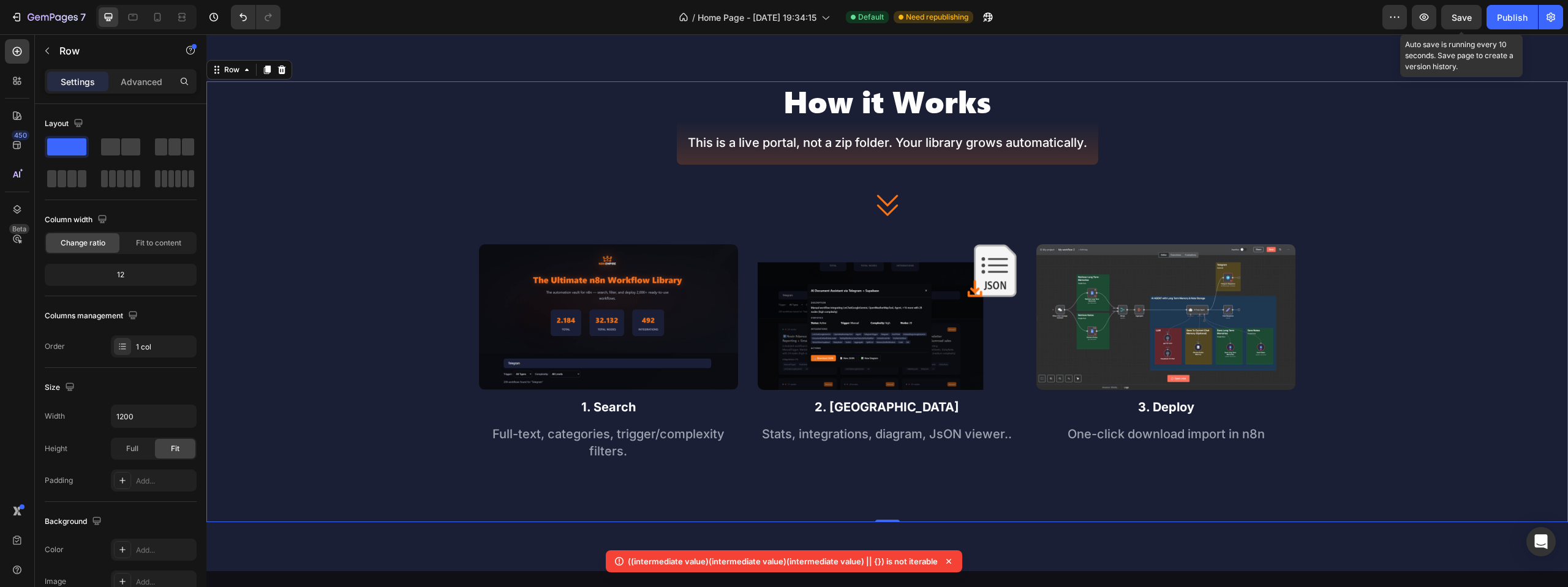
click at [1459, 23] on div "Save" at bounding box center [1462, 17] width 20 height 13
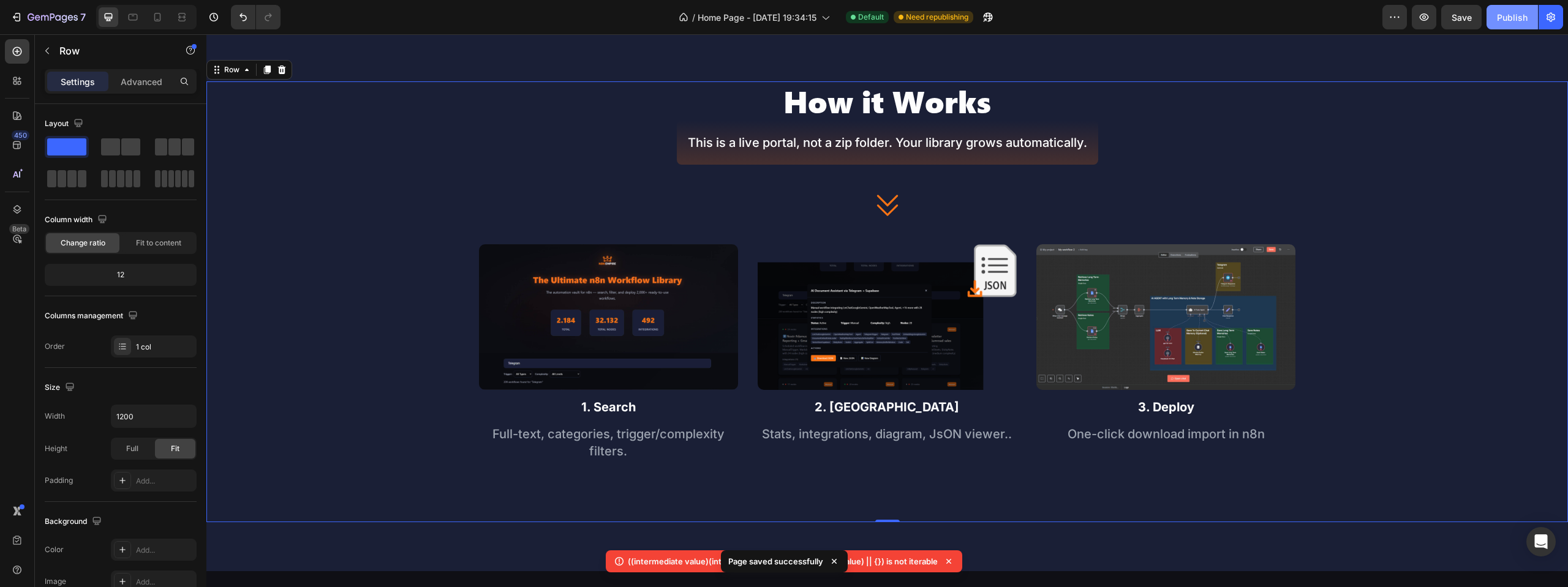
click at [1519, 16] on div "Publish" at bounding box center [1513, 17] width 31 height 13
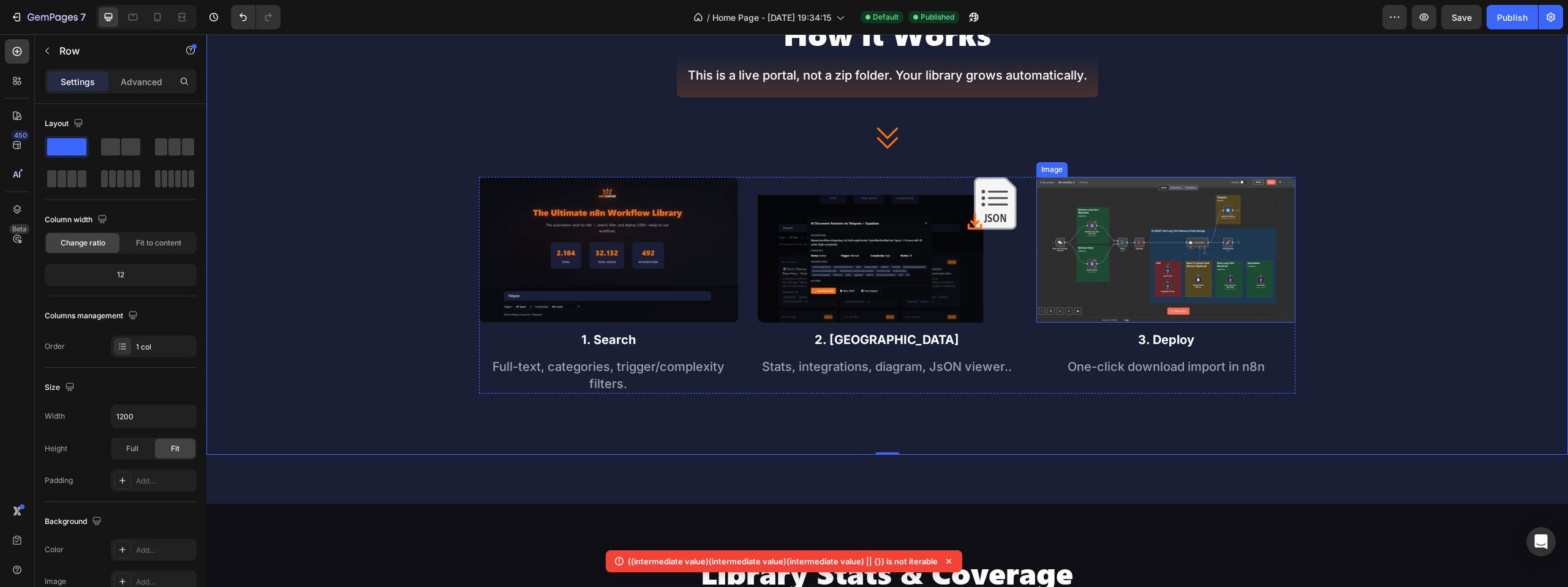
scroll to position [260, 0]
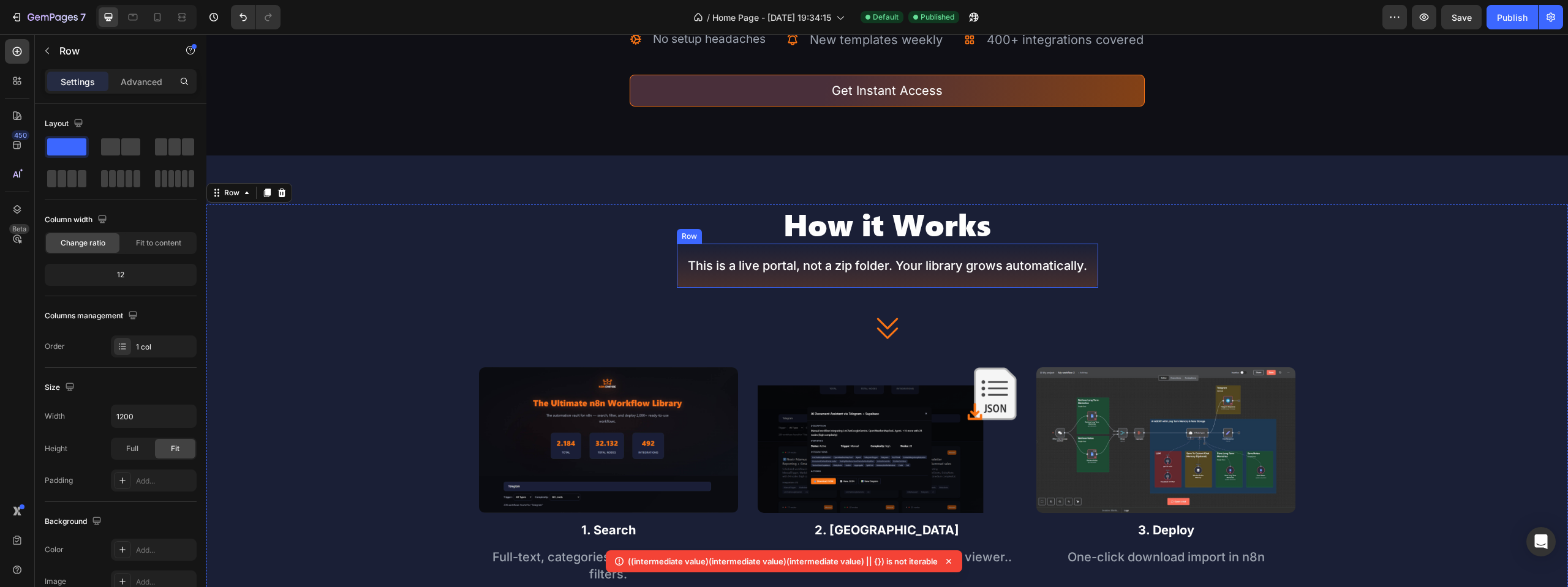
click at [1069, 278] on div "This is a live portal, not a zip folder. Your library grows automatically. Text…" at bounding box center [888, 266] width 422 height 44
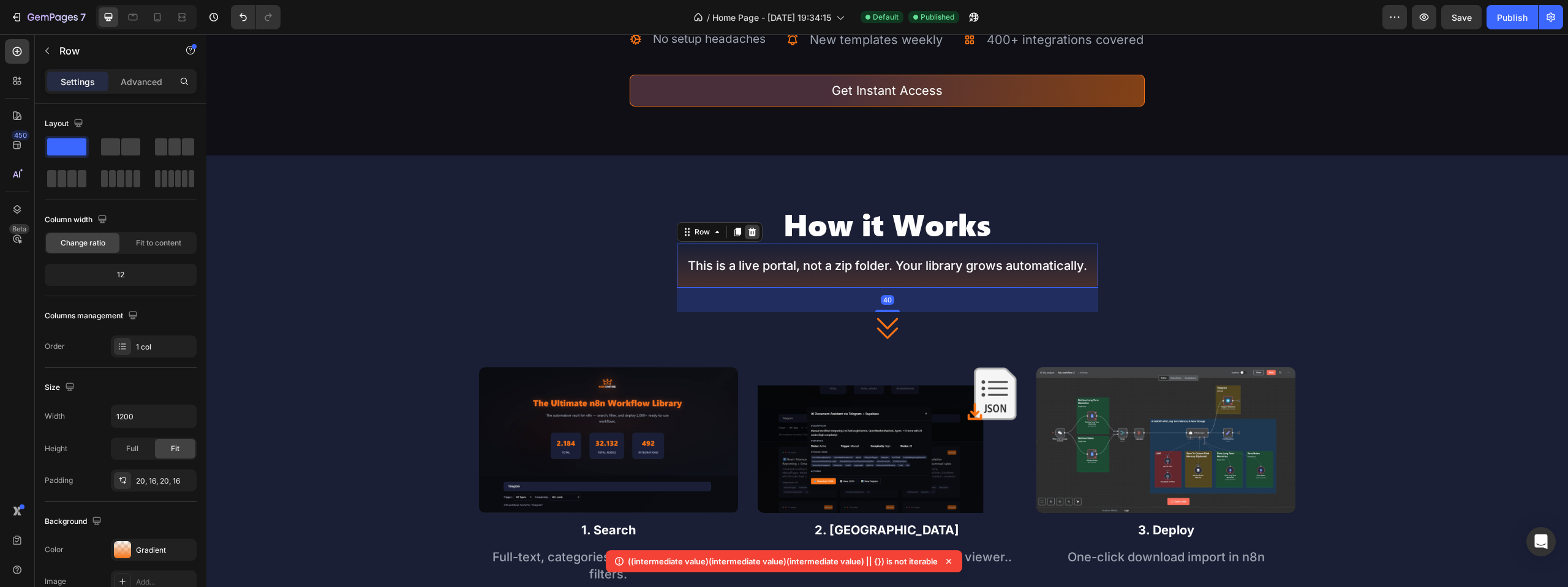
click at [748, 228] on icon at bounding box center [752, 232] width 8 height 9
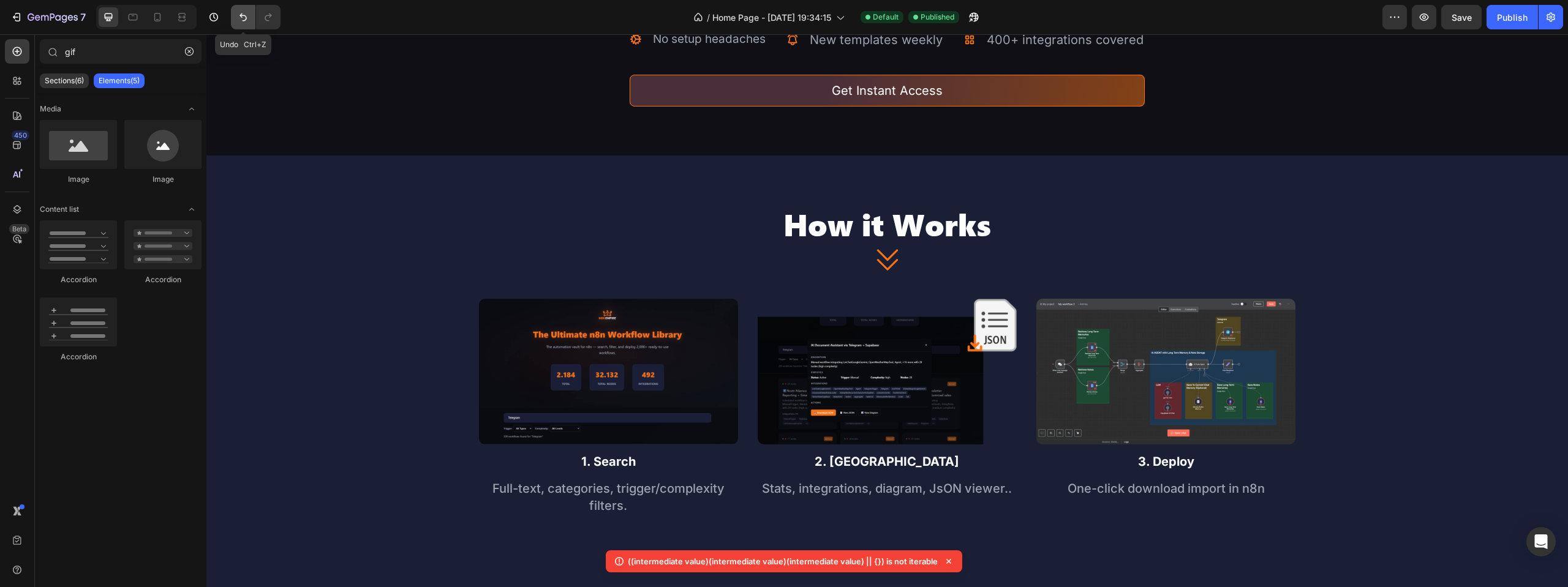
click at [243, 16] on icon "Undo/Redo" at bounding box center [243, 17] width 7 height 8
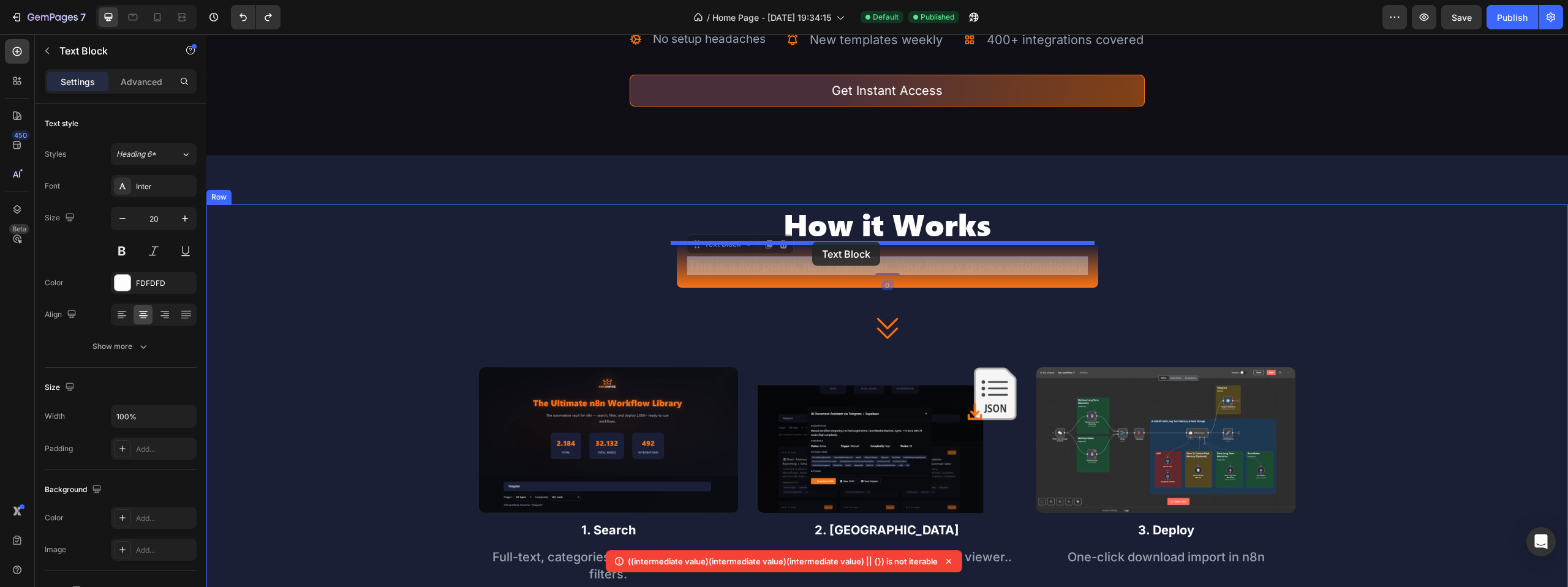
drag, startPoint x: 739, startPoint y: 266, endPoint x: 812, endPoint y: 242, distance: 76.8
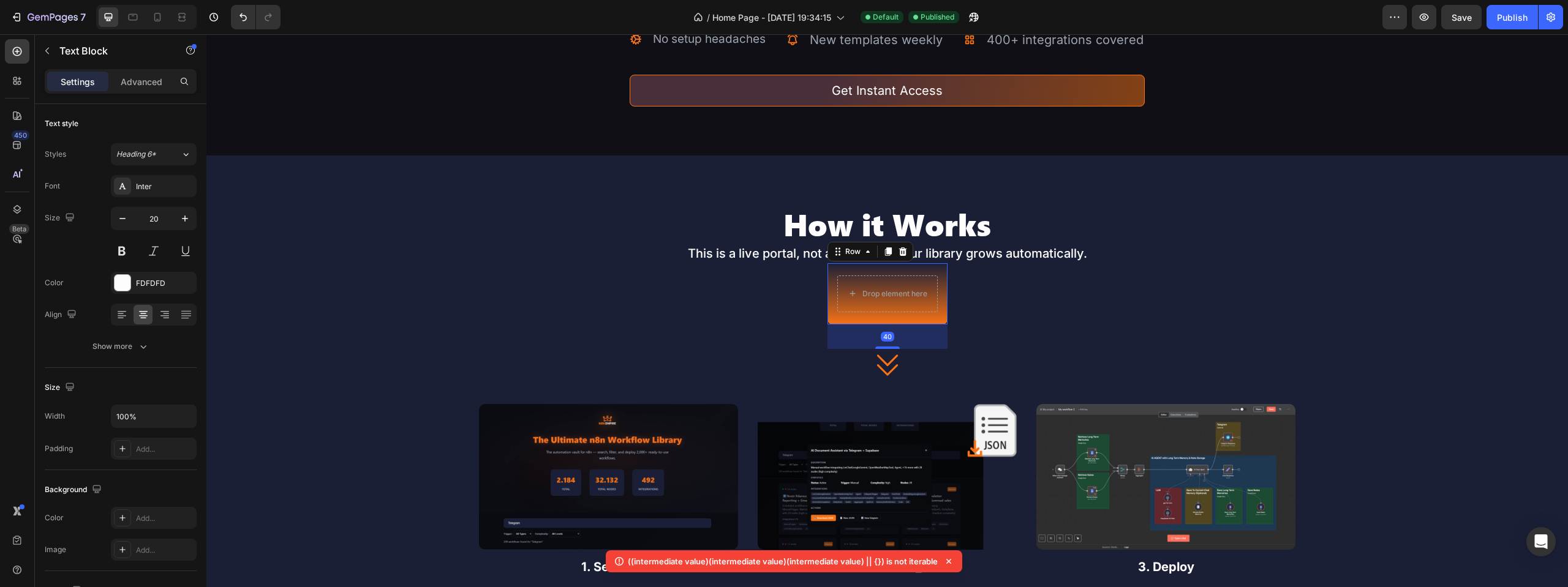
click at [936, 269] on div "Drop element here Row 40" at bounding box center [888, 294] width 120 height 61
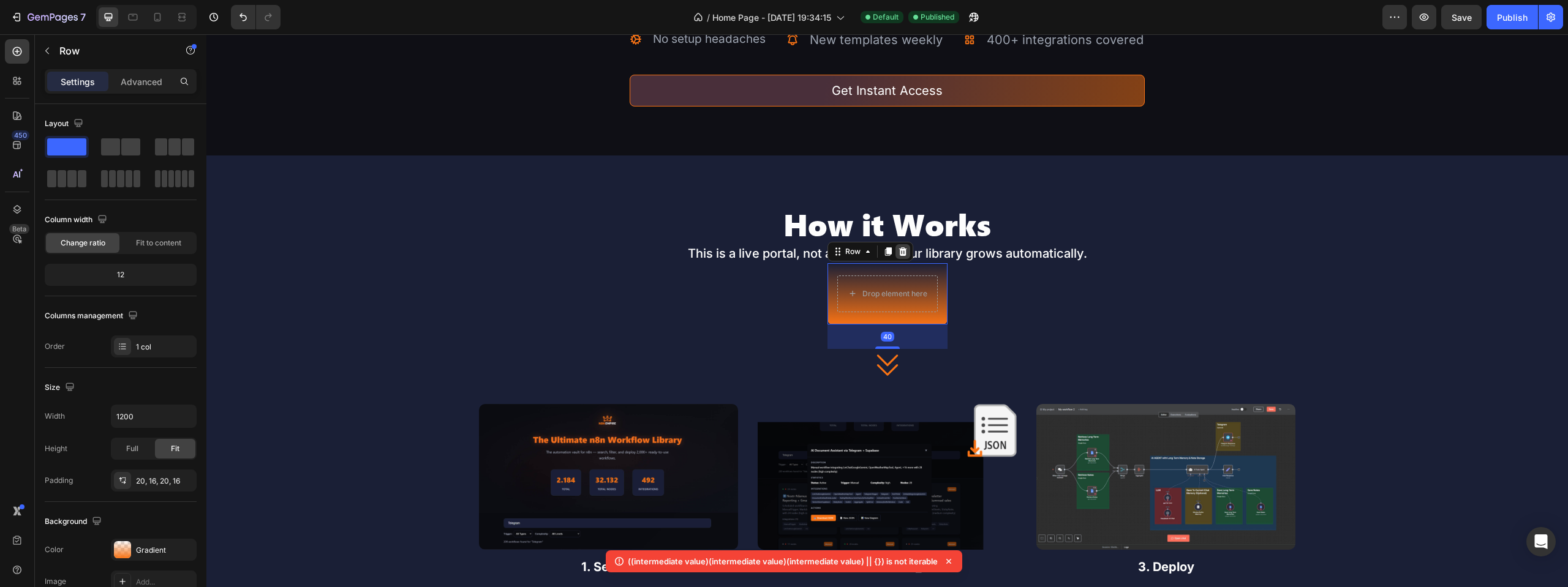
click at [902, 248] on icon at bounding box center [903, 251] width 10 height 10
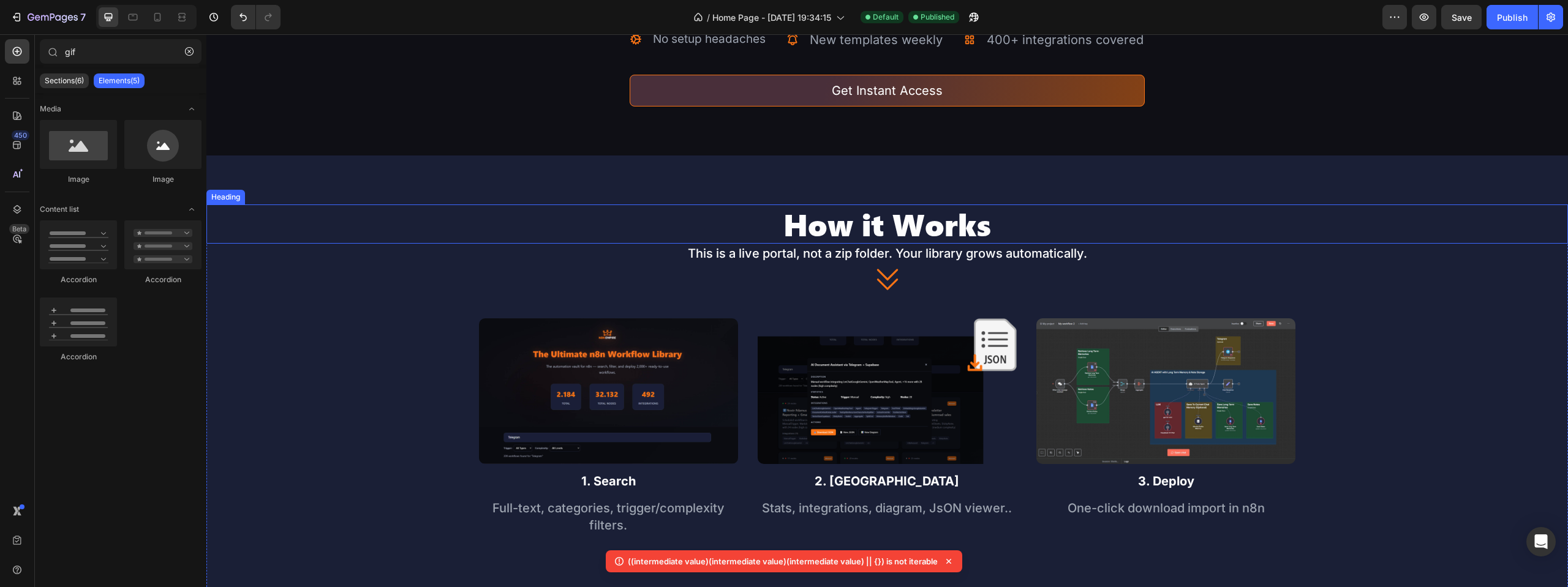
click at [919, 230] on p "How it Works" at bounding box center [888, 224] width 1359 height 37
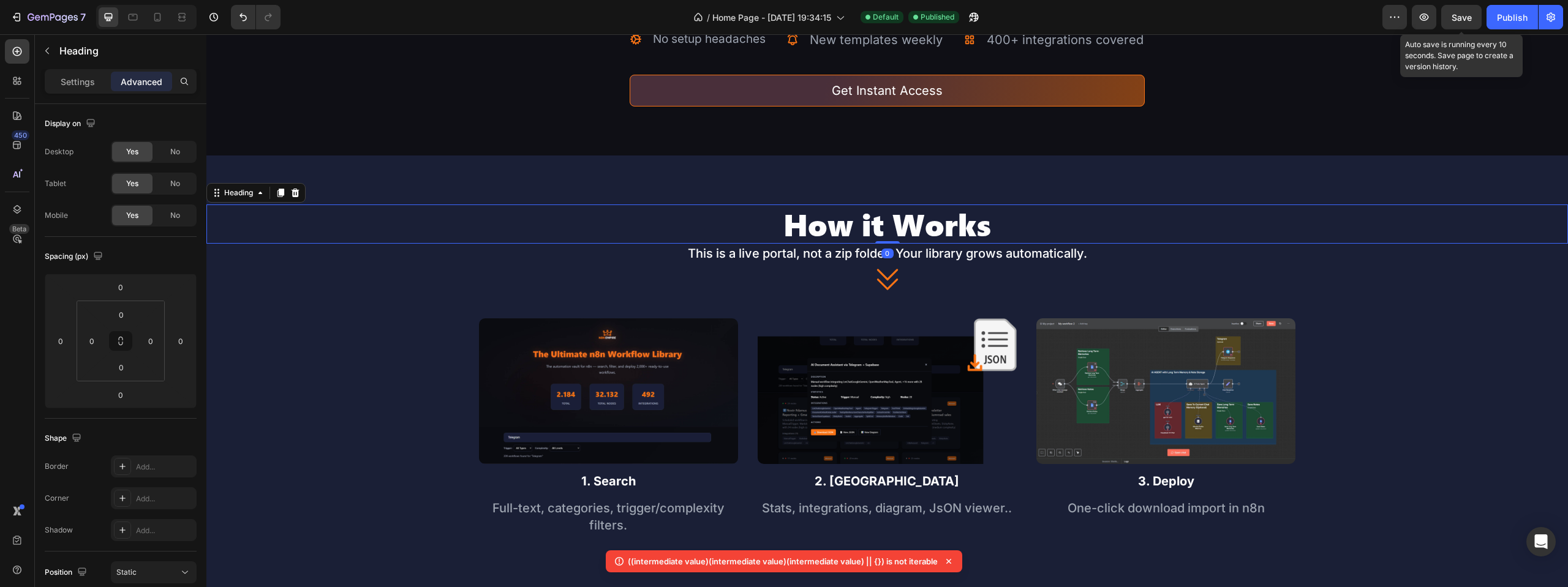
click at [1464, 16] on span "Save" at bounding box center [1462, 17] width 20 height 11
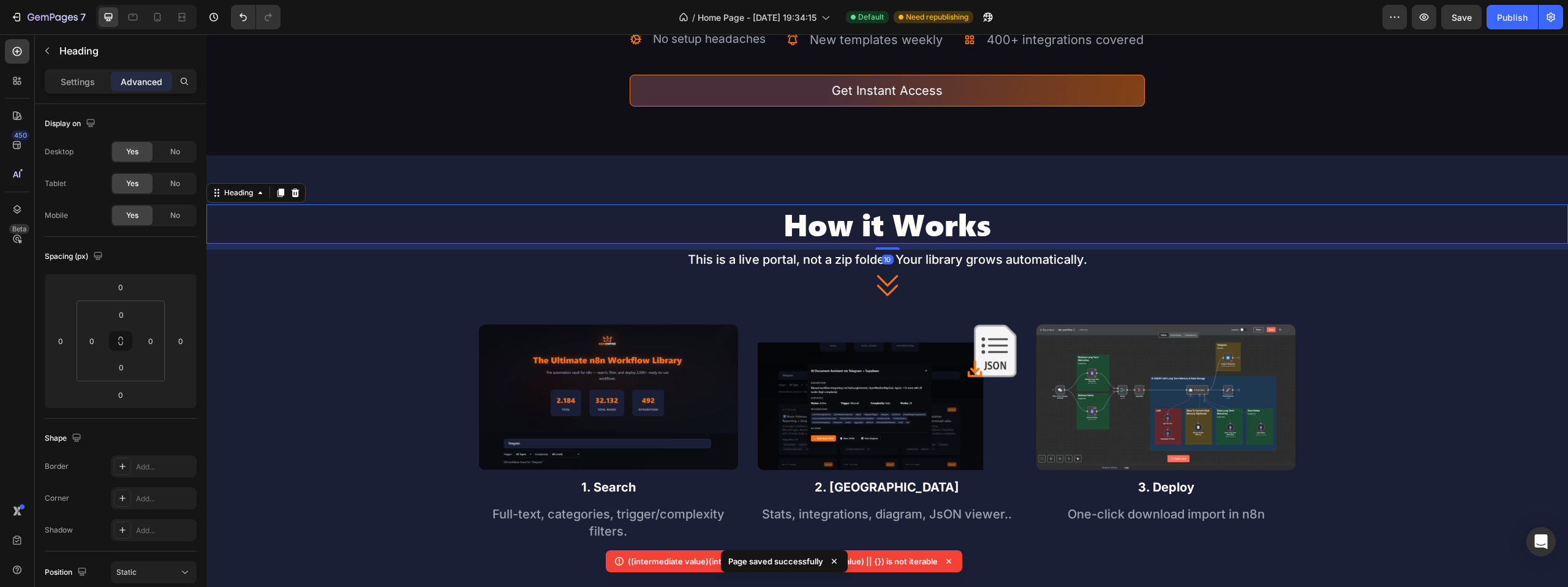
drag, startPoint x: 883, startPoint y: 242, endPoint x: 897, endPoint y: 248, distance: 15.2
click at [897, 244] on div "10" at bounding box center [887, 244] width 1361 height 0
type input "10"
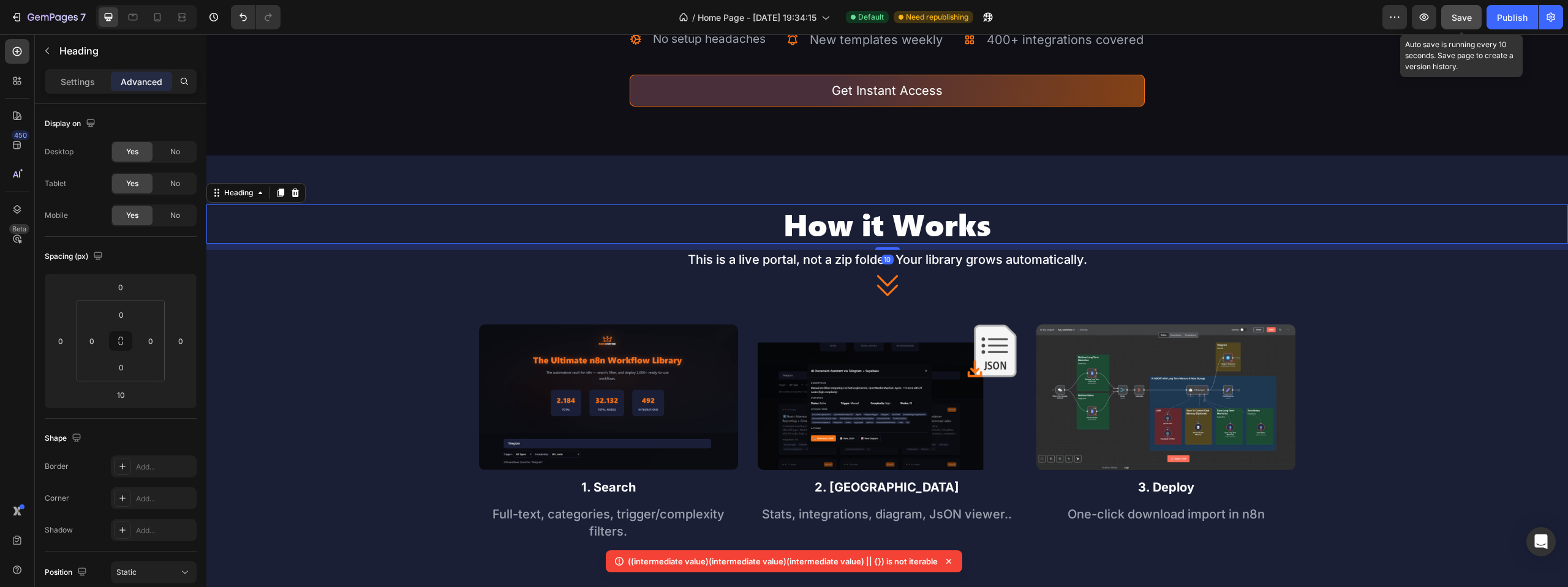
click at [1454, 24] on button "Save" at bounding box center [1461, 17] width 40 height 25
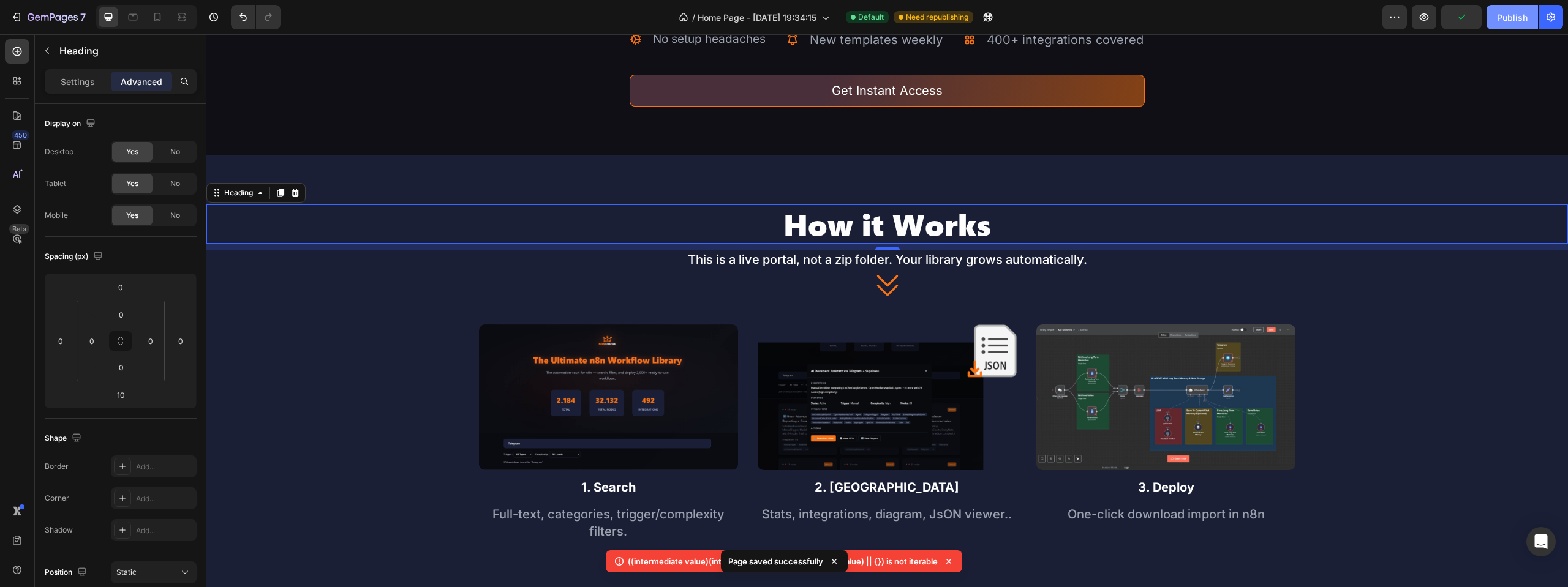
click at [1505, 17] on div "Publish" at bounding box center [1513, 17] width 31 height 13
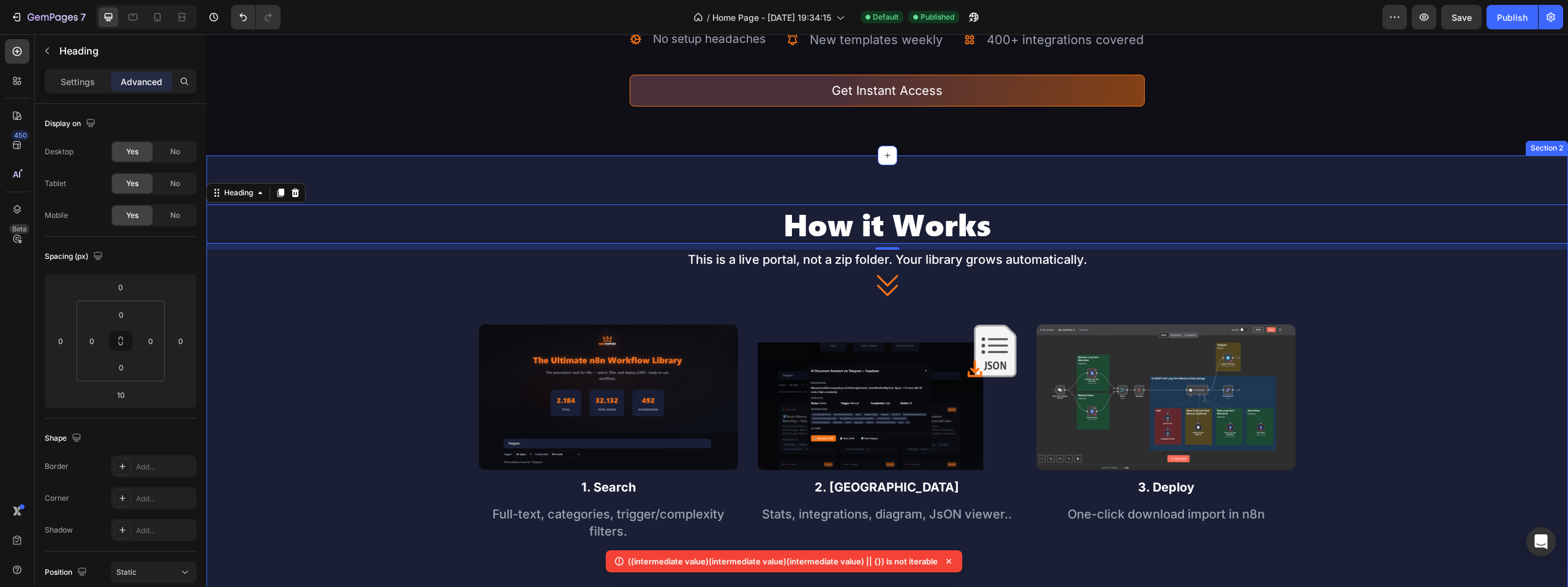
click at [614, 177] on div "How it Works Heading 10 This is a live portal, not a zip folder. Your library g…" at bounding box center [887, 403] width 1361 height 496
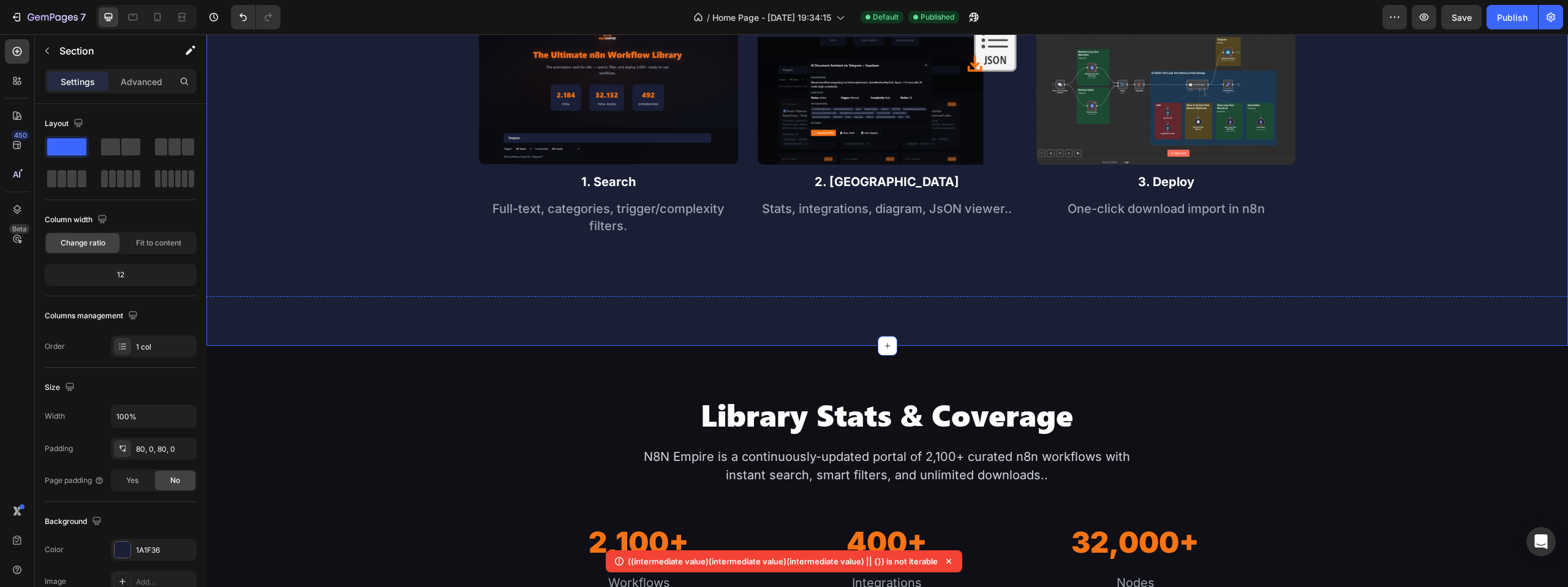
scroll to position [567, 0]
click at [938, 252] on div "Image 1. Search Text Block Full-text, categories, trigger/complexity filters. T…" at bounding box center [887, 144] width 1361 height 253
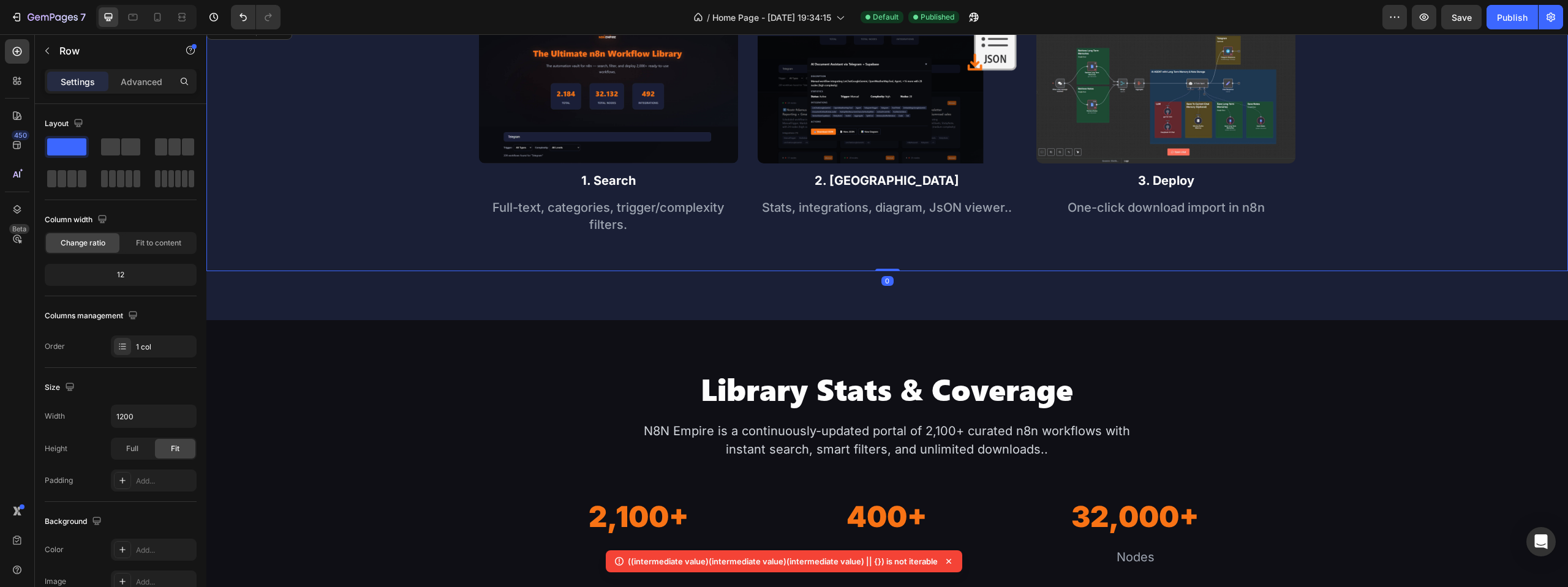
drag, startPoint x: 886, startPoint y: 292, endPoint x: 888, endPoint y: 220, distance: 72.0
click at [888, 220] on div "Image 1. Search Text Block Full-text, categories, trigger/complexity filters. T…" at bounding box center [887, 144] width 1361 height 253
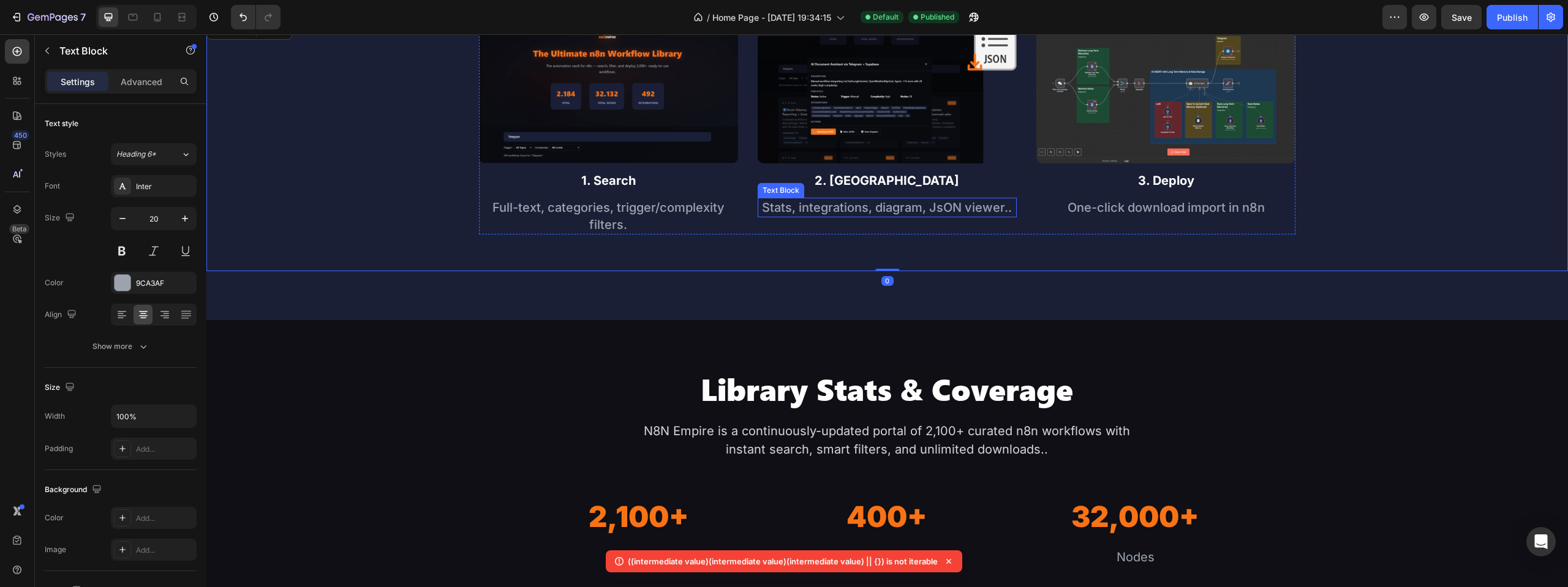
click at [896, 216] on div "Stats, integrations, diagram, JsON viewer.." at bounding box center [888, 207] width 259 height 19
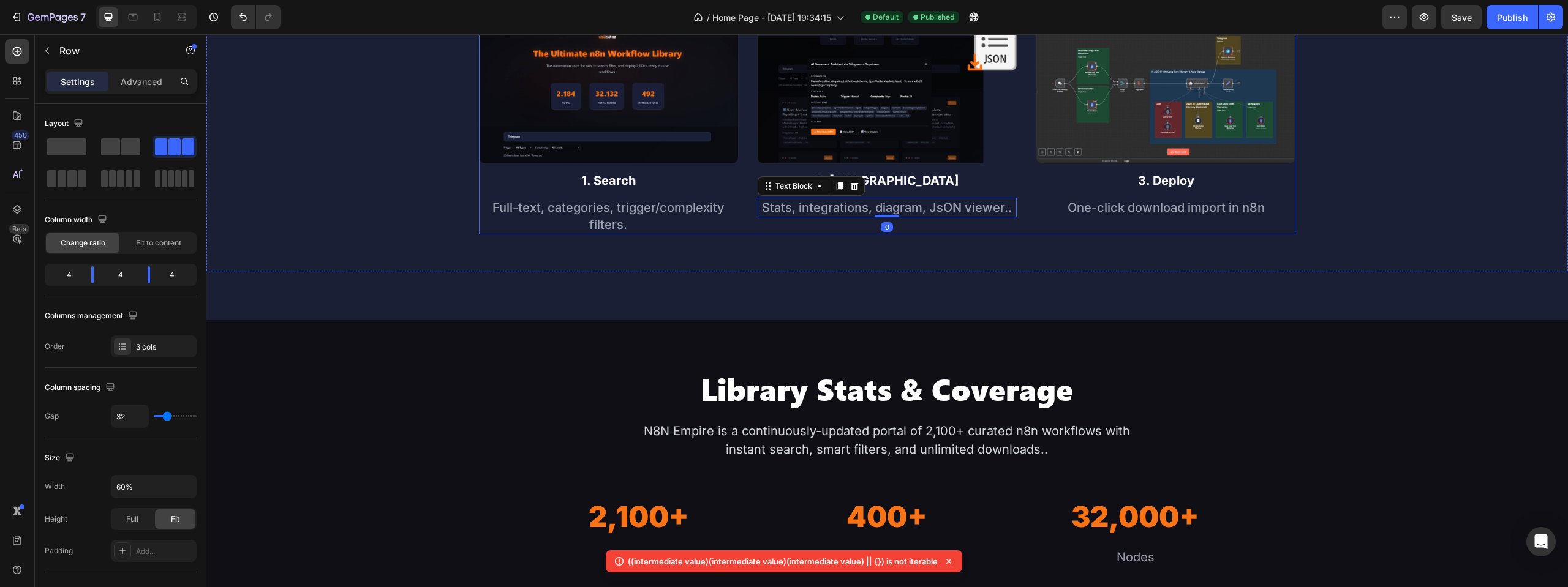
click at [897, 223] on div "Image 2. Preview Text Block Stats, integrations, diagram, JsON viewer.. Text Bl…" at bounding box center [888, 126] width 259 height 216
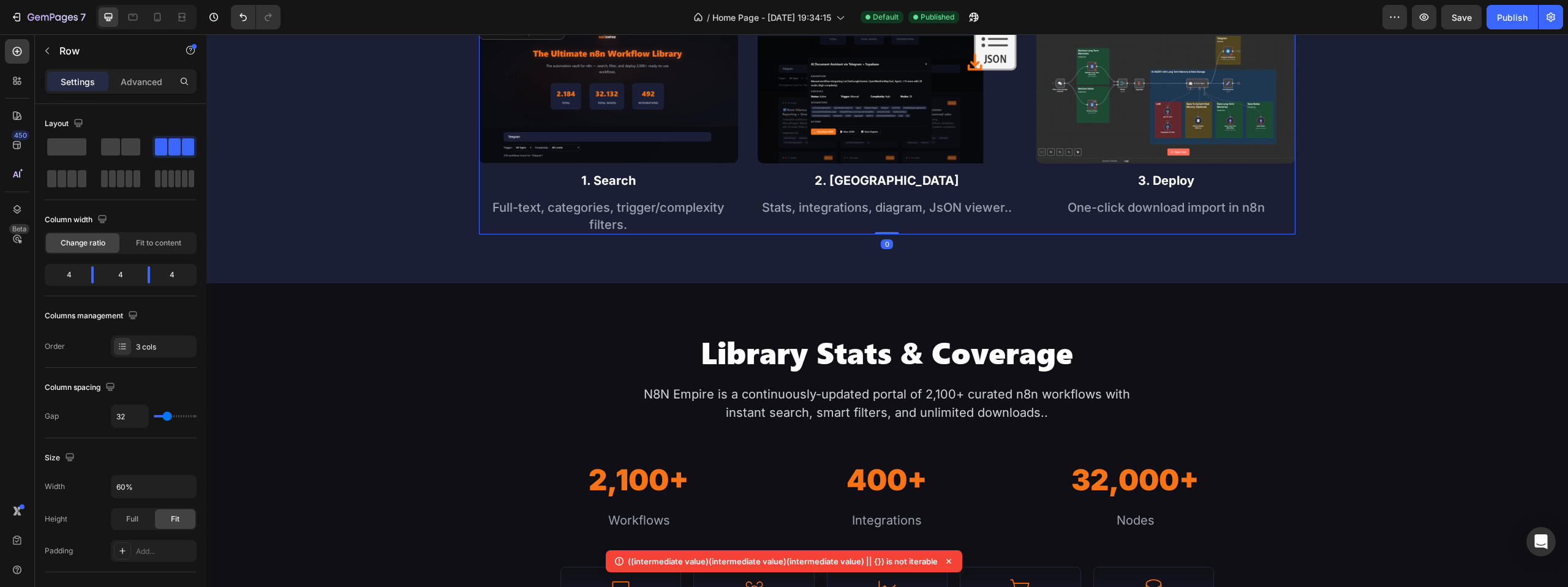
drag, startPoint x: 888, startPoint y: 268, endPoint x: 898, endPoint y: 227, distance: 42.2
click at [876, 222] on div "Image 1. Search Text Block Full-text, categories, trigger/complexity filters. T…" at bounding box center [888, 126] width 817 height 216
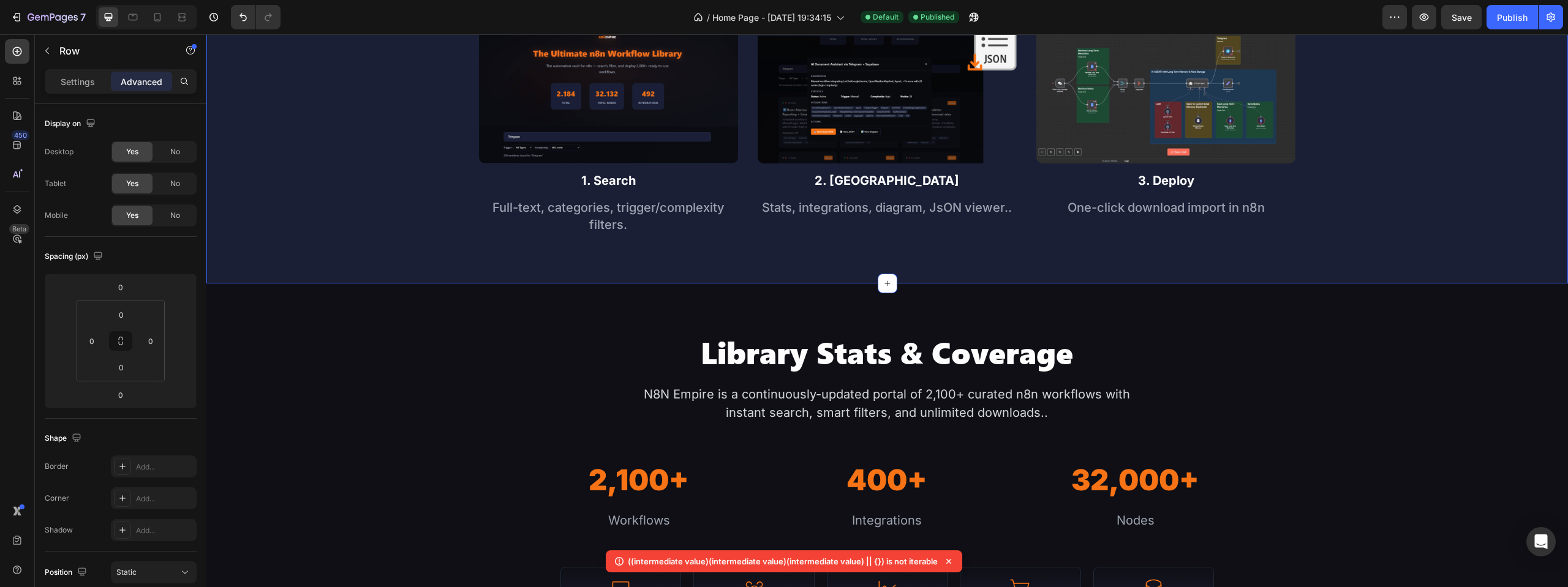
click at [928, 246] on div "How it Works Heading This is a live portal, not a zip folder. Your library grow…" at bounding box center [887, 66] width 1361 height 435
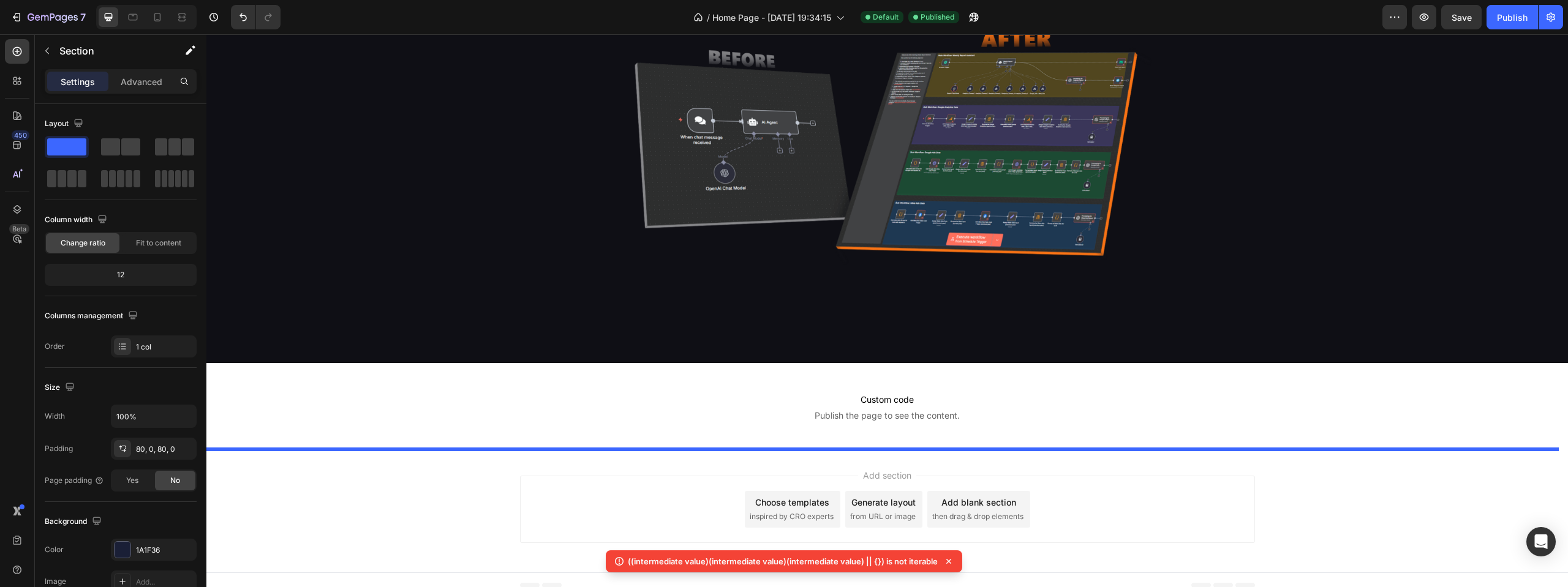
scroll to position [1310, 0]
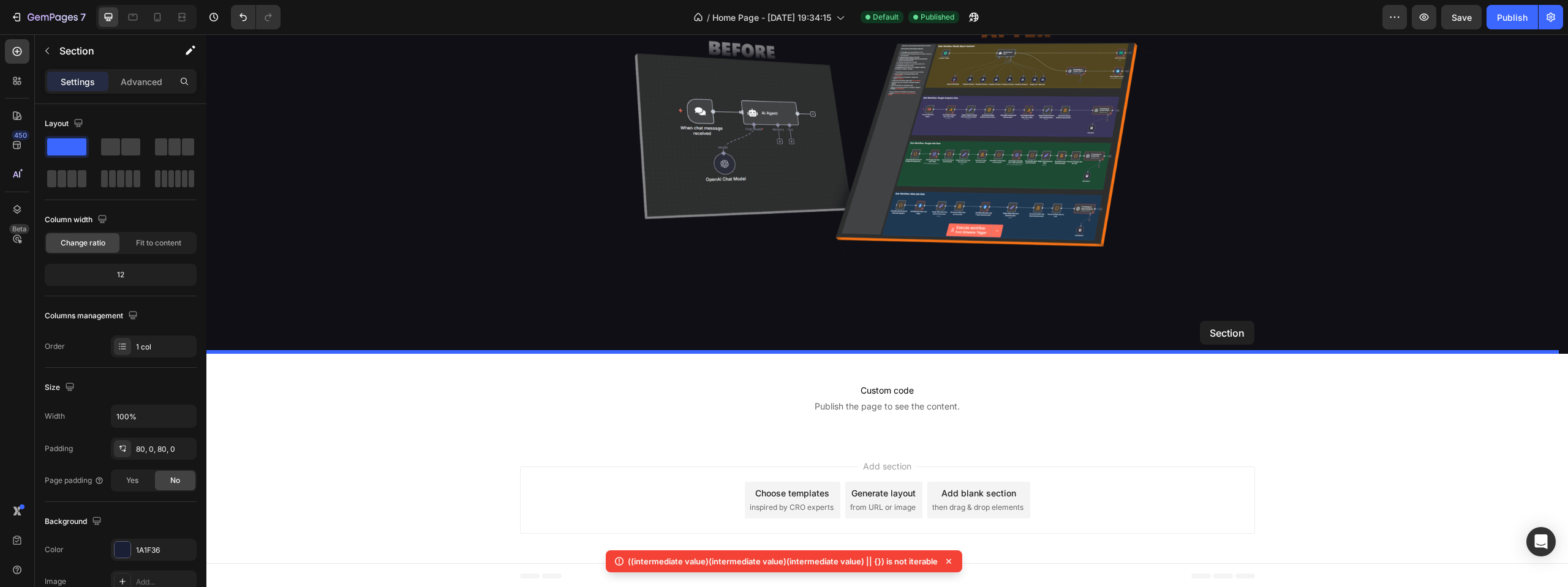
drag, startPoint x: 1221, startPoint y: 254, endPoint x: 1200, endPoint y: 321, distance: 70.2
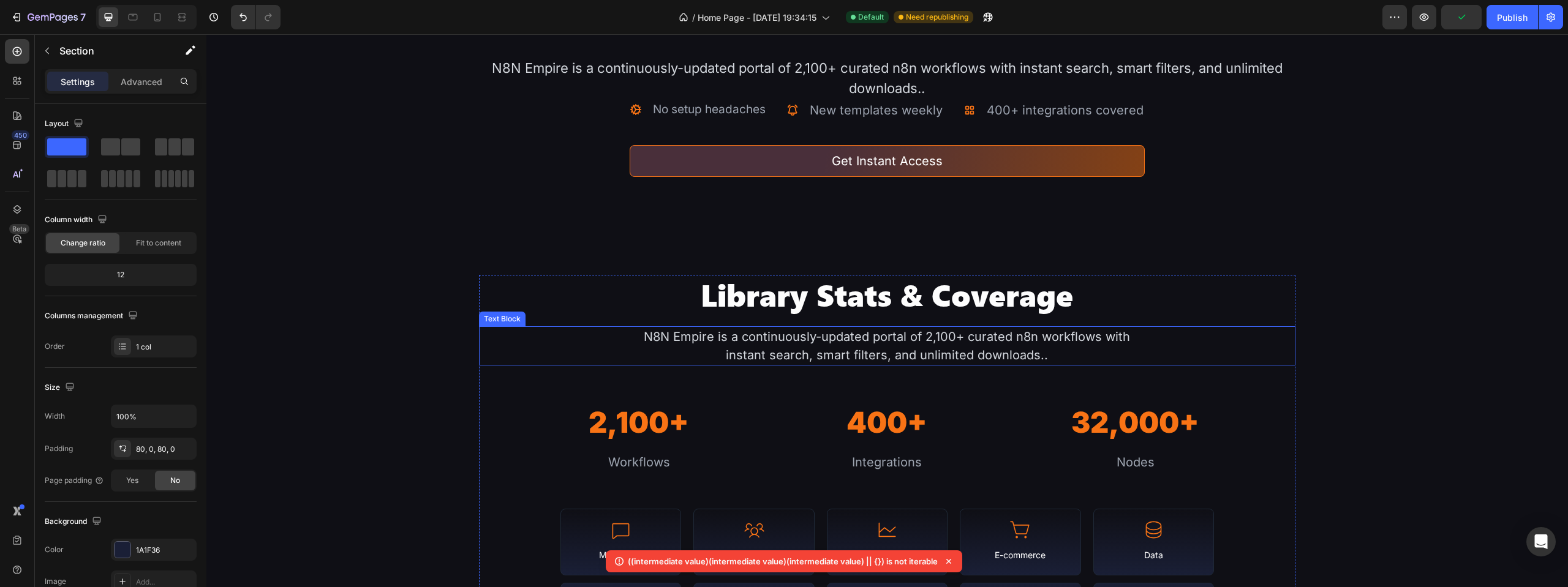
scroll to position [204, 0]
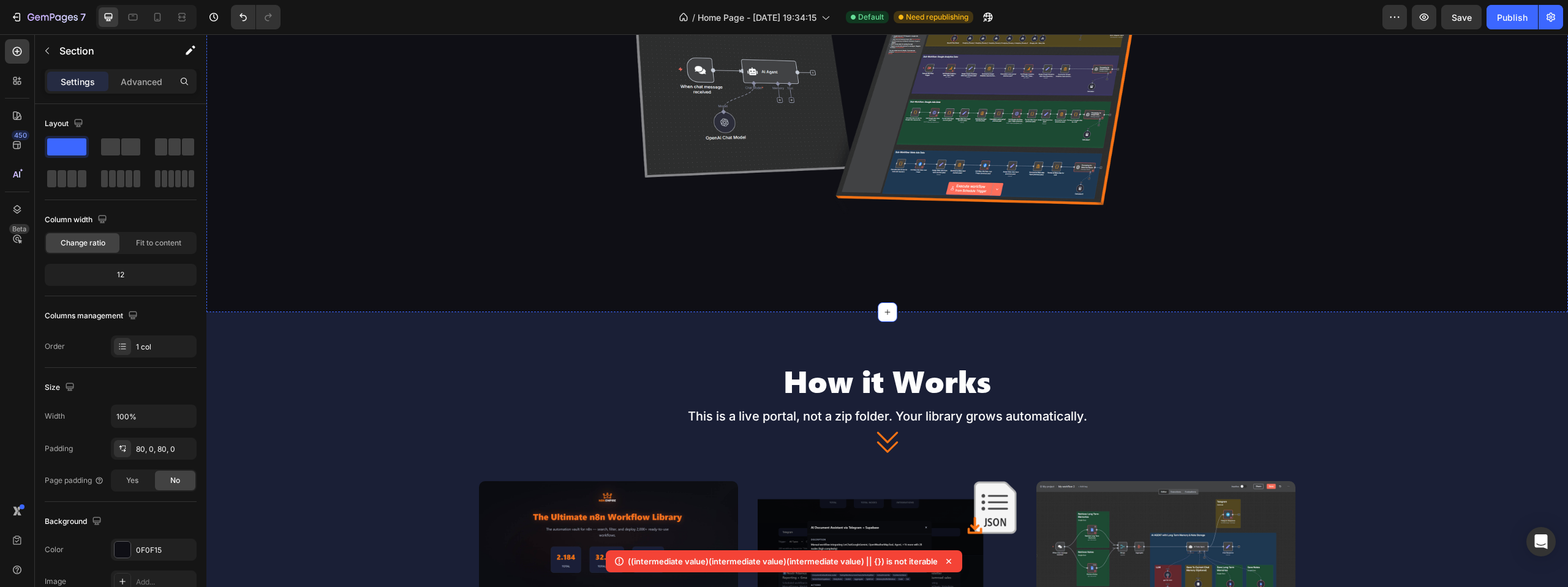
scroll to position [979, 0]
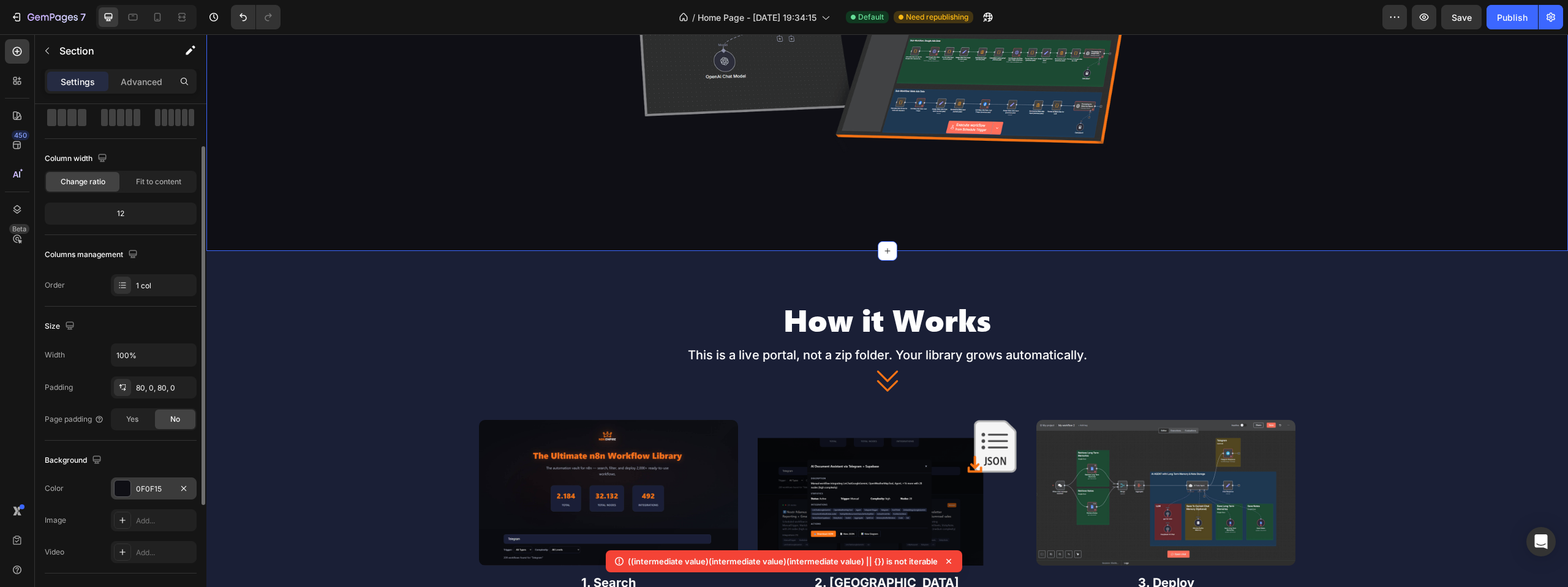
click at [136, 483] on div "0F0F15" at bounding box center [153, 489] width 35 height 11
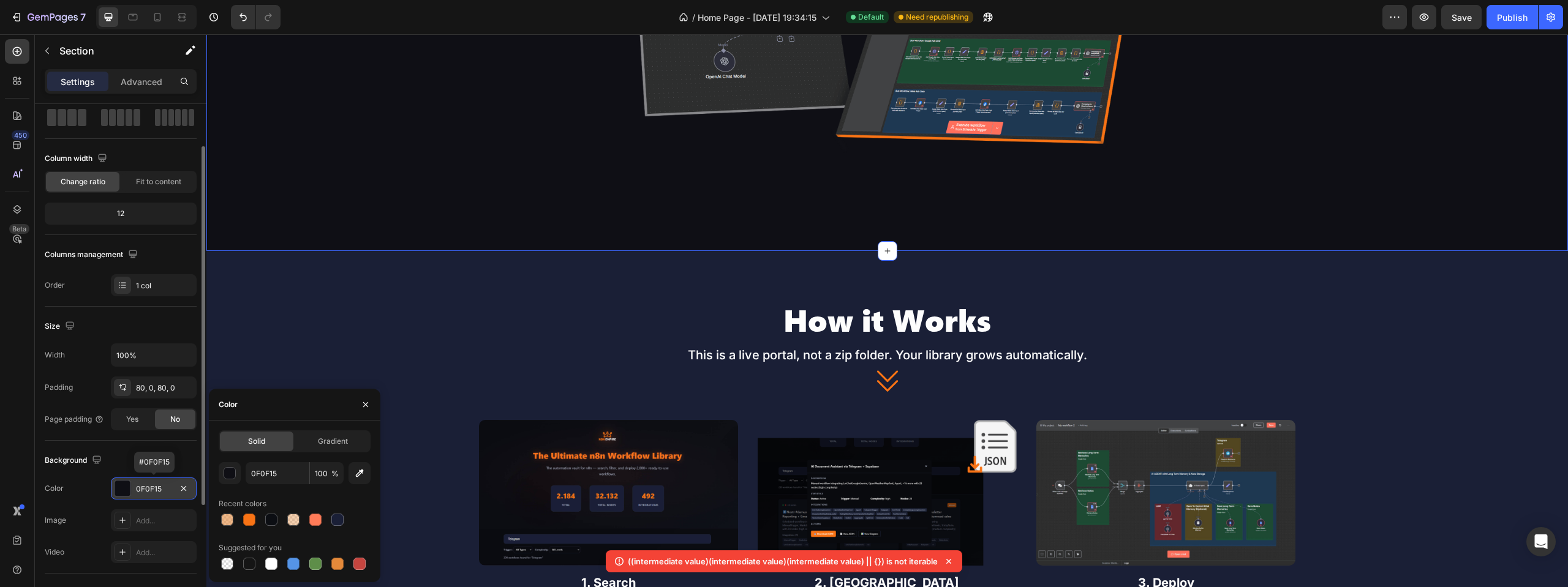
click at [136, 483] on div "0F0F15" at bounding box center [153, 489] width 35 height 11
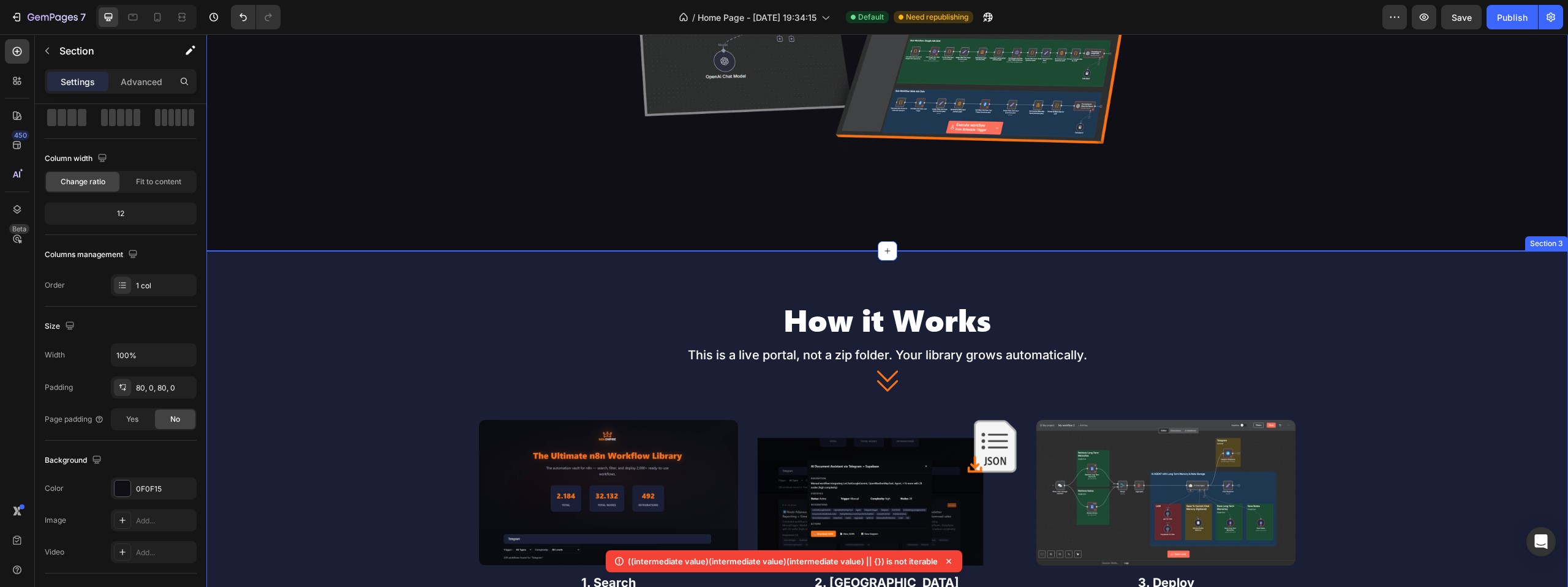
click at [238, 267] on div "How it Works Heading This is a live portal, not a zip folder. Your library grow…" at bounding box center [887, 468] width 1361 height 435
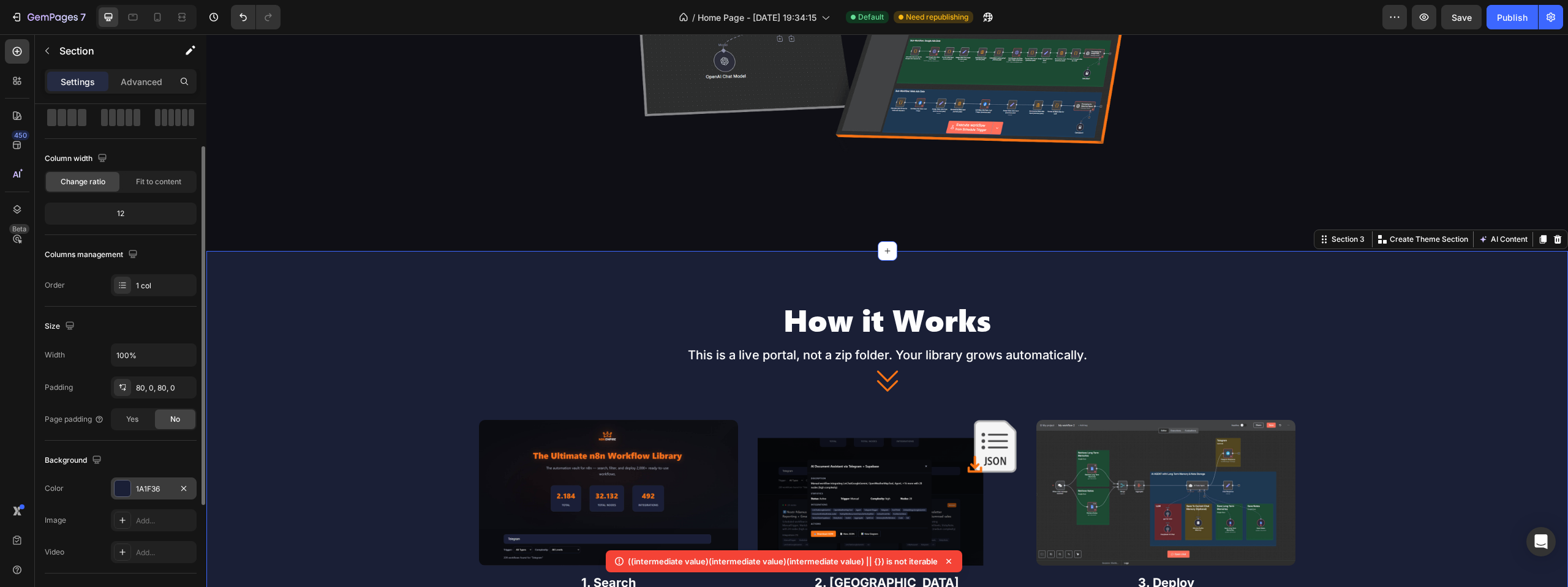
click at [148, 486] on div "1A1F36" at bounding box center [153, 489] width 35 height 11
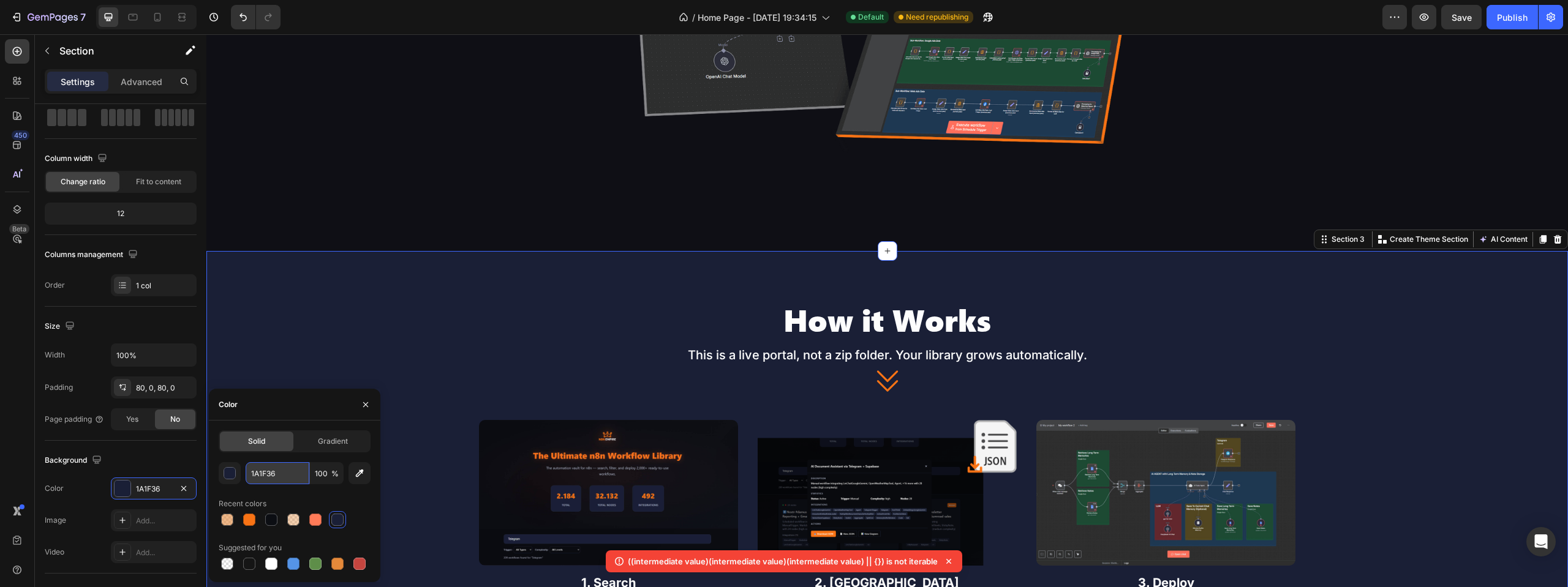
click at [281, 473] on input "1A1F36" at bounding box center [277, 473] width 63 height 22
click at [355, 479] on button "button" at bounding box center [359, 473] width 22 height 22
type input "0F0F15"
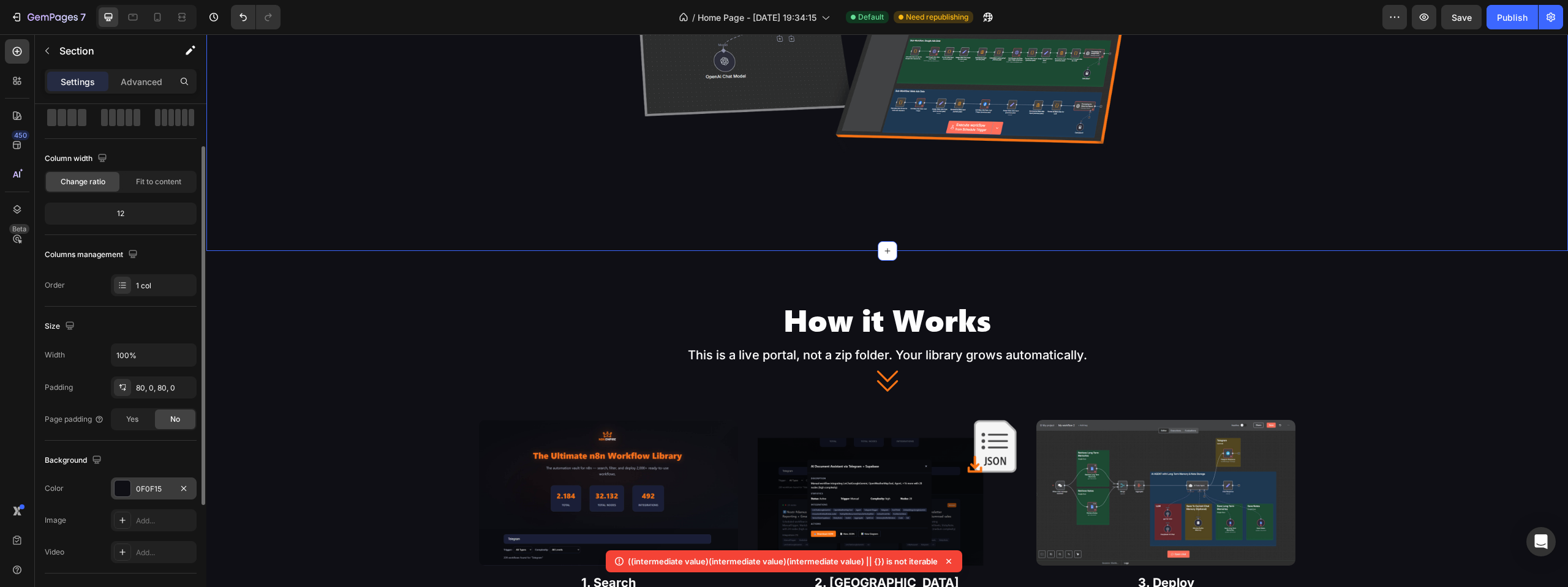
click at [150, 485] on div "0F0F15" at bounding box center [153, 489] width 35 height 11
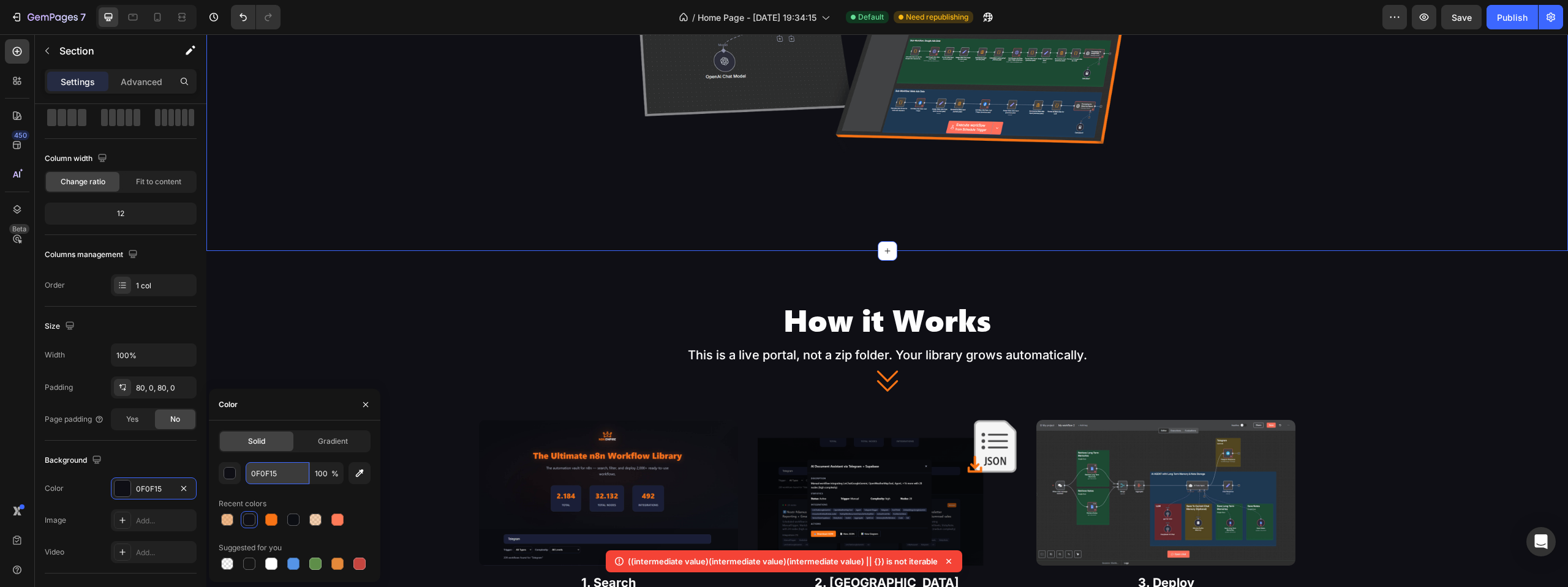
click at [270, 469] on input "0F0F15" at bounding box center [277, 473] width 63 height 22
paste input "1A1F36"
type input "1A1F36"
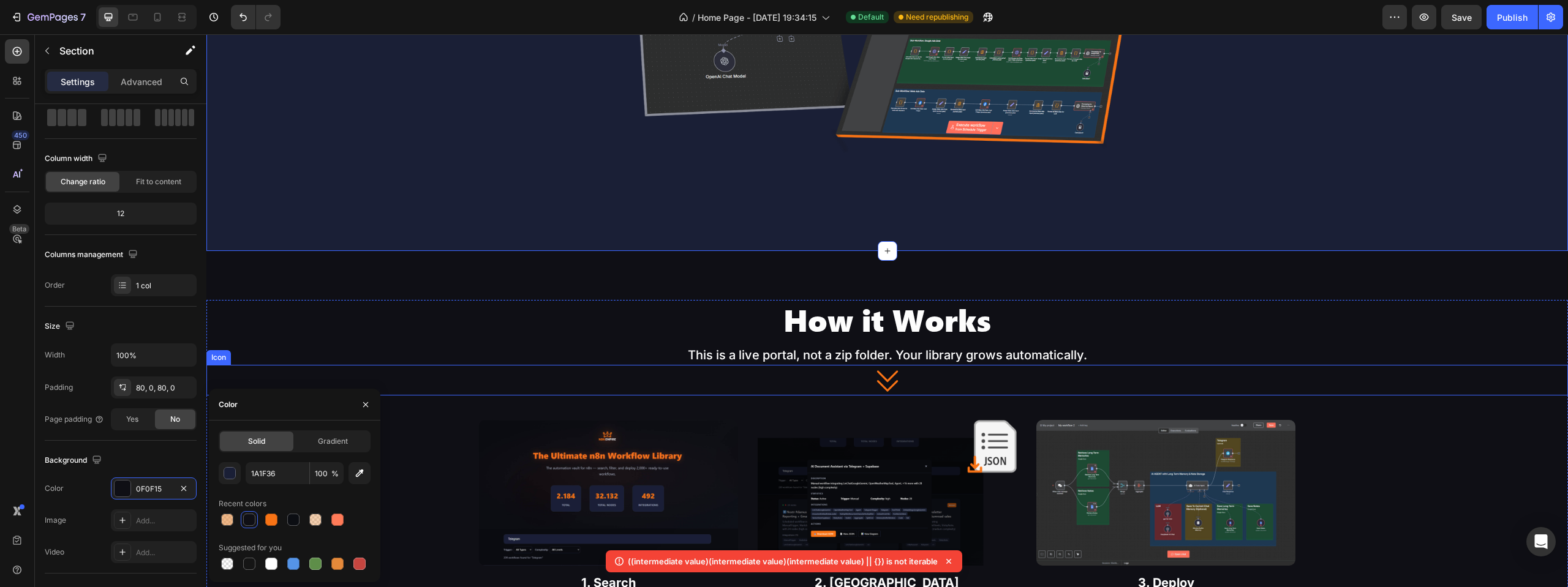
click at [303, 362] on p "This is a live portal, not a zip folder. Your library grows automatically." at bounding box center [888, 355] width 1359 height 17
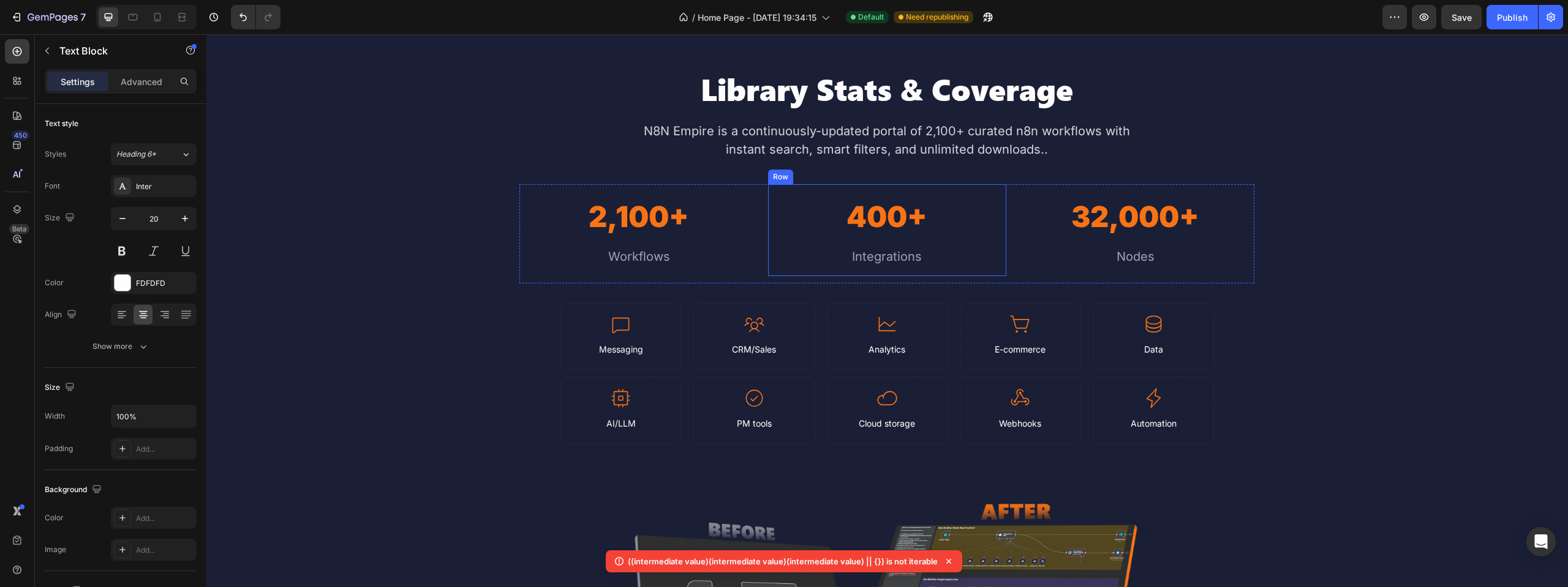
scroll to position [429, 0]
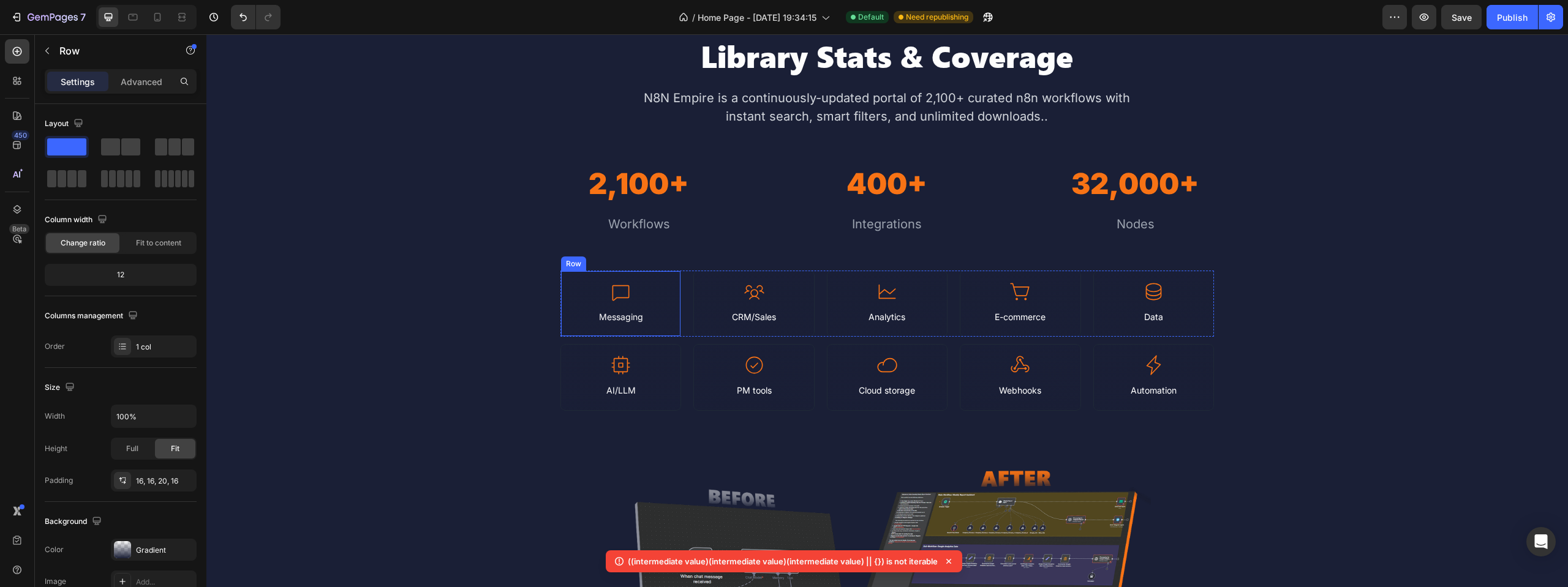
click at [669, 280] on div "Icon Messaging Text Block Row" at bounding box center [621, 304] width 121 height 67
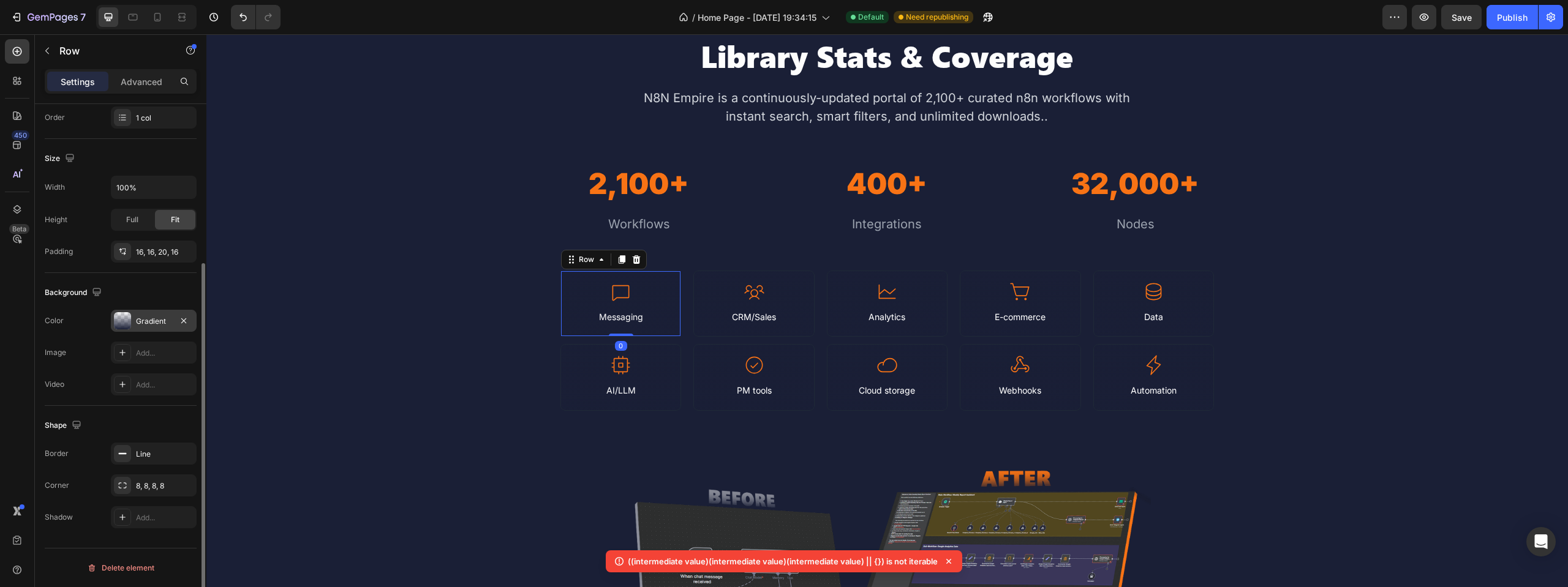
click at [131, 321] on div "Gradient" at bounding box center [154, 321] width 86 height 22
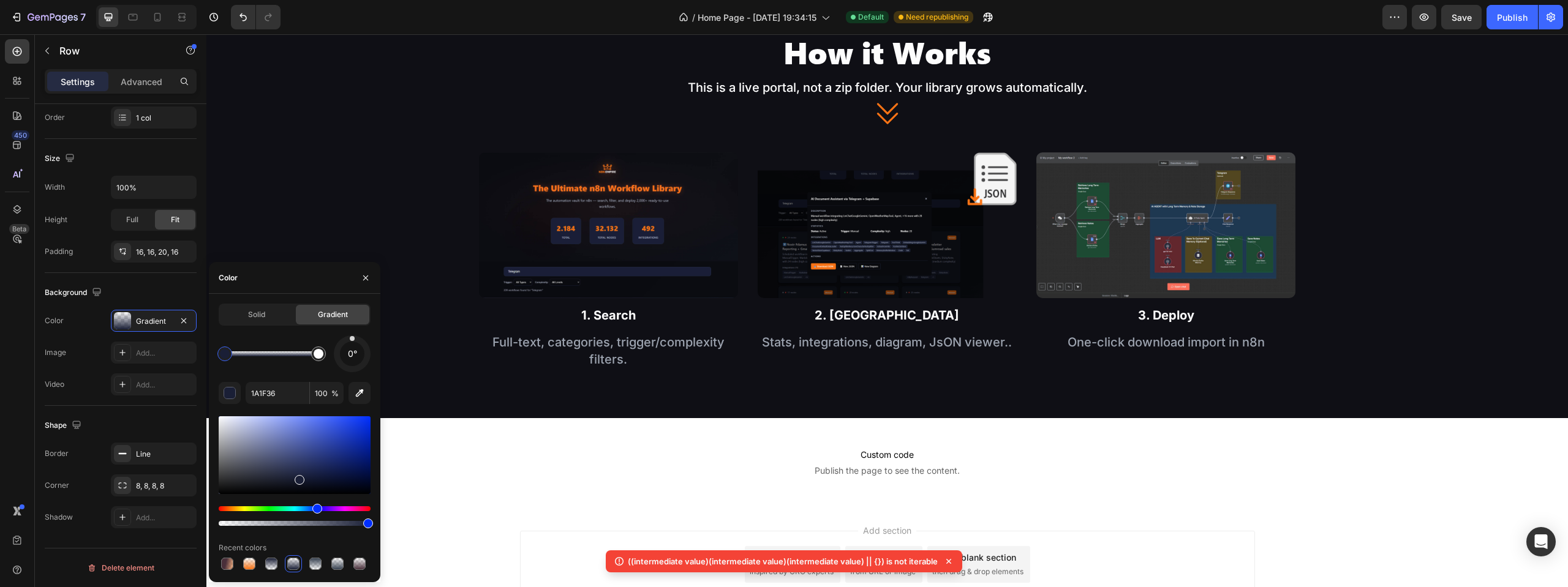
scroll to position [1286, 0]
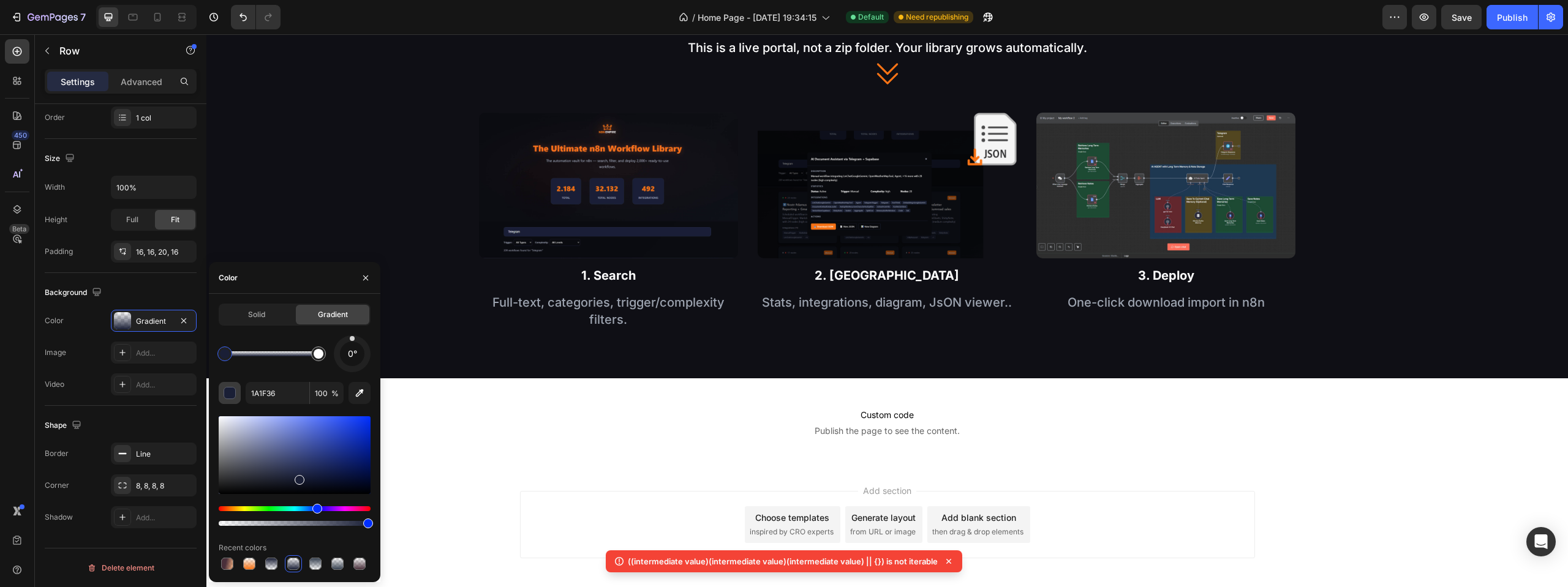
click at [229, 394] on div "button" at bounding box center [230, 393] width 12 height 12
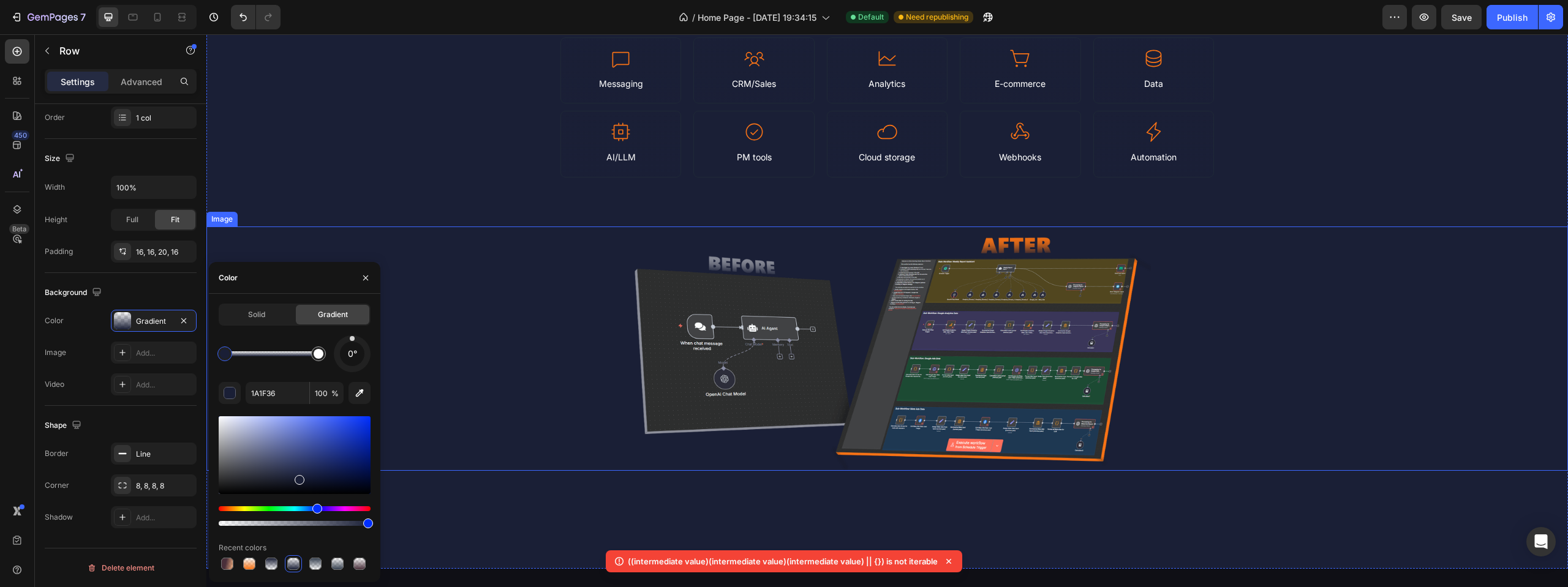
scroll to position [673, 0]
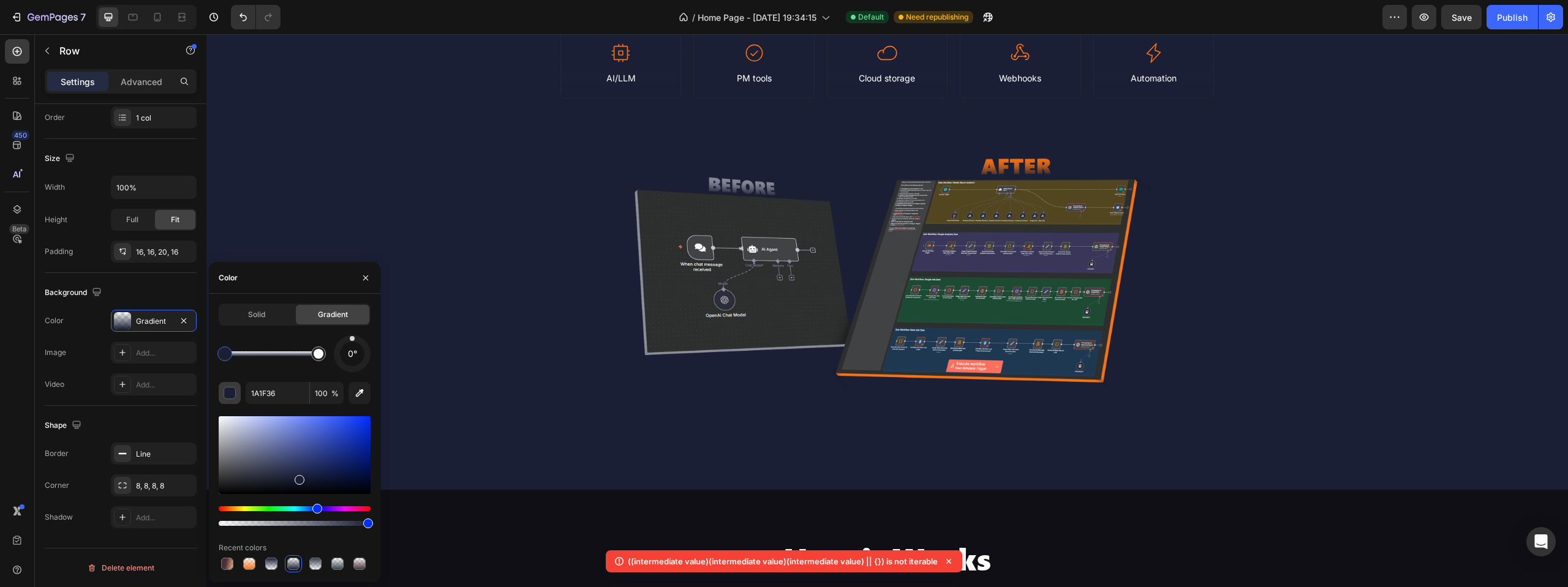
click at [231, 389] on div "button" at bounding box center [230, 393] width 12 height 12
click at [356, 397] on icon "button" at bounding box center [360, 393] width 12 height 12
type input "0F0F15"
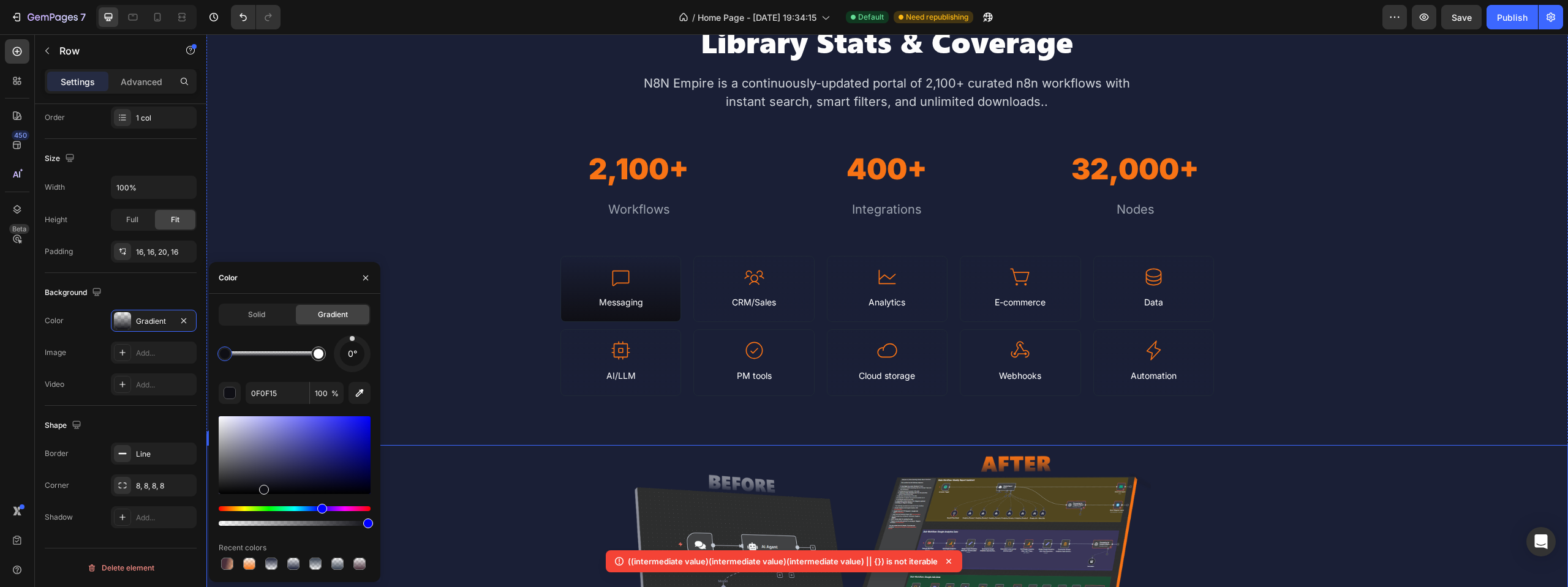
scroll to position [306, 0]
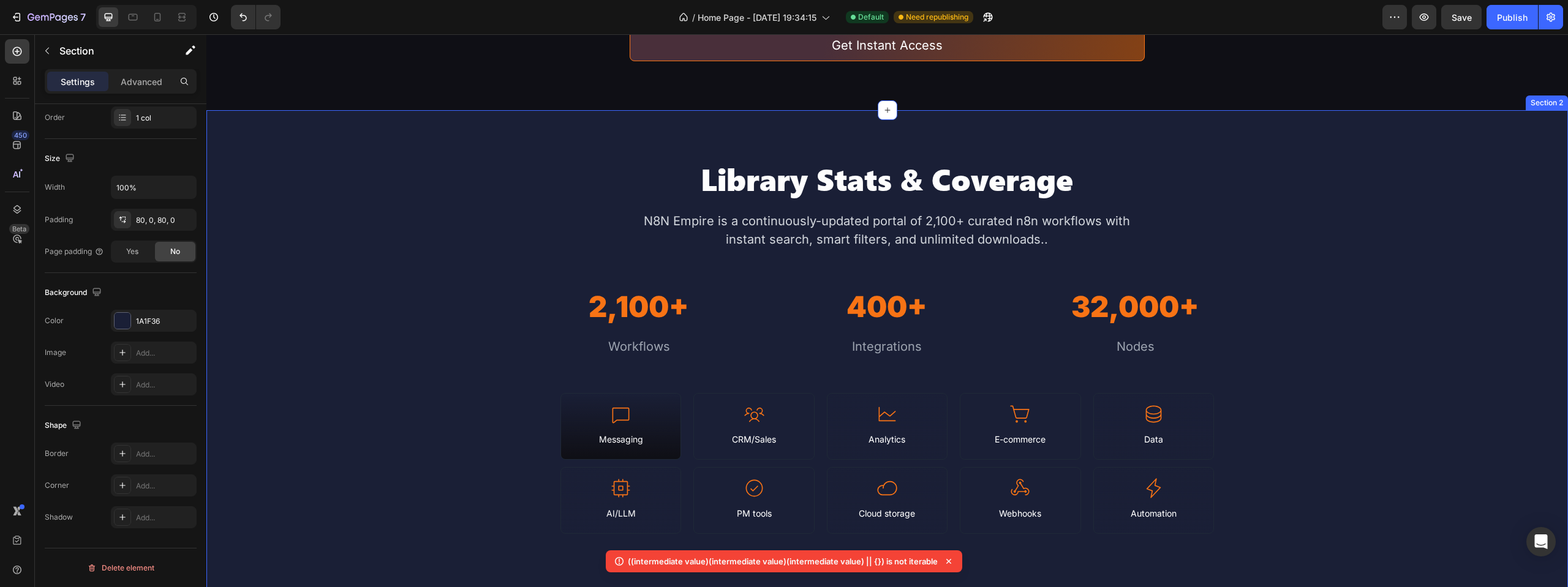
click at [471, 258] on div "Library Stats & Coverage Heading N8N Empire is a continuously-updated portal of…" at bounding box center [887, 517] width 1361 height 717
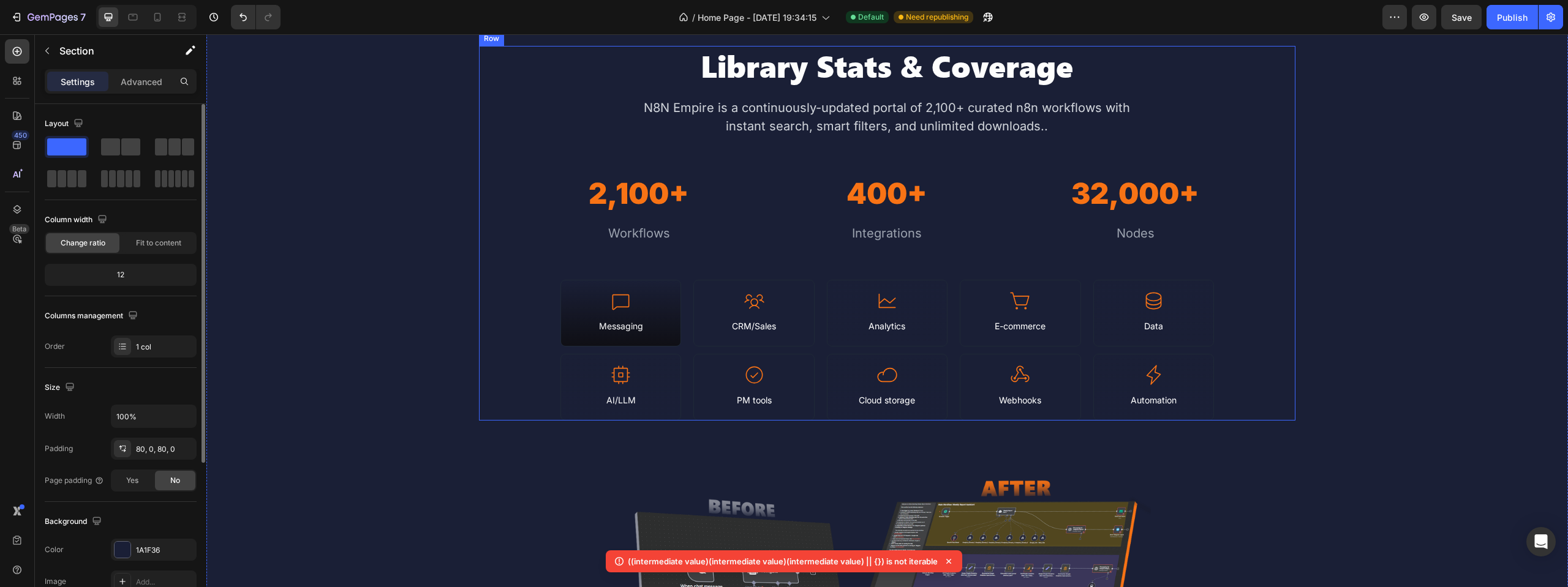
scroll to position [429, 0]
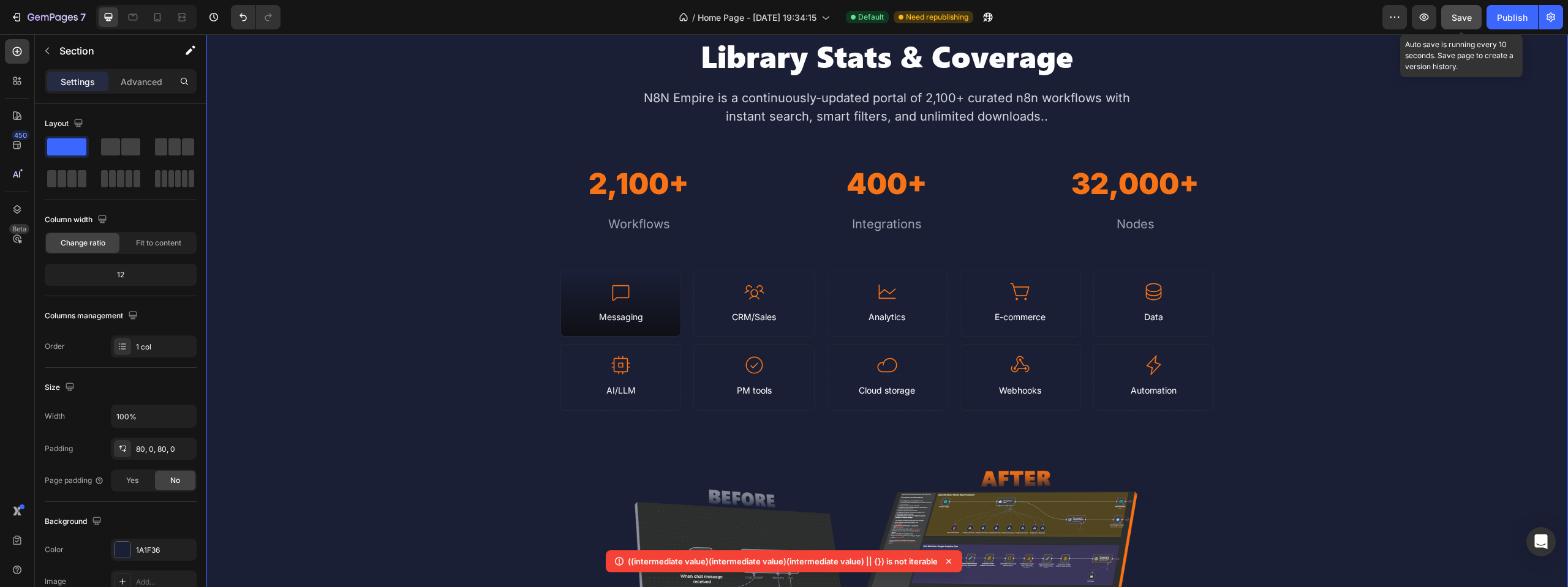
click at [1472, 25] on button "Save" at bounding box center [1461, 17] width 40 height 25
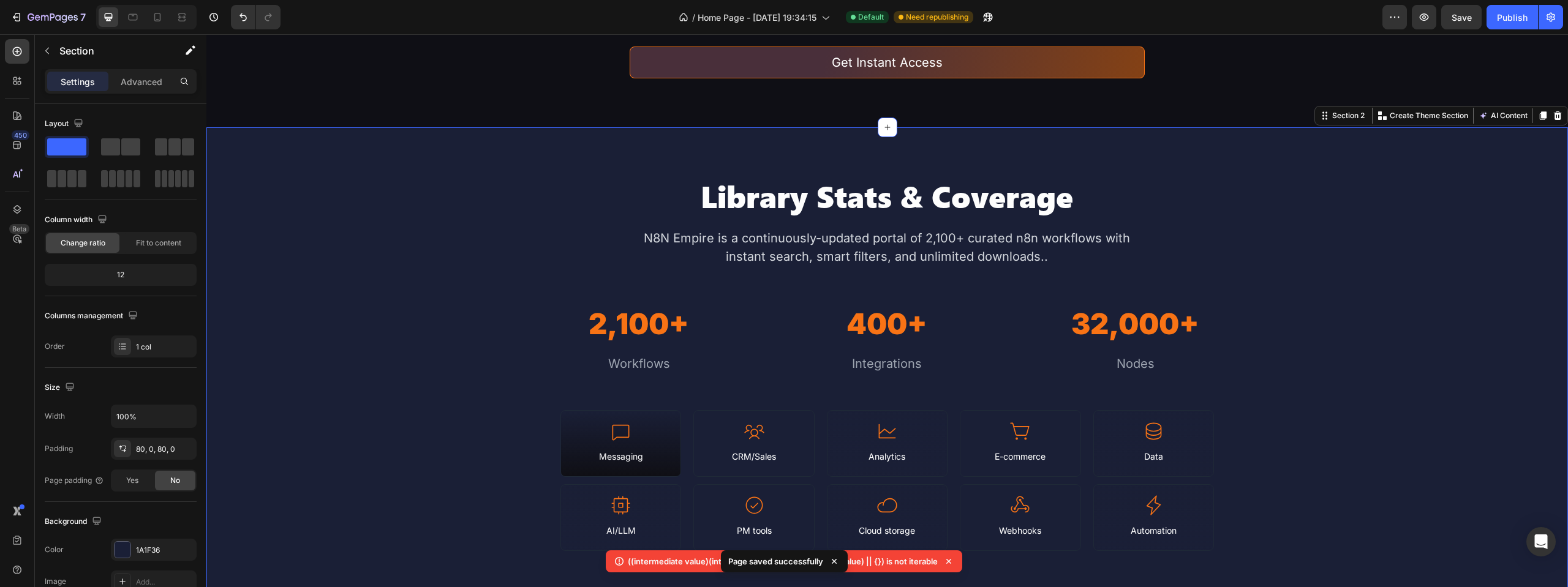
scroll to position [306, 0]
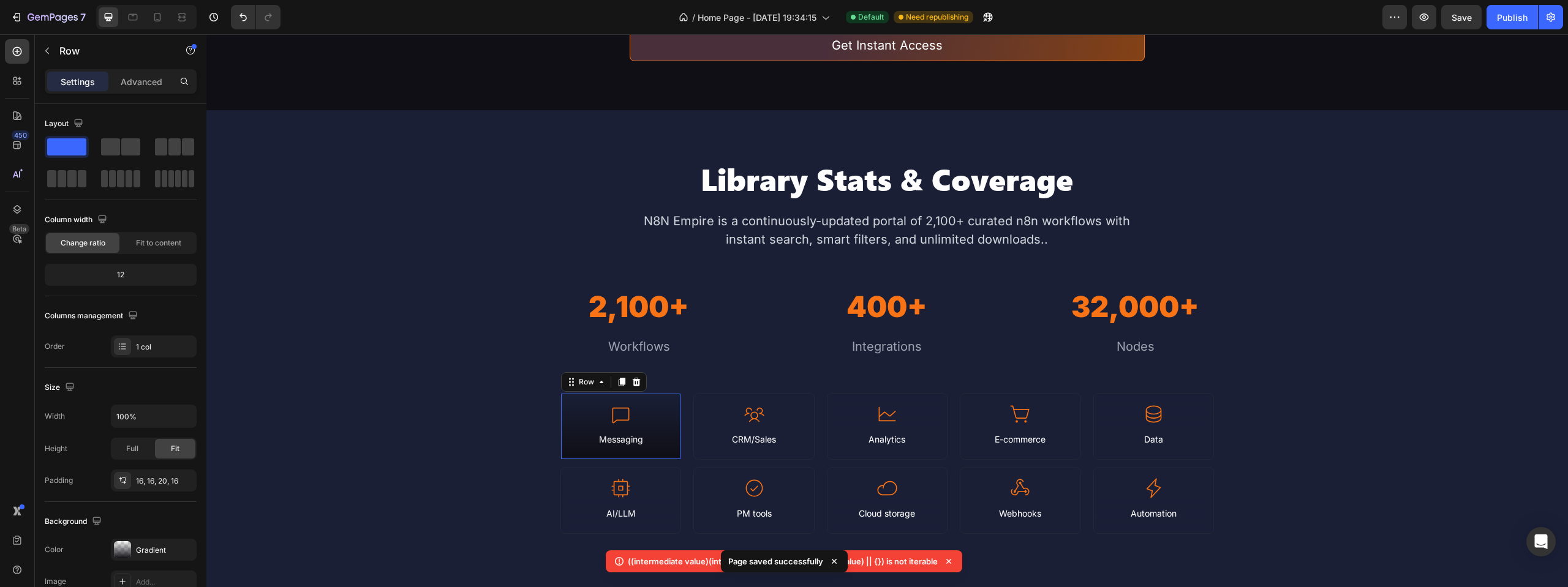
click at [674, 409] on div "Icon Messaging Text Block Row 0" at bounding box center [621, 426] width 121 height 67
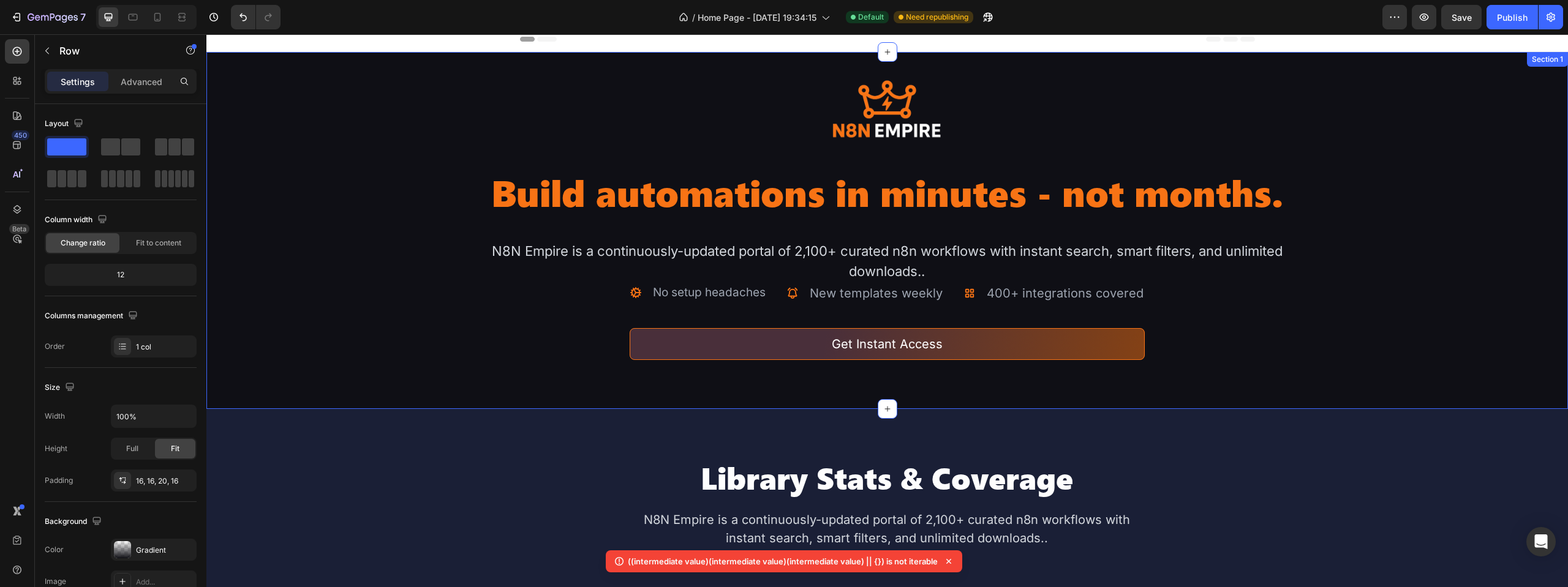
scroll to position [0, 0]
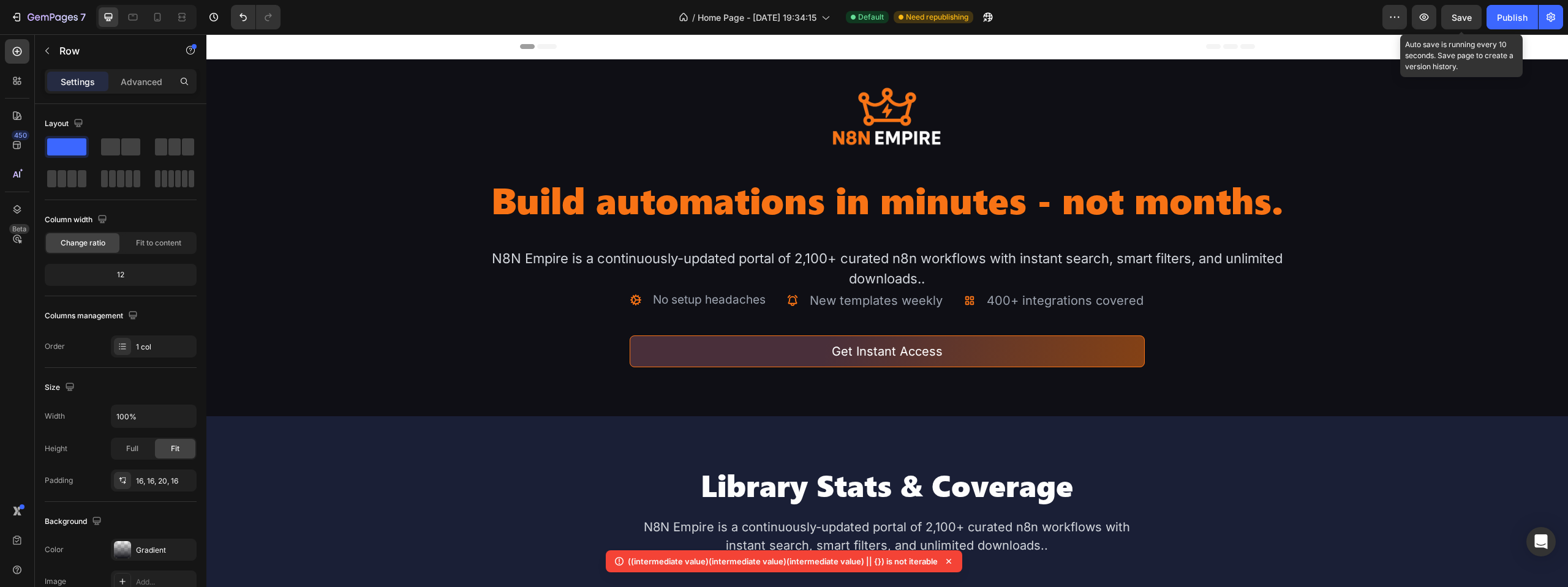
click at [1470, 15] on span "Save" at bounding box center [1462, 17] width 20 height 11
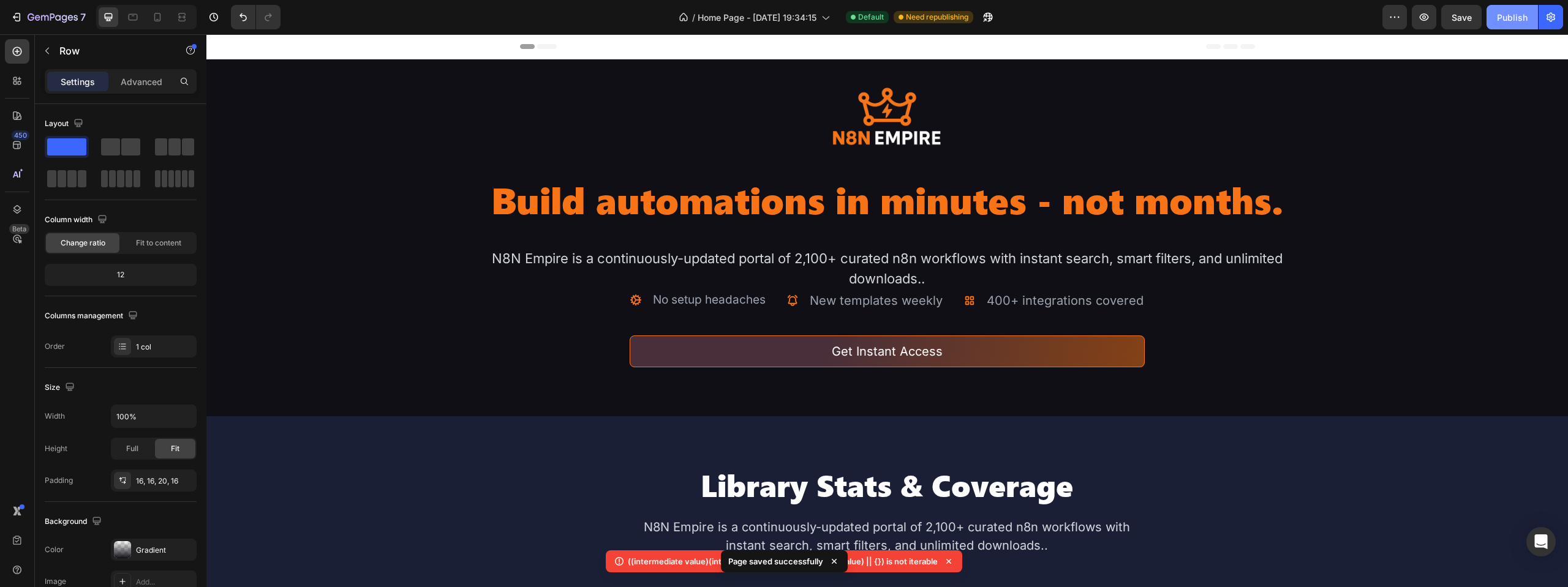
click at [1514, 15] on div "Publish" at bounding box center [1513, 17] width 31 height 13
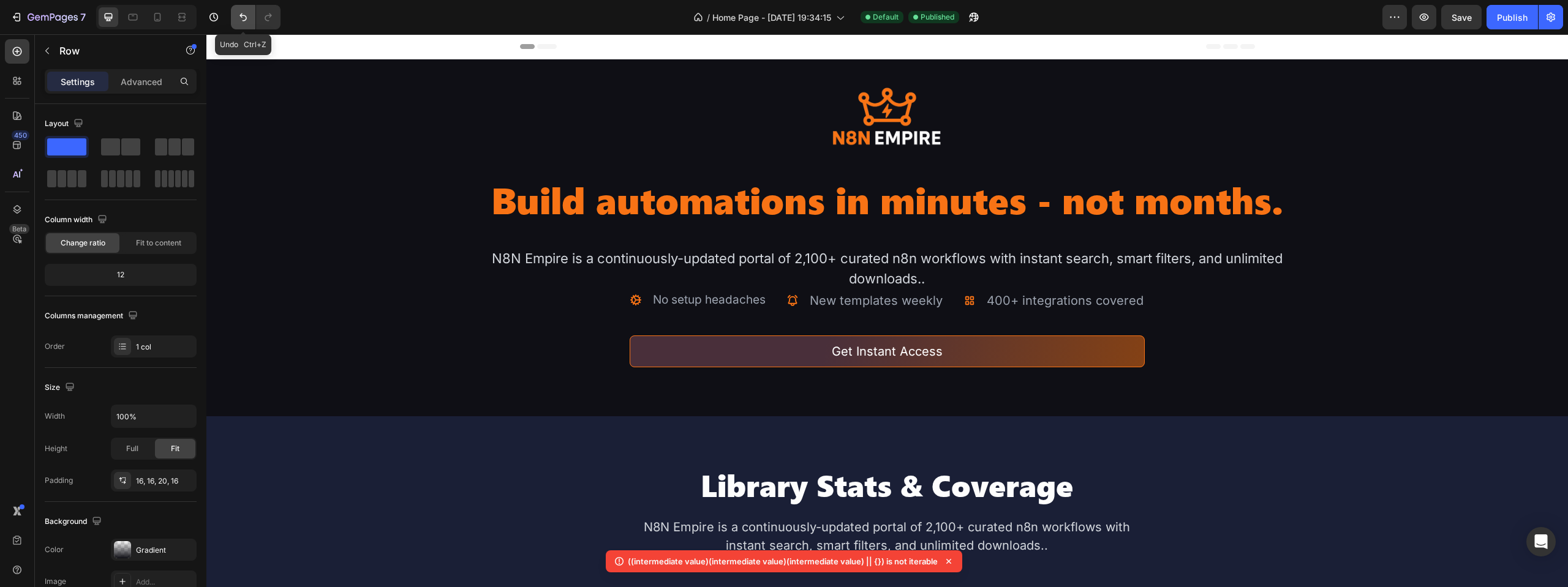
click at [239, 18] on icon "Undo/Redo" at bounding box center [243, 17] width 12 height 12
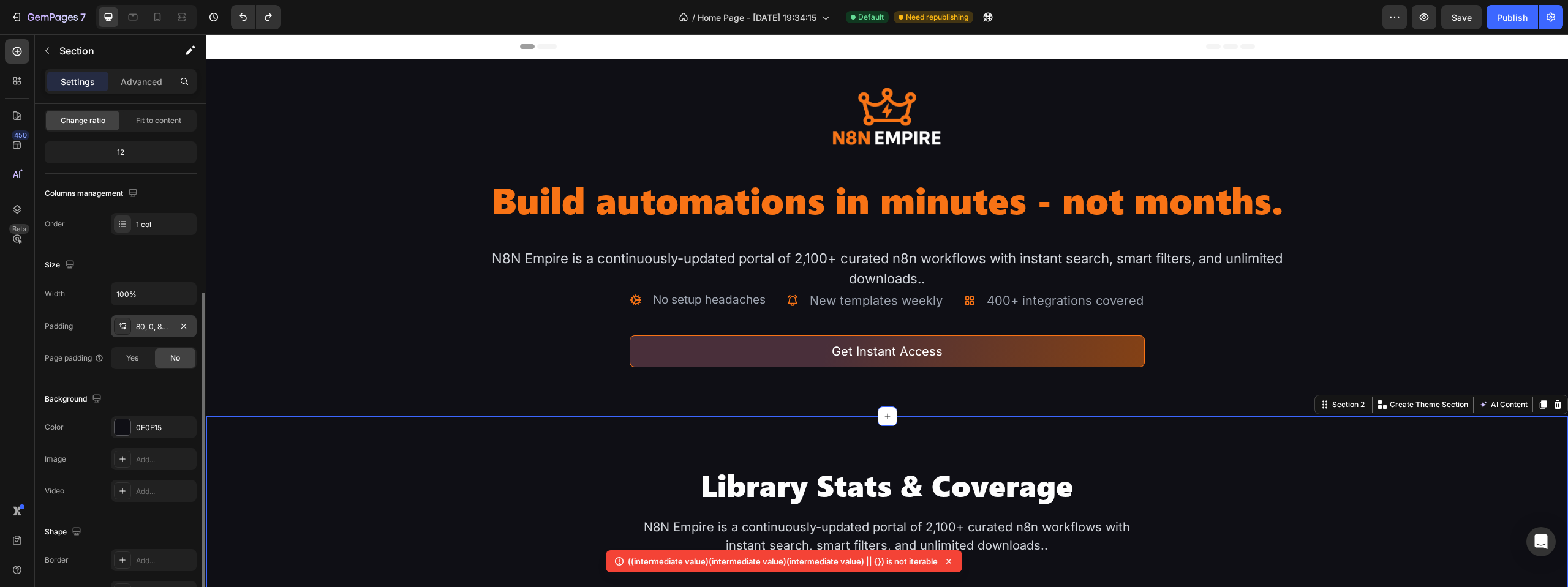
scroll to position [184, 0]
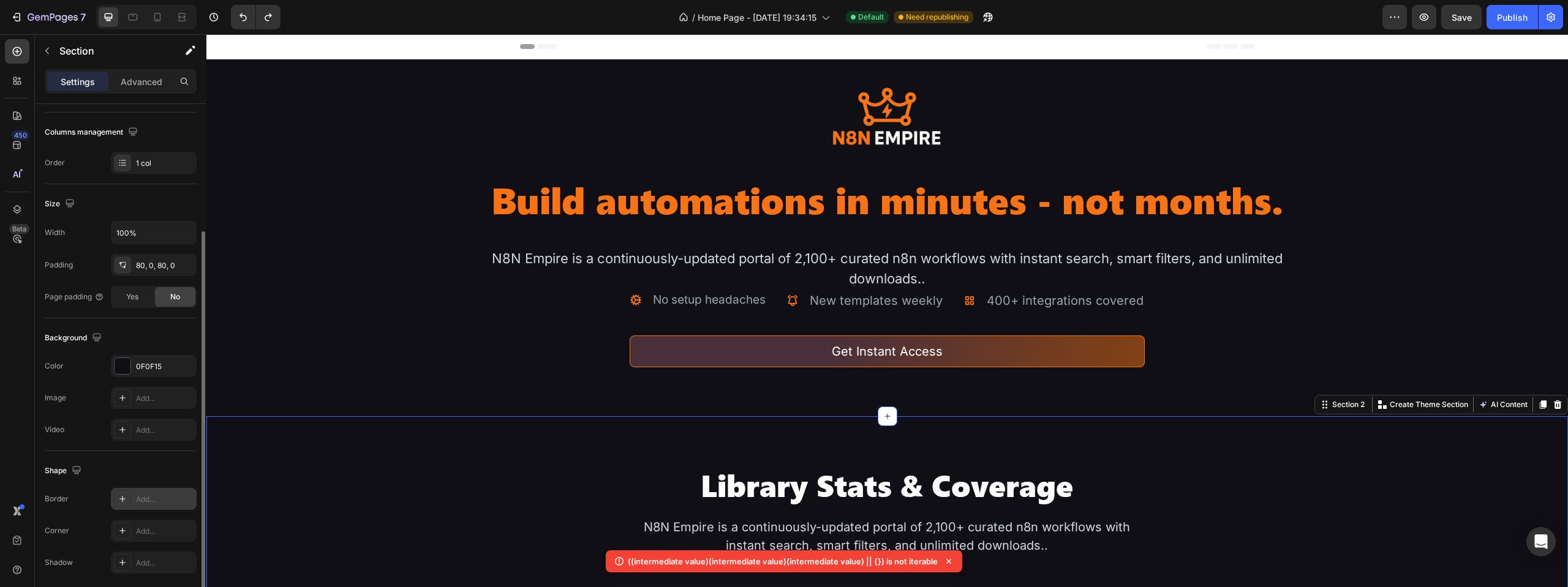
click at [142, 500] on div "Add..." at bounding box center [164, 500] width 57 height 11
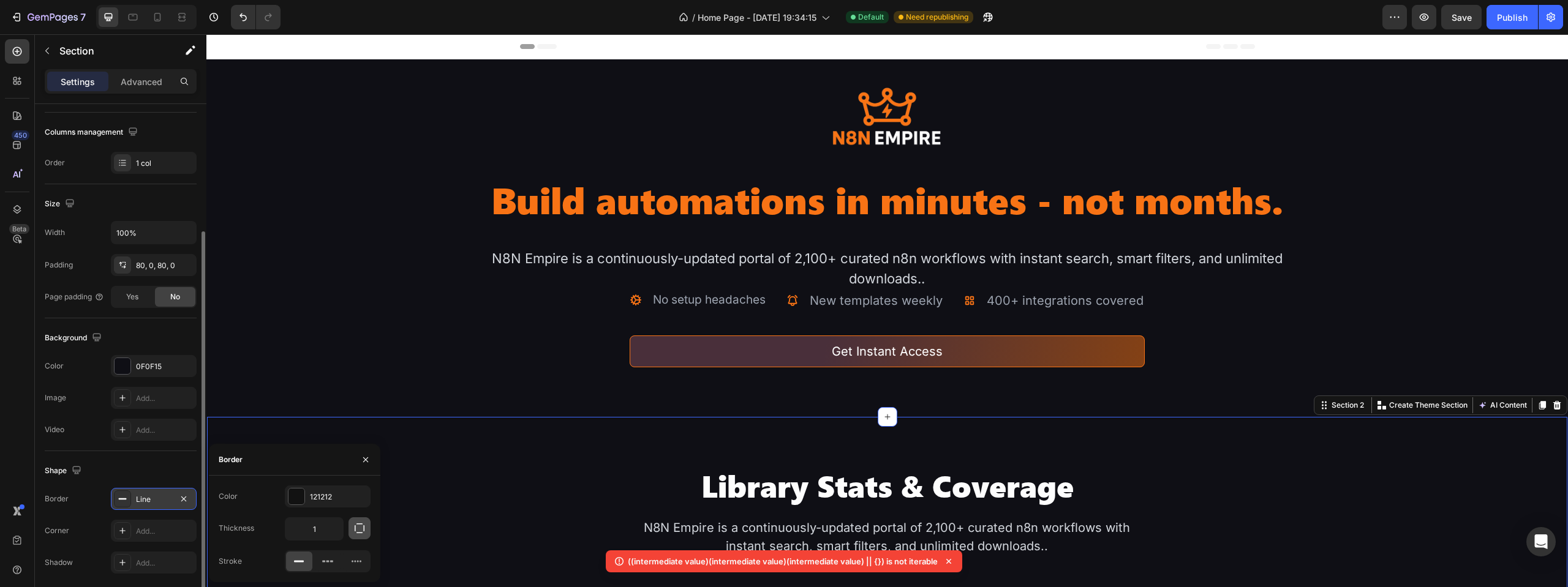
click at [358, 530] on icon "button" at bounding box center [360, 528] width 12 height 12
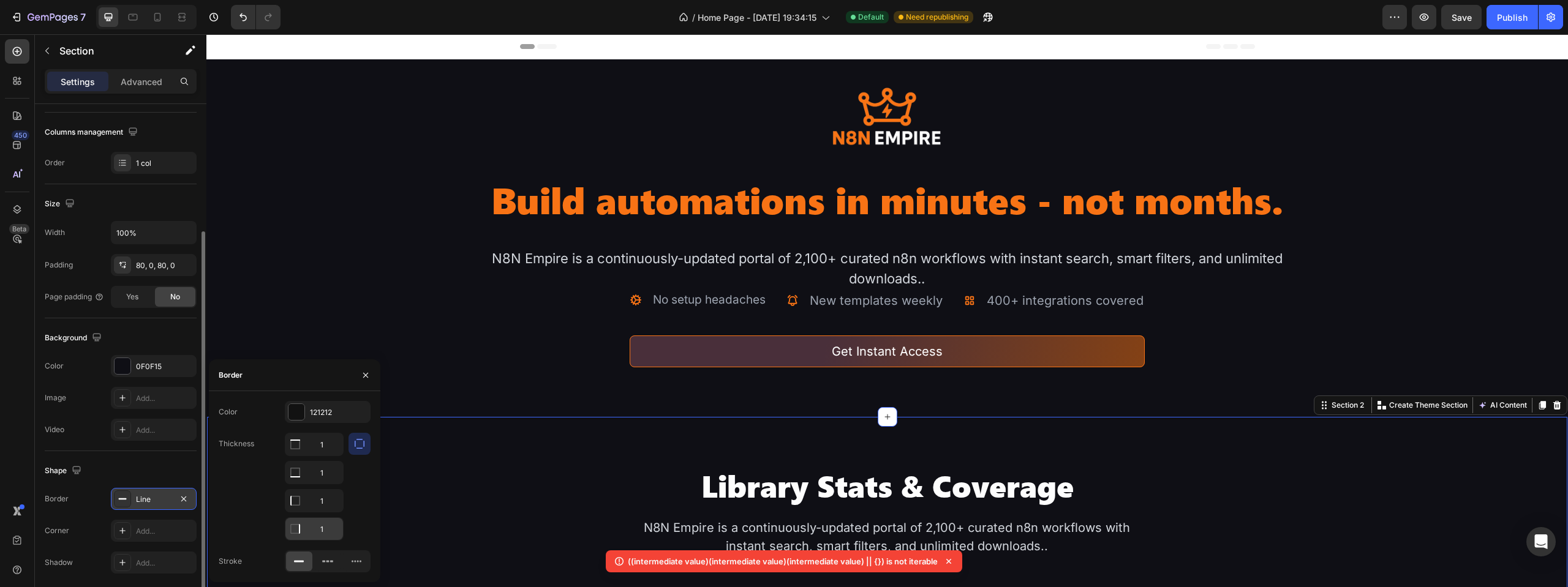
click at [321, 455] on input "1" at bounding box center [314, 444] width 57 height 22
type input "0"
click at [326, 455] on input "1" at bounding box center [314, 444] width 57 height 22
type input "0"
click at [330, 475] on input "1" at bounding box center [314, 472] width 57 height 22
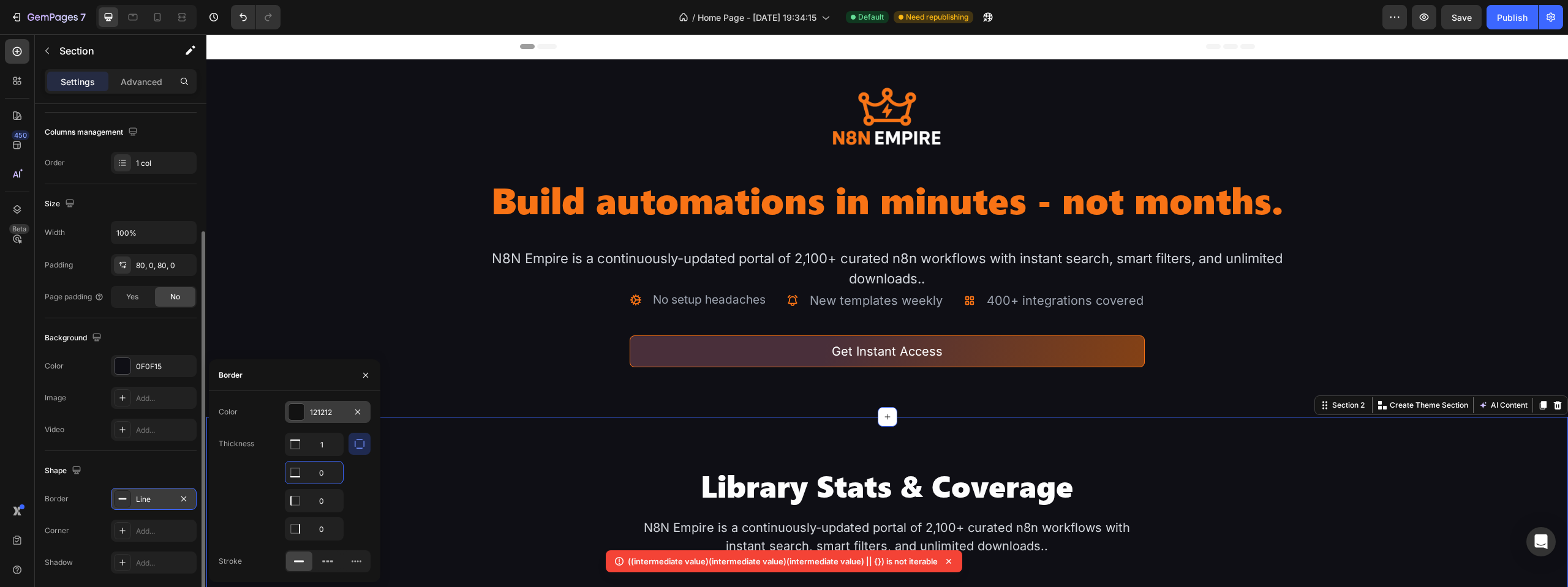
type input "0"
click at [300, 414] on div at bounding box center [297, 412] width 16 height 16
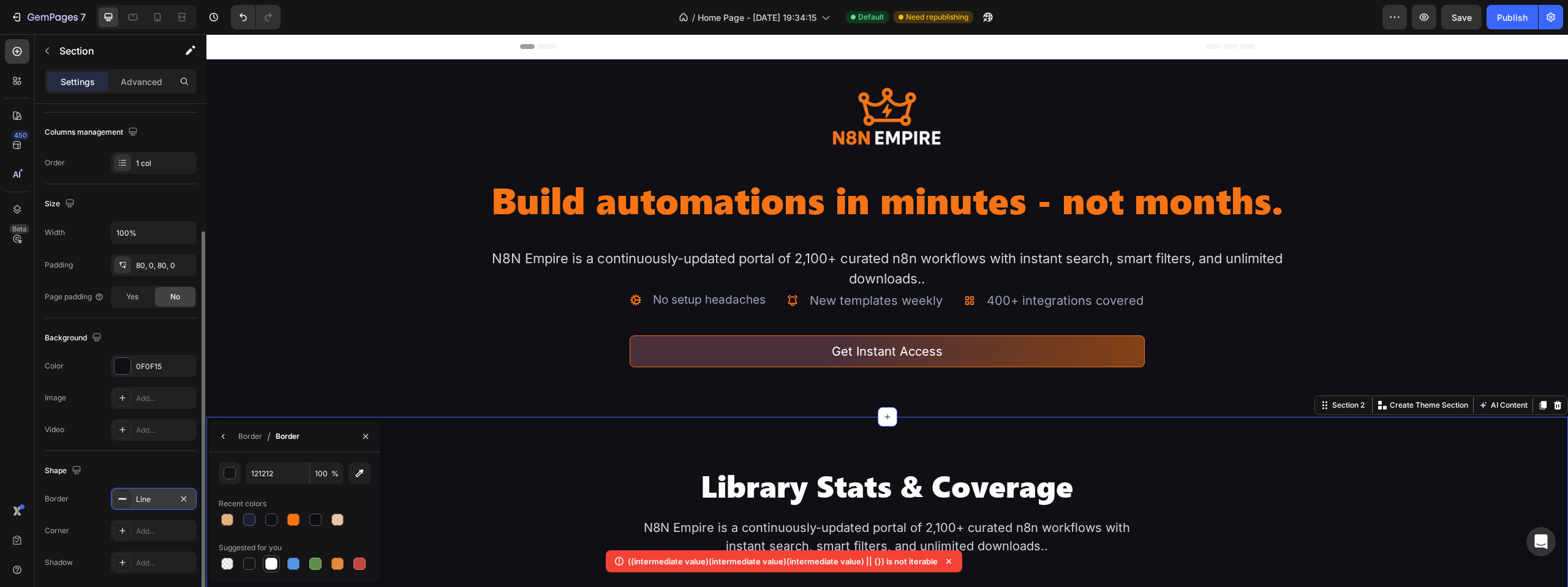
click at [271, 564] on div at bounding box center [271, 564] width 12 height 12
type input "FFFFFF"
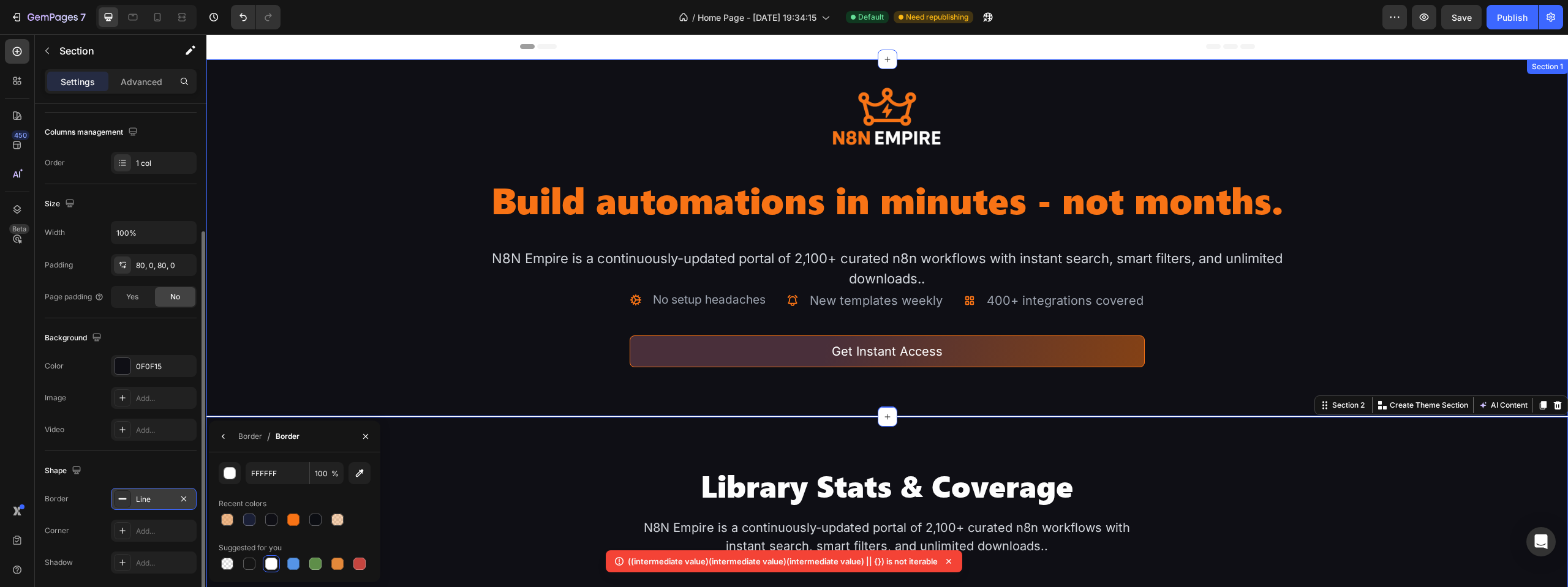
click at [436, 374] on div "Image Build automations in minutes - not months. Heading N8N Empire is a contin…" at bounding box center [887, 250] width 1361 height 333
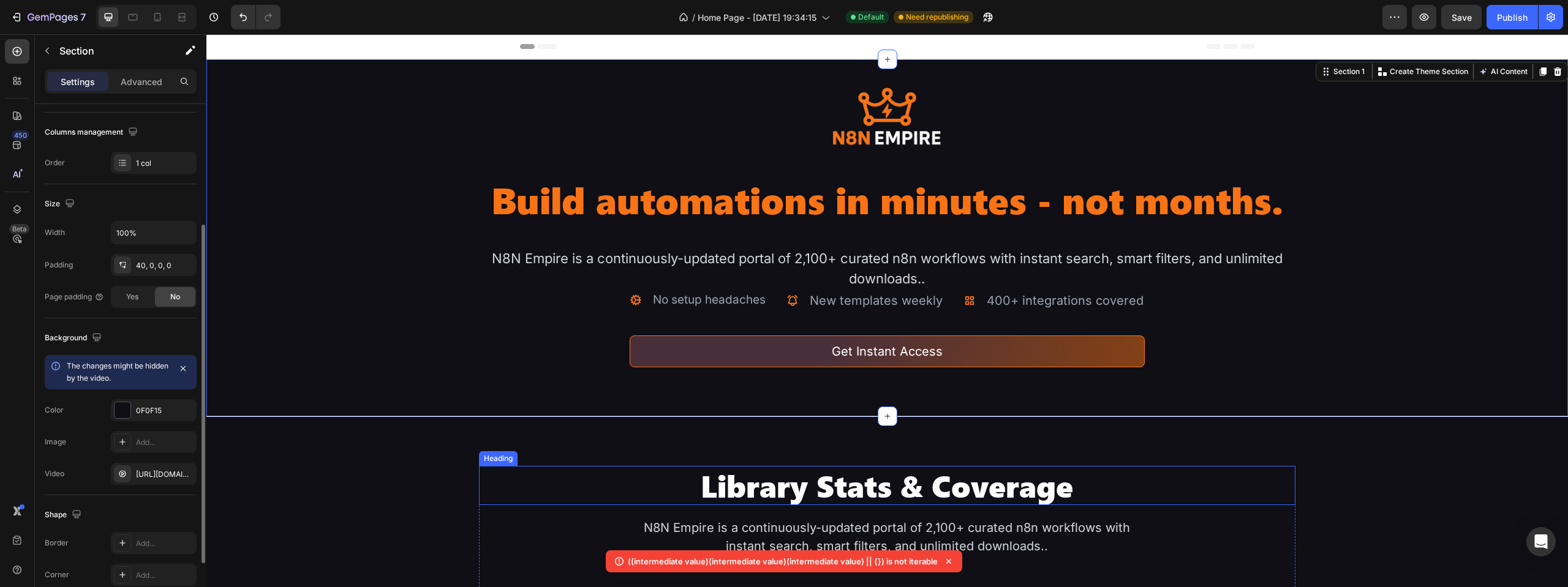
click at [490, 465] on div "Library Stats & Coverage Heading" at bounding box center [888, 485] width 817 height 39
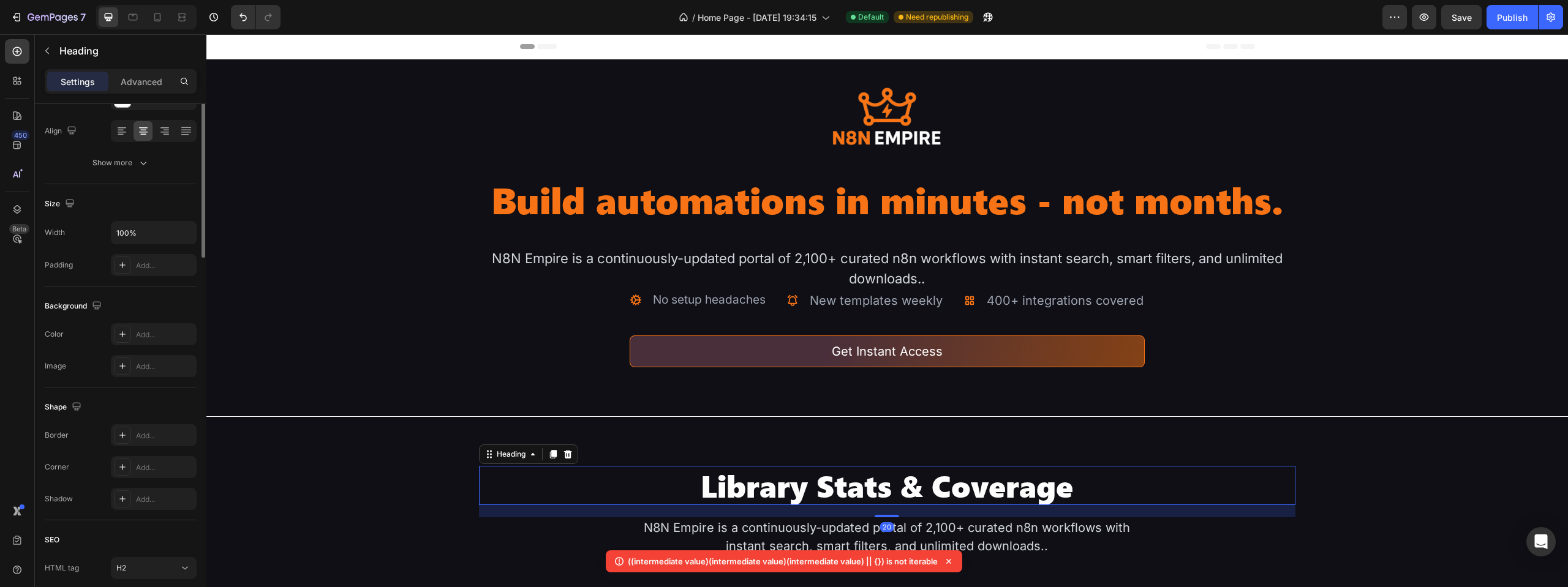
scroll to position [0, 0]
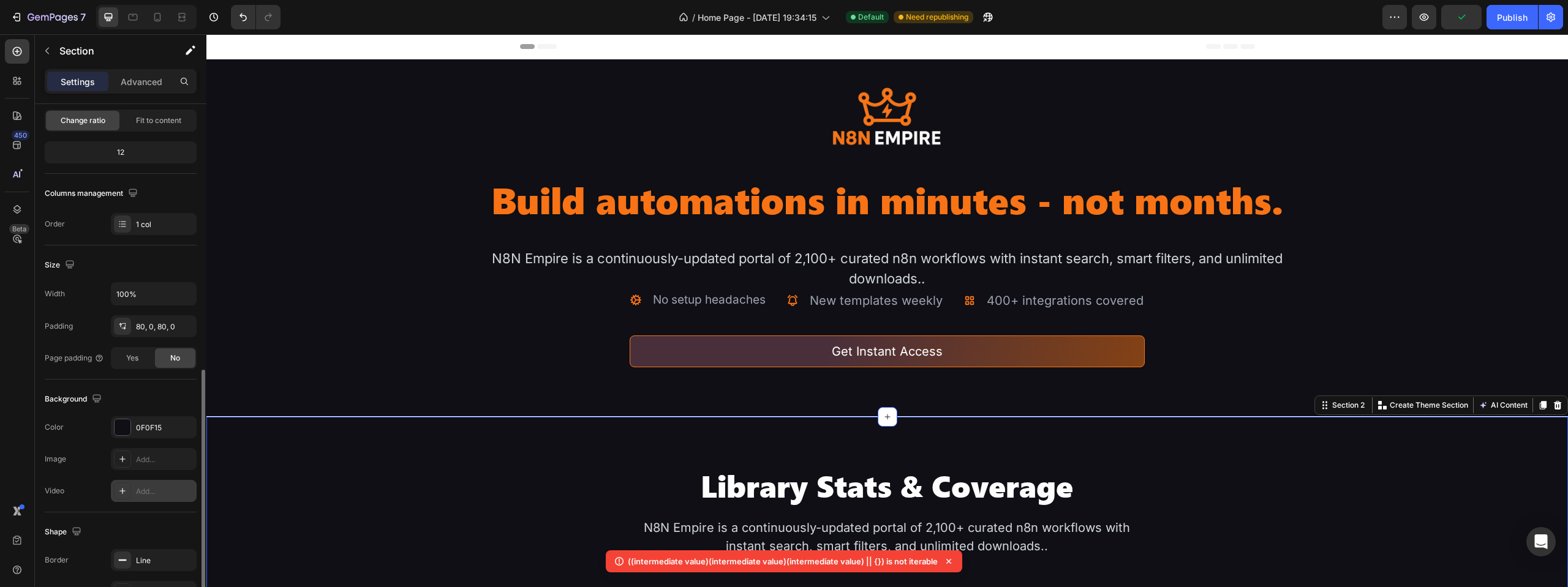
scroll to position [229, 0]
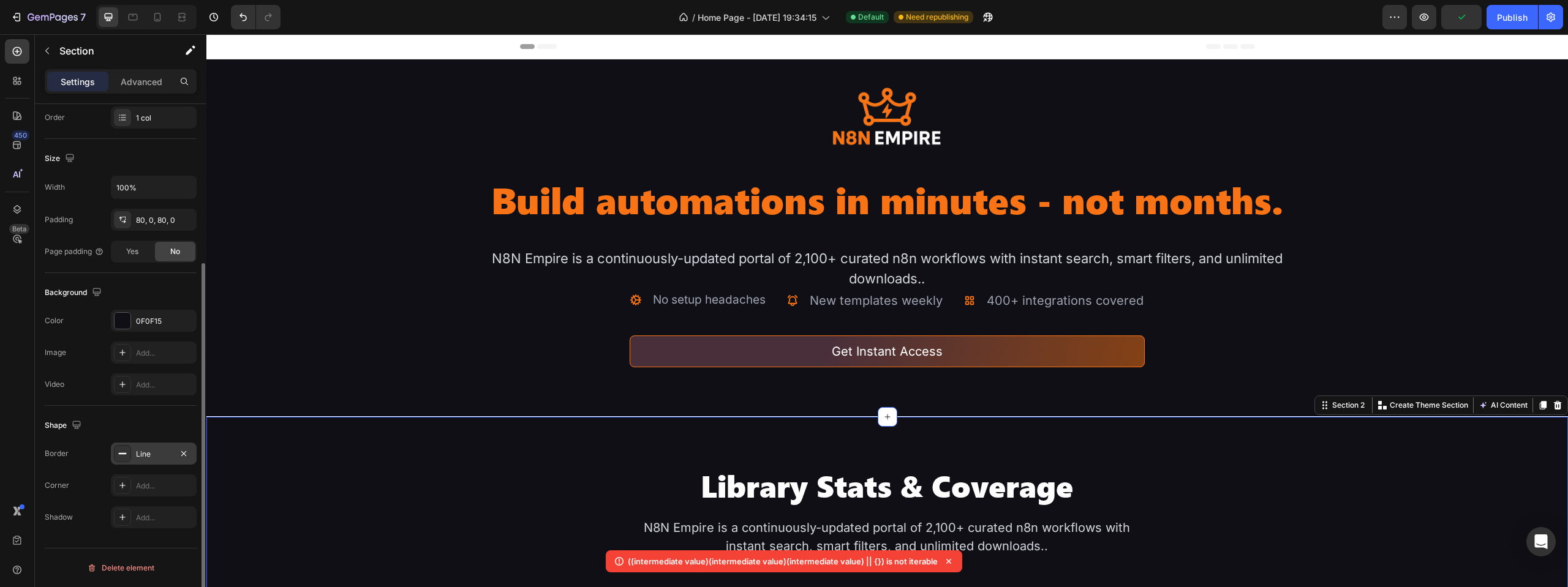
click at [140, 459] on div "Line" at bounding box center [154, 453] width 86 height 22
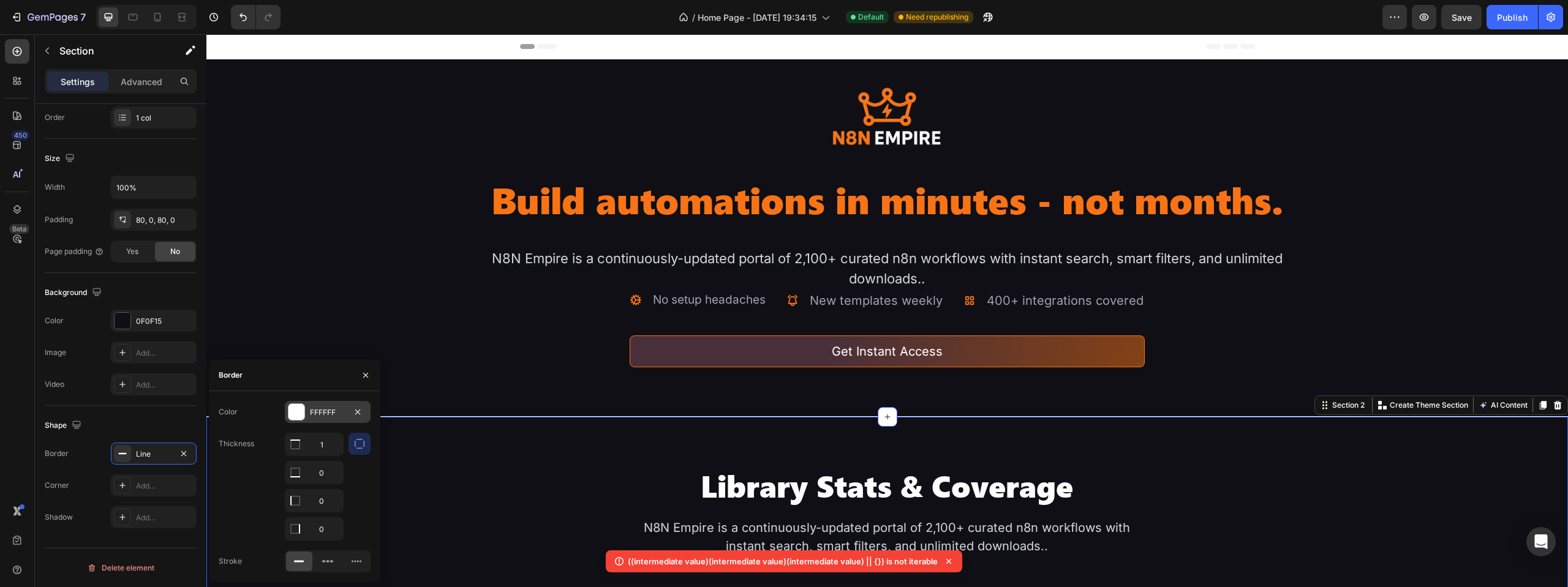
click at [315, 419] on div "FFFFFF" at bounding box center [328, 411] width 86 height 22
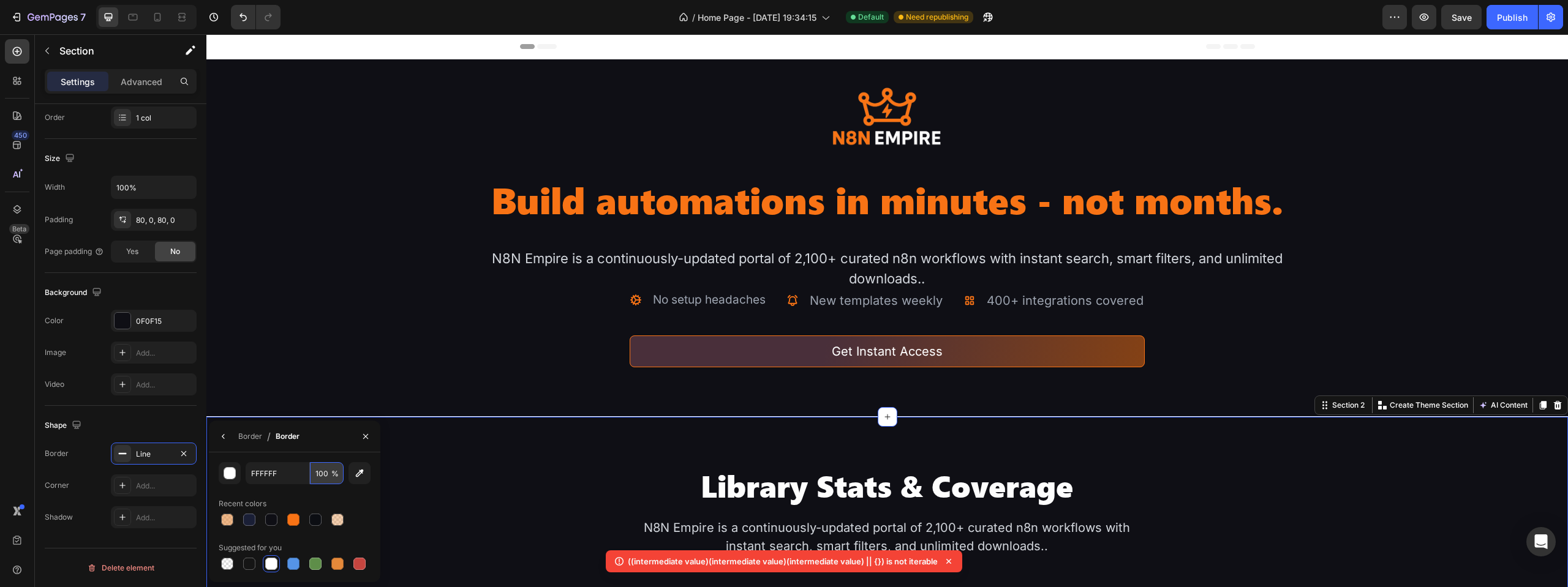
click at [319, 472] on input "100" at bounding box center [327, 473] width 33 height 22
type input "20"
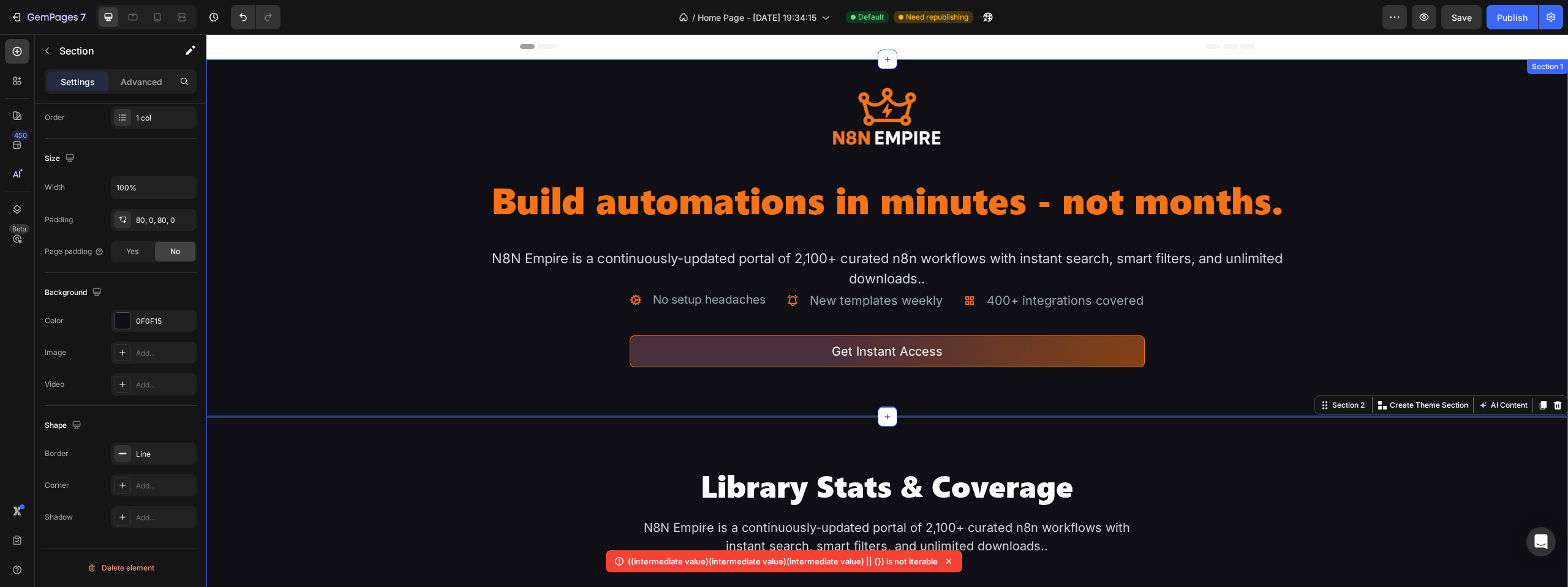
click at [400, 288] on div "N8N Empire is a continuously-updated portal of 2,100+ curated n8n workflows wit…" at bounding box center [887, 268] width 1361 height 43
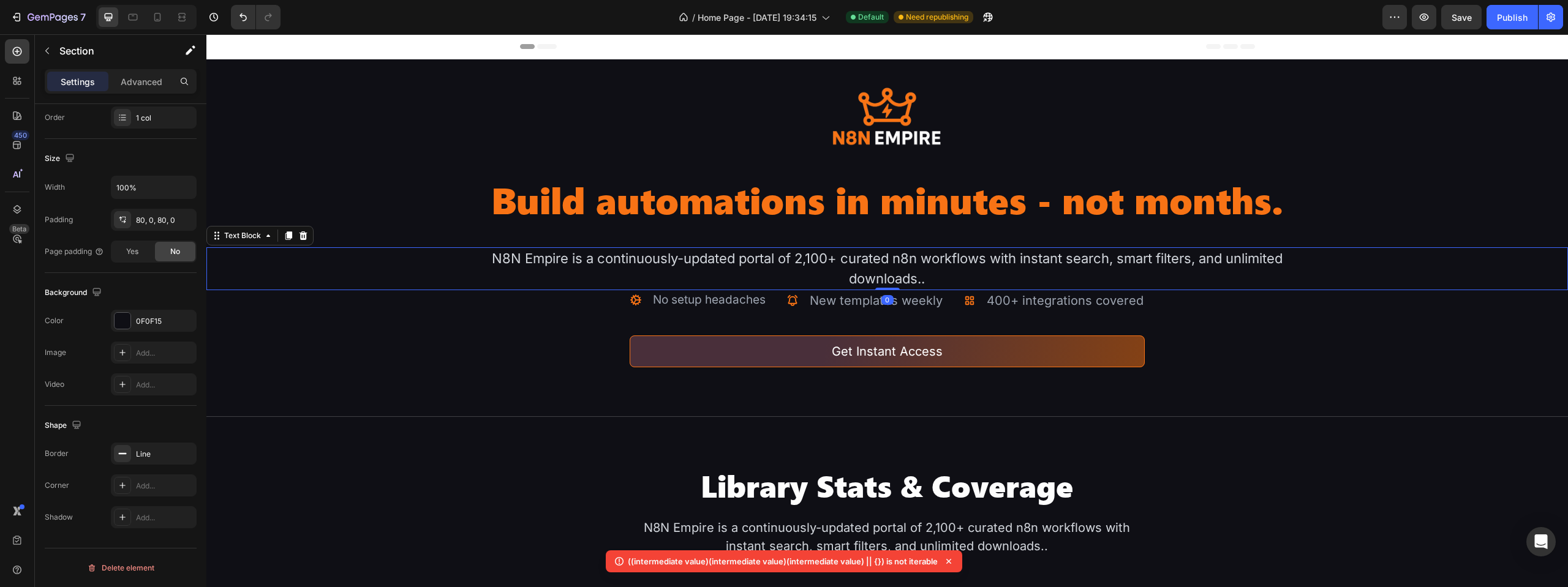
scroll to position [0, 0]
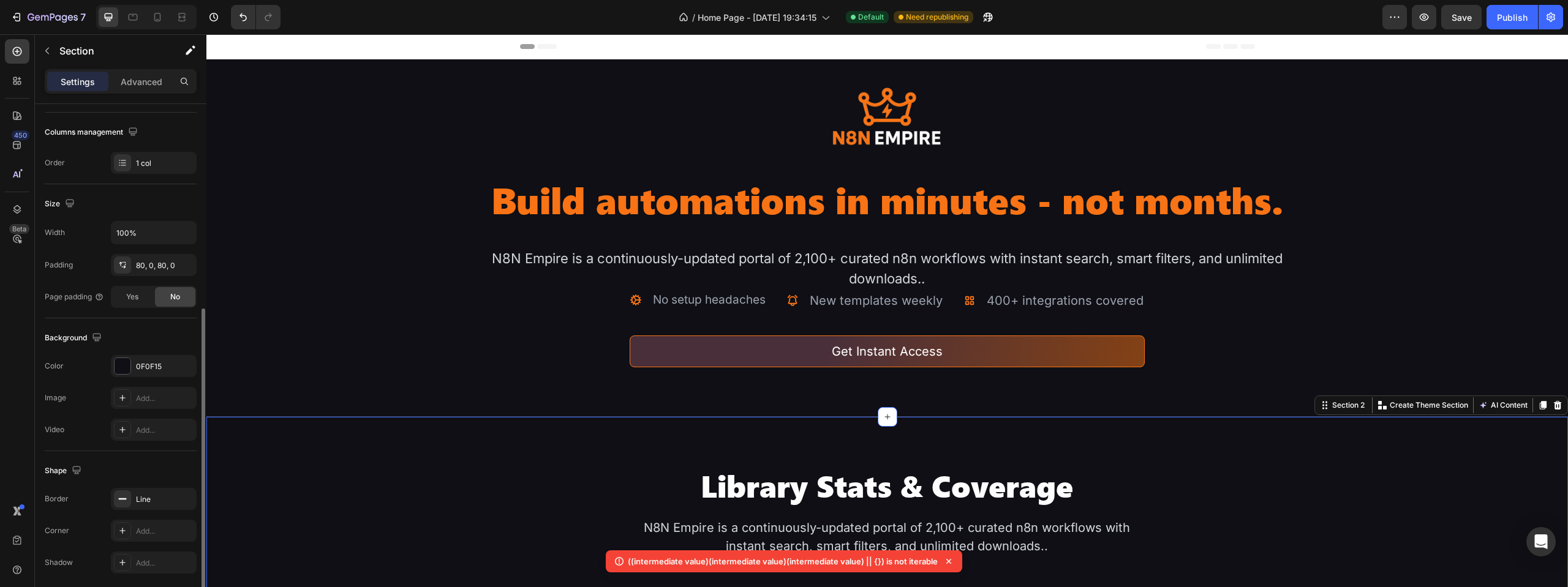
scroll to position [229, 0]
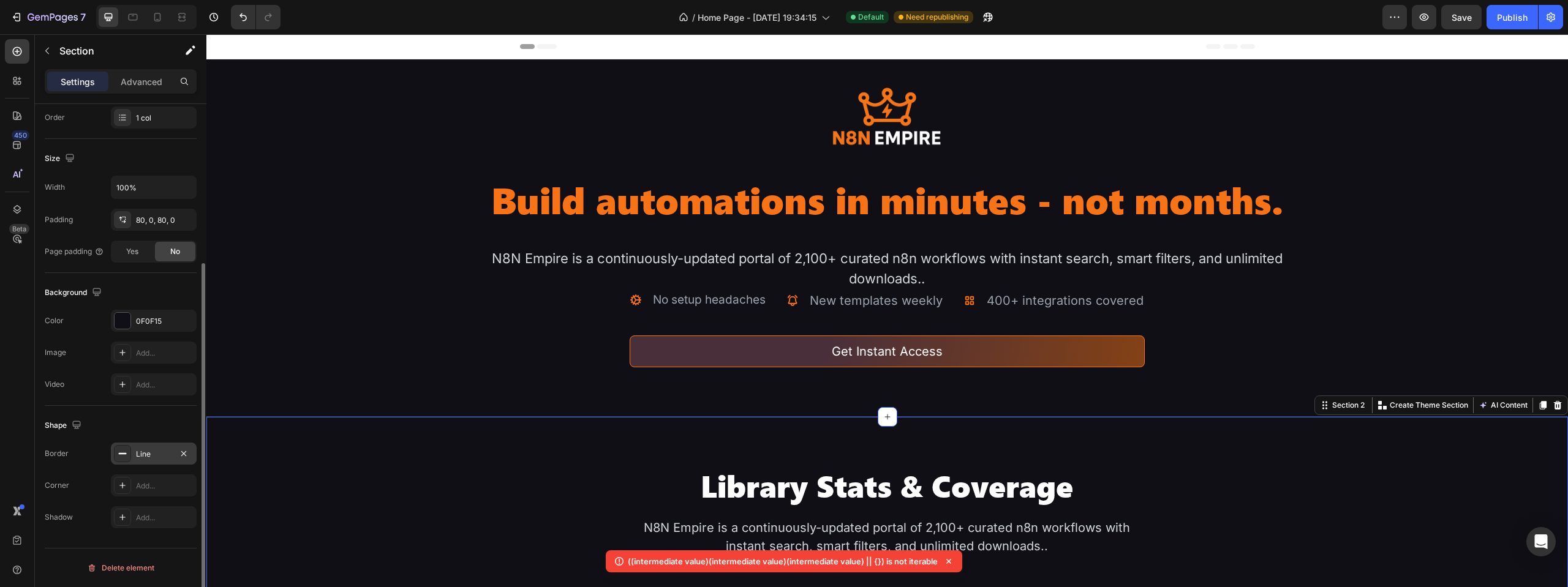
click at [148, 451] on div "Line" at bounding box center [153, 454] width 35 height 11
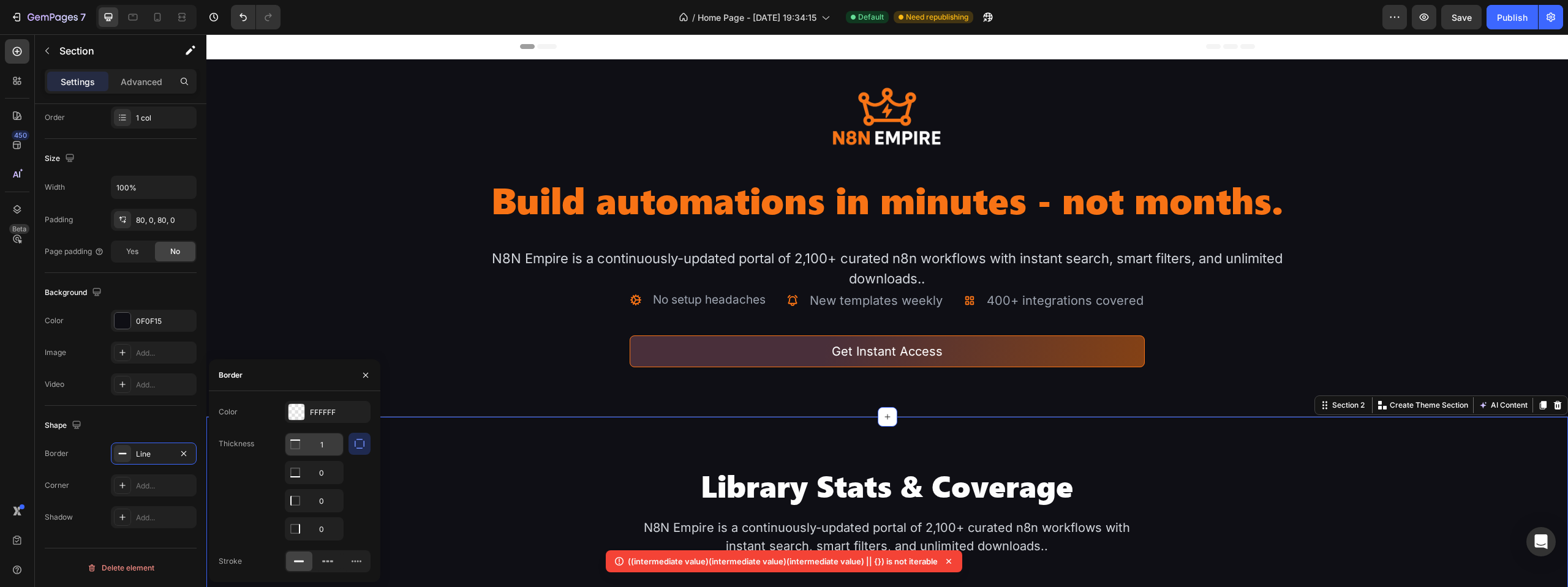
click at [317, 443] on input "1" at bounding box center [314, 444] width 57 height 22
type input "2"
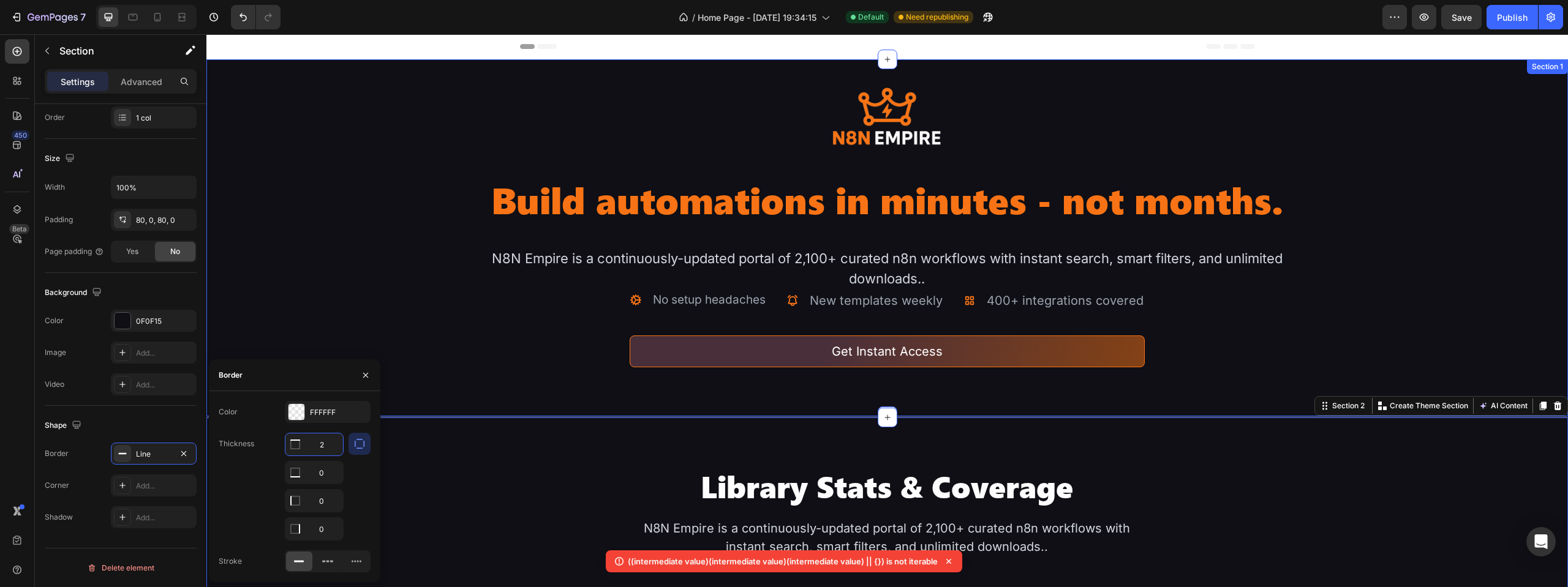
click at [489, 361] on div "Image Build automations in minutes - not months. Heading N8N Empire is a contin…" at bounding box center [887, 250] width 1361 height 333
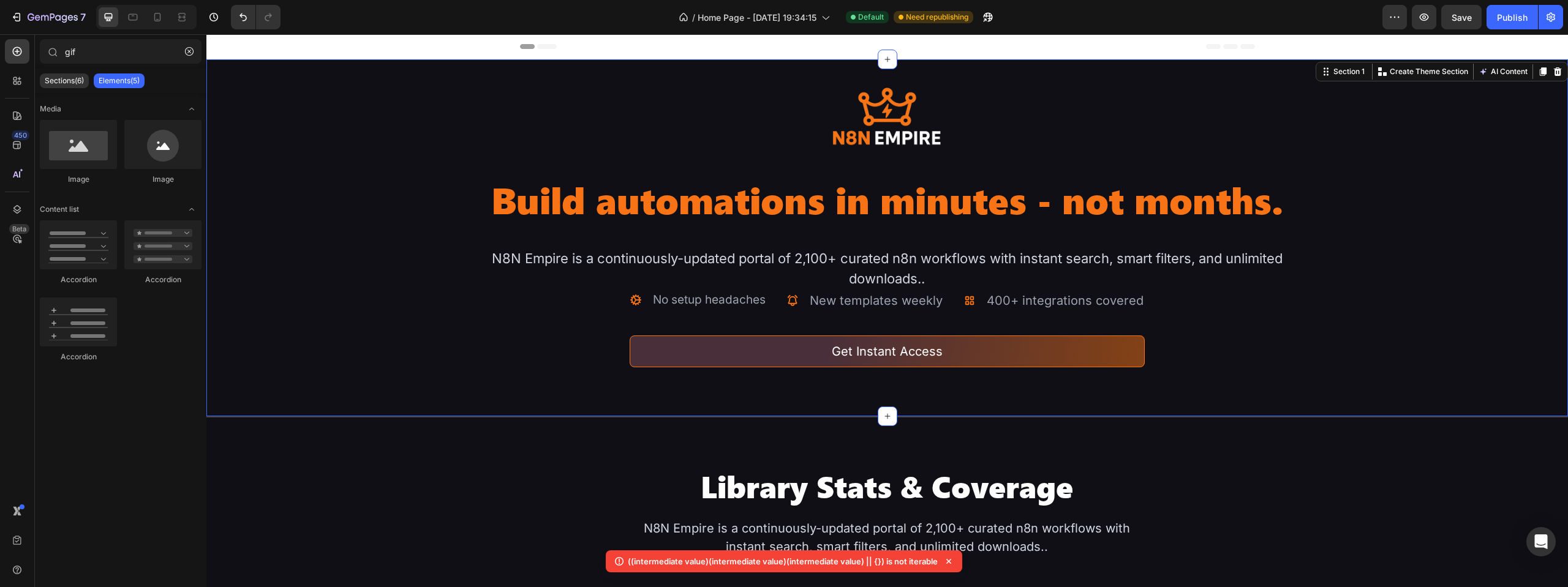
click at [657, 47] on div "Header" at bounding box center [888, 46] width 735 height 25
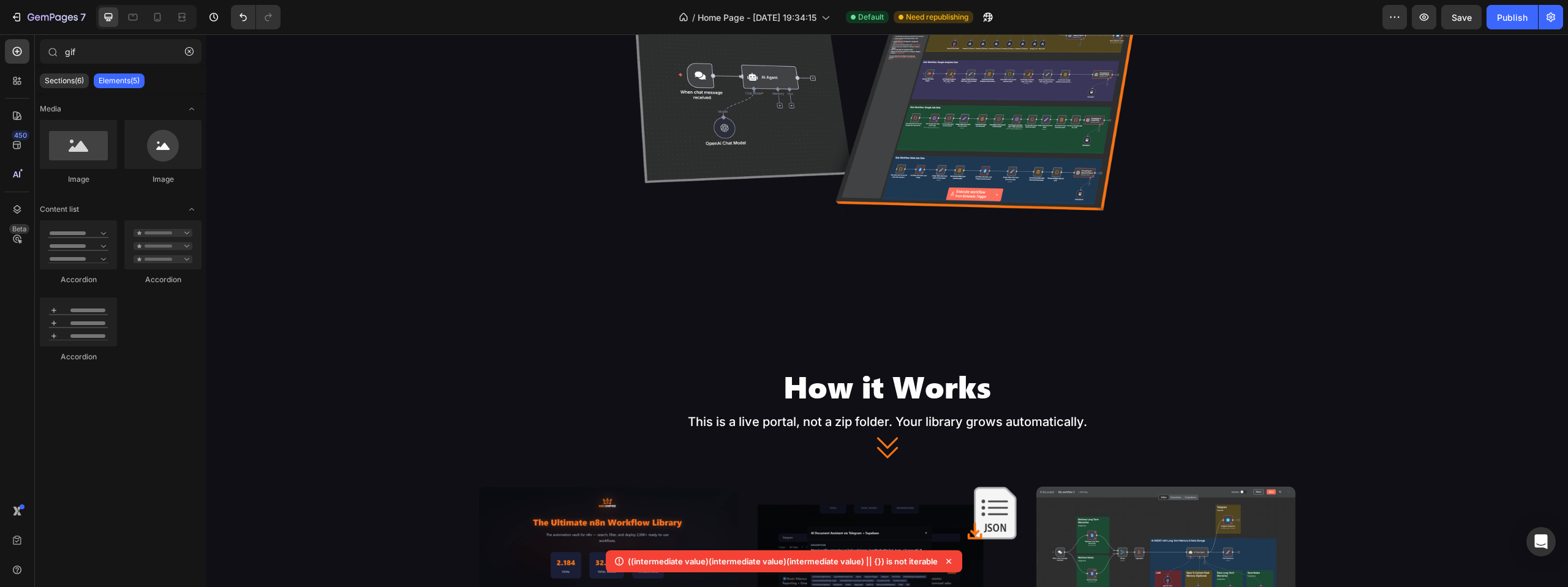
scroll to position [979, 0]
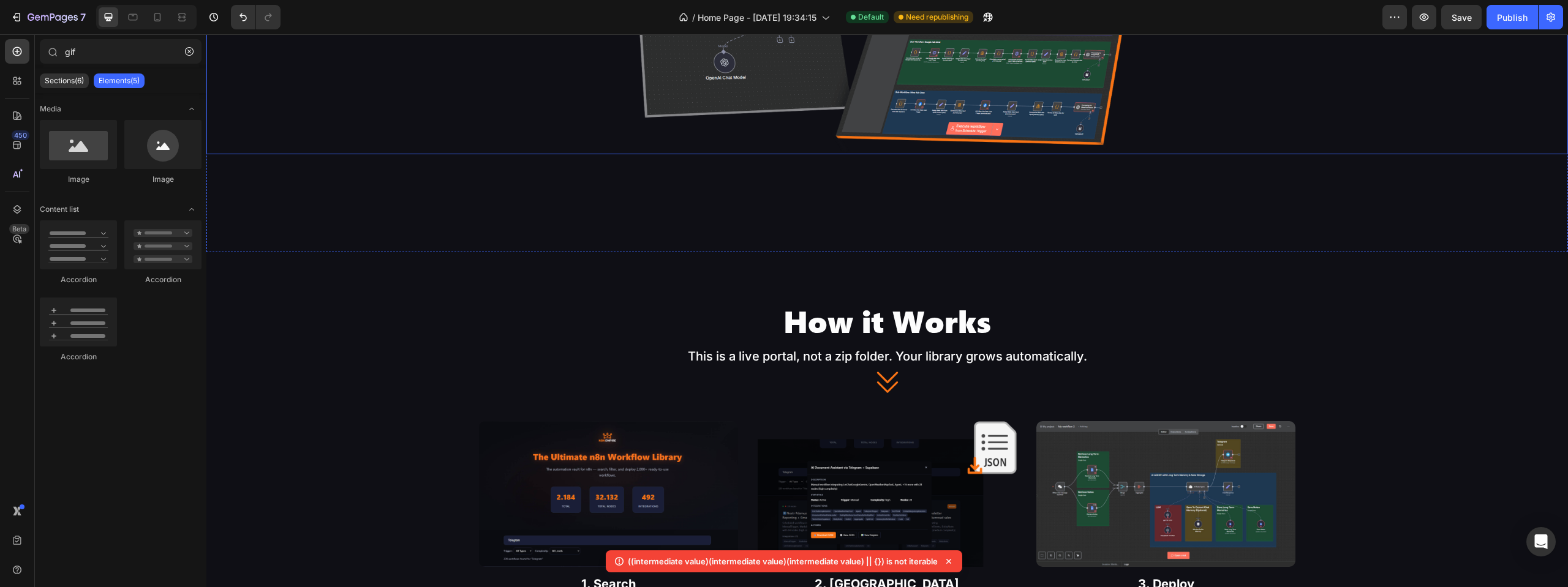
click at [1009, 152] on img at bounding box center [887, 32] width 545 height 244
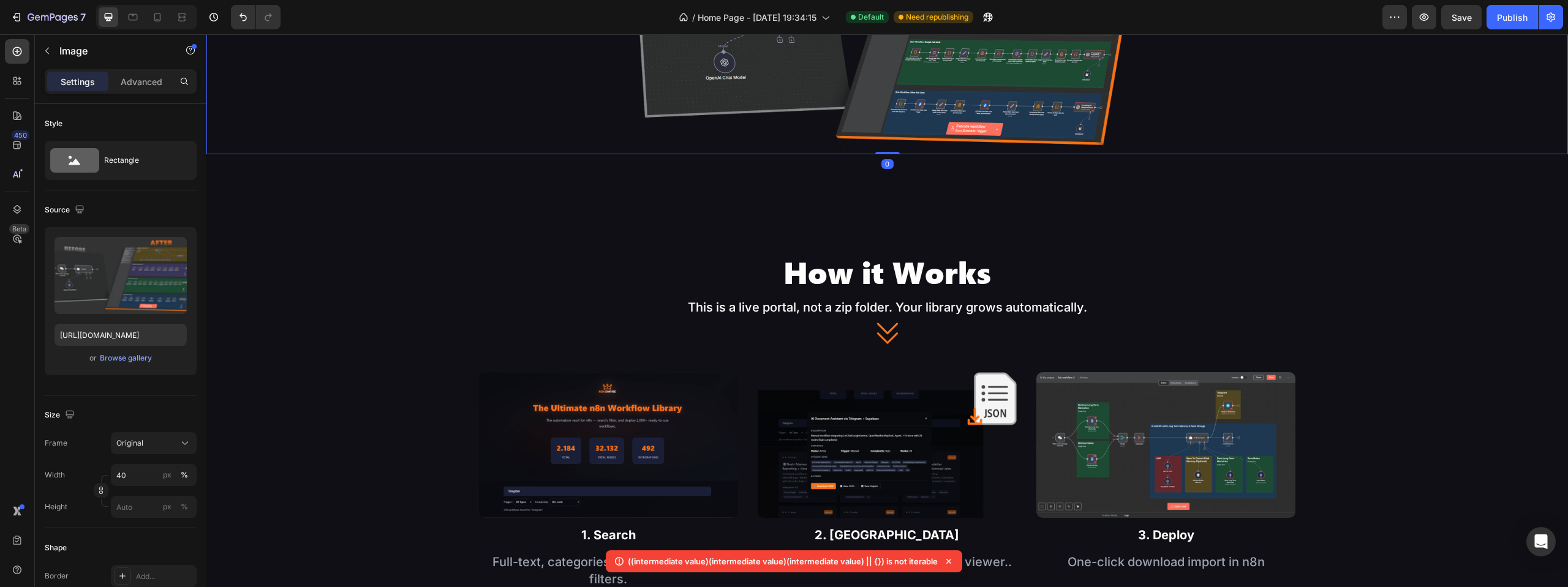
drag, startPoint x: 888, startPoint y: 201, endPoint x: 879, endPoint y: 93, distance: 108.4
click at [879, 93] on div "Image 0" at bounding box center [887, 32] width 1361 height 244
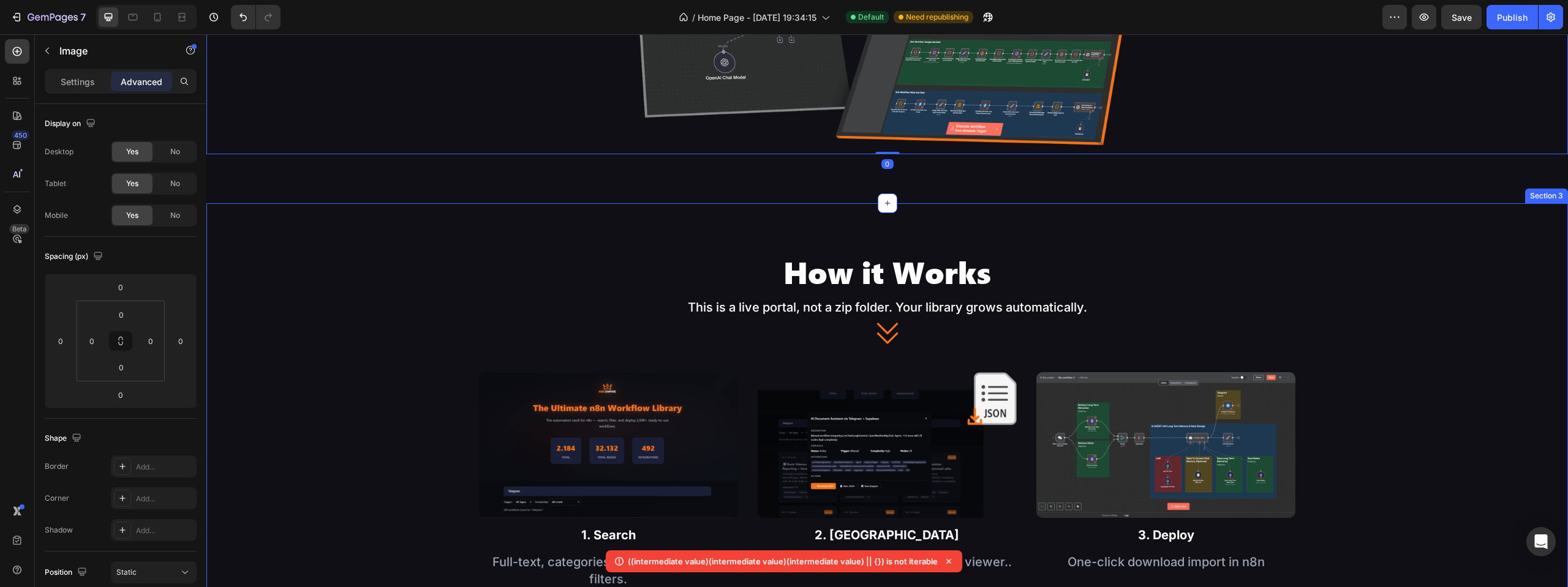
click at [908, 209] on div "How it Works Heading This is a live portal, not a zip folder. Your library grow…" at bounding box center [887, 420] width 1361 height 435
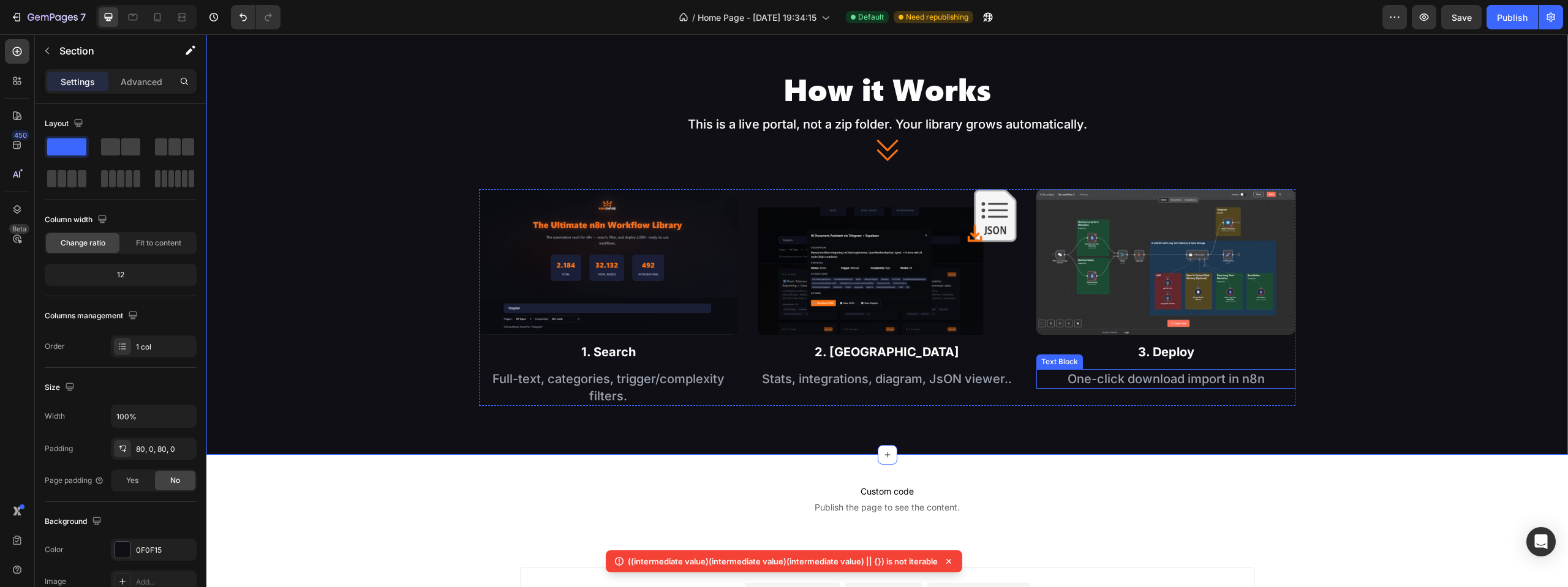
scroll to position [1163, 0]
click at [1504, 21] on div "Publish" at bounding box center [1513, 17] width 31 height 13
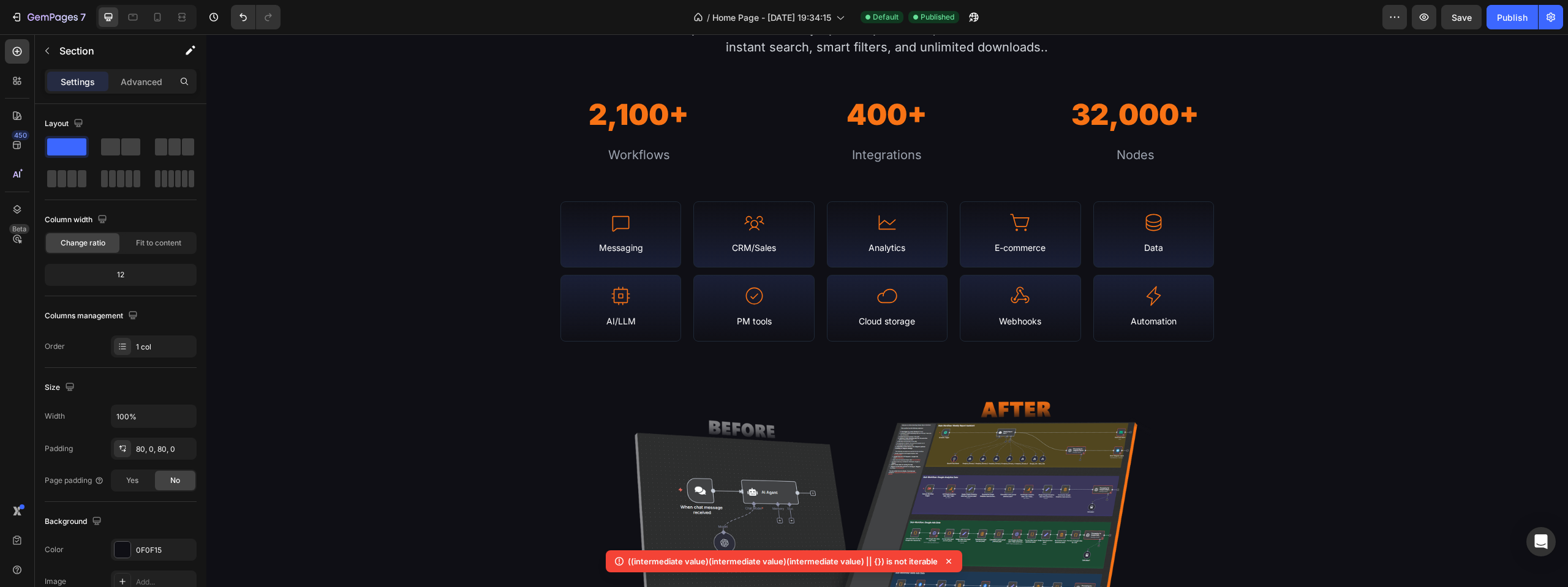
scroll to position [502, 0]
click at [814, 333] on div "Icon AI/LLM Text Block Row Icon PM tools Text Block Row Icon Cloud storage Text…" at bounding box center [888, 306] width 654 height 67
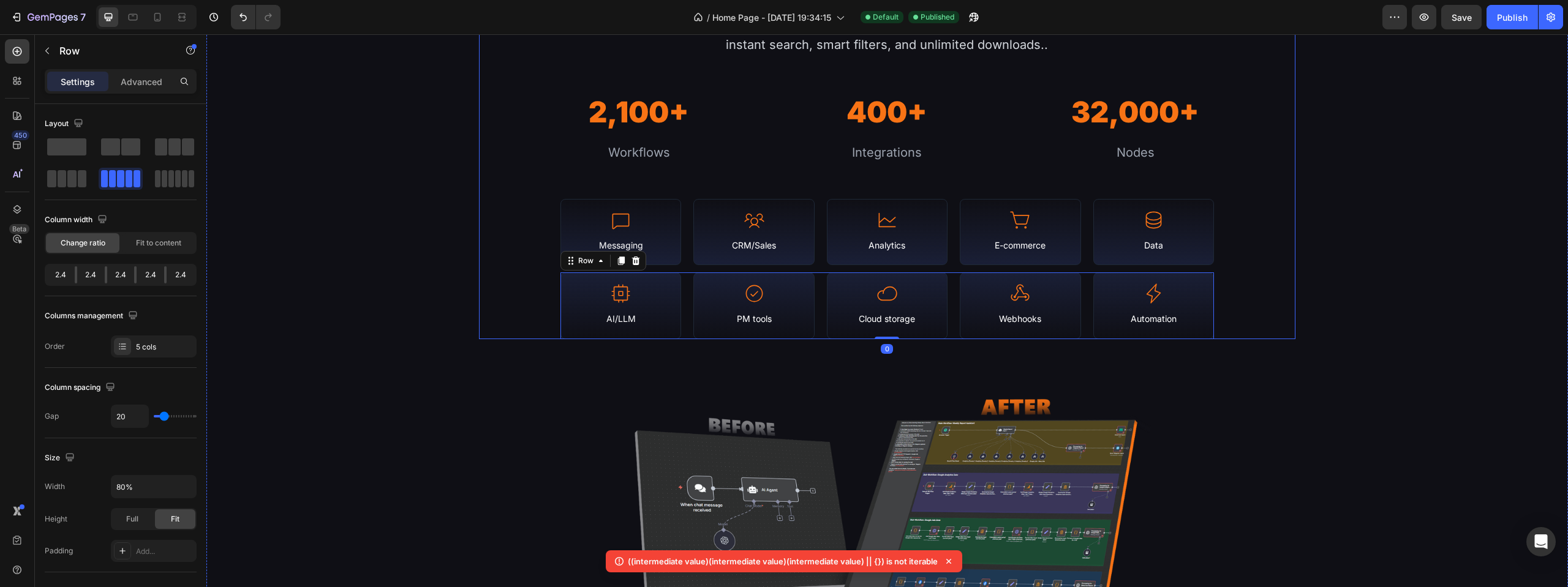
click at [515, 321] on div "Library Stats & Coverage Heading N8N Empire is a continuously-updated portal of…" at bounding box center [888, 152] width 817 height 375
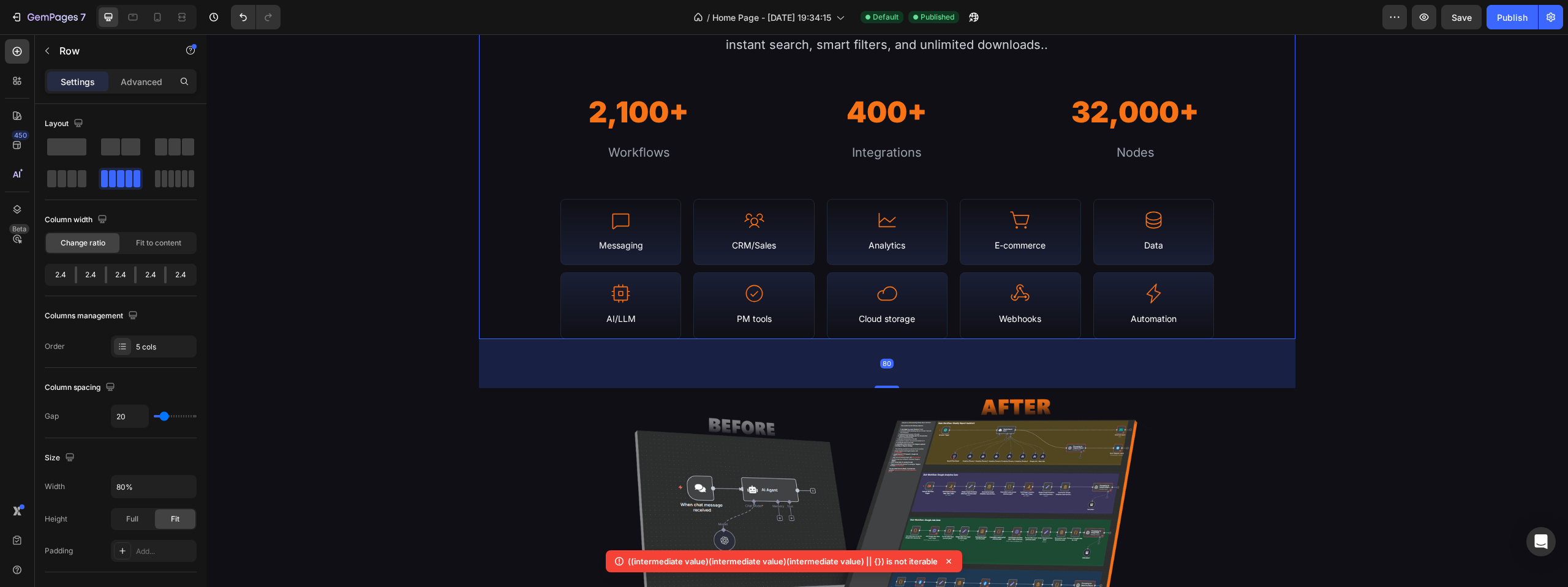
scroll to position [229, 0]
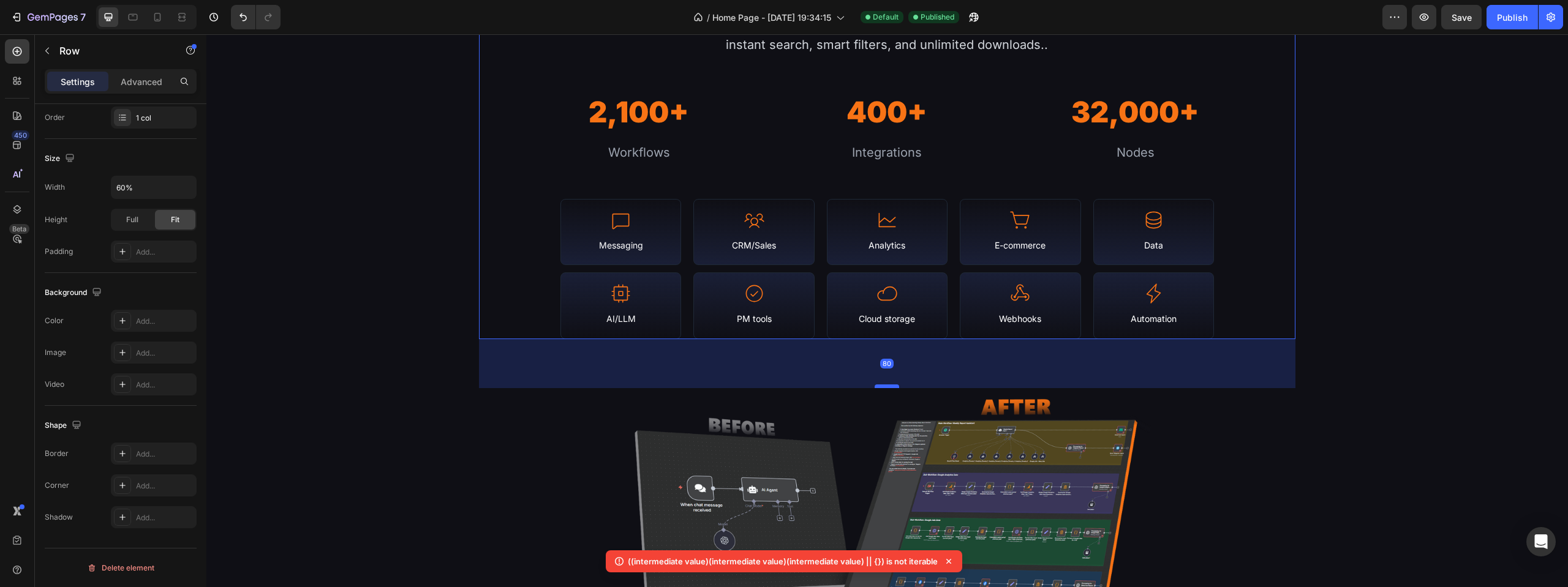
click at [884, 385] on div at bounding box center [887, 386] width 25 height 3
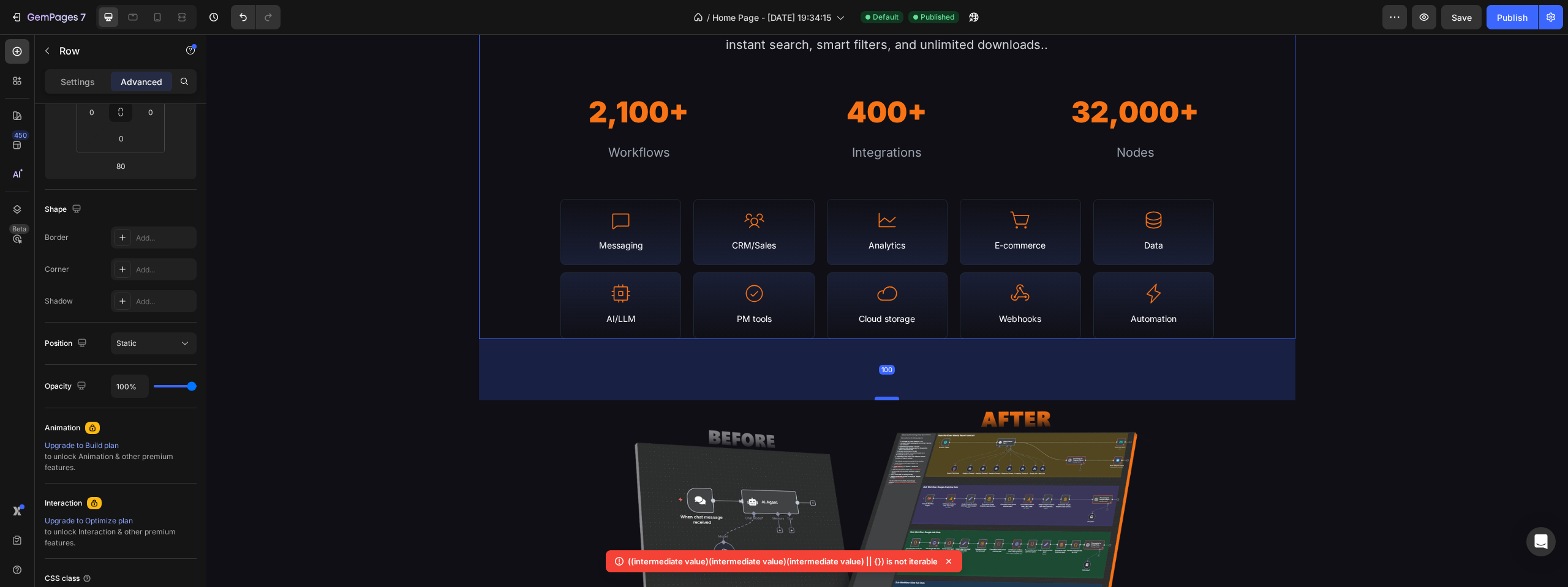
drag, startPoint x: 886, startPoint y: 387, endPoint x: 888, endPoint y: 399, distance: 12.2
click at [888, 399] on div at bounding box center [887, 398] width 25 height 3
type input "100"
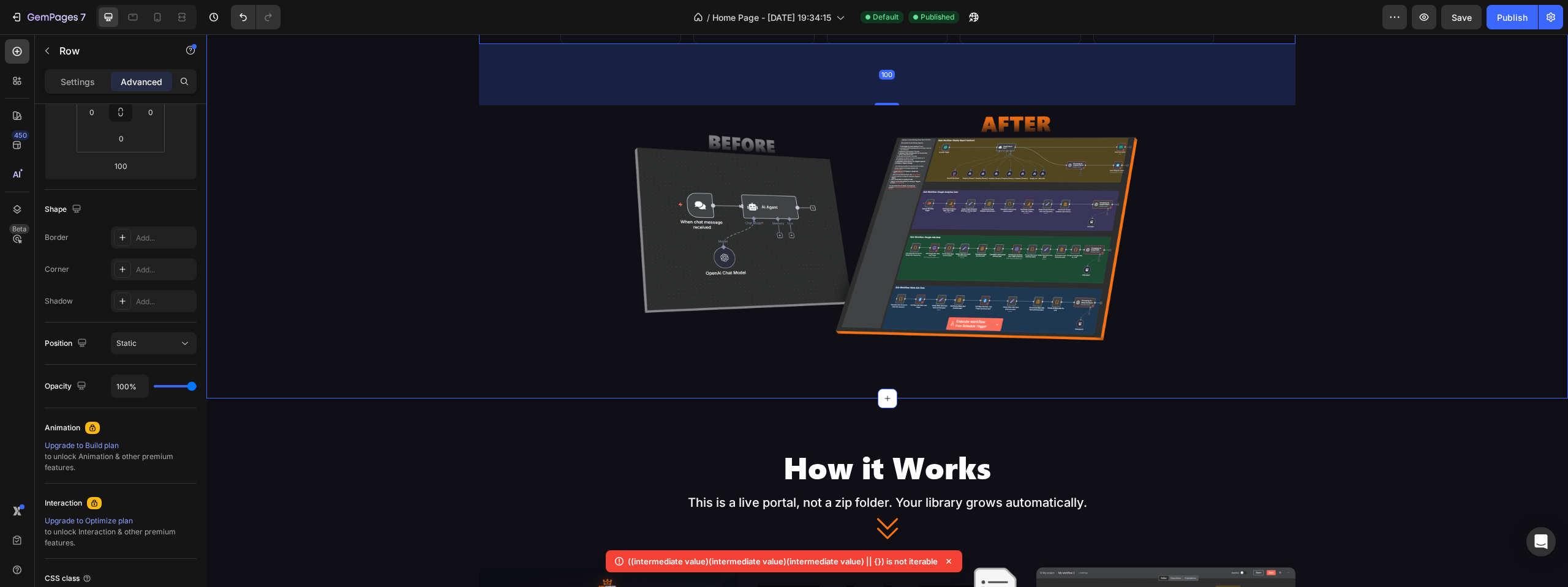
scroll to position [807, 0]
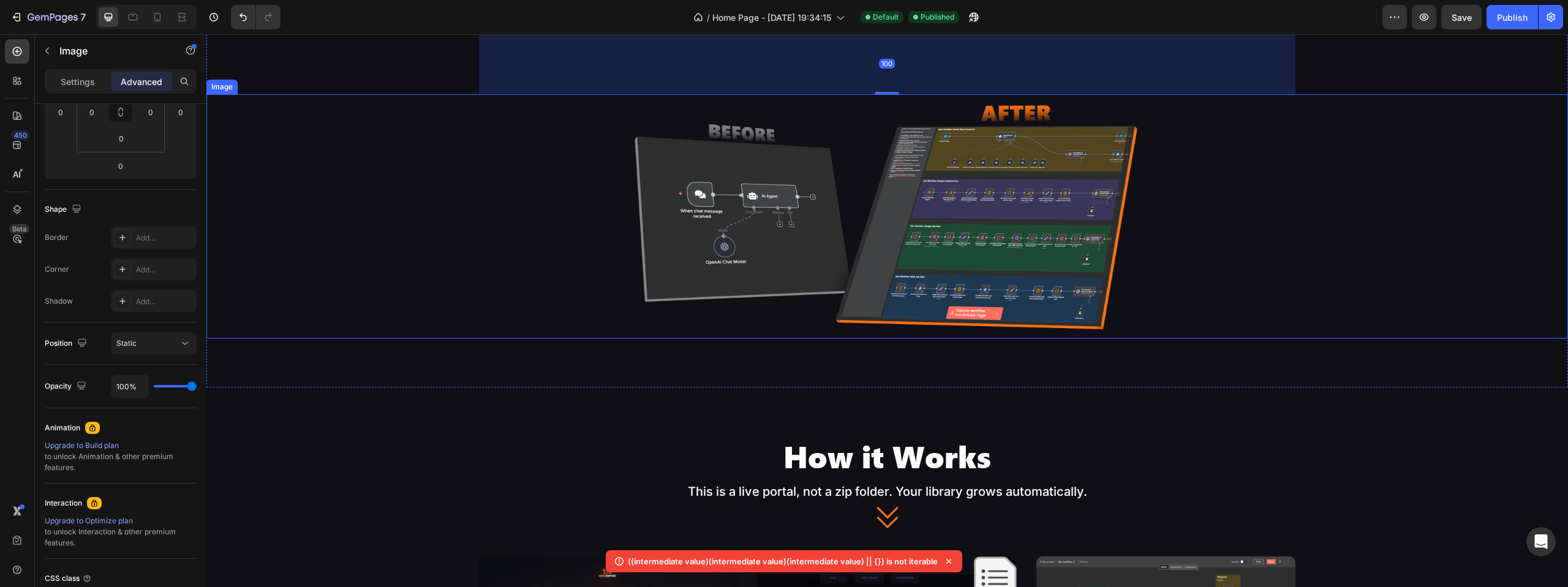
click at [896, 321] on img at bounding box center [887, 216] width 545 height 244
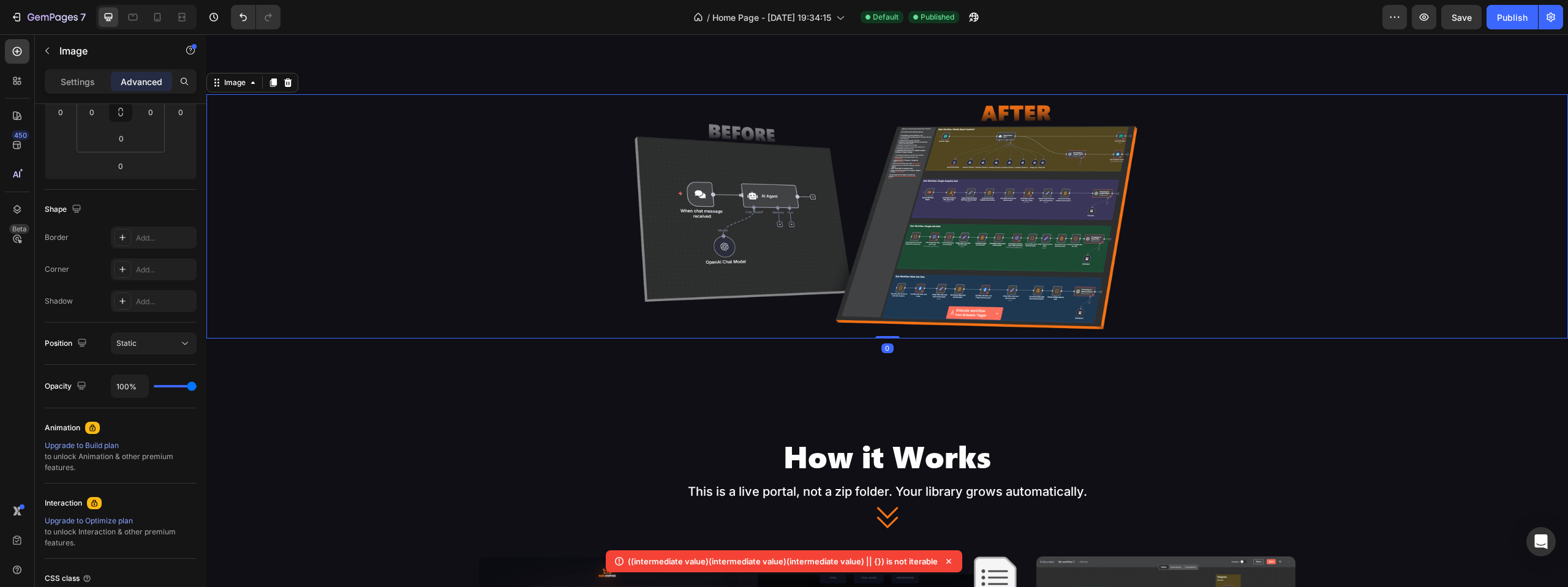
scroll to position [0, 0]
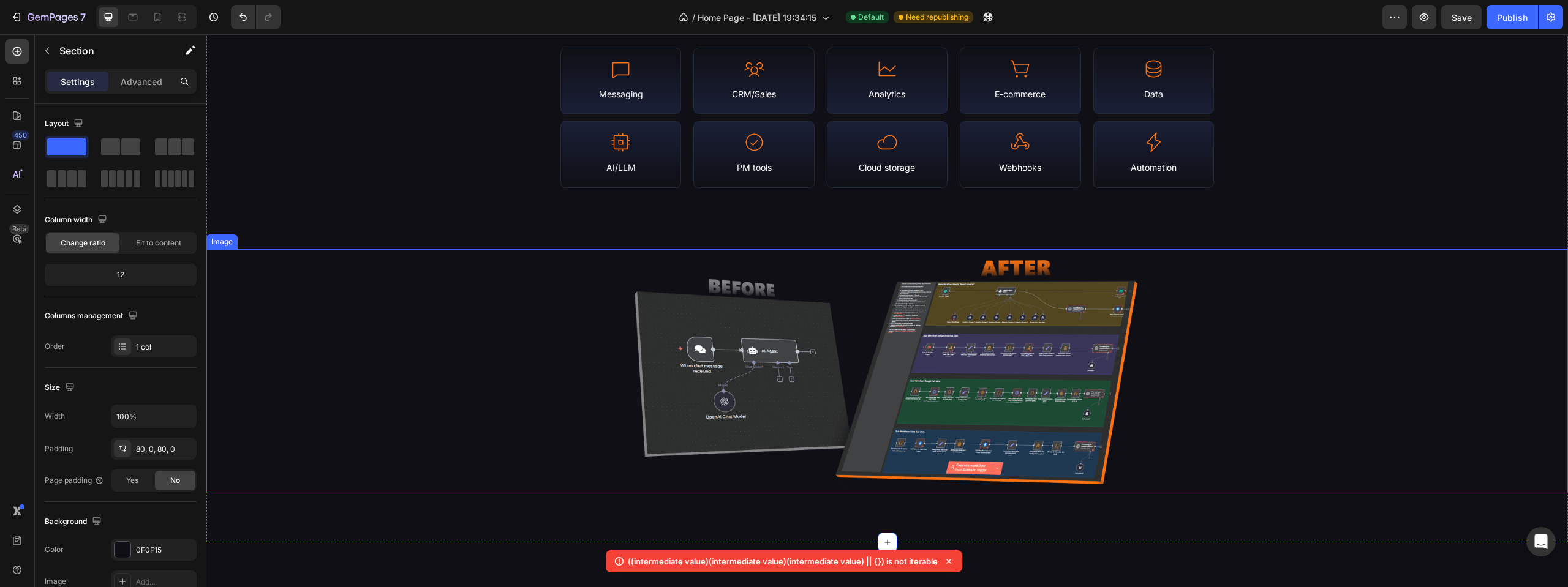
scroll to position [624, 0]
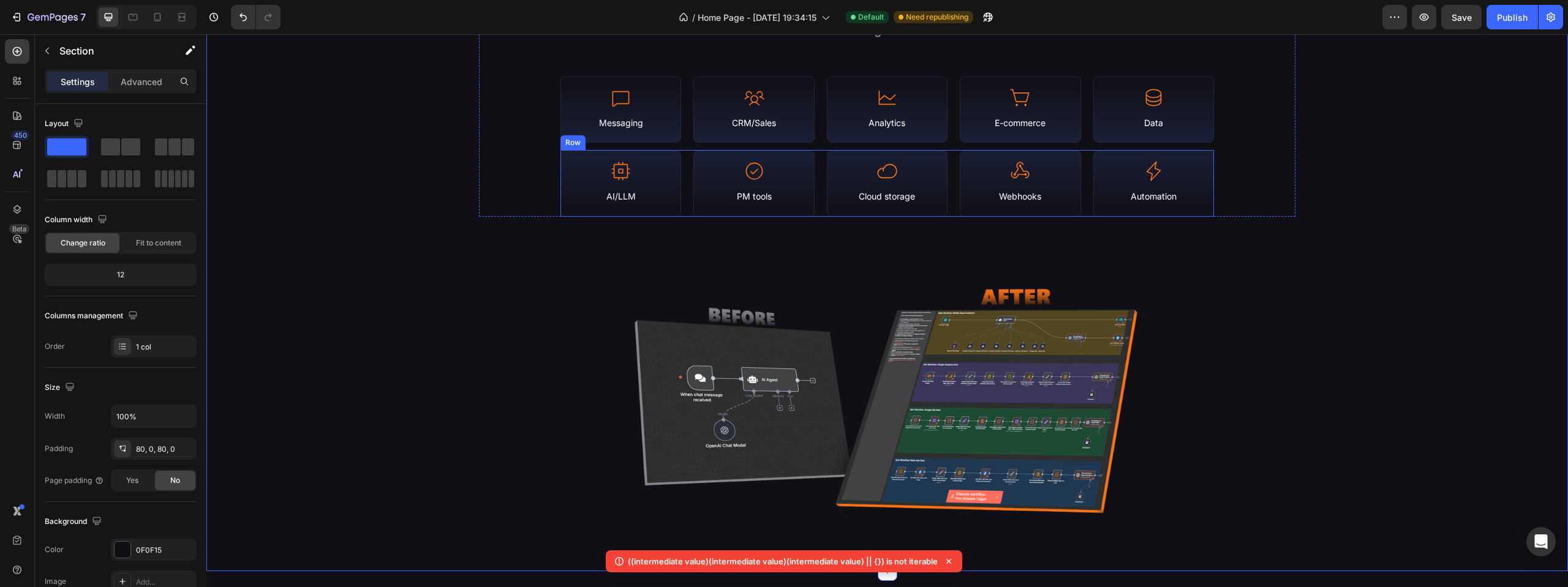
click at [951, 209] on div "Icon AI/LLM Text Block Row Icon PM tools Text Block Row Icon Cloud storage Text…" at bounding box center [888, 184] width 654 height 67
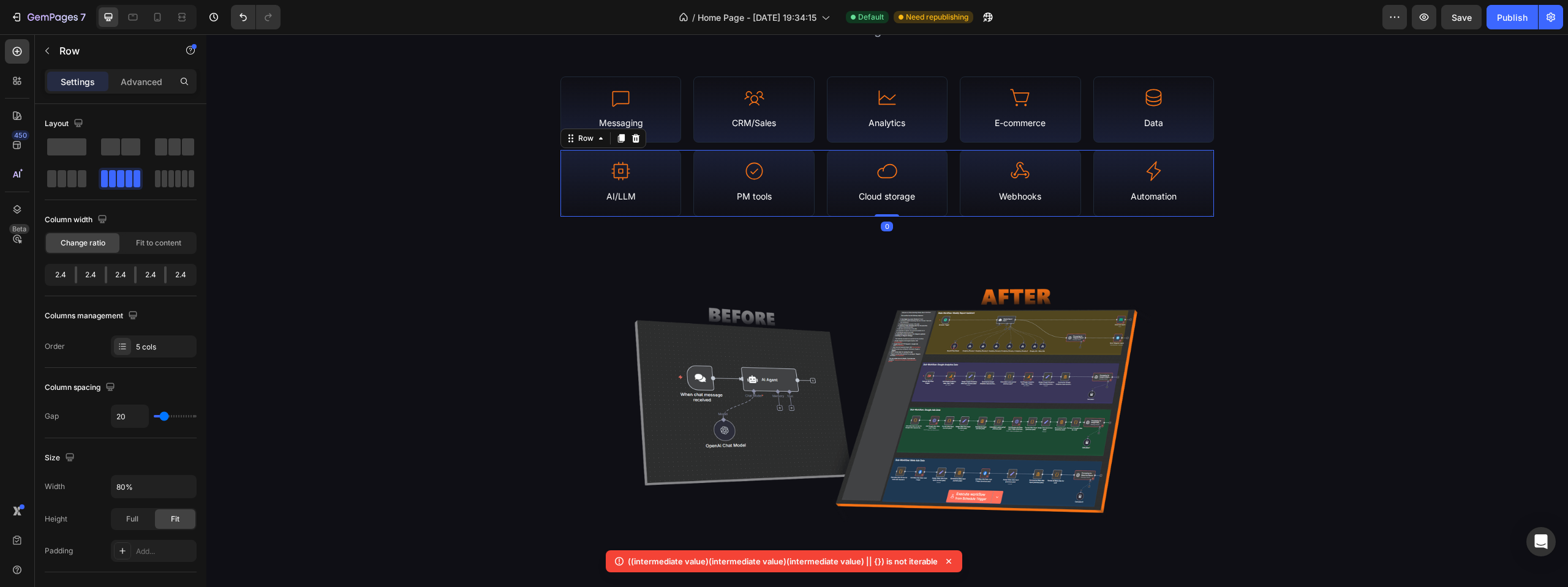
click at [817, 213] on div "Icon AI/LLM Text Block Row Icon PM tools Text Block Row Icon Cloud storage Text…" at bounding box center [888, 184] width 654 height 67
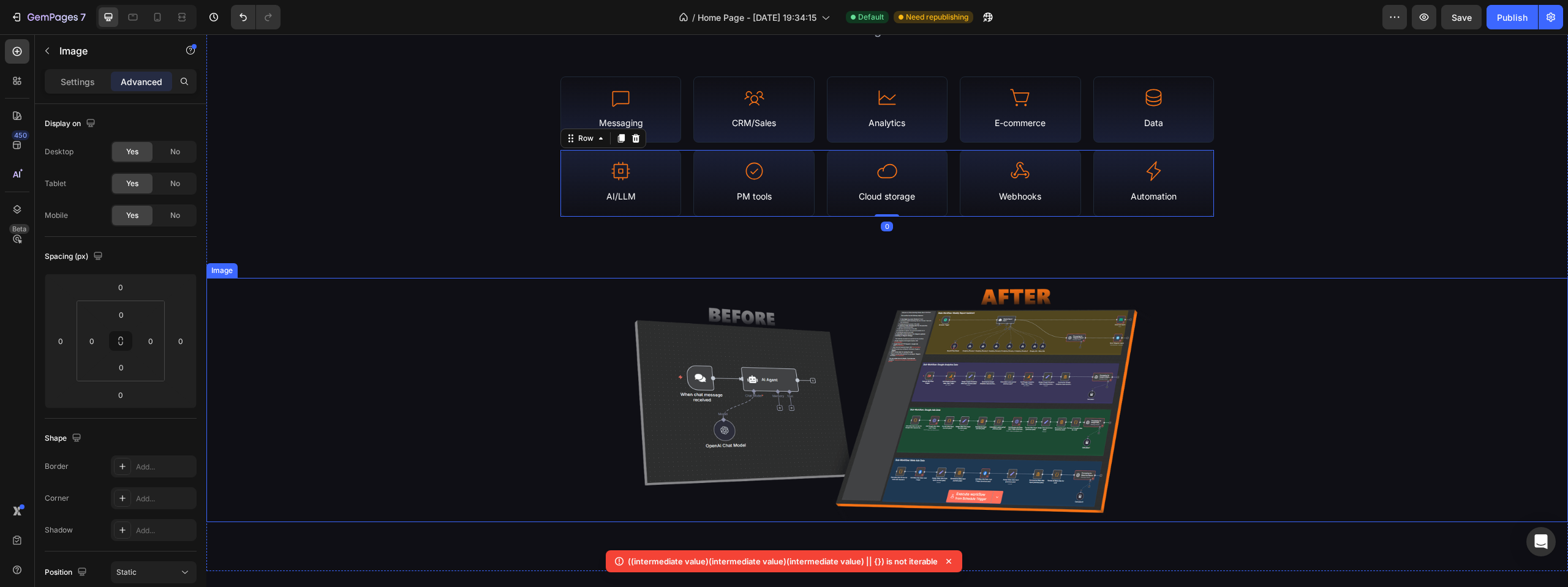
click at [799, 342] on img at bounding box center [887, 400] width 545 height 244
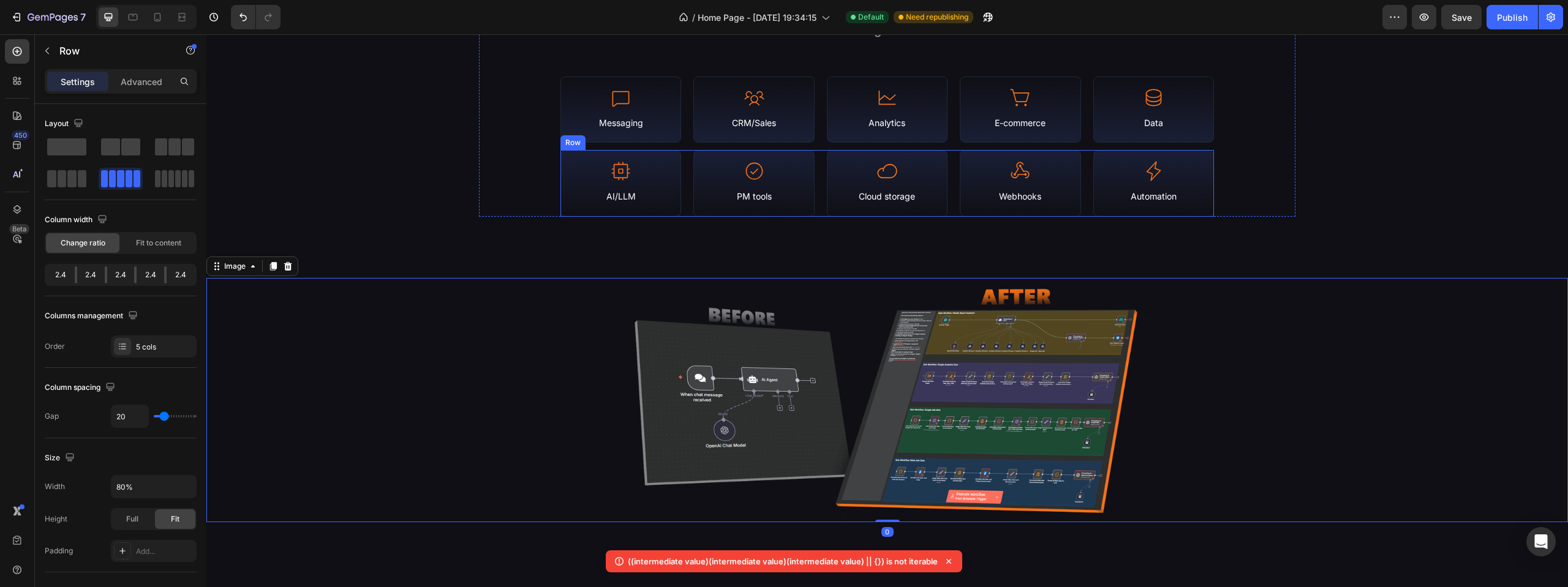
click at [814, 212] on div "Icon AI/LLM Text Block Row Icon PM tools Text Block Row Icon Cloud storage Text…" at bounding box center [888, 184] width 654 height 67
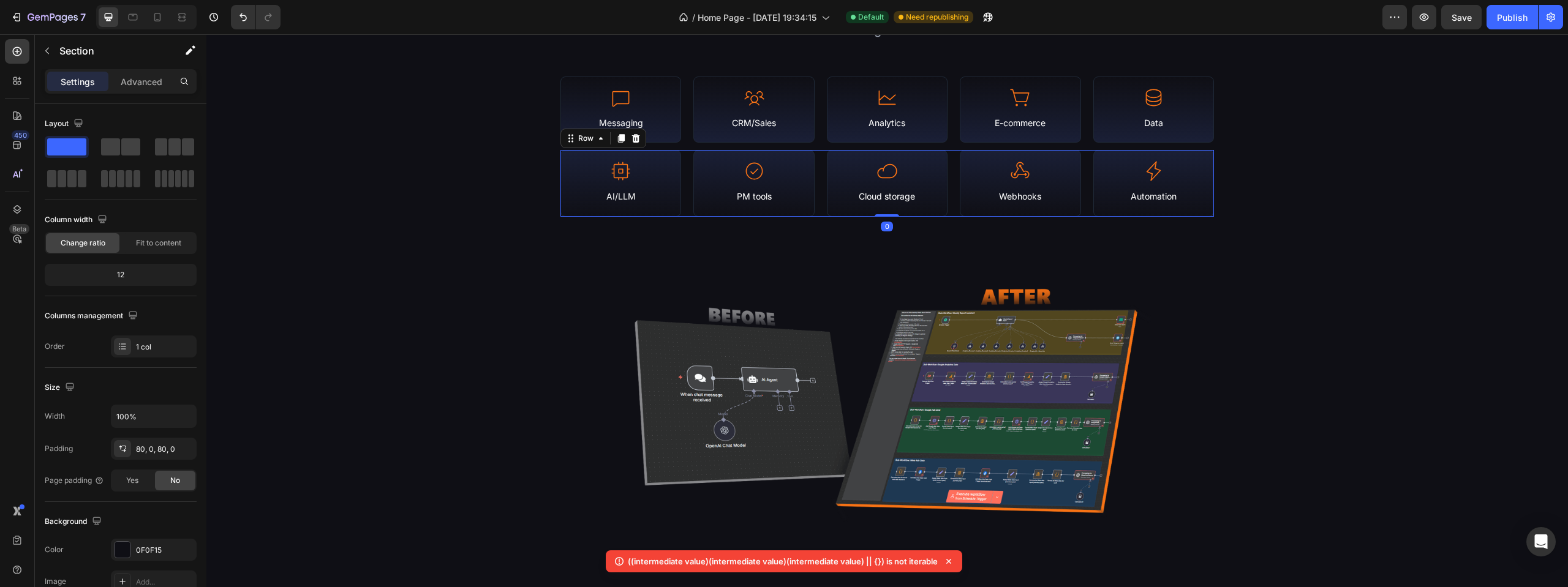
click at [818, 216] on div "Library Stats & Coverage Heading N8N Empire is a continuously-updated portal of…" at bounding box center [887, 182] width 1361 height 680
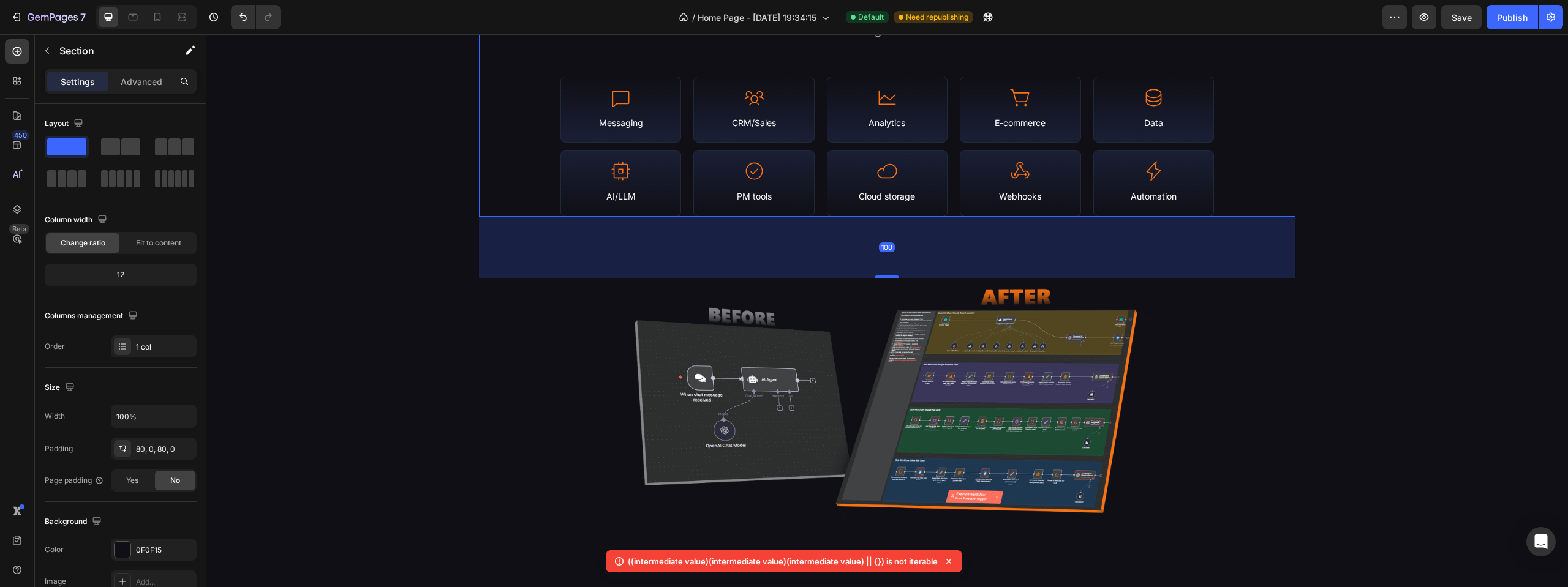
click at [587, 146] on div "Library Stats & Coverage Heading N8N Empire is a continuously-updated portal of…" at bounding box center [888, 29] width 817 height 375
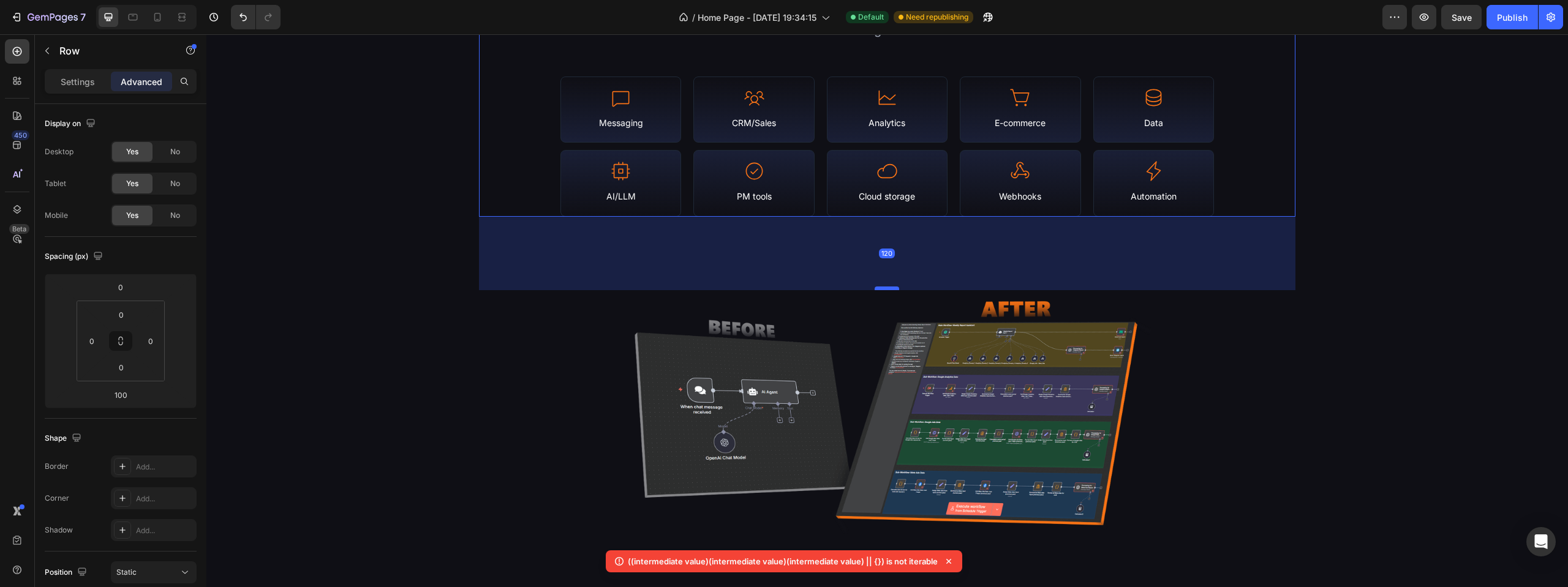
drag, startPoint x: 886, startPoint y: 275, endPoint x: 886, endPoint y: 288, distance: 13.0
click at [886, 288] on div at bounding box center [887, 288] width 25 height 3
type input "120"
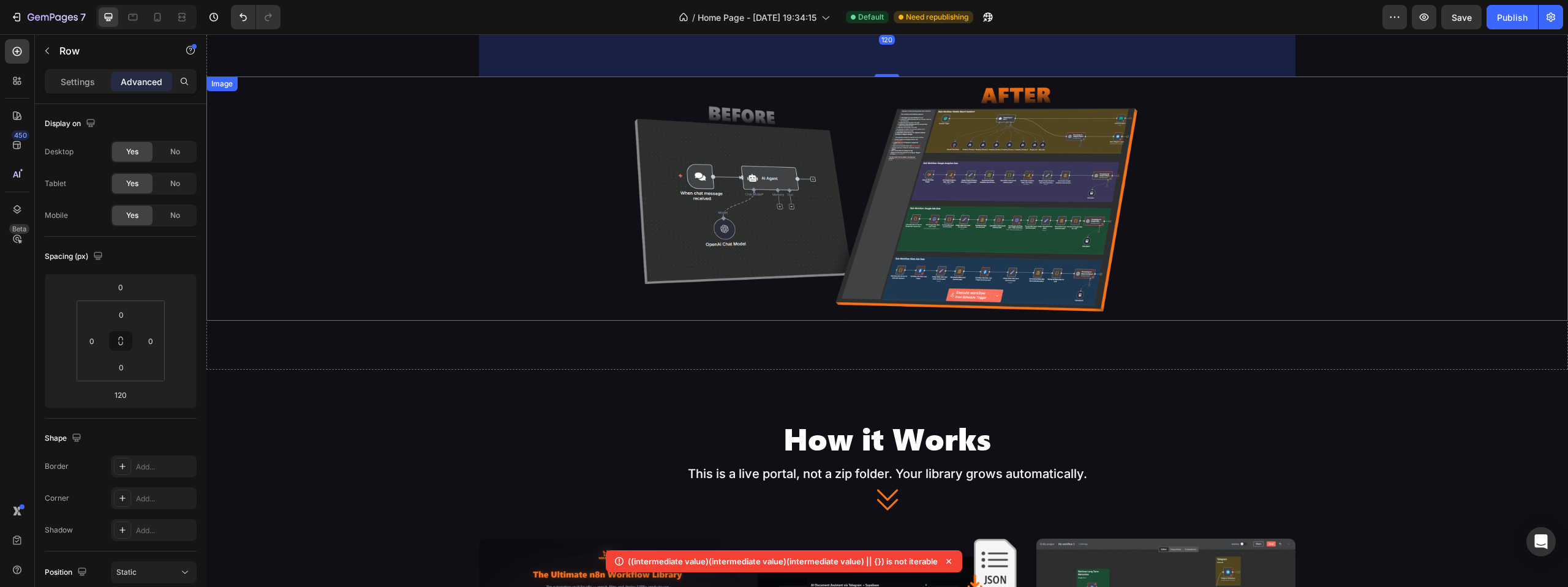
scroll to position [868, 0]
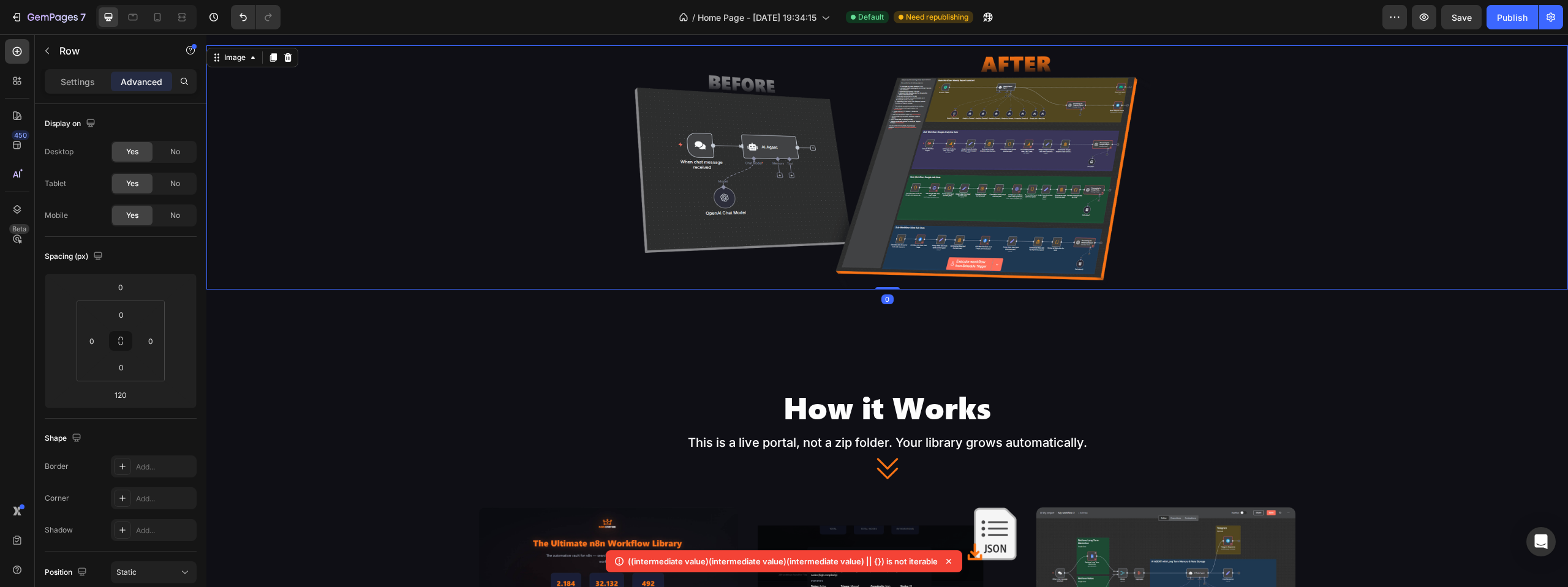
click at [1178, 288] on div at bounding box center [887, 168] width 1361 height 244
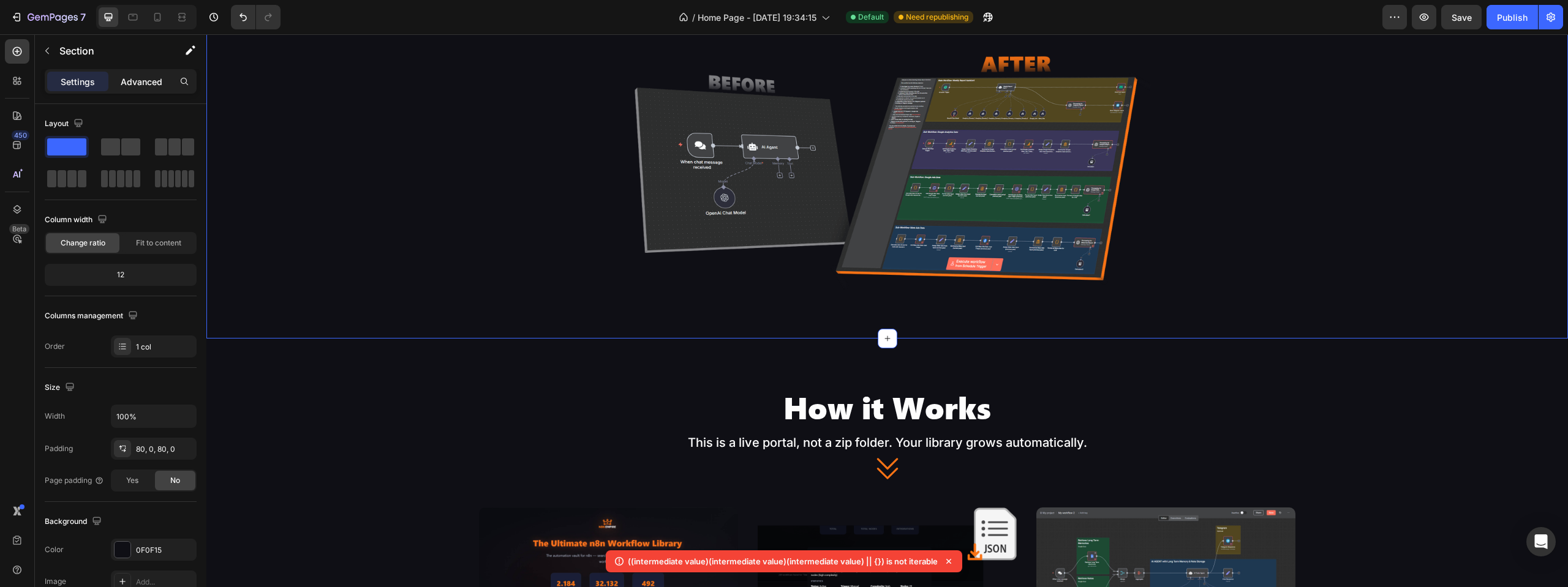
click at [136, 83] on p "Advanced" at bounding box center [142, 81] width 41 height 13
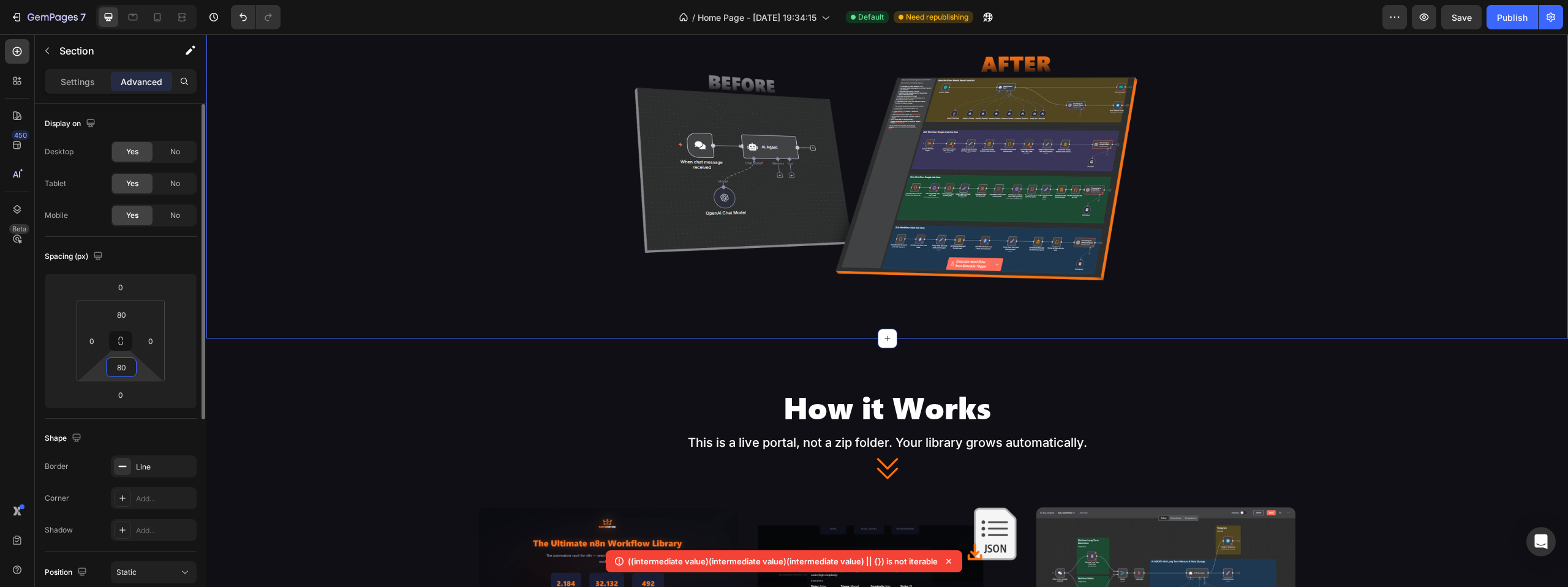
click at [128, 367] on input "80" at bounding box center [121, 367] width 25 height 18
type input "0"
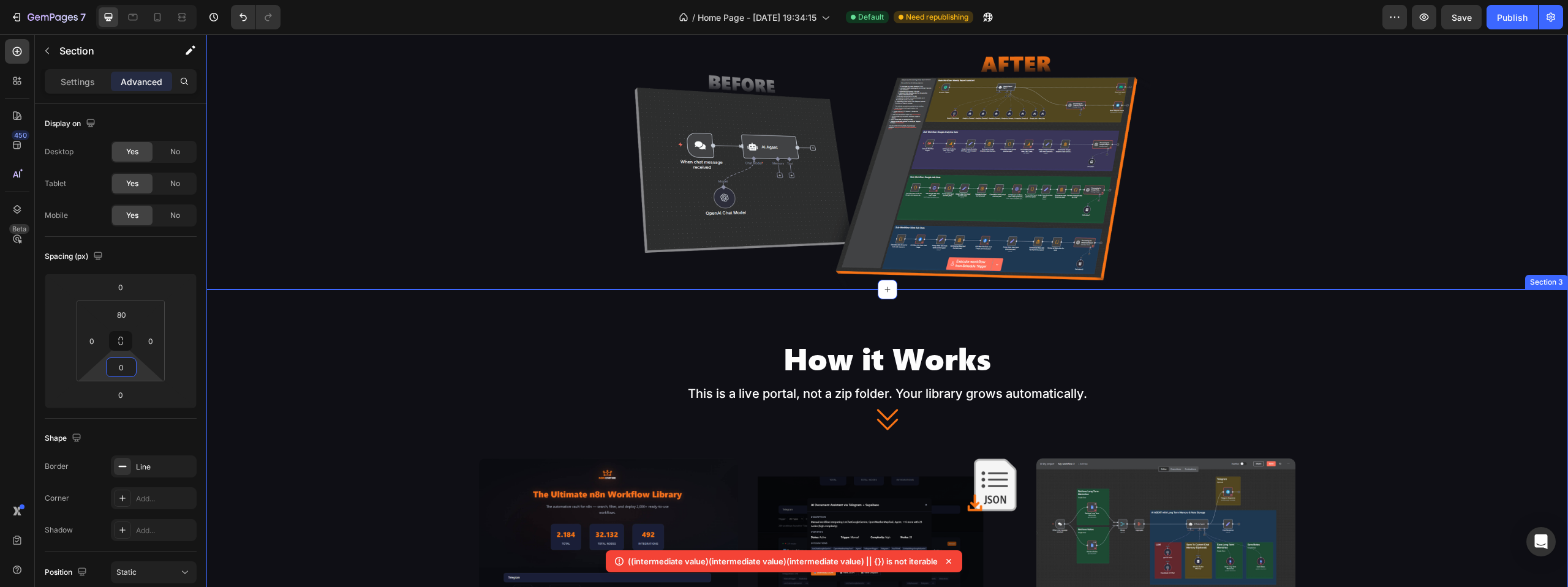
click at [757, 331] on div "How it Works Heading This is a live portal, not a zip folder. Your library grow…" at bounding box center [887, 506] width 1361 height 435
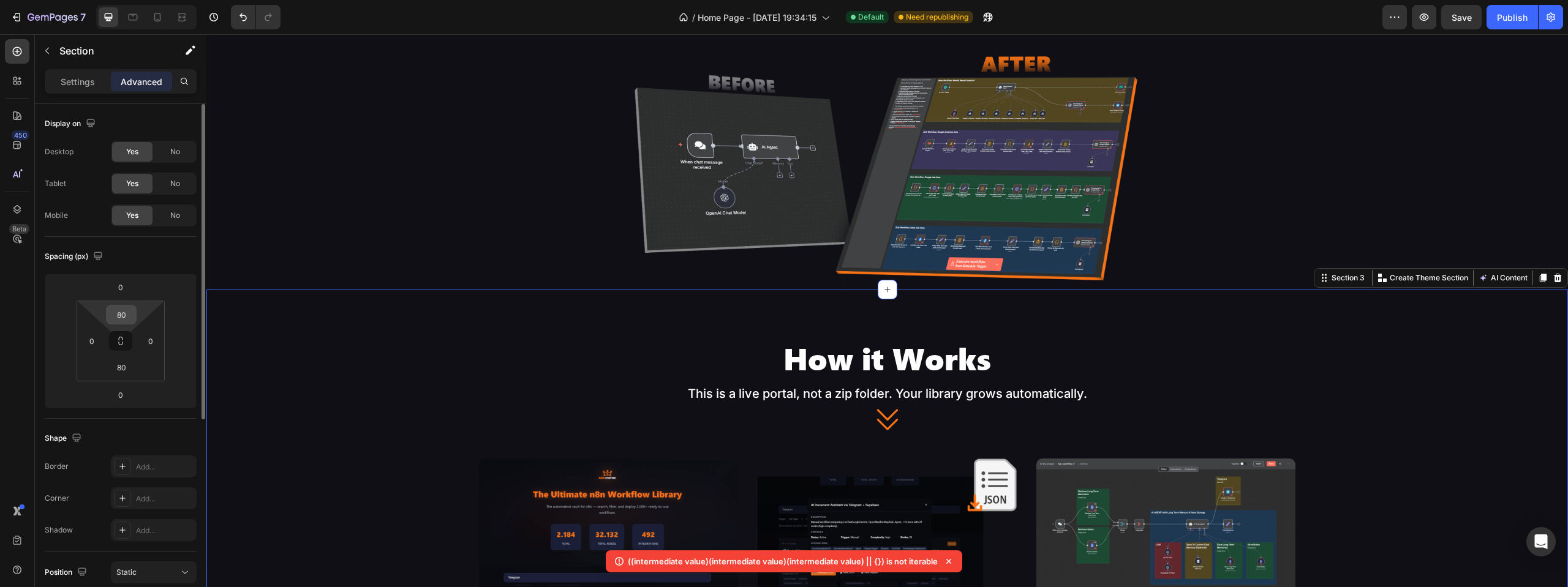
click at [118, 318] on input "80" at bounding box center [121, 314] width 25 height 18
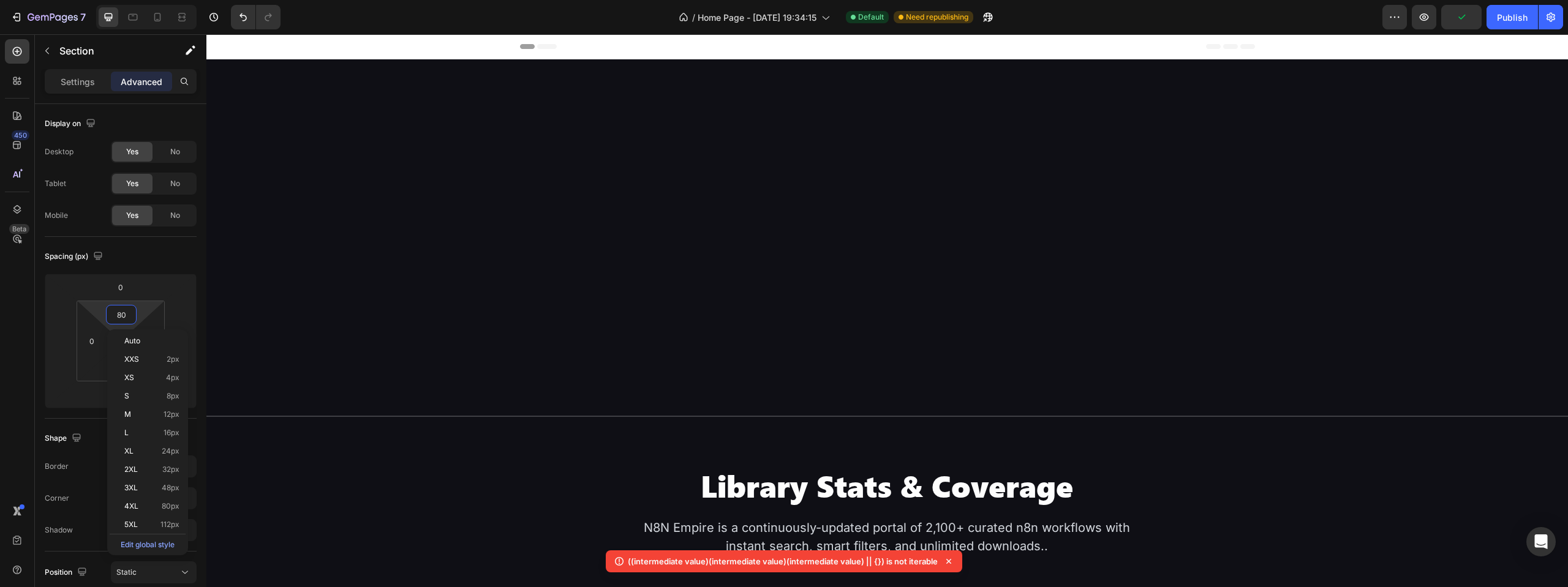
scroll to position [868, 0]
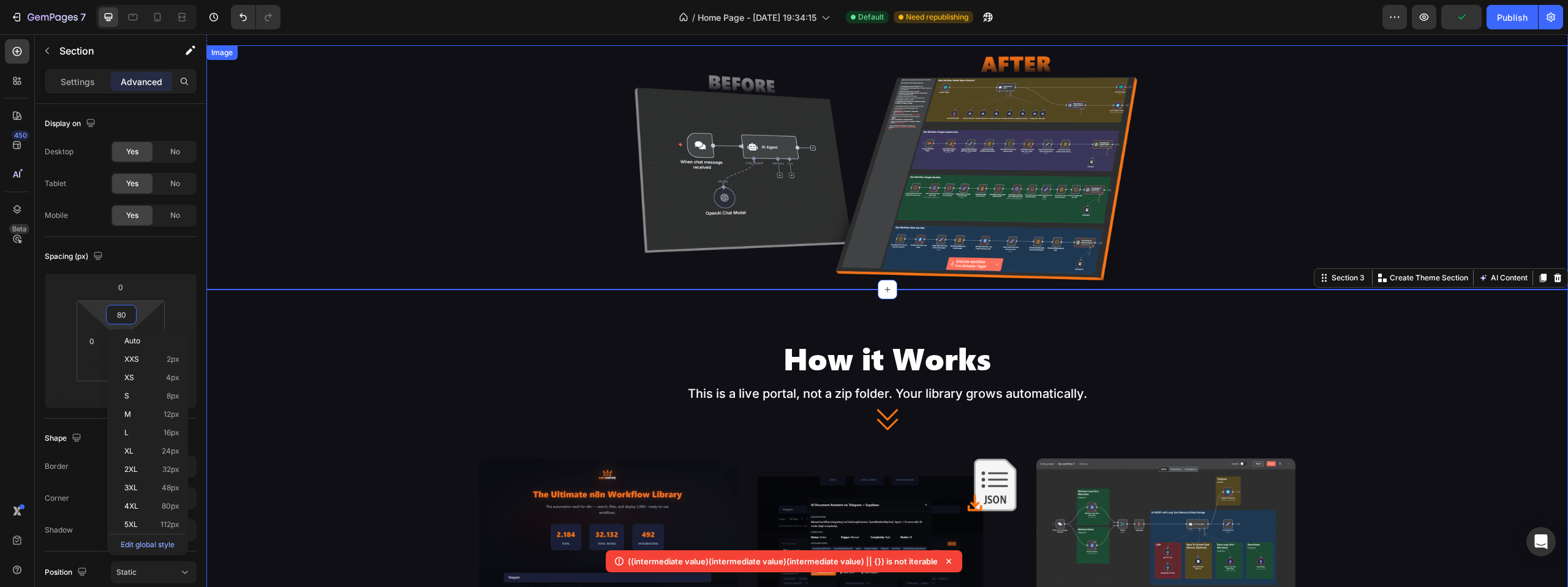
click at [859, 238] on img at bounding box center [887, 168] width 545 height 244
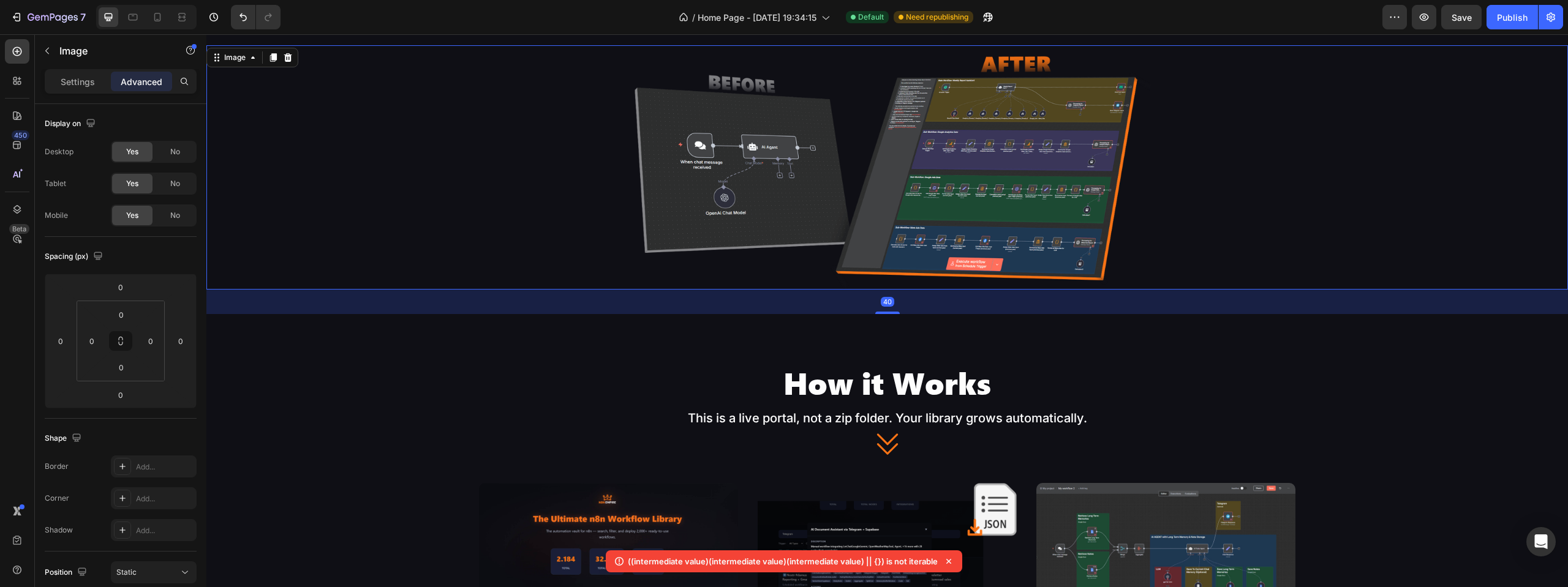
drag, startPoint x: 889, startPoint y: 286, endPoint x: 895, endPoint y: 311, distance: 25.7
click at [895, 289] on div "40" at bounding box center [887, 289] width 1361 height 0
type input "40"
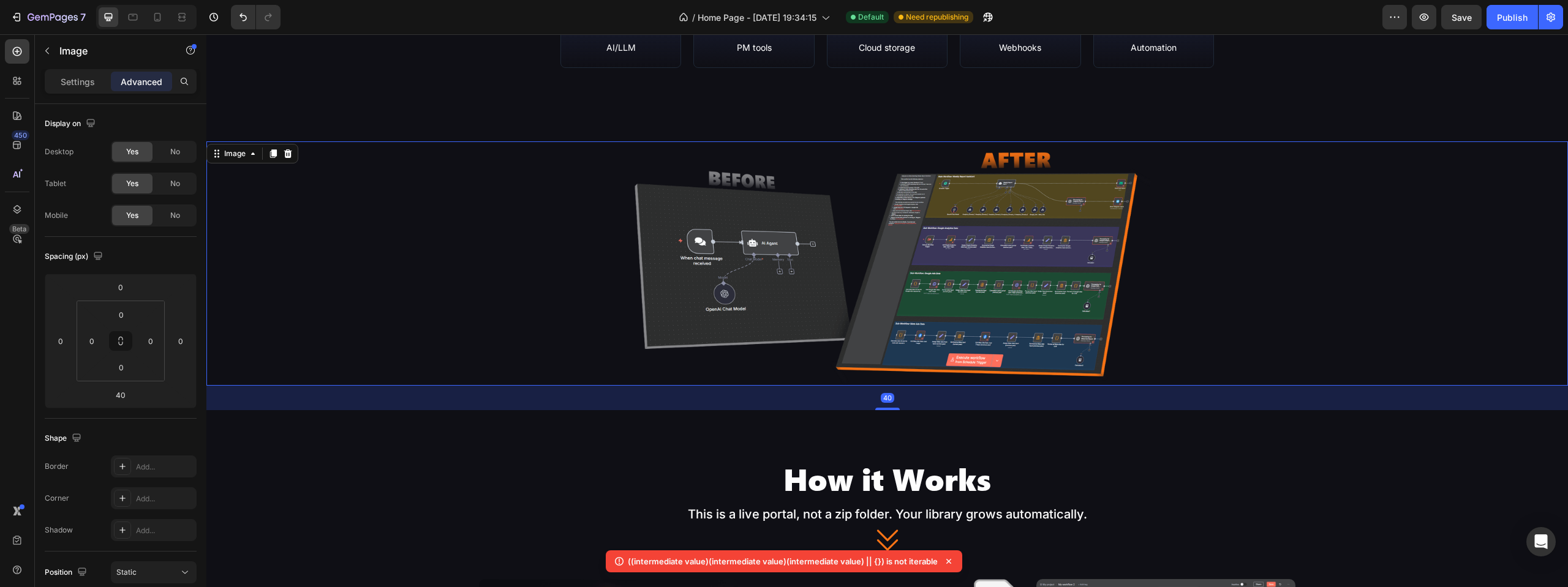
scroll to position [746, 0]
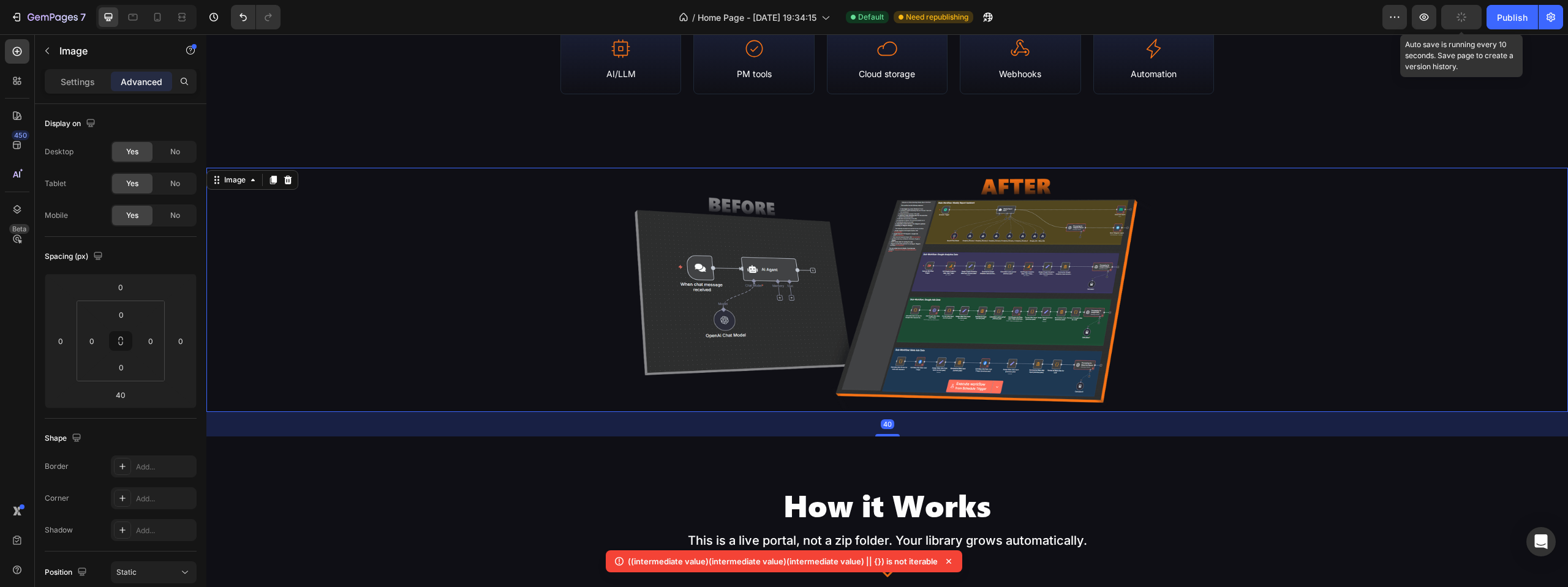
click at [1464, 25] on button "button" at bounding box center [1461, 17] width 40 height 25
click at [1515, 16] on div "Publish" at bounding box center [1513, 17] width 31 height 13
click at [947, 560] on icon at bounding box center [948, 561] width 5 height 5
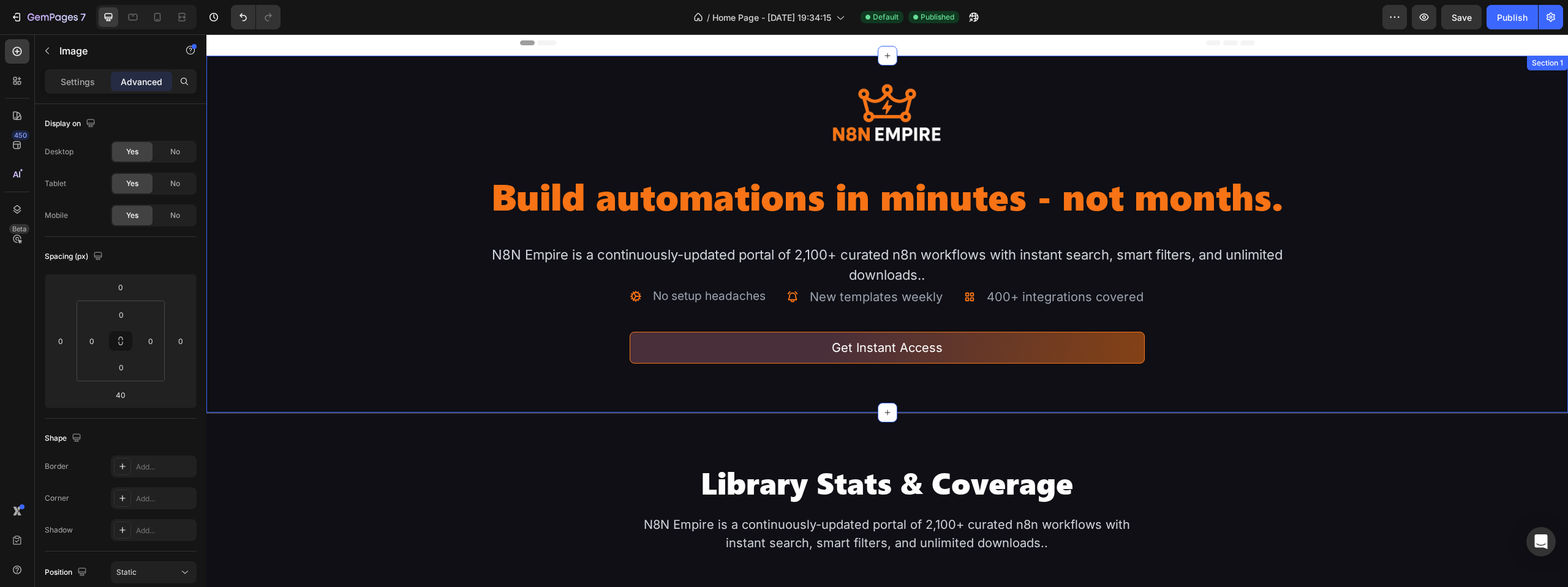
scroll to position [0, 0]
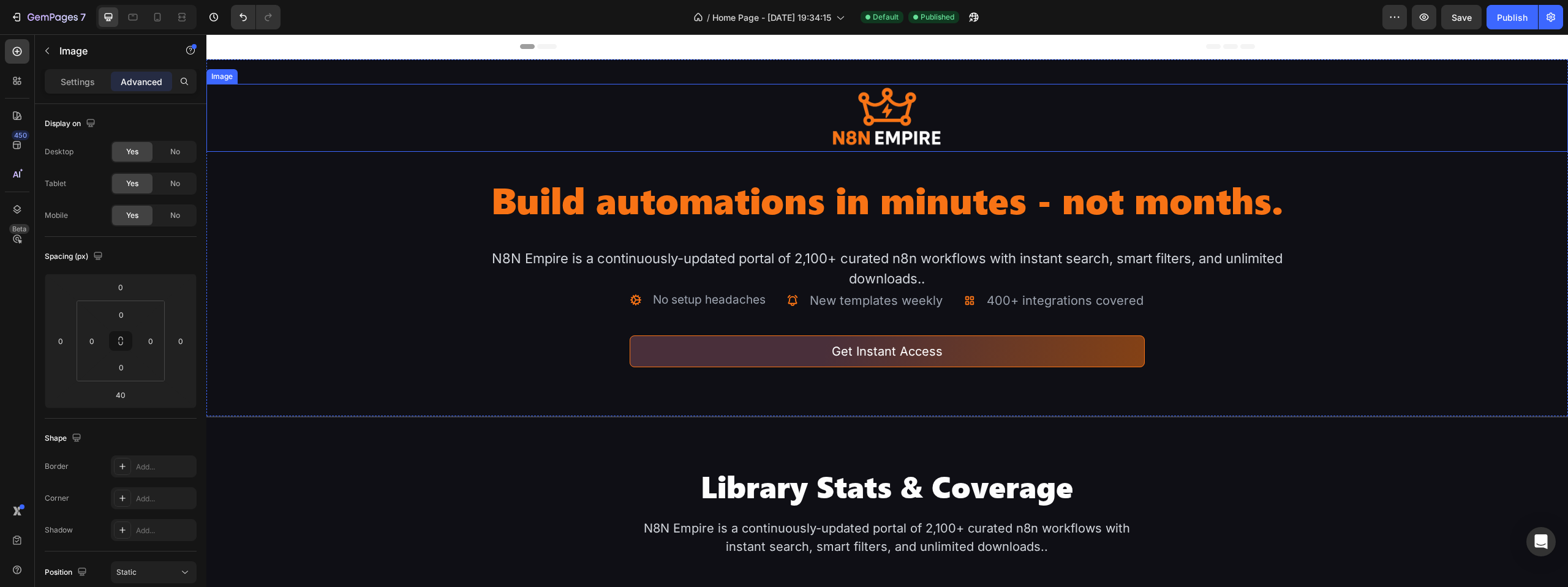
click at [884, 134] on img at bounding box center [886, 118] width 136 height 68
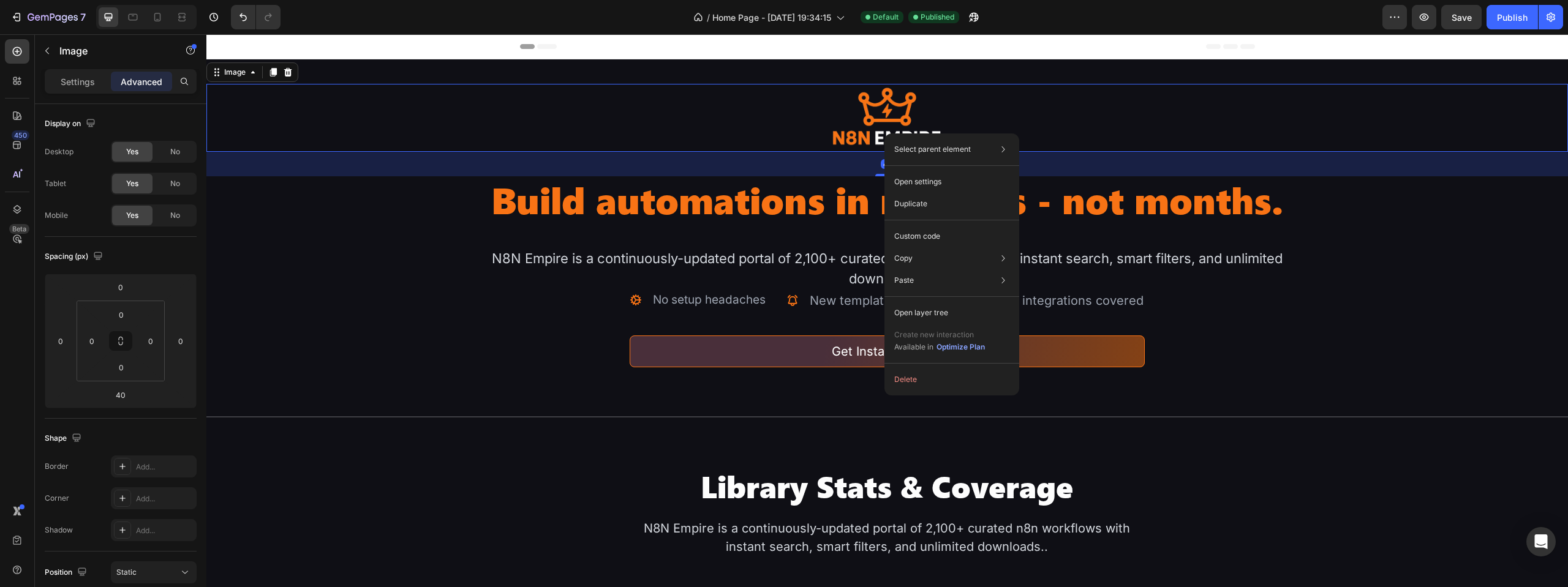
click at [878, 132] on img at bounding box center [886, 118] width 136 height 68
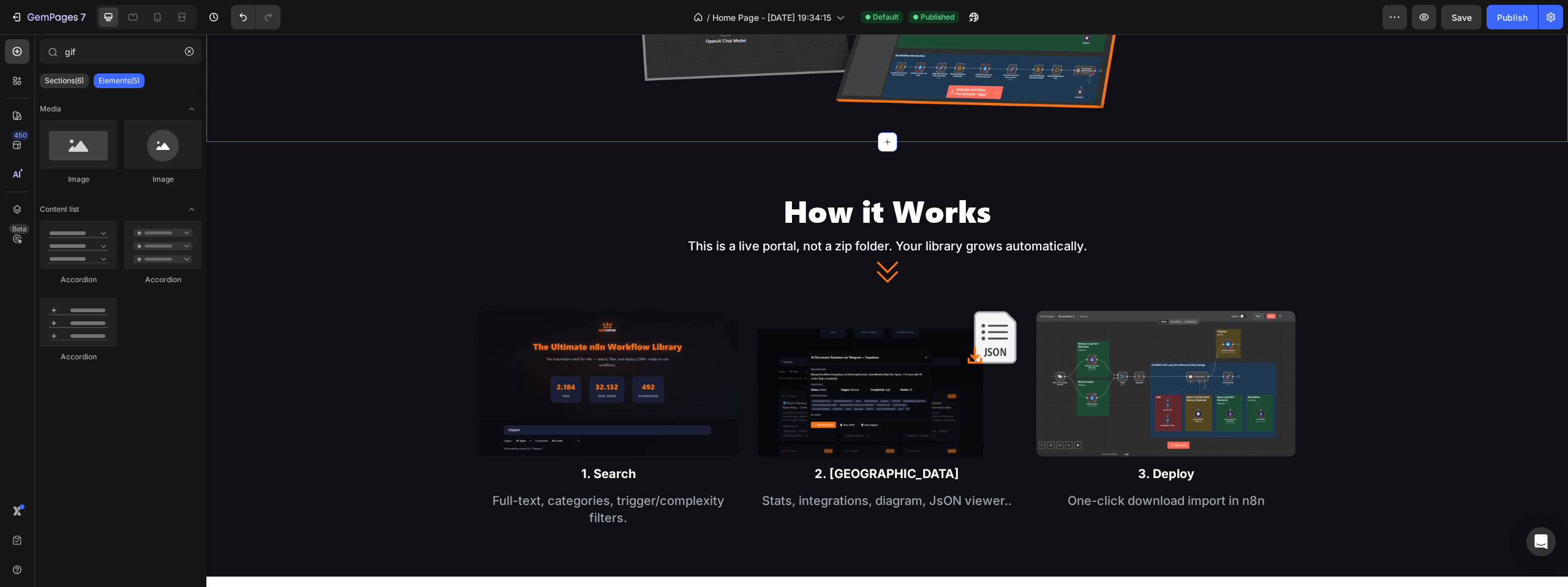
scroll to position [1263, 0]
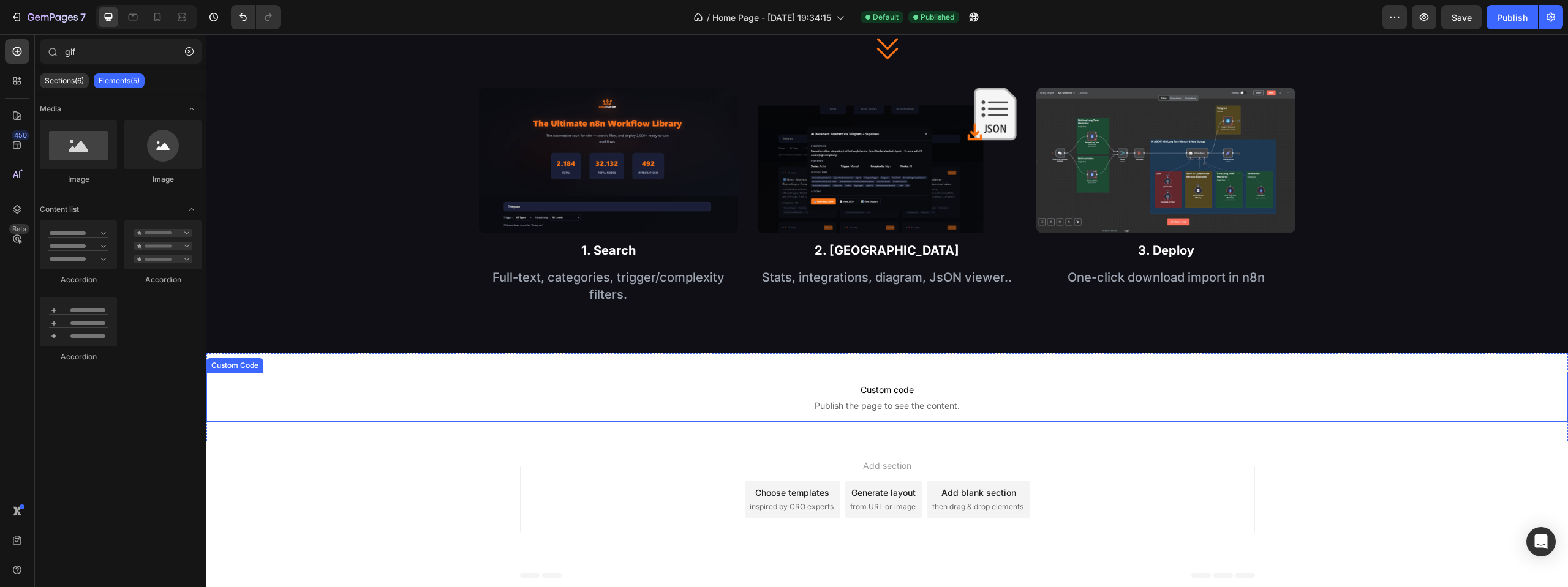
click at [915, 387] on span "Custom code" at bounding box center [887, 390] width 1361 height 15
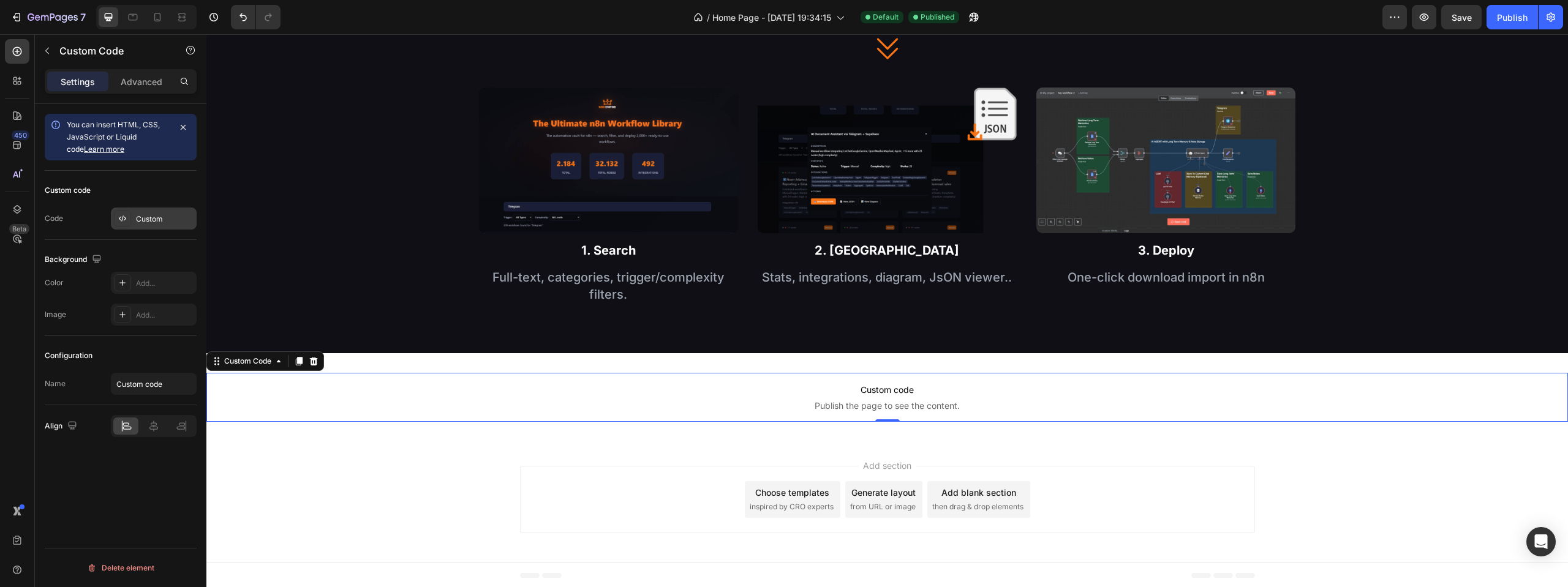
click at [149, 216] on div "Custom" at bounding box center [164, 219] width 57 height 11
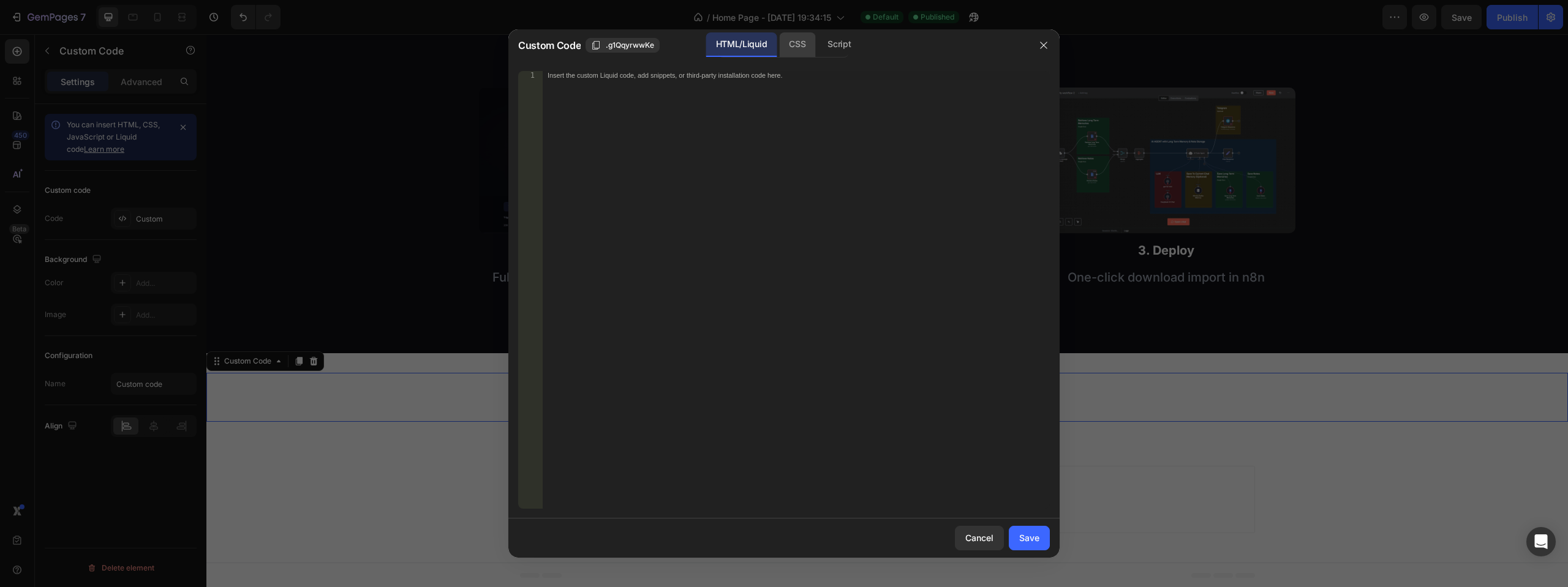
click at [817, 47] on div "CSS" at bounding box center [839, 45] width 43 height 25
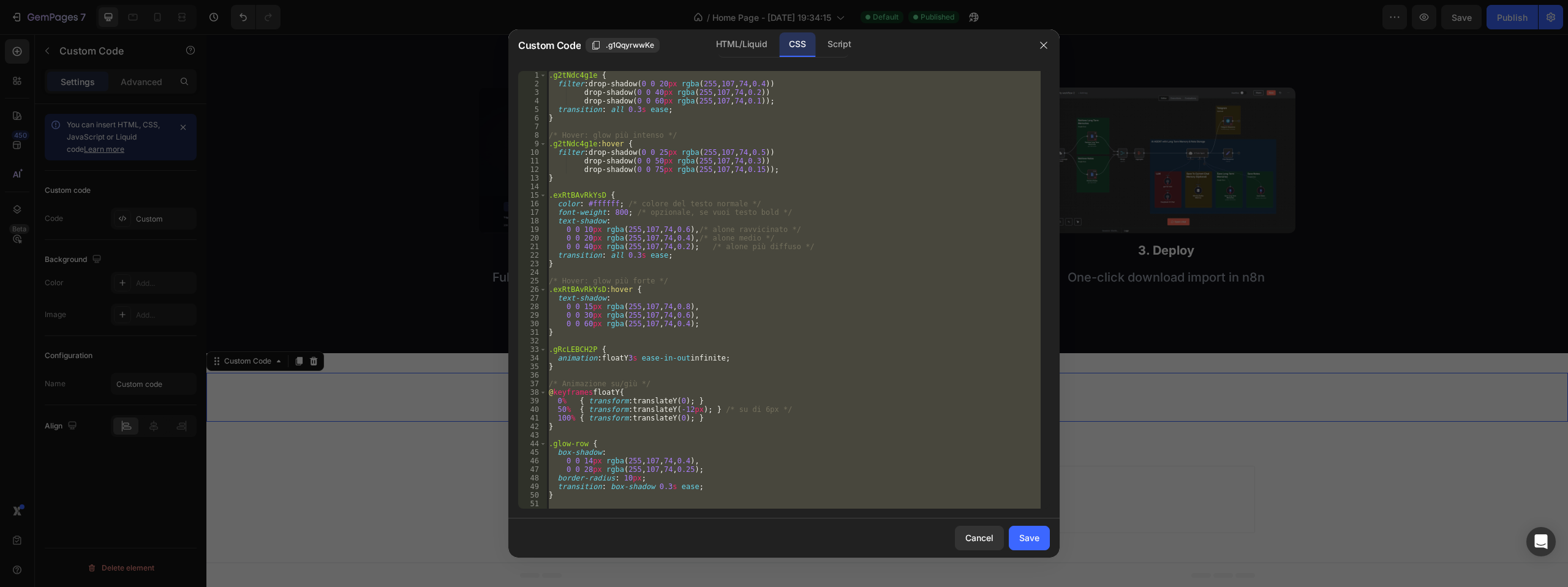
click at [554, 75] on div ".g2tNdc4g1e { filter : drop-shadow( 0 0 20 px rgba ( 255 , 107 , 74 , 0.4 )) dr…" at bounding box center [793, 289] width 495 height 437
click at [554, 75] on div ".g2tNdc4g1e { filter : drop-shadow( 0 0 20 px rgba ( 255 , 107 , 74 , 0.4 )) dr…" at bounding box center [793, 298] width 495 height 455
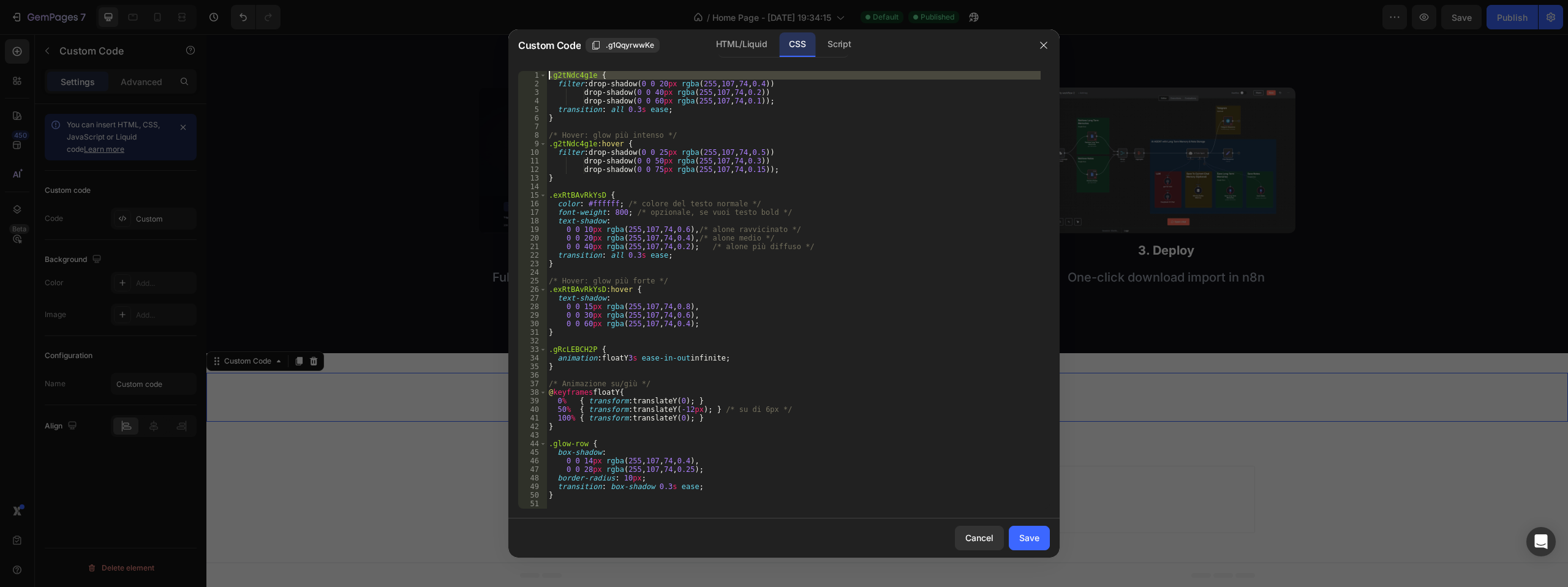
click at [554, 75] on div ".g2tNdc4g1e { filter : drop-shadow( 0 0 20 px rgba ( 255 , 107 , 74 , 0.4 )) dr…" at bounding box center [793, 298] width 495 height 455
click at [656, 79] on div ".g2tNdc4g1e { filter : drop-shadow( 0 0 20 px rgba ( 255 , 107 , 74 , 0.4 )) dr…" at bounding box center [793, 289] width 495 height 437
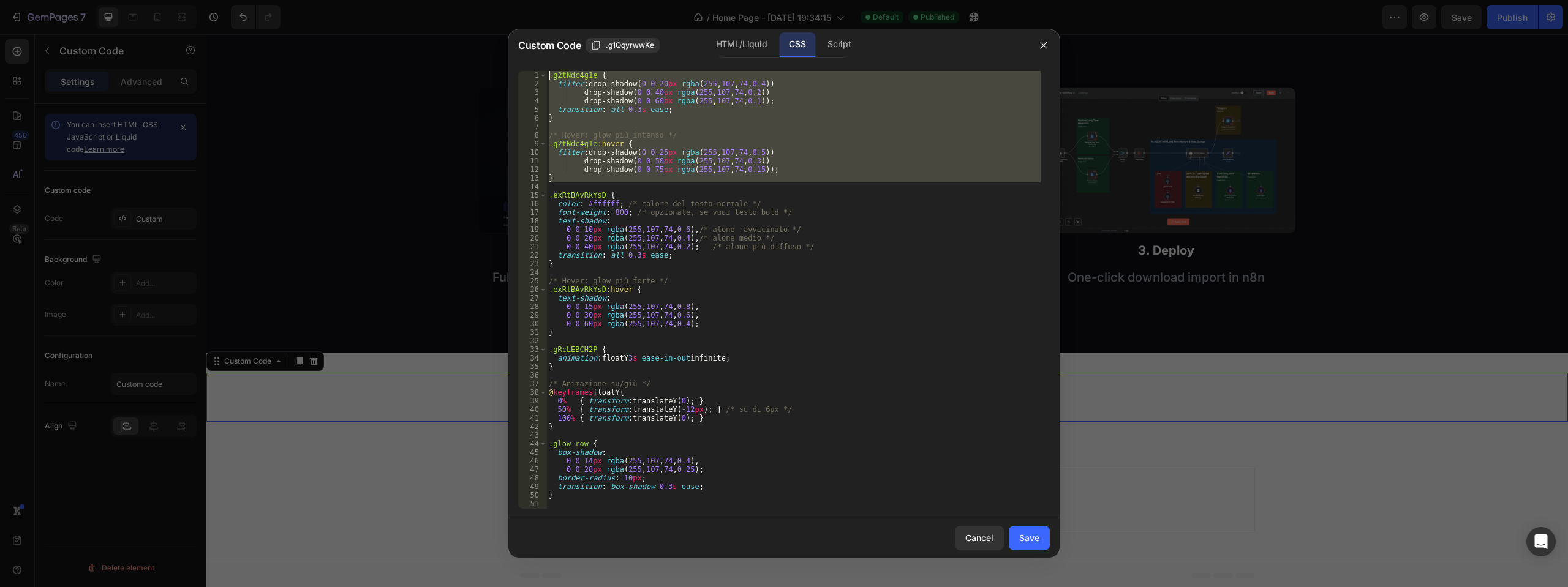
drag, startPoint x: 587, startPoint y: 183, endPoint x: 545, endPoint y: 69, distance: 121.5
click at [545, 69] on div ".g2tNdc4g1e { 1 2 3 4 5 6 7 8 9 10 11 12 13 14 15 16 17 18 19 20 21 22 23 24 25…" at bounding box center [784, 290] width 551 height 457
type textarea ".g2tNdc4g1e { filter: drop-shadow(0 0 20px rgba(255, 107, 74, 0.4))"
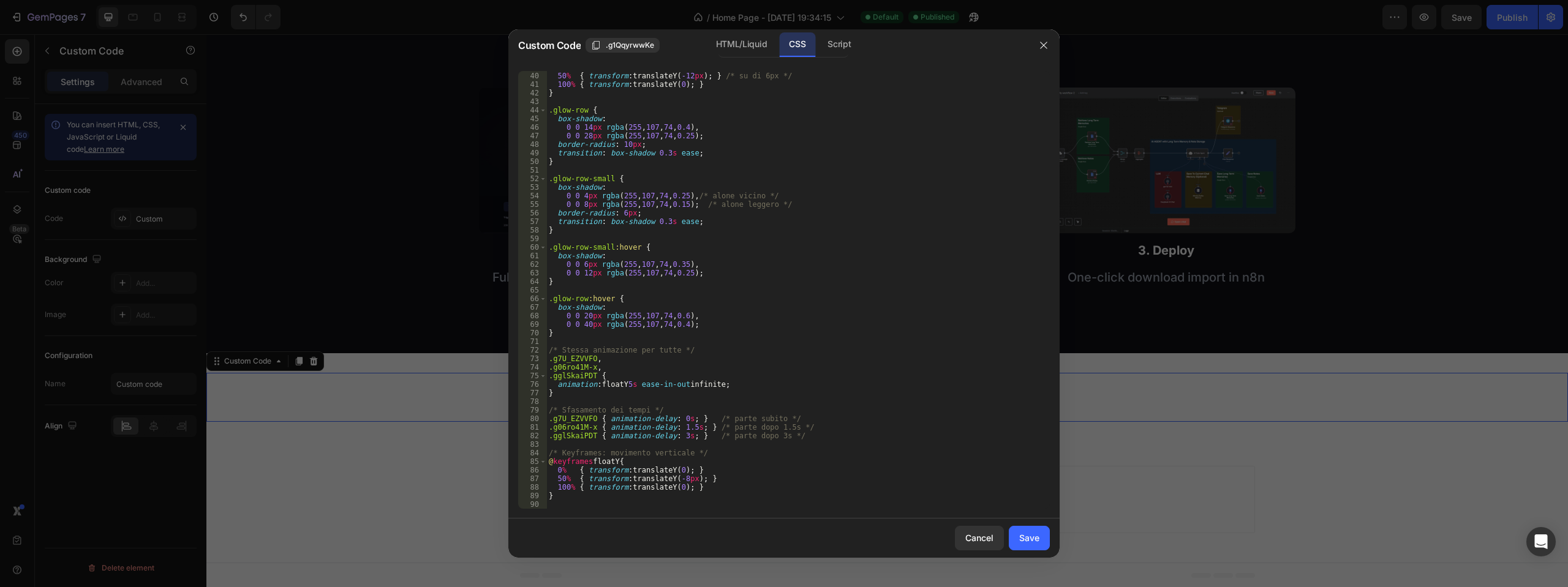
scroll to position [333, 0]
click at [580, 501] on div "0 % { transform : translateY( 0 ) ; } 50 % { transform : translateY( -12 px ) ;…" at bounding box center [793, 290] width 495 height 455
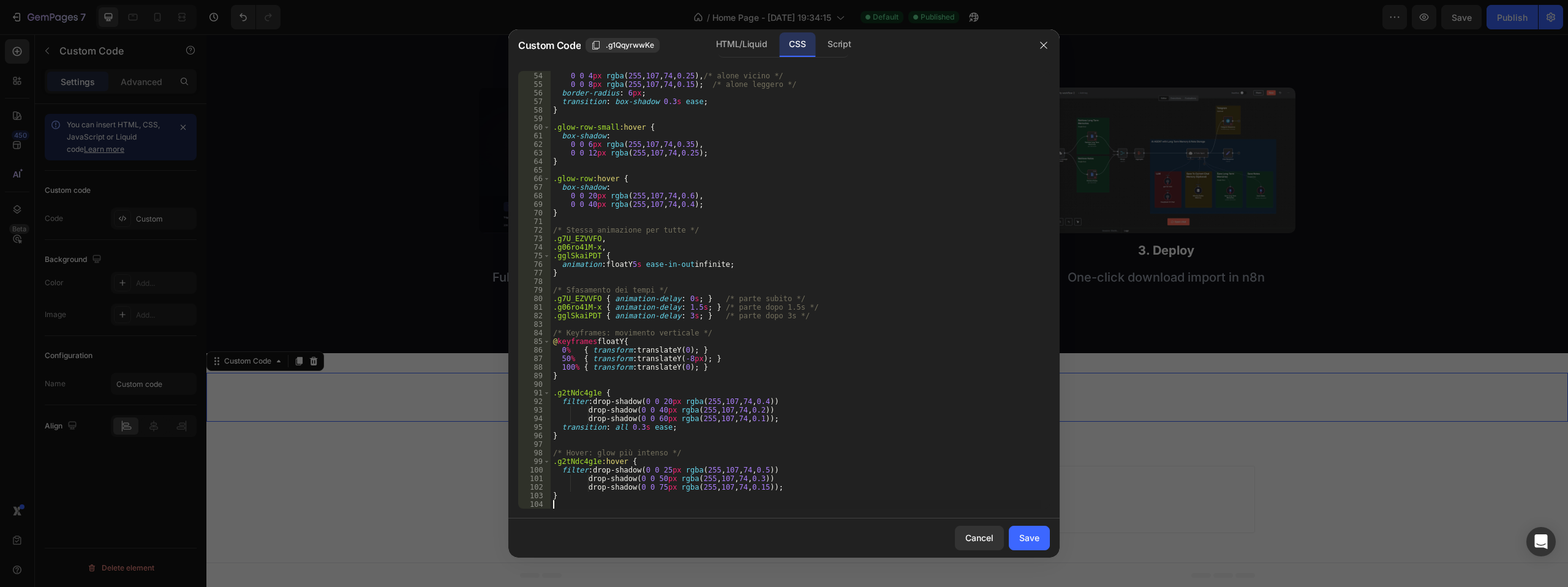
scroll to position [453, 0]
click at [1037, 538] on div "Save" at bounding box center [1029, 537] width 20 height 13
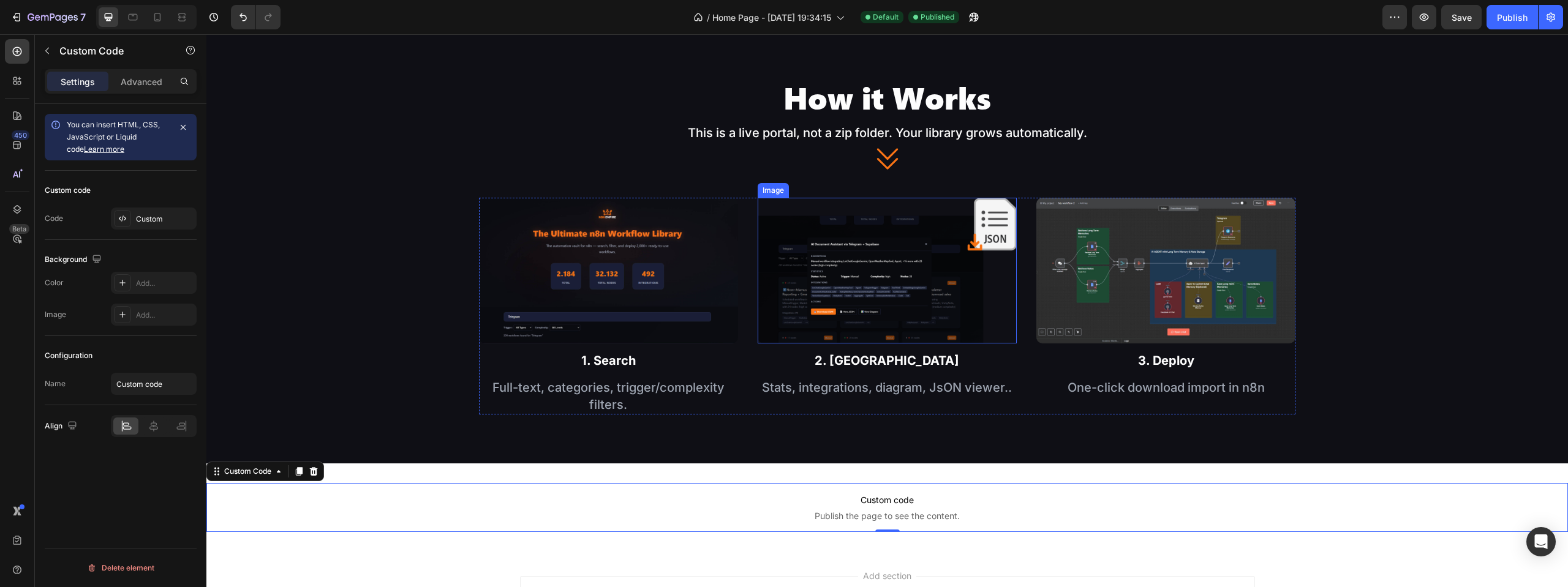
scroll to position [648, 0]
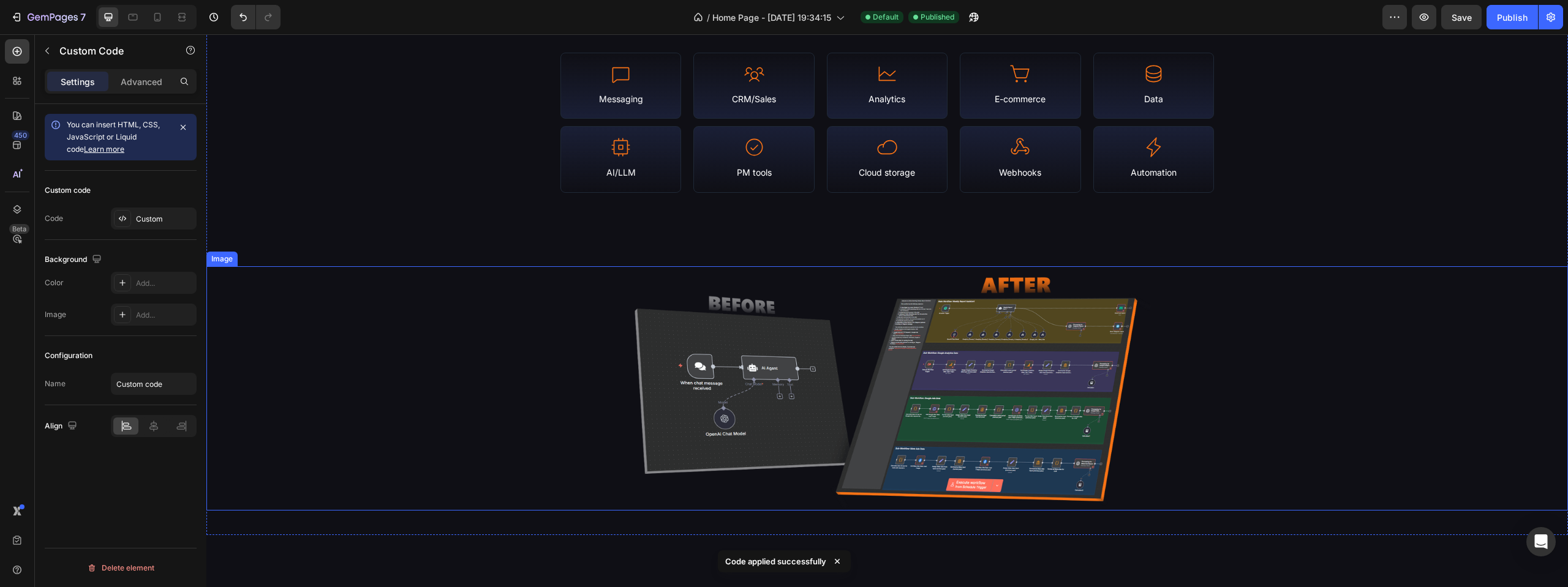
click at [891, 348] on img at bounding box center [887, 389] width 545 height 244
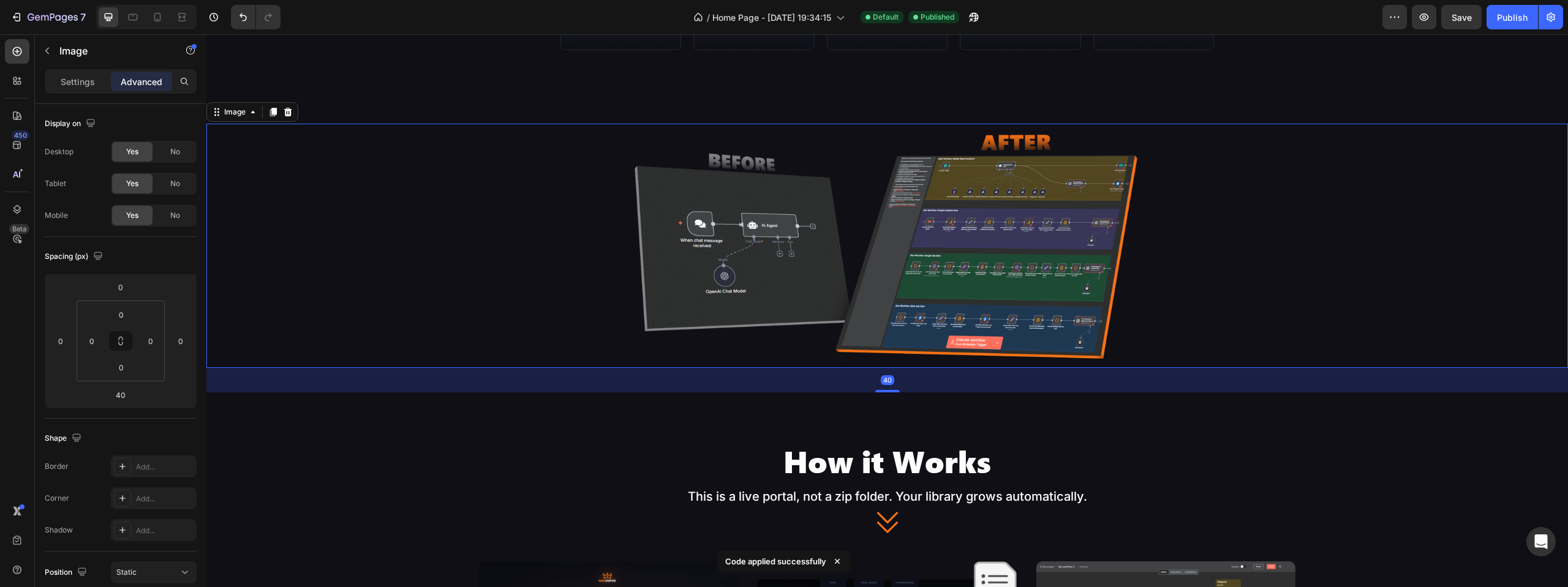
scroll to position [831, 0]
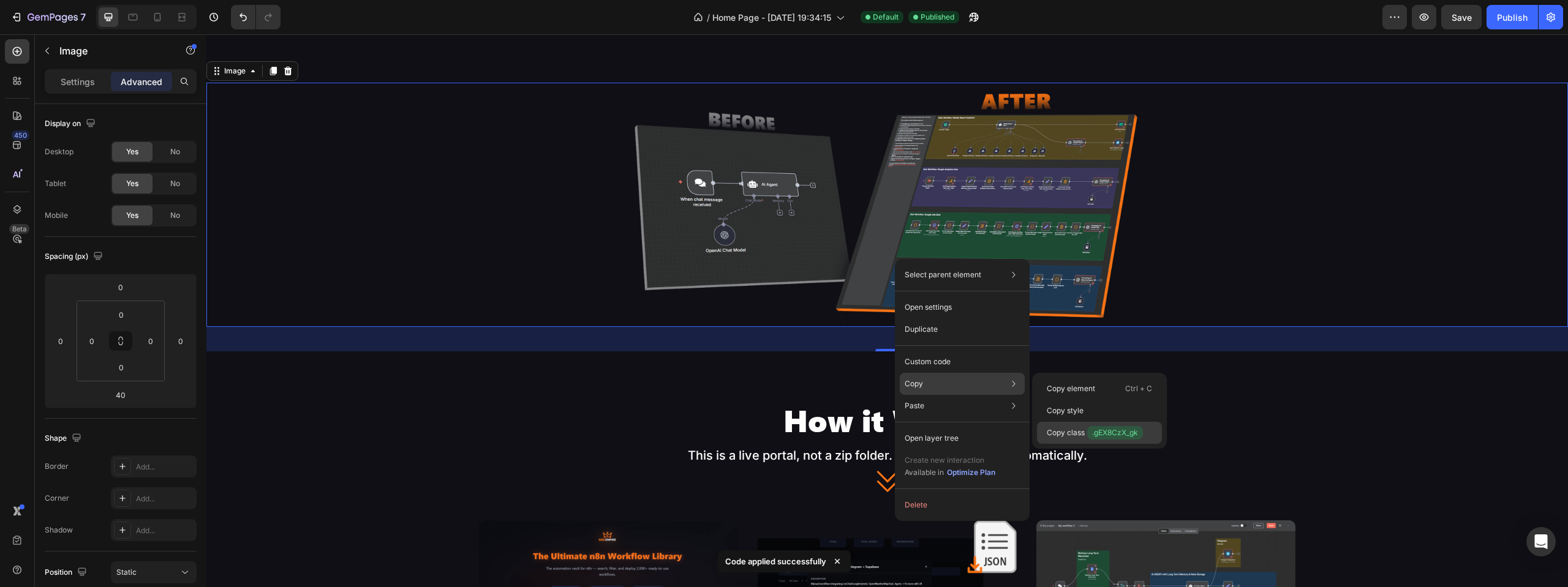
click at [1081, 435] on p "Copy class .gEX8CzX_gk" at bounding box center [1095, 433] width 96 height 13
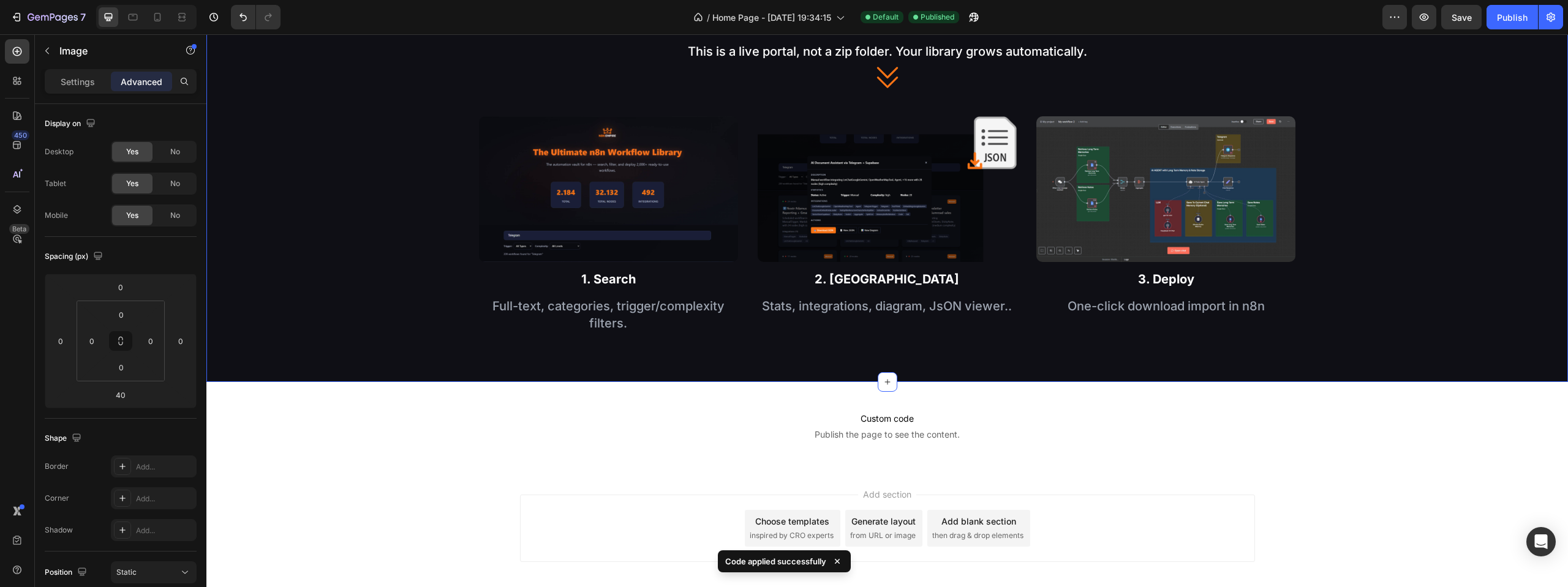
scroll to position [1263, 0]
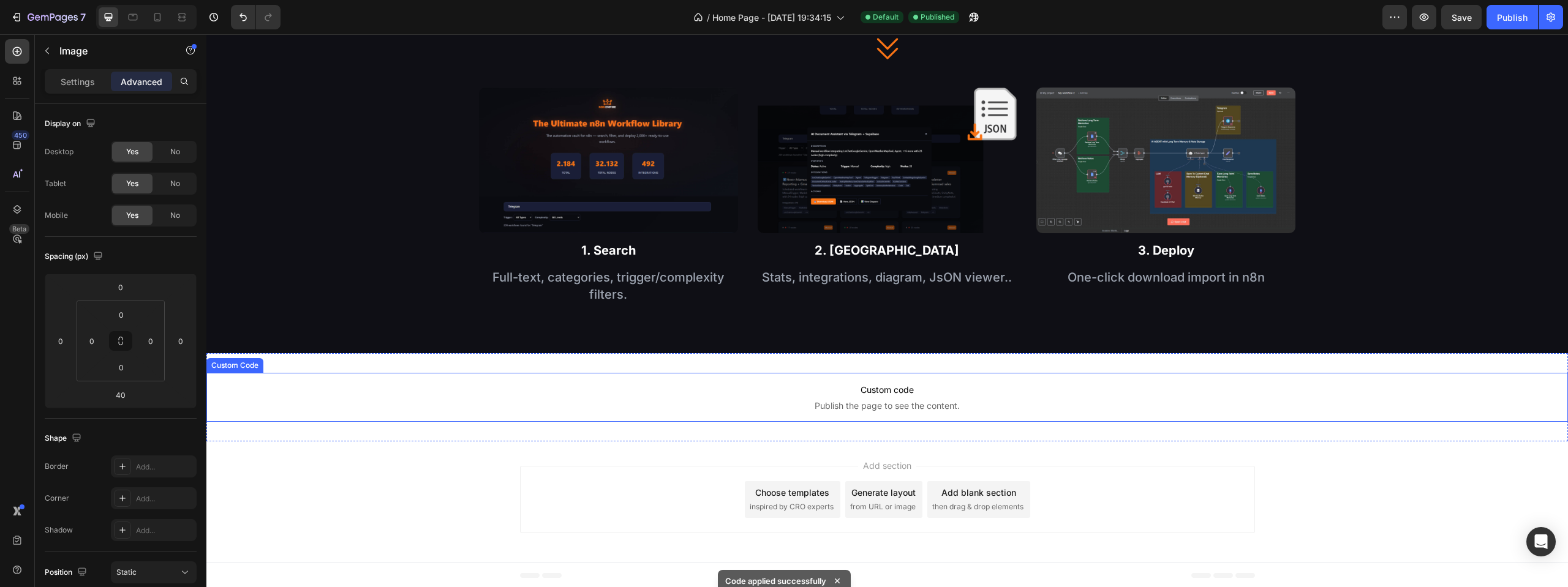
click at [833, 403] on span "Publish the page to see the content." at bounding box center [887, 405] width 1361 height 12
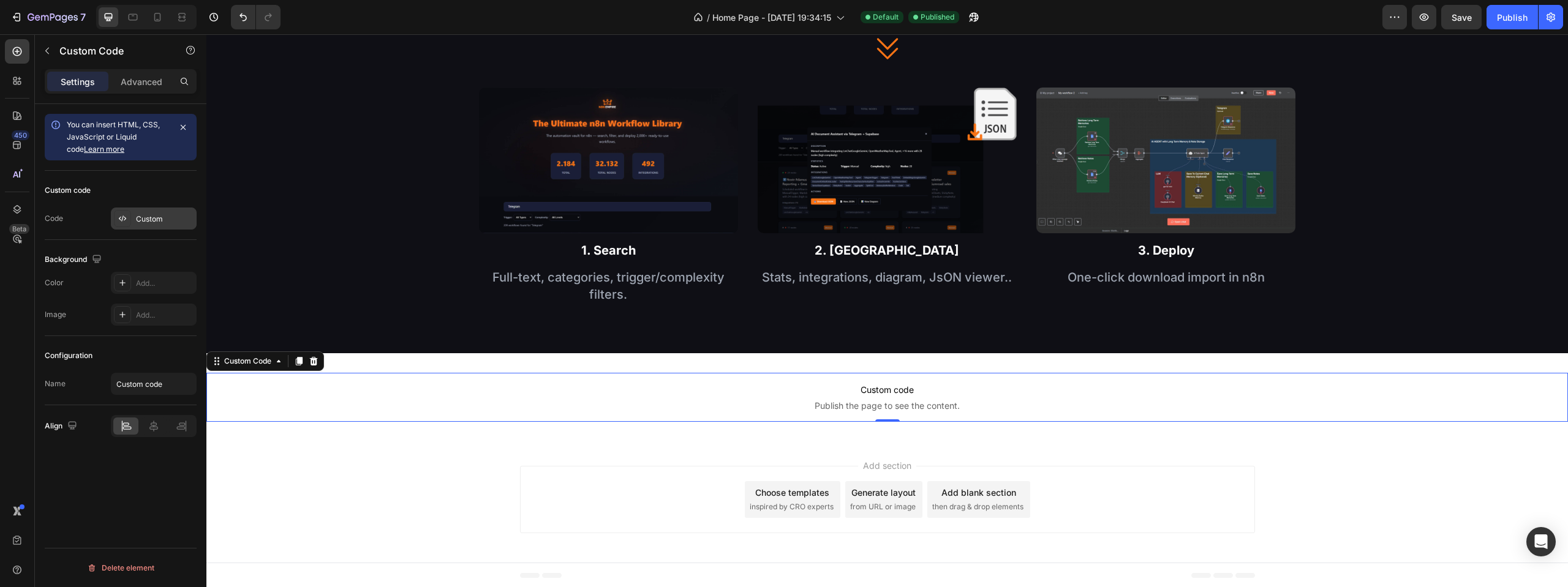
click at [153, 216] on div "Custom" at bounding box center [164, 219] width 57 height 11
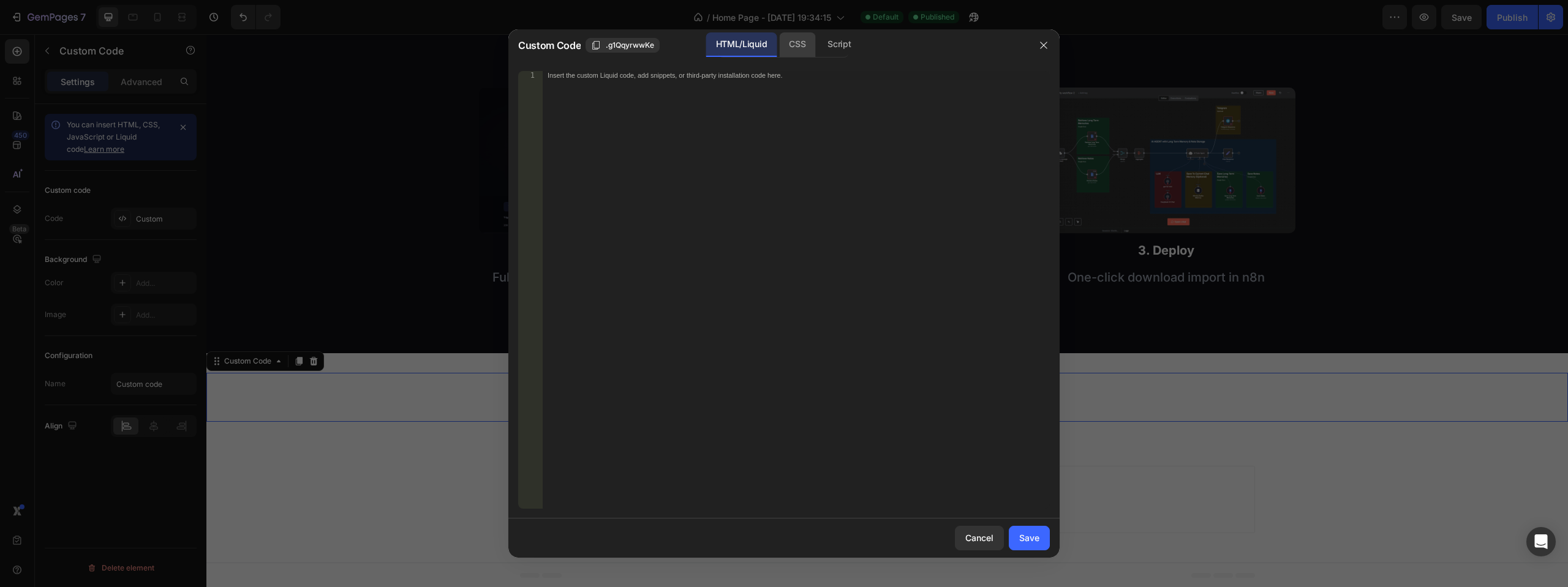
click at [817, 45] on div "CSS" at bounding box center [839, 45] width 43 height 25
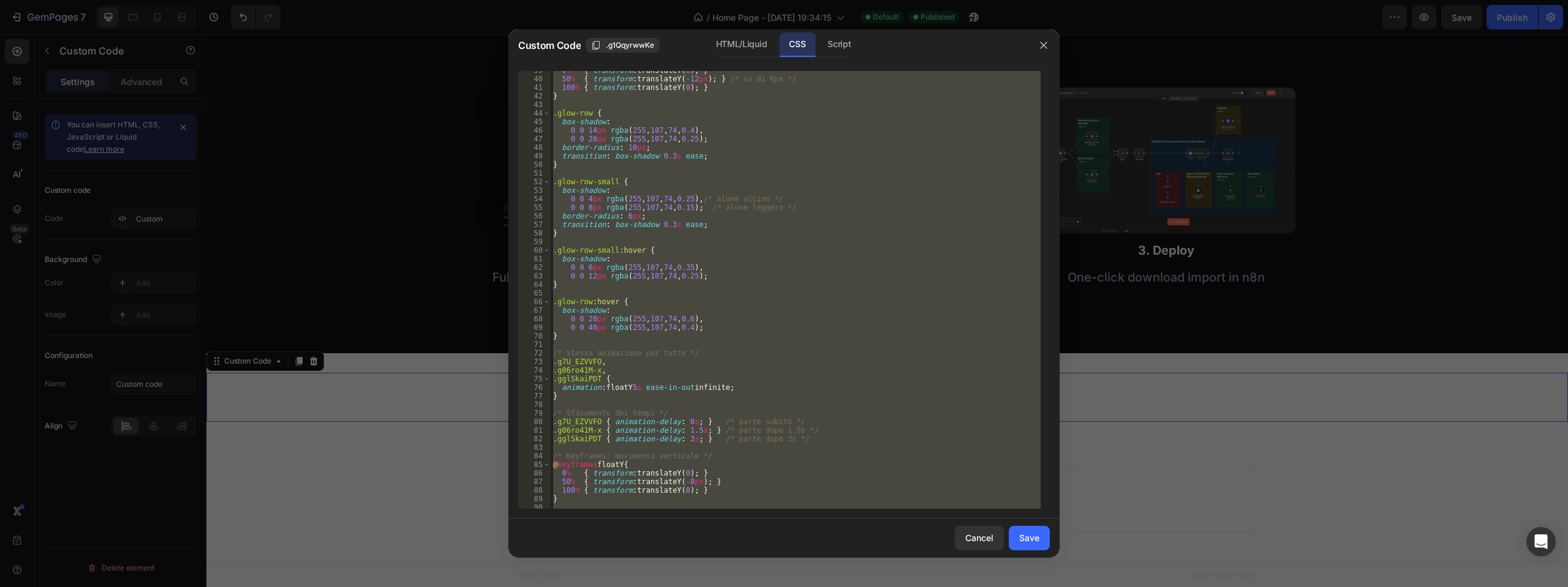
scroll to position [453, 0]
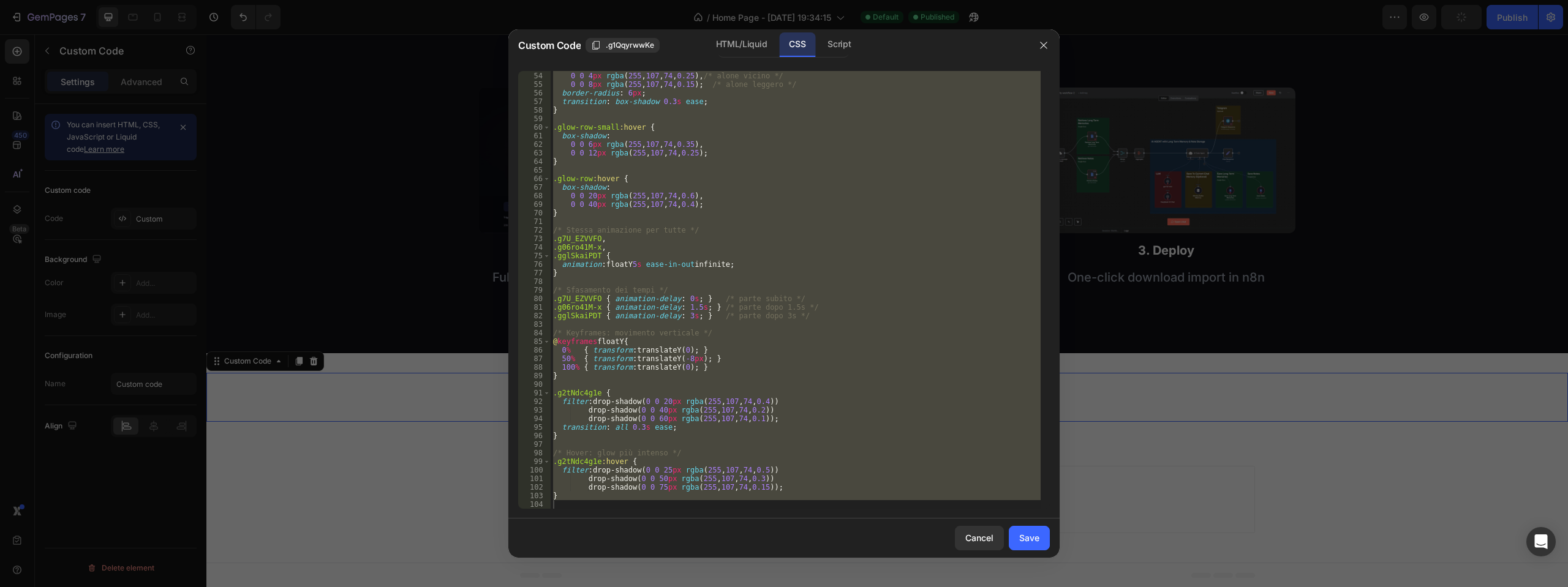
click at [596, 459] on div "box-shadow : 0 0 4 px rgba ( 255 , 107 , 74 , 0.25 ), /* alone vicino */ 0 0 8 …" at bounding box center [795, 289] width 490 height 437
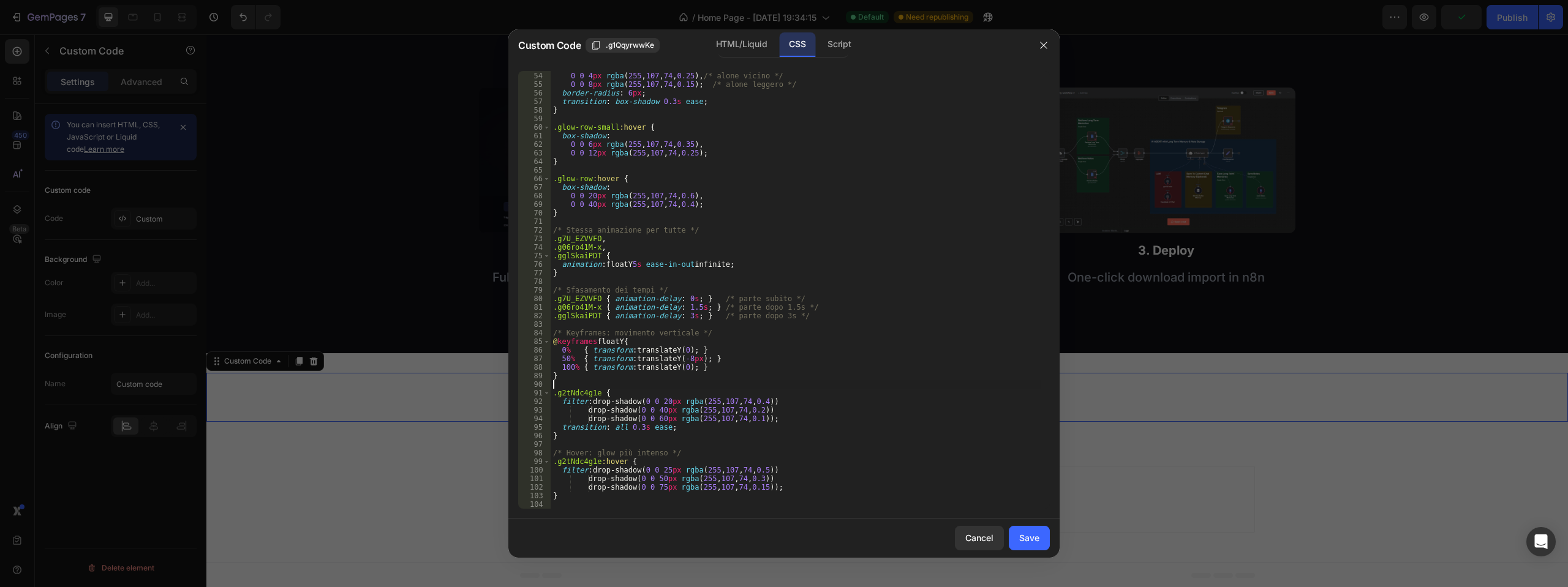
drag, startPoint x: 596, startPoint y: 388, endPoint x: 569, endPoint y: 389, distance: 27.0
click at [569, 389] on div "box-shadow : 0 0 4 px rgba ( 255 , 107 , 74 , 0.25 ), /* alone vicino */ 0 0 8 …" at bounding box center [795, 290] width 490 height 455
drag, startPoint x: 596, startPoint y: 394, endPoint x: 545, endPoint y: 395, distance: 51.0
click at [545, 395] on div ".g2tNdc4g1e { 53 54 55 56 57 58 59 60 61 62 63 64 65 66 67 68 69 70 71 72 73 74…" at bounding box center [783, 289] width 531 height 437
paste textarea "EX8CzX_gk"
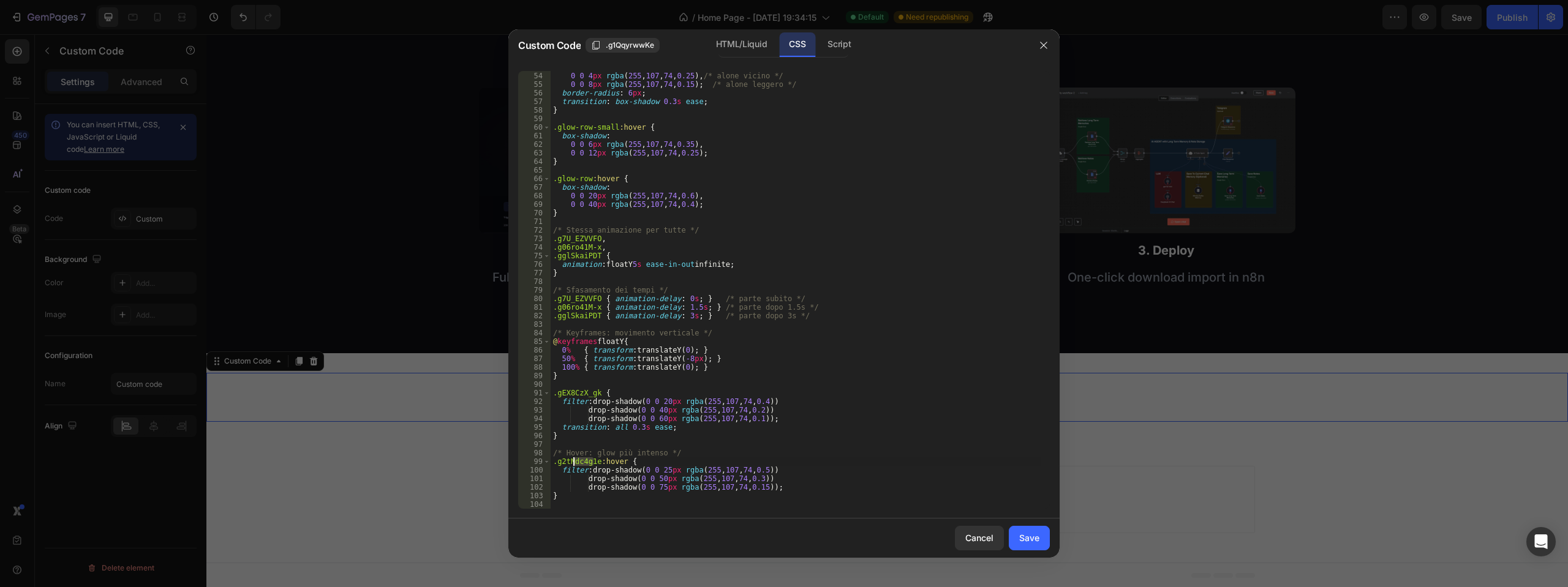
drag, startPoint x: 596, startPoint y: 460, endPoint x: 575, endPoint y: 460, distance: 21.0
click at [575, 460] on div "box-shadow : 0 0 4 px rgba ( 255 , 107 , 74 , 0.25 ), /* alone vicino */ 0 0 8 …" at bounding box center [795, 290] width 490 height 455
drag, startPoint x: 597, startPoint y: 460, endPoint x: 542, endPoint y: 463, distance: 55.1
click at [542, 463] on div ".g2tNdc4g1e:hover { 53 54 55 56 57 58 59 60 61 62 63 64 65 66 67 68 69 70 71 72…" at bounding box center [783, 289] width 531 height 437
paste textarea "EX8CzX_gk"
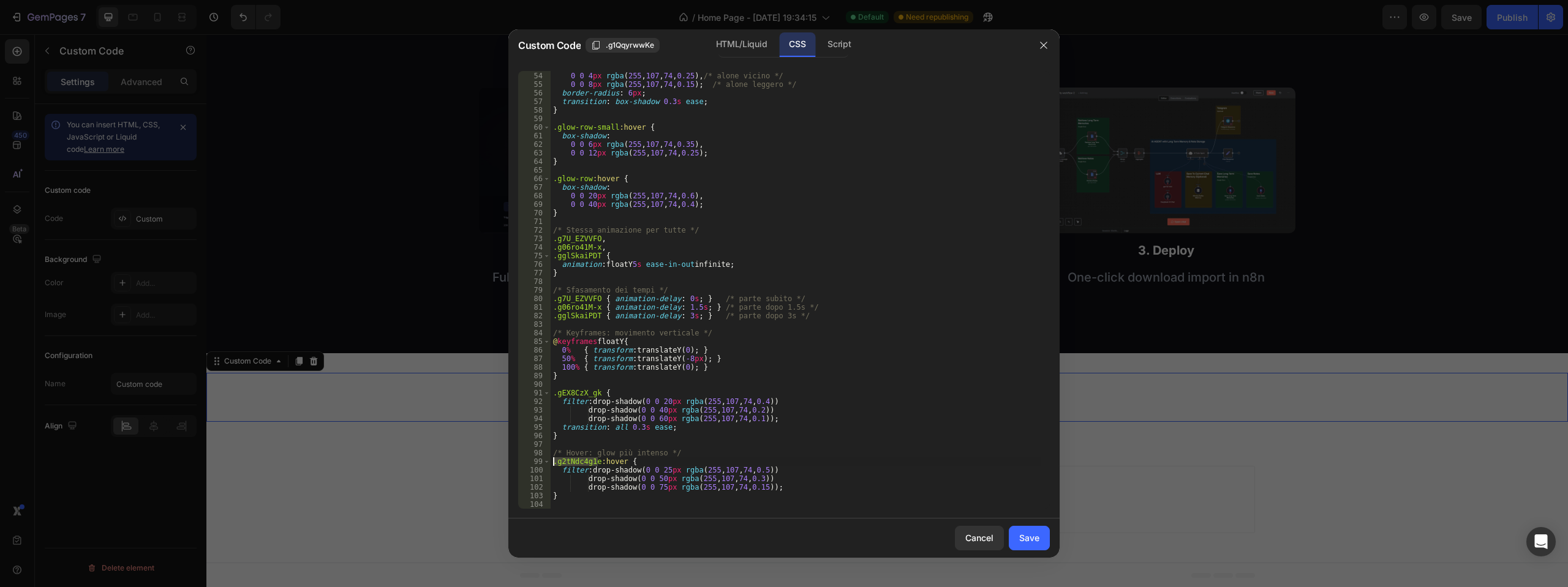
type textarea ".gEX8CzX_gk:hover {"
click at [1016, 531] on button "Save" at bounding box center [1029, 538] width 41 height 25
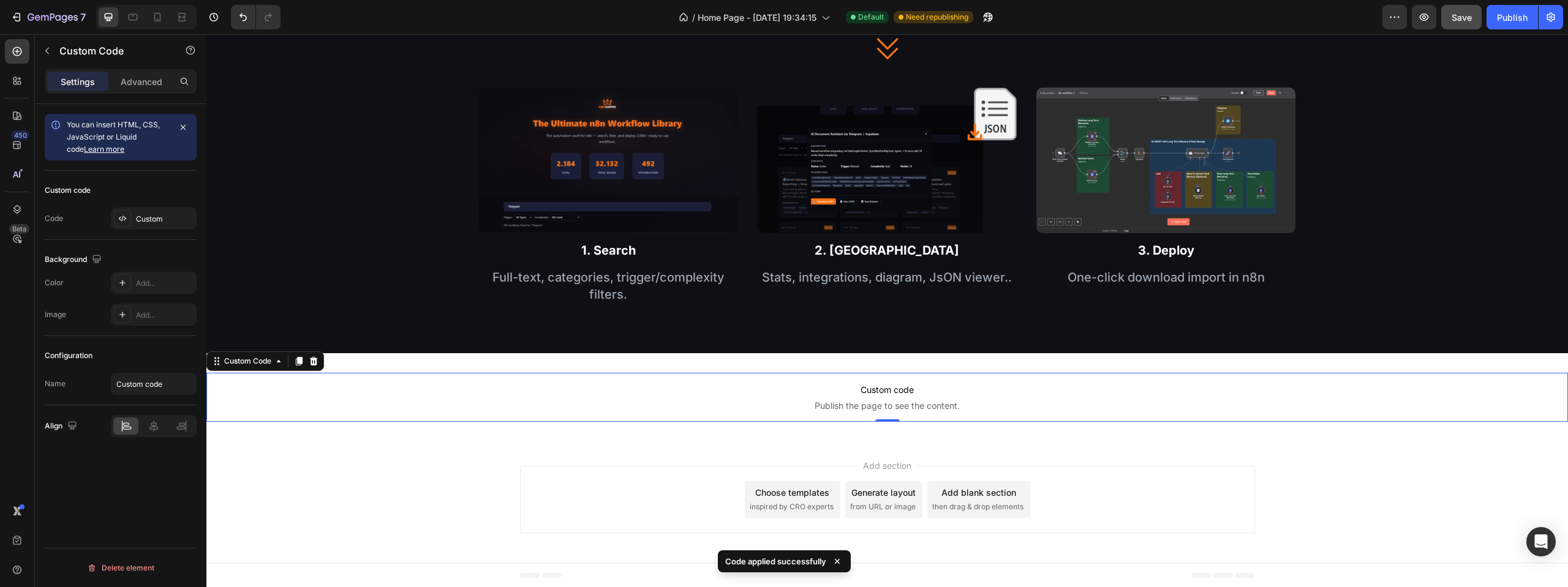
click at [1466, 25] on button "Save" at bounding box center [1461, 17] width 40 height 25
click at [1507, 18] on div "Publish" at bounding box center [1513, 17] width 31 height 13
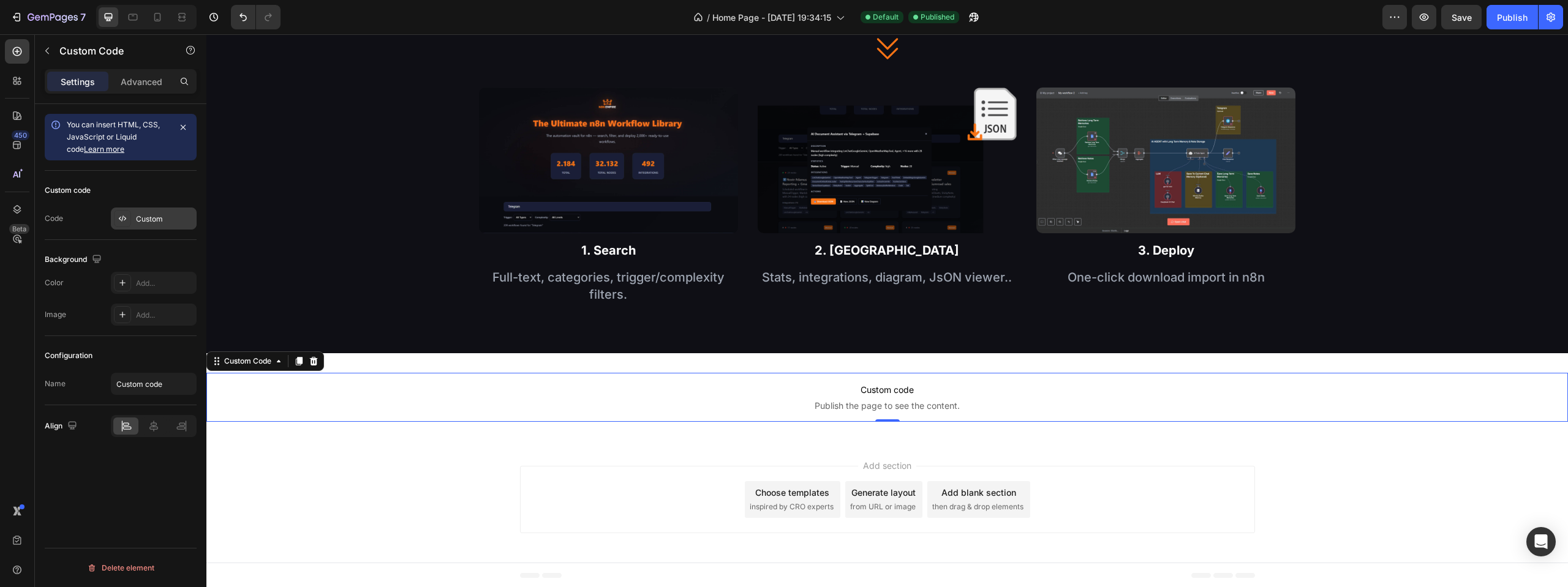
click at [129, 222] on div at bounding box center [122, 218] width 17 height 17
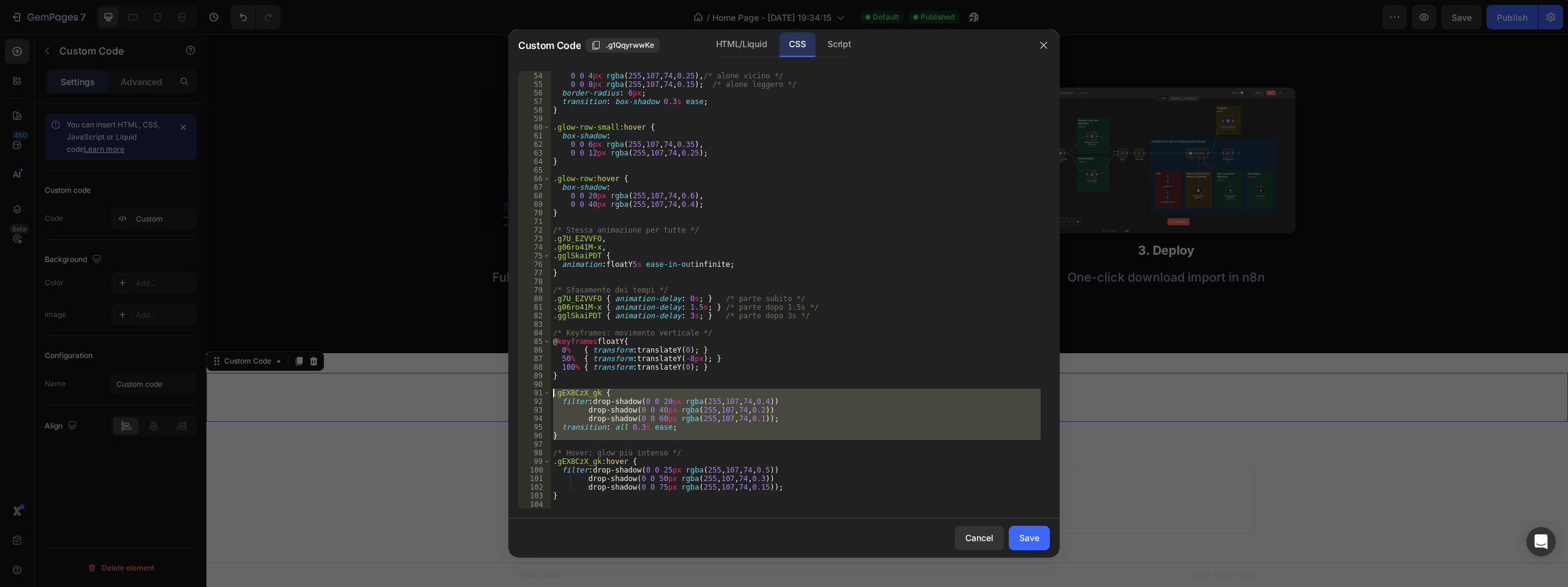
drag, startPoint x: 563, startPoint y: 443, endPoint x: 551, endPoint y: 393, distance: 51.4
click at [551, 393] on div "box-shadow : 0 0 4 px rgba ( 255 , 107 , 74 , 0.25 ), /* alone vicino */ 0 0 8 …" at bounding box center [795, 290] width 490 height 455
type textarea ".gEX8CzX_gk { filter: drop-shadow(0 0 20px rgba(255, 107, 74, 0.4))"
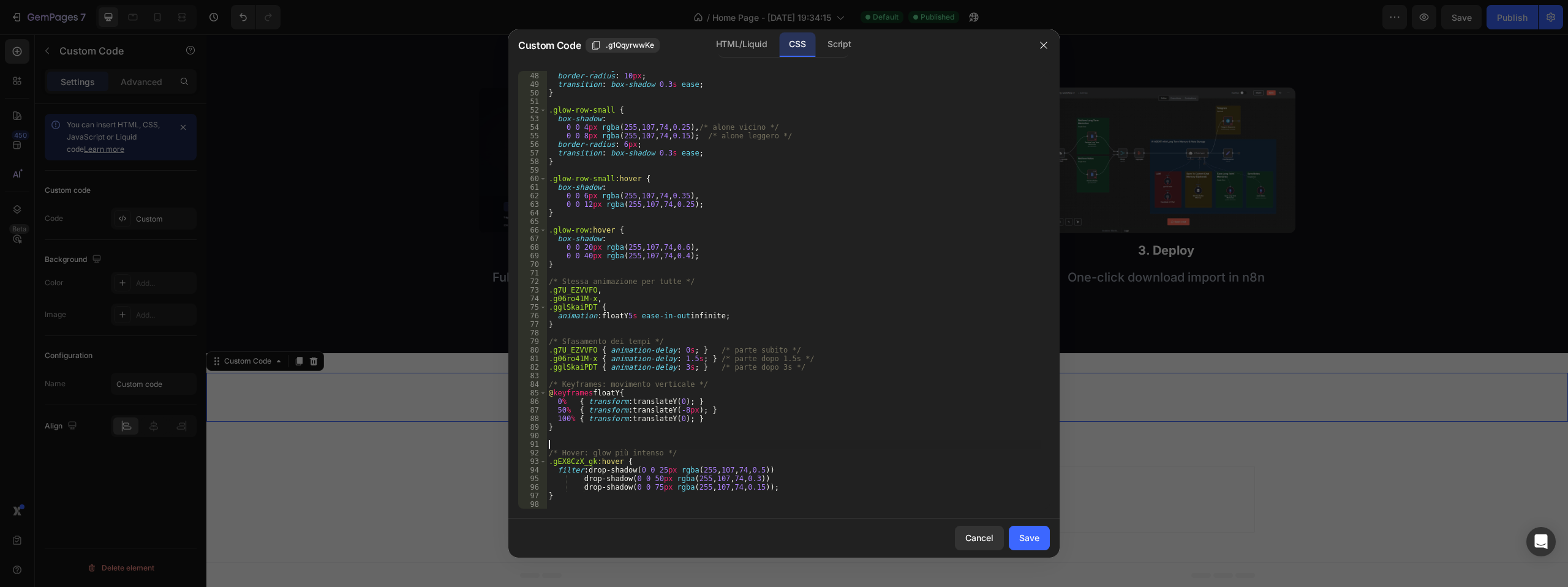
scroll to position [402, 0]
click at [1030, 539] on div "Save" at bounding box center [1029, 537] width 20 height 13
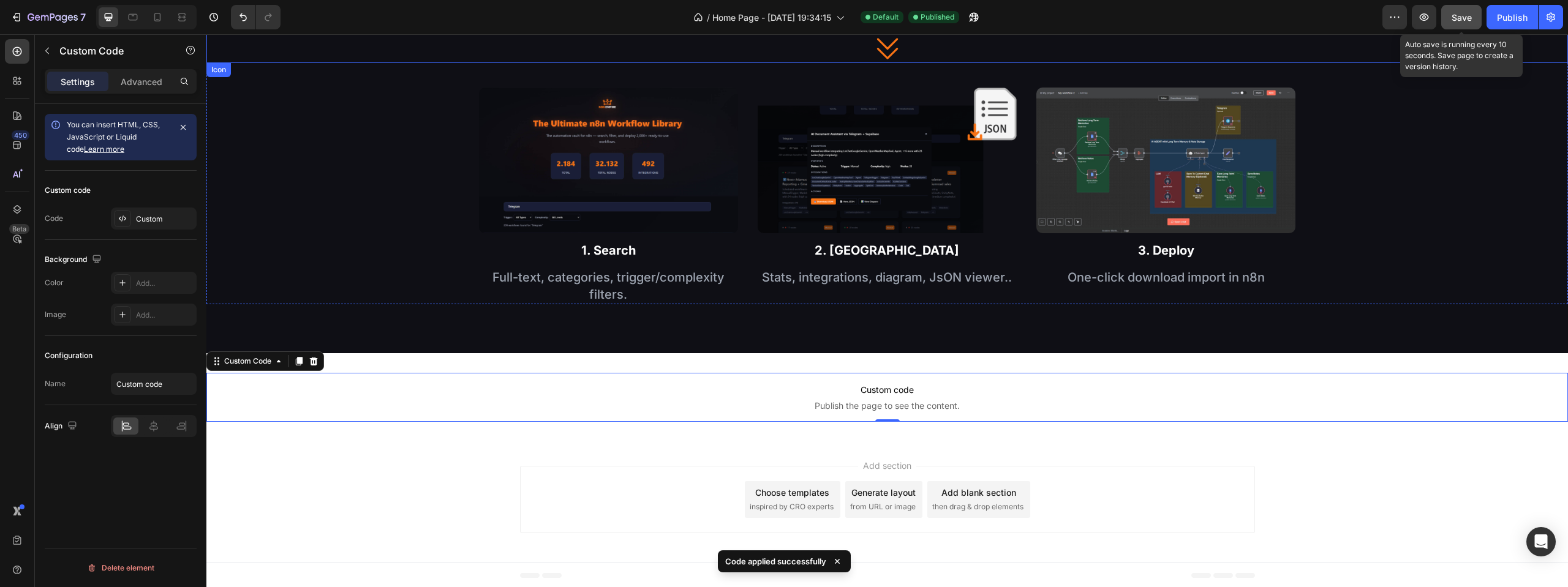
click at [1463, 26] on button "Save" at bounding box center [1461, 17] width 40 height 25
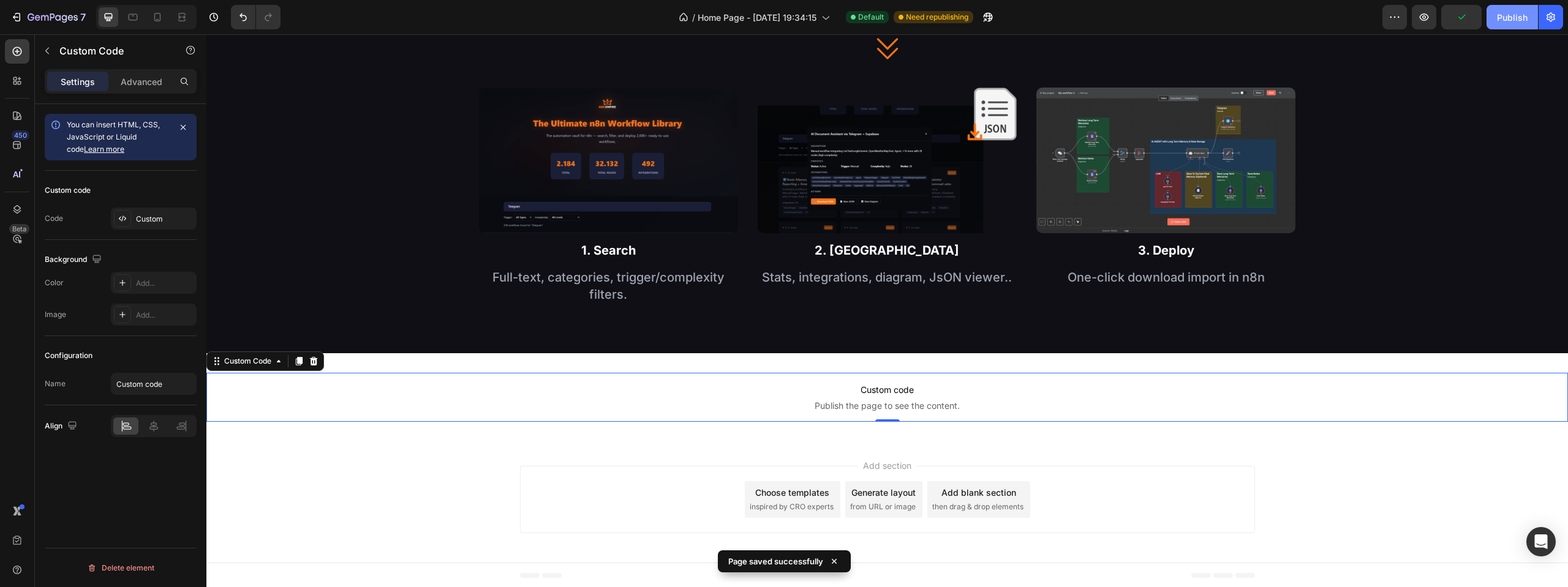
click at [1514, 20] on div "Publish" at bounding box center [1513, 17] width 31 height 13
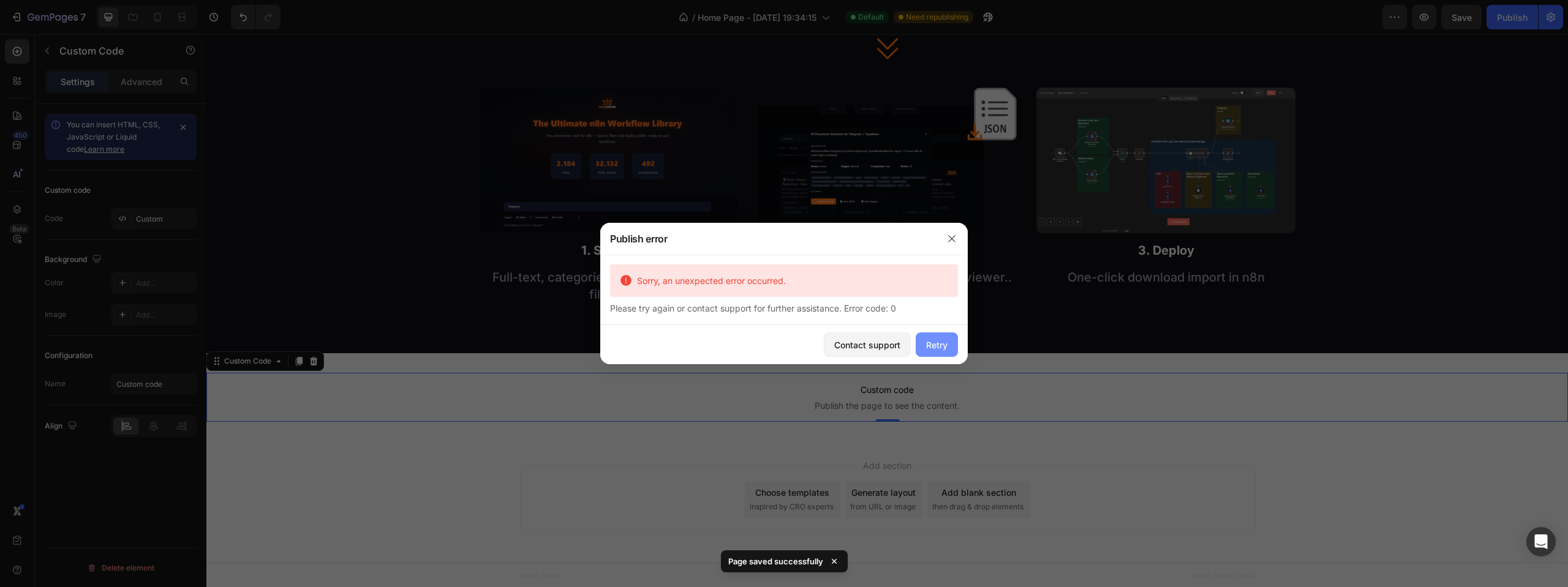
click at [935, 339] on div "Retry" at bounding box center [937, 345] width 21 height 13
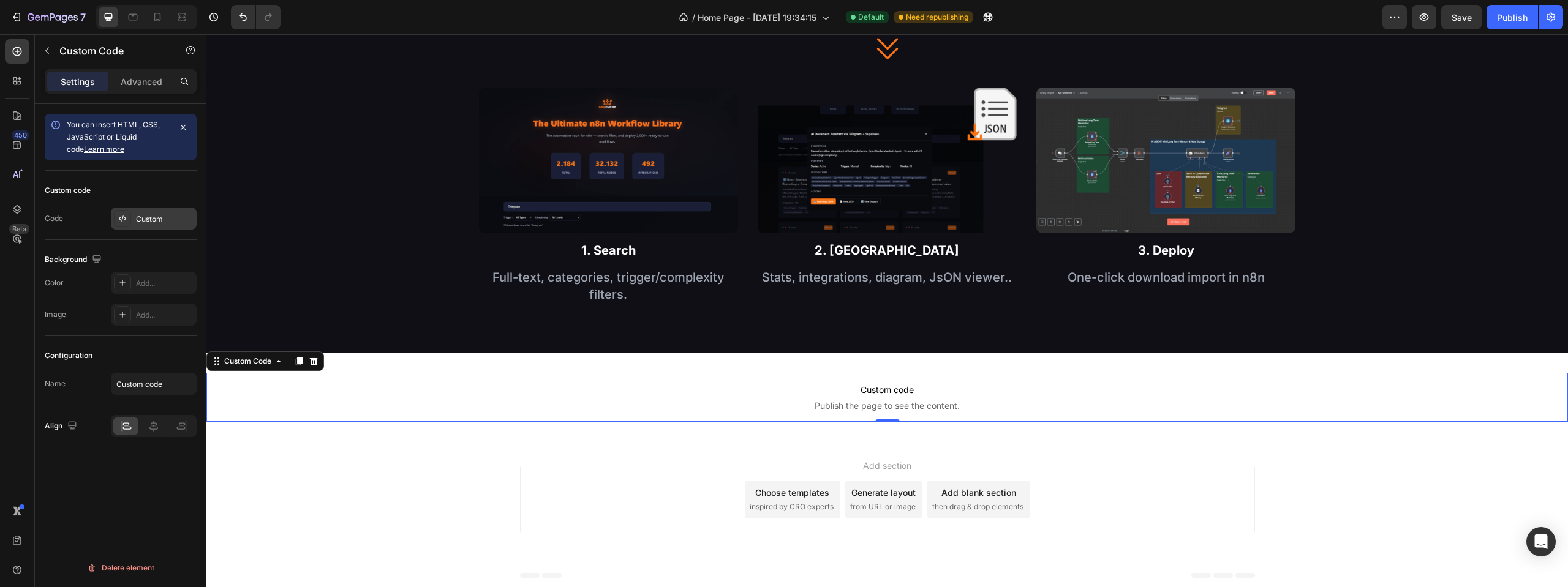
click at [141, 216] on div "Custom" at bounding box center [164, 219] width 57 height 11
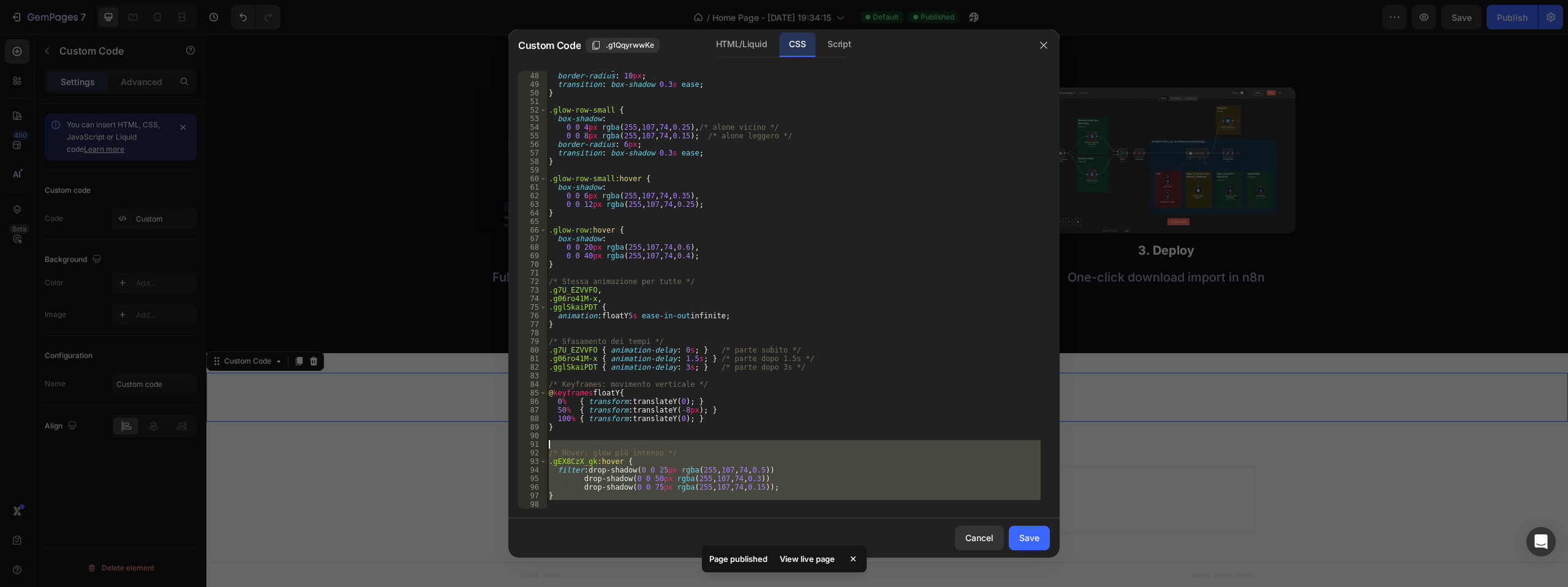
drag, startPoint x: 565, startPoint y: 507, endPoint x: 533, endPoint y: 446, distance: 68.9
click at [533, 446] on div "47 48 49 50 51 52 53 54 55 56 57 58 59 60 61 62 63 64 65 66 67 68 69 70 71 72 7…" at bounding box center [783, 289] width 531 height 437
type textarea "/* Hover: glow più intenso */"
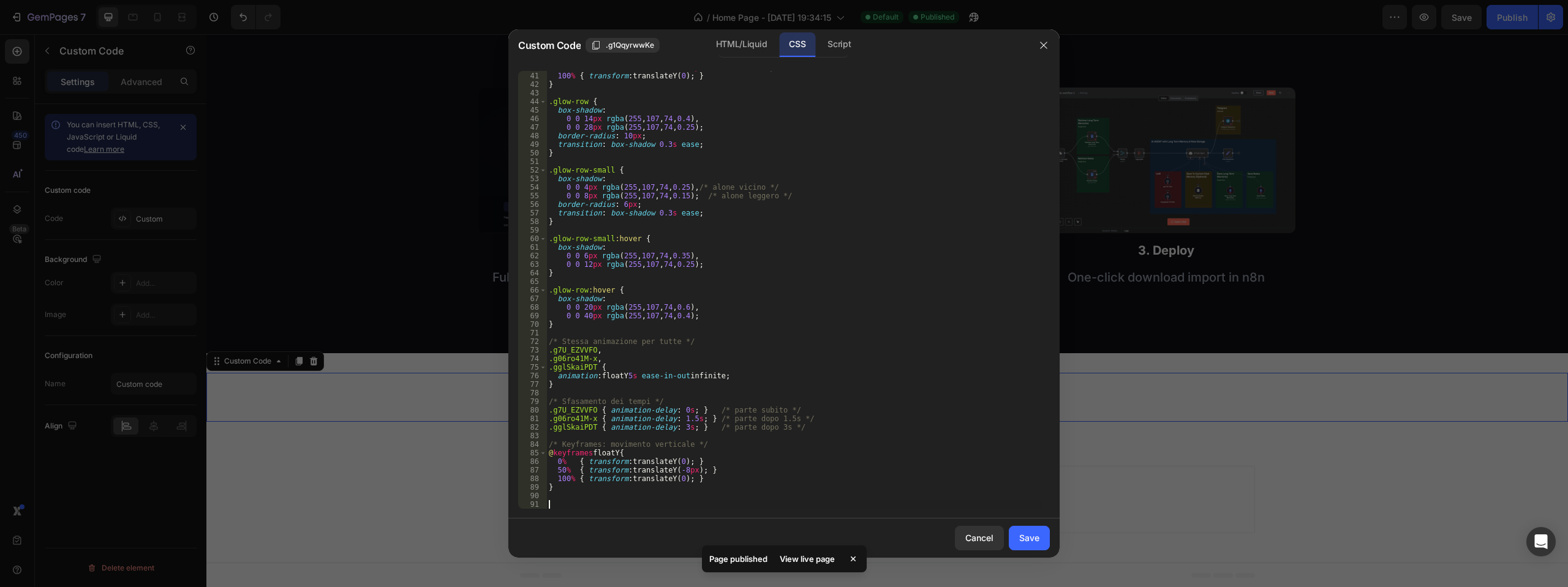
scroll to position [333, 0]
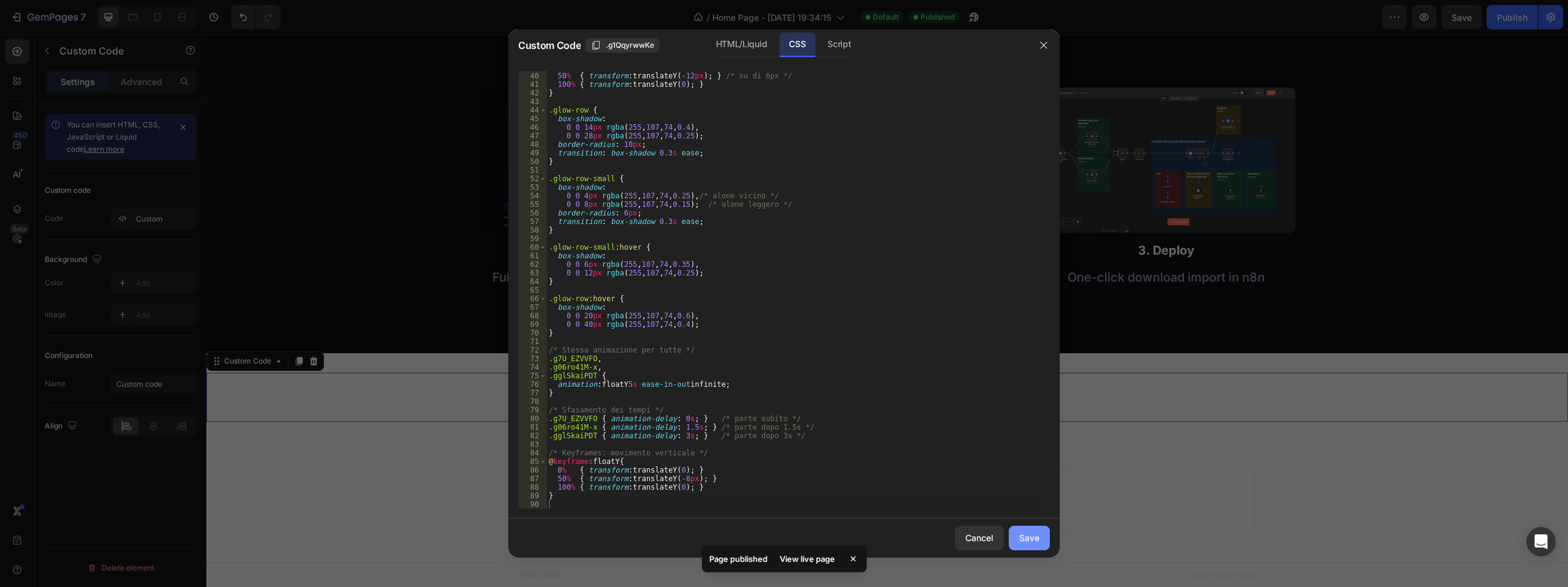
click at [1027, 536] on div "Save" at bounding box center [1029, 537] width 20 height 13
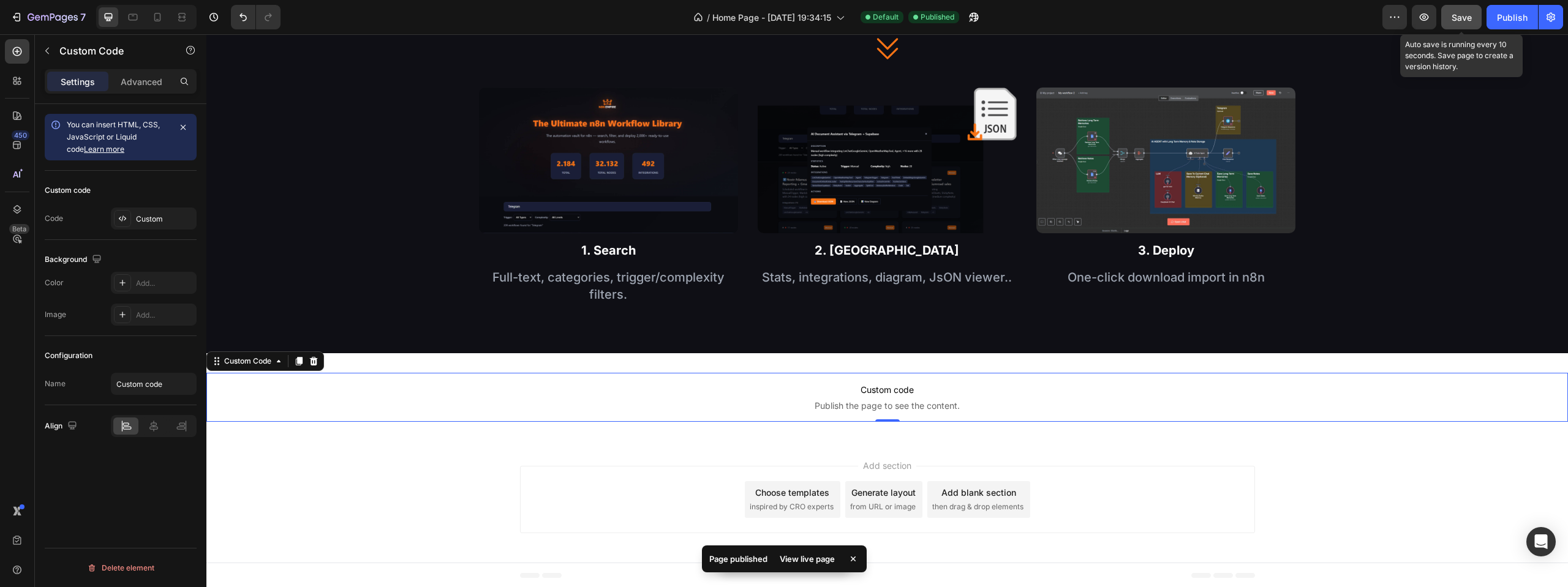
click at [1464, 22] on span "Save" at bounding box center [1462, 17] width 20 height 11
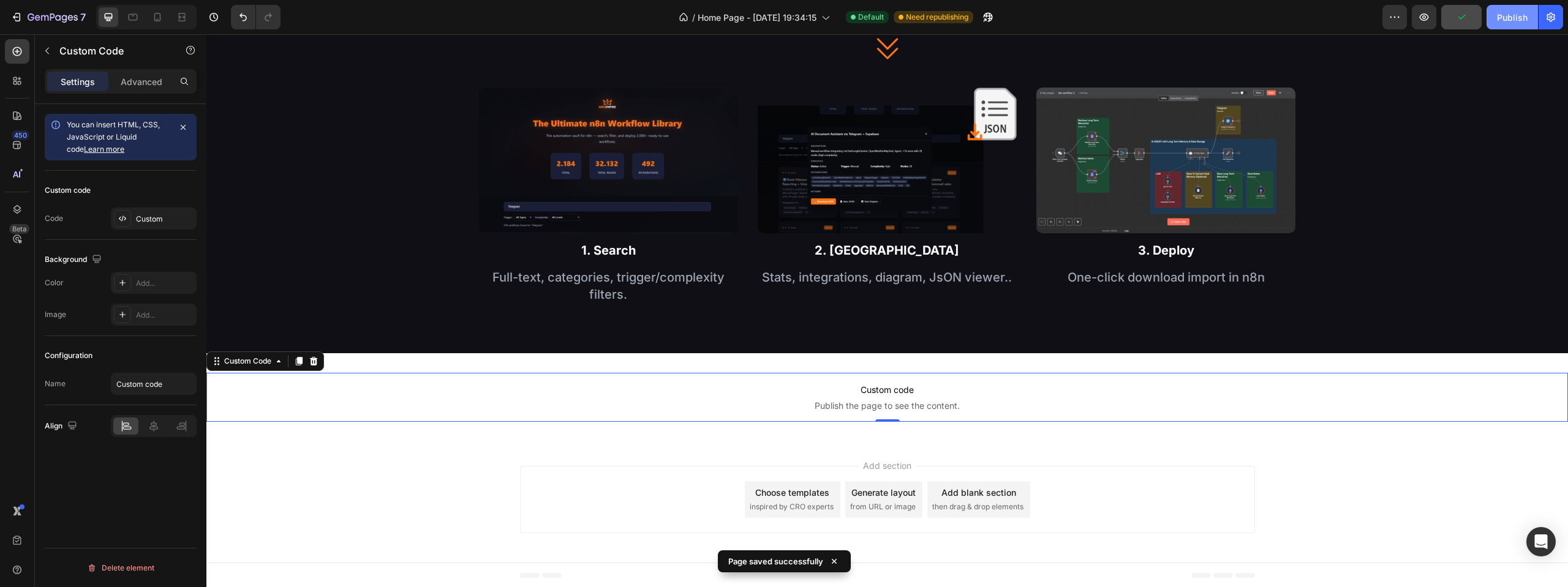
click at [1499, 21] on div "Publish" at bounding box center [1513, 17] width 31 height 13
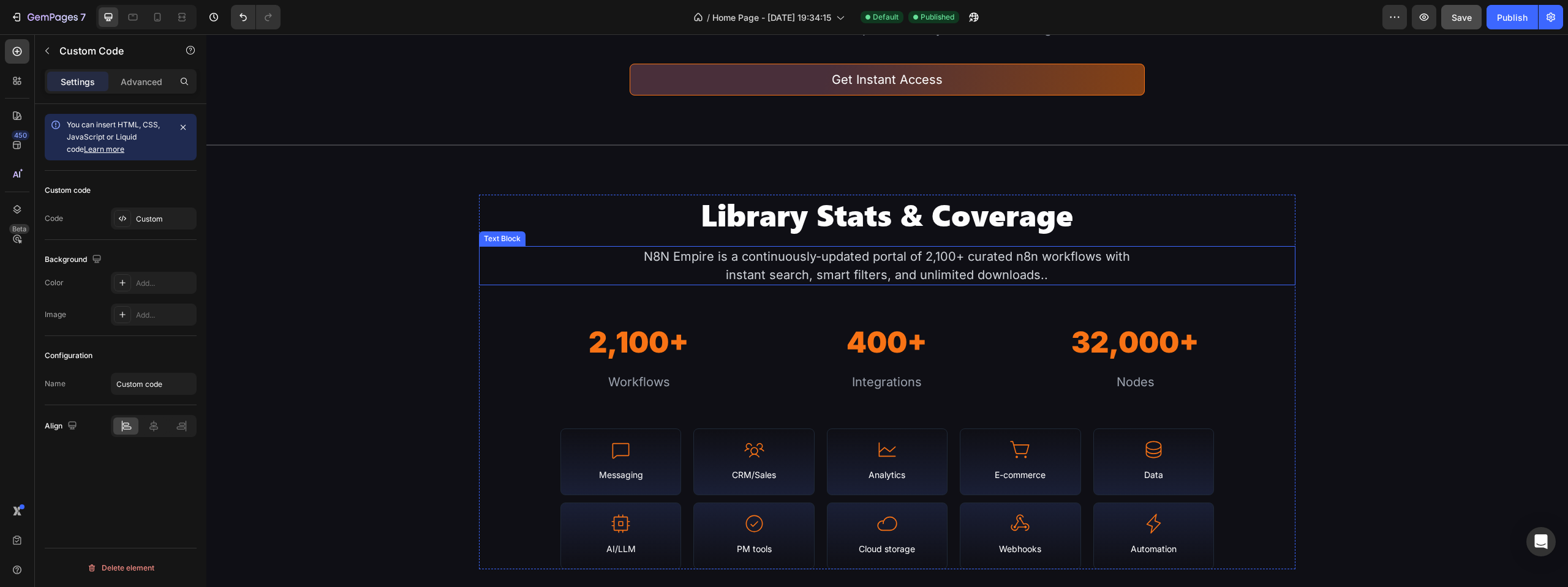
scroll to position [258, 0]
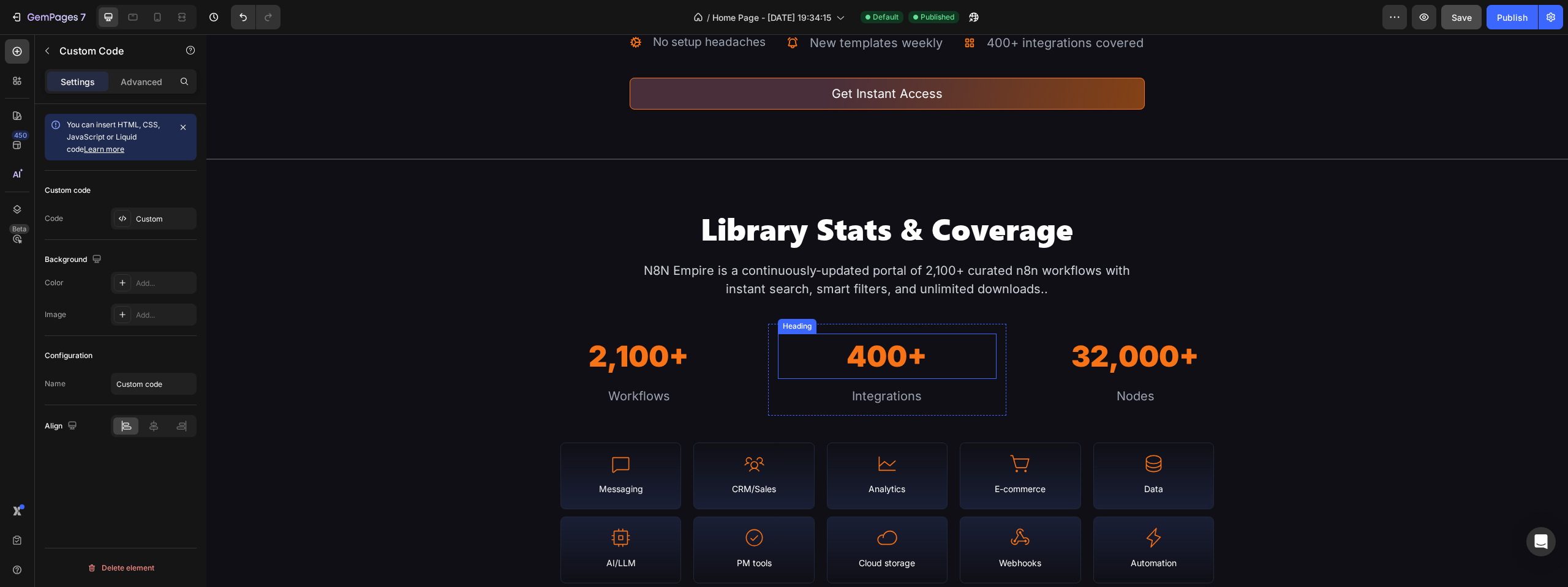
click at [858, 341] on h2 "400+" at bounding box center [887, 356] width 219 height 46
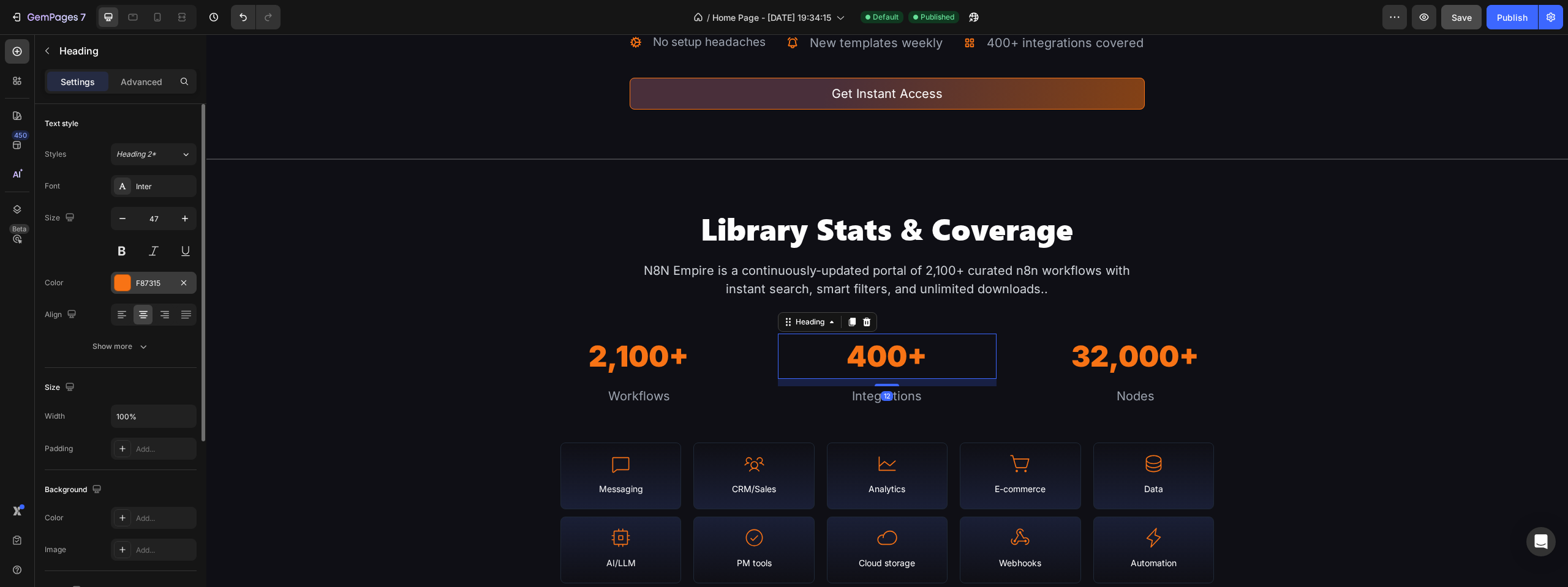
click at [158, 275] on div "F87315" at bounding box center [154, 282] width 86 height 22
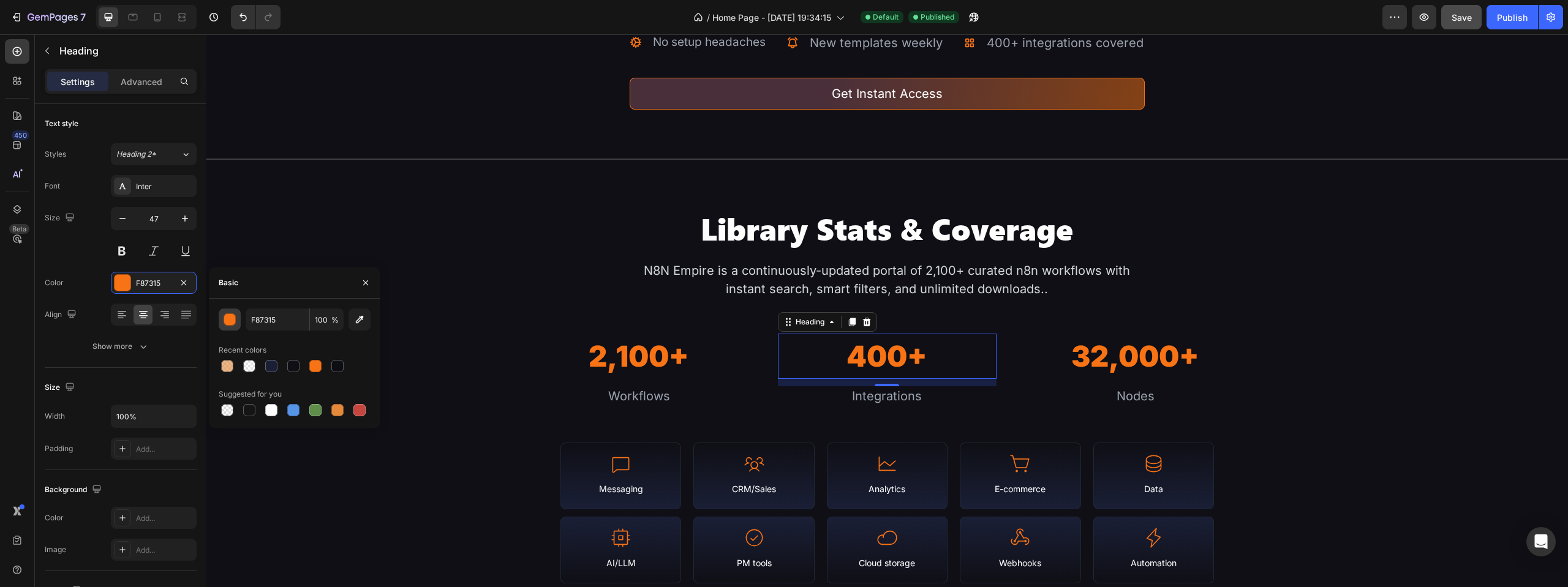
click at [227, 321] on div "button" at bounding box center [230, 320] width 12 height 12
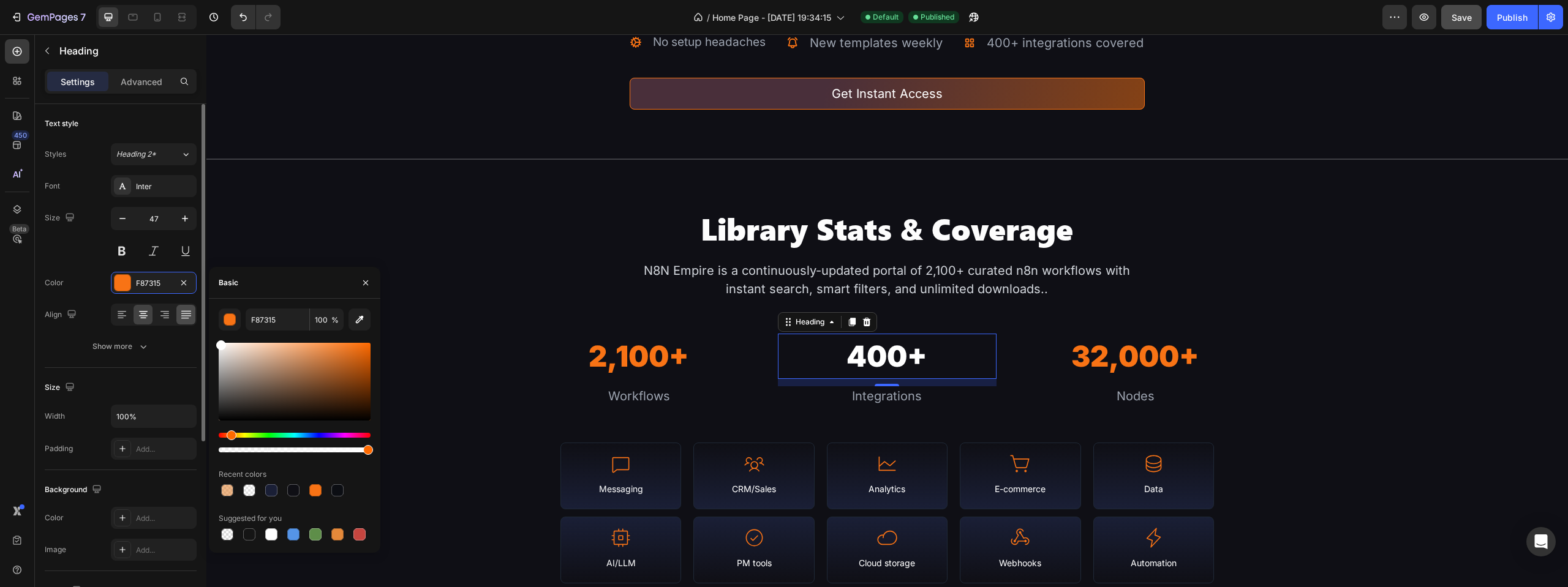
drag, startPoint x: 212, startPoint y: 339, endPoint x: 194, endPoint y: 315, distance: 30.0
click at [194, 315] on div "450 Beta gif Sections(6) Elements(5) Media Image Image Content list Accordion A…" at bounding box center [103, 311] width 207 height 553
type input "FFFFFF"
click at [1117, 352] on h2 "32,000+" at bounding box center [1135, 356] width 219 height 46
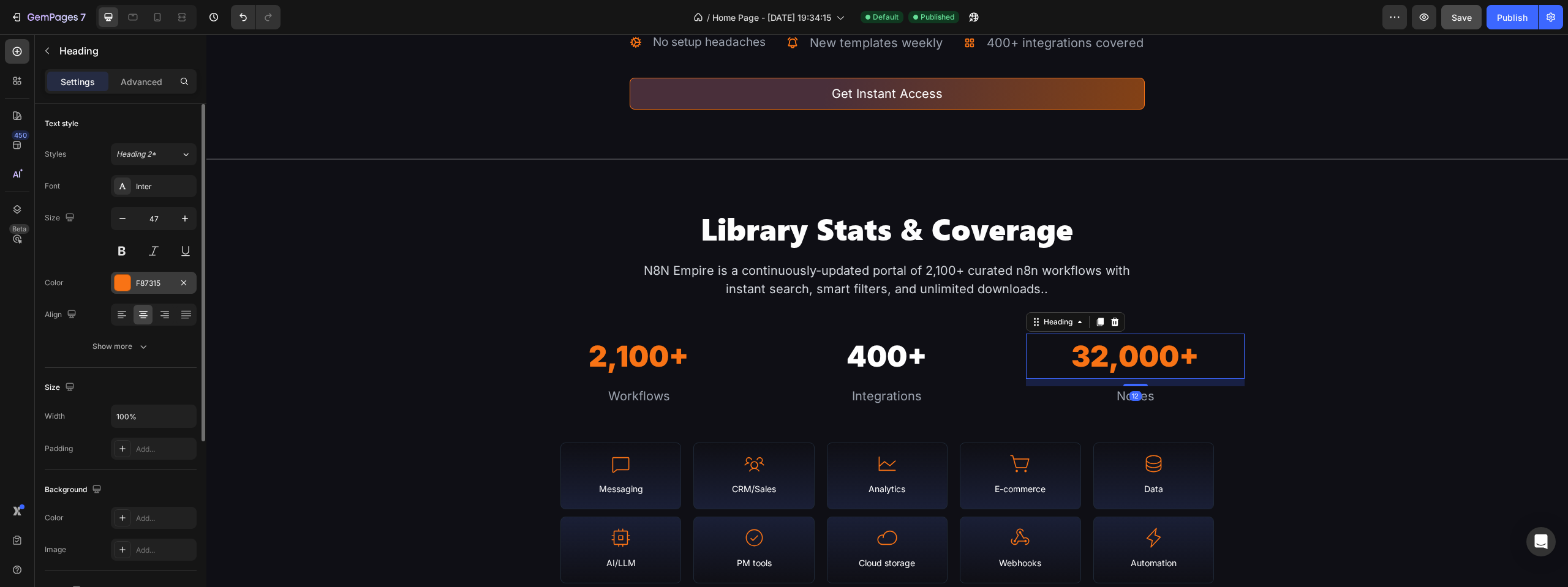
click at [128, 282] on div at bounding box center [122, 282] width 16 height 16
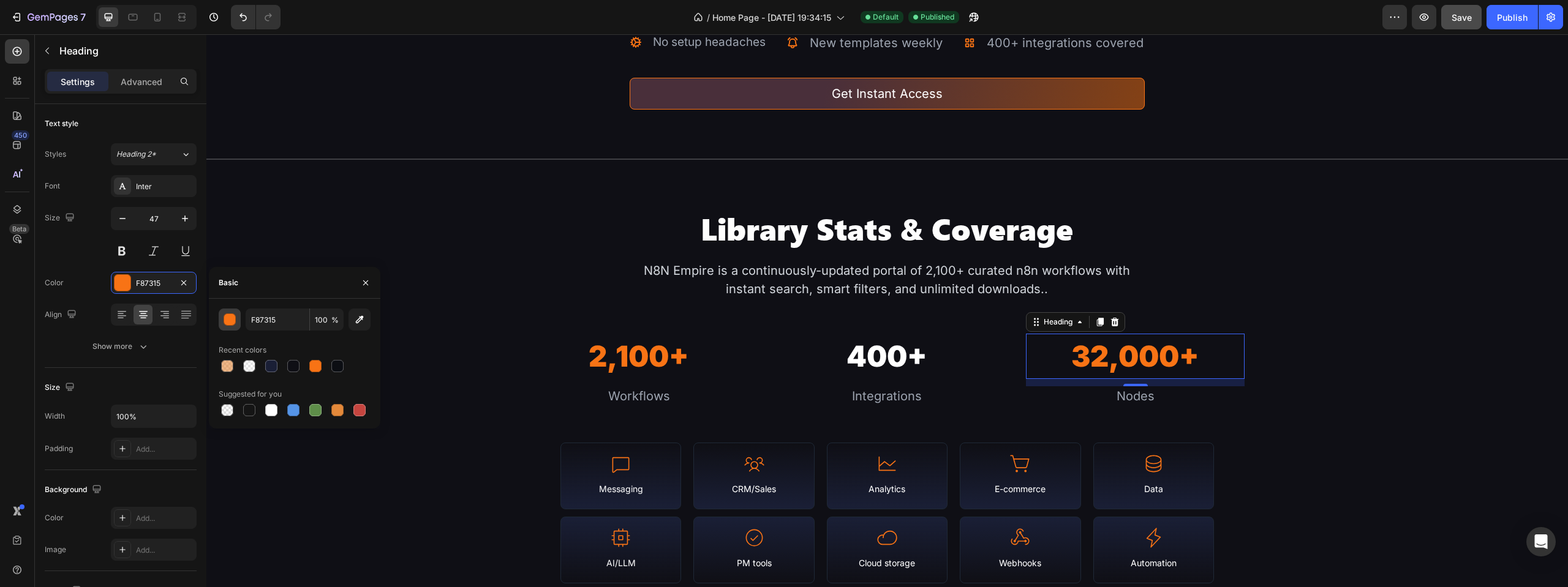
click at [235, 319] on div "button" at bounding box center [230, 320] width 12 height 12
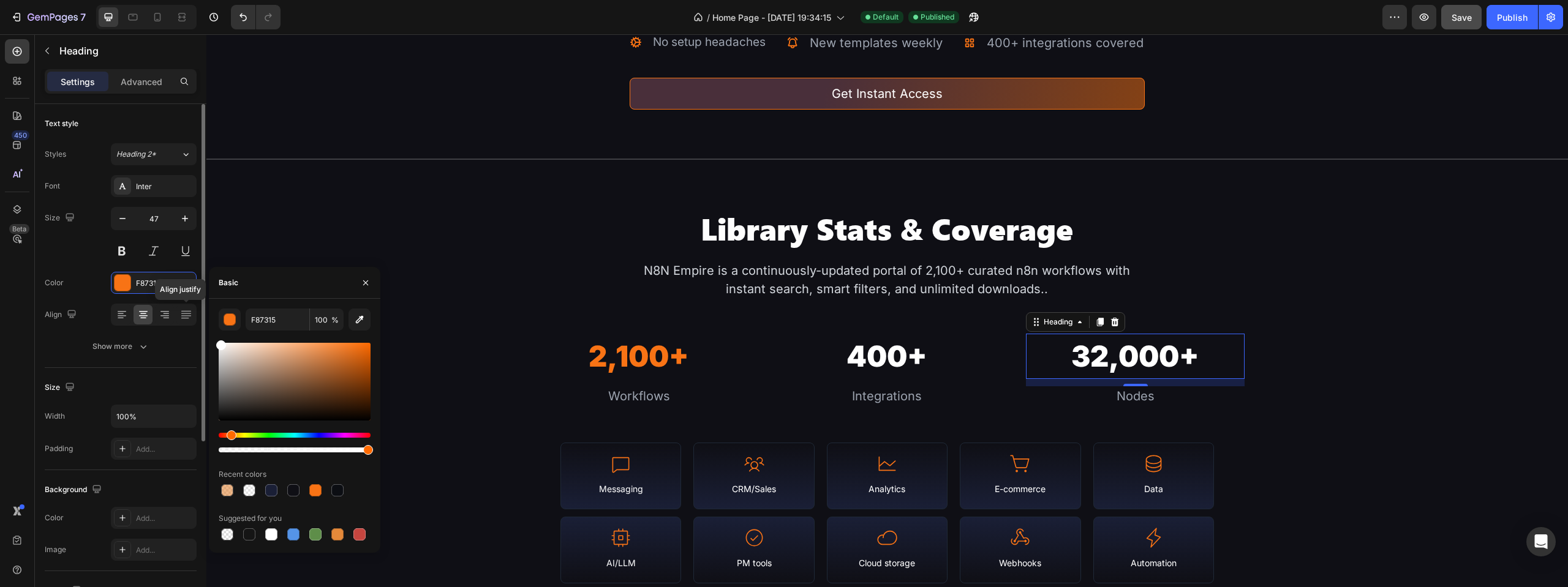
drag, startPoint x: 243, startPoint y: 362, endPoint x: 162, endPoint y: 297, distance: 103.9
click at [163, 299] on div "450 Beta gif Sections(6) Elements(5) Media Image Image Content list Accordion A…" at bounding box center [103, 311] width 207 height 553
type input "FFFFFF"
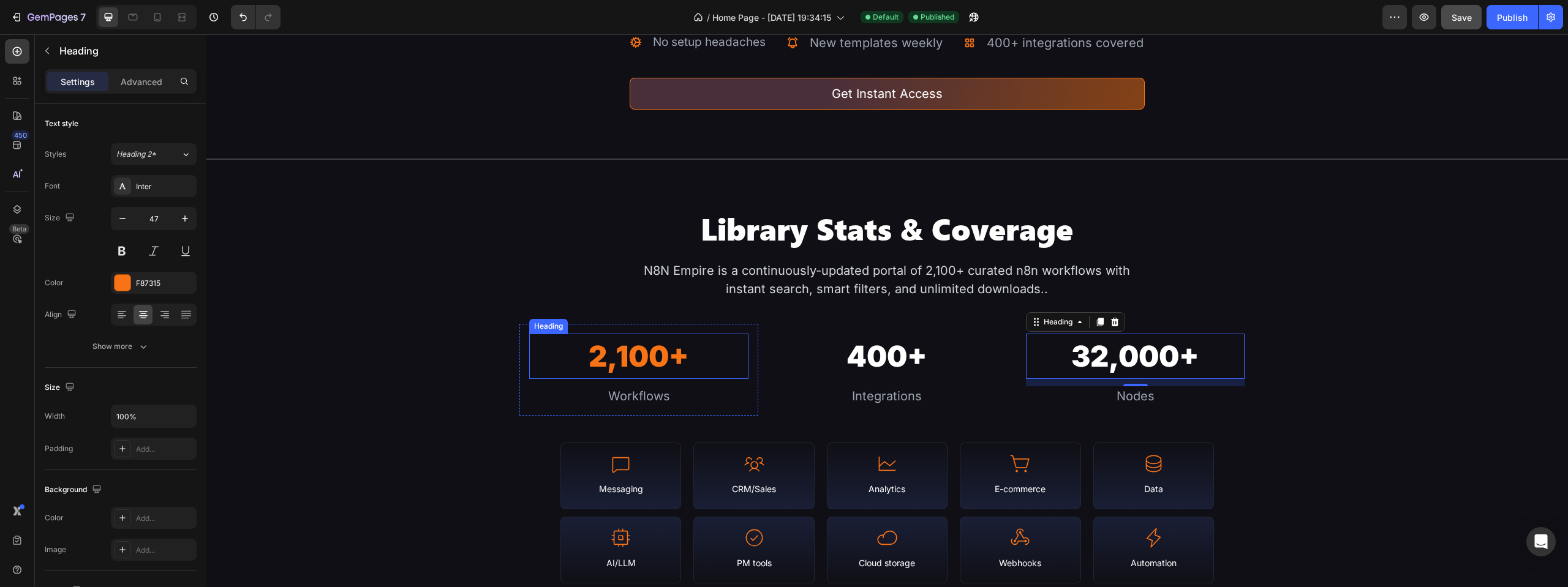
click at [595, 351] on h2 "2,100+" at bounding box center [638, 356] width 219 height 46
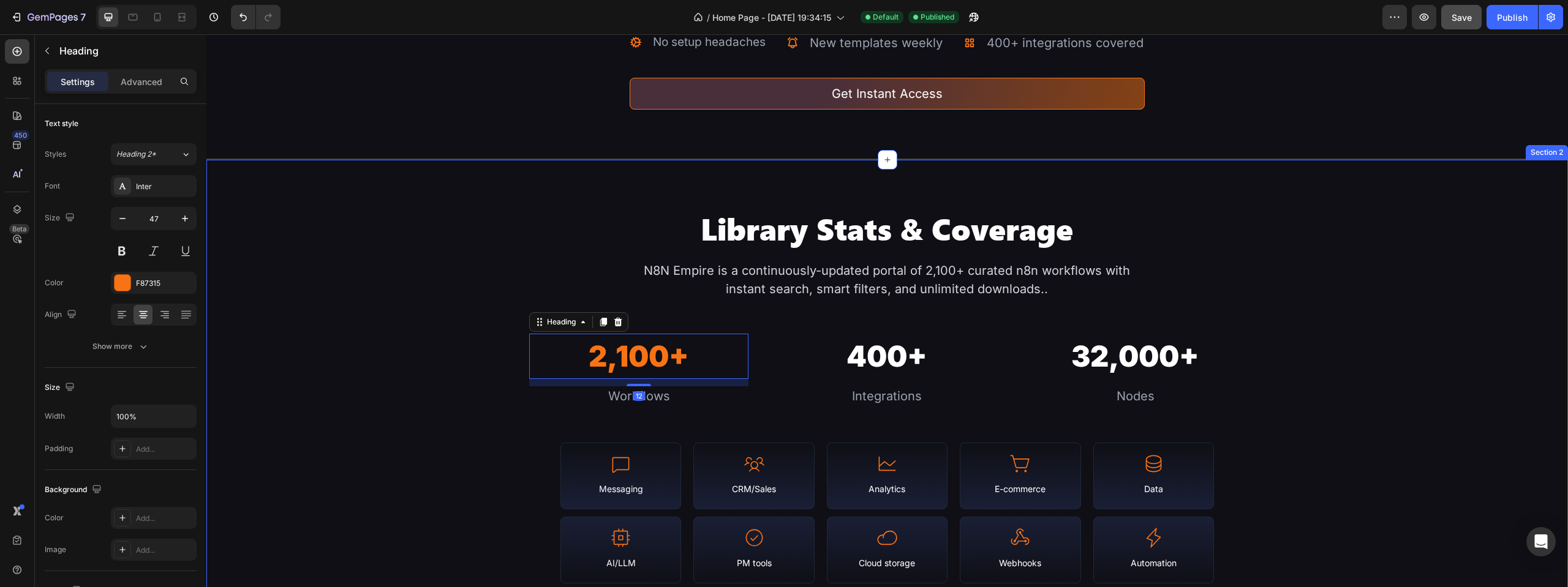
click at [409, 256] on div "Library Stats & Coverage Heading N8N Empire is a continuously-updated portal of…" at bounding box center [887, 567] width 1361 height 717
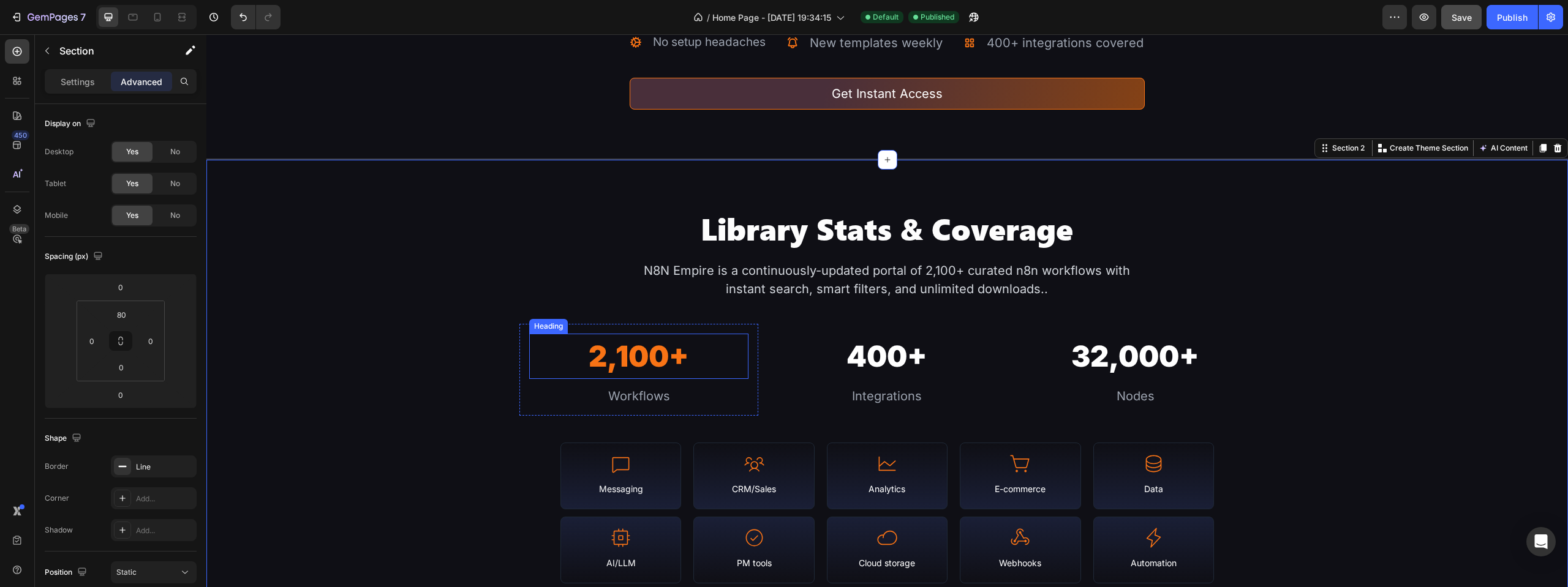
click at [638, 352] on h2 "2,100+" at bounding box center [638, 356] width 219 height 46
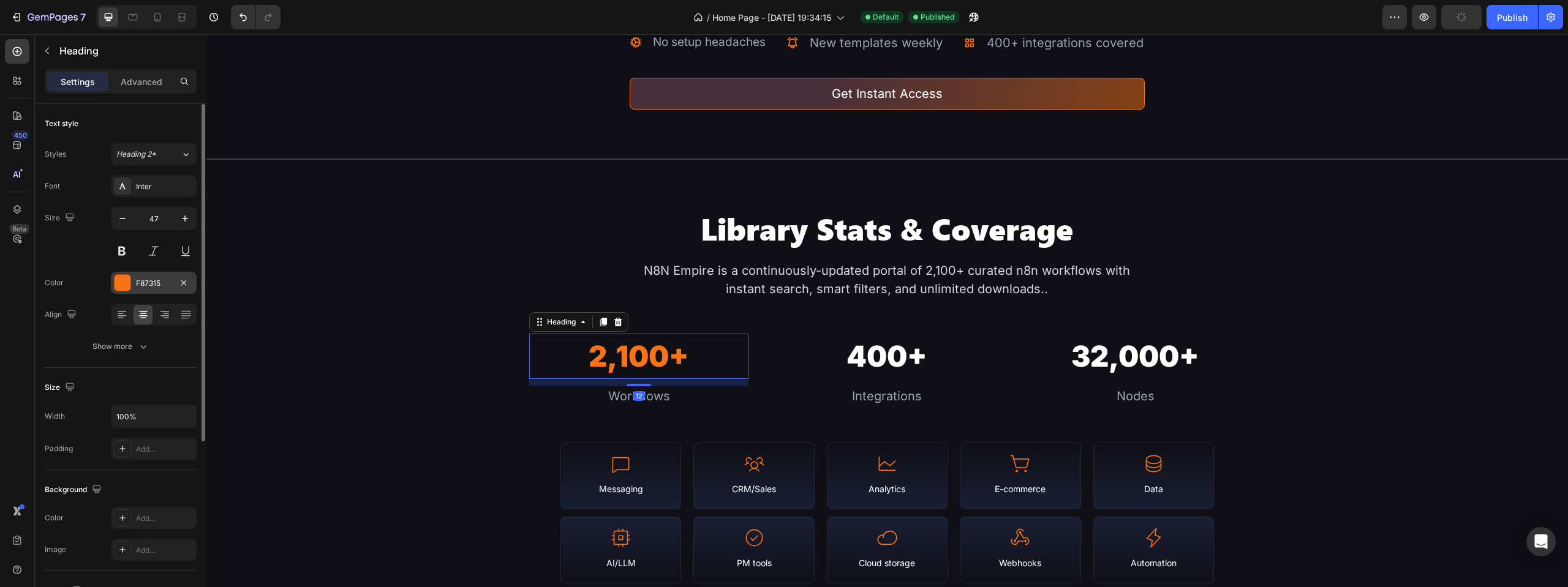
click at [122, 275] on div at bounding box center [122, 282] width 16 height 16
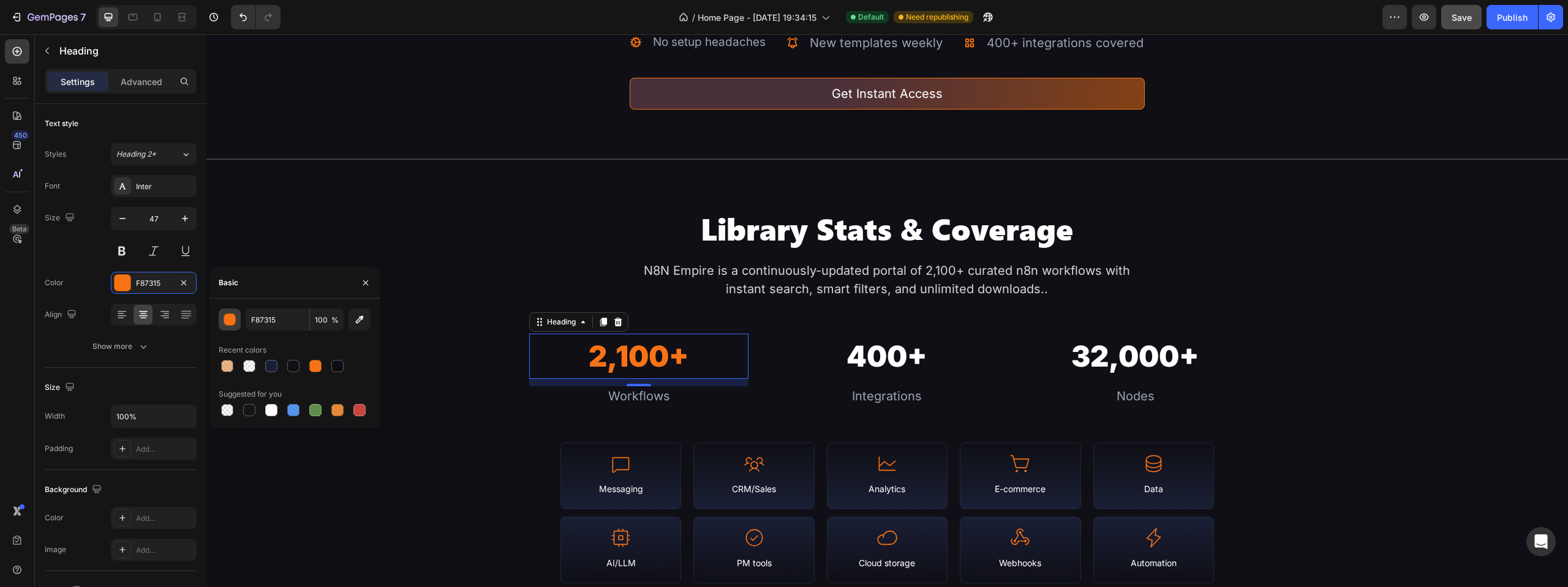
click at [227, 320] on div "button" at bounding box center [230, 320] width 12 height 12
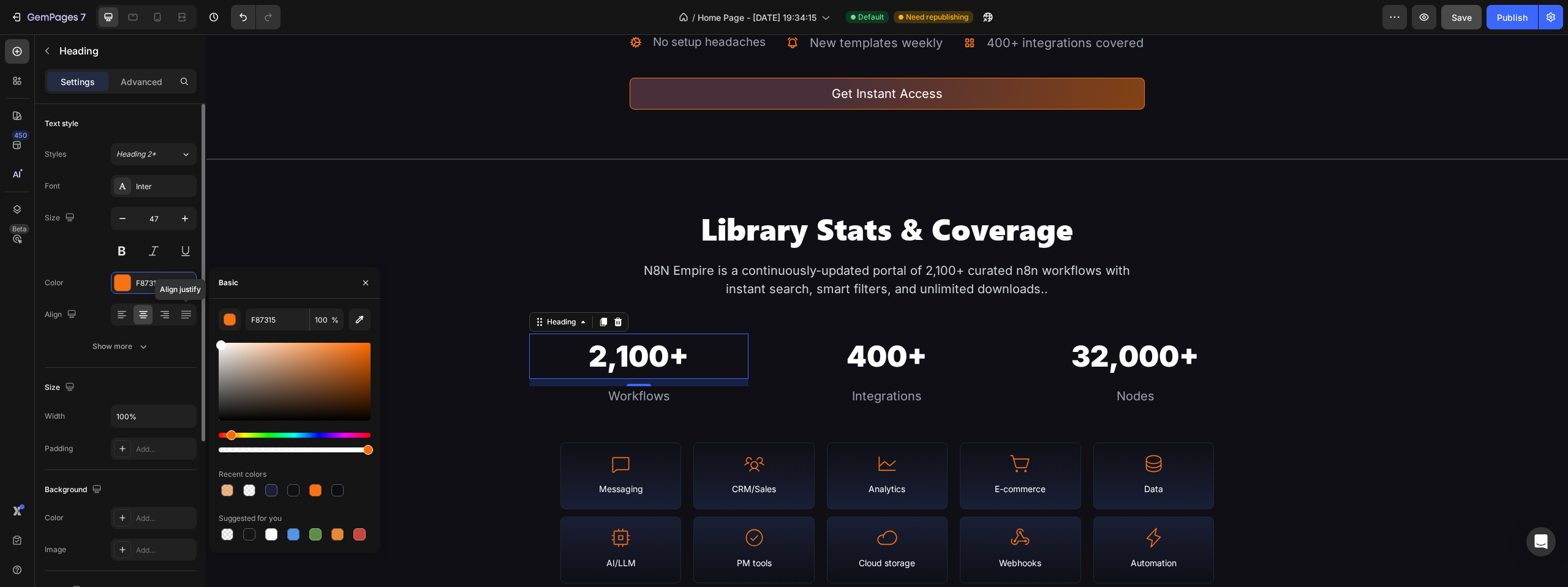
click at [174, 304] on div "450 Beta gif Sections(6) Elements(5) Media Image Image Content list Accordion A…" at bounding box center [103, 311] width 207 height 553
type input "FFFFFF"
click at [411, 319] on div "Library Stats & Coverage Heading N8N Empire is a continuously-updated portal of…" at bounding box center [887, 567] width 1361 height 717
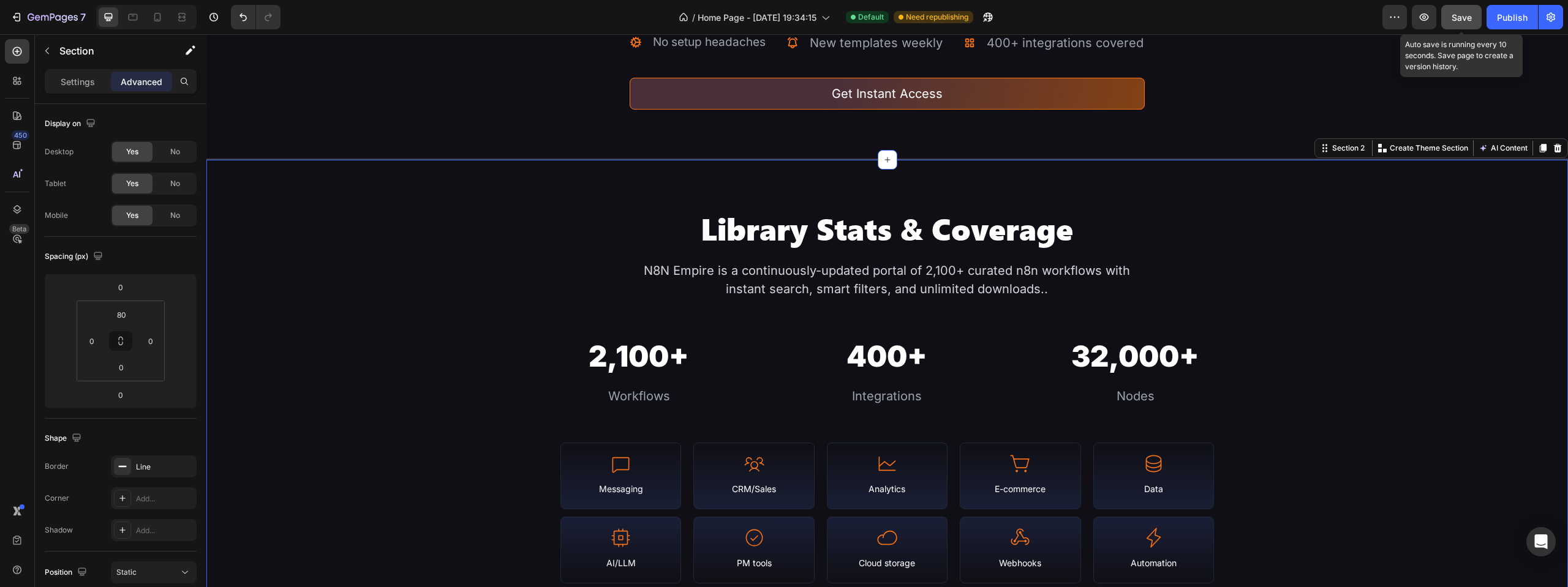
click at [1472, 19] on button "Save" at bounding box center [1461, 17] width 40 height 25
click at [1498, 19] on div "Publish" at bounding box center [1513, 17] width 31 height 13
